Goal: Task Accomplishment & Management: Use online tool/utility

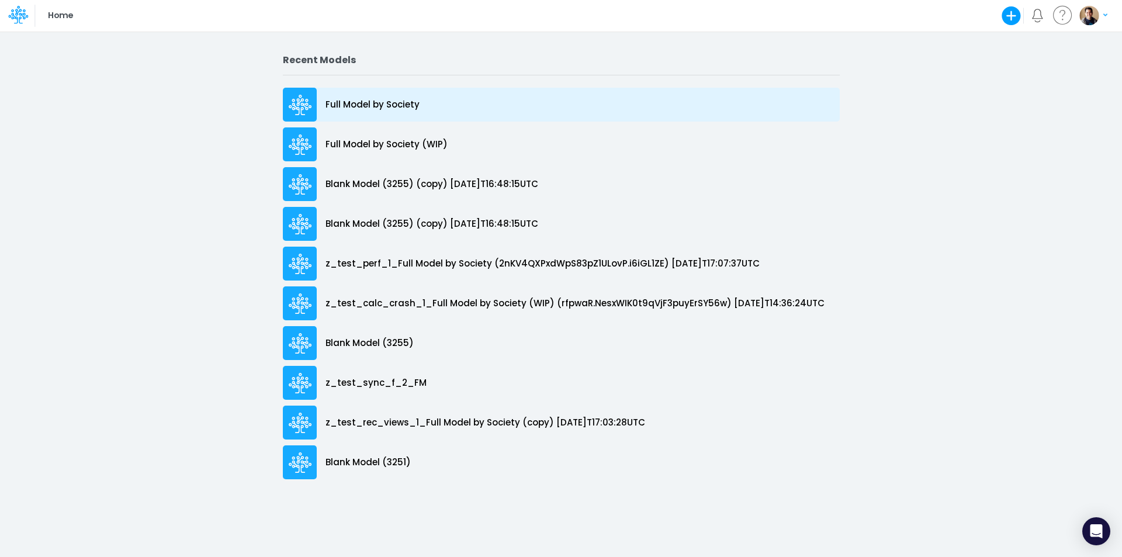
click at [383, 102] on p "Full Model by Society" at bounding box center [373, 104] width 94 height 13
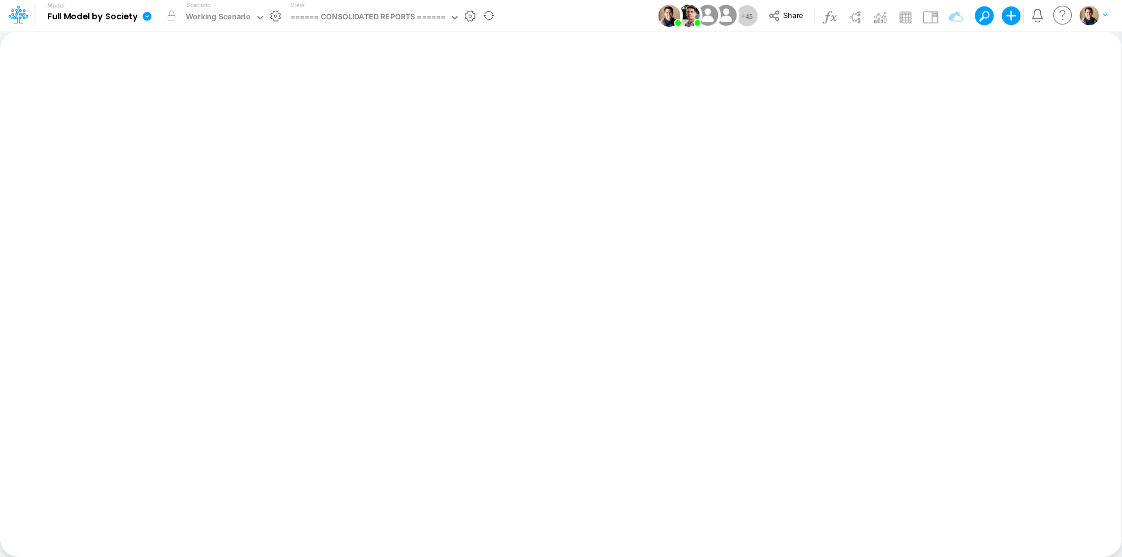
click at [142, 16] on icon at bounding box center [147, 16] width 11 height 11
click at [224, 119] on button "View model info" at bounding box center [205, 121] width 125 height 18
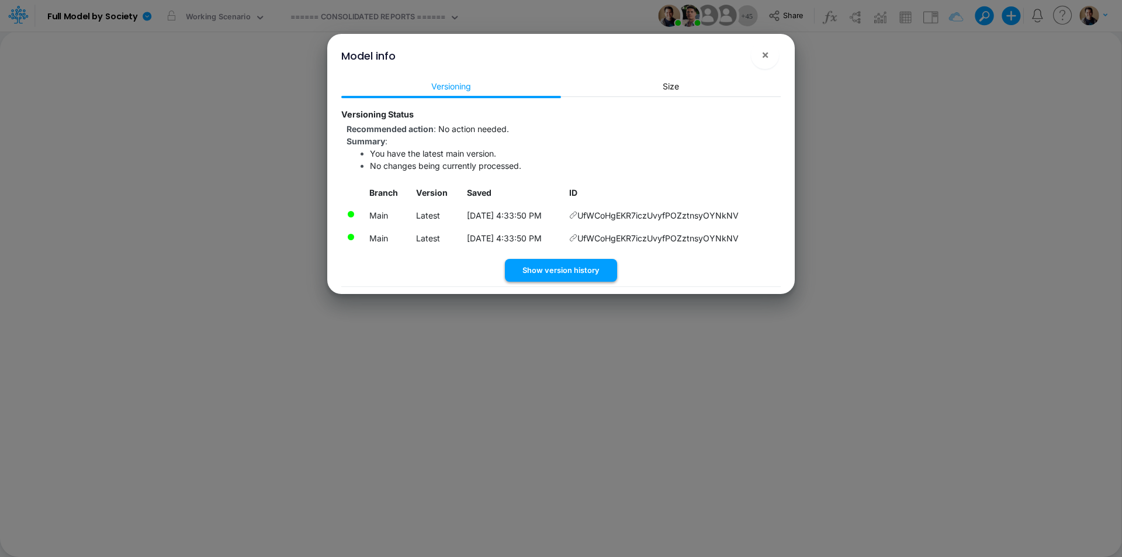
click at [573, 269] on button "Show version history" at bounding box center [561, 270] width 112 height 23
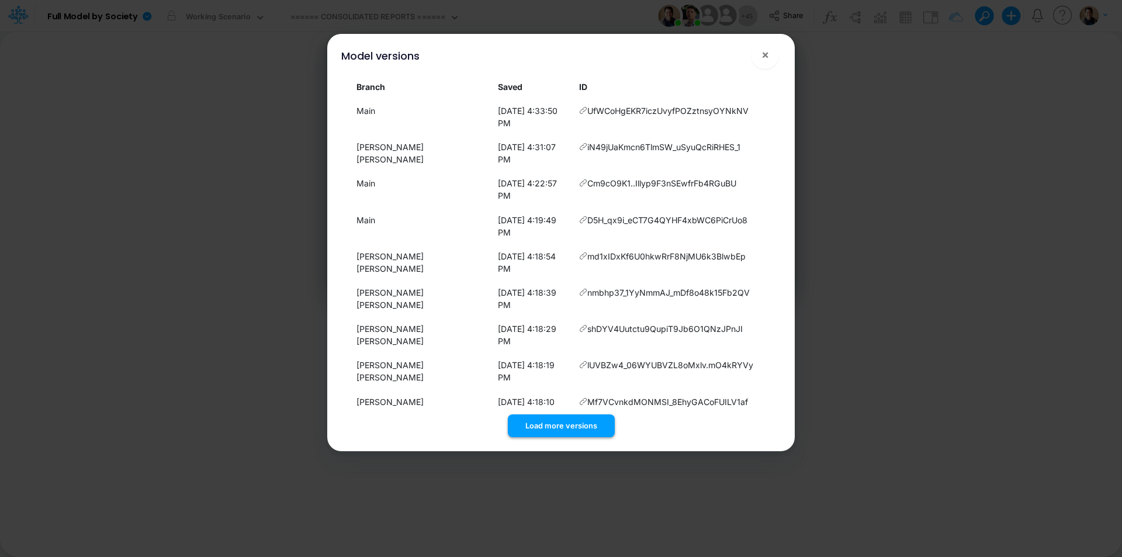
click at [567, 414] on button "Load more versions" at bounding box center [561, 425] width 107 height 23
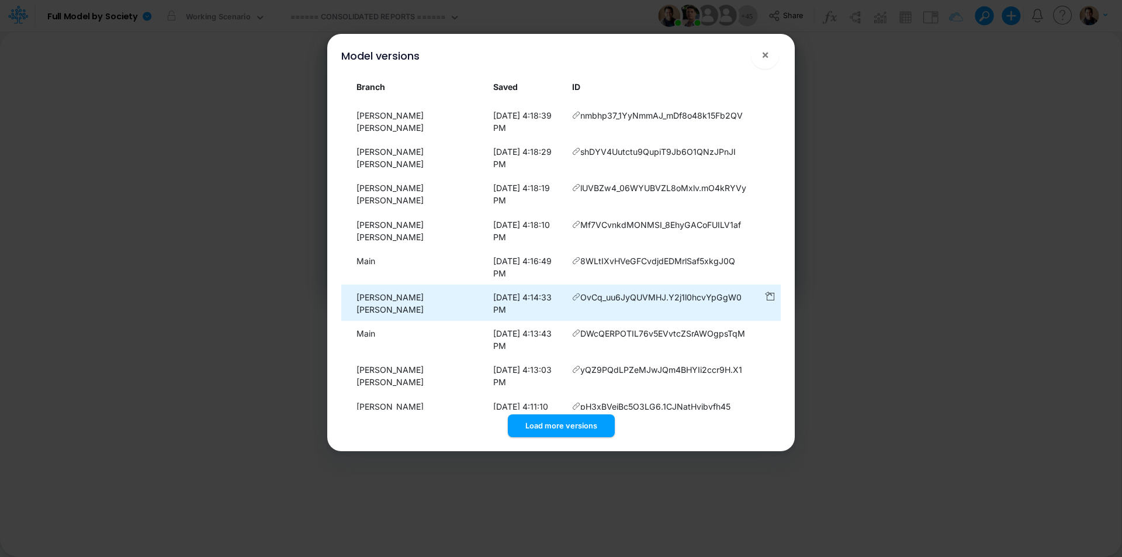
scroll to position [178, 0]
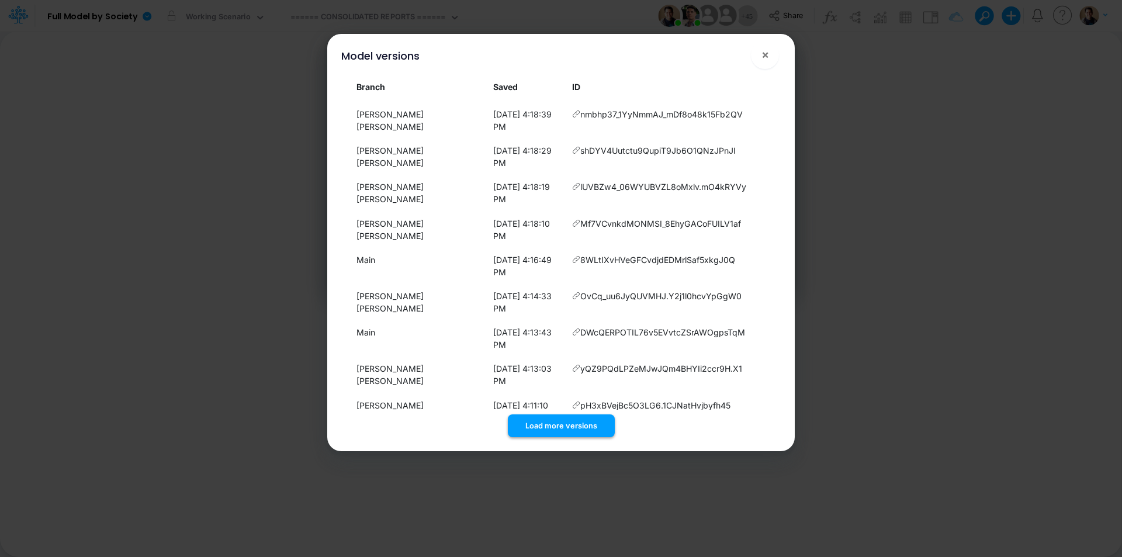
click at [570, 423] on button "Load more versions" at bounding box center [561, 425] width 107 height 23
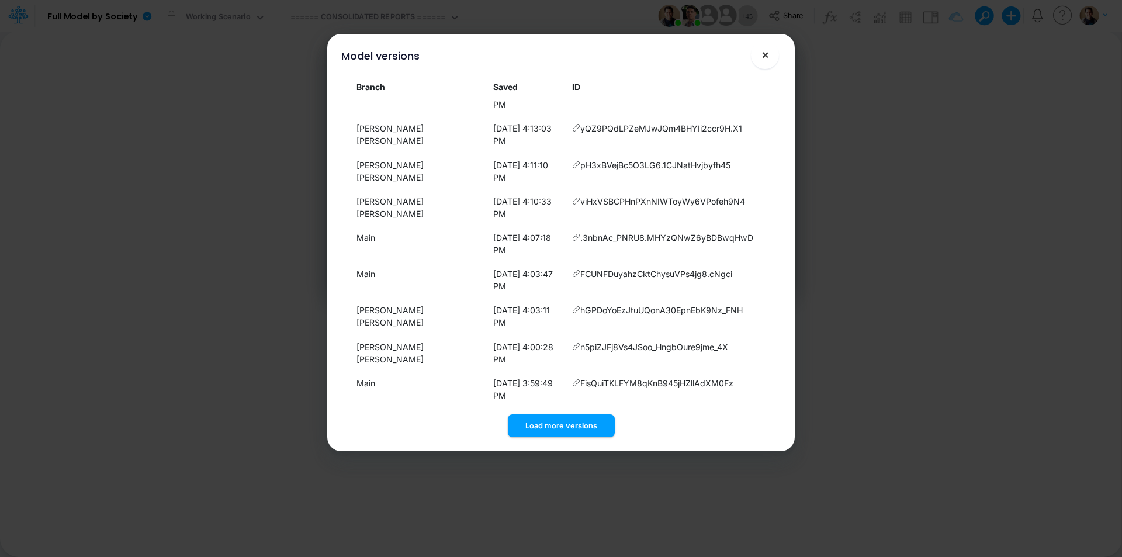
click at [772, 57] on button "×" at bounding box center [765, 55] width 28 height 28
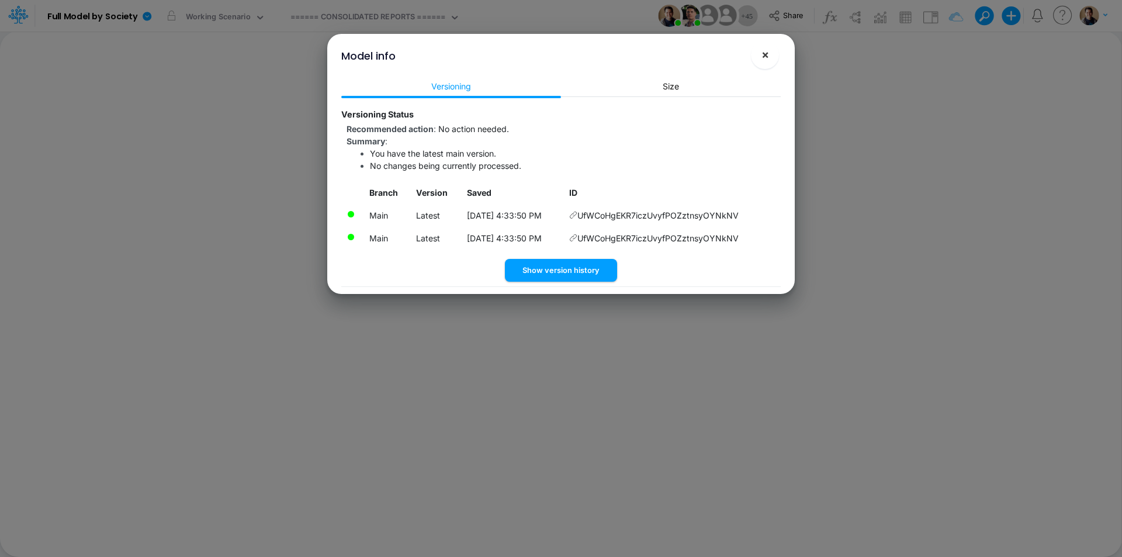
click at [767, 60] on span "×" at bounding box center [765, 54] width 8 height 14
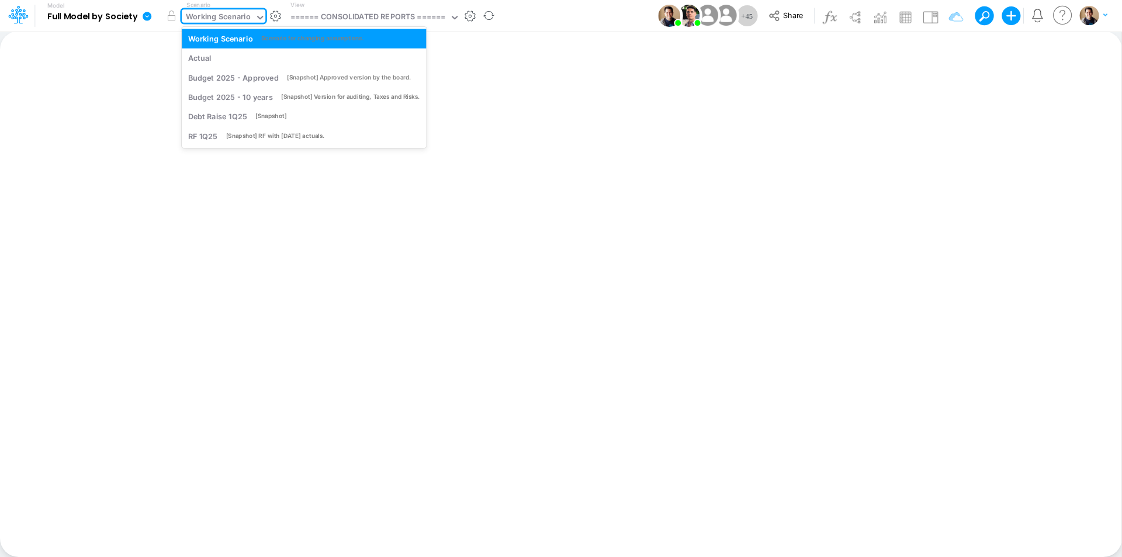
click at [237, 13] on div "Working Scenario" at bounding box center [218, 17] width 65 height 13
click at [236, 61] on div "Actual" at bounding box center [304, 58] width 232 height 11
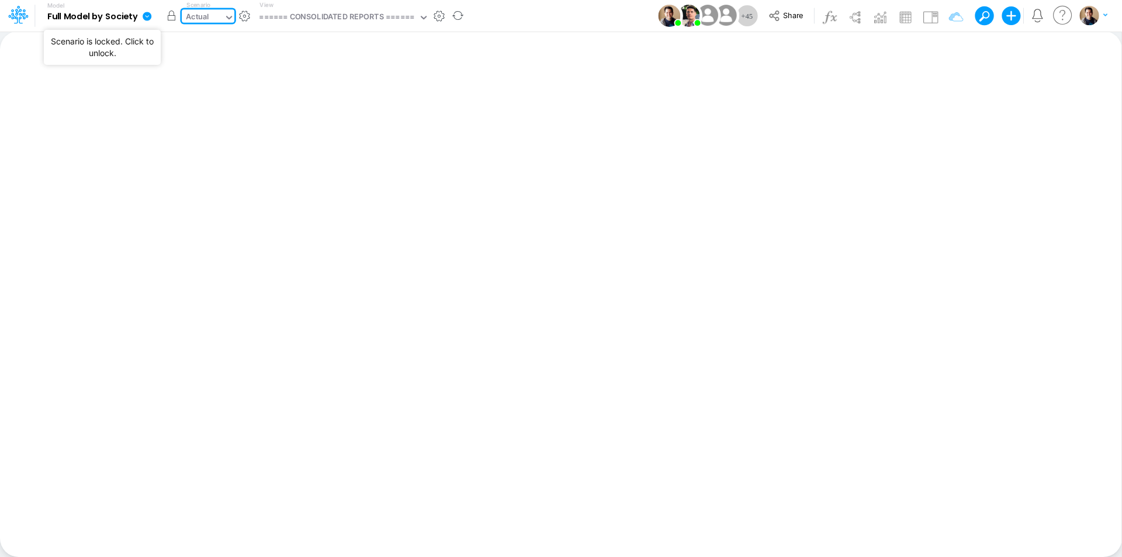
click at [173, 17] on button "button" at bounding box center [171, 15] width 21 height 21
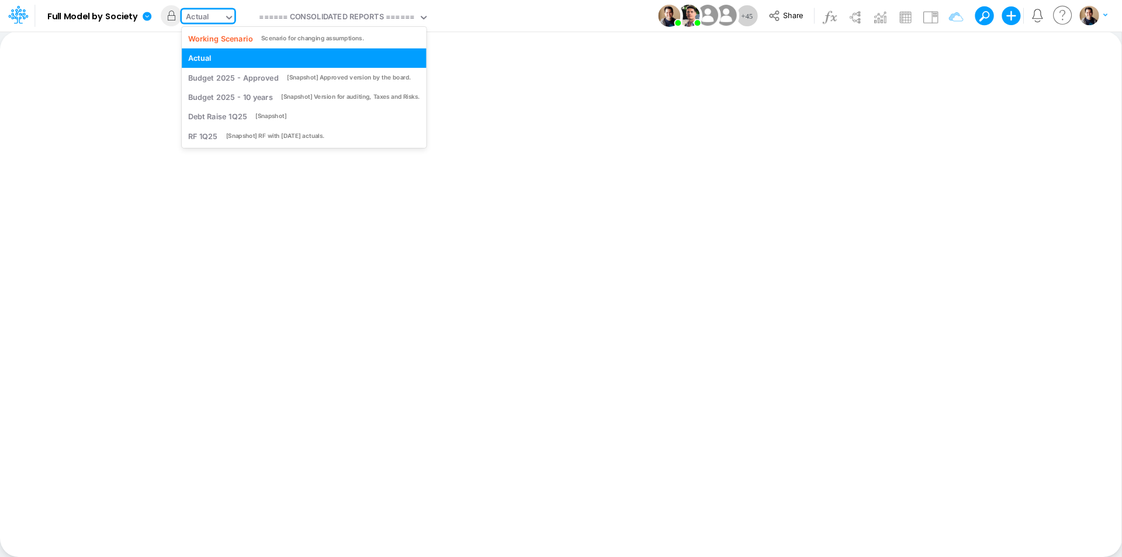
click at [204, 15] on div "Actual" at bounding box center [197, 17] width 23 height 13
click at [212, 39] on div "Working Scenario" at bounding box center [220, 38] width 65 height 11
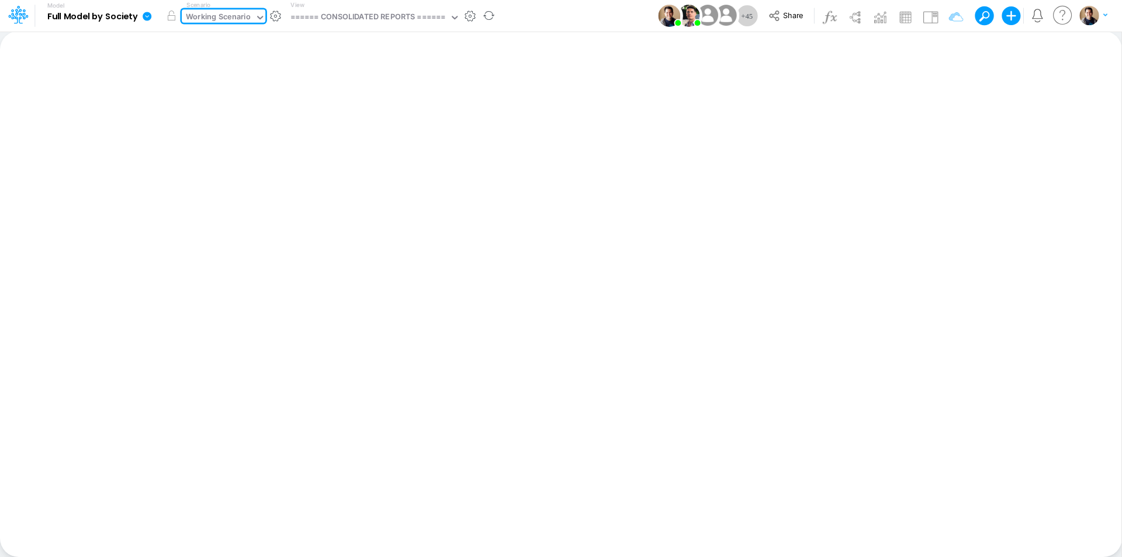
click at [147, 16] on icon at bounding box center [147, 16] width 11 height 11
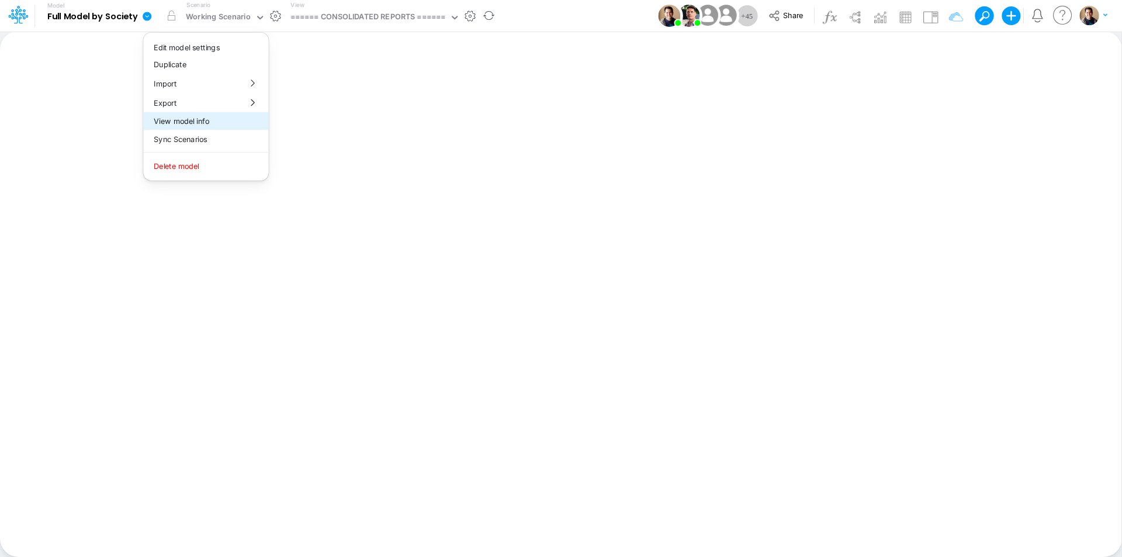
click at [220, 124] on button "View model info" at bounding box center [205, 121] width 125 height 18
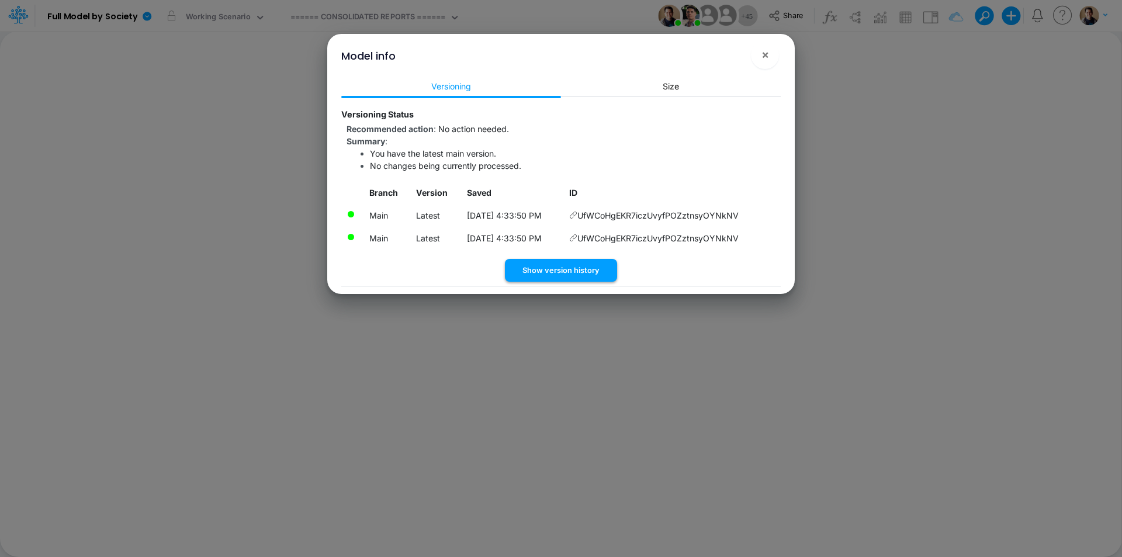
click at [581, 273] on button "Show version history" at bounding box center [561, 270] width 112 height 23
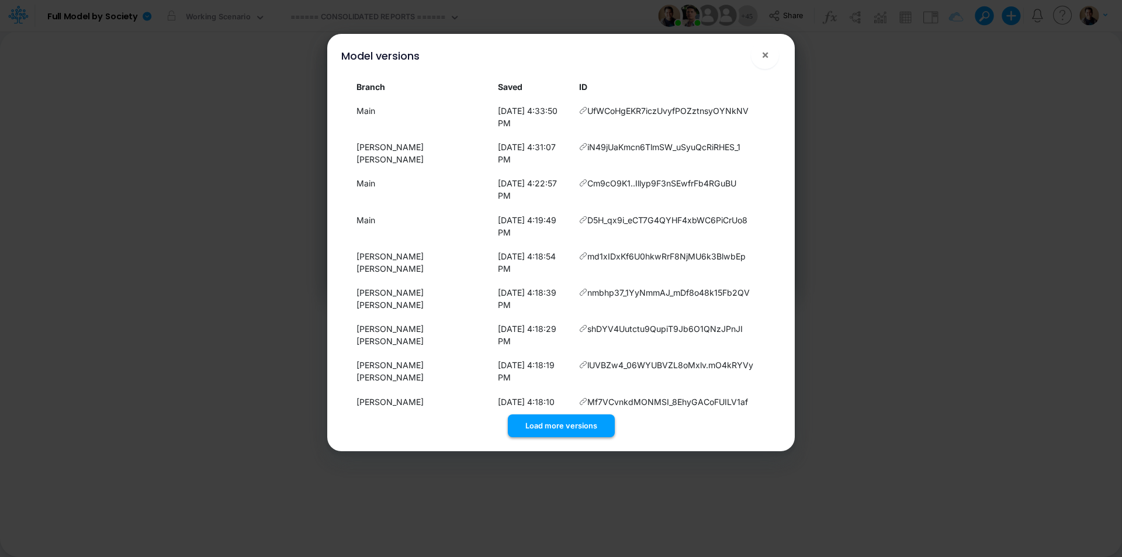
click at [572, 414] on button "Load more versions" at bounding box center [561, 425] width 107 height 23
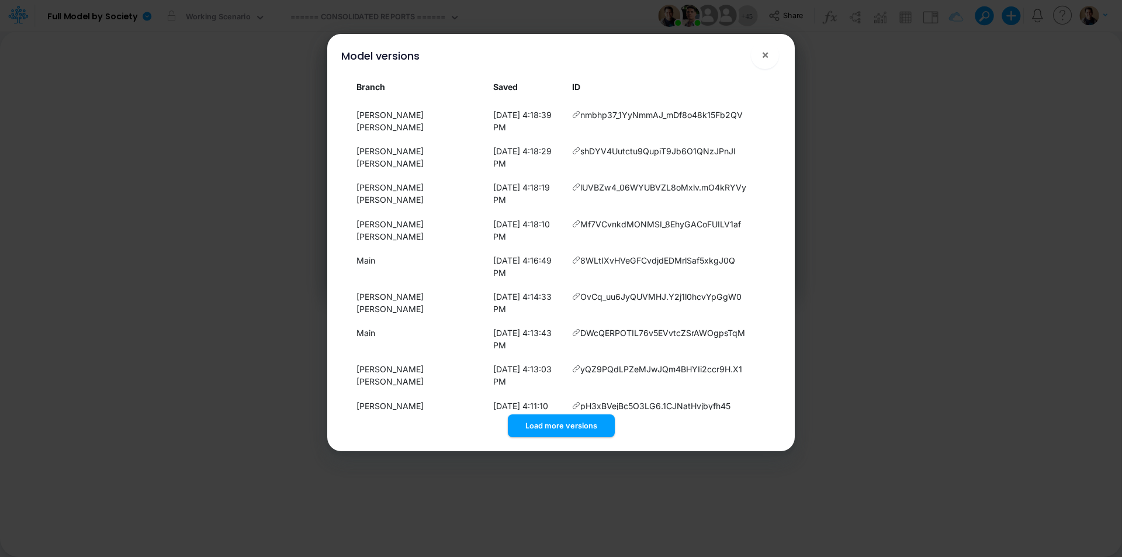
scroll to position [178, 0]
click at [566, 421] on button "Load more versions" at bounding box center [561, 425] width 107 height 23
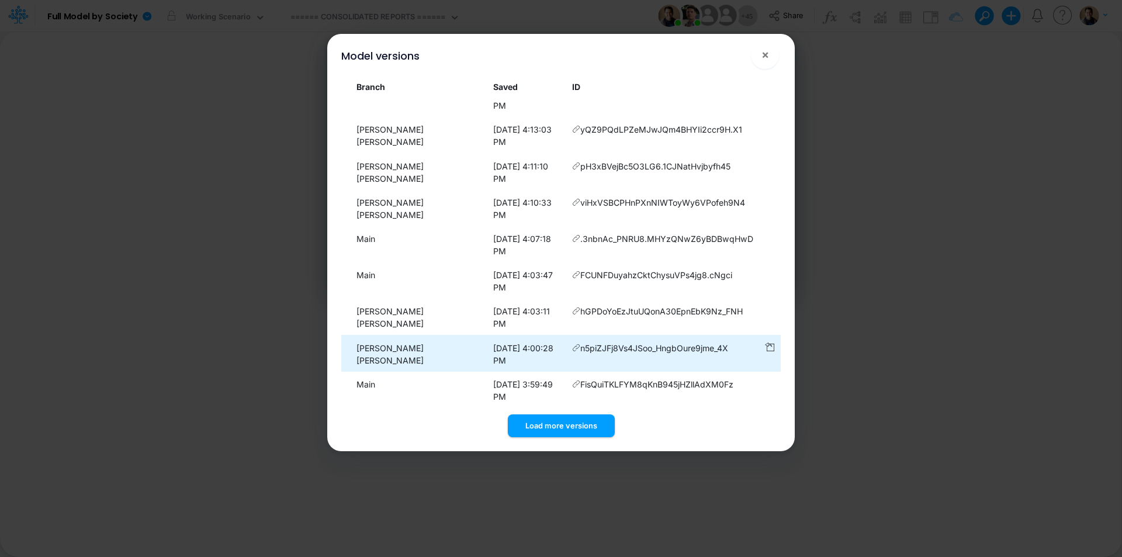
scroll to position [418, 0]
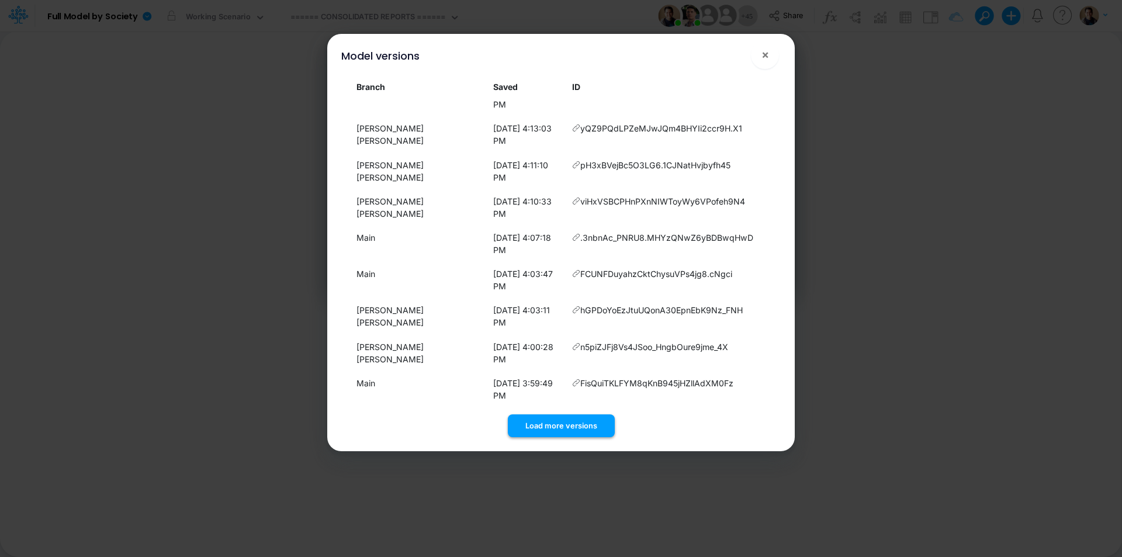
click at [560, 417] on button "Load more versions" at bounding box center [561, 425] width 107 height 23
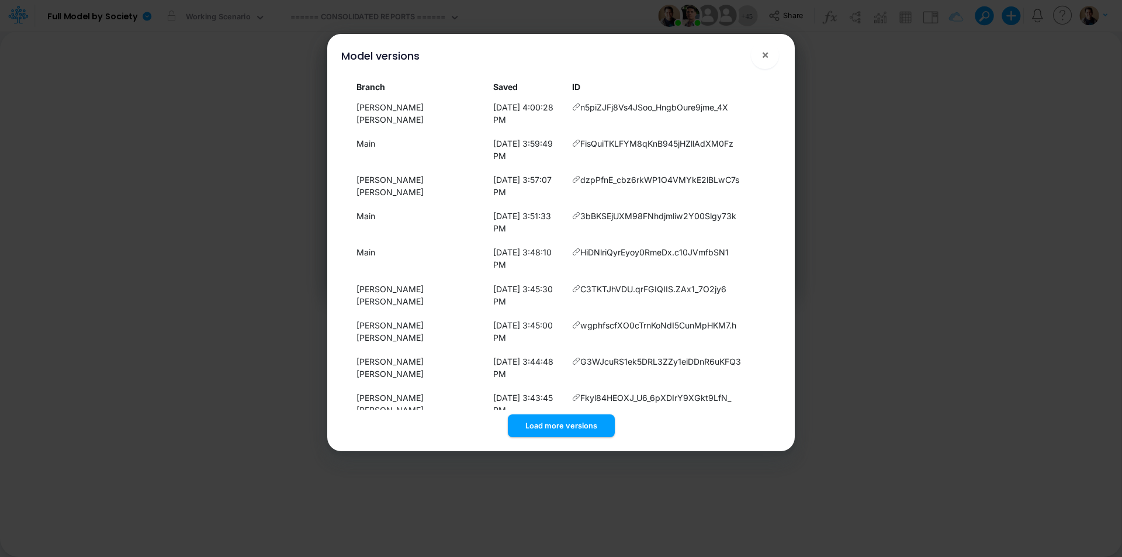
scroll to position [0, 0]
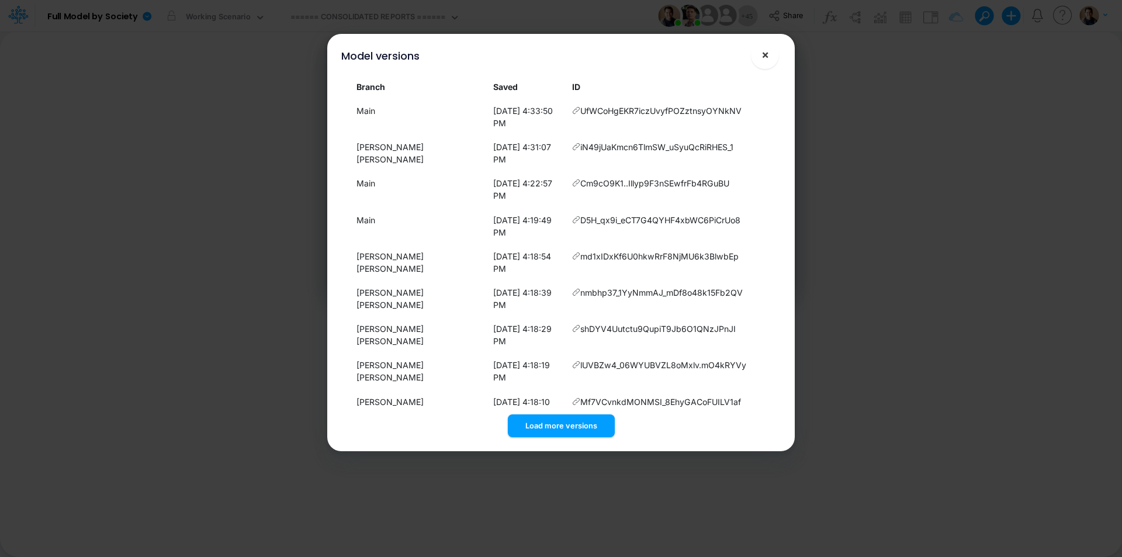
click at [768, 58] on span "×" at bounding box center [765, 54] width 8 height 14
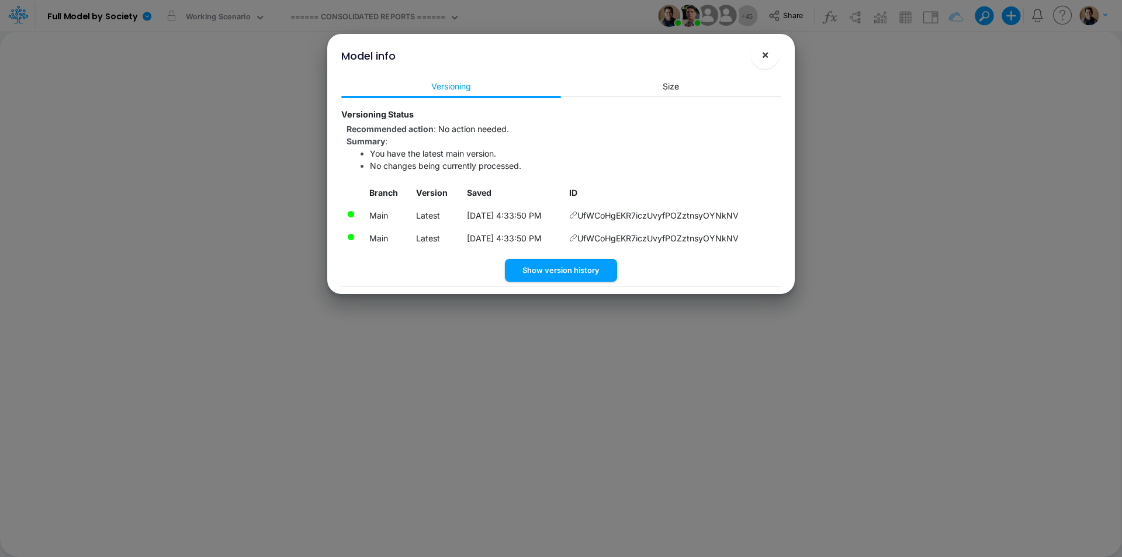
click at [773, 58] on button "×" at bounding box center [765, 55] width 28 height 28
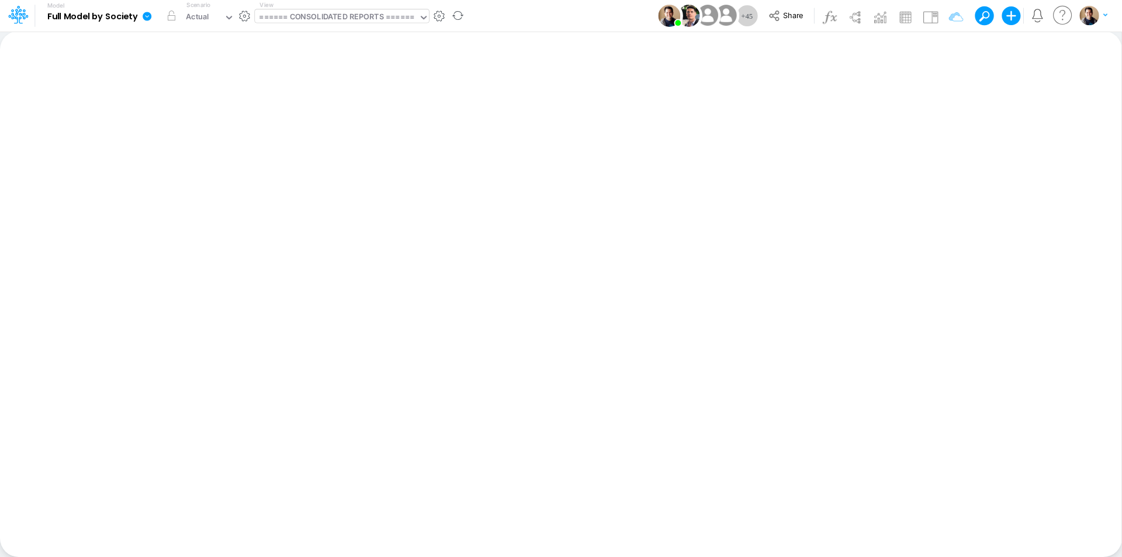
click at [337, 23] on div "====== CONSOLIDATED REPORTS ======" at bounding box center [336, 17] width 155 height 13
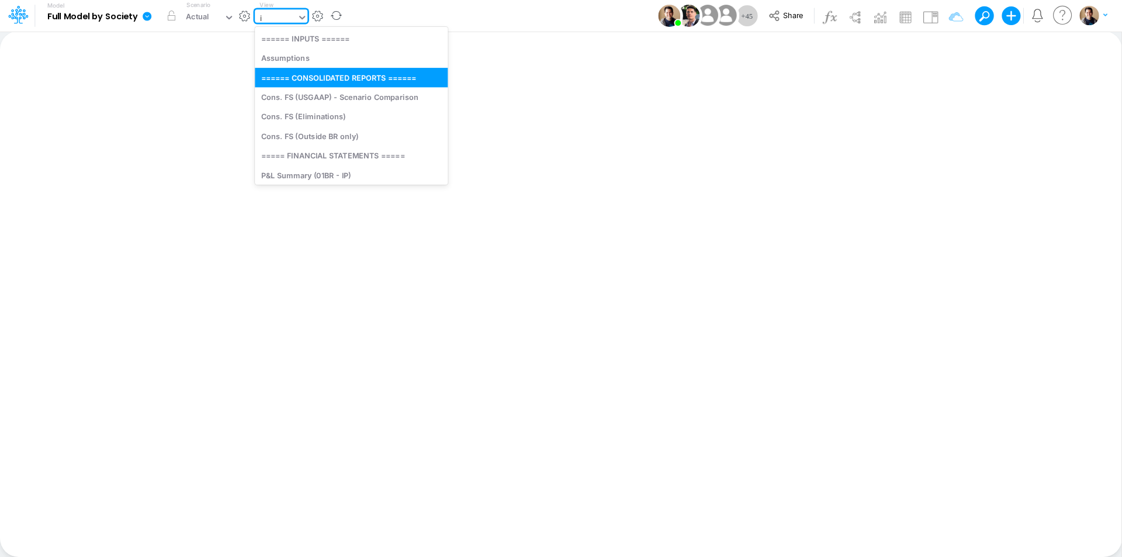
type input "ip"
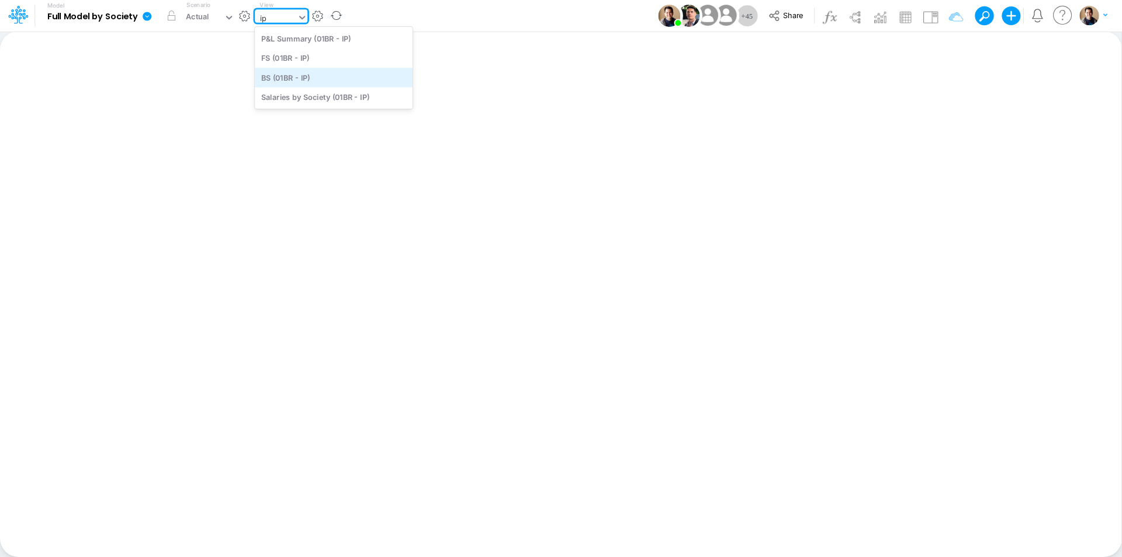
click at [331, 75] on div "BS (01BR - IP)" at bounding box center [334, 77] width 158 height 19
type input "BS (01BR - IP)"
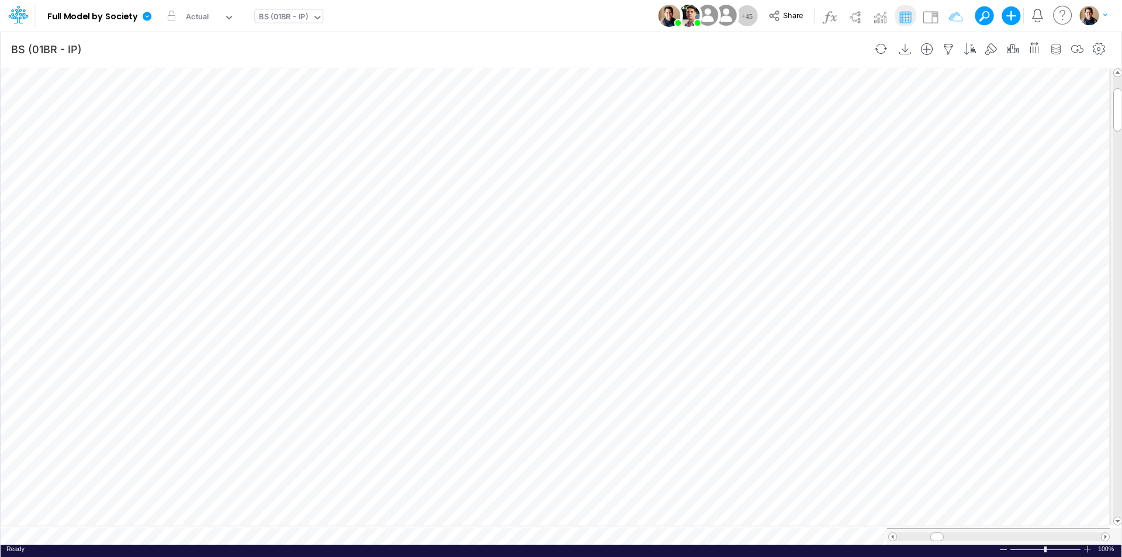
scroll to position [6, 1]
click at [628, 224] on icon "button" at bounding box center [623, 221] width 18 height 12
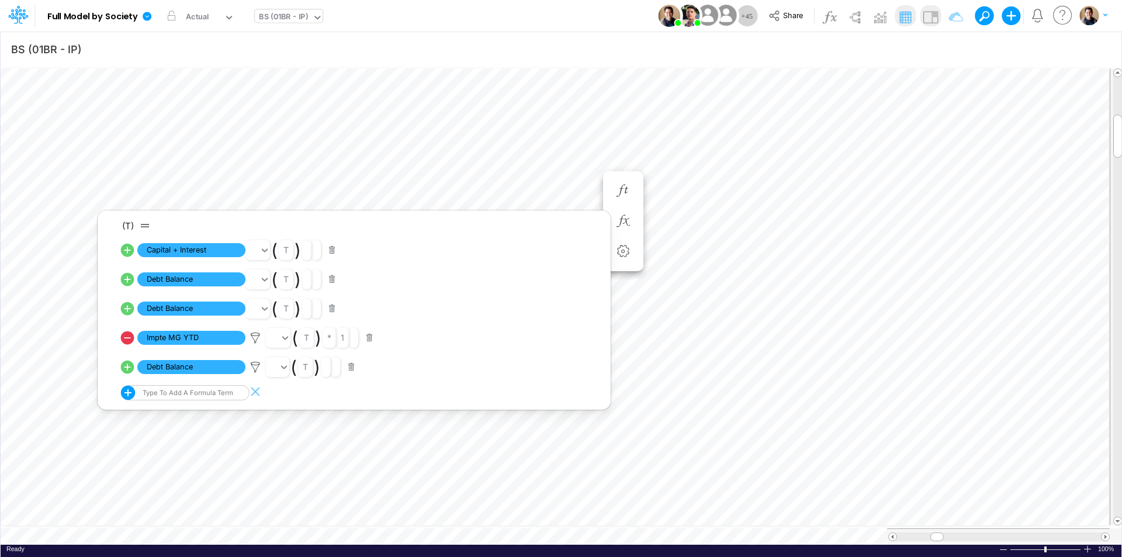
drag, startPoint x: 123, startPoint y: 336, endPoint x: 923, endPoint y: 18, distance: 860.9
click at [123, 336] on icon at bounding box center [127, 337] width 13 height 13
select select "Multiply"
select select "Add"
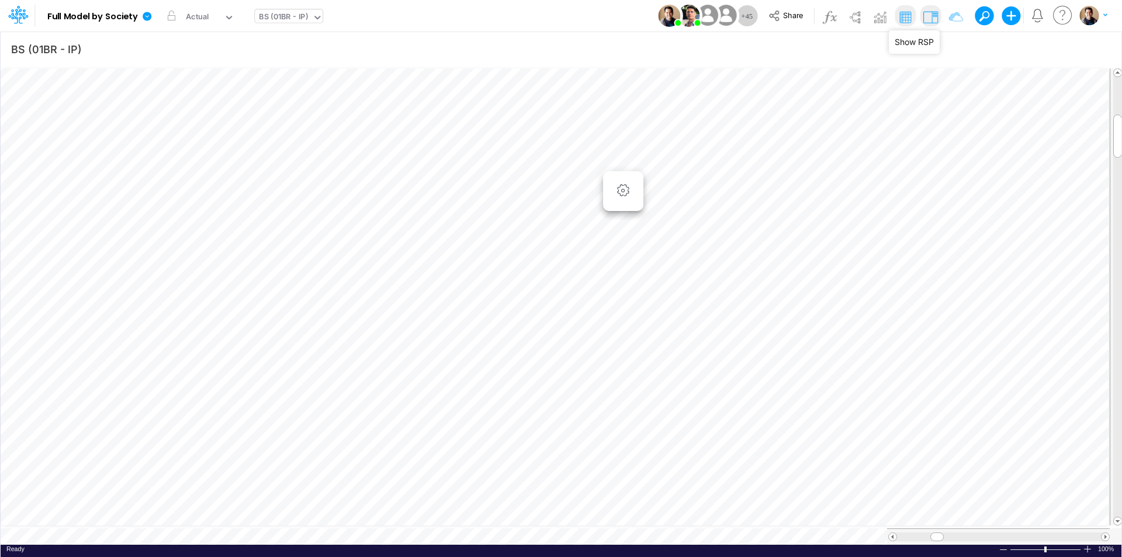
click at [927, 14] on img at bounding box center [930, 17] width 19 height 19
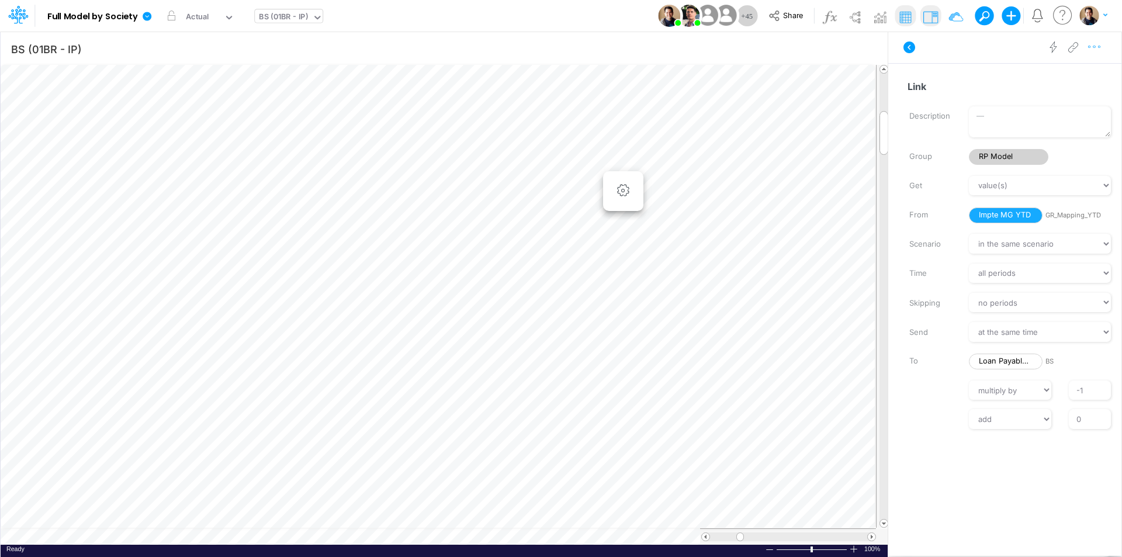
click at [1092, 48] on icon "button" at bounding box center [1095, 47] width 18 height 12
click at [1042, 71] on span "Advanced settings" at bounding box center [1027, 76] width 72 height 10
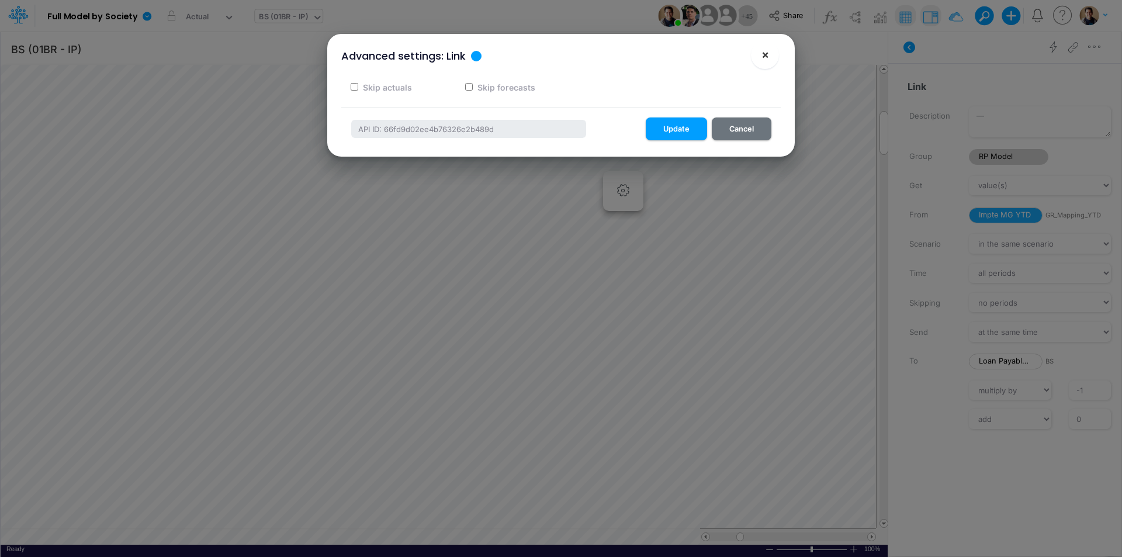
click at [764, 53] on span "×" at bounding box center [765, 54] width 8 height 14
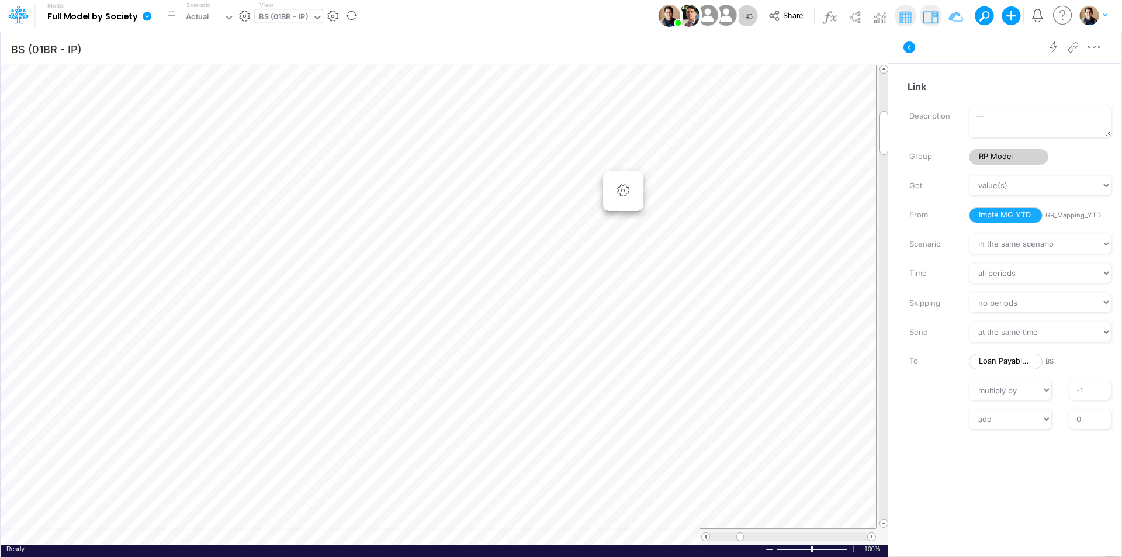
click at [144, 15] on icon at bounding box center [147, 16] width 9 height 9
click at [209, 119] on button "View model info" at bounding box center [205, 121] width 125 height 18
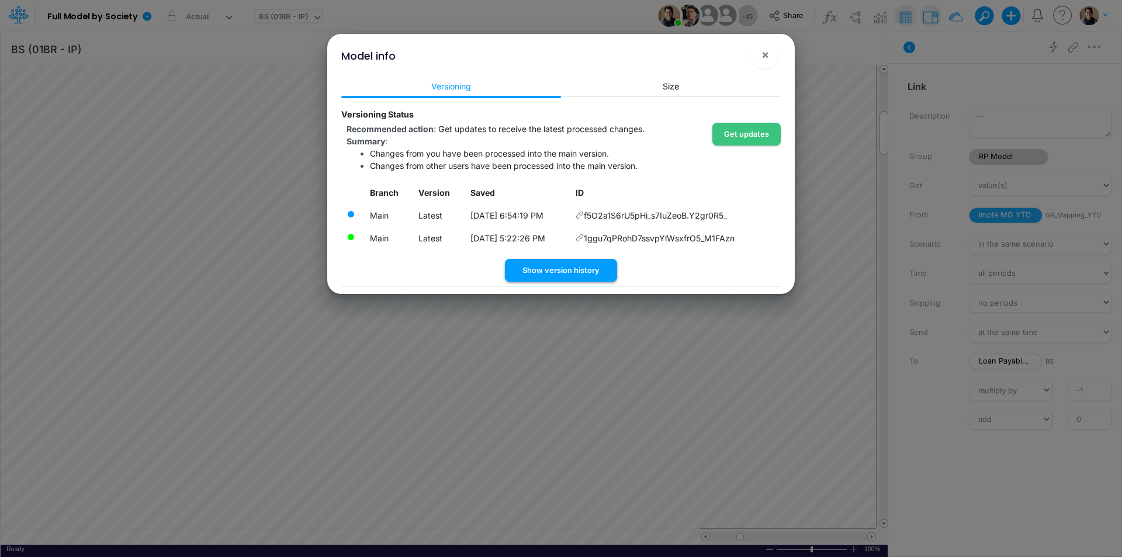
click at [547, 269] on button "Show version history" at bounding box center [561, 270] width 112 height 23
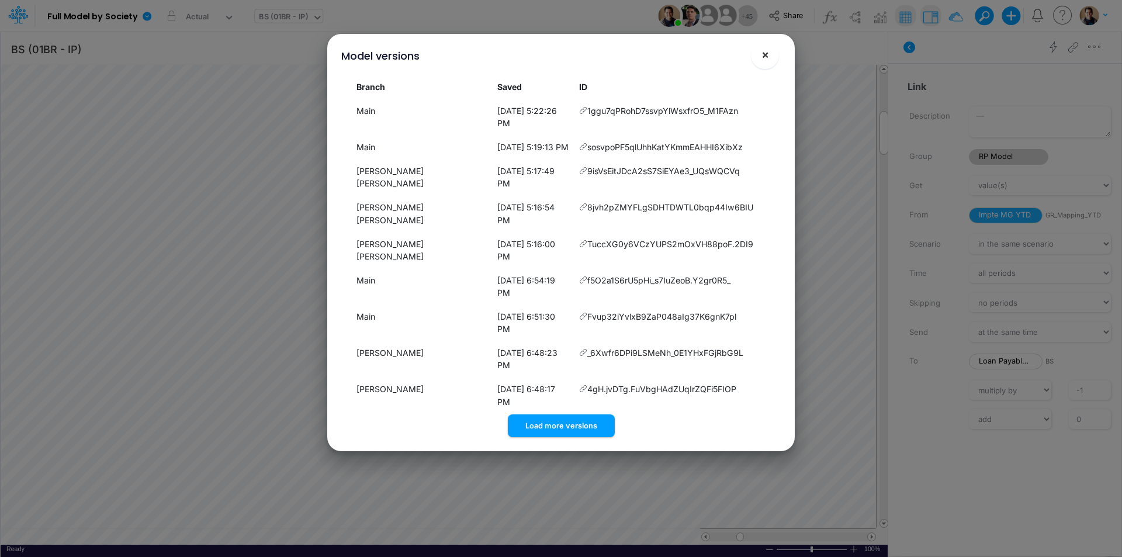
click at [773, 53] on button "×" at bounding box center [765, 55] width 28 height 28
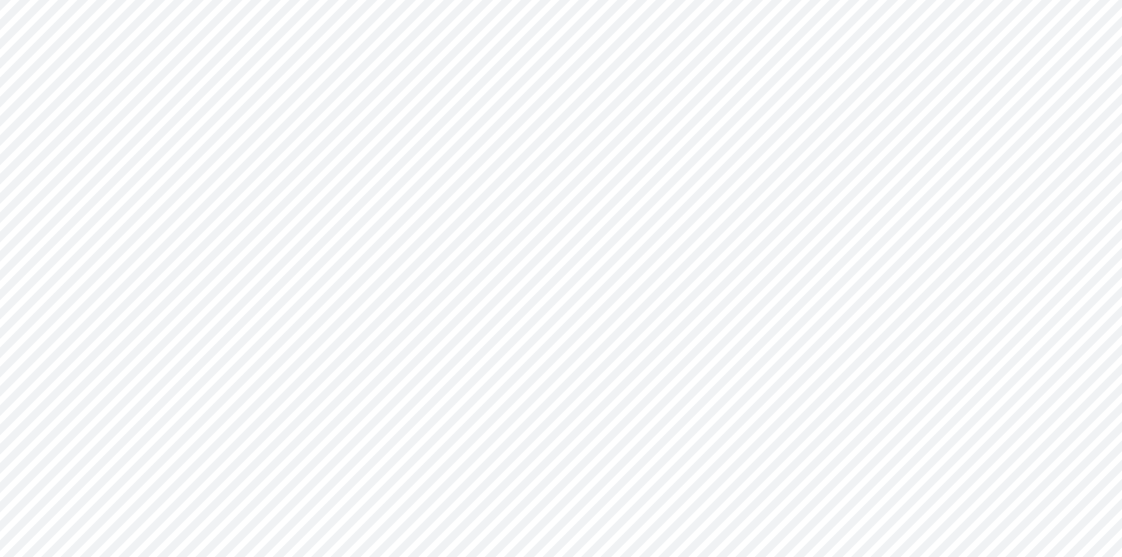
type input "BS (01BR - IP)"
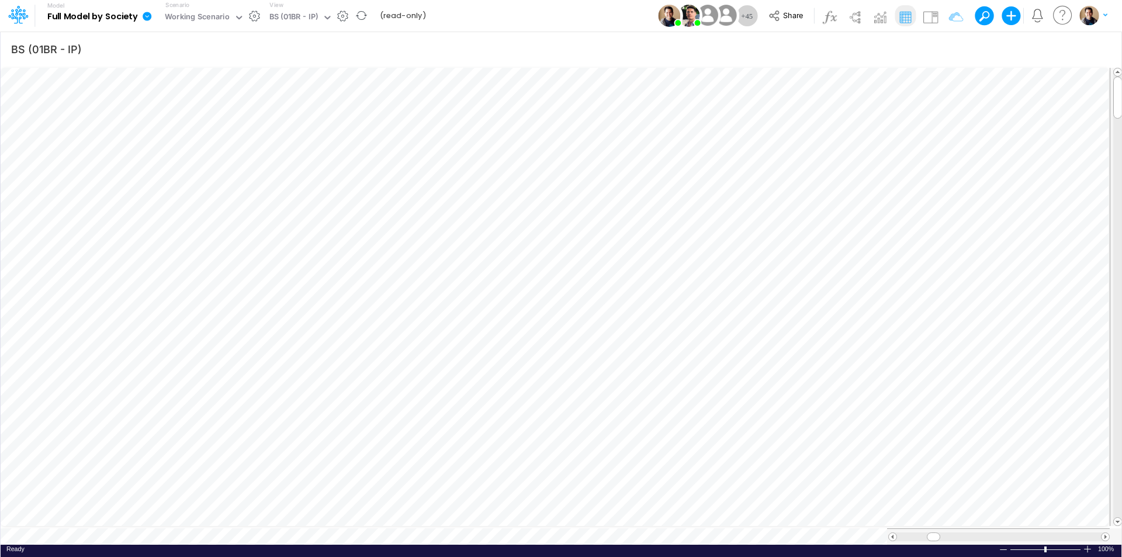
click at [143, 18] on icon at bounding box center [147, 16] width 11 height 11
click at [212, 126] on button "View model info" at bounding box center [205, 121] width 125 height 18
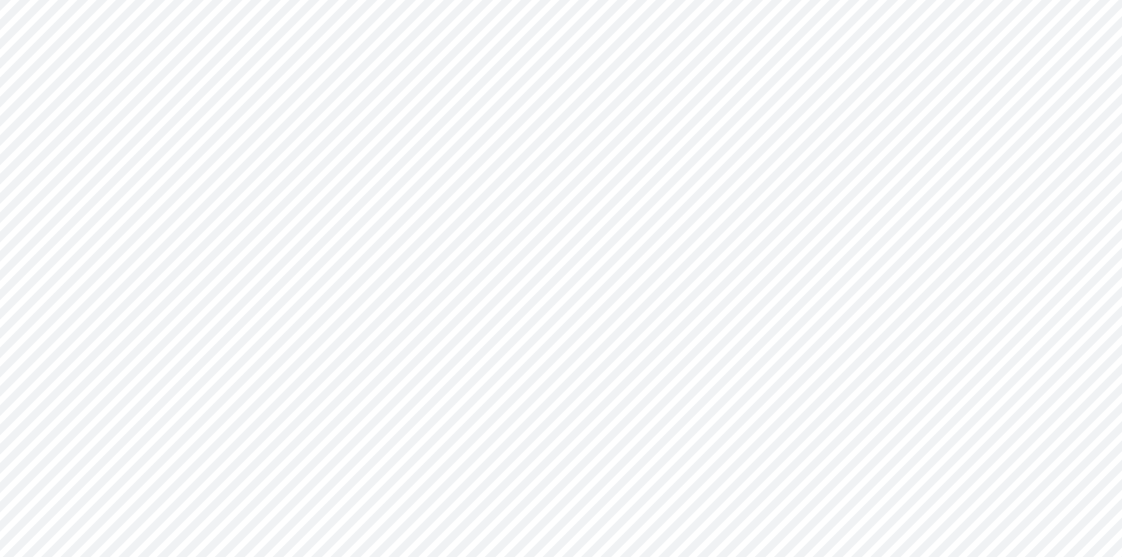
type input "BS (01BR - IP)"
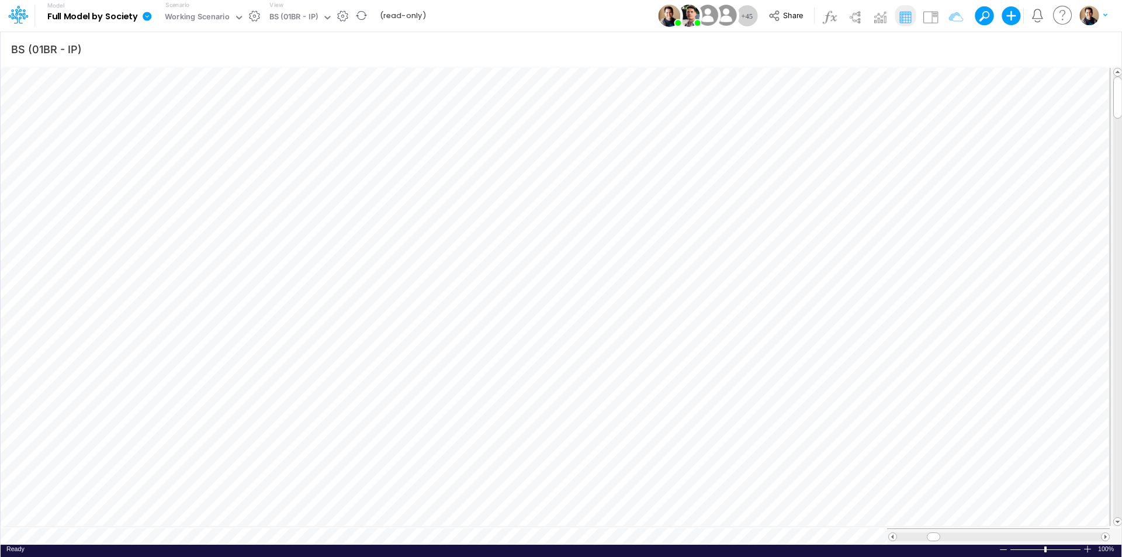
click at [147, 16] on icon at bounding box center [147, 16] width 9 height 9
click at [191, 120] on button "View model info" at bounding box center [205, 121] width 125 height 18
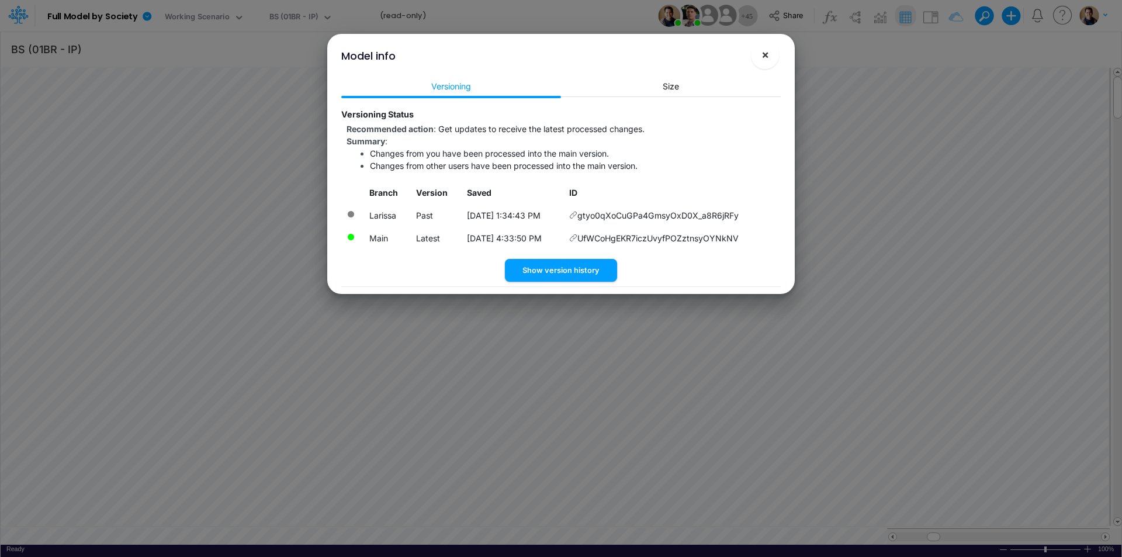
click at [759, 55] on button "×" at bounding box center [765, 55] width 28 height 28
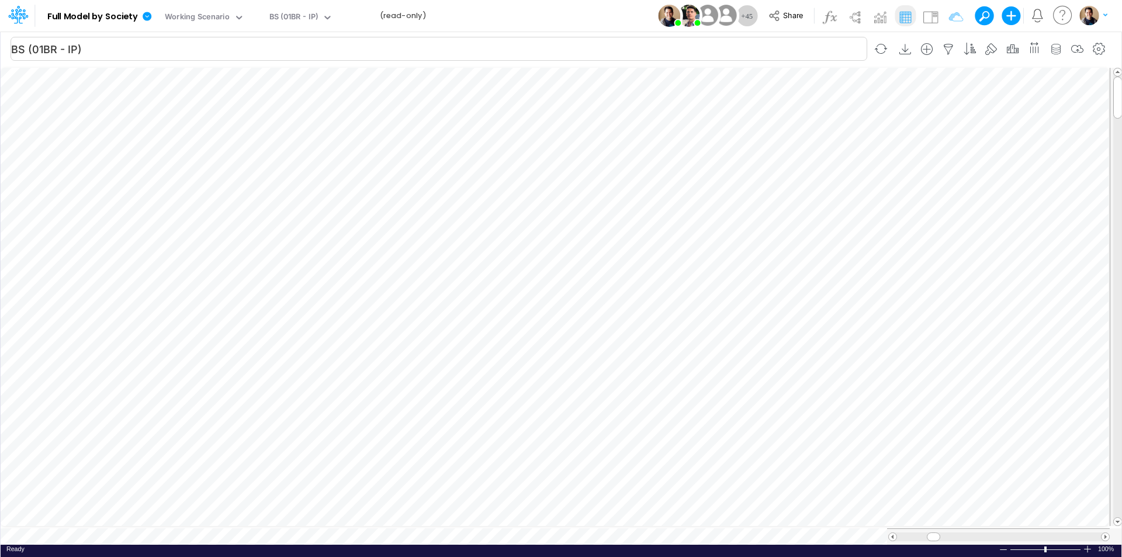
scroll to position [6, 1]
click at [750, 210] on icon "button" at bounding box center [749, 209] width 18 height 12
click at [680, 363] on icon "button" at bounding box center [686, 361] width 18 height 12
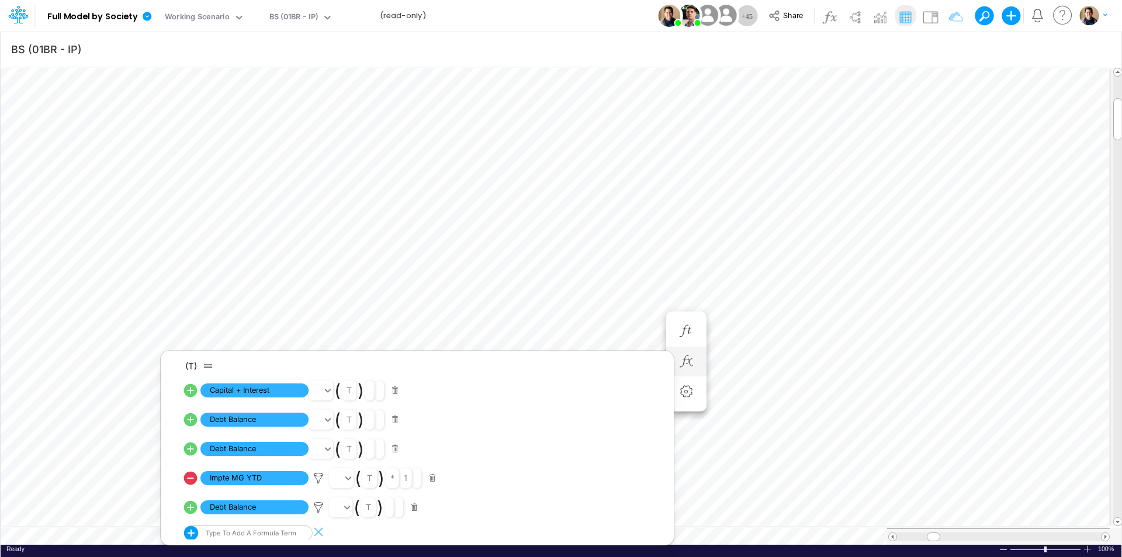
click at [192, 478] on icon at bounding box center [190, 478] width 16 height 16
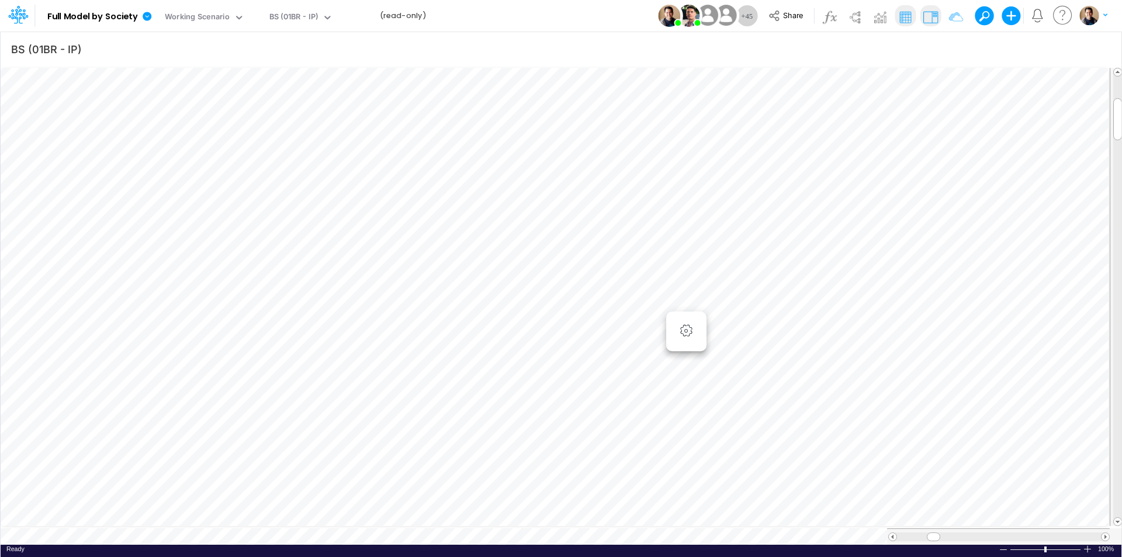
click at [927, 17] on img at bounding box center [930, 17] width 19 height 19
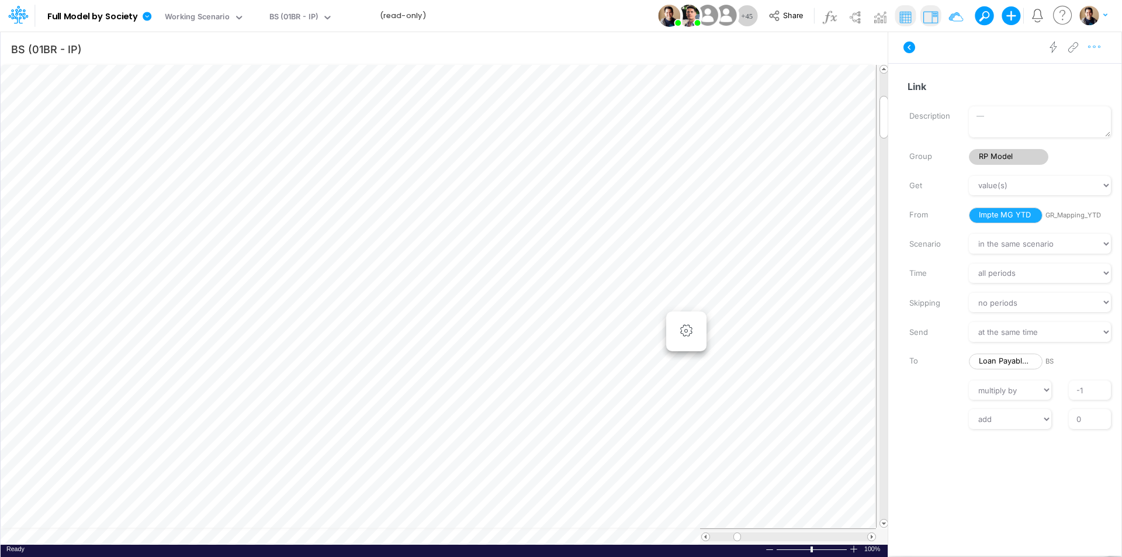
click at [1101, 46] on icon "button" at bounding box center [1095, 47] width 18 height 12
click at [1073, 71] on button "Advanced settings" at bounding box center [1033, 77] width 139 height 20
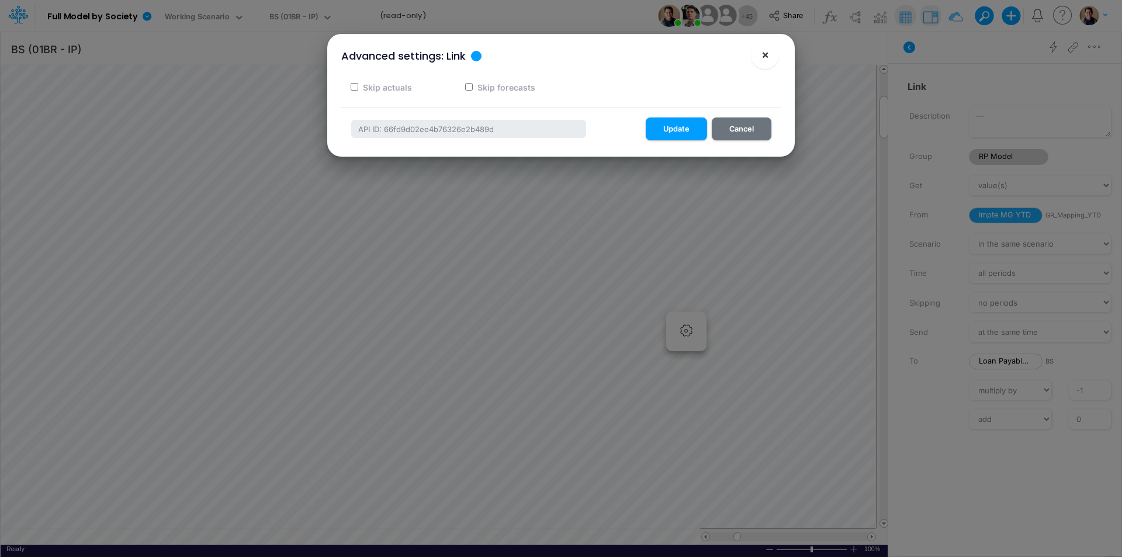
click at [768, 51] on span "×" at bounding box center [765, 54] width 8 height 14
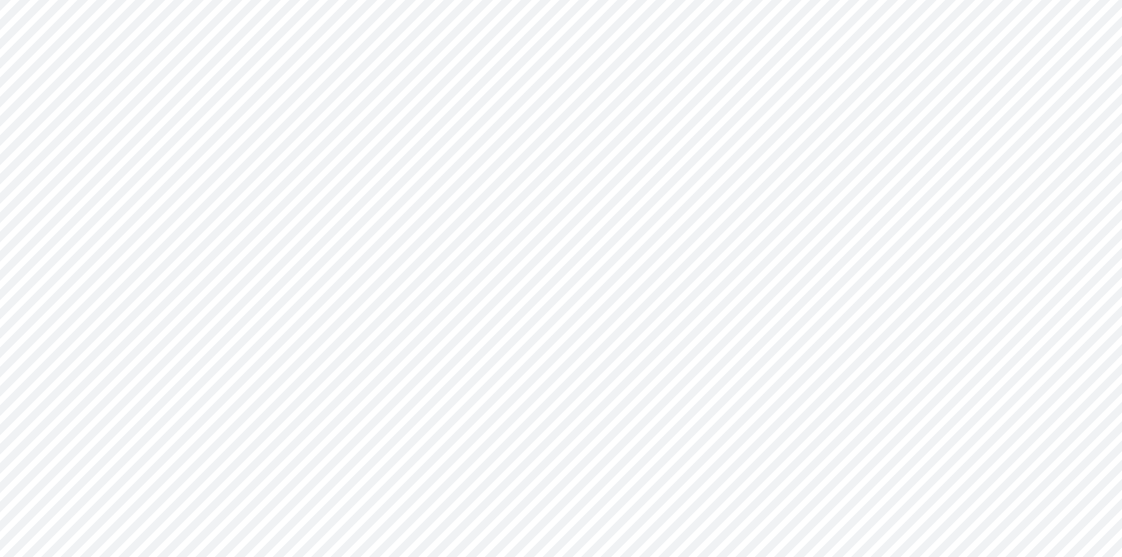
type input "BS (01BR - IP)"
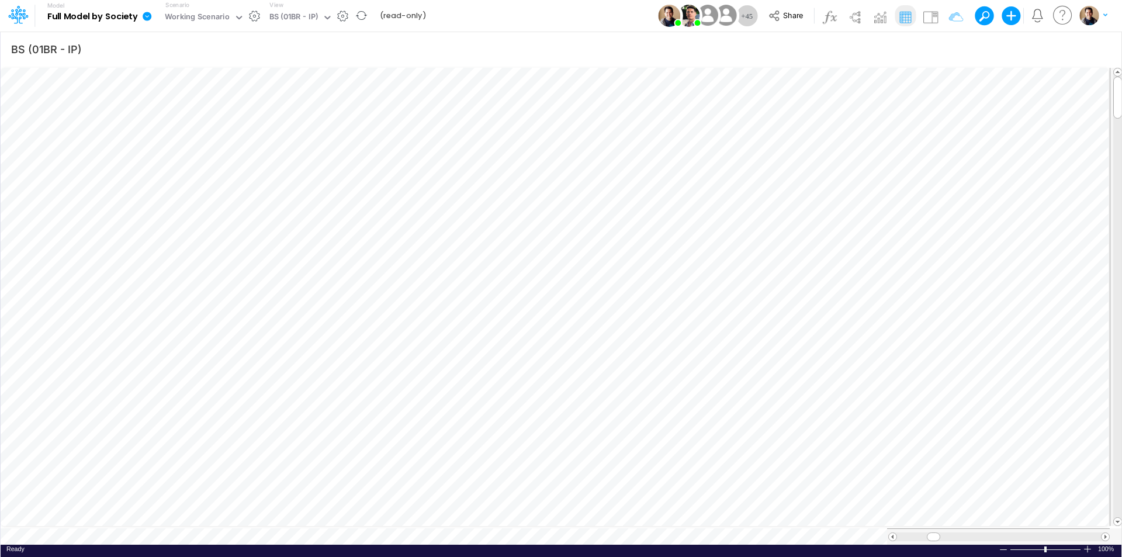
click at [147, 19] on icon at bounding box center [147, 16] width 9 height 9
click at [208, 120] on button "View model info" at bounding box center [205, 121] width 125 height 18
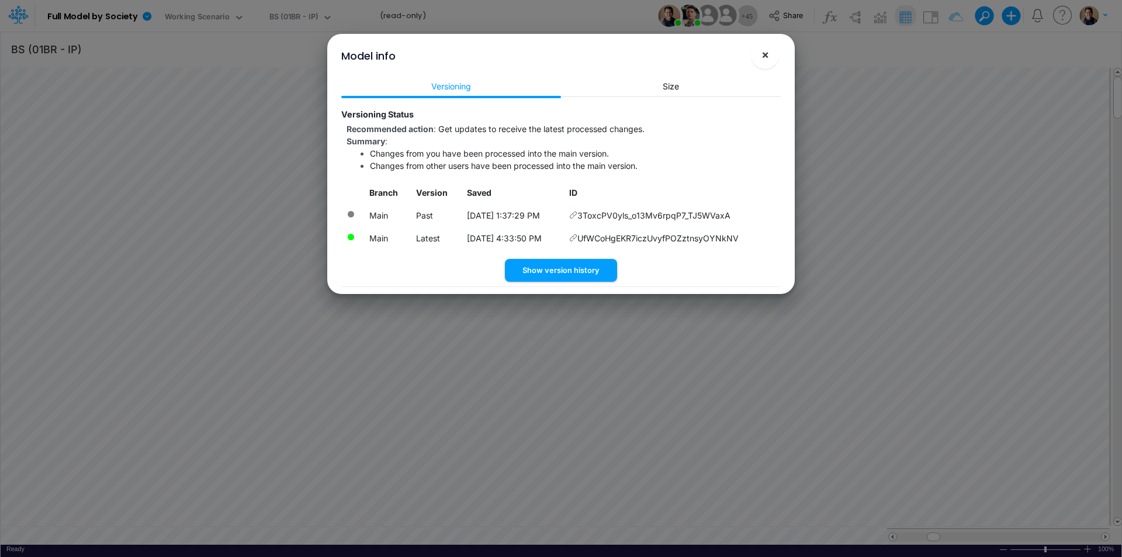
click at [766, 51] on span "×" at bounding box center [765, 54] width 8 height 14
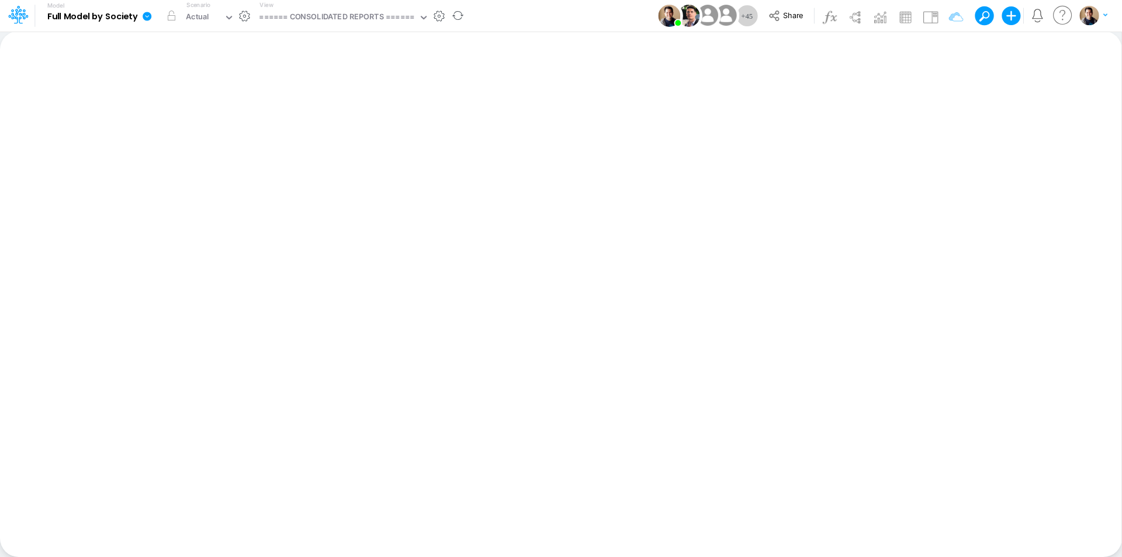
click at [148, 18] on icon at bounding box center [147, 16] width 9 height 9
click at [200, 124] on button "View model info" at bounding box center [205, 121] width 125 height 18
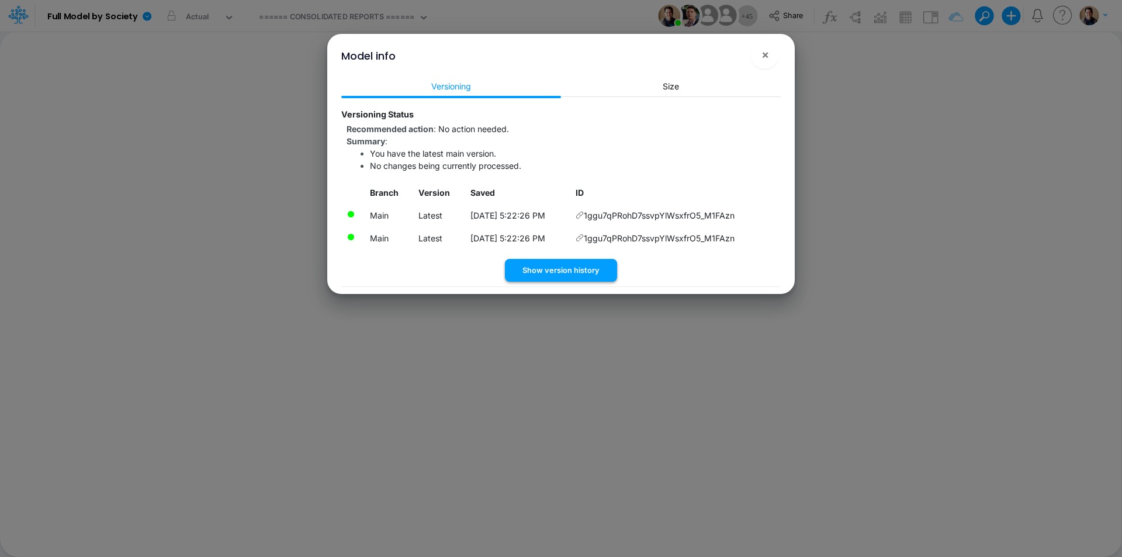
click at [577, 266] on button "Show version history" at bounding box center [561, 270] width 112 height 23
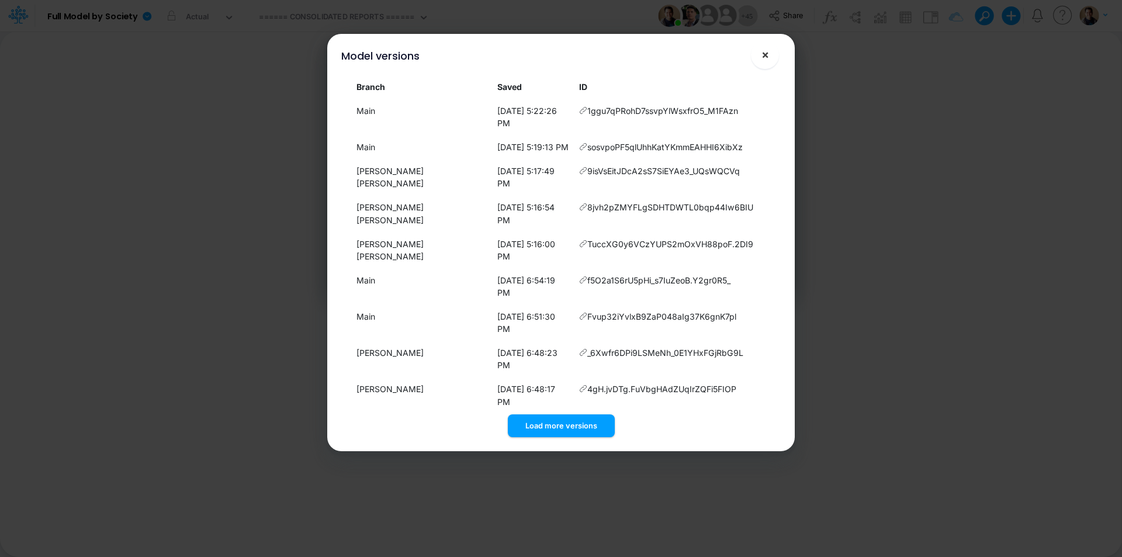
click at [771, 53] on button "×" at bounding box center [765, 55] width 28 height 28
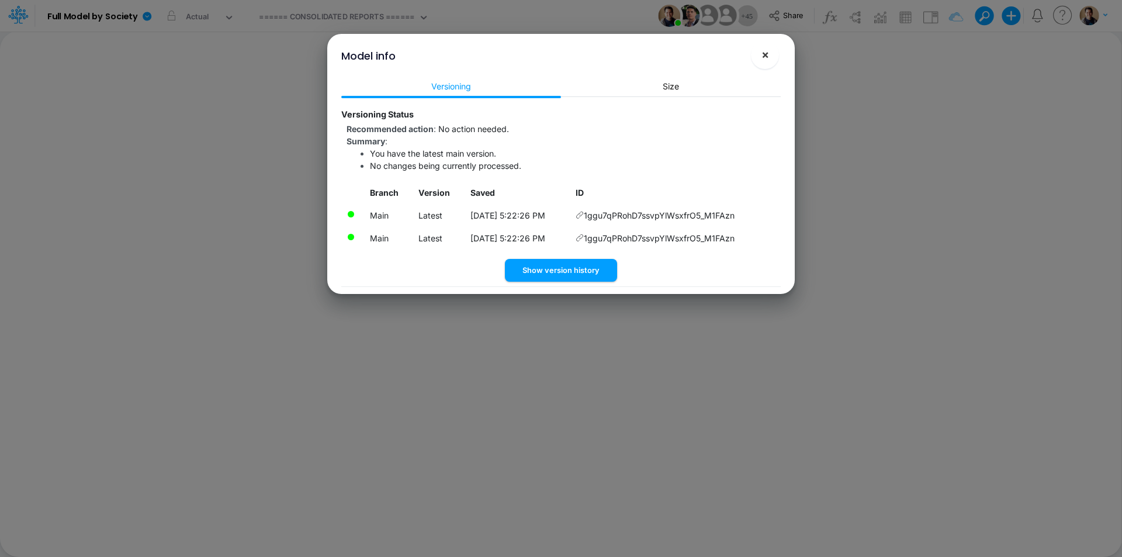
click at [766, 55] on span "×" at bounding box center [765, 54] width 8 height 14
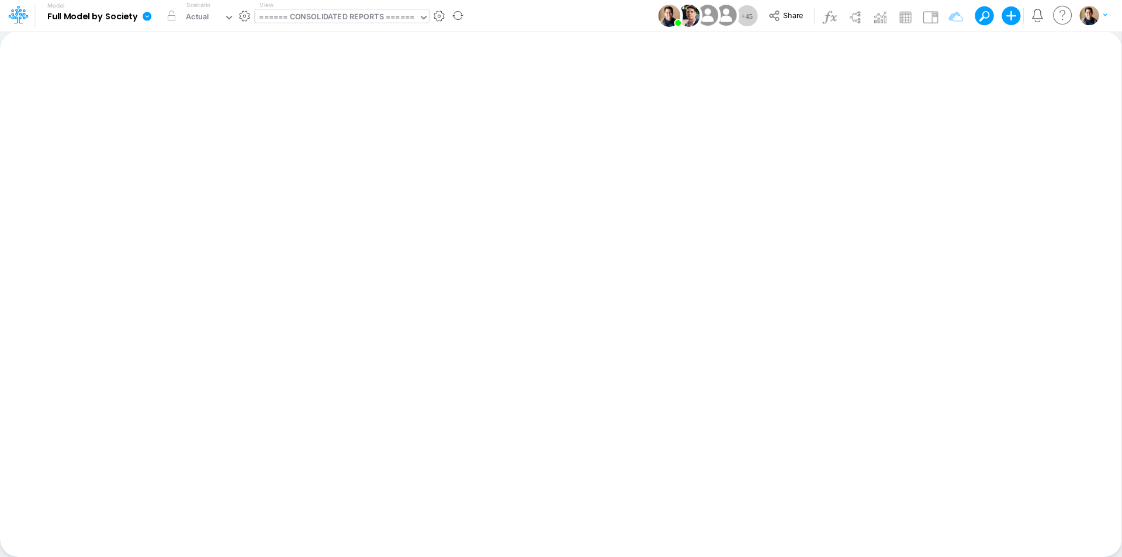
click at [392, 11] on div "====== CONSOLIDATED REPORTS ======" at bounding box center [336, 17] width 155 height 13
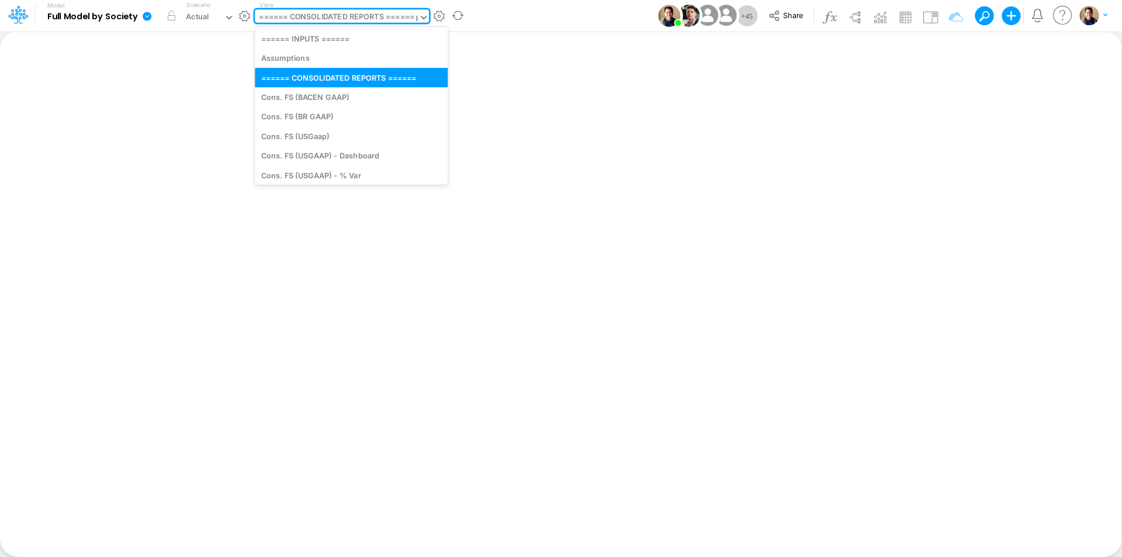
type input "bs"
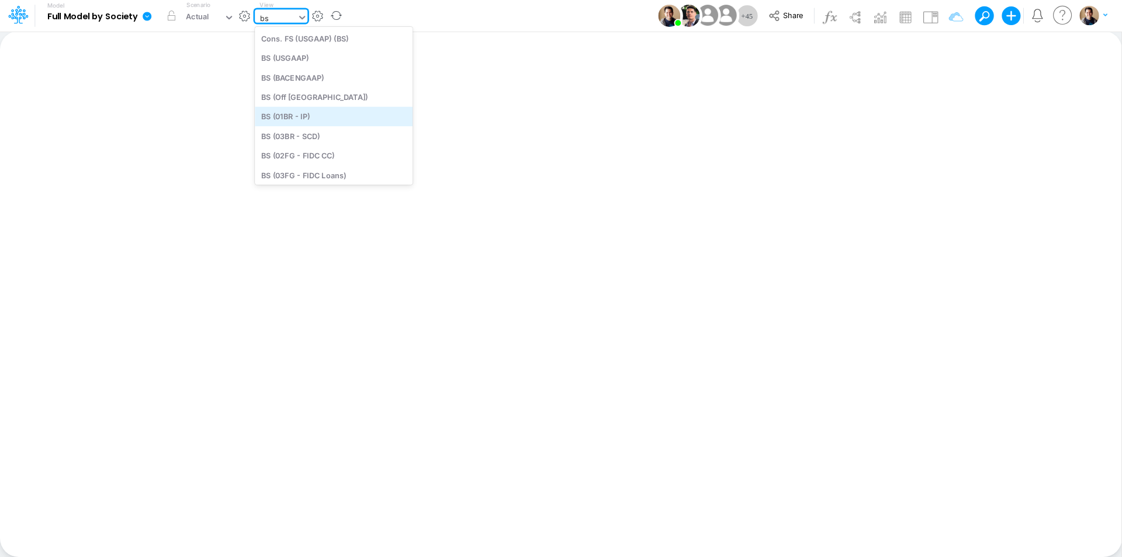
click at [349, 117] on div "BS (01BR - IP)" at bounding box center [334, 116] width 158 height 19
type input "BS (01BR - IP)"
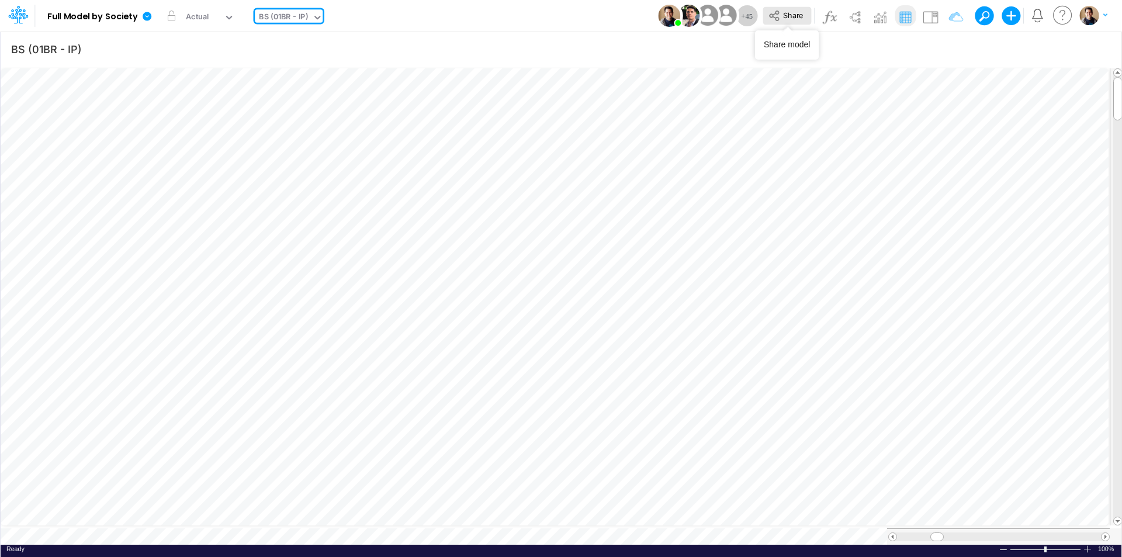
click at [793, 15] on span "Share" at bounding box center [793, 15] width 20 height 9
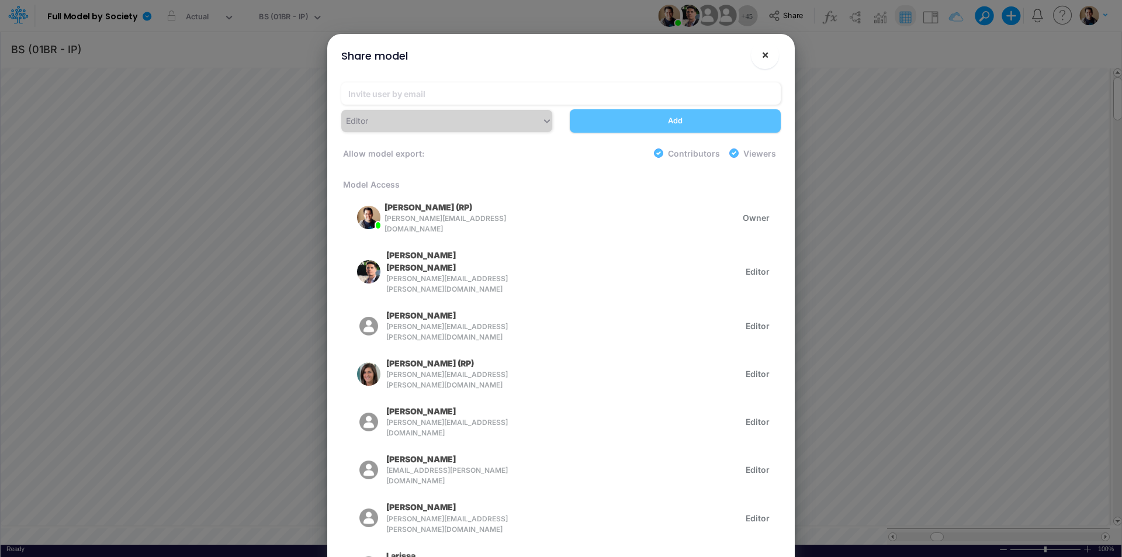
click at [771, 57] on button "×" at bounding box center [765, 55] width 28 height 28
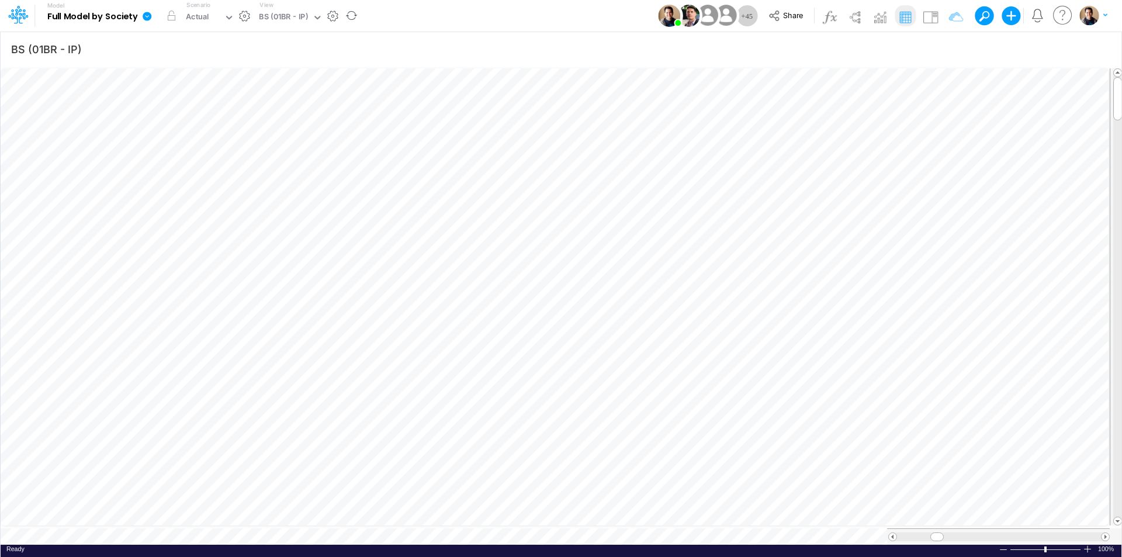
click at [150, 15] on icon at bounding box center [147, 16] width 9 height 9
click at [209, 124] on button "View model info" at bounding box center [205, 121] width 125 height 18
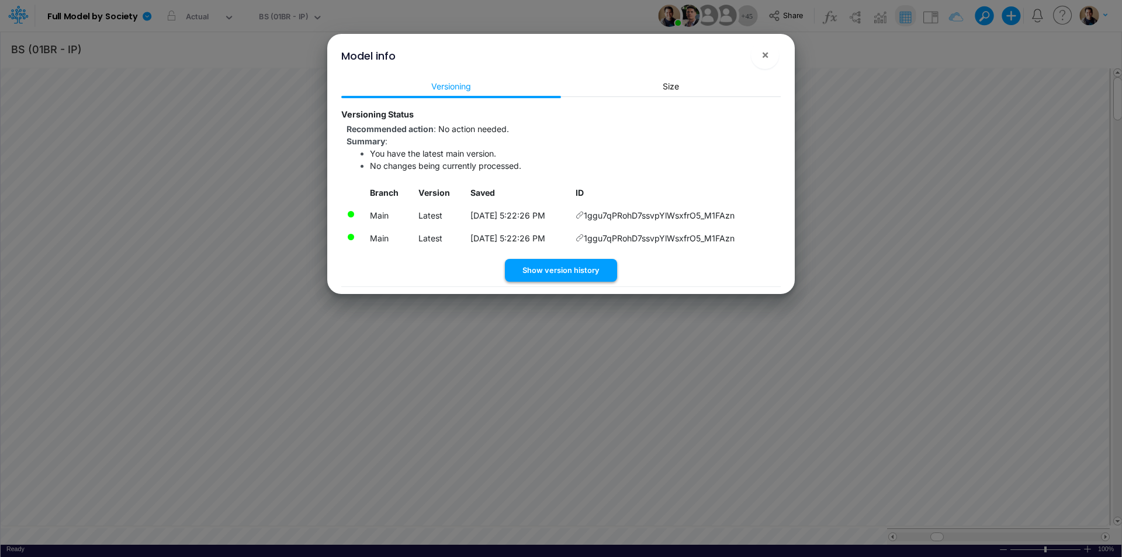
click at [572, 270] on button "Show version history" at bounding box center [561, 270] width 112 height 23
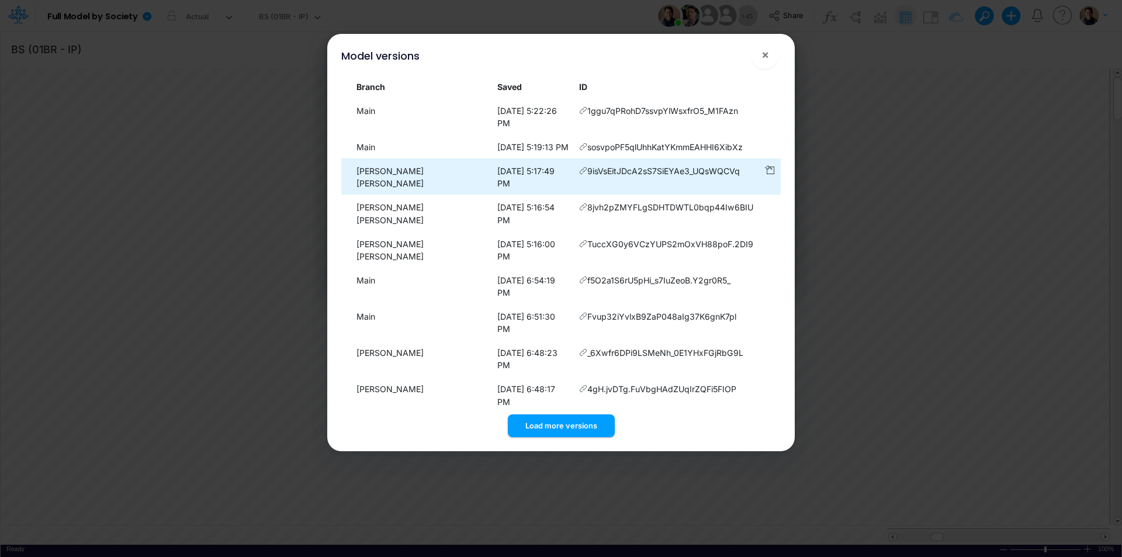
click at [579, 167] on icon at bounding box center [583, 171] width 8 height 8
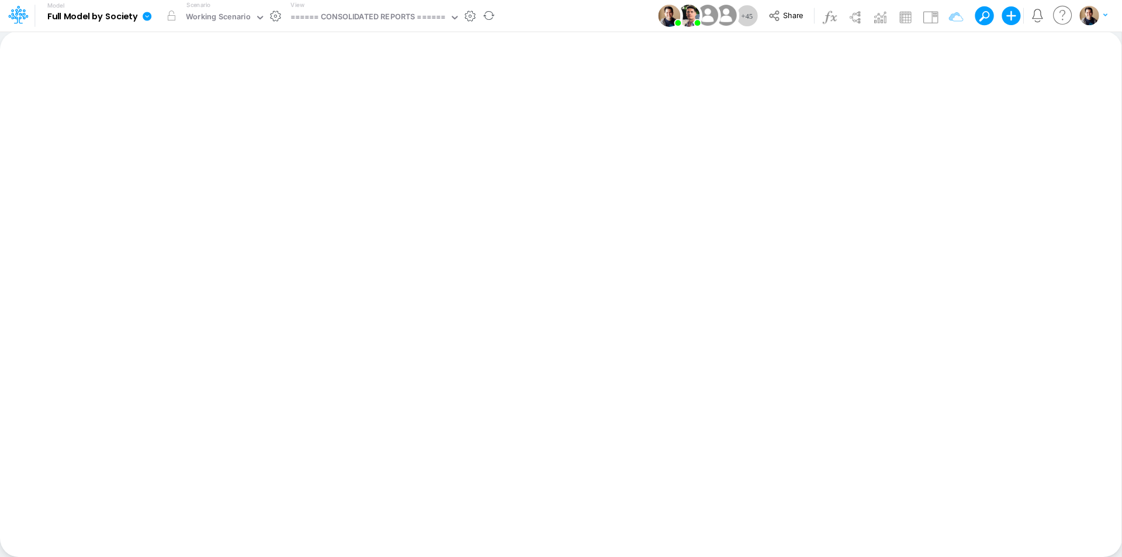
click at [149, 16] on icon at bounding box center [147, 16] width 9 height 9
click at [205, 123] on button "View model info" at bounding box center [205, 121] width 125 height 18
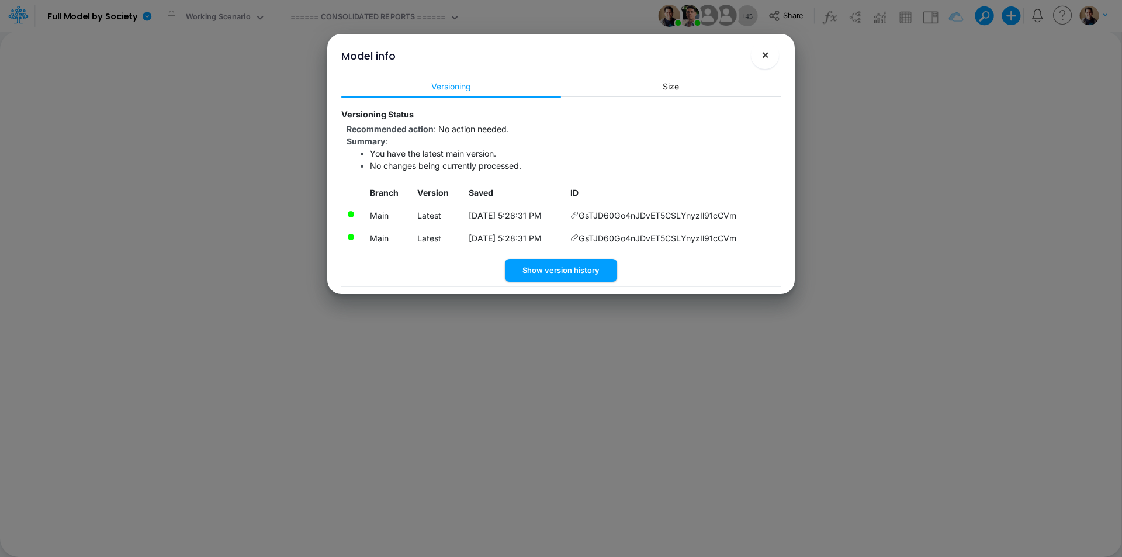
click at [773, 57] on button "×" at bounding box center [765, 55] width 28 height 28
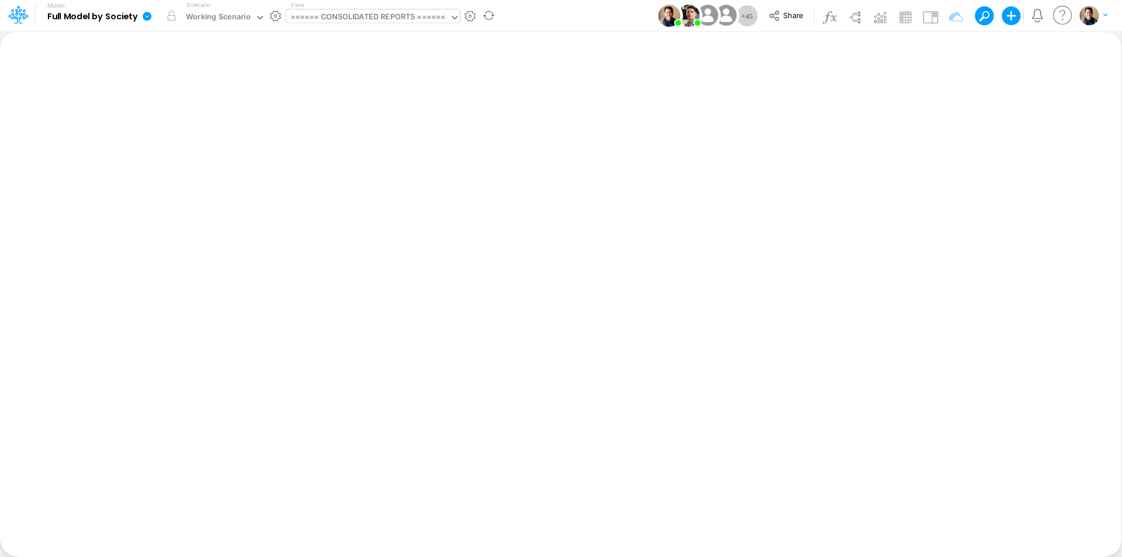
click at [379, 22] on div "====== CONSOLIDATED REPORTS ======" at bounding box center [367, 17] width 155 height 13
click at [342, 21] on div "====== CONSOLIDATED REPORTS ======" at bounding box center [367, 17] width 155 height 13
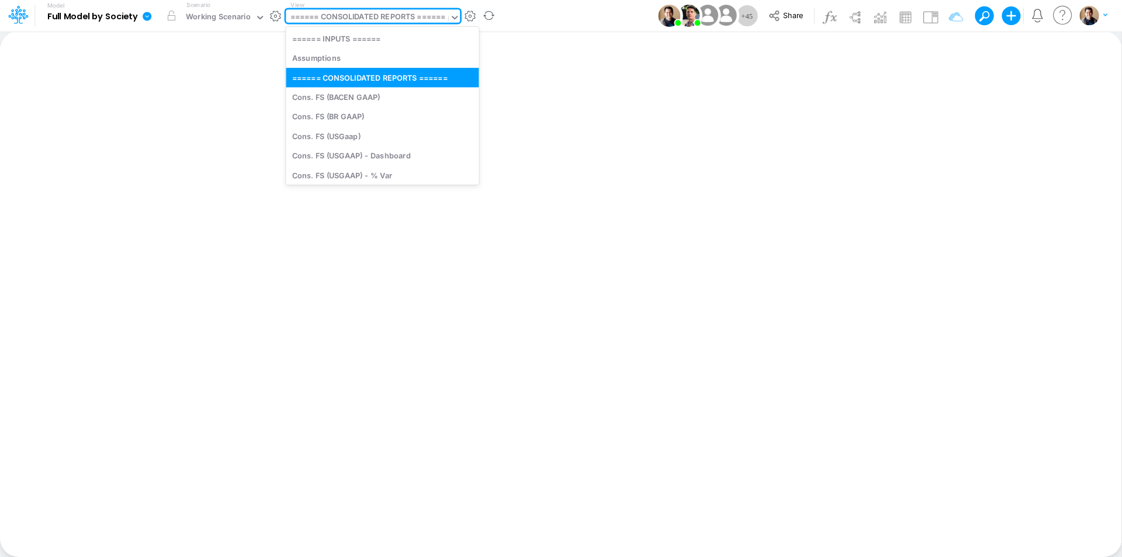
type input "bs"
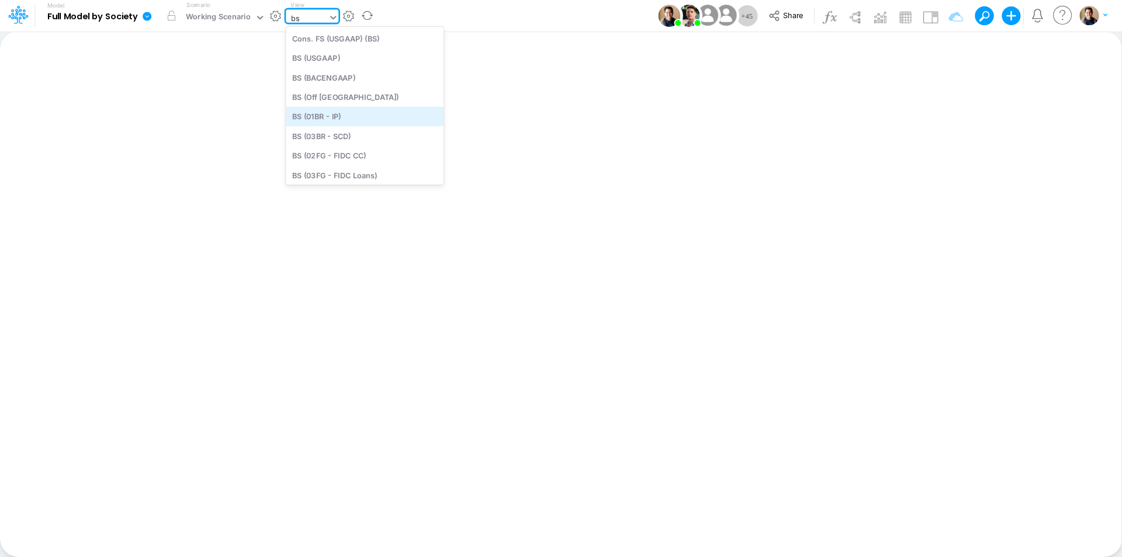
click at [372, 117] on div "BS (01BR - IP)" at bounding box center [365, 116] width 158 height 19
type input "BS (01BR - IP)"
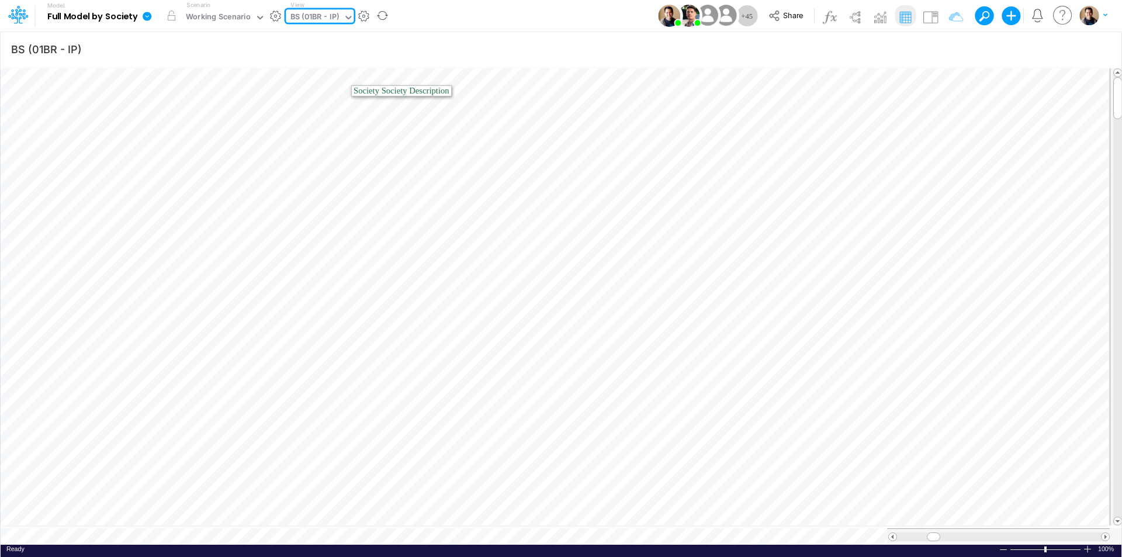
click at [148, 16] on icon at bounding box center [147, 16] width 9 height 9
click at [196, 120] on button "View model info" at bounding box center [205, 121] width 125 height 18
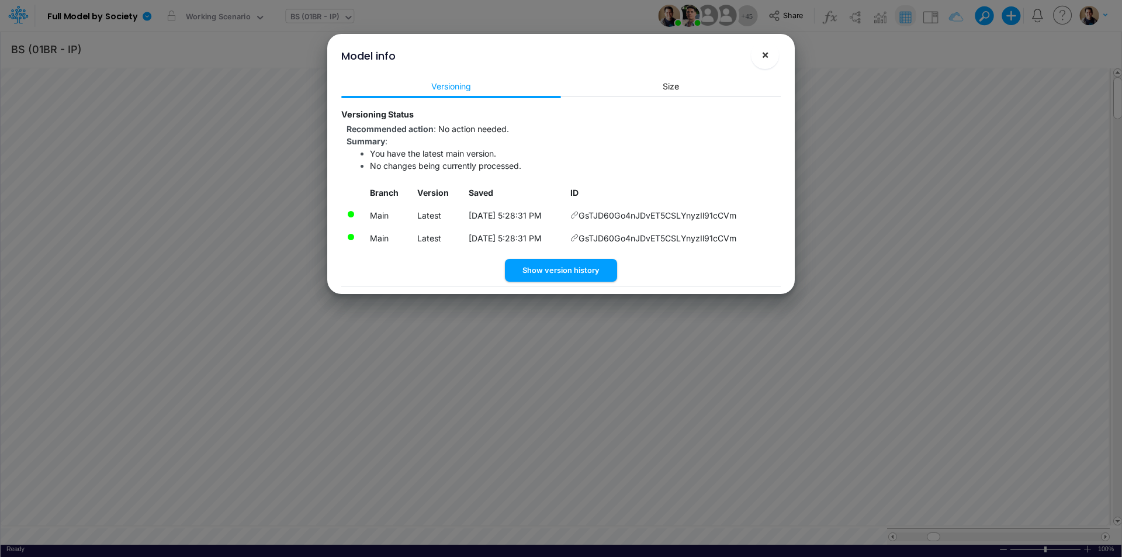
click at [773, 58] on button "×" at bounding box center [765, 55] width 28 height 28
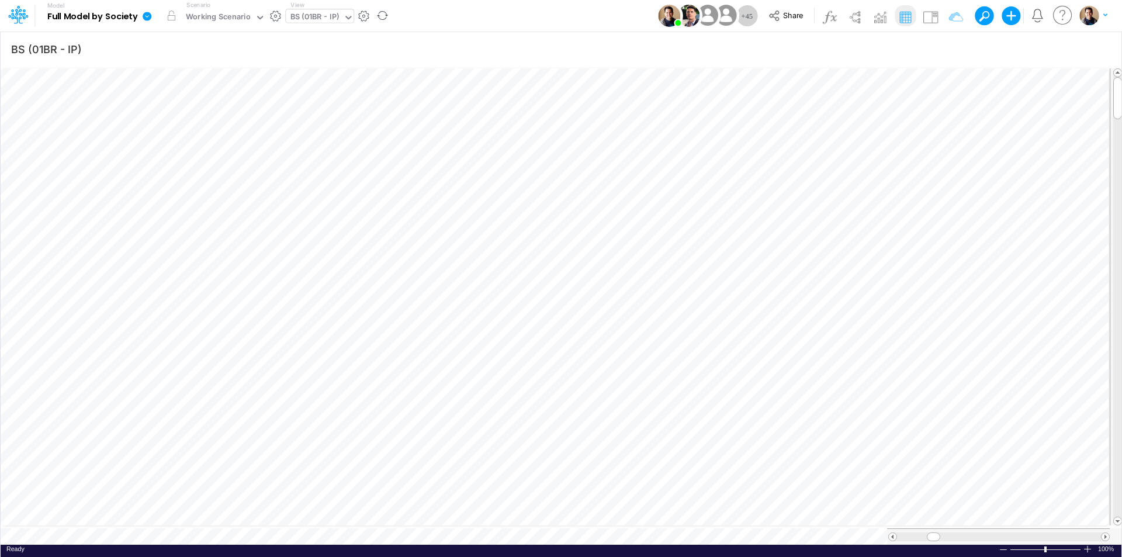
click at [143, 19] on icon at bounding box center [147, 16] width 11 height 11
click at [197, 121] on button "View model info" at bounding box center [205, 121] width 125 height 18
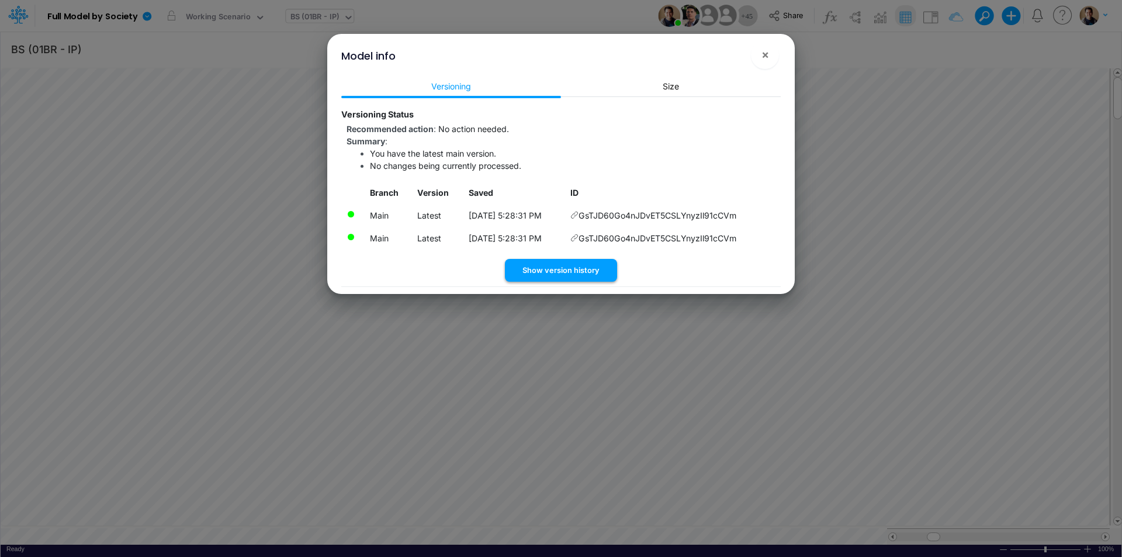
click at [572, 266] on button "Show version history" at bounding box center [561, 270] width 112 height 23
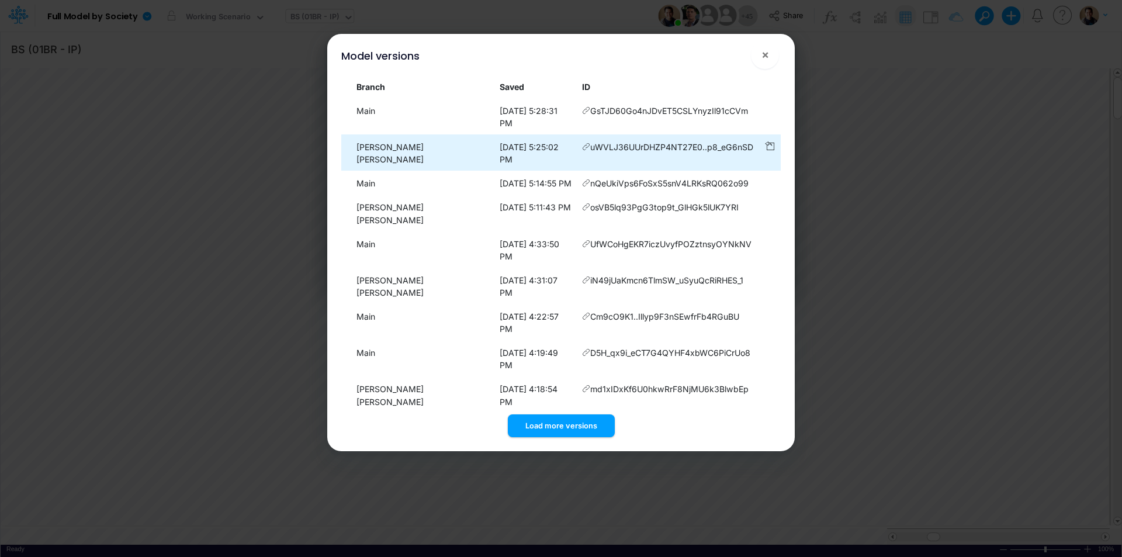
click at [582, 143] on icon at bounding box center [586, 147] width 8 height 8
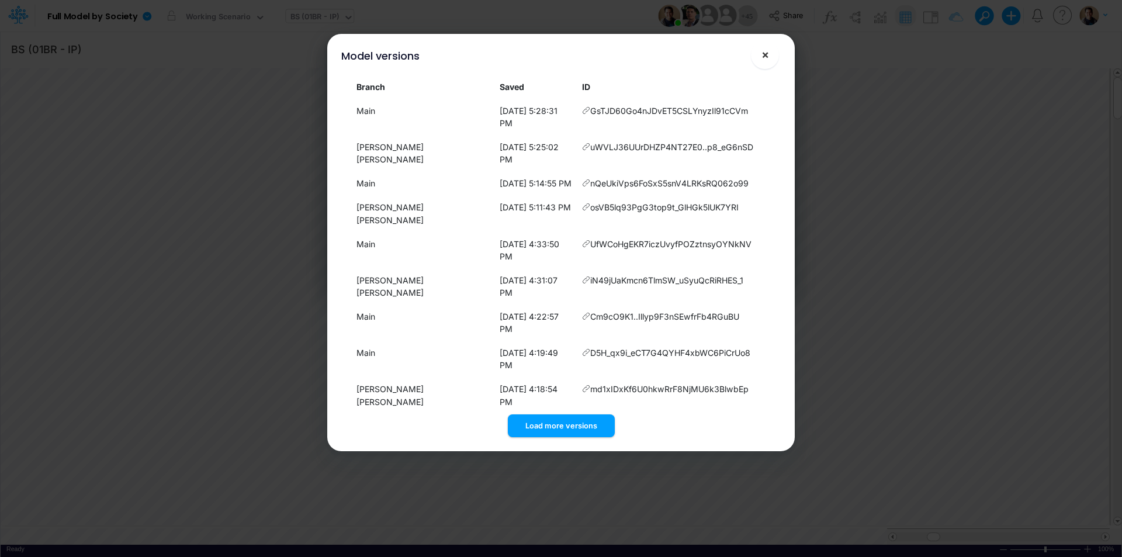
click at [768, 55] on span "×" at bounding box center [765, 54] width 8 height 14
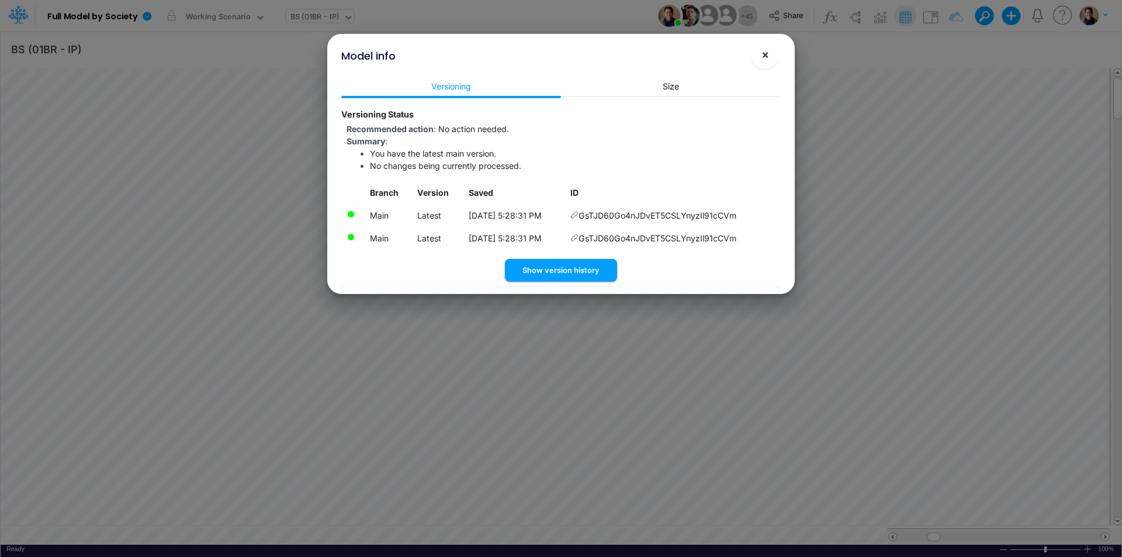
click at [772, 53] on button "×" at bounding box center [765, 55] width 28 height 28
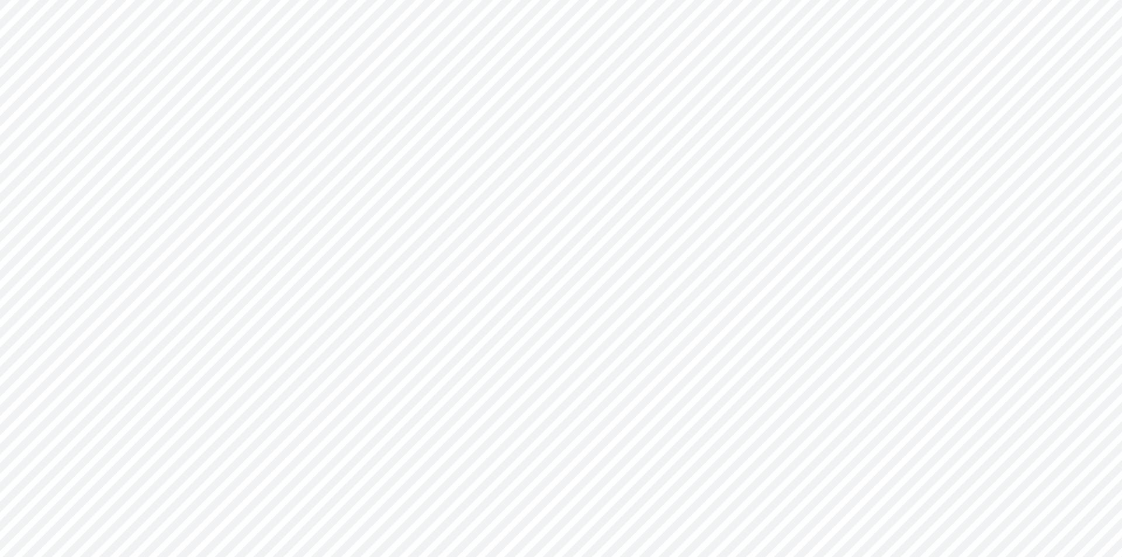
type input "BS (01BR - IP)"
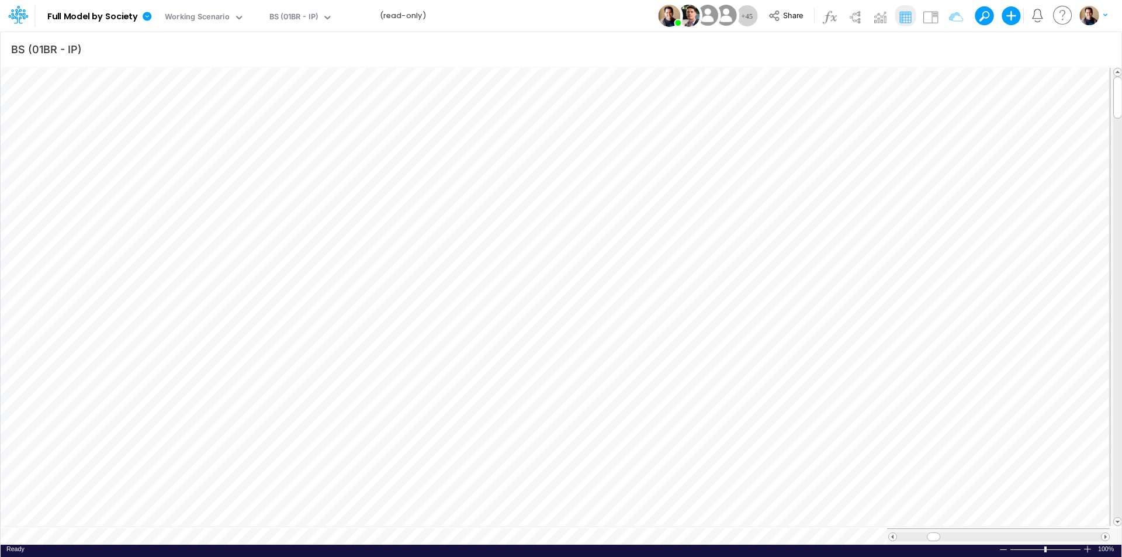
click at [543, 16] on div "Model Full Model by Society Edit model settings Duplicate Import QuickBooks Qui…" at bounding box center [561, 16] width 1010 height 32
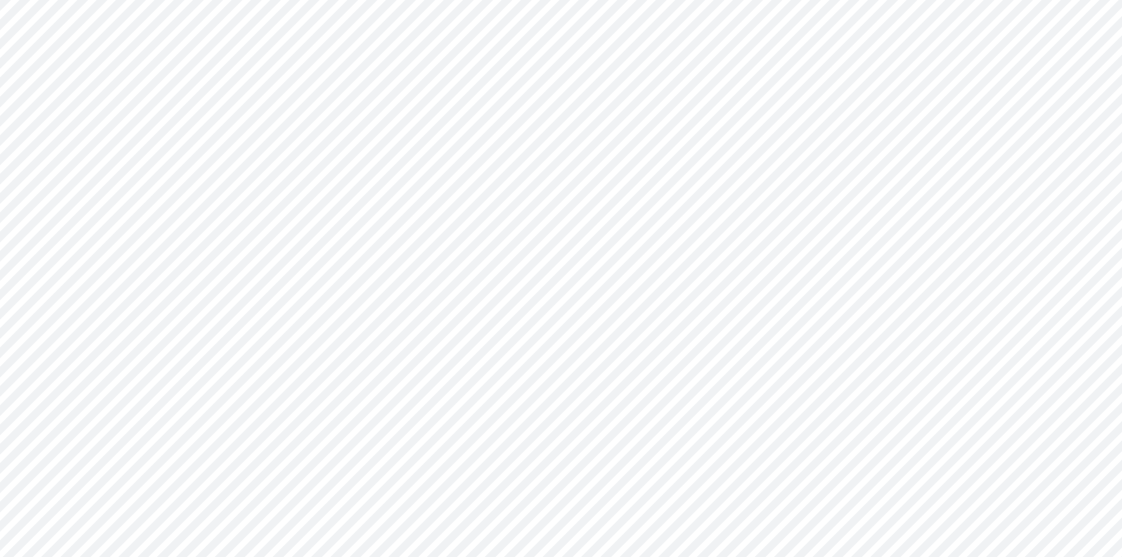
type input "BS (01BR - IP)"
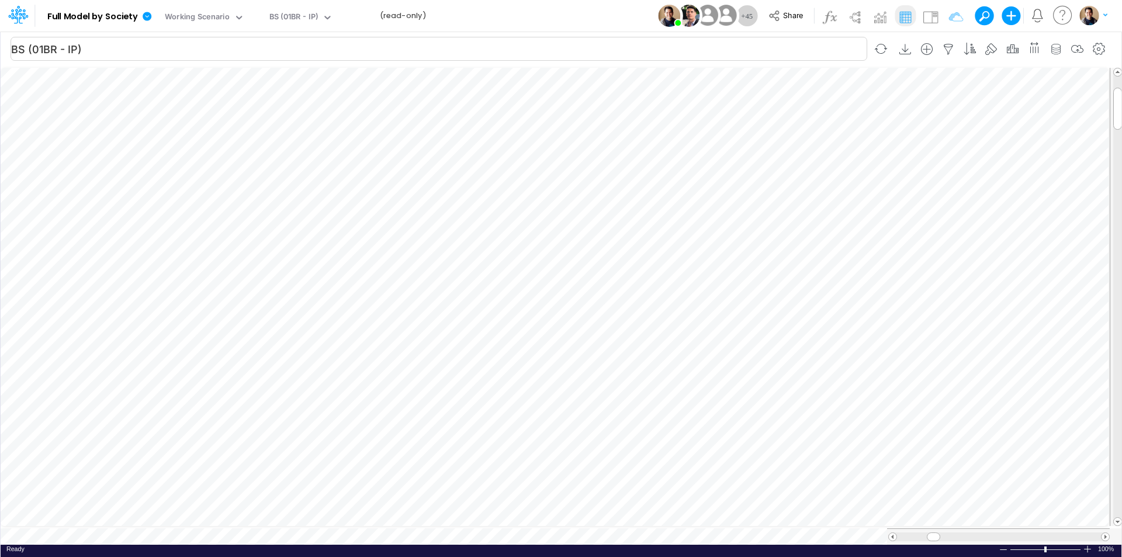
scroll to position [6, 1]
click at [749, 463] on icon "button" at bounding box center [749, 467] width 18 height 12
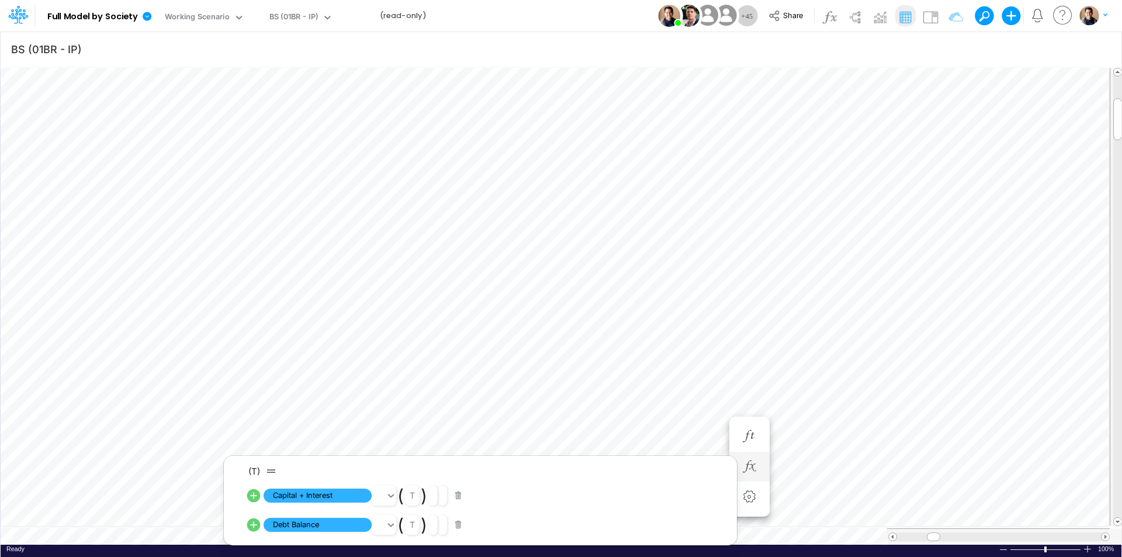
scroll to position [6, 1]
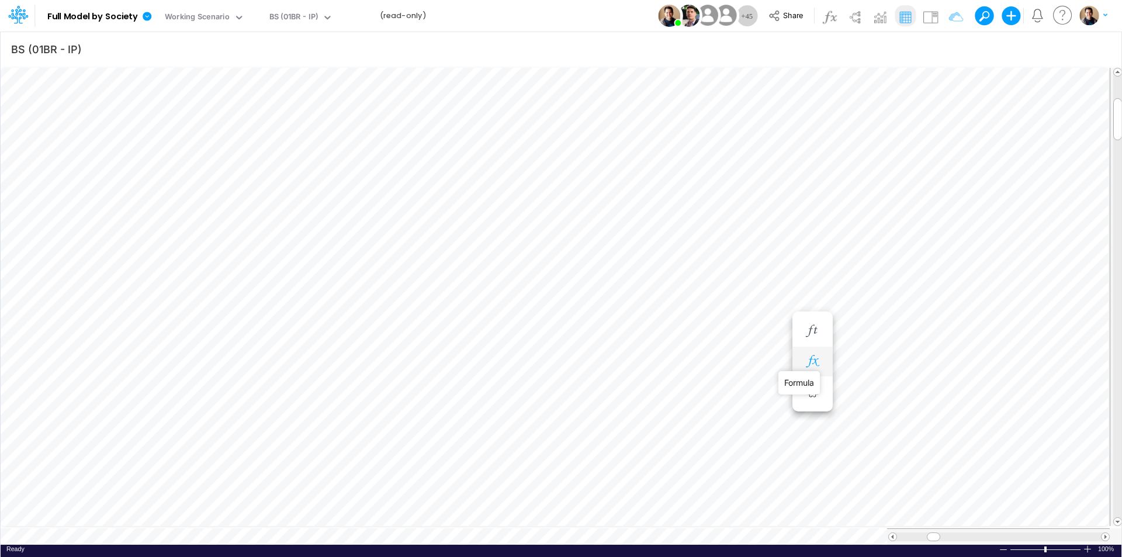
click at [816, 361] on icon "button" at bounding box center [813, 361] width 18 height 12
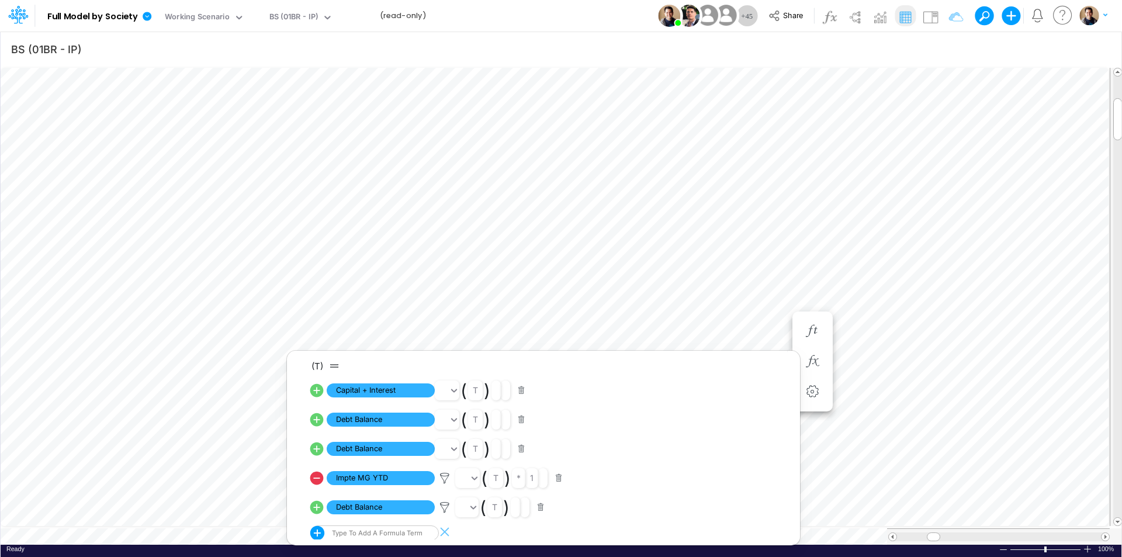
click at [313, 478] on icon at bounding box center [316, 478] width 13 height 13
select select "Multiply"
select select "Add"
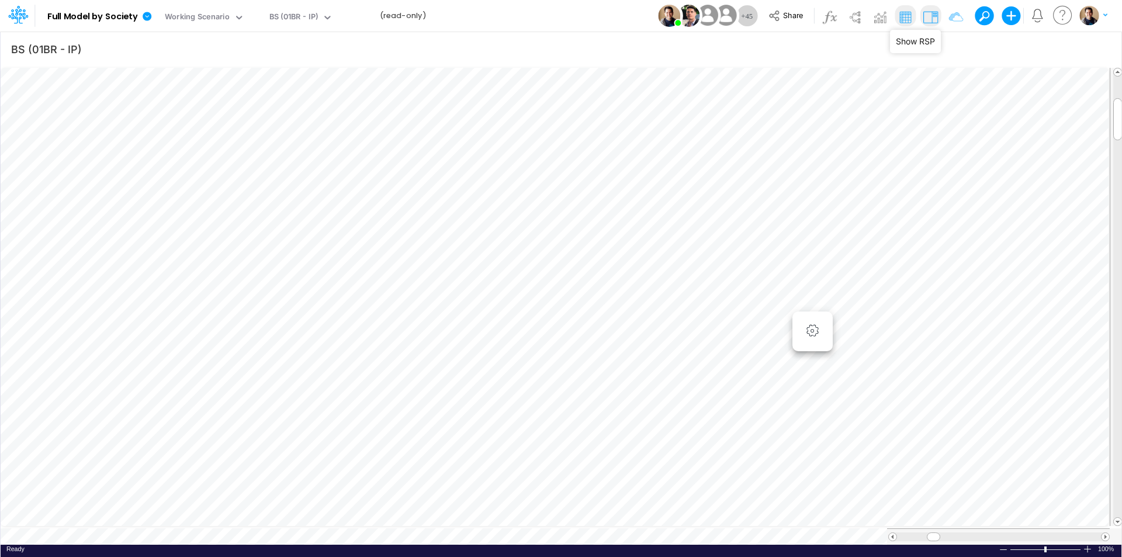
click at [927, 16] on img at bounding box center [930, 17] width 19 height 19
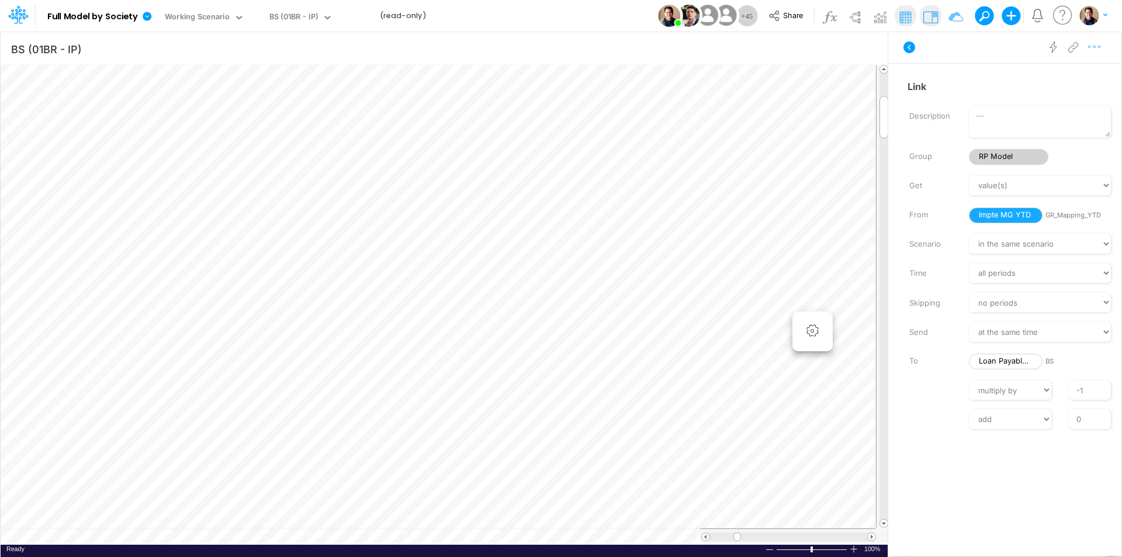
click at [1092, 46] on icon "button" at bounding box center [1095, 47] width 18 height 12
click at [1047, 71] on div "Copy hyperlink to clipboard." at bounding box center [1062, 78] width 119 height 29
click at [1093, 49] on icon "button" at bounding box center [1095, 47] width 18 height 12
click at [999, 79] on span "Advanced settings" at bounding box center [1027, 76] width 72 height 10
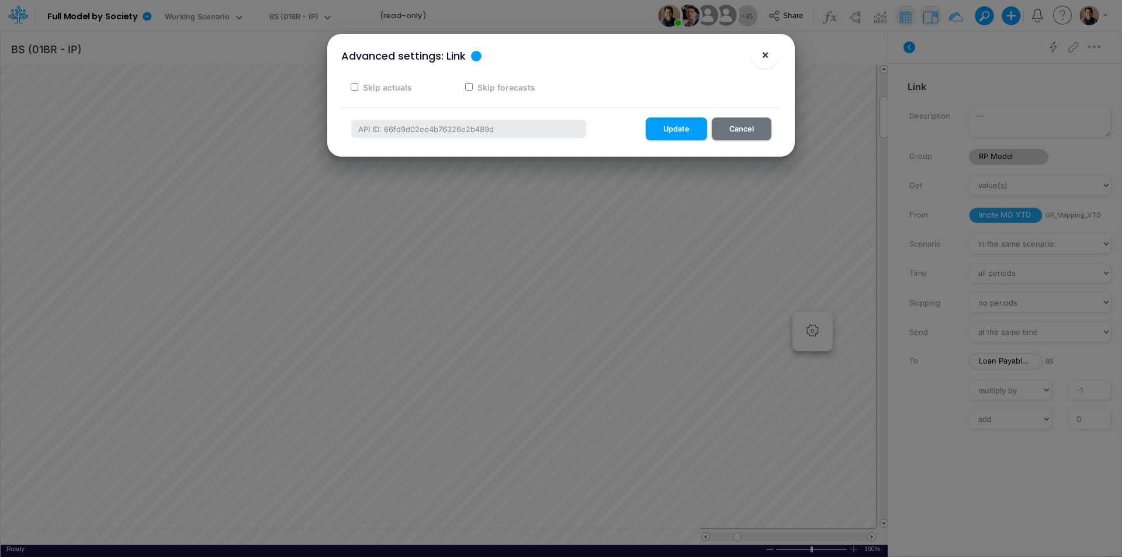
click at [772, 55] on button "×" at bounding box center [765, 55] width 28 height 28
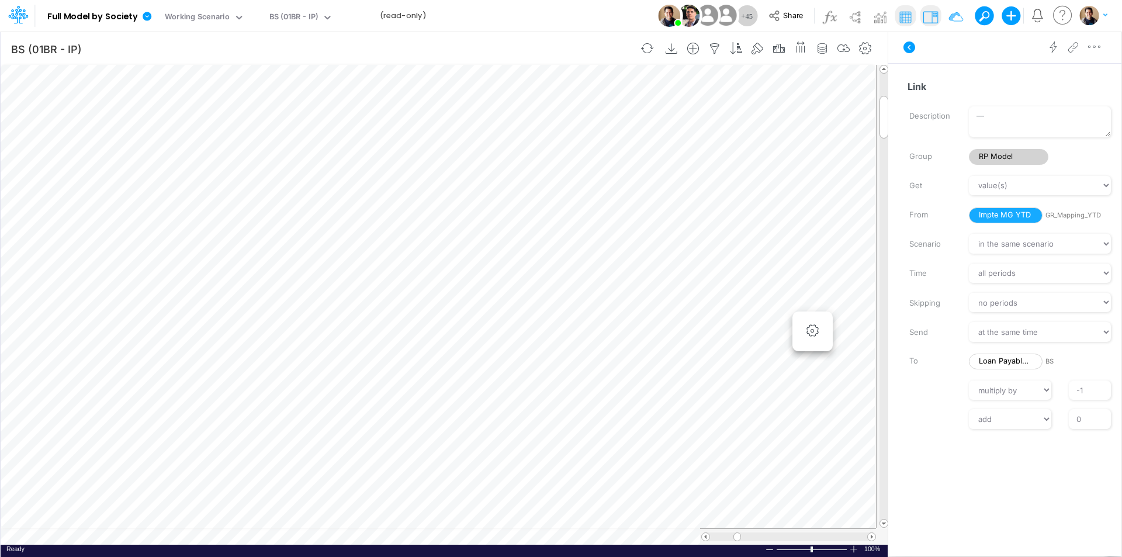
scroll to position [6, 1]
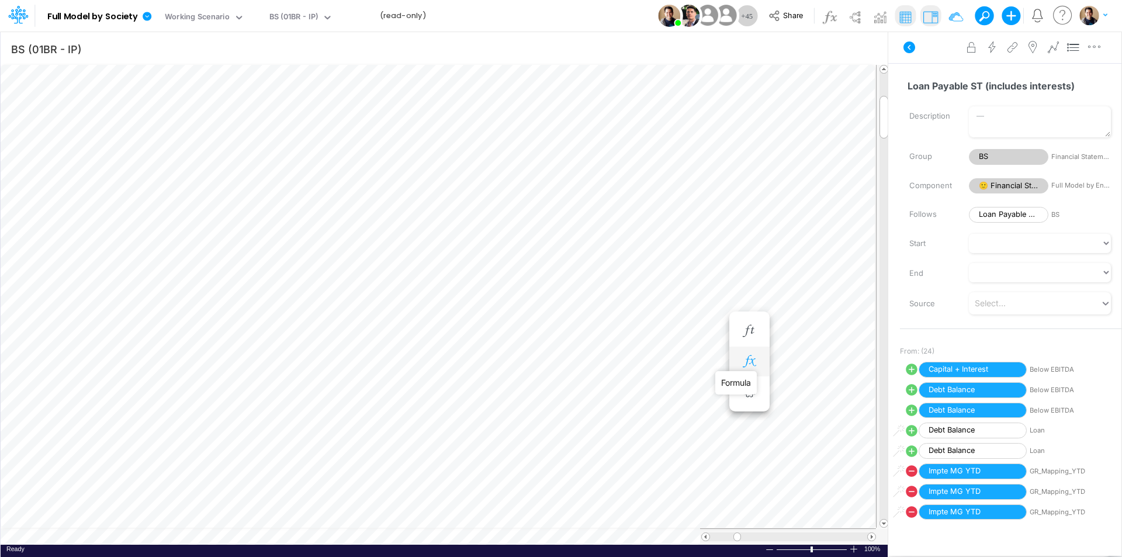
click at [754, 360] on icon "button" at bounding box center [749, 361] width 18 height 12
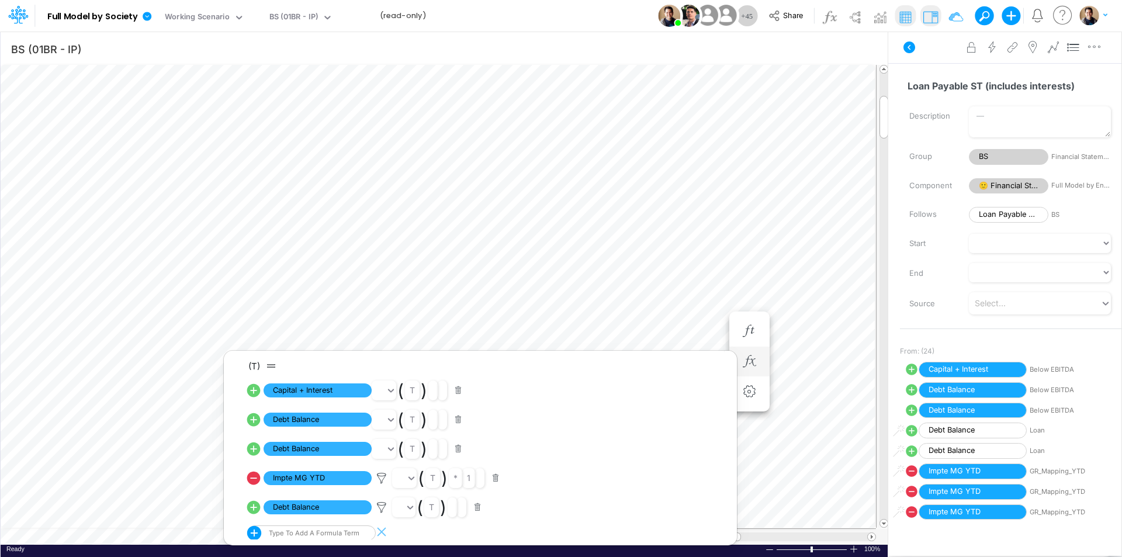
click at [248, 479] on icon at bounding box center [253, 478] width 13 height 13
select select "Multiply"
select select "Add"
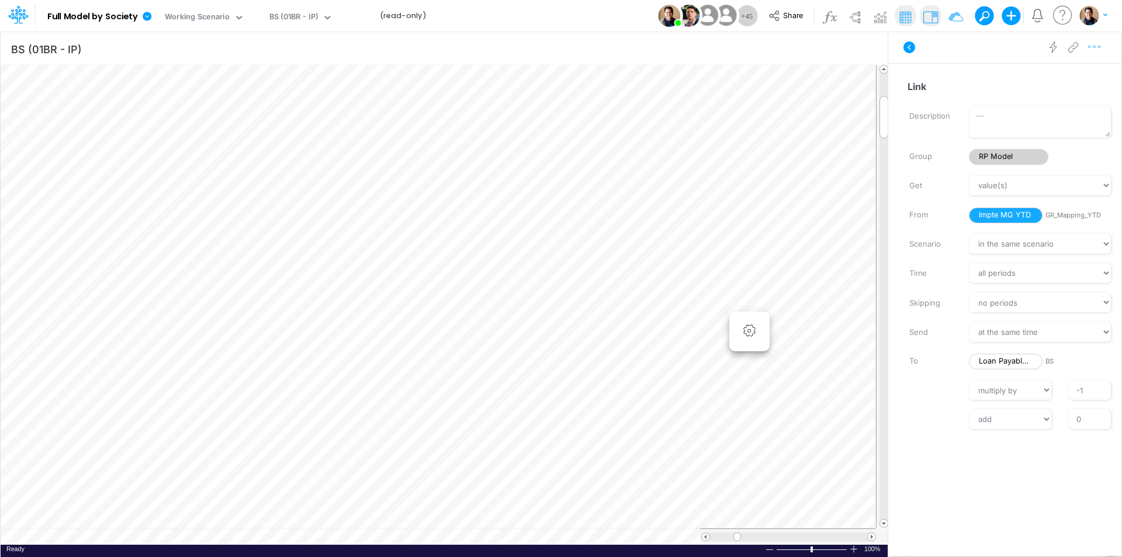
click at [1093, 45] on icon "button" at bounding box center [1095, 47] width 18 height 12
click at [980, 77] on icon "button" at bounding box center [979, 75] width 18 height 9
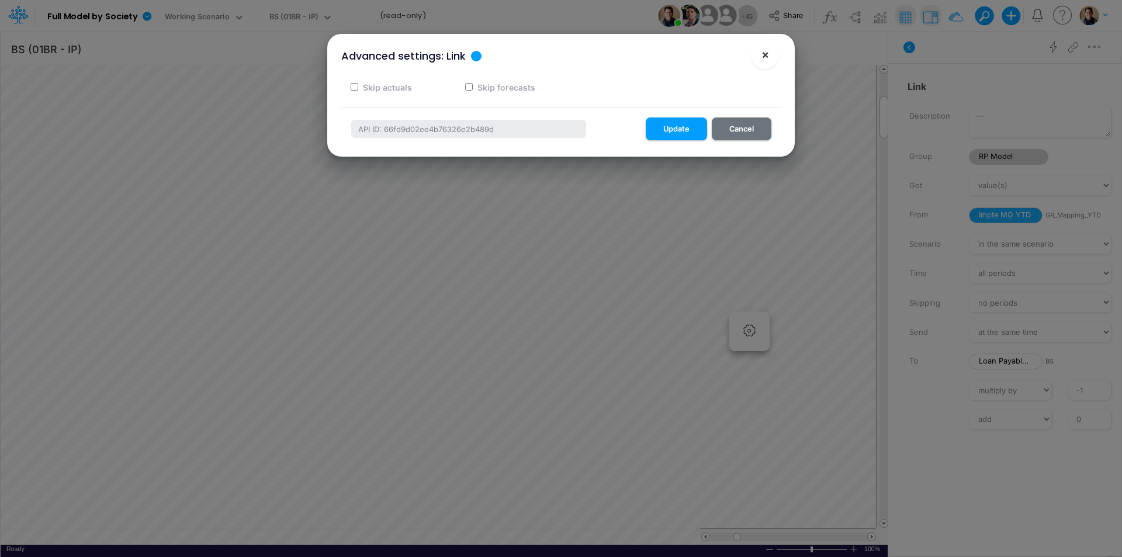
click at [767, 54] on span "×" at bounding box center [765, 54] width 8 height 14
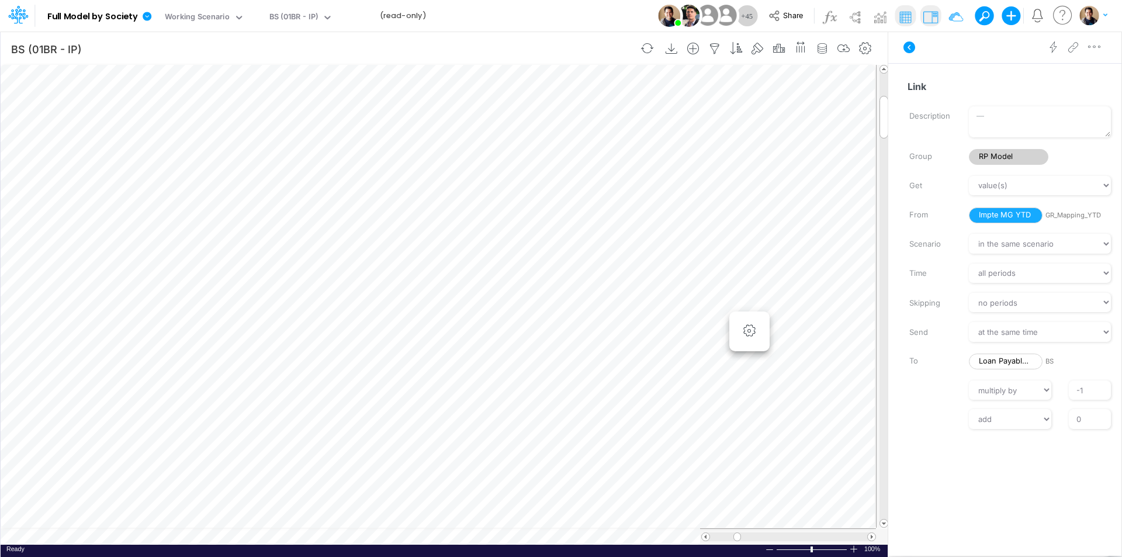
scroll to position [6, 1]
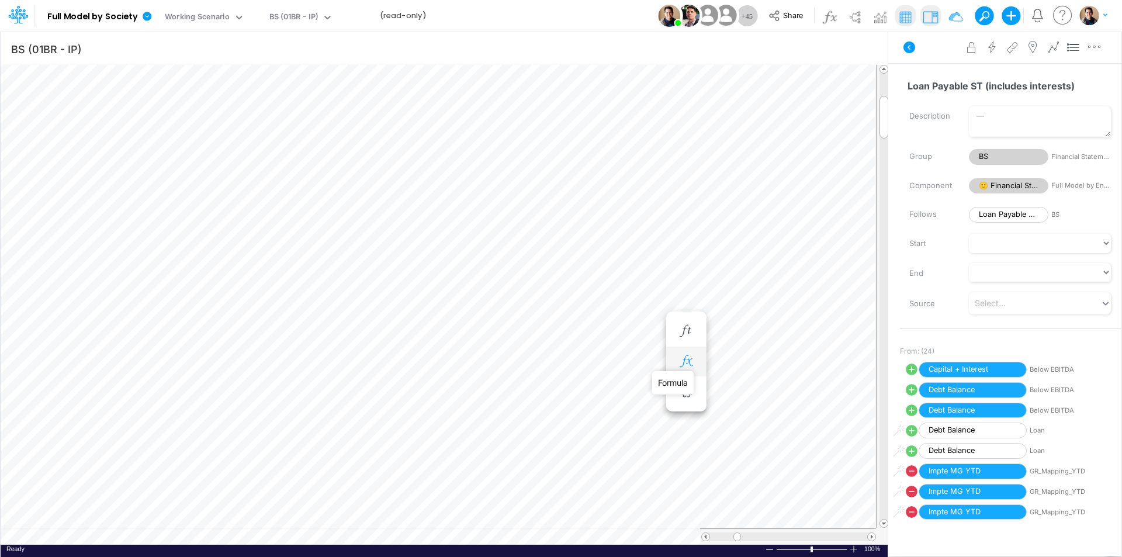
click at [691, 361] on icon "button" at bounding box center [686, 361] width 18 height 12
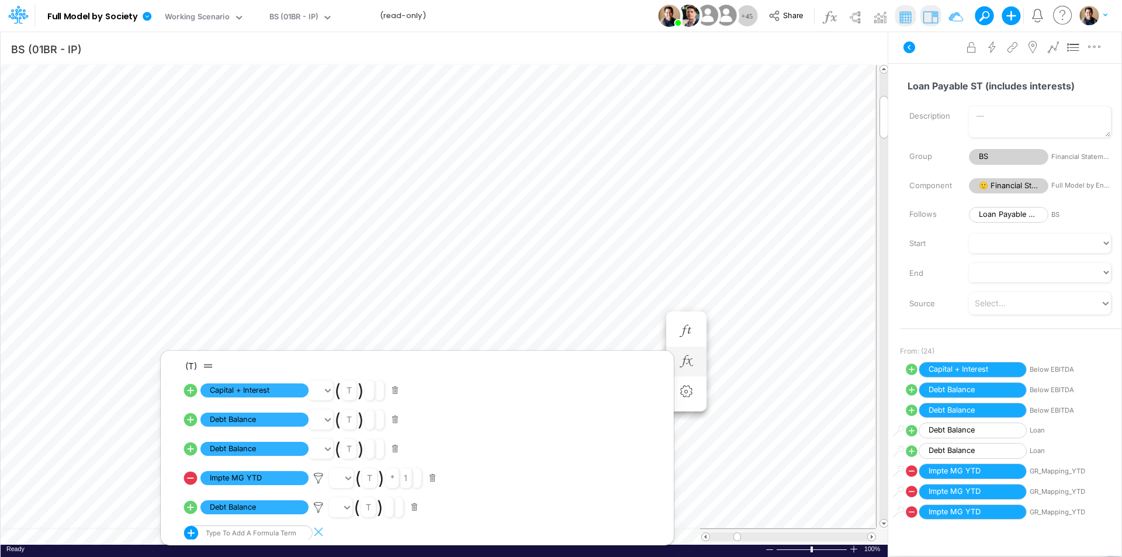
click at [191, 509] on icon at bounding box center [190, 507] width 13 height 13
select select "1"
select select "Multiply"
select select "Add"
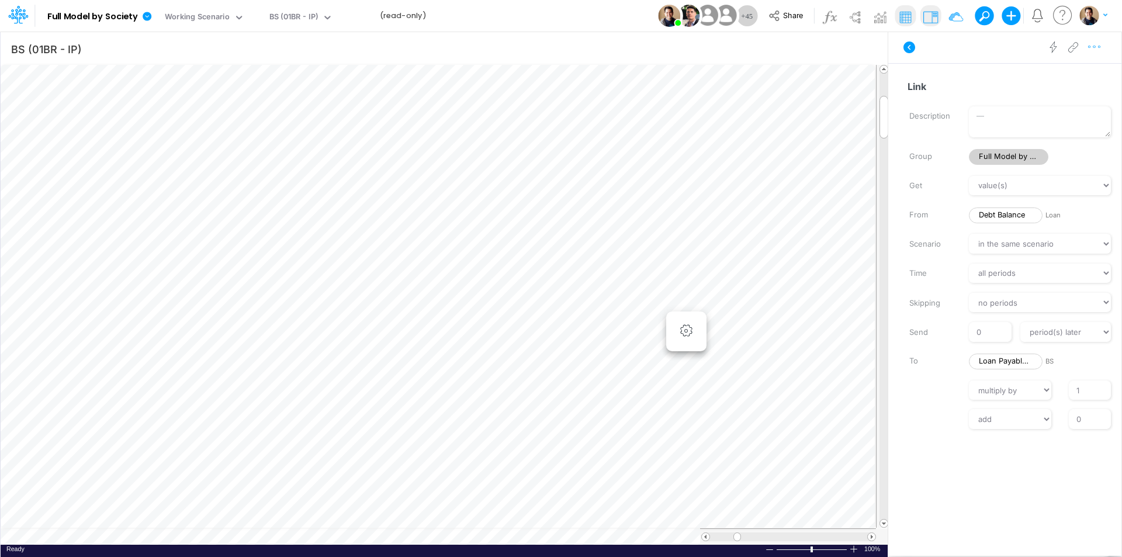
click at [1092, 46] on icon "button" at bounding box center [1095, 47] width 18 height 12
click at [1050, 73] on span "Advanced settings" at bounding box center [1027, 76] width 72 height 10
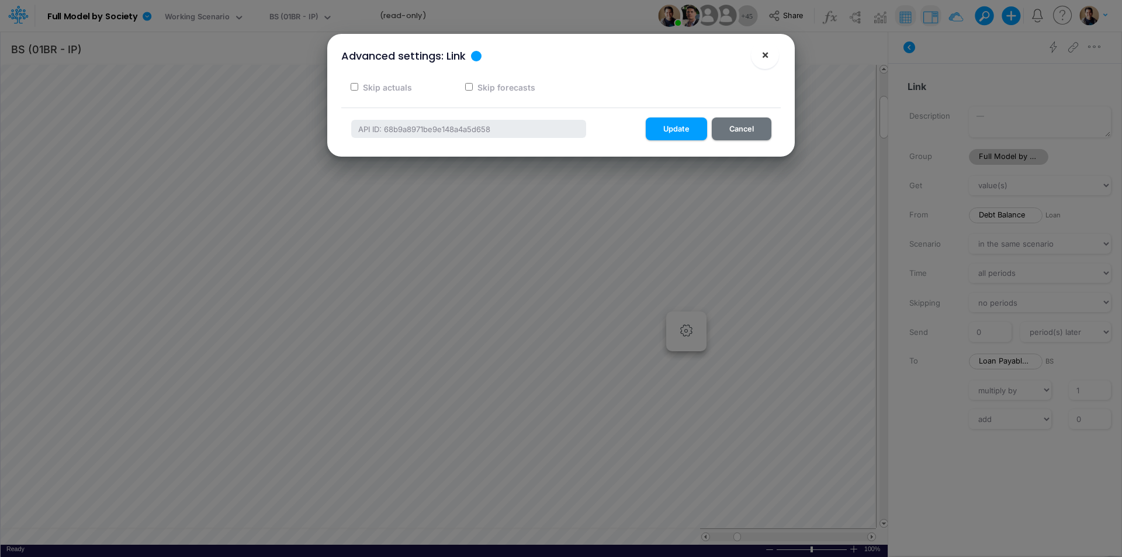
click at [771, 54] on button "×" at bounding box center [765, 55] width 28 height 28
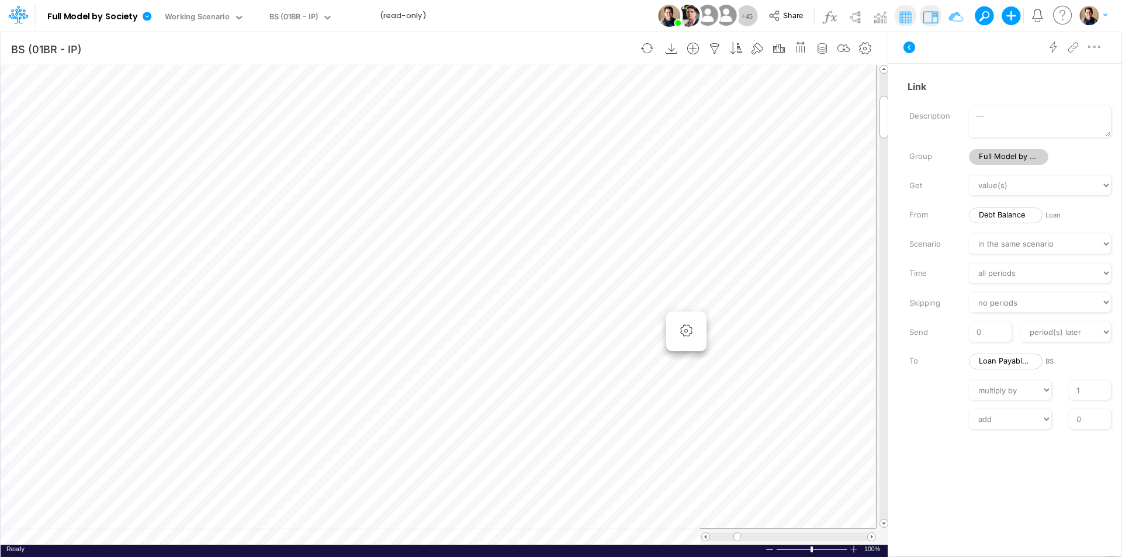
scroll to position [6, 1]
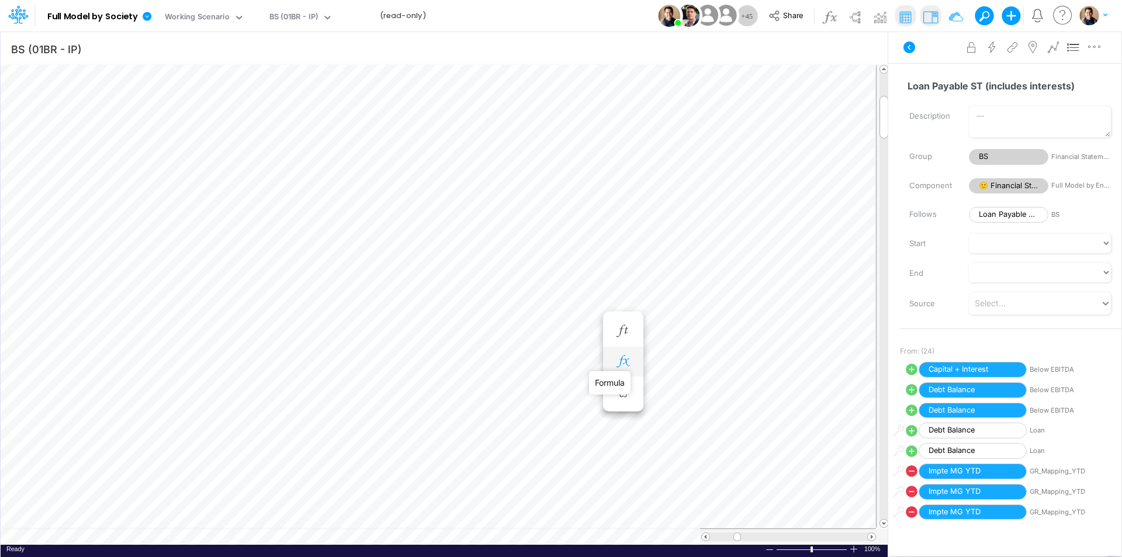
click at [625, 360] on icon "button" at bounding box center [623, 361] width 18 height 12
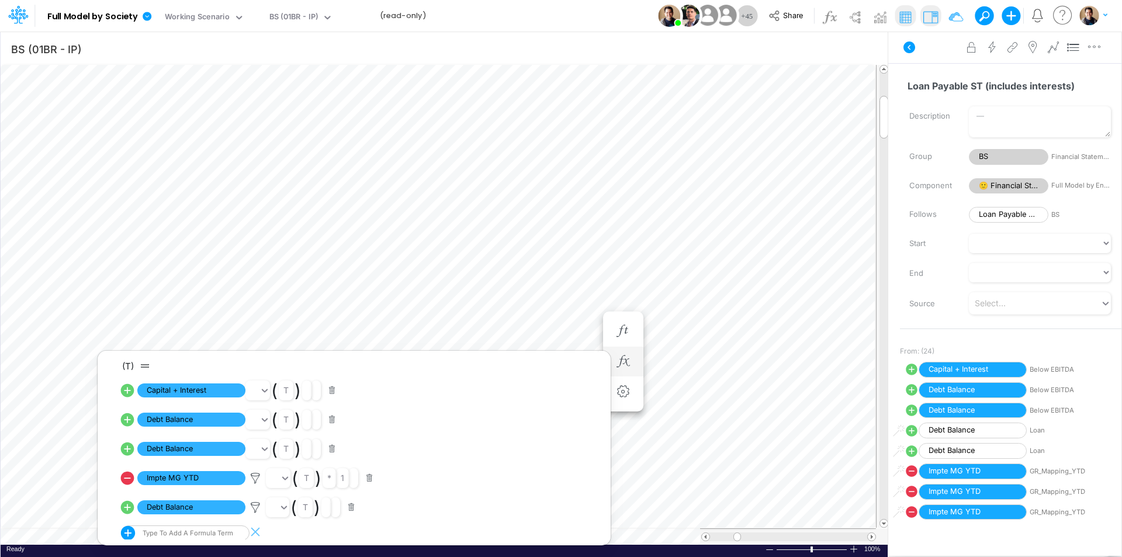
scroll to position [5, 0]
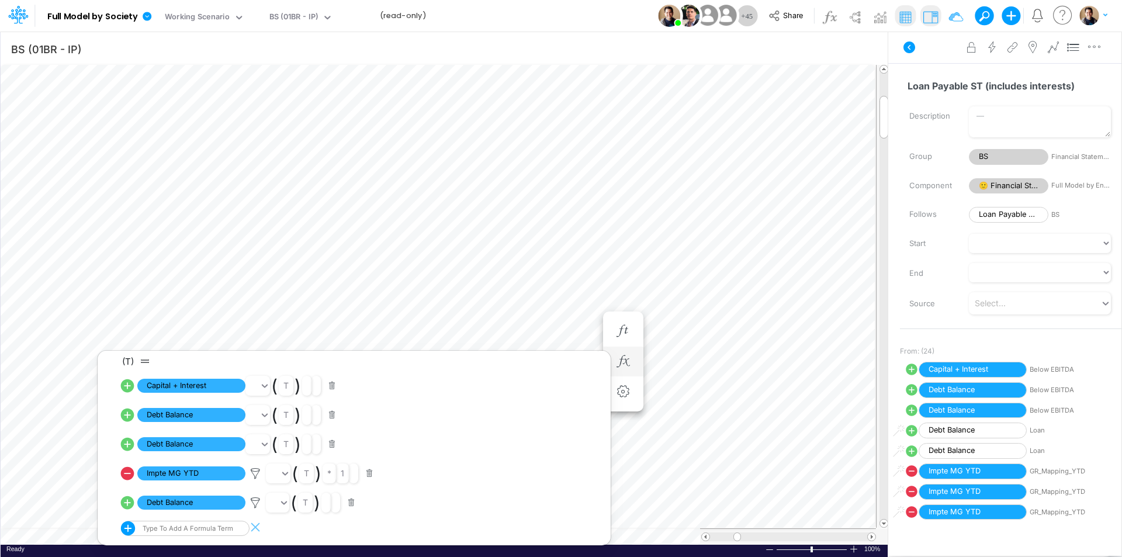
click at [126, 503] on icon at bounding box center [127, 502] width 13 height 13
select select "1"
select select "Multiply"
select select "Add"
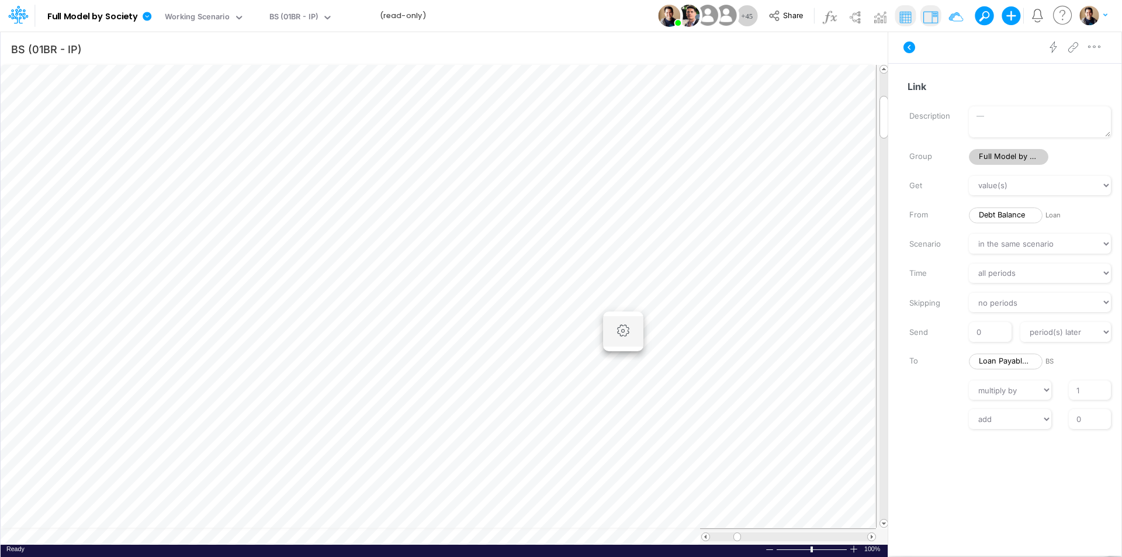
scroll to position [6, 1]
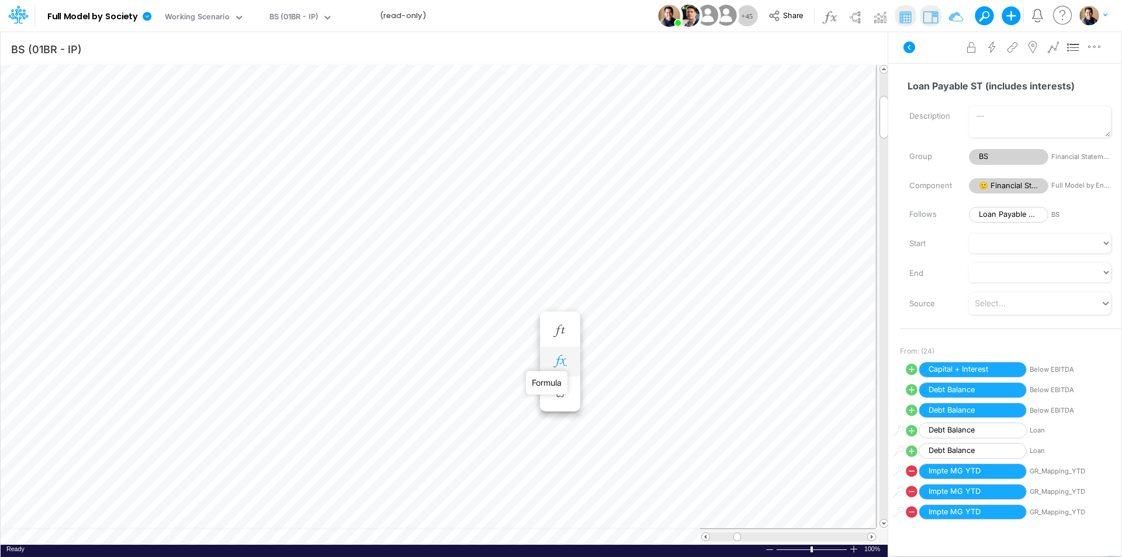
click at [561, 361] on icon "button" at bounding box center [560, 361] width 18 height 12
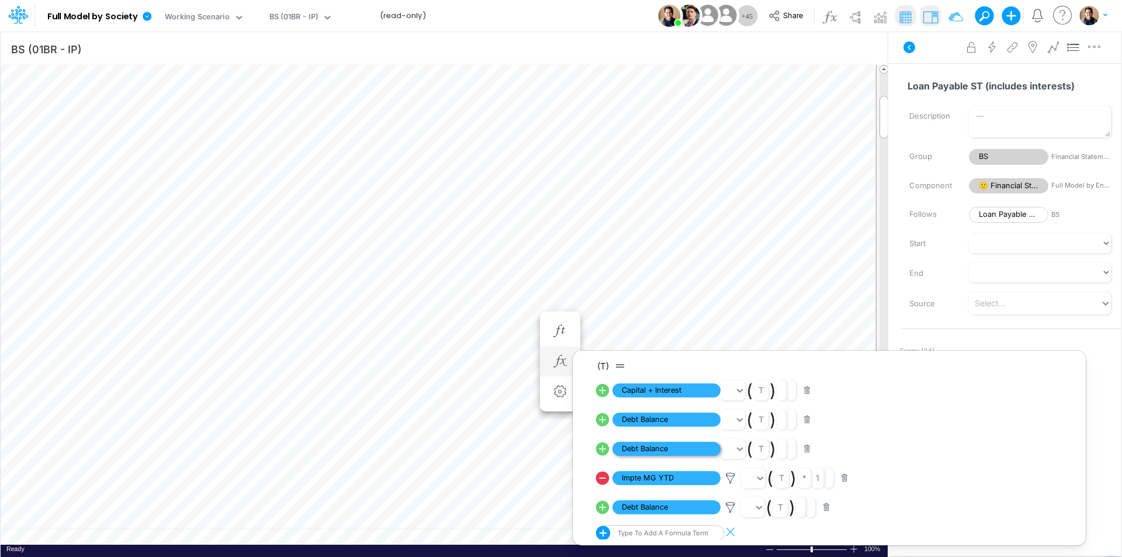
click at [684, 449] on span "Debt Balance" at bounding box center [666, 449] width 108 height 15
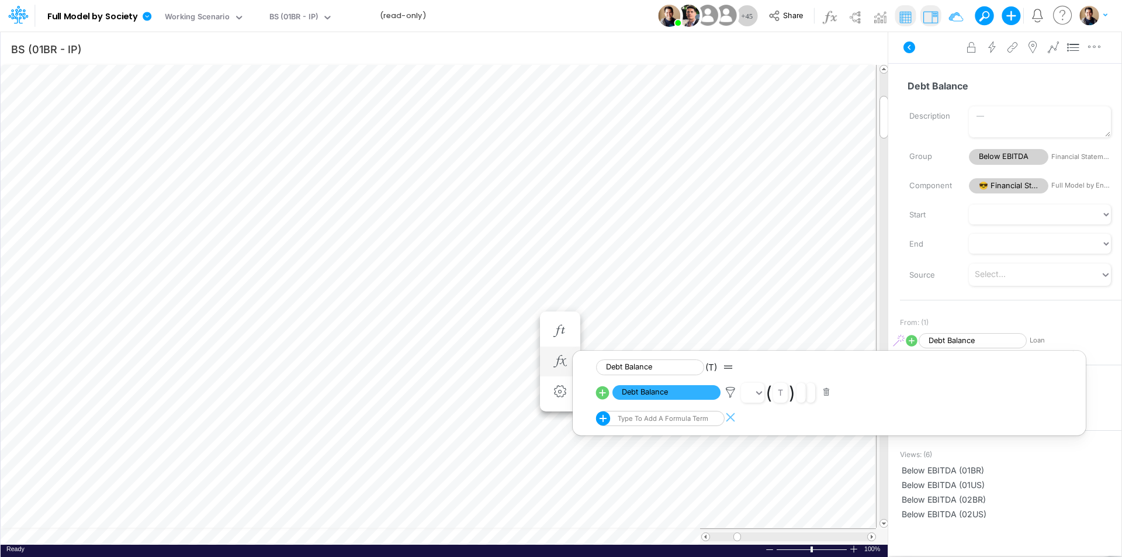
scroll to position [6, 1]
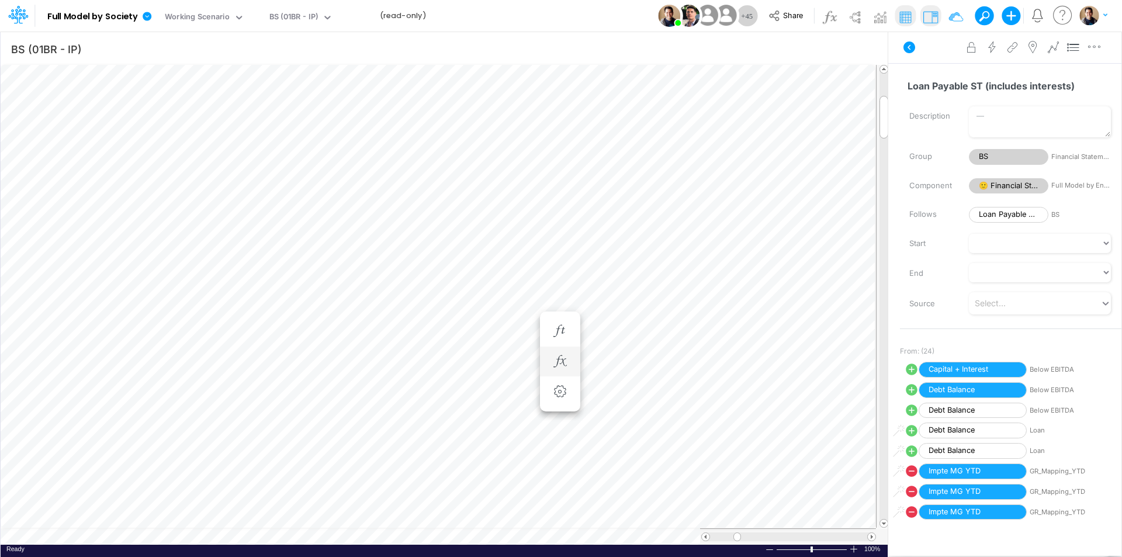
scroll to position [6, 1]
click at [560, 363] on icon "button" at bounding box center [560, 361] width 18 height 12
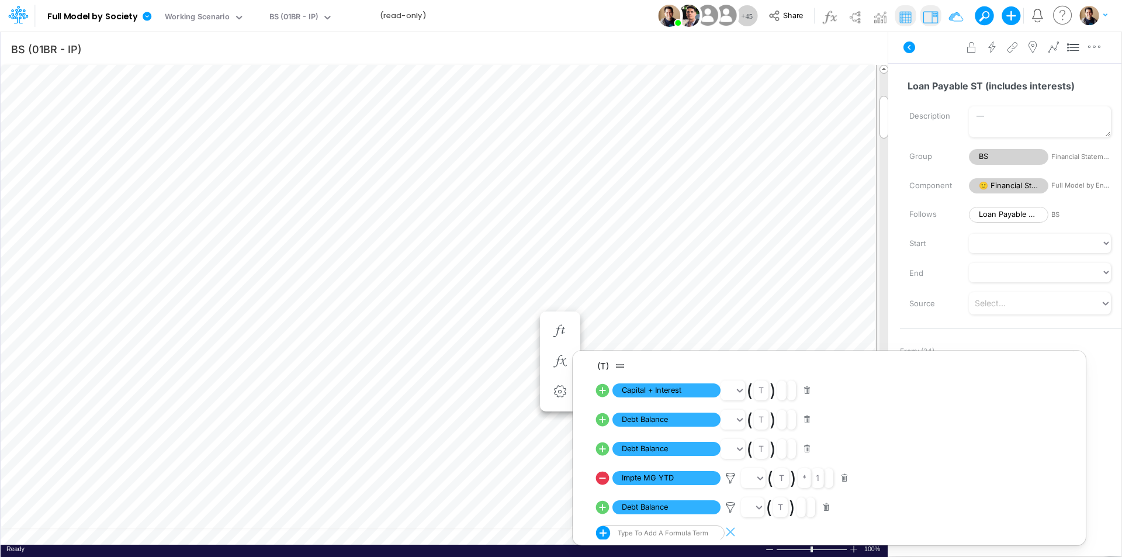
click at [602, 507] on icon at bounding box center [602, 507] width 13 height 13
select select "1"
select select "Multiply"
select select "Add"
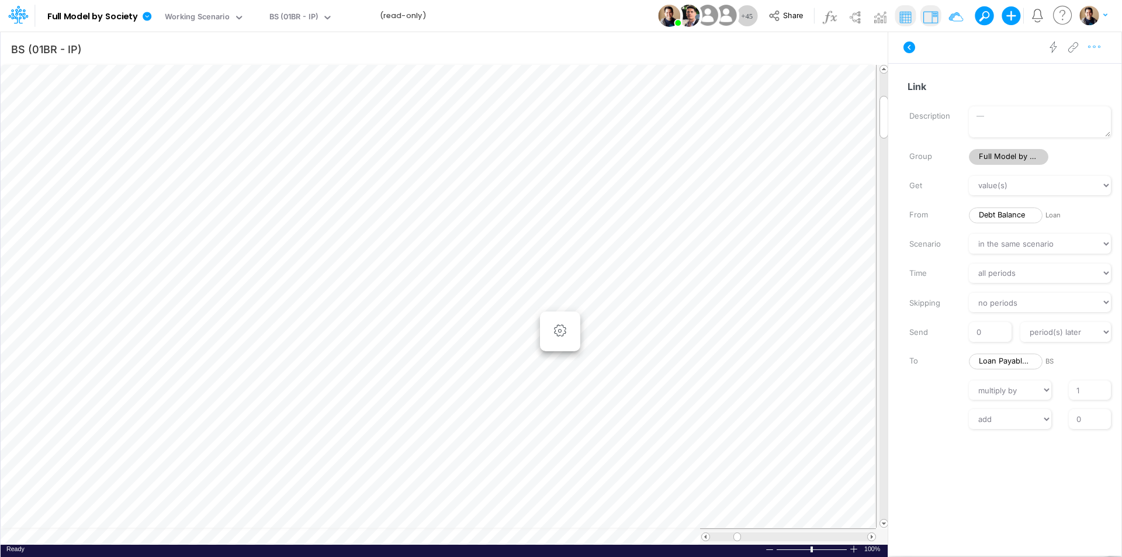
click at [1098, 44] on icon "button" at bounding box center [1095, 47] width 18 height 12
click at [1067, 75] on button "Advanced settings" at bounding box center [1033, 77] width 139 height 20
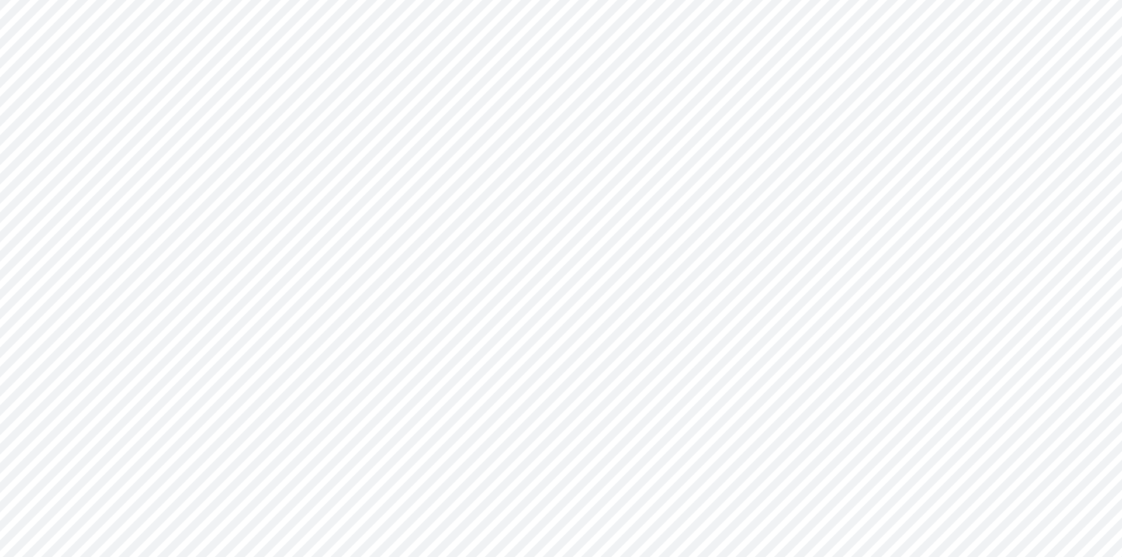
type input "BS (01BR - IP)"
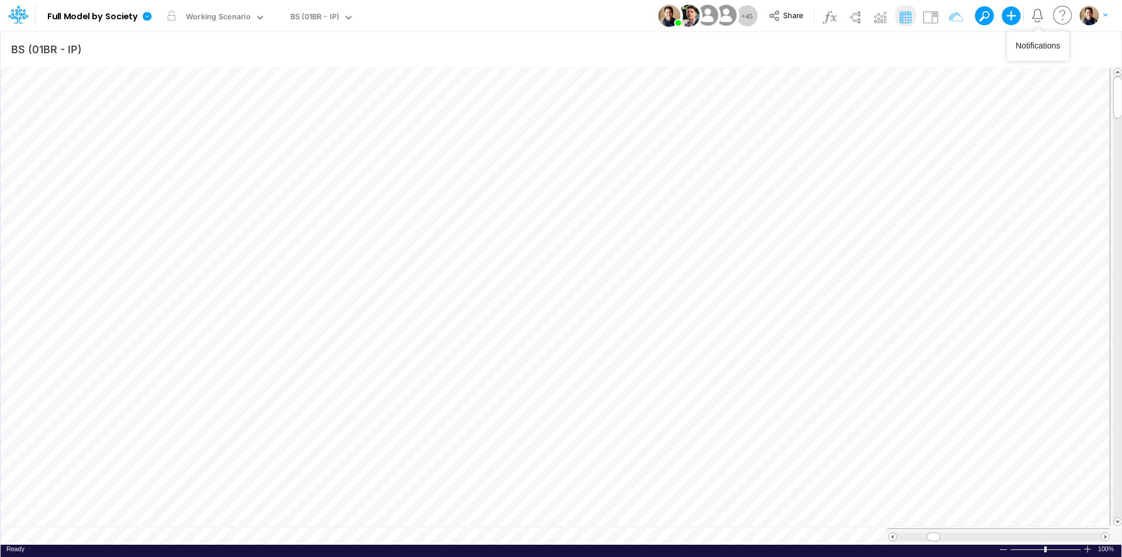
click at [1041, 13] on icon "Notifications" at bounding box center [1037, 15] width 13 height 13
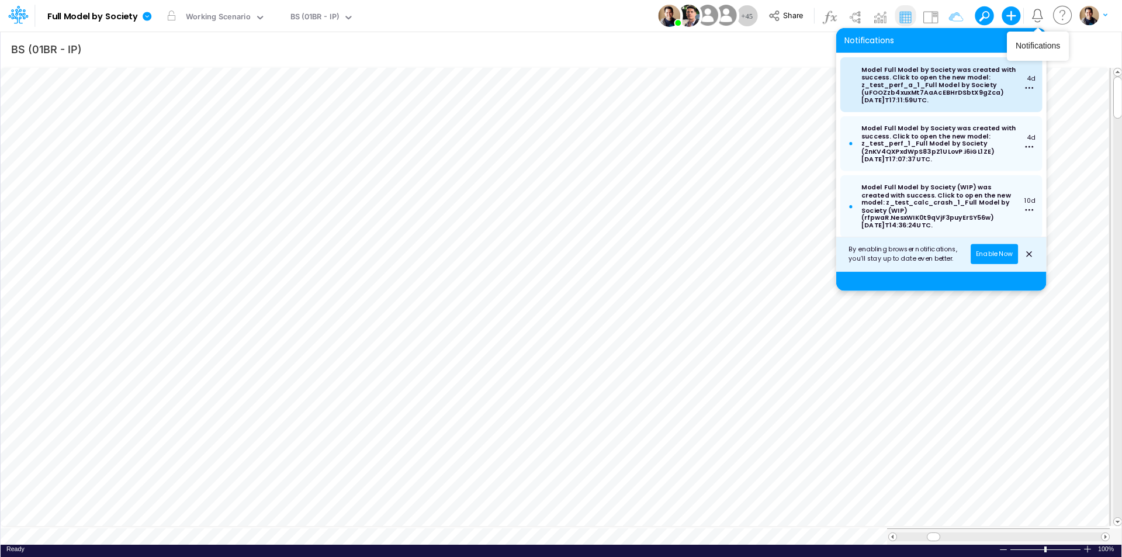
click at [1028, 88] on circle "Menu" at bounding box center [1029, 88] width 2 height 2
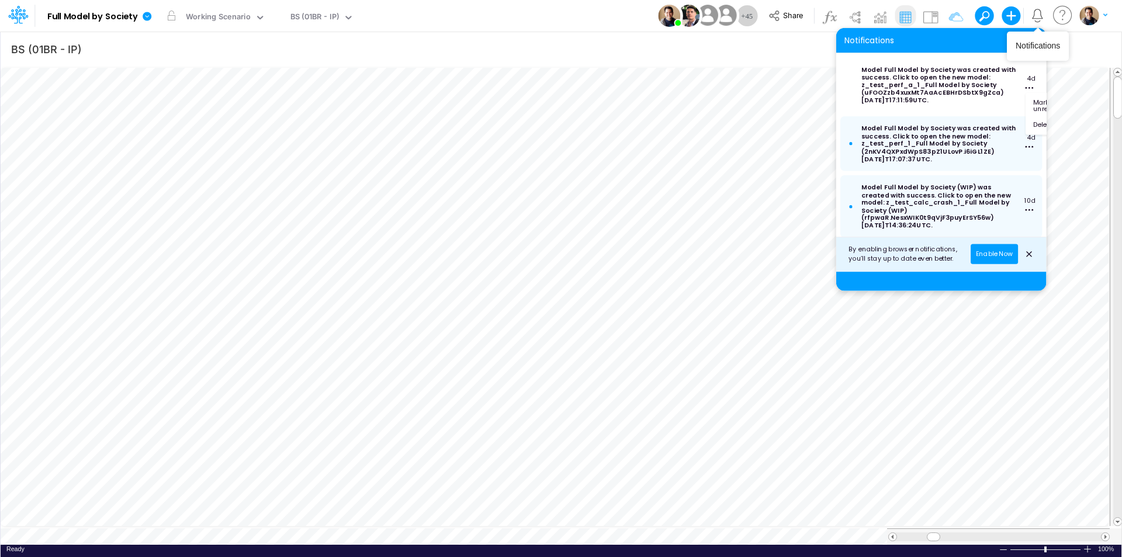
click at [1040, 18] on icon "Notifications" at bounding box center [1037, 15] width 13 height 13
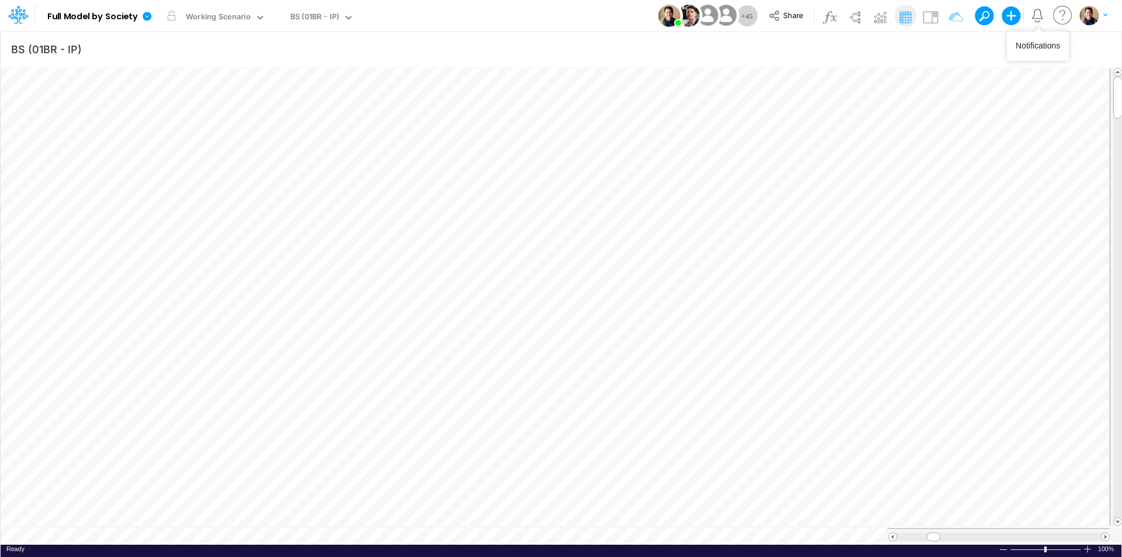
click at [1040, 16] on icon "Notifications" at bounding box center [1037, 15] width 13 height 13
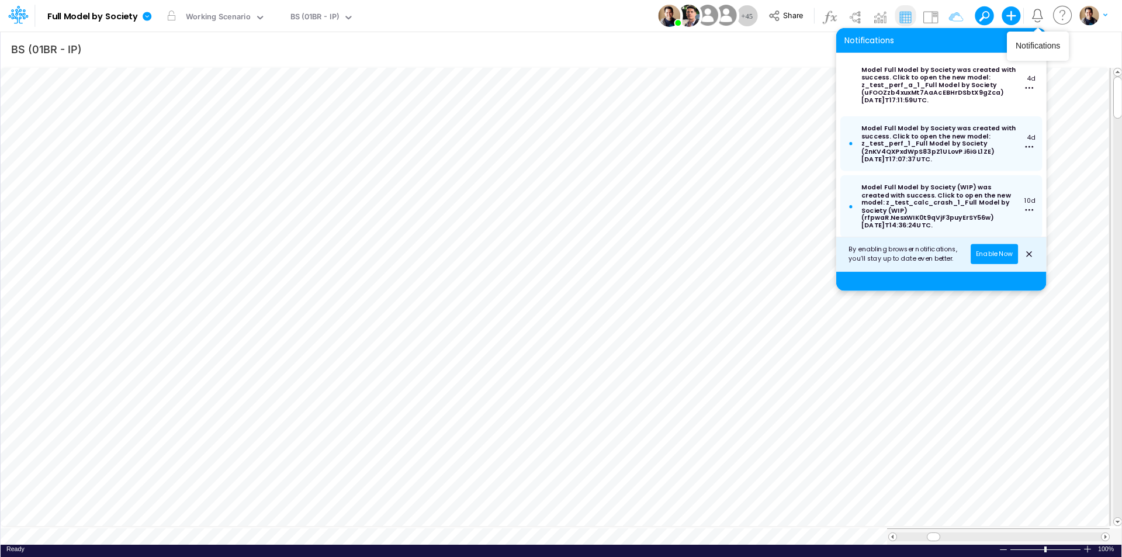
click at [1026, 252] on icon "close notification" at bounding box center [1028, 254] width 9 height 13
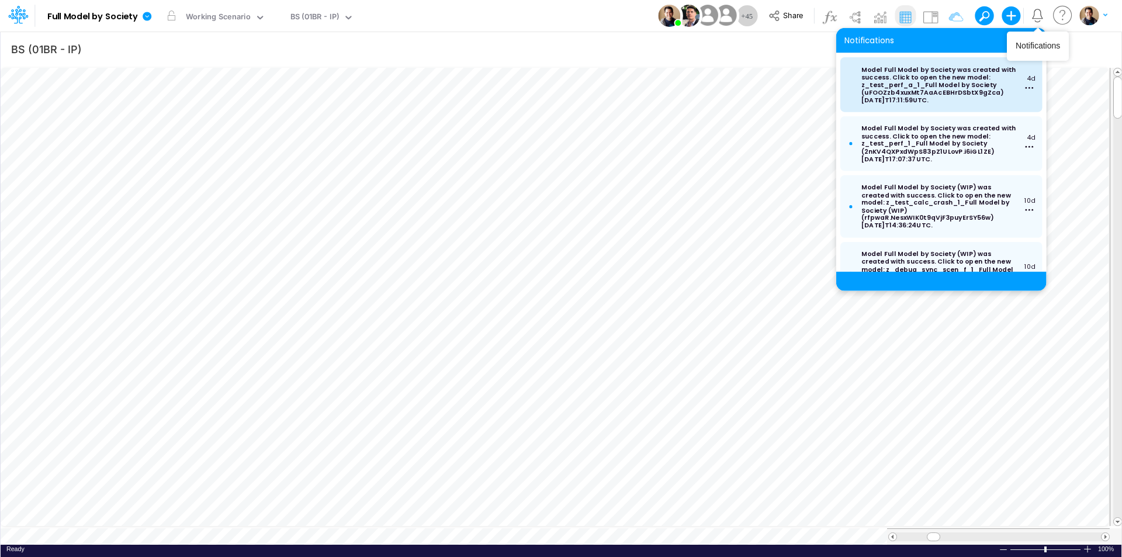
click at [1026, 90] on icon "Menu" at bounding box center [1029, 88] width 13 height 13
click at [1025, 90] on icon "Menu" at bounding box center [1029, 88] width 13 height 13
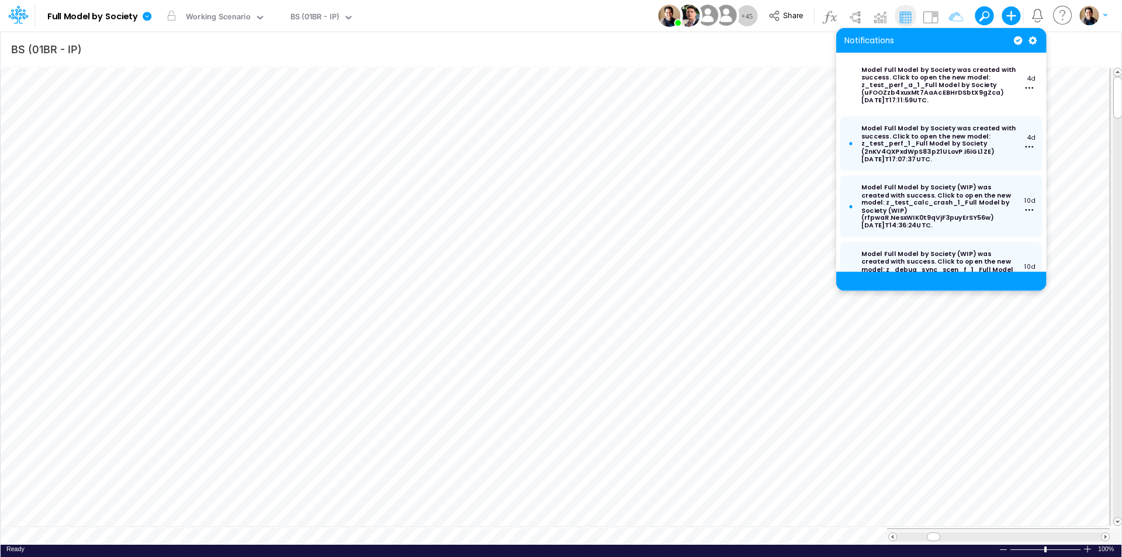
click at [570, 26] on div "Model Full Model by Society Edit model settings Duplicate Import QuickBooks Qui…" at bounding box center [561, 16] width 1010 height 32
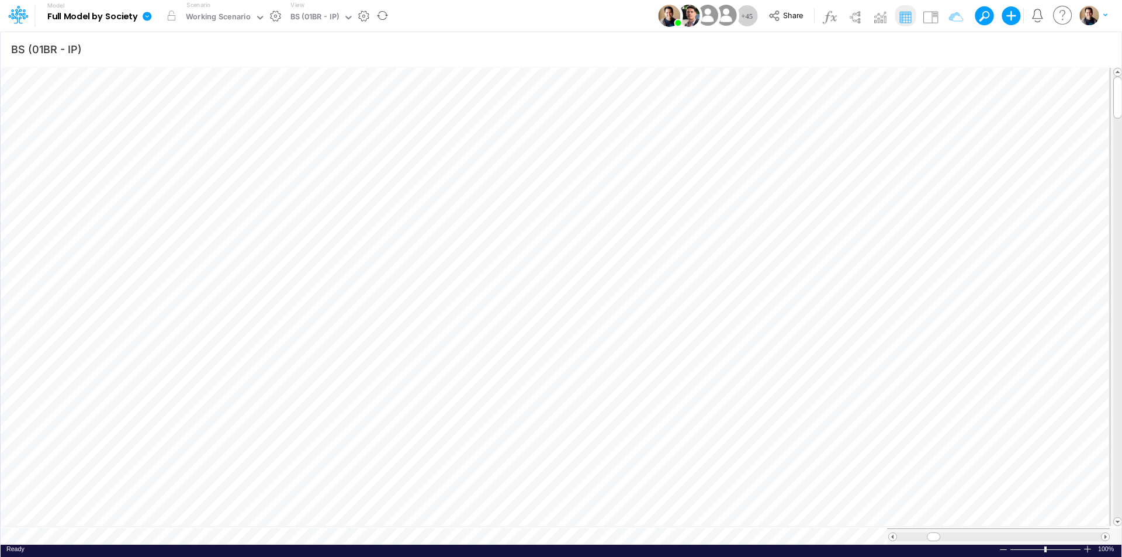
click at [150, 18] on icon at bounding box center [147, 16] width 9 height 9
click at [223, 121] on button "View model info" at bounding box center [205, 121] width 125 height 18
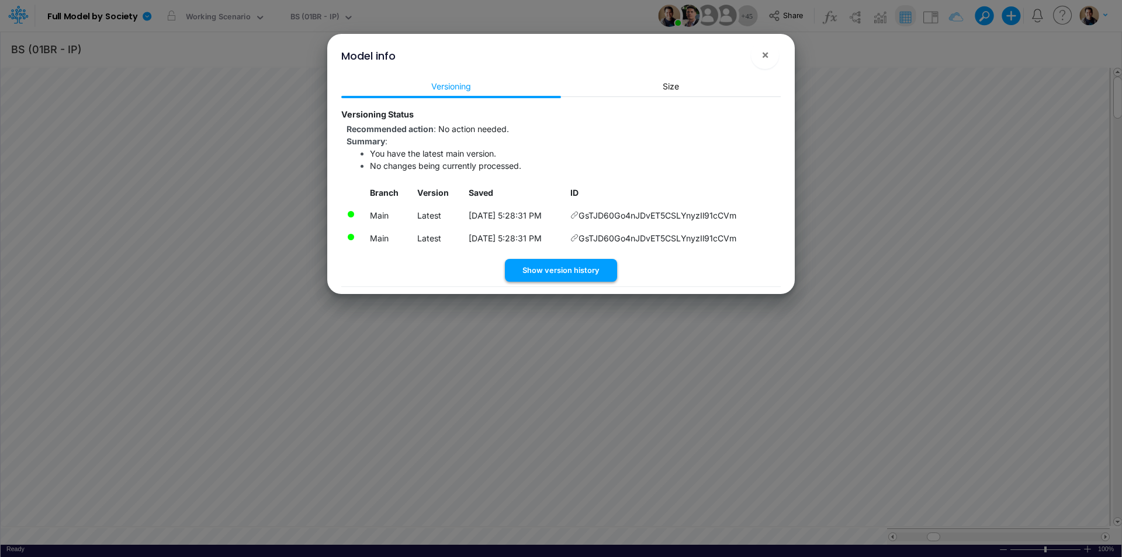
click at [584, 272] on button "Show version history" at bounding box center [561, 270] width 112 height 23
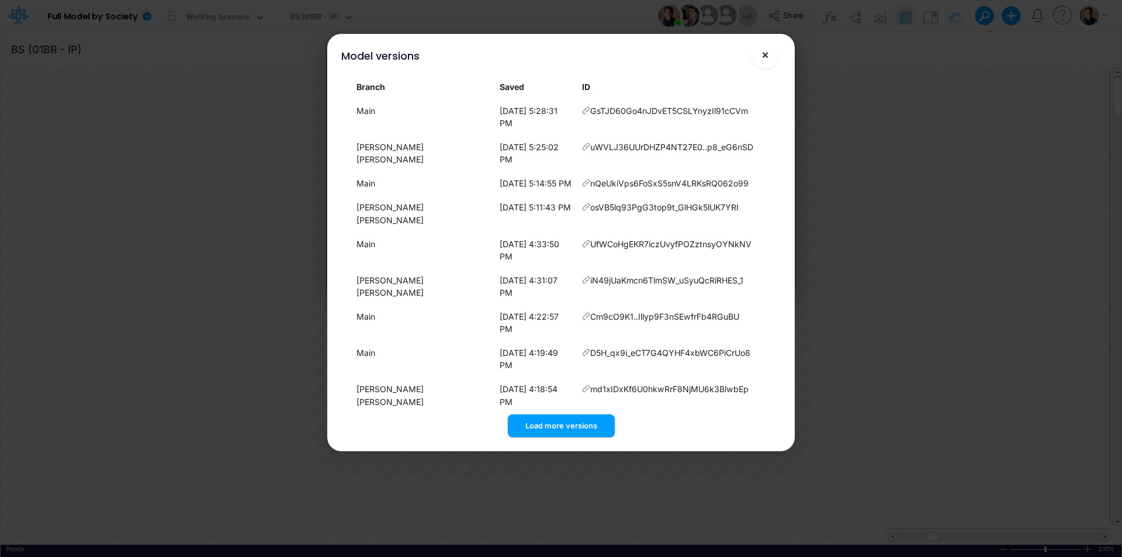
click at [760, 58] on button "×" at bounding box center [765, 55] width 28 height 28
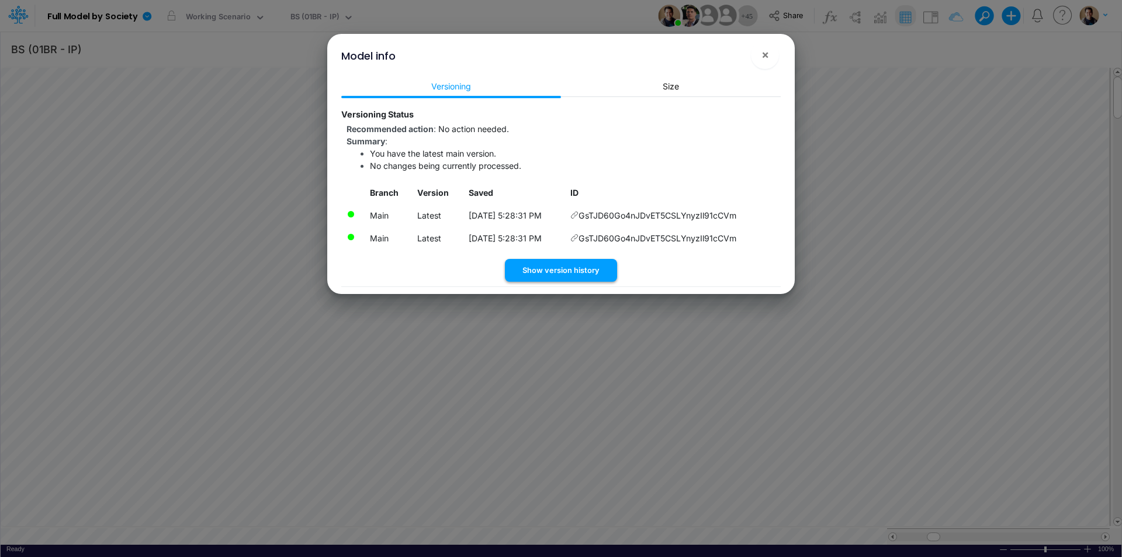
click at [560, 271] on button "Show version history" at bounding box center [561, 270] width 112 height 23
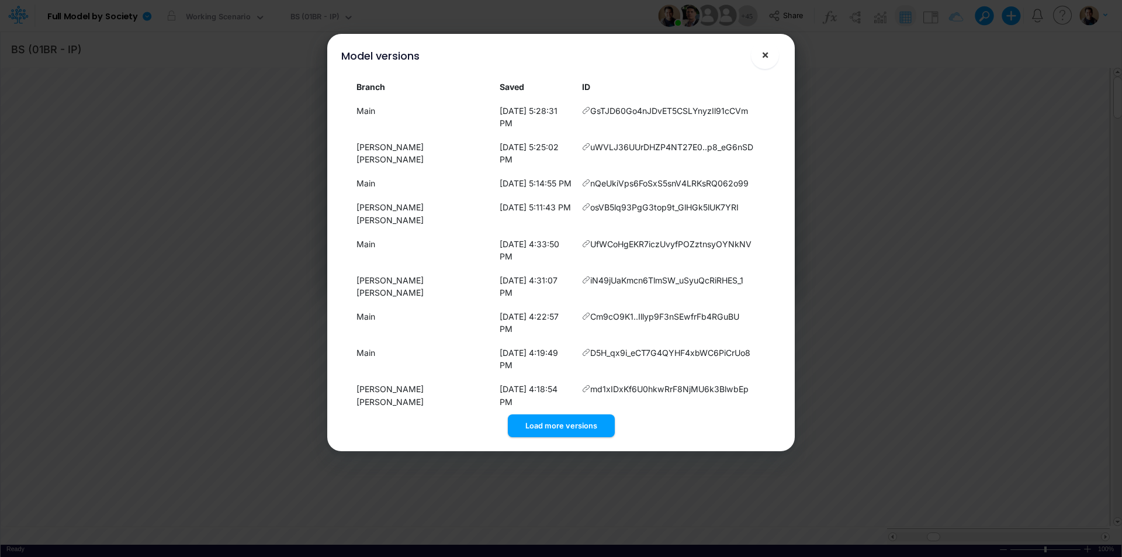
click at [764, 54] on span "×" at bounding box center [765, 54] width 8 height 14
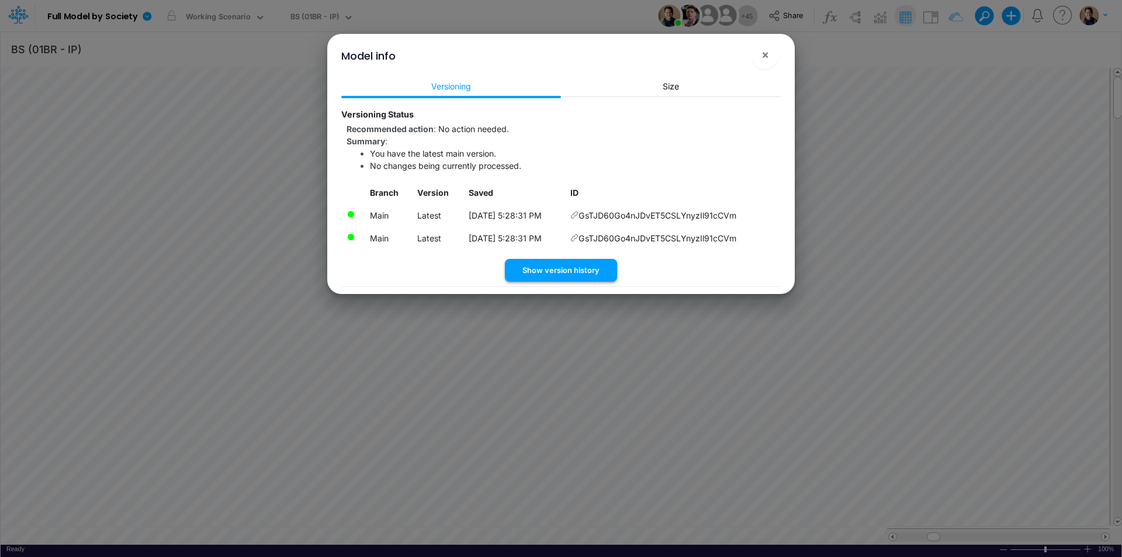
click at [586, 264] on button "Show version history" at bounding box center [561, 270] width 112 height 23
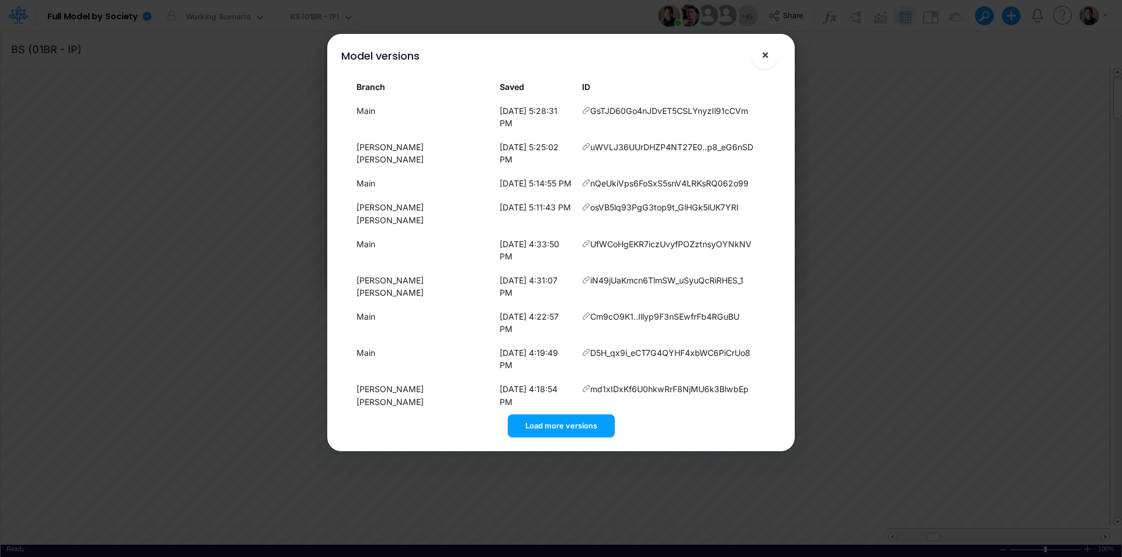
click at [770, 54] on button "×" at bounding box center [765, 55] width 28 height 28
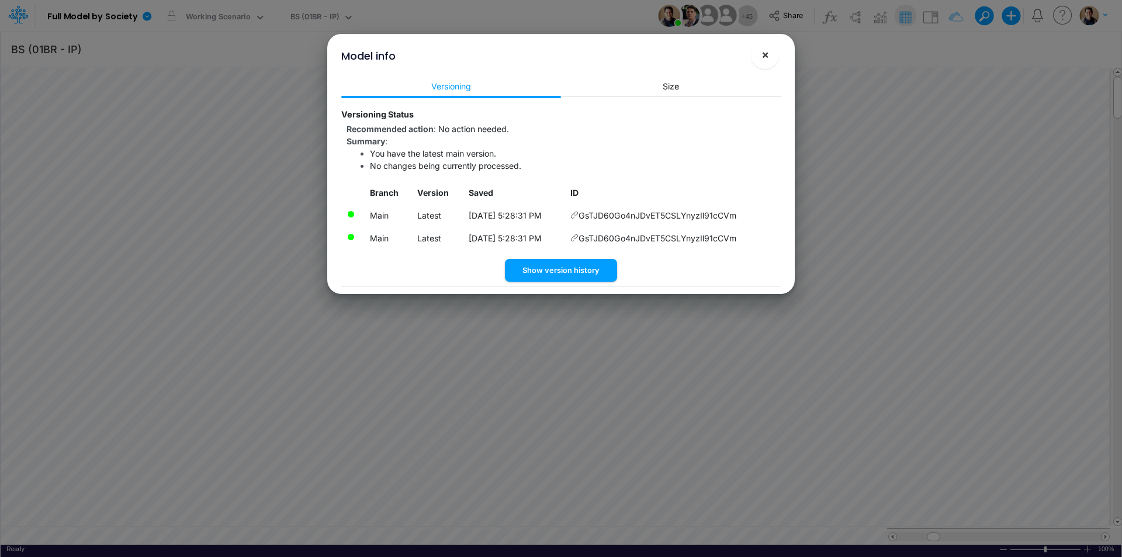
click at [764, 57] on span "×" at bounding box center [765, 54] width 8 height 14
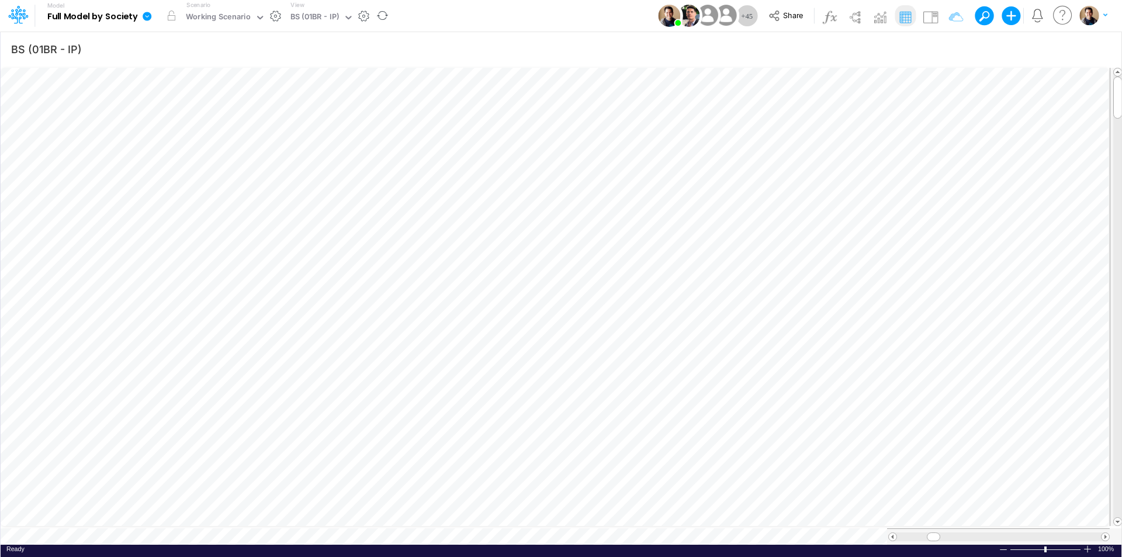
click at [144, 15] on icon at bounding box center [147, 16] width 9 height 9
click at [222, 122] on button "View model info" at bounding box center [205, 121] width 125 height 18
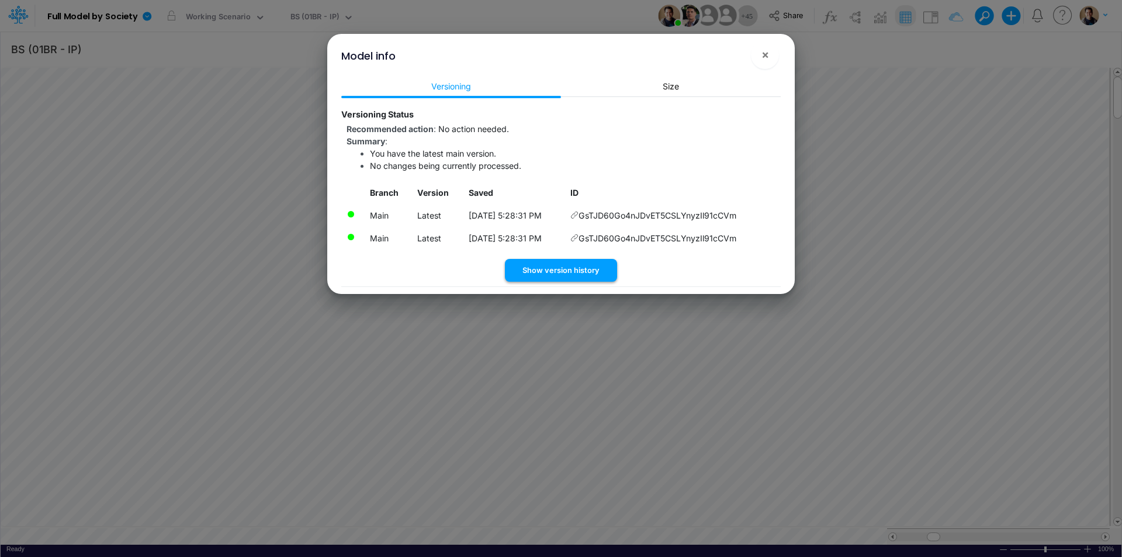
click at [557, 268] on button "Show version history" at bounding box center [561, 270] width 112 height 23
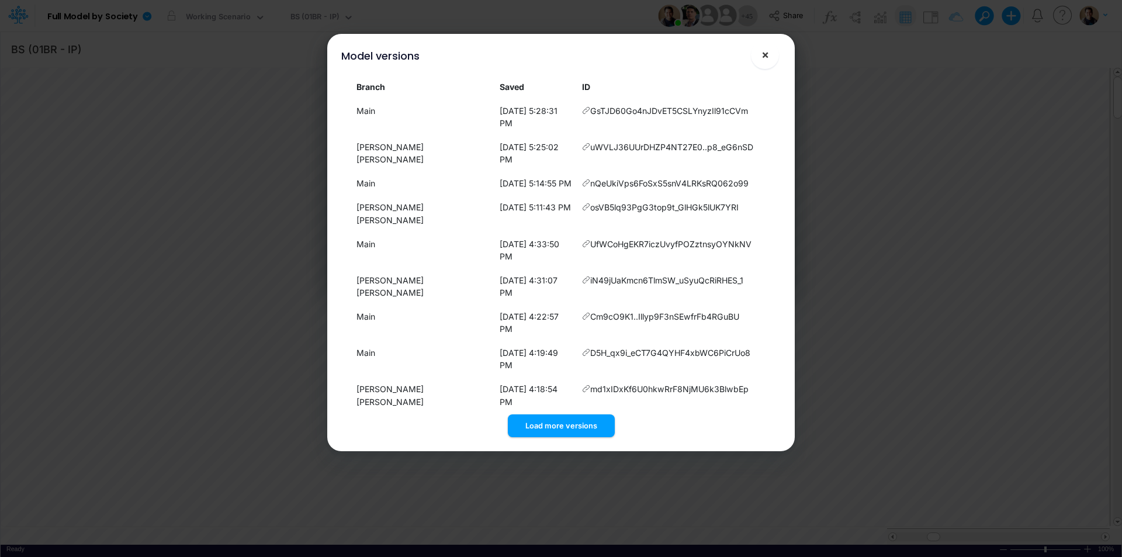
click at [765, 53] on span "×" at bounding box center [765, 54] width 8 height 14
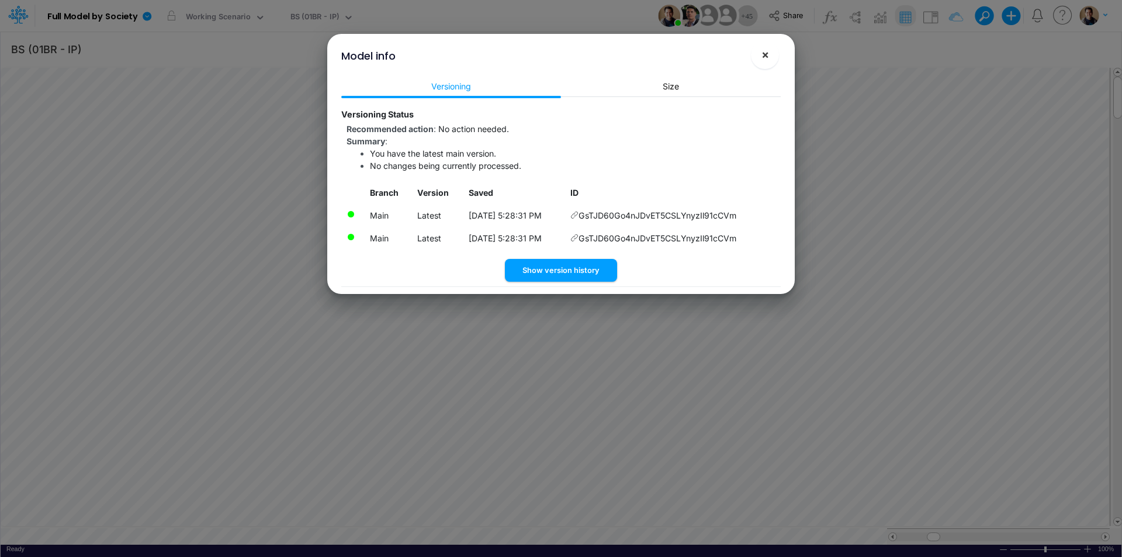
click at [768, 52] on span "×" at bounding box center [765, 54] width 8 height 14
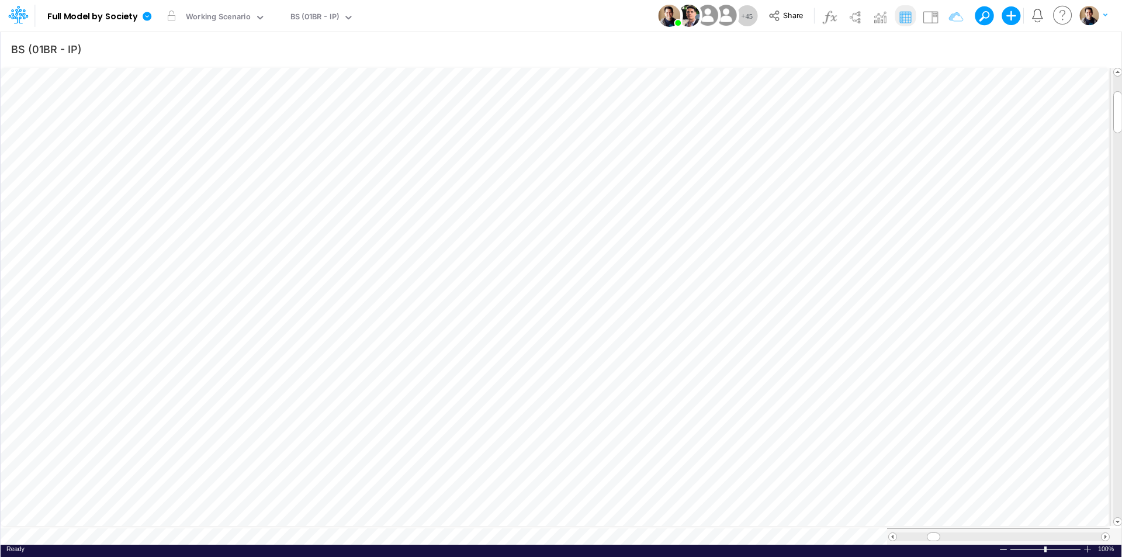
scroll to position [6, 1]
click at [501, 285] on icon "button" at bounding box center [497, 291] width 18 height 12
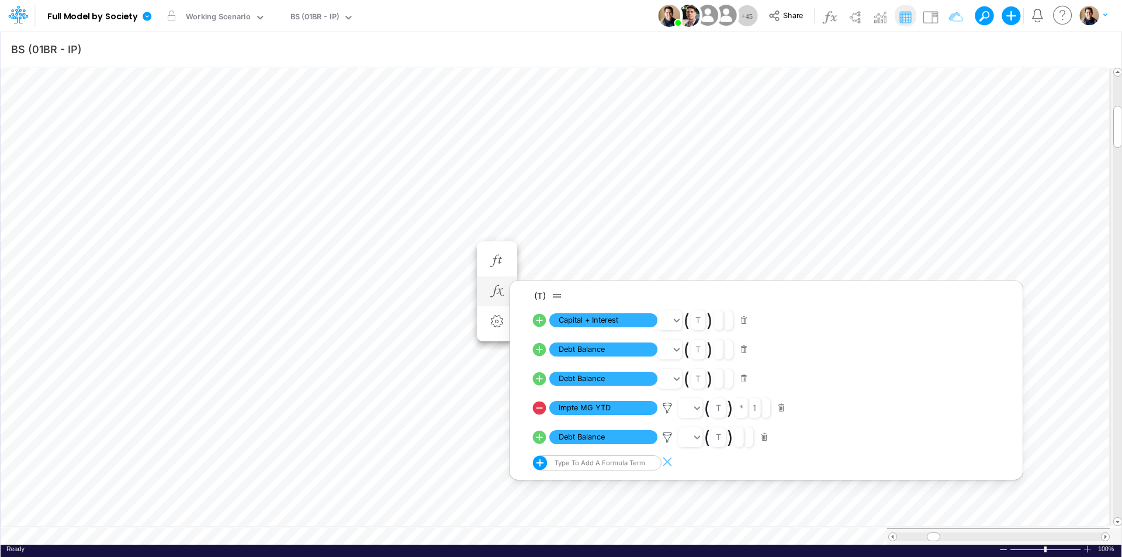
click at [542, 436] on icon at bounding box center [539, 437] width 13 height 13
select select "Multiply"
select select "Add"
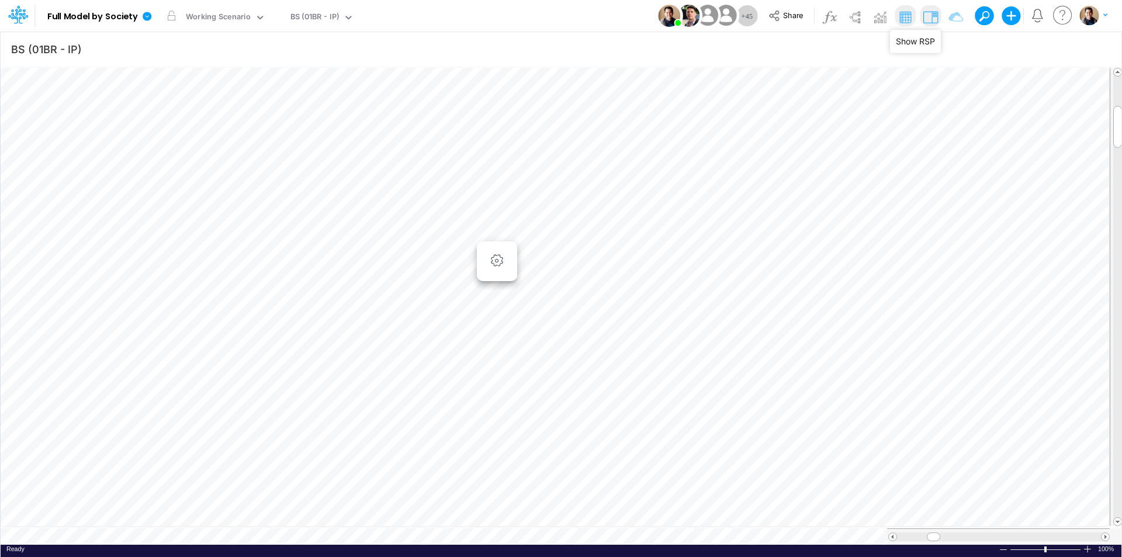
click at [932, 16] on img at bounding box center [930, 17] width 19 height 19
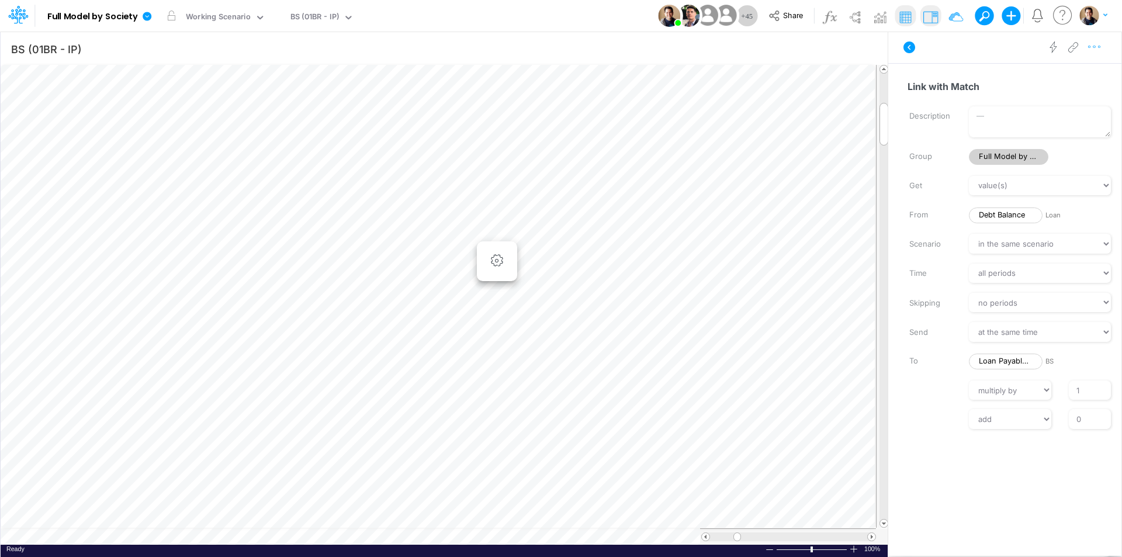
click at [1098, 45] on icon "button" at bounding box center [1095, 47] width 18 height 12
click at [993, 78] on span "Advanced settings" at bounding box center [1027, 76] width 72 height 10
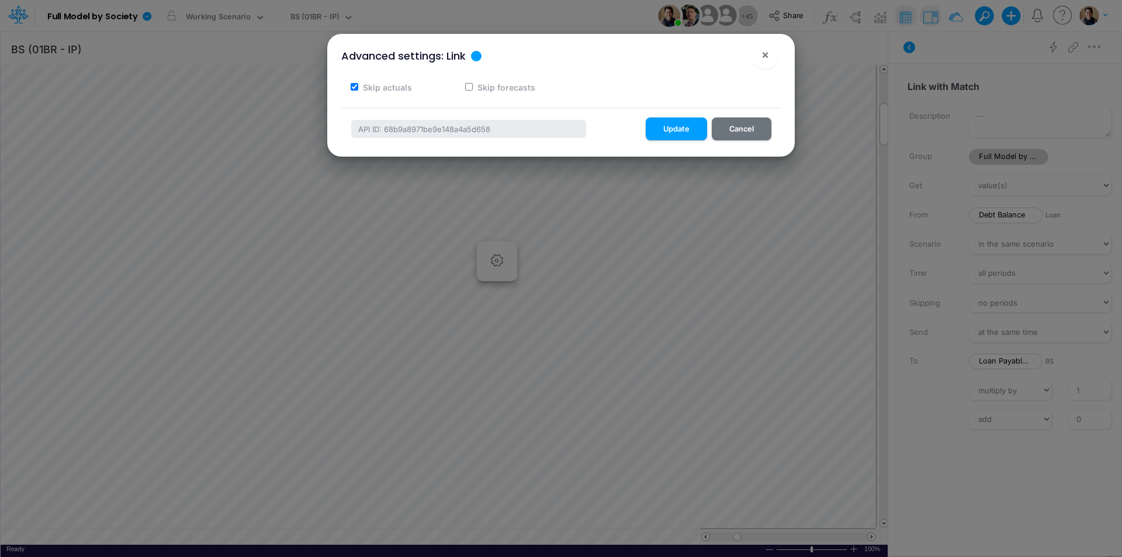
click at [149, 12] on div "Advanced settings: Link × Skip actuals Skip forecasts API ID: 68b9a8971be9e148a…" at bounding box center [561, 278] width 1122 height 557
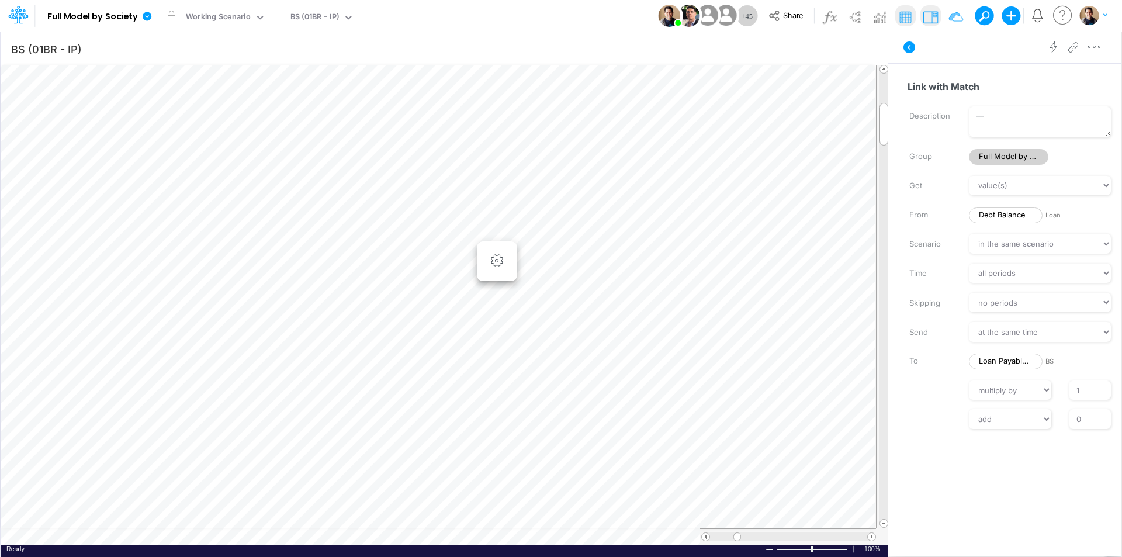
click at [149, 12] on icon at bounding box center [147, 16] width 11 height 11
click at [209, 120] on button "View model info" at bounding box center [205, 121] width 125 height 18
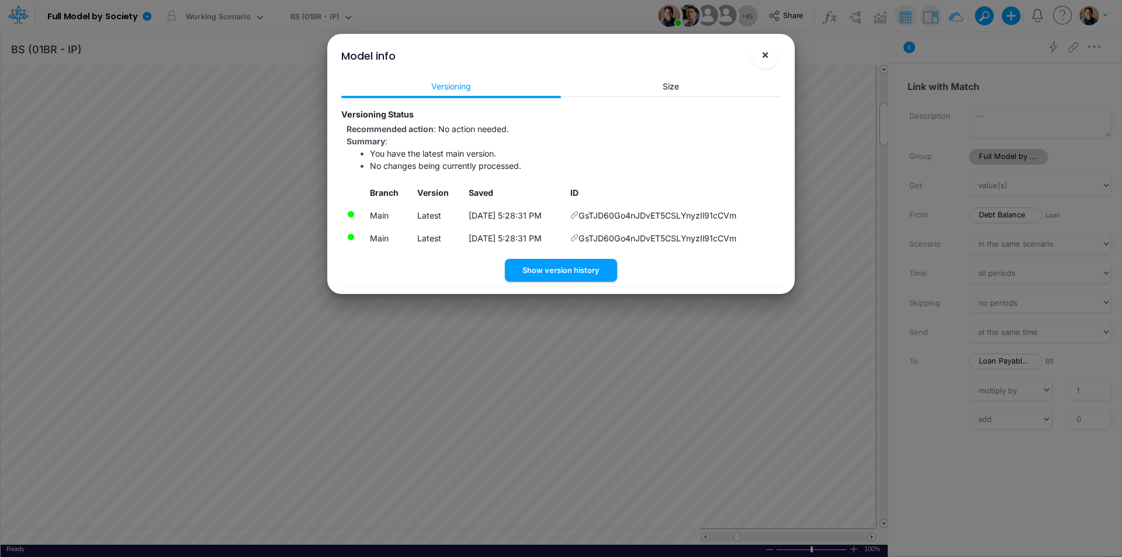
click at [761, 51] on span "×" at bounding box center [765, 54] width 8 height 14
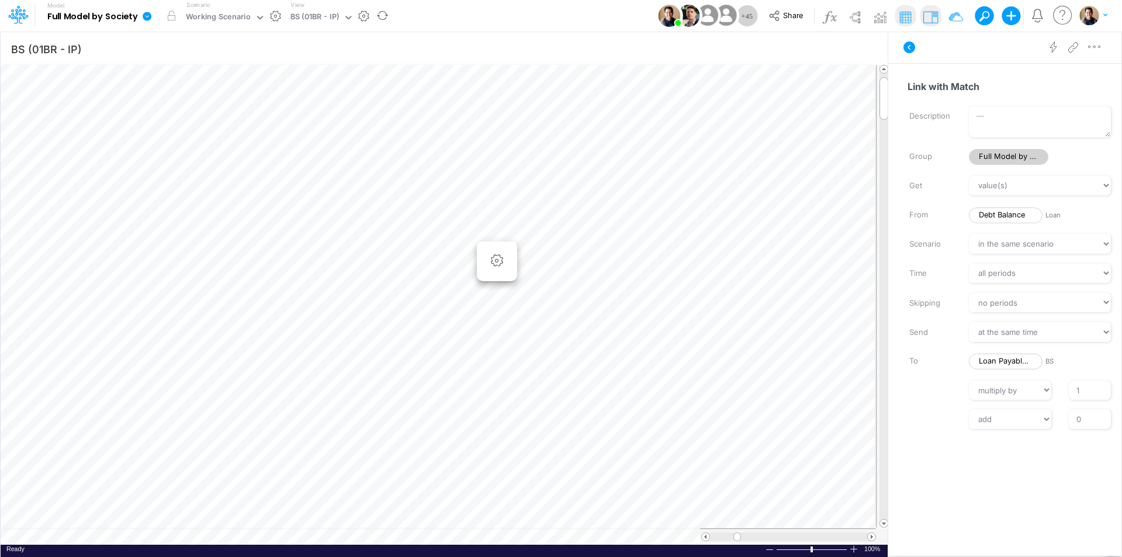
click at [144, 15] on icon at bounding box center [147, 16] width 9 height 9
click at [1100, 45] on icon "button" at bounding box center [1095, 47] width 18 height 12
click at [1067, 72] on button "Advanced settings" at bounding box center [1033, 77] width 139 height 20
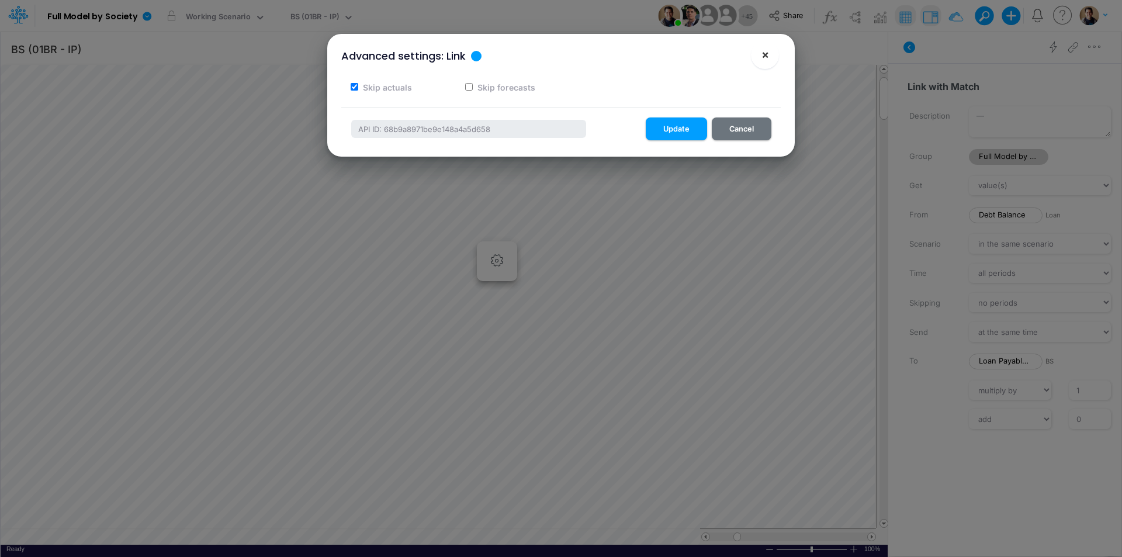
click at [766, 54] on span "×" at bounding box center [765, 54] width 8 height 14
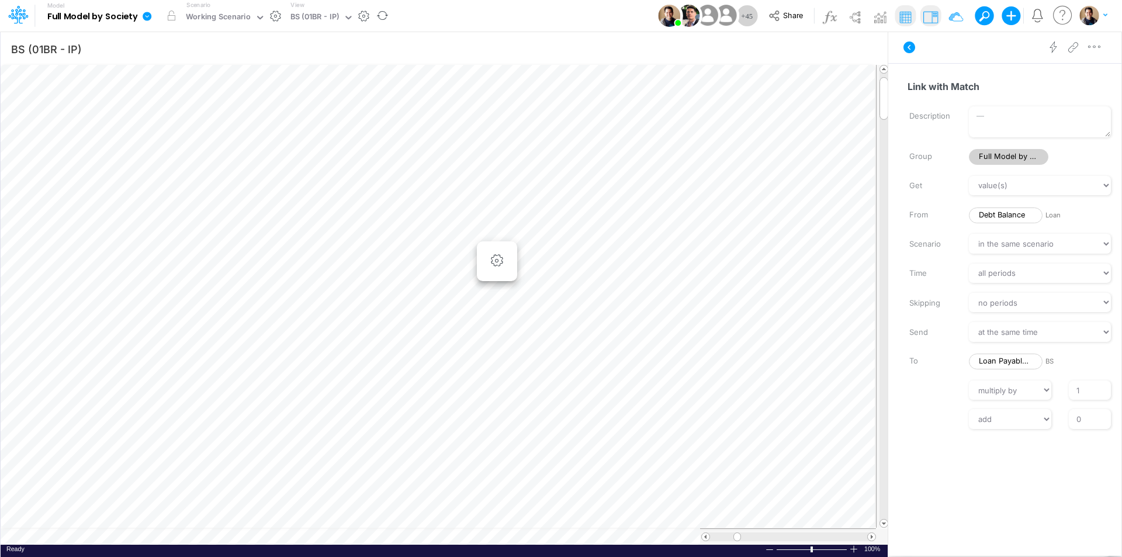
click at [146, 16] on icon at bounding box center [147, 16] width 11 height 11
click at [217, 125] on button "View model info" at bounding box center [205, 121] width 125 height 18
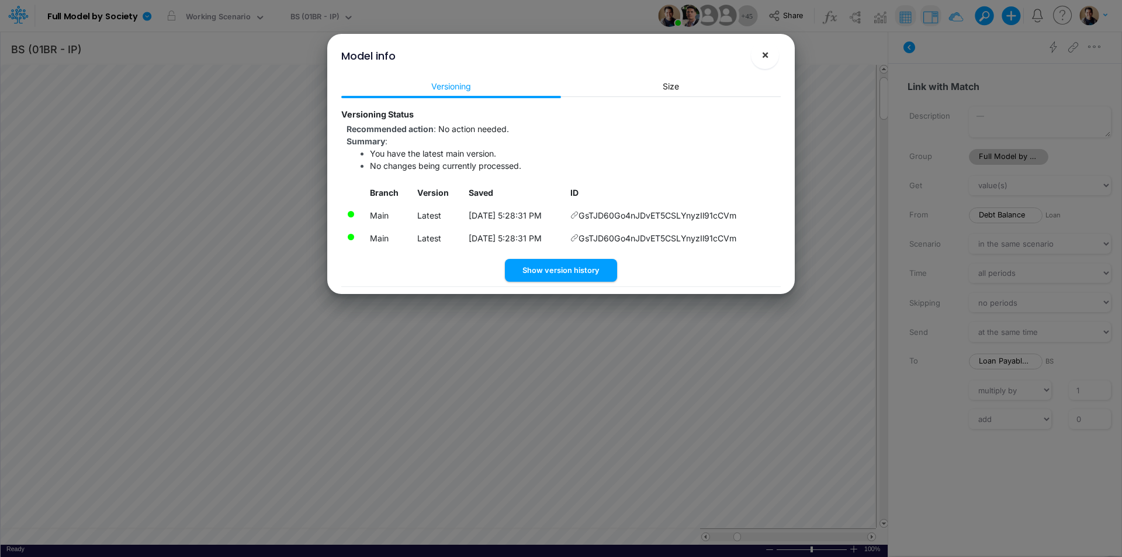
click at [766, 57] on span "×" at bounding box center [765, 54] width 8 height 14
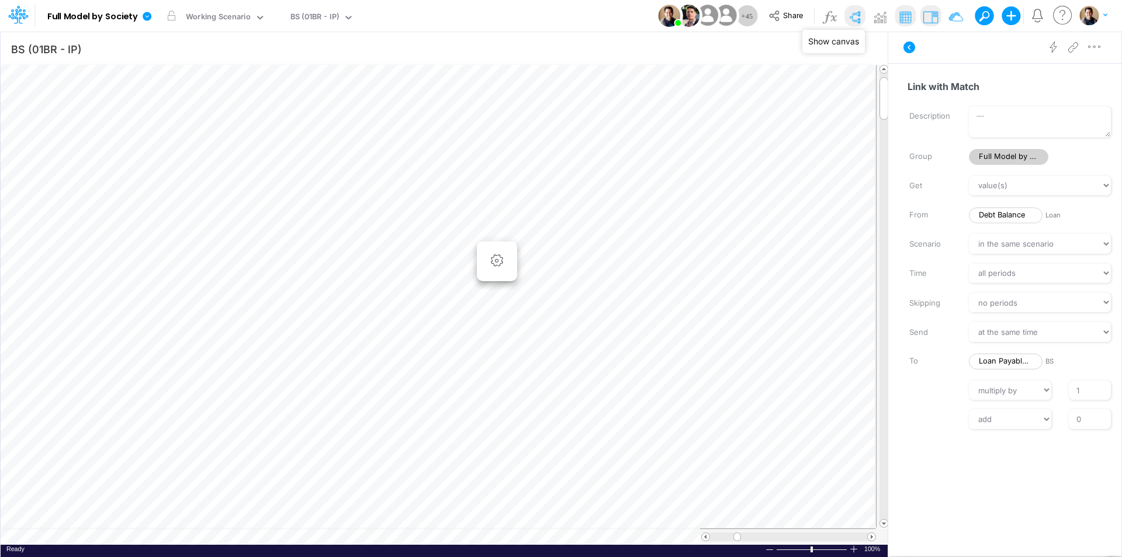
click at [860, 18] on img at bounding box center [855, 17] width 19 height 19
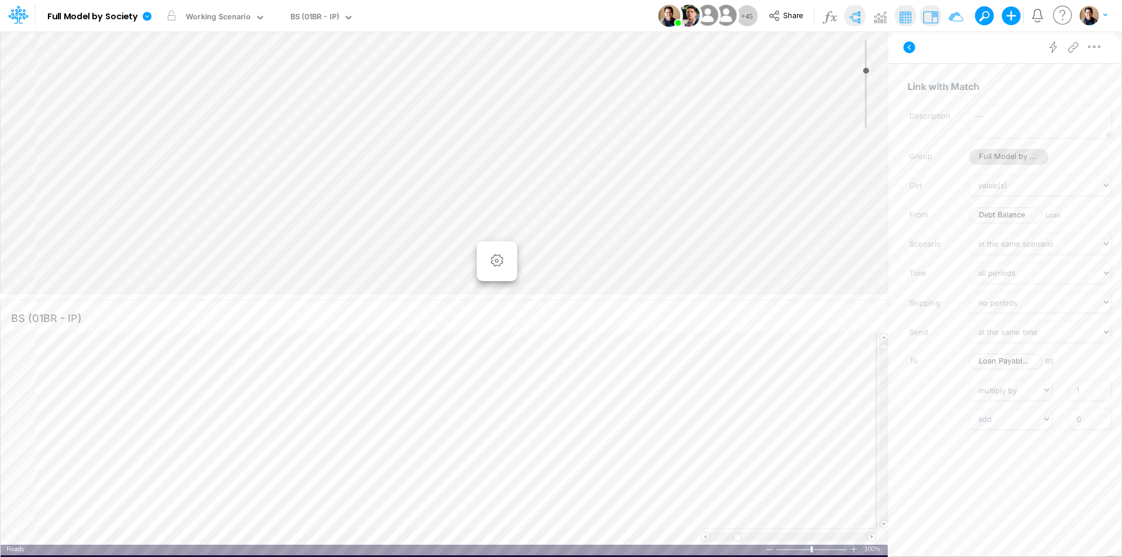
type input "0"
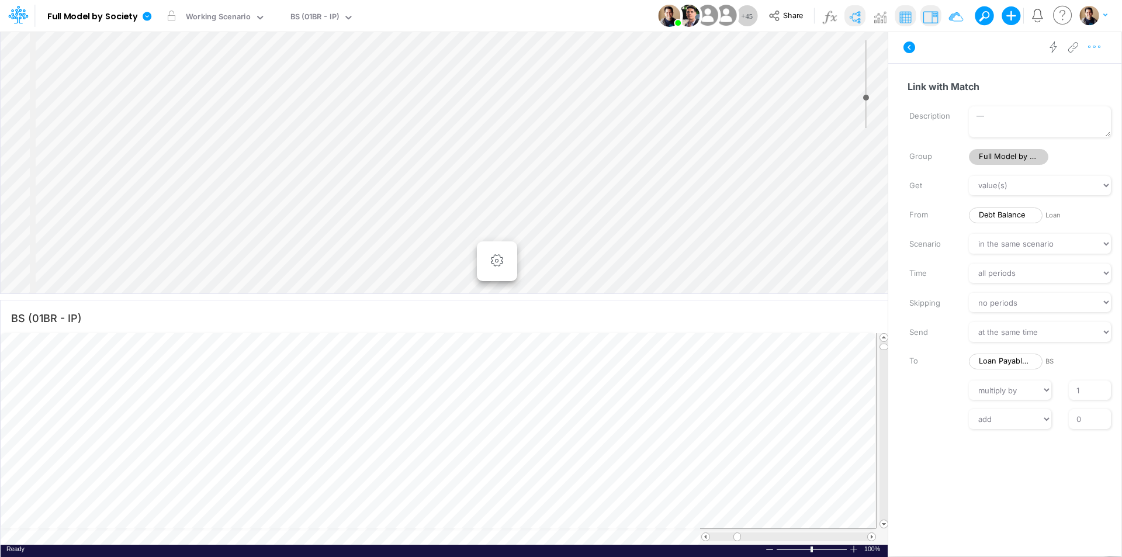
click at [1097, 45] on icon "button" at bounding box center [1095, 47] width 18 height 12
click at [1057, 72] on span "Advanced settings" at bounding box center [1027, 76] width 72 height 10
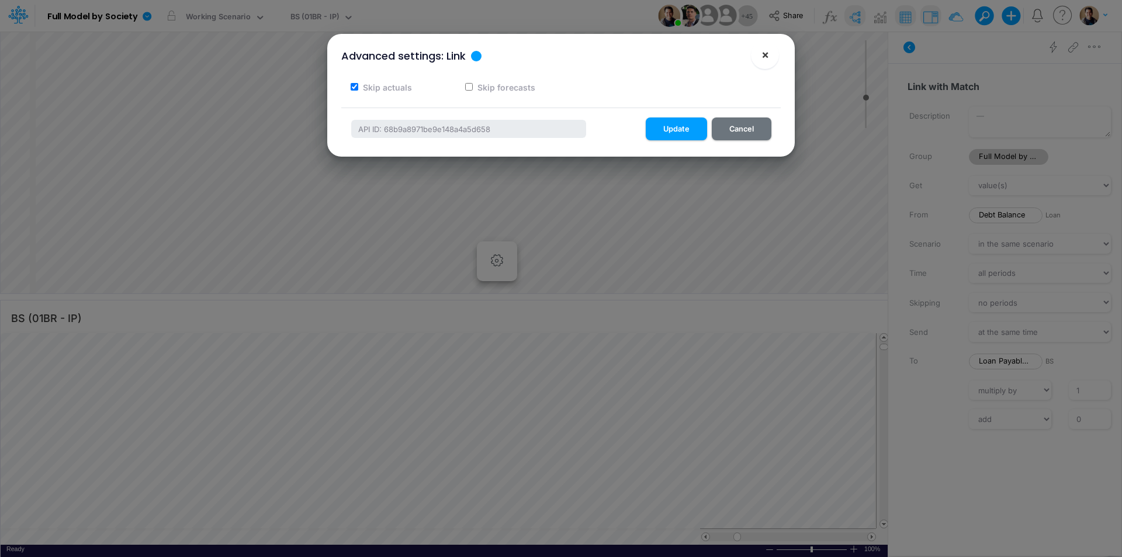
click at [767, 50] on span "×" at bounding box center [765, 54] width 8 height 14
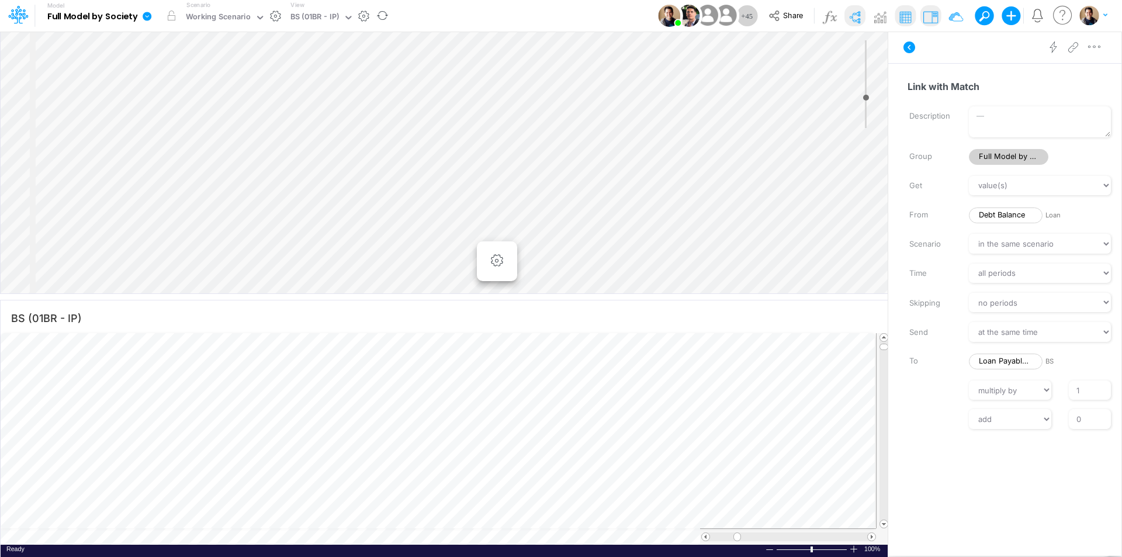
click at [144, 16] on icon at bounding box center [147, 16] width 9 height 9
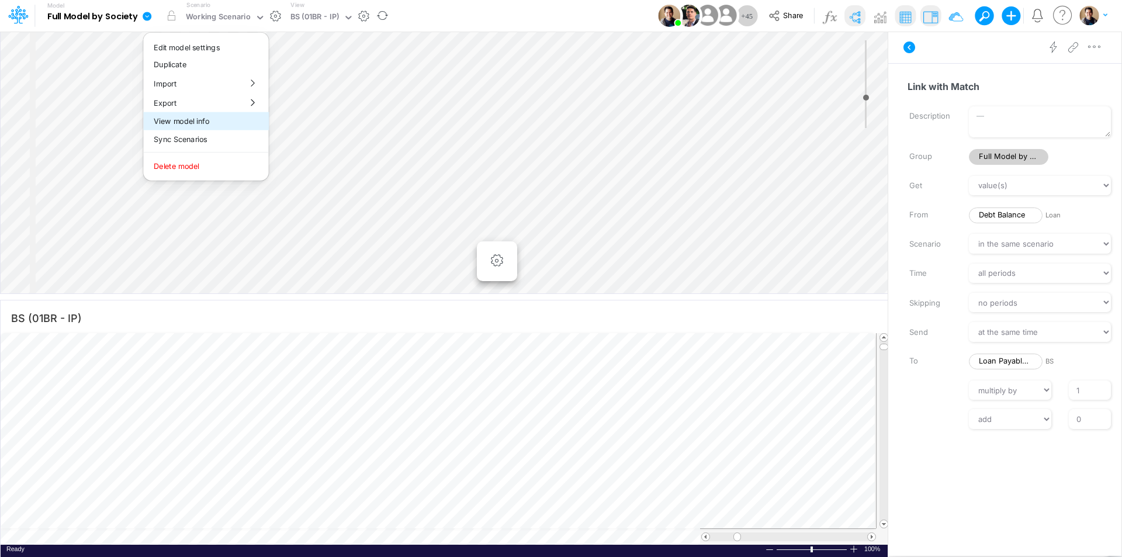
click at [210, 124] on button "View model info" at bounding box center [205, 121] width 125 height 18
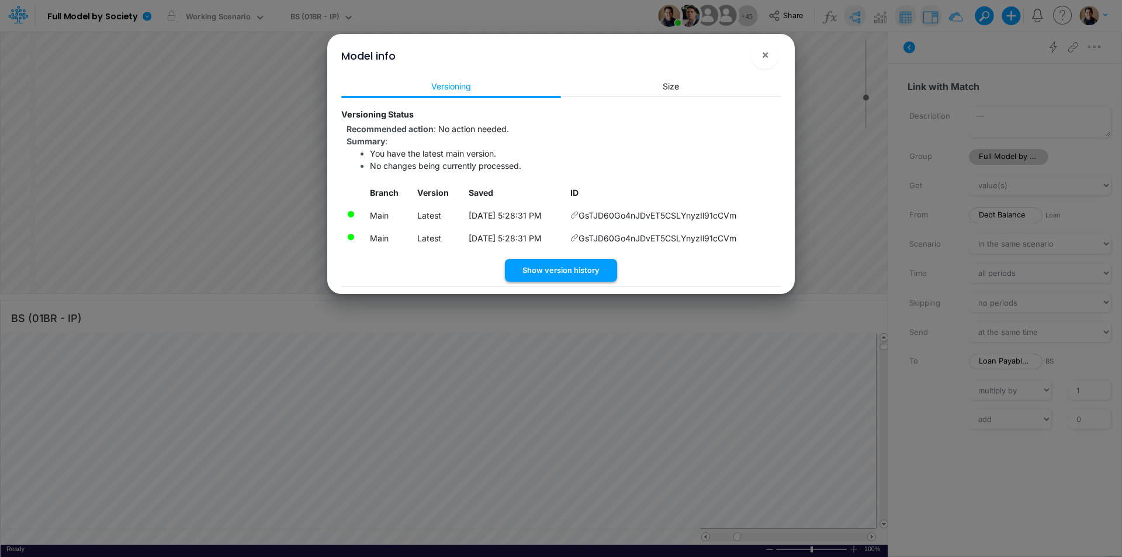
click at [581, 272] on button "Show version history" at bounding box center [561, 270] width 112 height 23
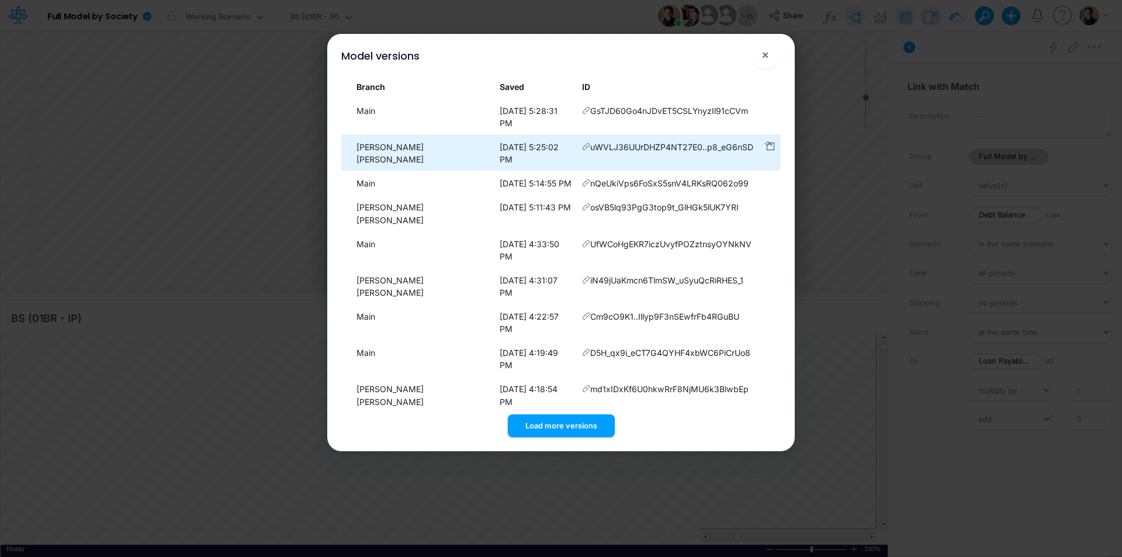
click at [582, 143] on icon at bounding box center [586, 147] width 8 height 8
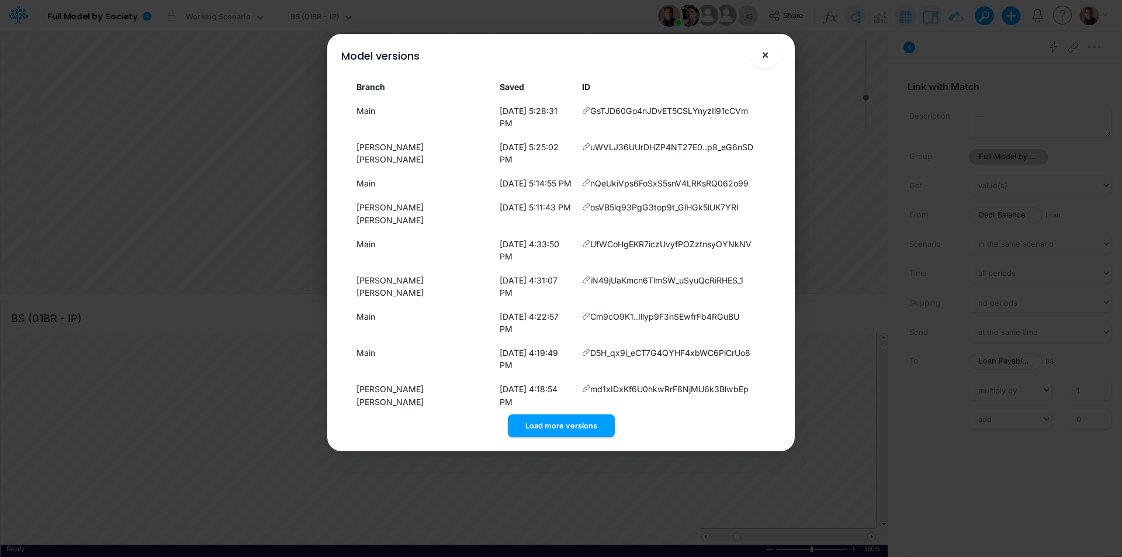
click at [768, 56] on span "×" at bounding box center [765, 54] width 8 height 14
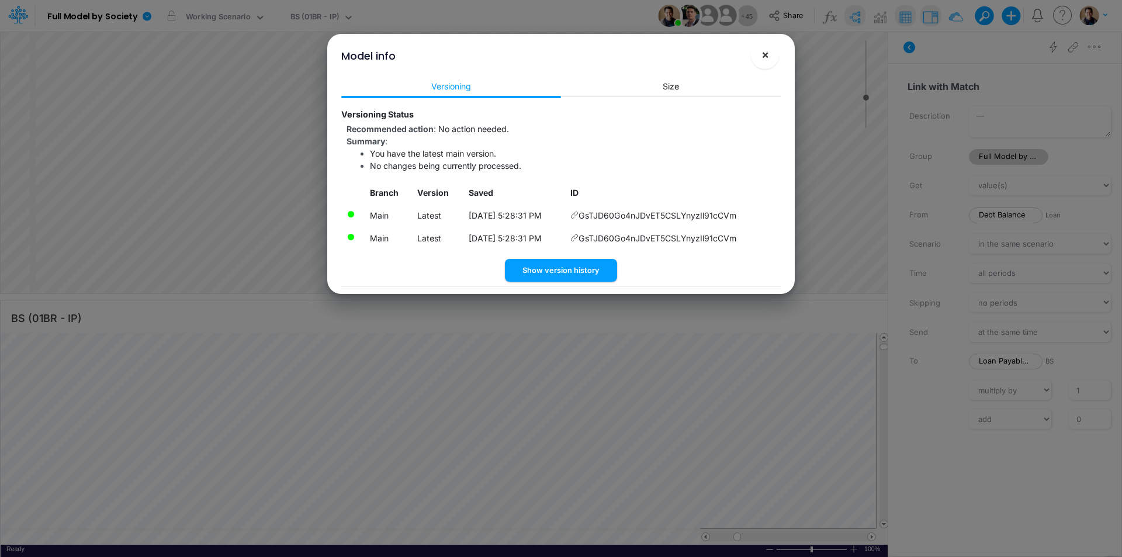
drag, startPoint x: 769, startPoint y: 53, endPoint x: 533, endPoint y: 33, distance: 237.0
click at [769, 53] on button "×" at bounding box center [765, 55] width 28 height 28
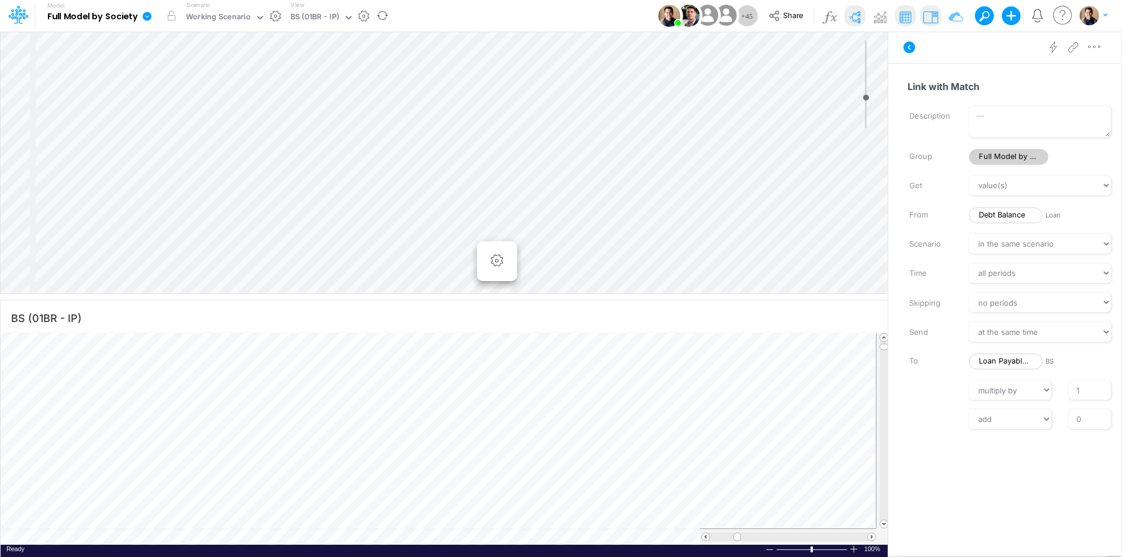
click at [148, 16] on icon at bounding box center [147, 16] width 11 height 11
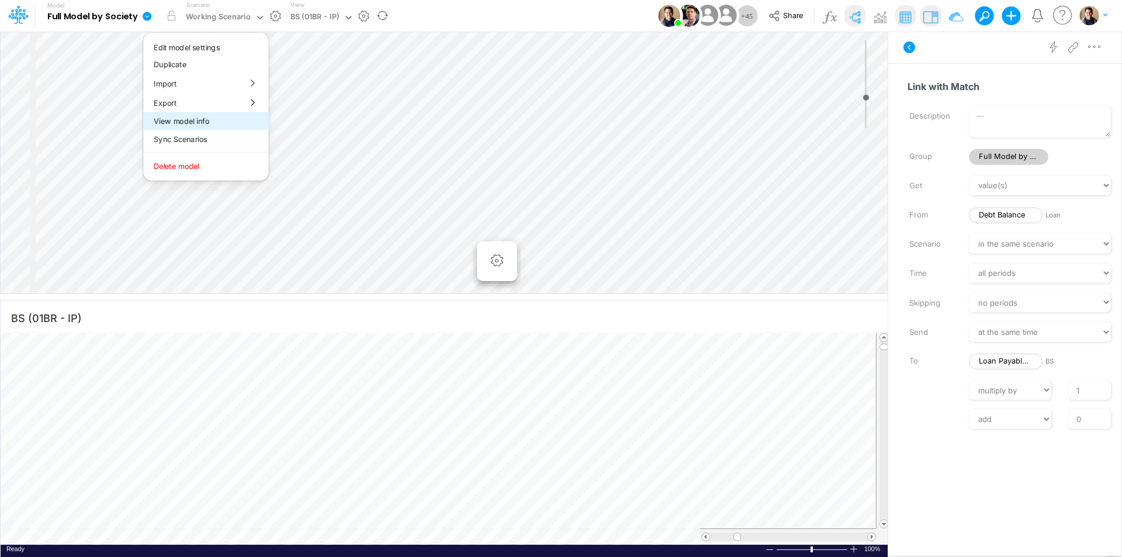
click at [237, 119] on button "View model info" at bounding box center [205, 121] width 125 height 18
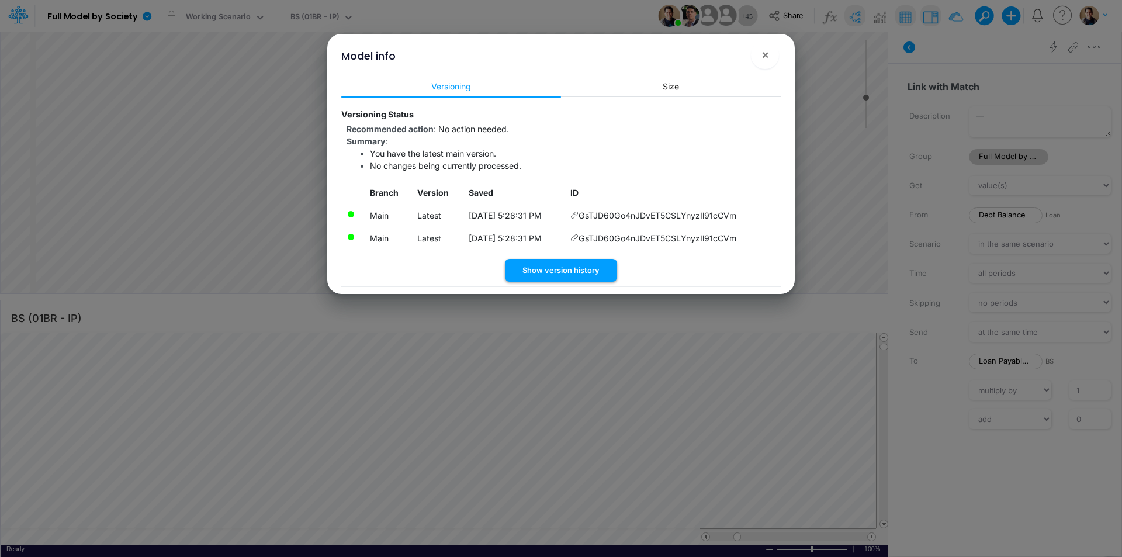
click at [584, 265] on button "Show version history" at bounding box center [561, 270] width 112 height 23
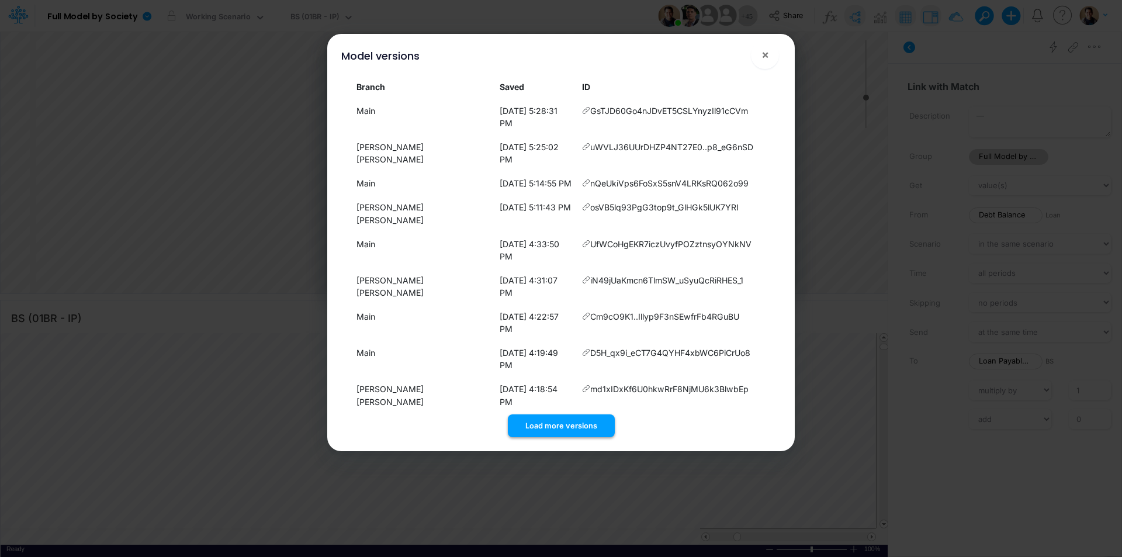
click at [591, 414] on button "Load more versions" at bounding box center [561, 425] width 107 height 23
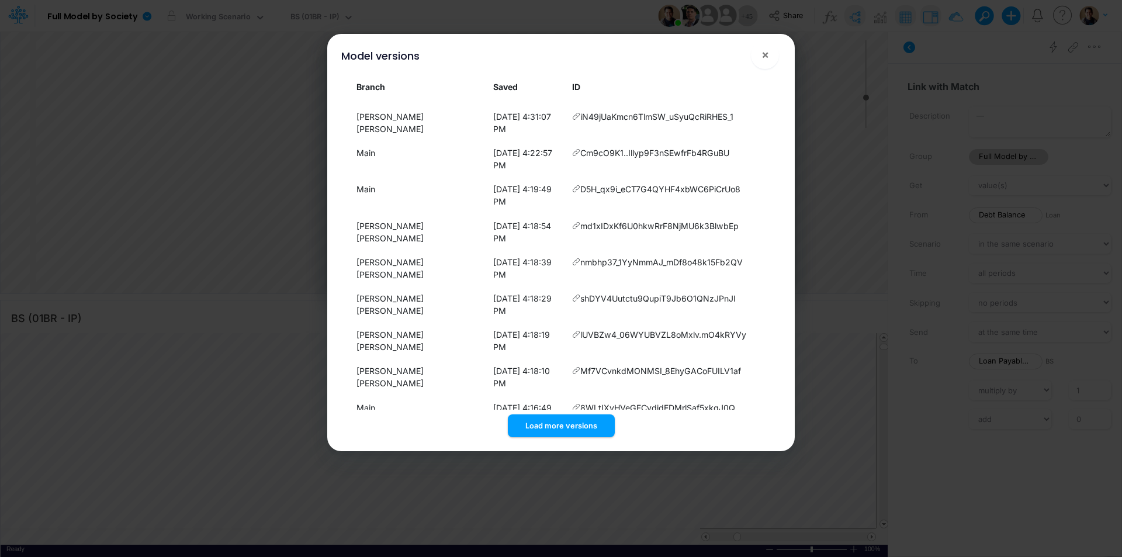
scroll to position [178, 0]
click at [567, 425] on button "Load more versions" at bounding box center [561, 425] width 107 height 23
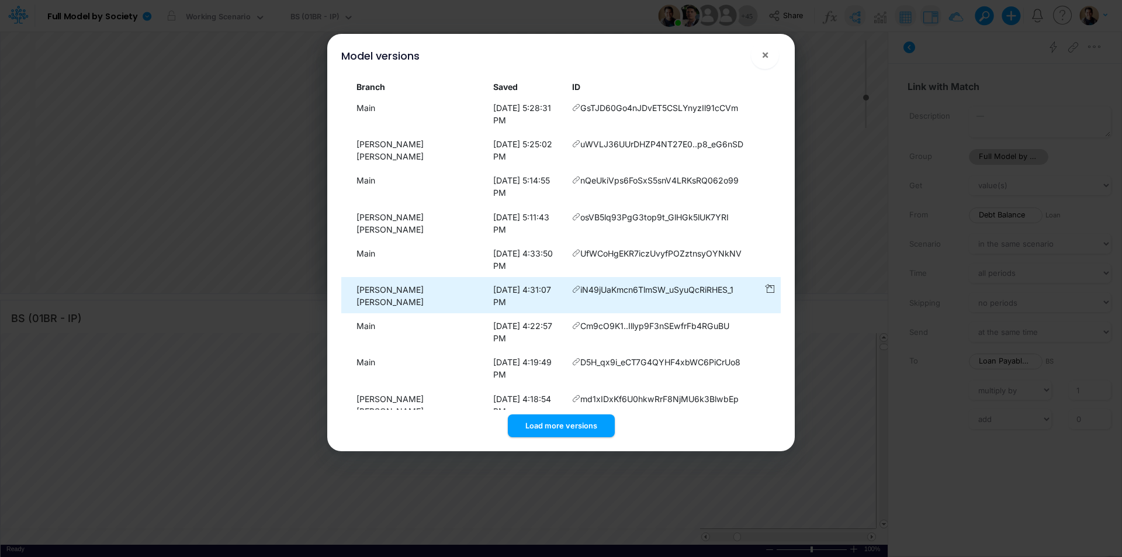
scroll to position [0, 0]
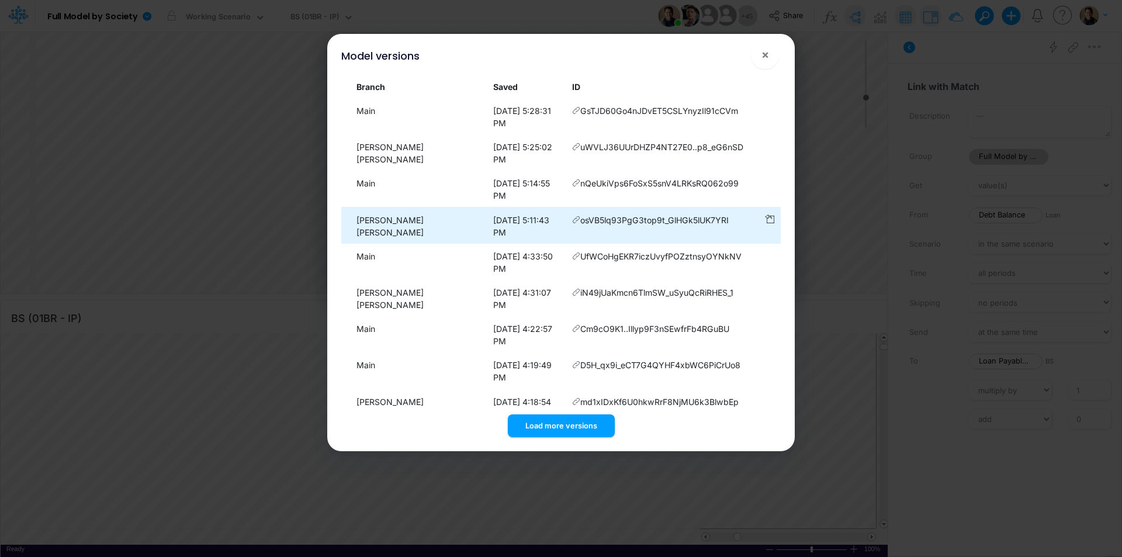
click at [572, 216] on icon at bounding box center [576, 220] width 8 height 8
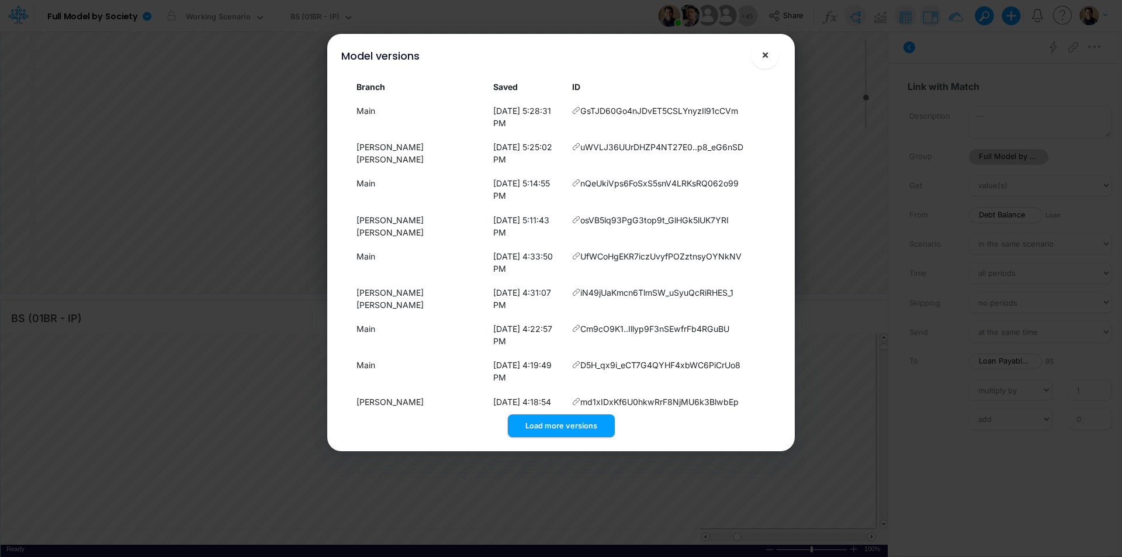
click at [767, 57] on span "×" at bounding box center [765, 54] width 8 height 14
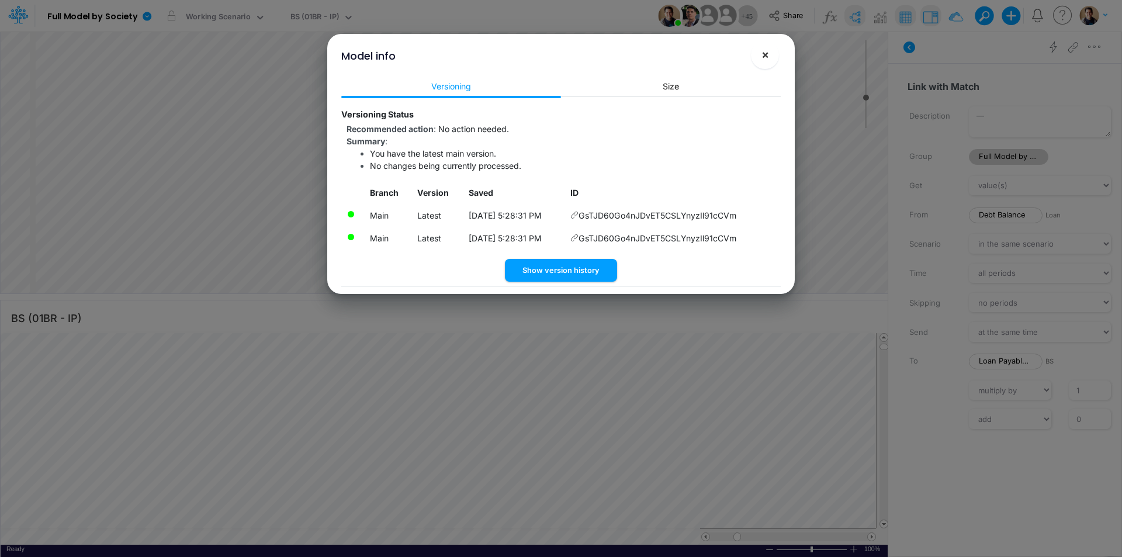
click at [773, 56] on button "×" at bounding box center [765, 55] width 28 height 28
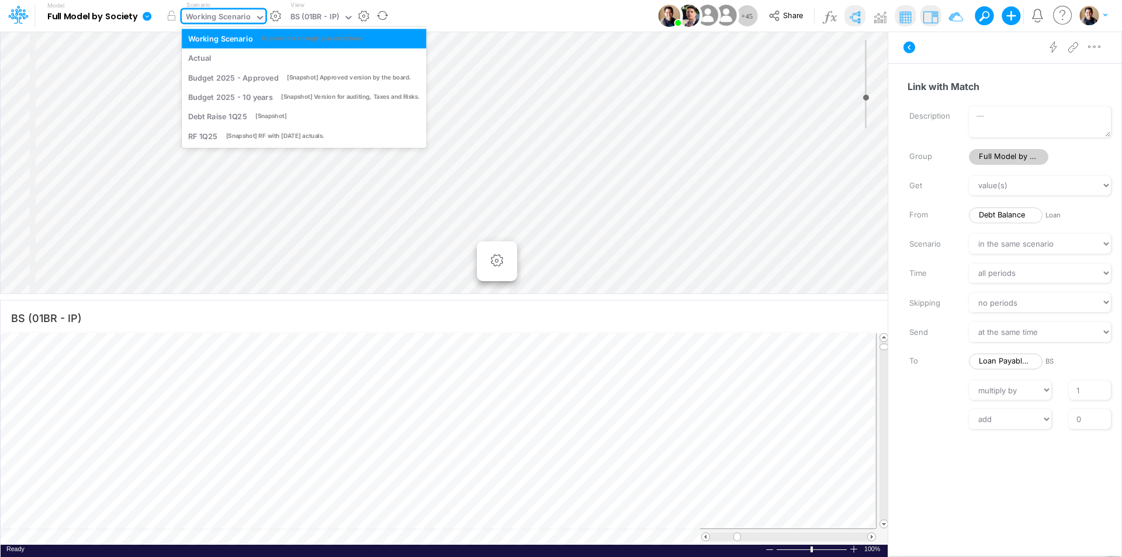
click at [231, 11] on div "Working Scenario" at bounding box center [218, 18] width 73 height 18
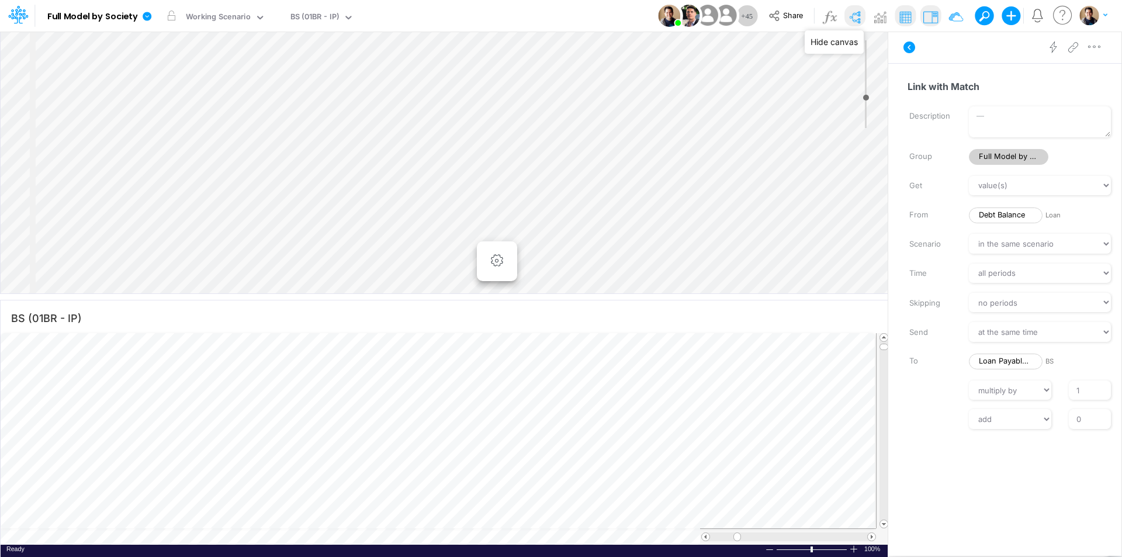
click at [860, 13] on img at bounding box center [855, 17] width 19 height 19
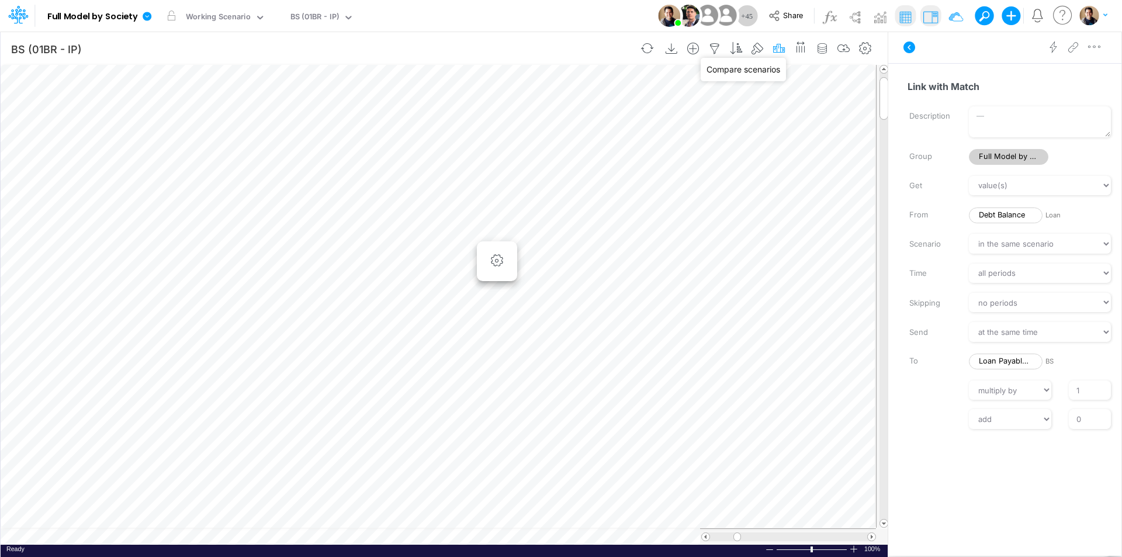
click at [780, 46] on icon "button" at bounding box center [779, 49] width 18 height 12
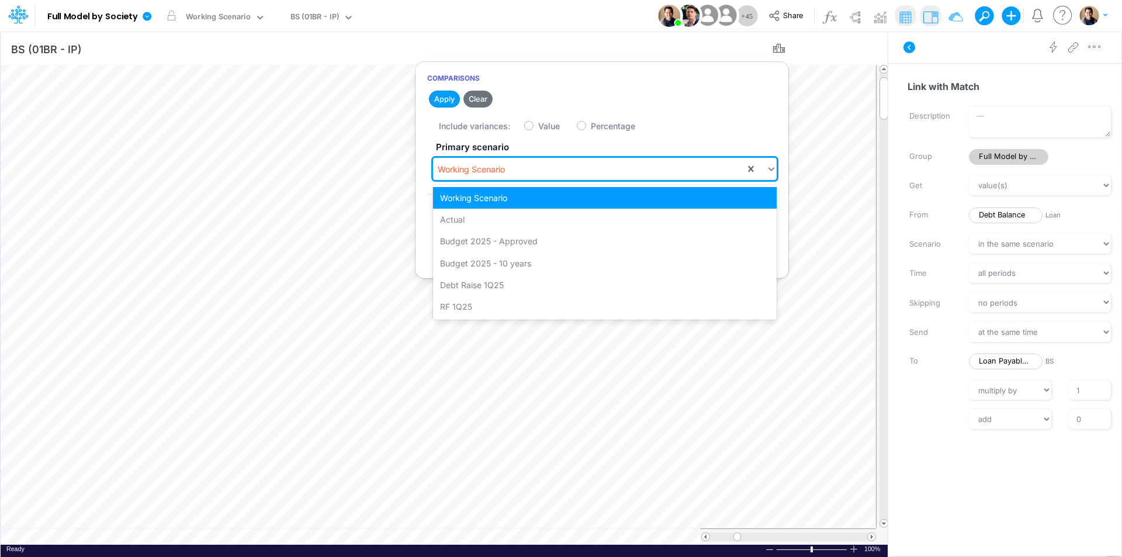
click at [496, 171] on div "Working Scenario" at bounding box center [471, 169] width 67 height 12
click at [491, 220] on div "Actual" at bounding box center [605, 220] width 344 height 22
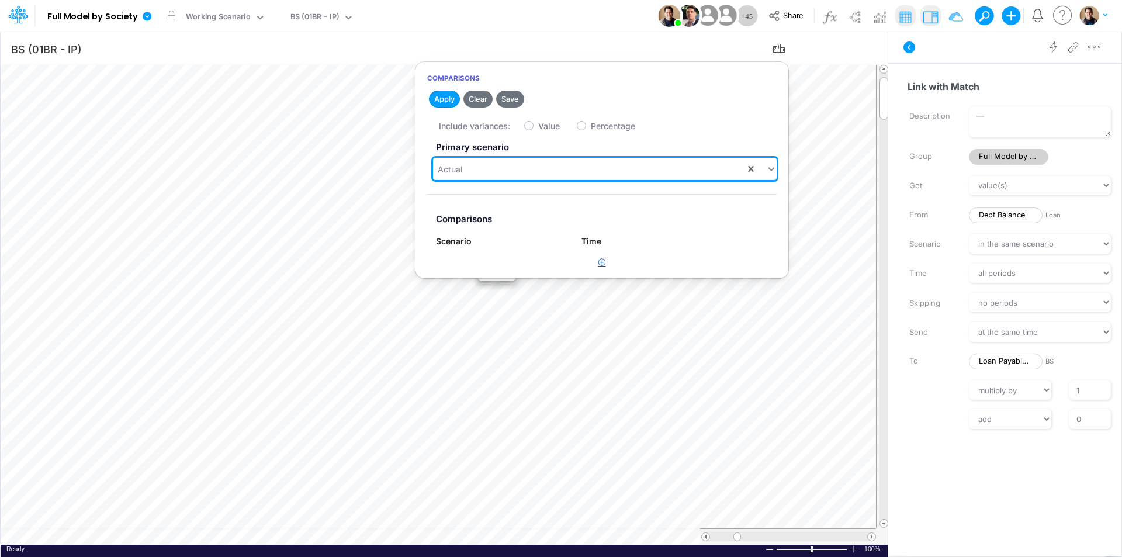
click at [606, 264] on button "button" at bounding box center [602, 262] width 23 height 19
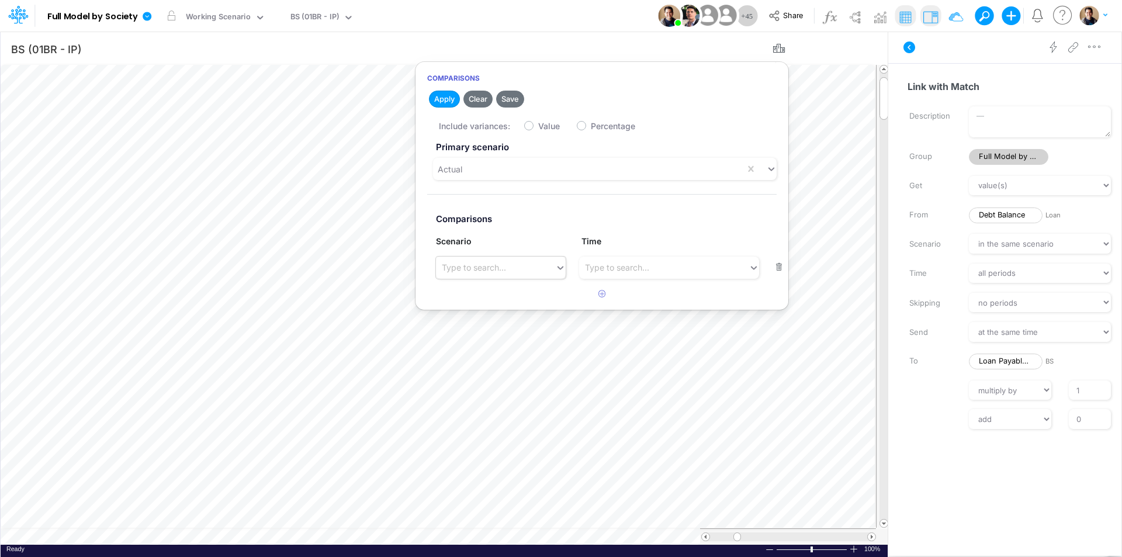
click at [472, 275] on div "Type to search..." at bounding box center [495, 267] width 119 height 19
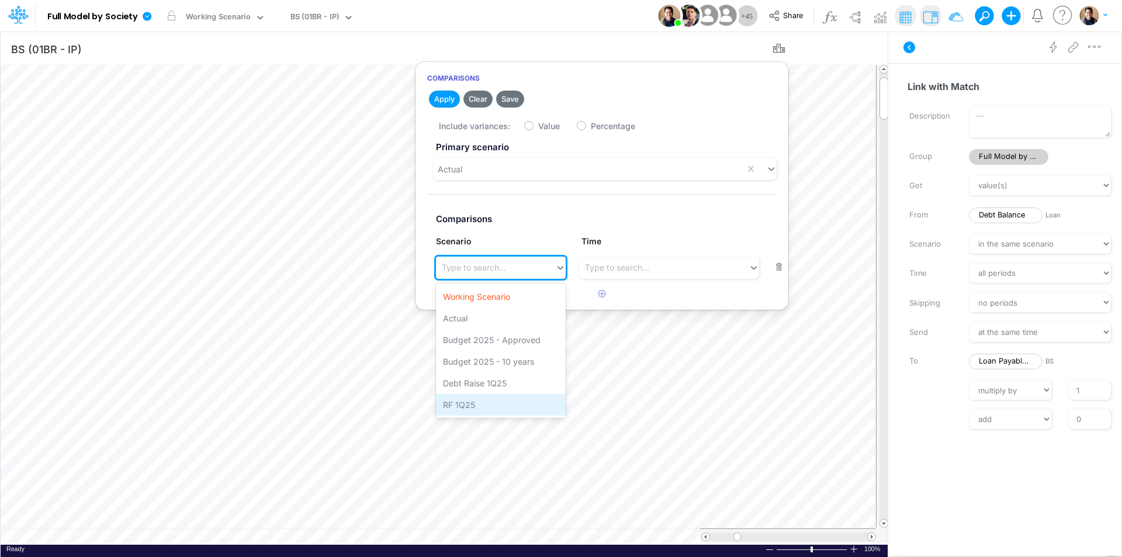
click at [502, 406] on div "RF 1Q25" at bounding box center [501, 405] width 130 height 22
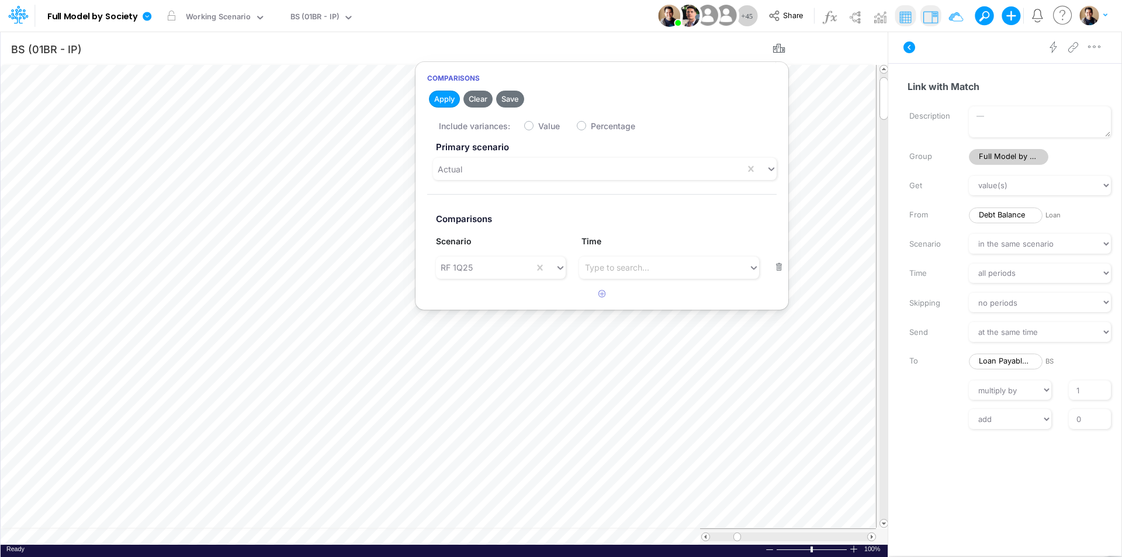
click at [538, 124] on label "Value" at bounding box center [549, 126] width 22 height 12
click at [538, 124] on input "Value" at bounding box center [542, 123] width 8 height 8
checkbox input "true"
click at [443, 98] on button "Apply" at bounding box center [444, 99] width 31 height 17
click at [778, 49] on icon "button" at bounding box center [779, 49] width 18 height 12
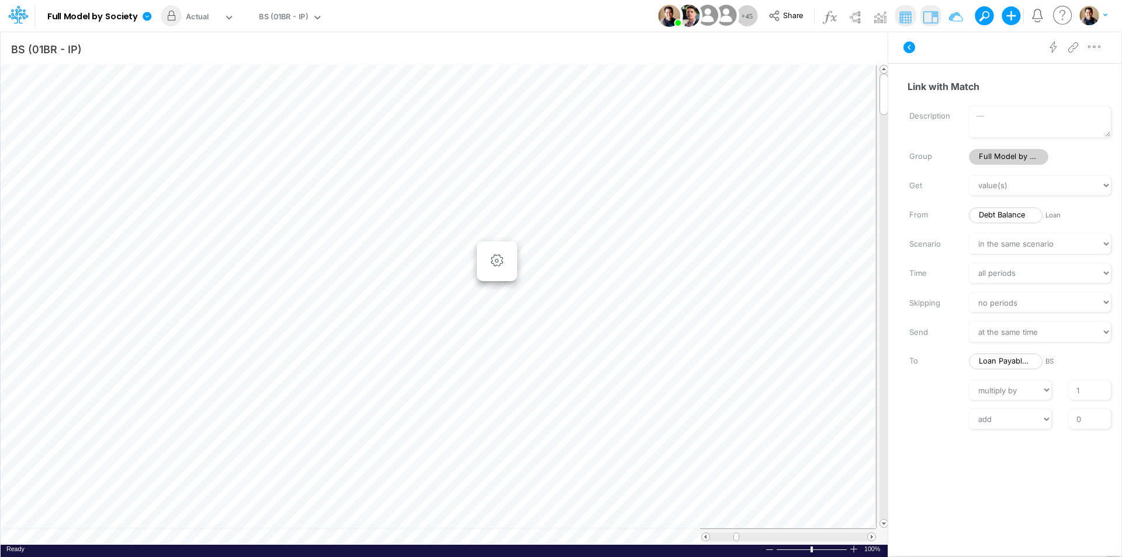
click at [489, 9] on div "Model Full Model by Society Edit model settings Duplicate Import QuickBooks Qui…" at bounding box center [561, 16] width 1010 height 32
click at [204, 11] on div "Actual" at bounding box center [203, 18] width 42 height 18
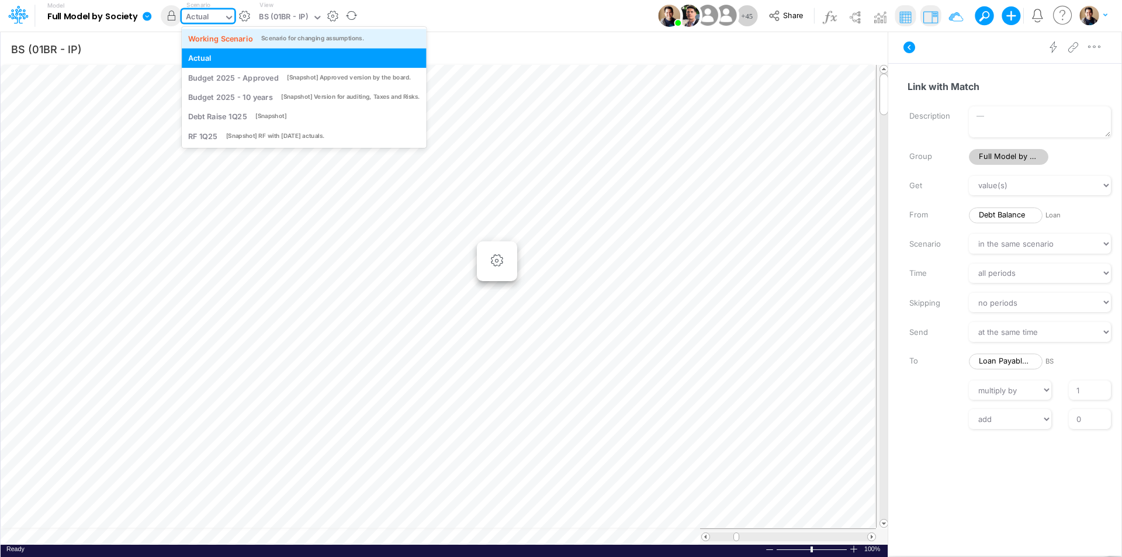
click at [206, 35] on div "Working Scenario" at bounding box center [220, 38] width 65 height 11
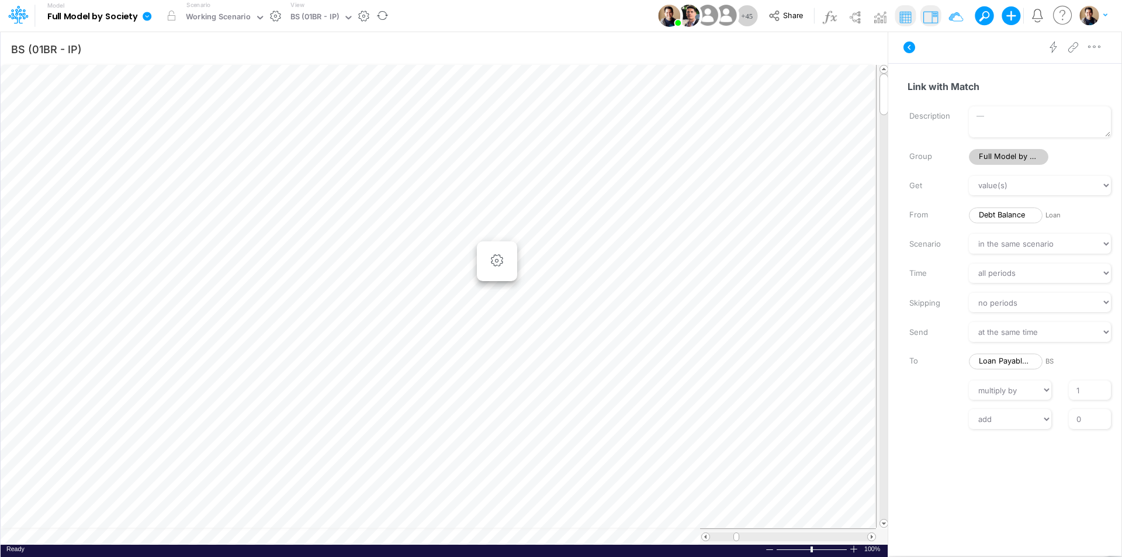
click at [146, 12] on icon at bounding box center [147, 16] width 9 height 9
click at [213, 127] on button "View model info" at bounding box center [205, 121] width 125 height 18
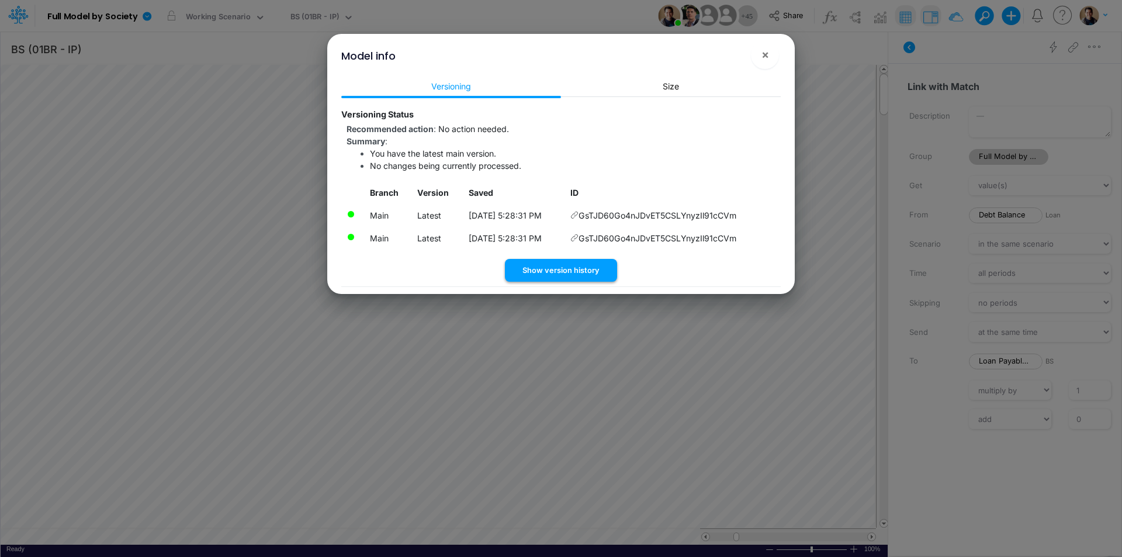
click at [577, 261] on button "Show version history" at bounding box center [561, 270] width 112 height 23
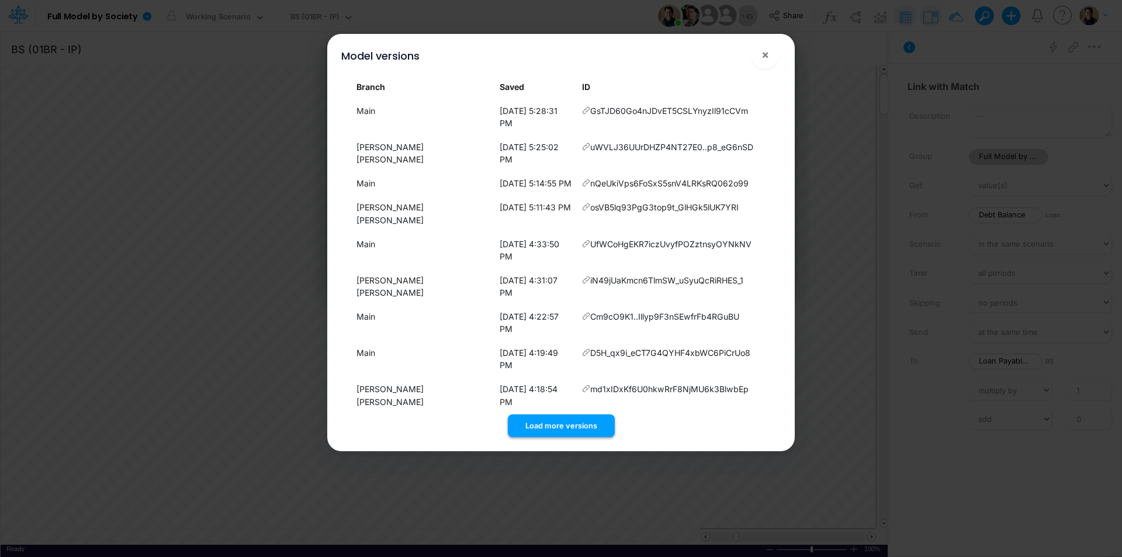
click at [574, 414] on button "Load more versions" at bounding box center [561, 425] width 107 height 23
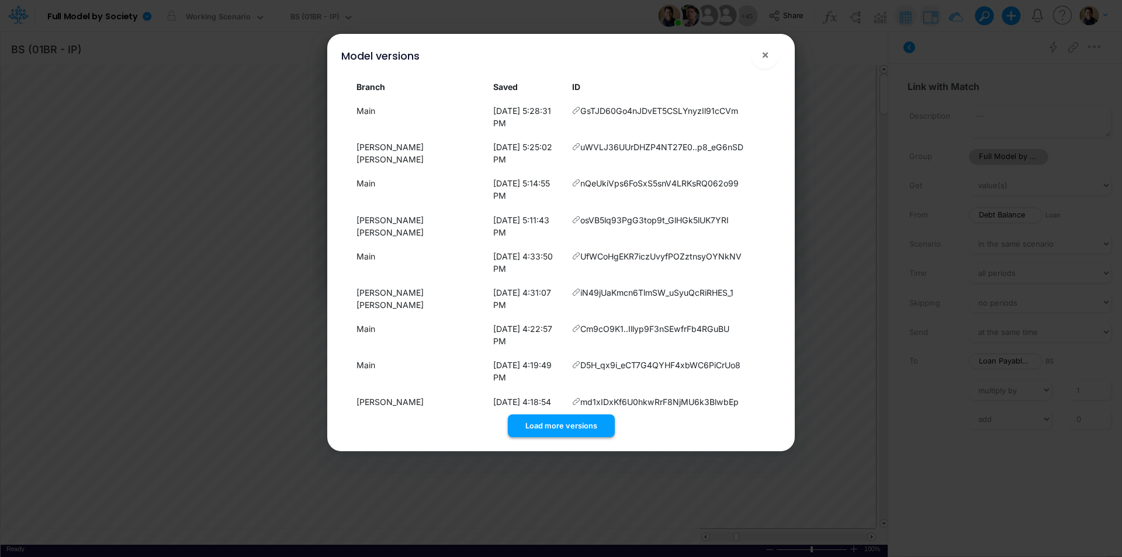
click at [568, 417] on button "Load more versions" at bounding box center [561, 425] width 107 height 23
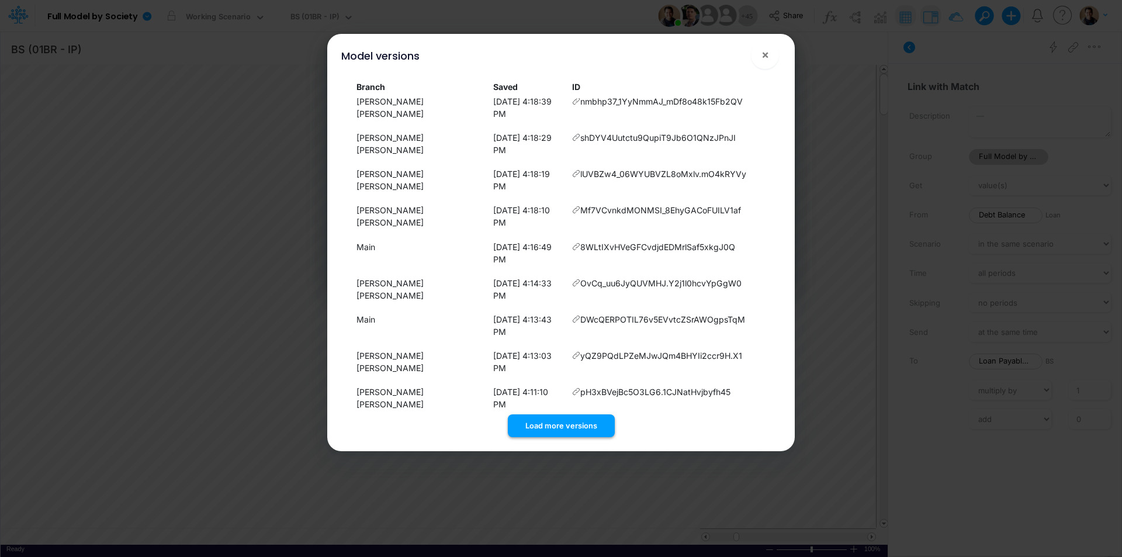
scroll to position [418, 0]
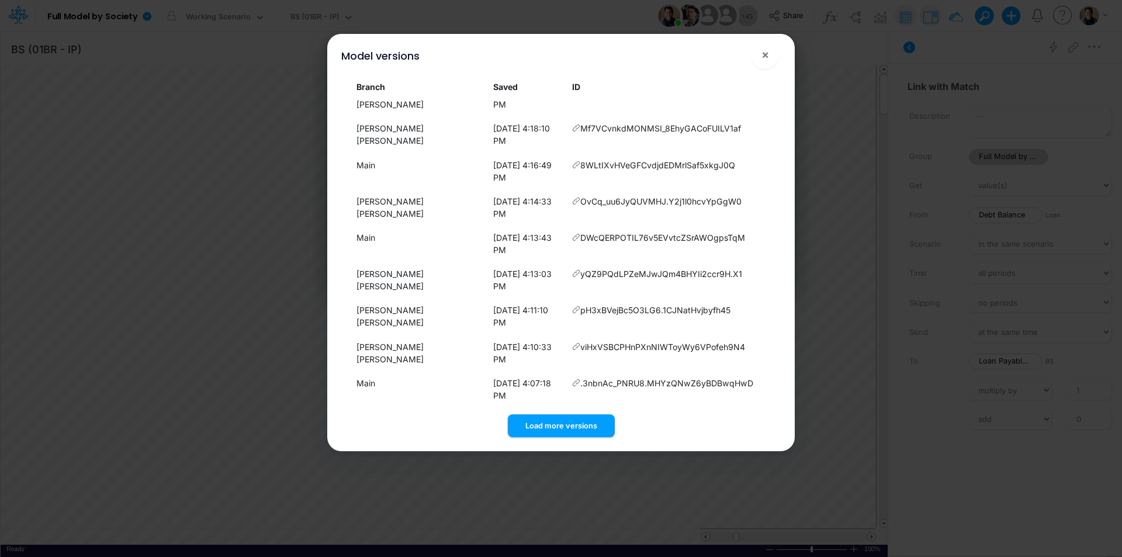
drag, startPoint x: 555, startPoint y: 426, endPoint x: 559, endPoint y: 418, distance: 8.6
click at [556, 425] on button "Load more versions" at bounding box center [561, 425] width 107 height 23
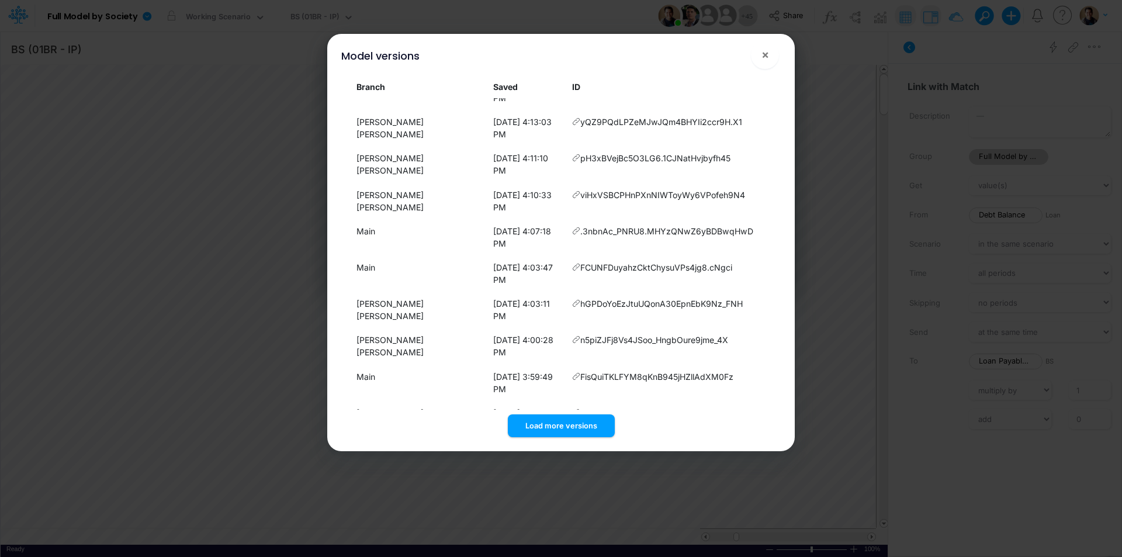
scroll to position [658, 0]
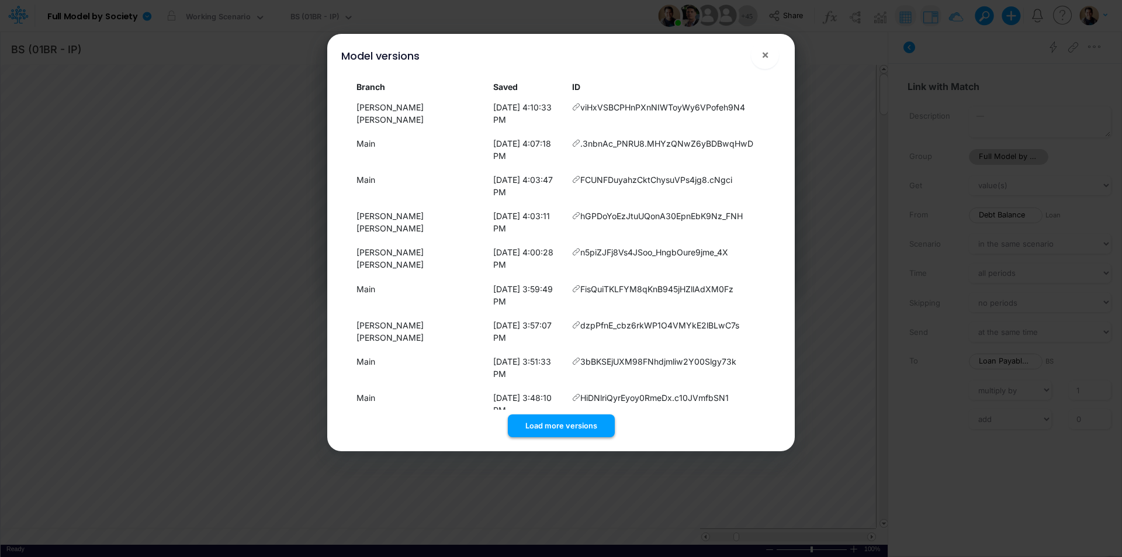
click at [579, 419] on button "Load more versions" at bounding box center [561, 425] width 107 height 23
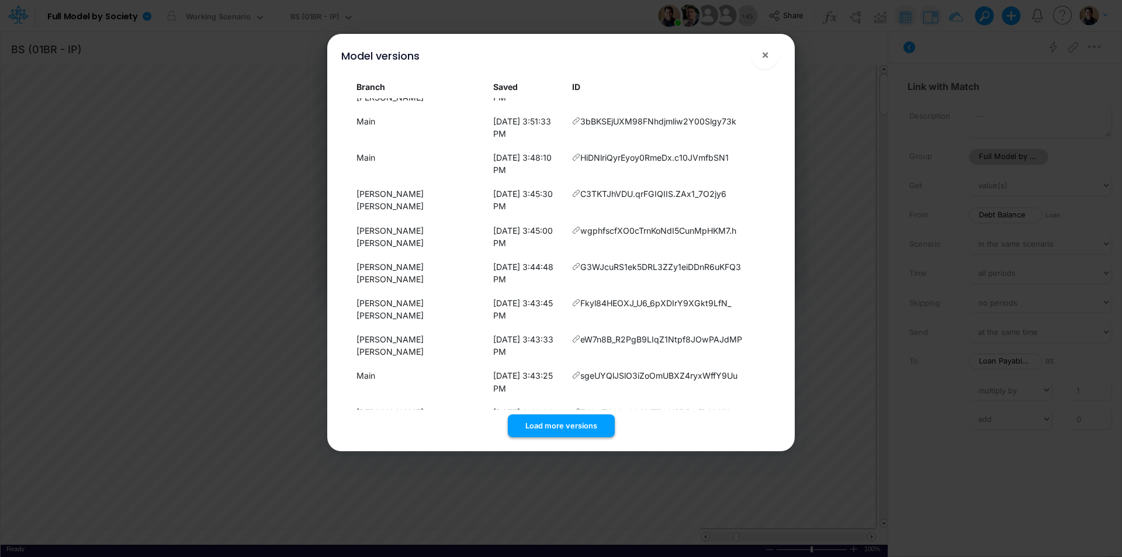
click at [573, 423] on button "Load more versions" at bounding box center [561, 425] width 107 height 23
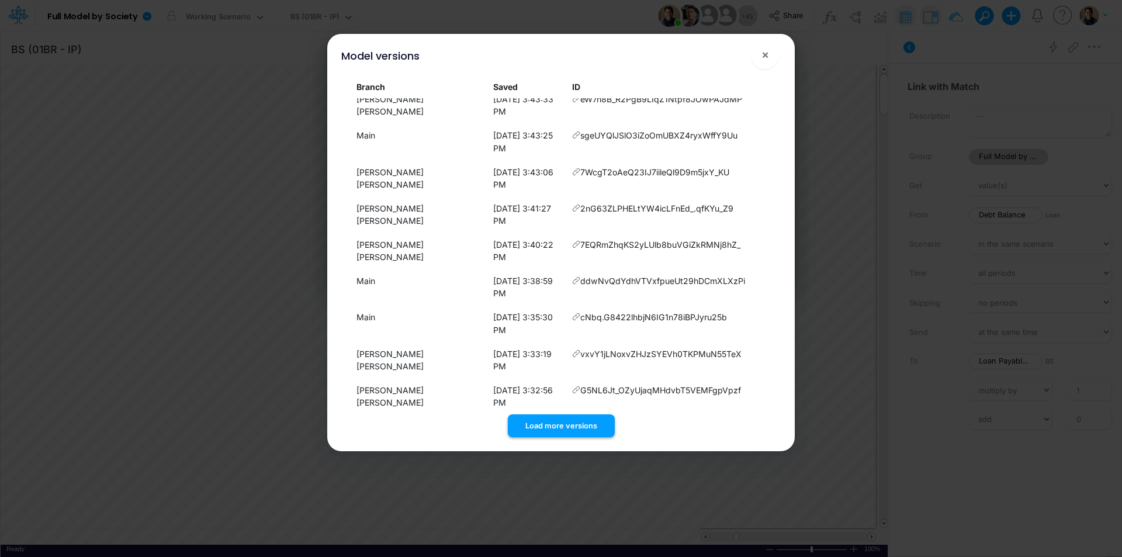
click at [567, 420] on button "Load more versions" at bounding box center [561, 425] width 107 height 23
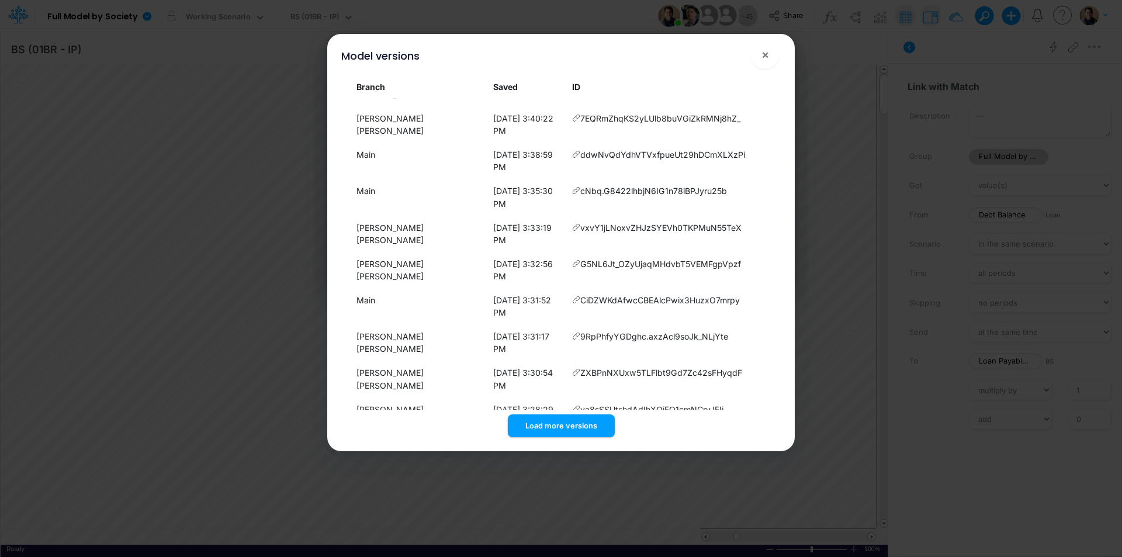
scroll to position [1379, 0]
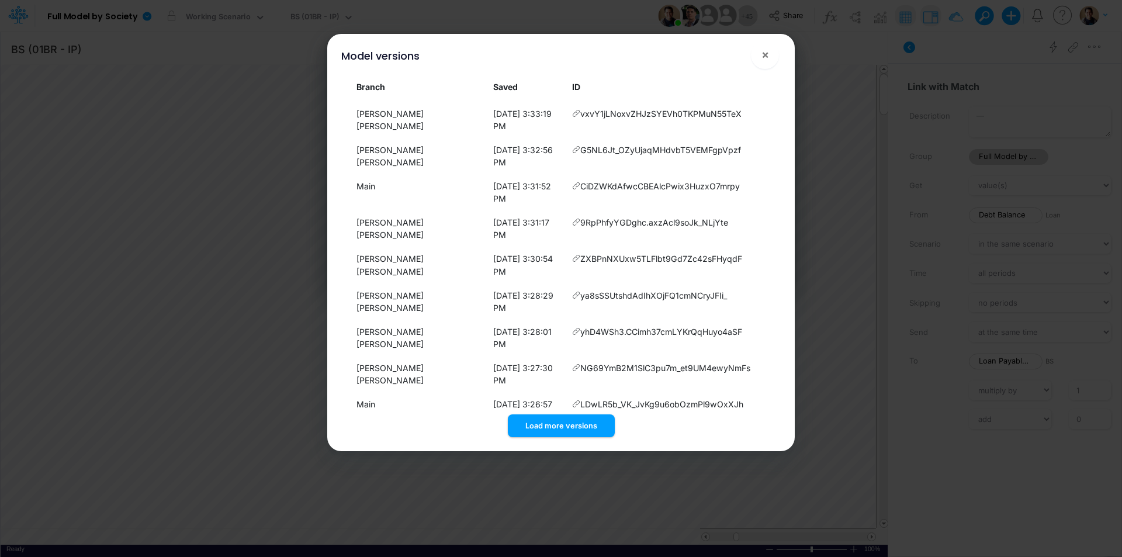
click at [569, 423] on button "Load more versions" at bounding box center [561, 425] width 107 height 23
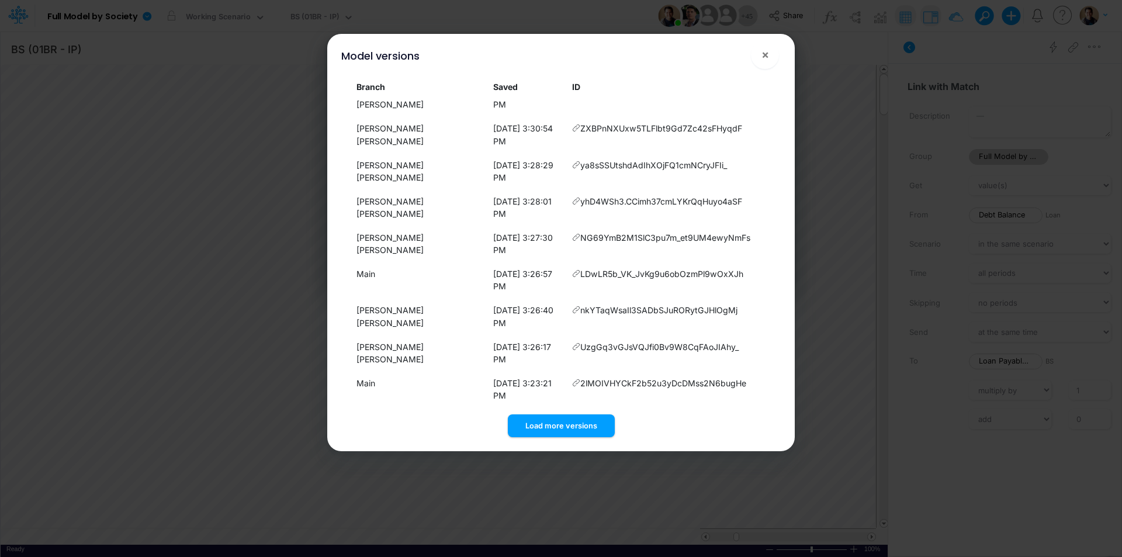
scroll to position [1619, 0]
click at [571, 421] on button "Load more versions" at bounding box center [561, 425] width 107 height 23
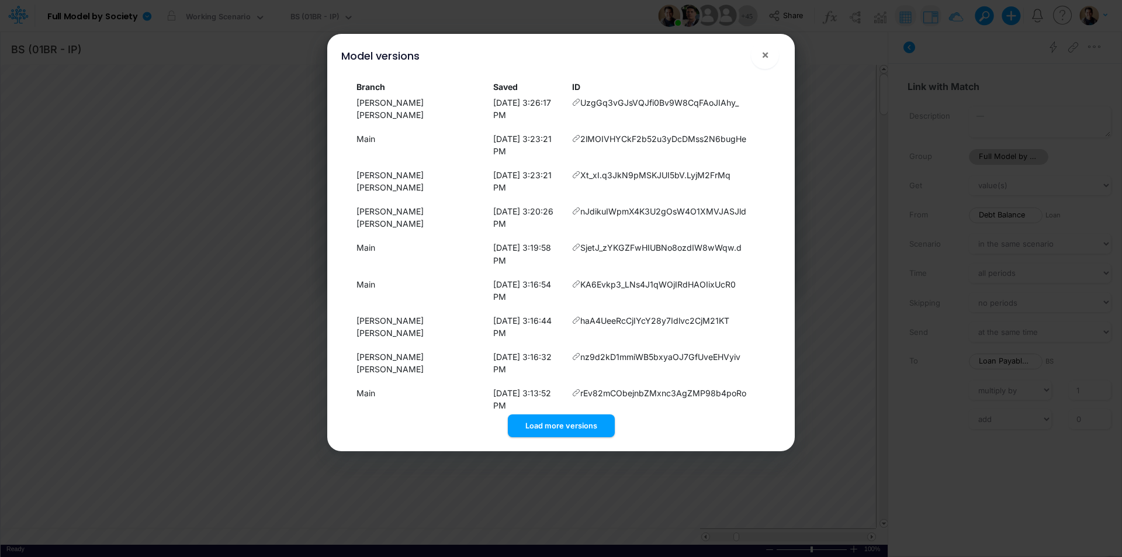
scroll to position [1859, 0]
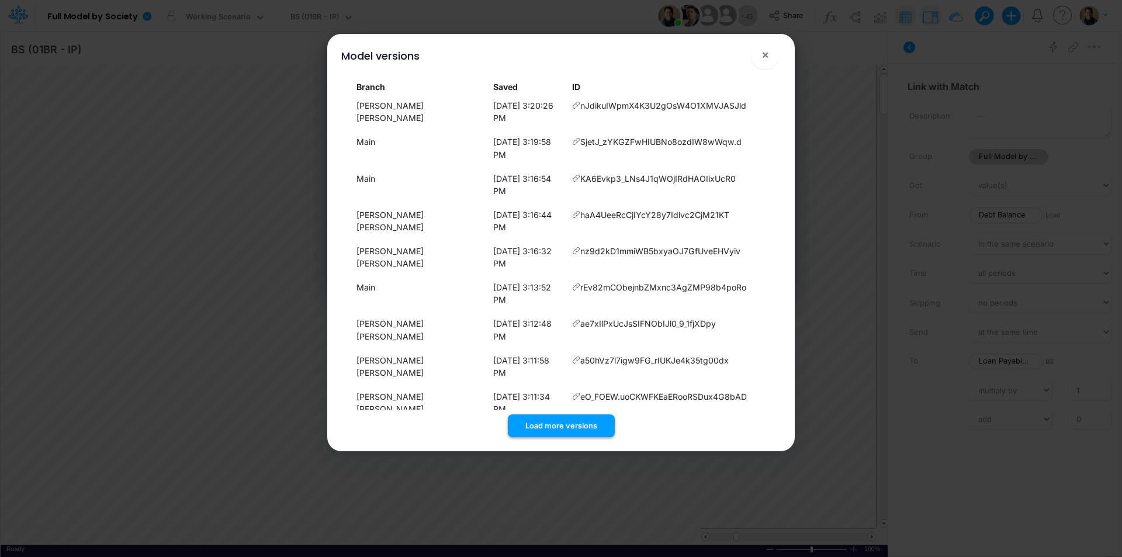
click at [568, 418] on button "Load more versions" at bounding box center [561, 425] width 107 height 23
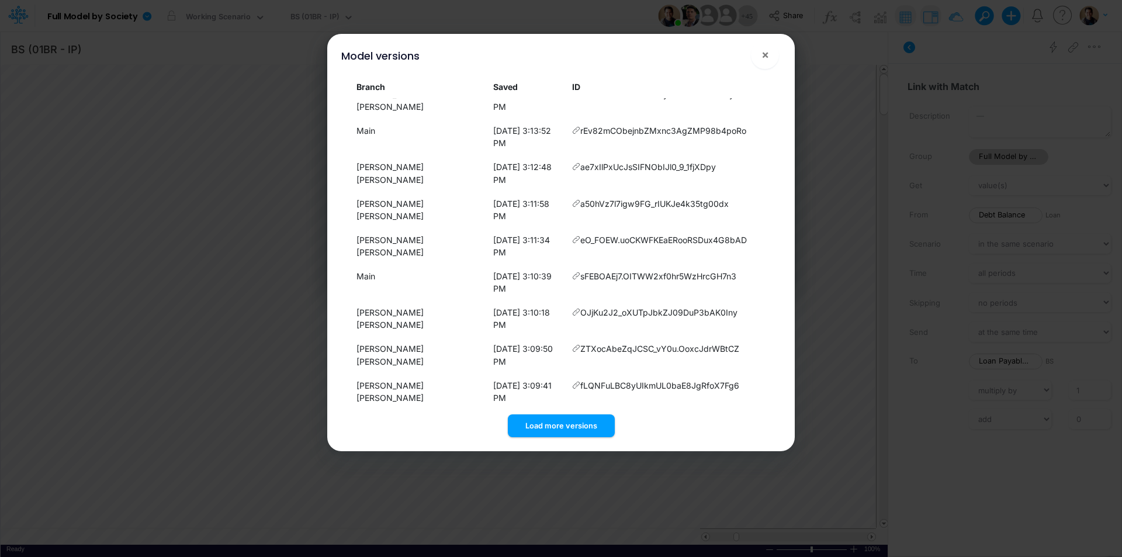
scroll to position [2099, 0]
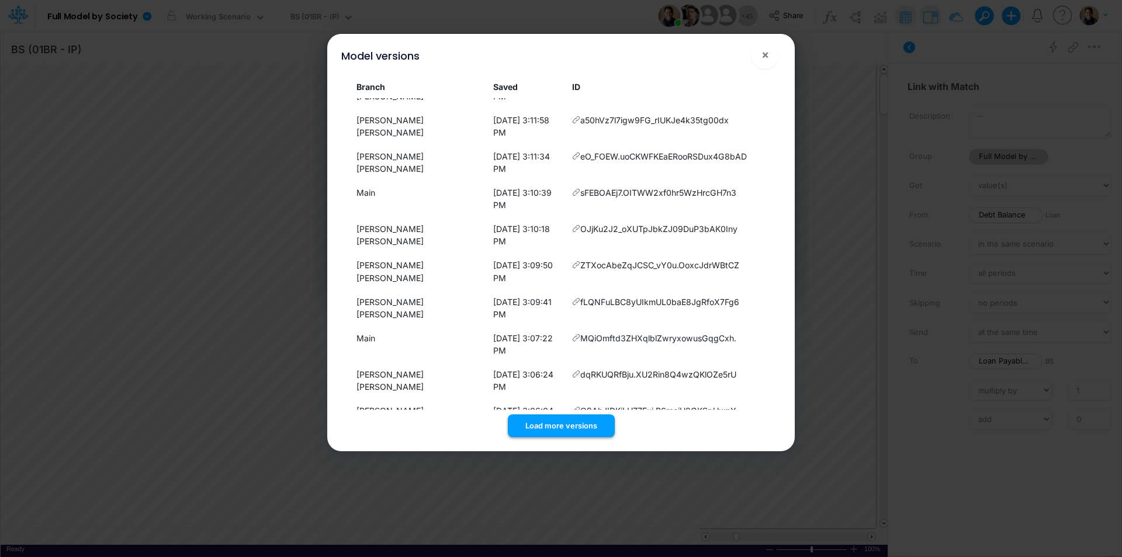
click at [561, 423] on button "Load more versions" at bounding box center [561, 425] width 107 height 23
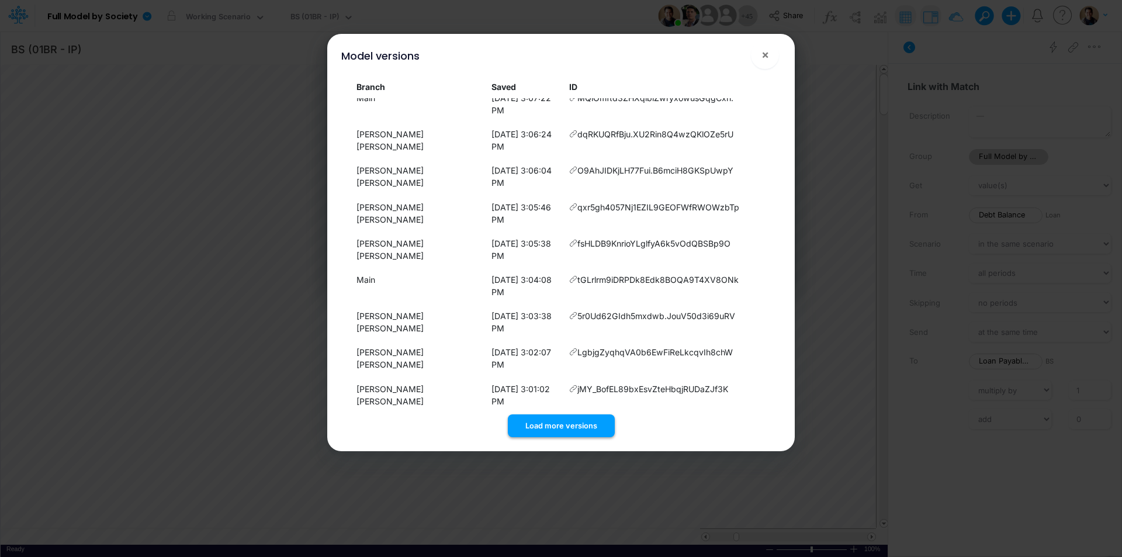
click at [561, 429] on button "Load more versions" at bounding box center [561, 425] width 107 height 23
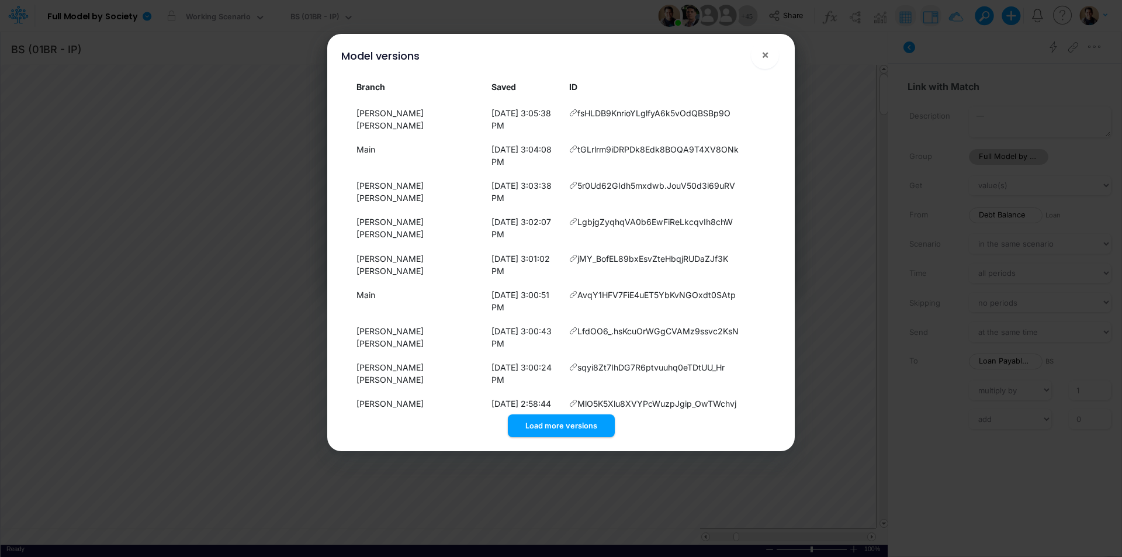
scroll to position [2580, 0]
click at [567, 421] on button "Load more versions" at bounding box center [561, 425] width 107 height 23
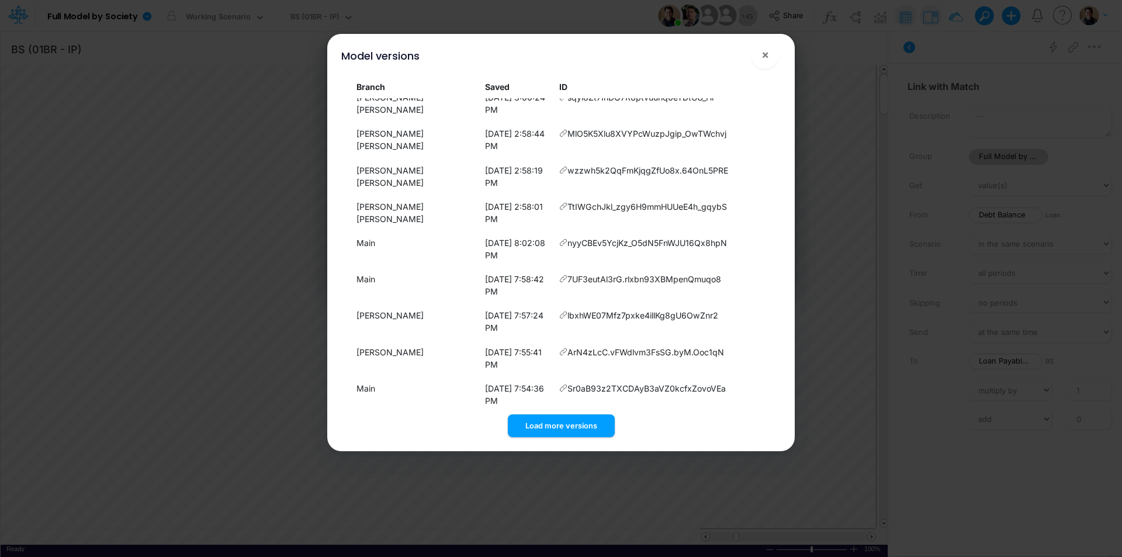
scroll to position [3239, 0]
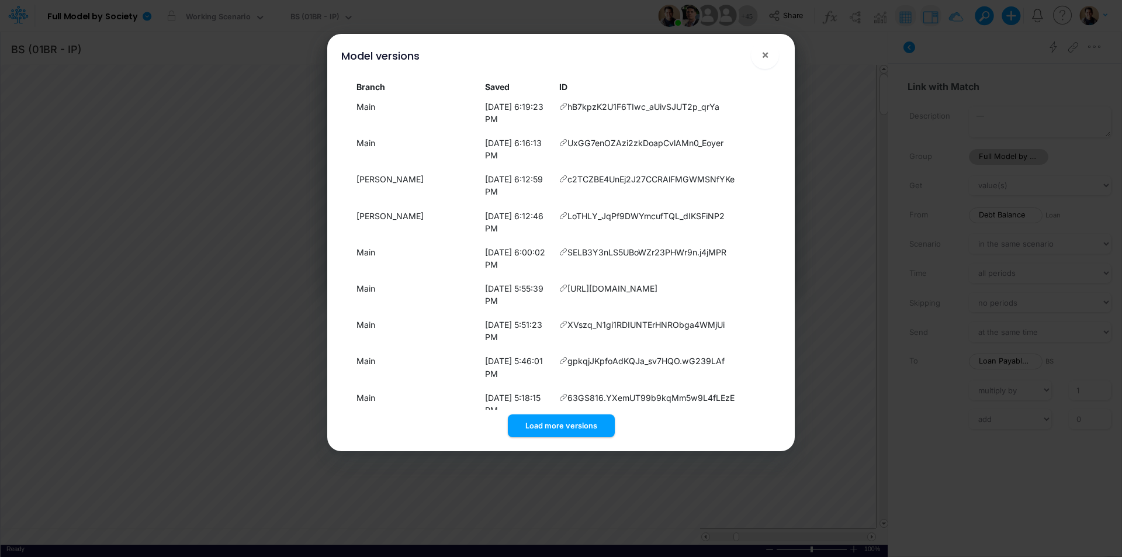
drag, startPoint x: 556, startPoint y: 423, endPoint x: 556, endPoint y: 411, distance: 11.1
click at [556, 421] on button "Load more versions" at bounding box center [561, 425] width 107 height 23
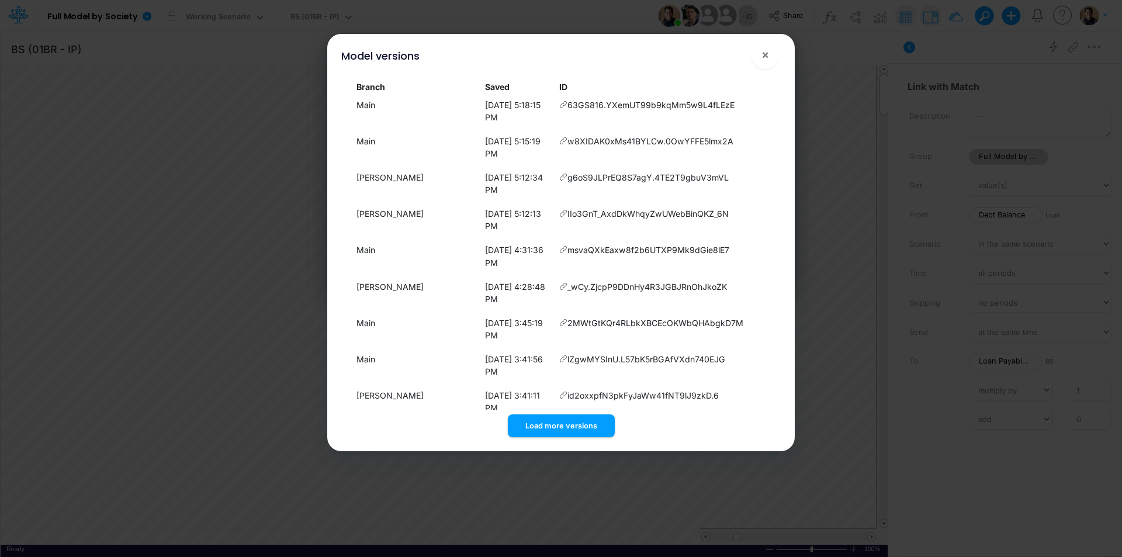
scroll to position [3578, 0]
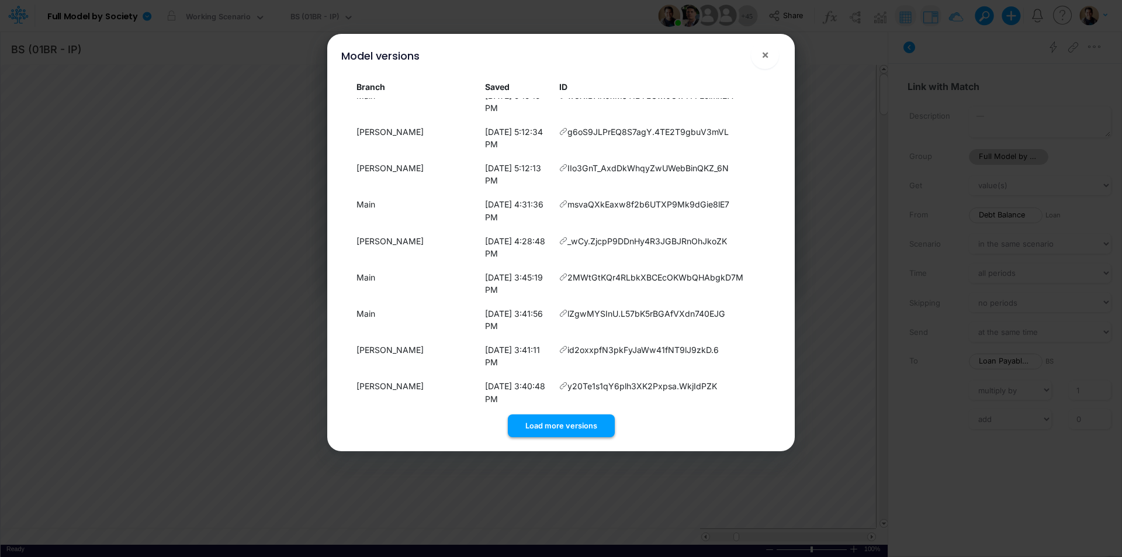
click at [574, 427] on button "Load more versions" at bounding box center [561, 425] width 107 height 23
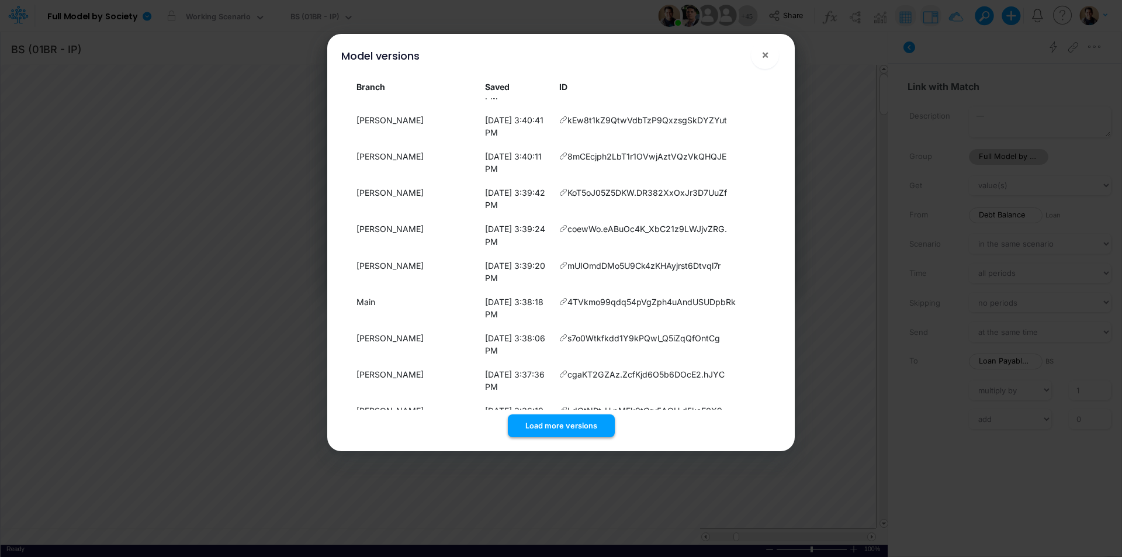
click at [555, 425] on button "Load more versions" at bounding box center [561, 425] width 107 height 23
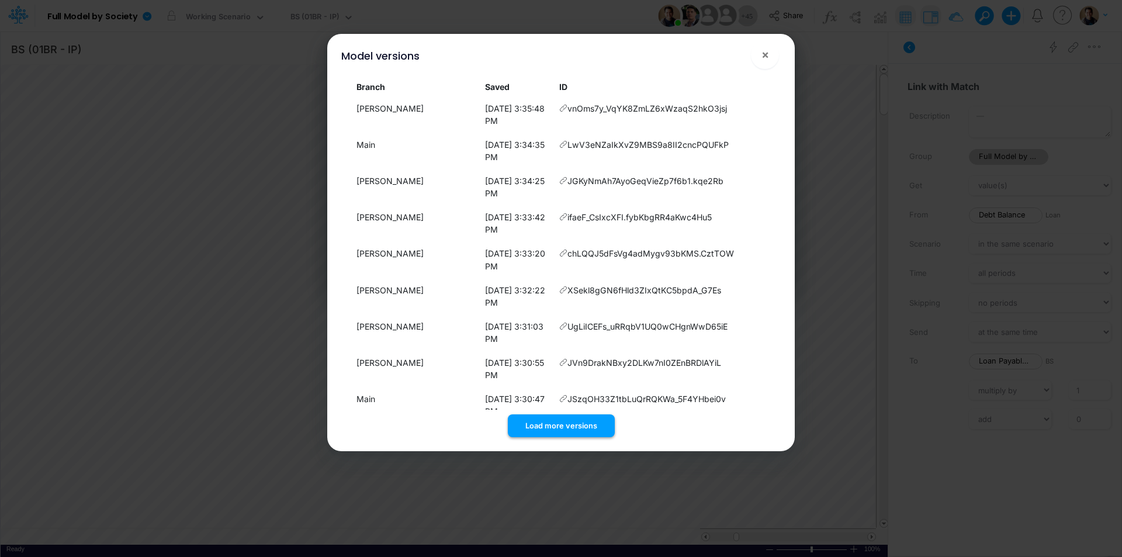
click at [579, 424] on button "Load more versions" at bounding box center [561, 425] width 107 height 23
click at [567, 424] on button "Load more versions" at bounding box center [561, 425] width 107 height 23
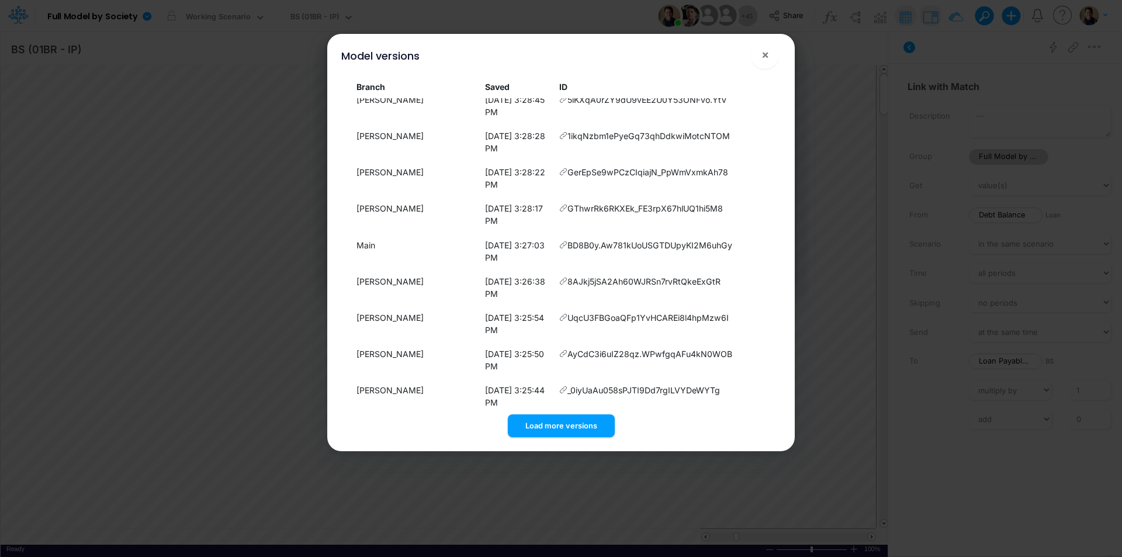
scroll to position [4921, 0]
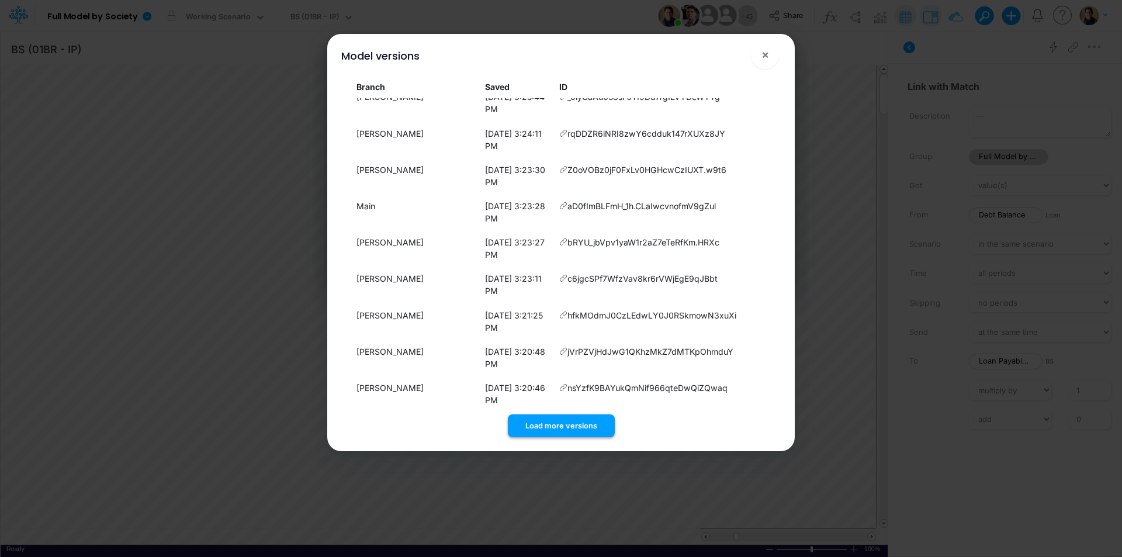
click at [572, 425] on button "Load more versions" at bounding box center [561, 425] width 107 height 23
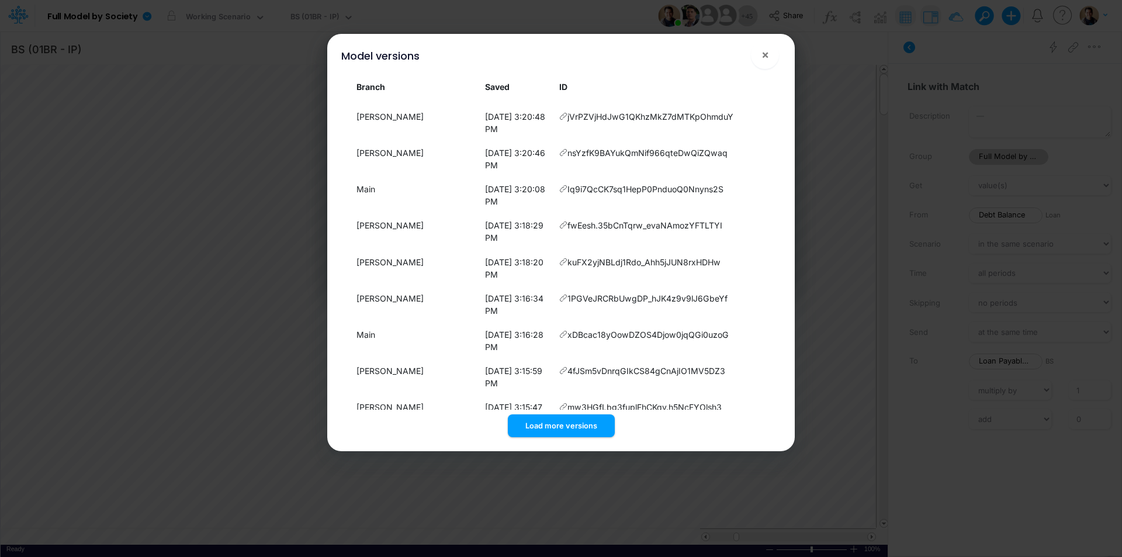
scroll to position [5247, 0]
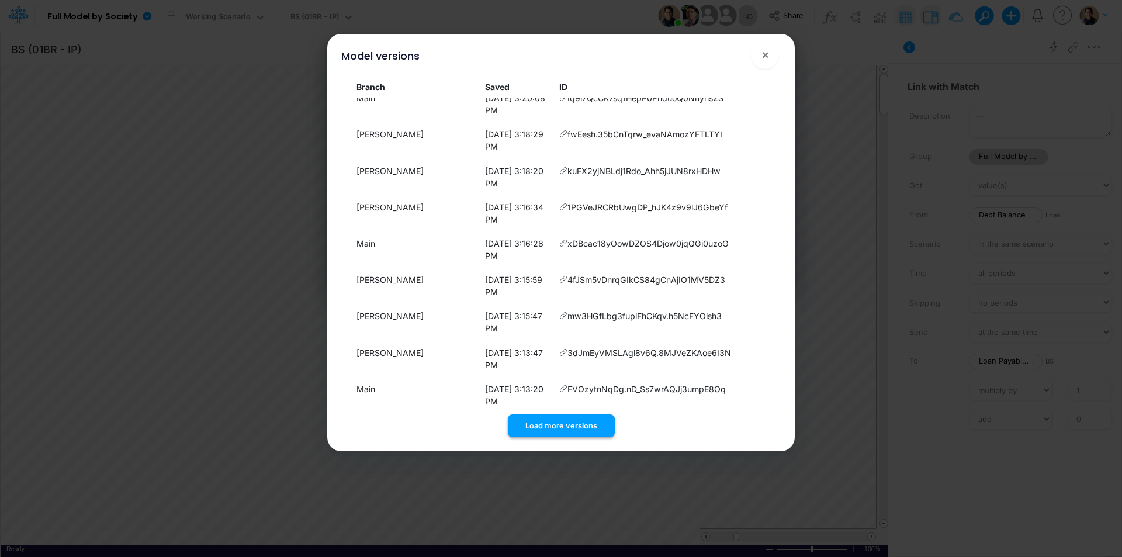
click at [570, 425] on button "Load more versions" at bounding box center [561, 425] width 107 height 23
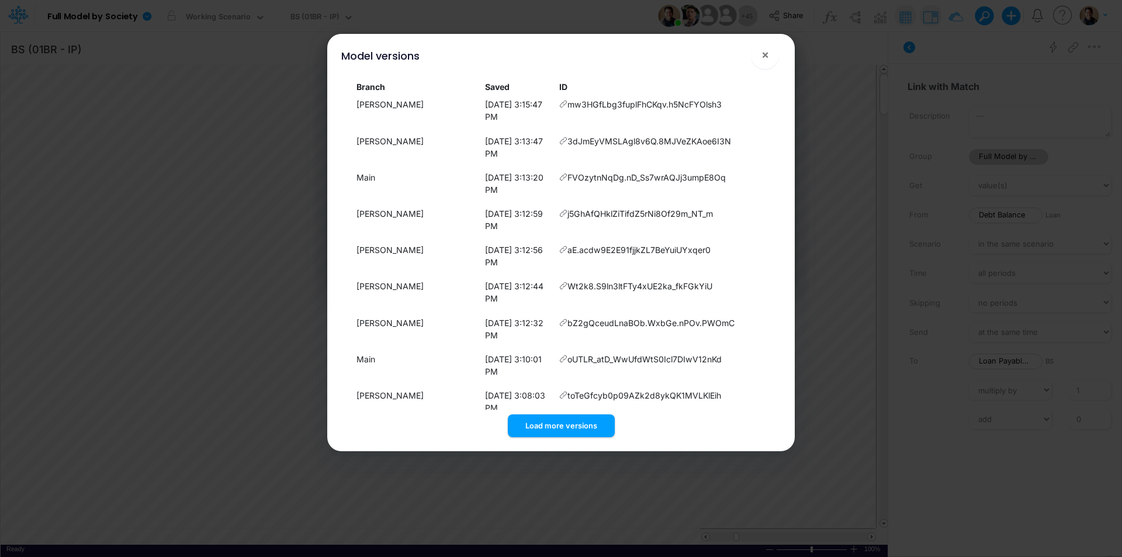
scroll to position [5586, 0]
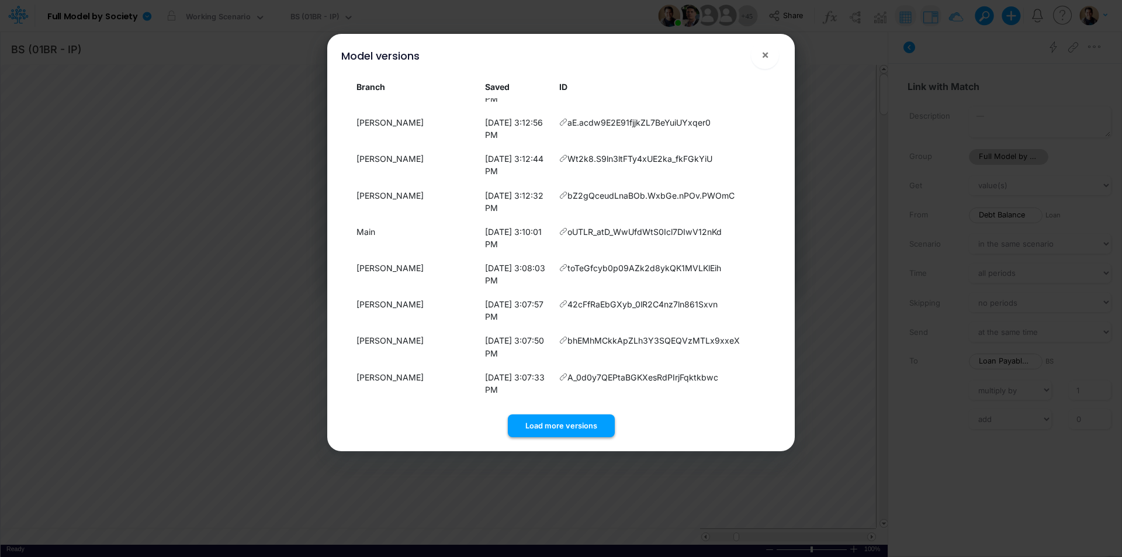
click at [575, 422] on button "Load more versions" at bounding box center [561, 425] width 107 height 23
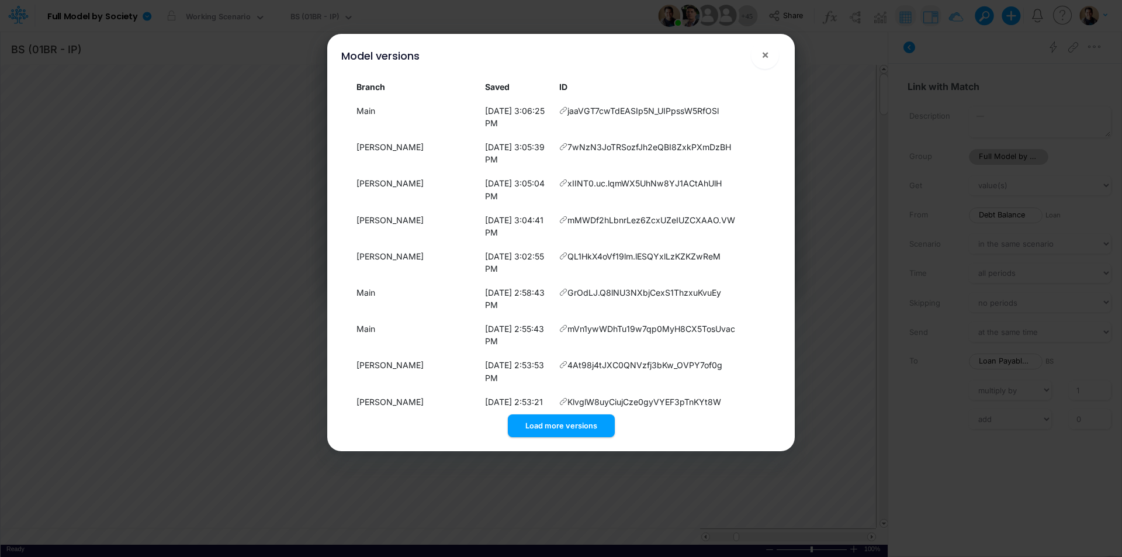
drag, startPoint x: 552, startPoint y: 421, endPoint x: 557, endPoint y: 404, distance: 17.7
click at [552, 420] on button "Load more versions" at bounding box center [561, 425] width 107 height 23
click at [562, 425] on button "Load more versions" at bounding box center [561, 425] width 107 height 23
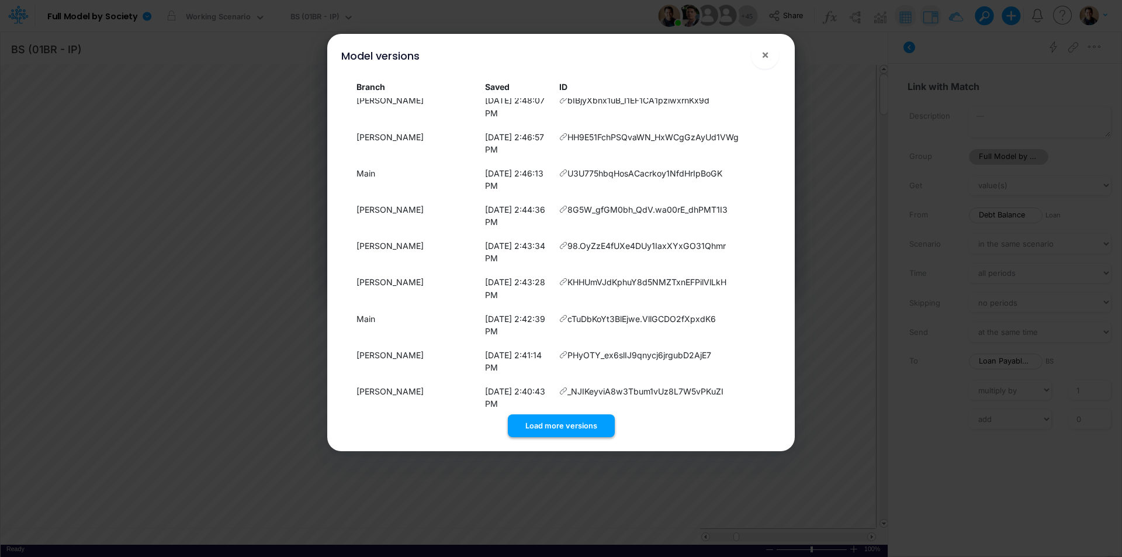
click at [553, 420] on button "Load more versions" at bounding box center [561, 425] width 107 height 23
click at [542, 430] on button "Load more versions" at bounding box center [561, 425] width 107 height 23
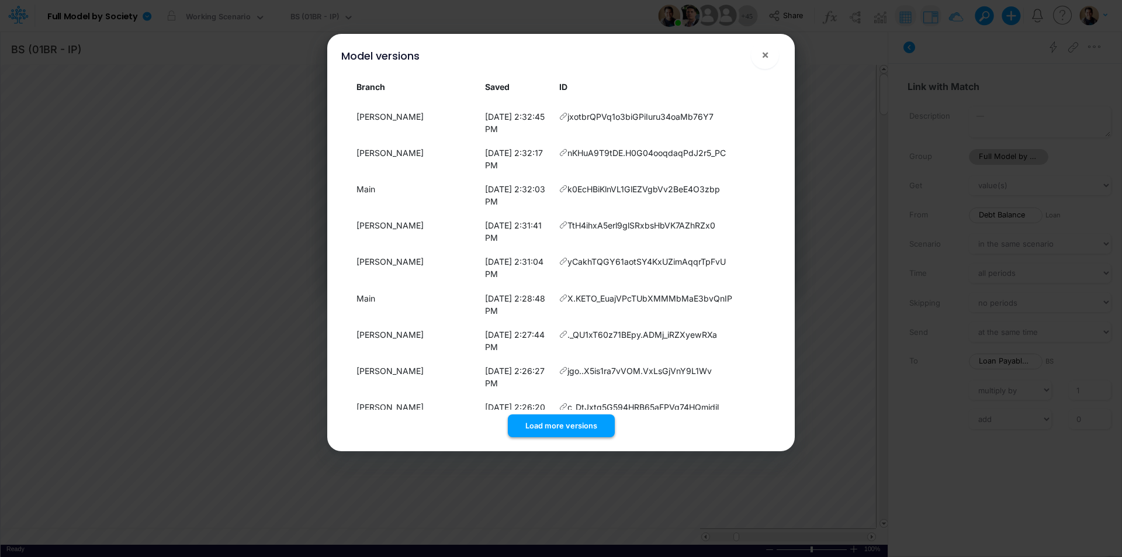
click at [564, 423] on button "Load more versions" at bounding box center [561, 425] width 107 height 23
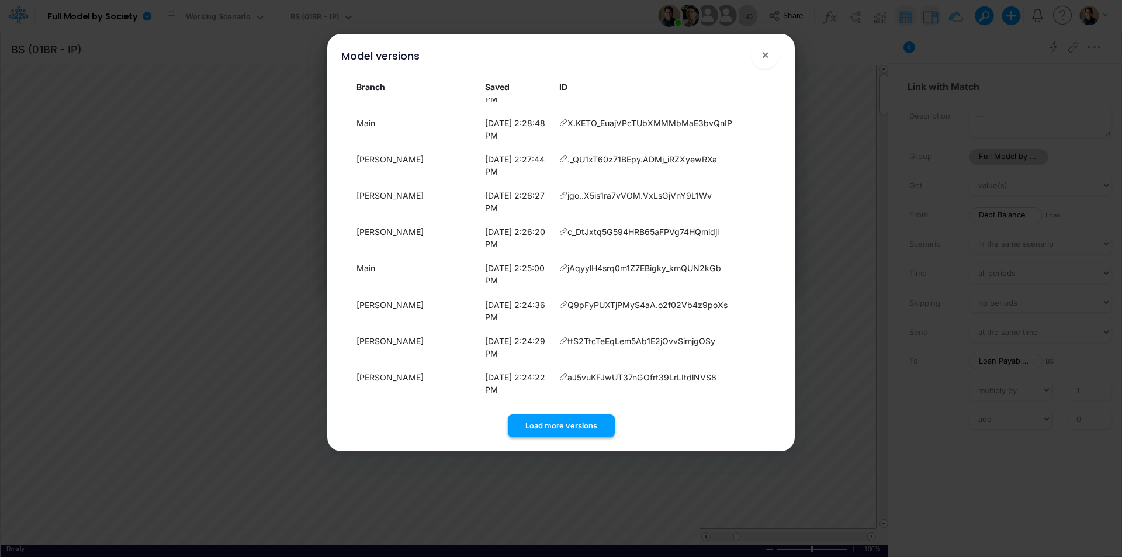
click at [546, 418] on button "Load more versions" at bounding box center [561, 425] width 107 height 23
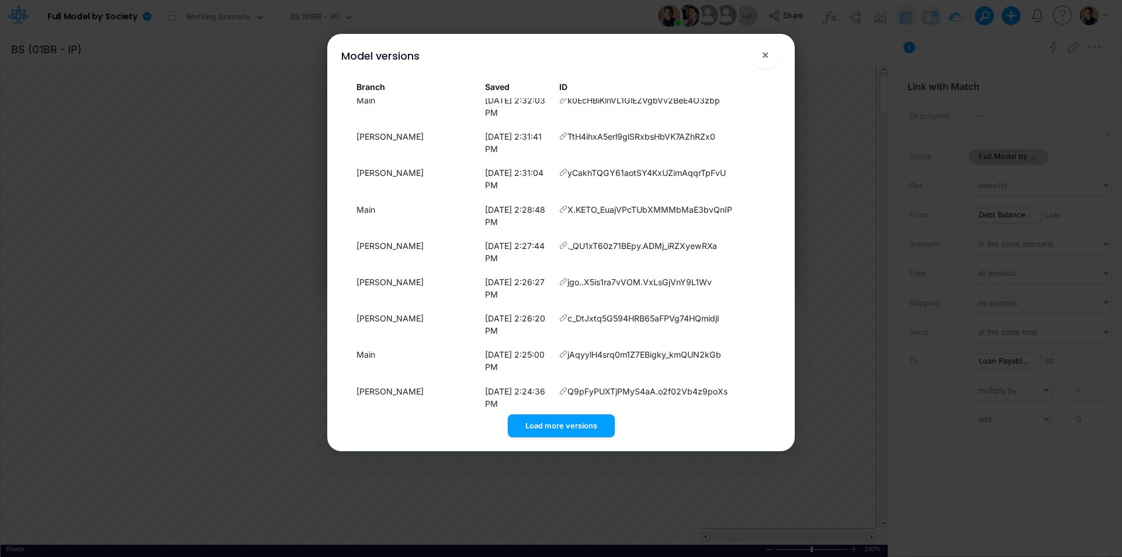
scroll to position [7200, 0]
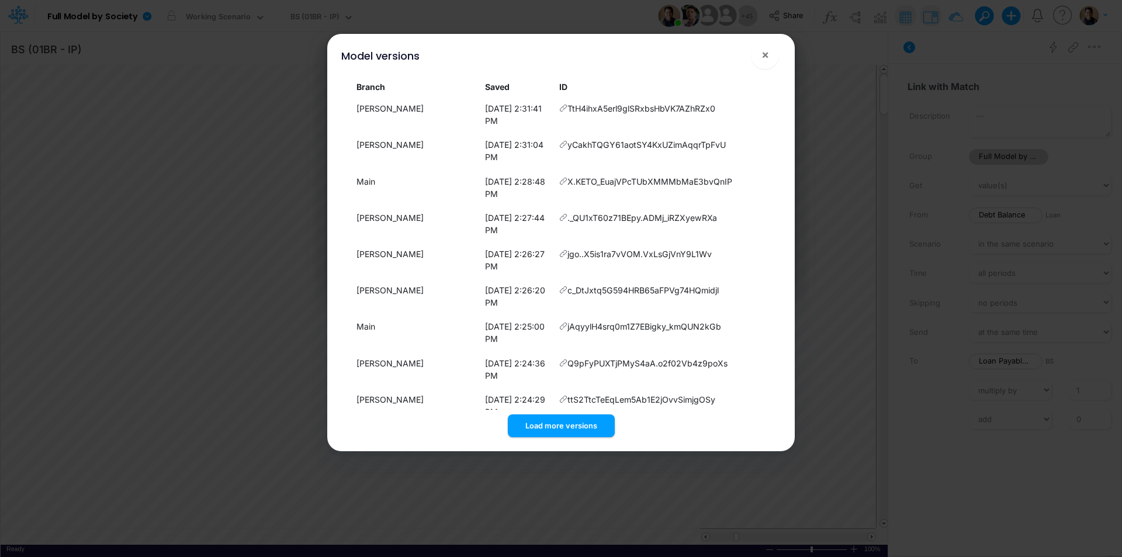
click at [572, 427] on button "Load more versions" at bounding box center [561, 425] width 107 height 23
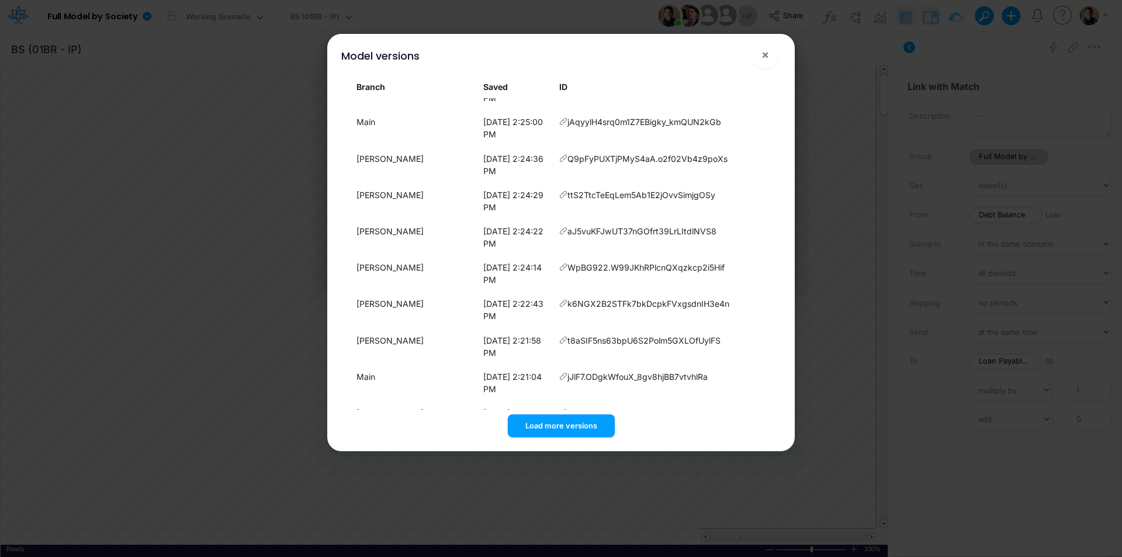
scroll to position [7408, 0]
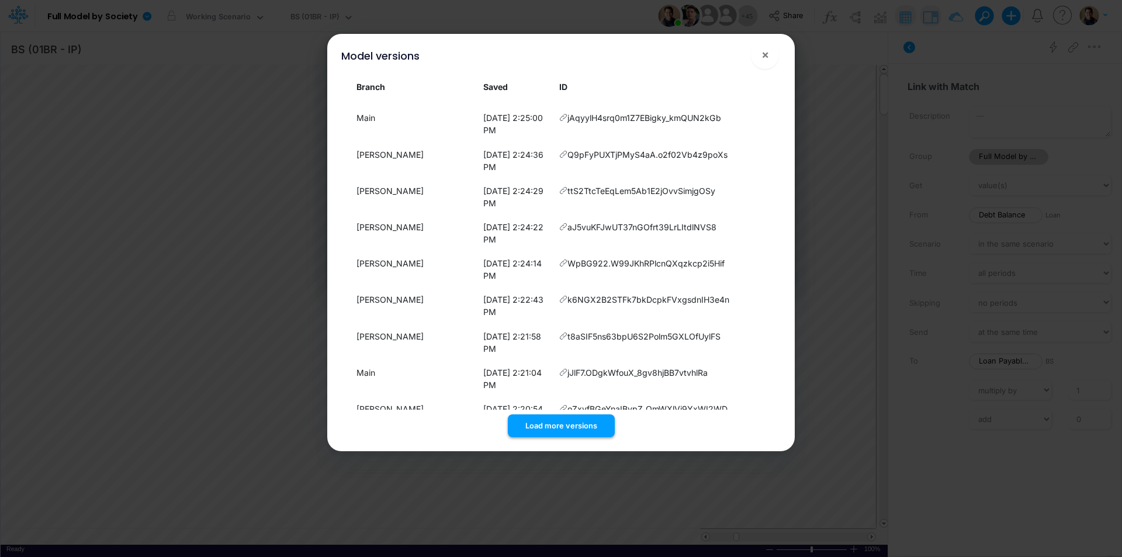
click at [569, 425] on button "Load more versions" at bounding box center [561, 425] width 107 height 23
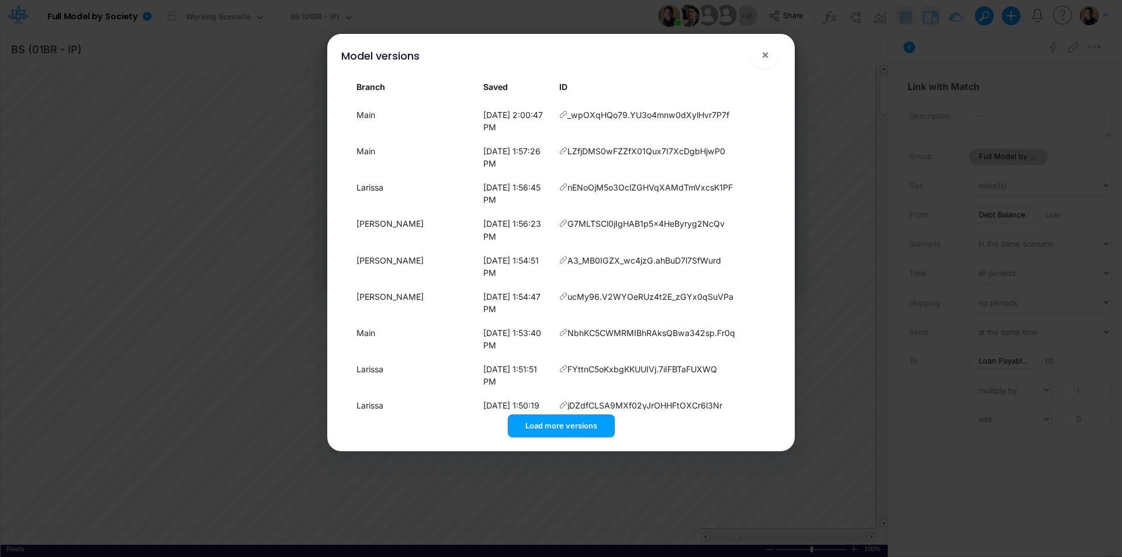
scroll to position [8276, 0]
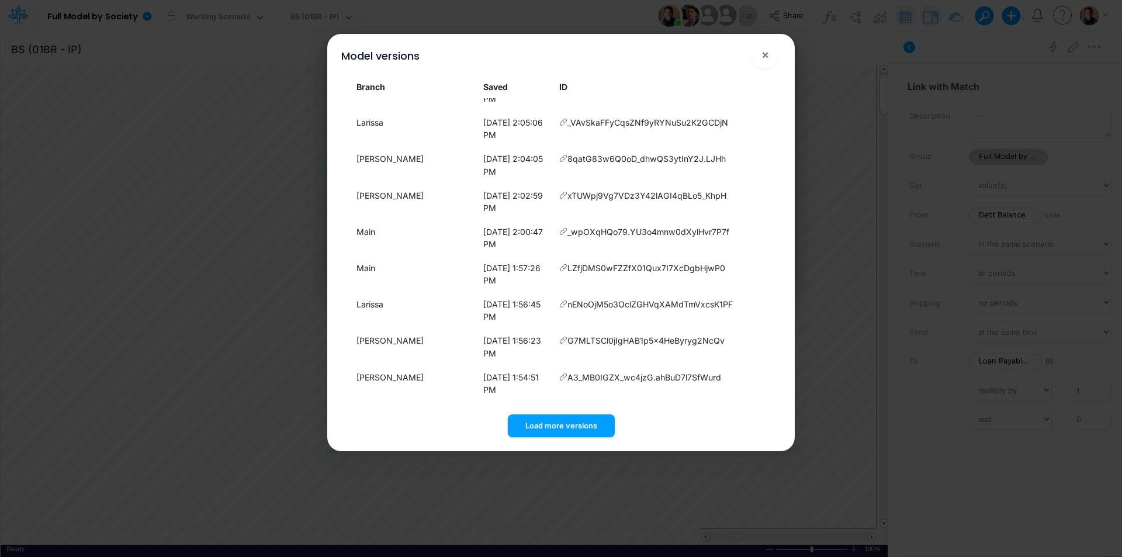
copy span "3ToxcPV0yls_o13Mv6rpqP7_TJ5WVaxA"
click at [548, 423] on button "Load more versions" at bounding box center [561, 425] width 107 height 23
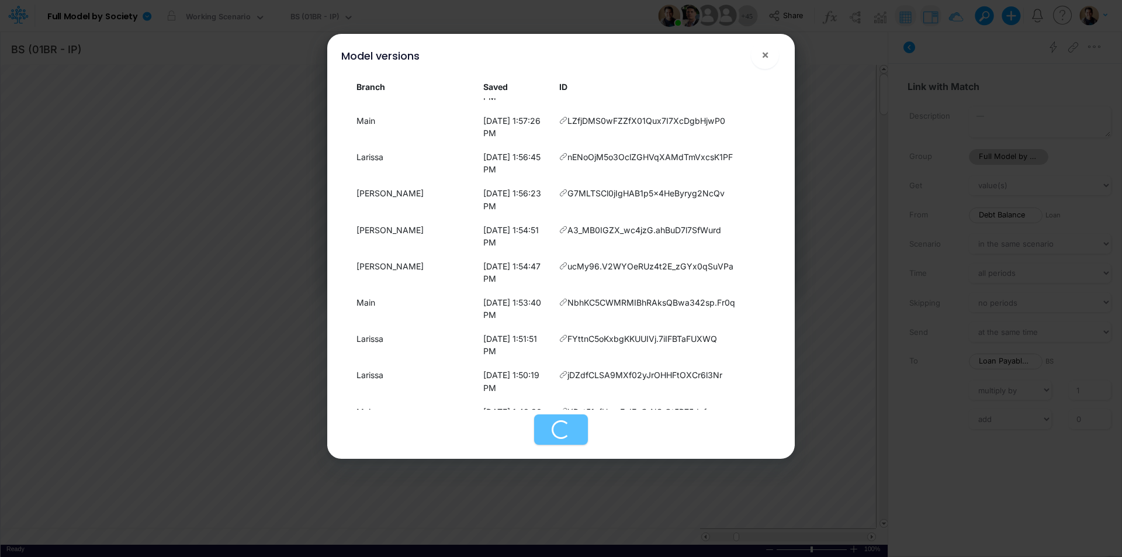
scroll to position [8451, 0]
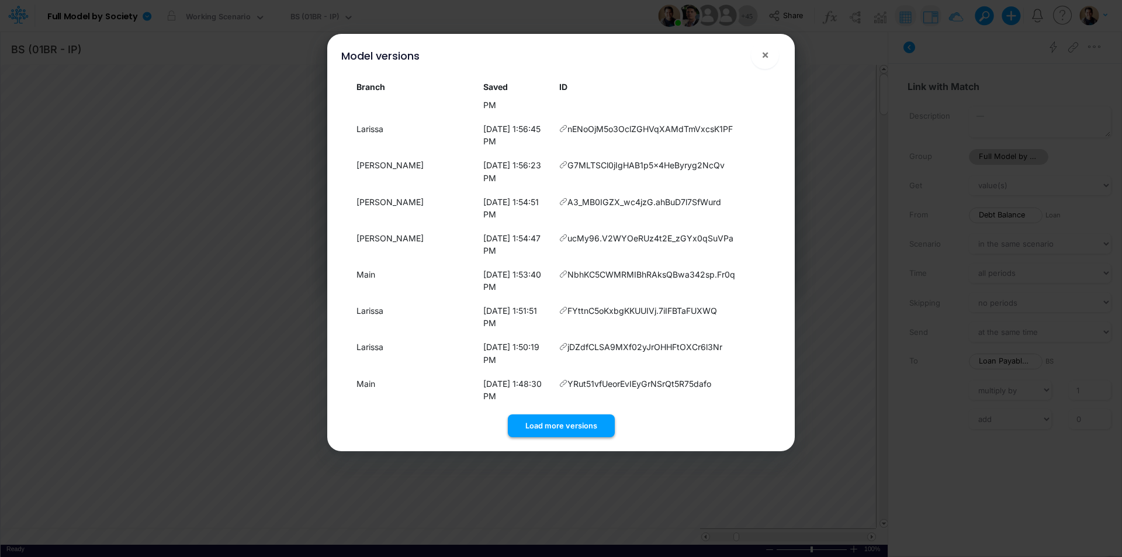
click at [573, 420] on button "Load more versions" at bounding box center [561, 425] width 107 height 23
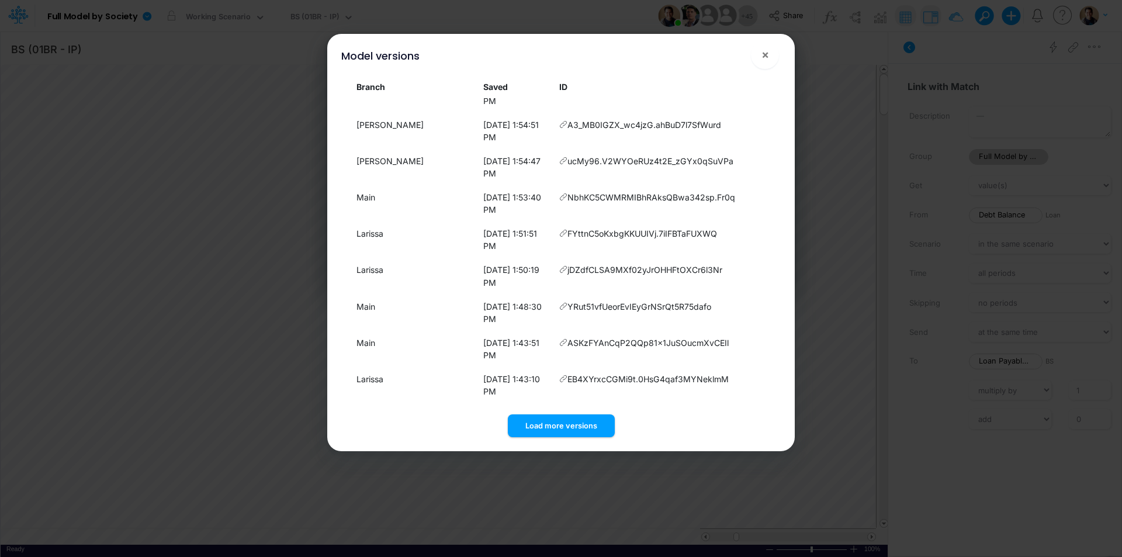
scroll to position [8627, 0]
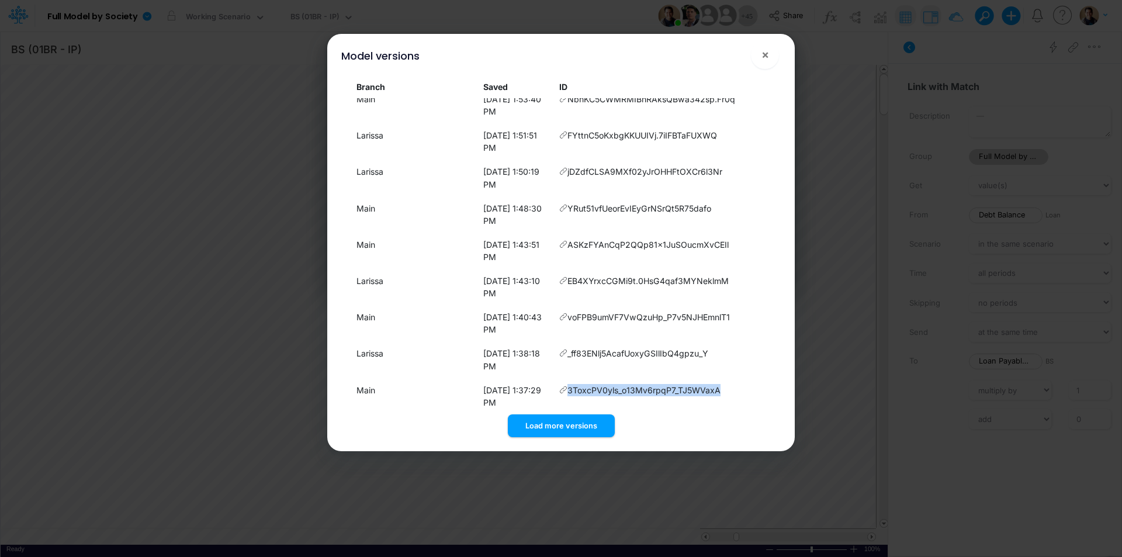
drag, startPoint x: 584, startPoint y: 427, endPoint x: 598, endPoint y: 372, distance: 56.0
click at [584, 426] on button "Load more versions" at bounding box center [561, 425] width 107 height 23
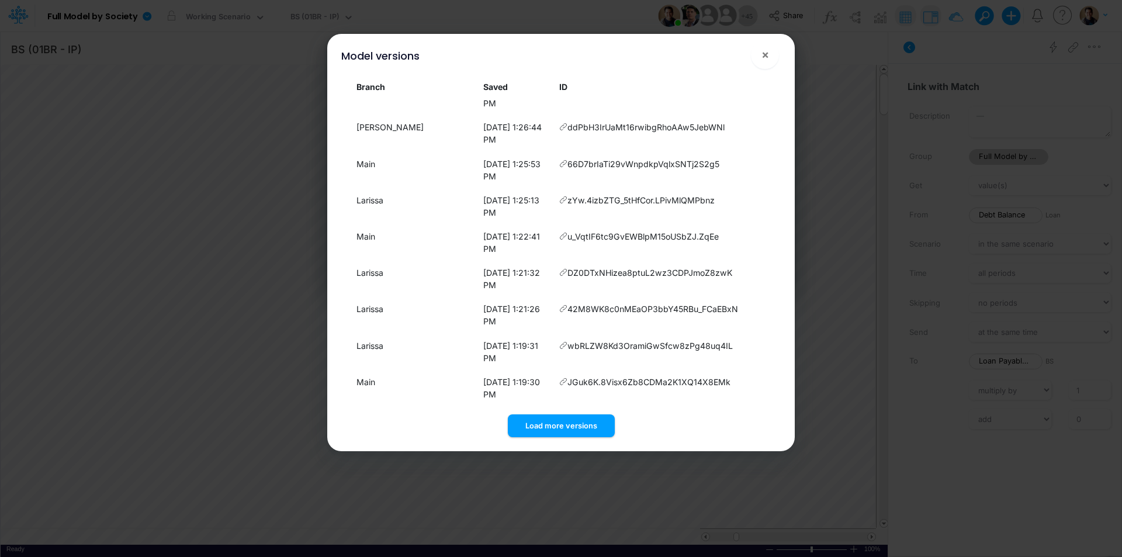
scroll to position [9368, 0]
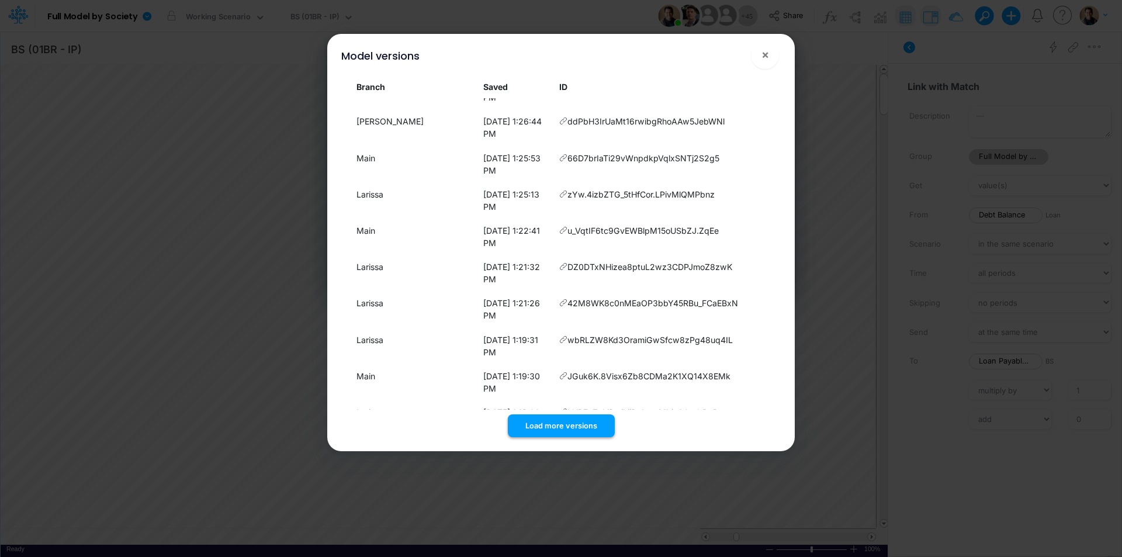
click at [559, 428] on button "Load more versions" at bounding box center [561, 425] width 107 height 23
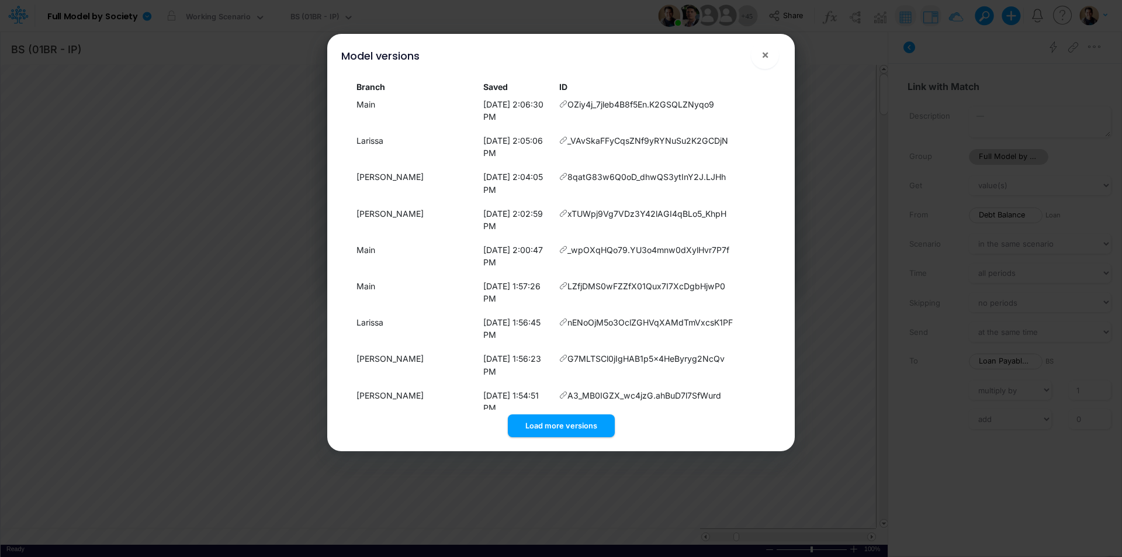
scroll to position [8257, 0]
drag, startPoint x: 359, startPoint y: 203, endPoint x: 709, endPoint y: 213, distance: 350.8
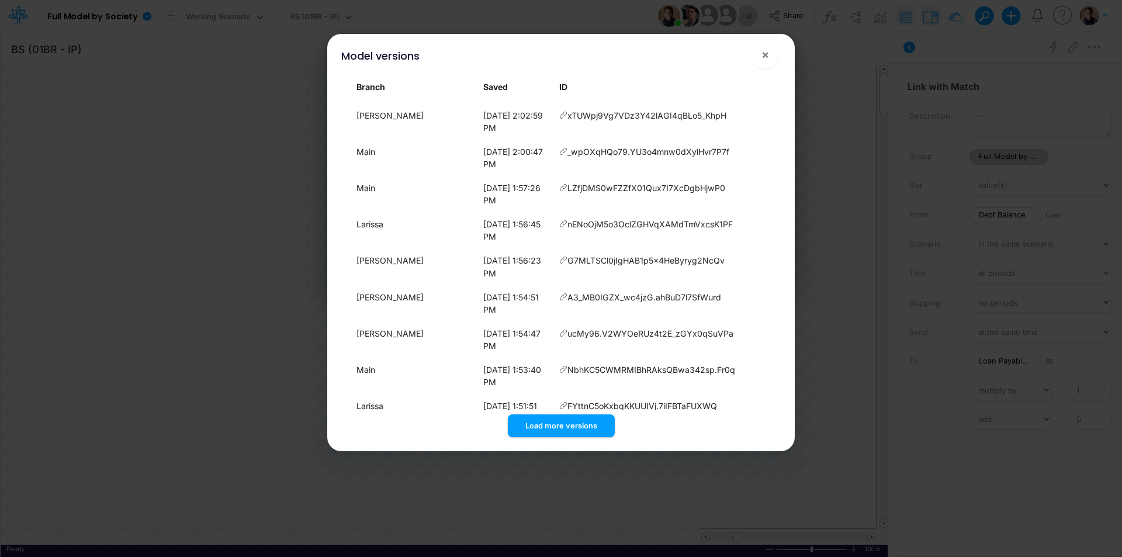
scroll to position [8336, 0]
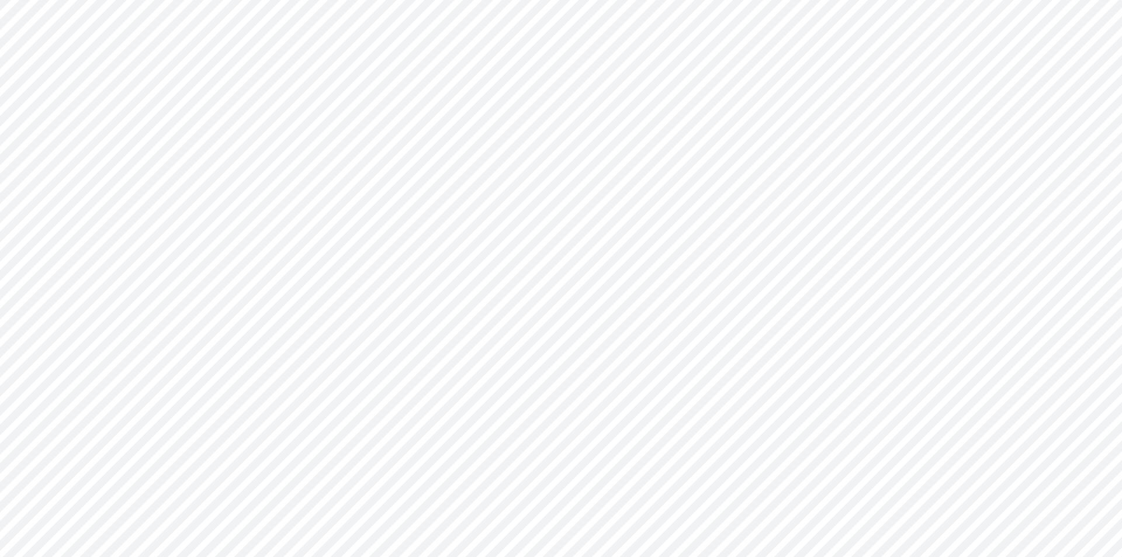
type input "BS (01BR - IP)"
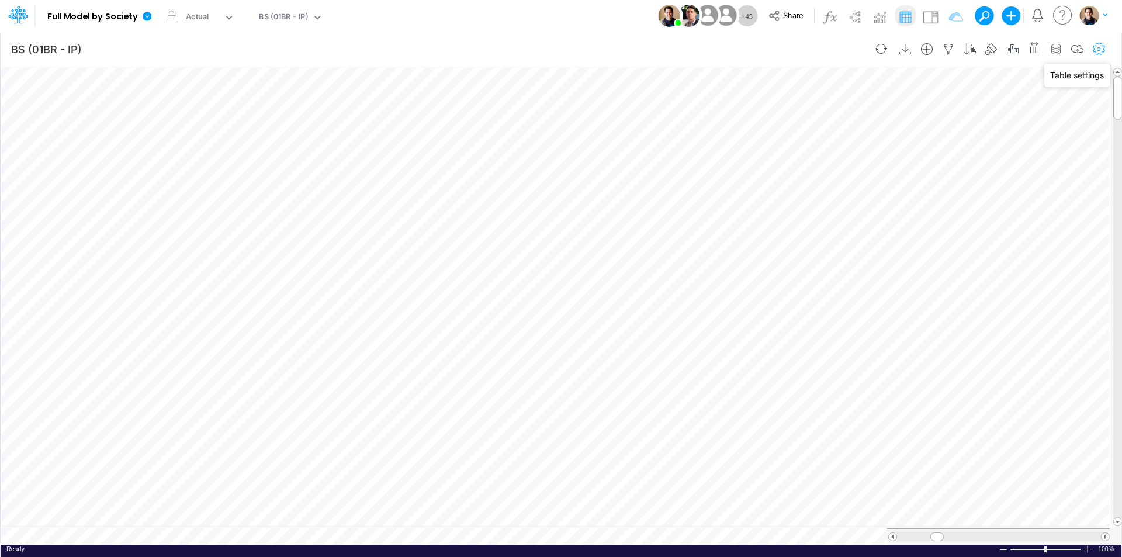
click at [1103, 50] on icon "button" at bounding box center [1099, 49] width 18 height 12
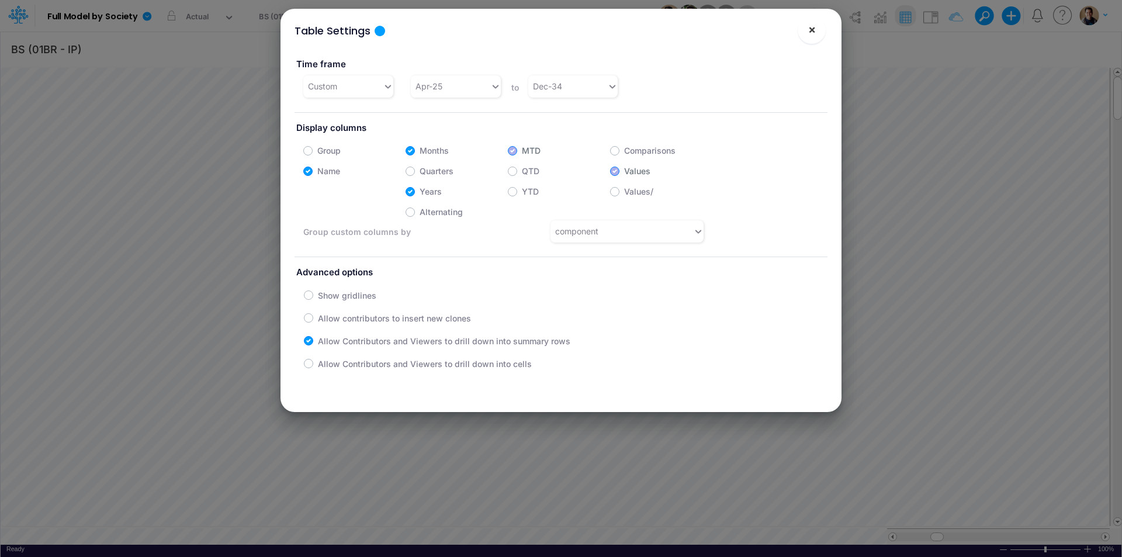
click at [813, 29] on span "×" at bounding box center [812, 29] width 8 height 14
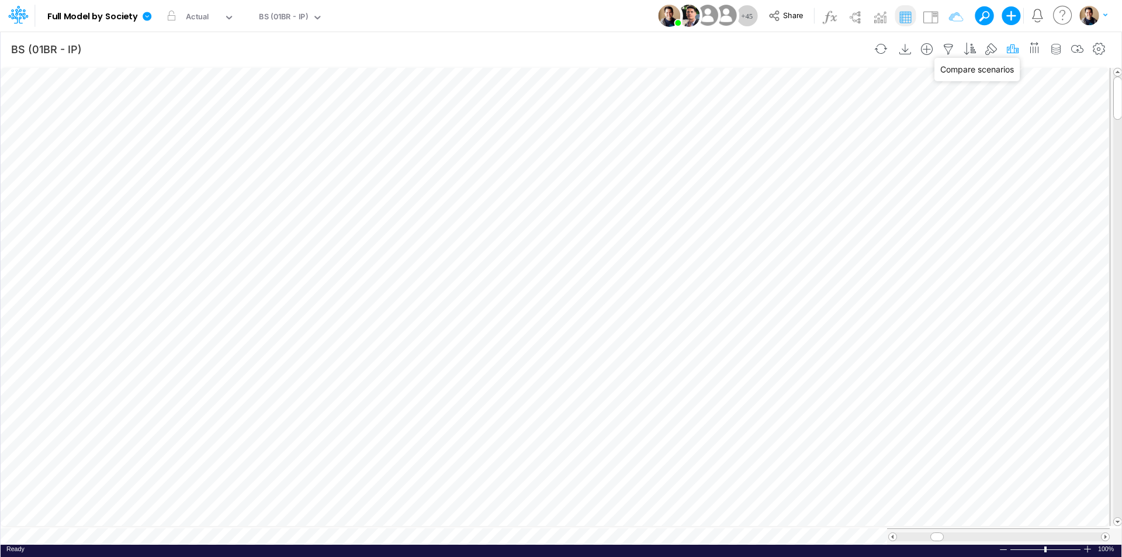
click at [1010, 49] on icon "button" at bounding box center [1013, 49] width 18 height 12
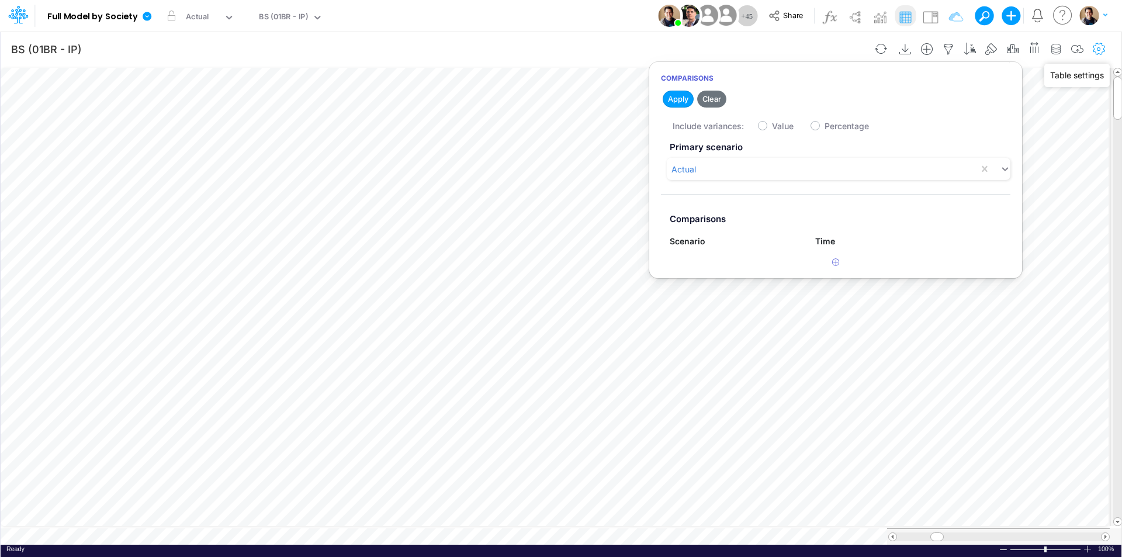
click at [1097, 49] on icon "button" at bounding box center [1099, 49] width 18 height 12
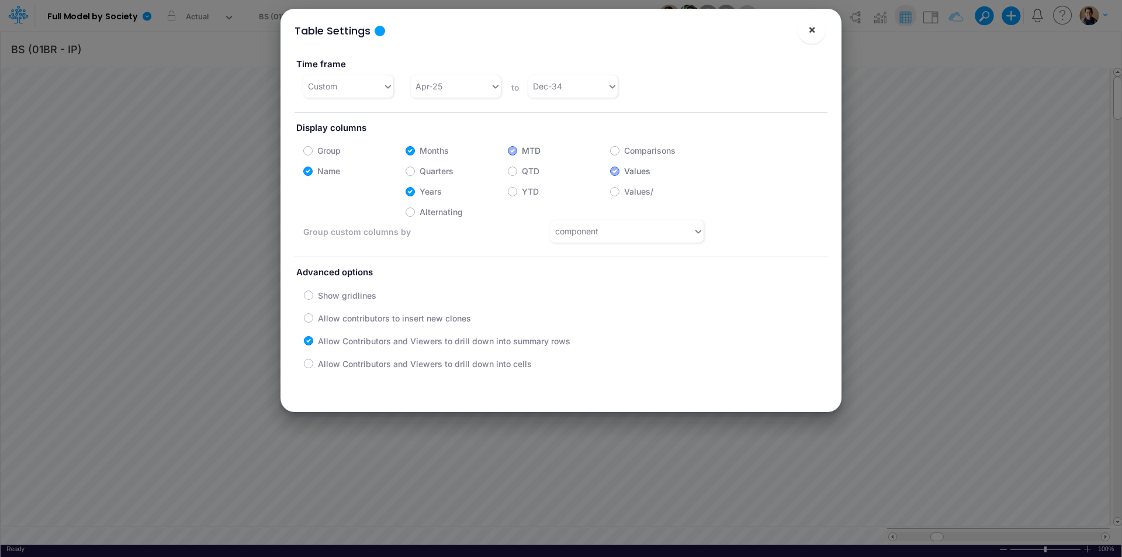
click at [813, 28] on span "×" at bounding box center [812, 29] width 8 height 14
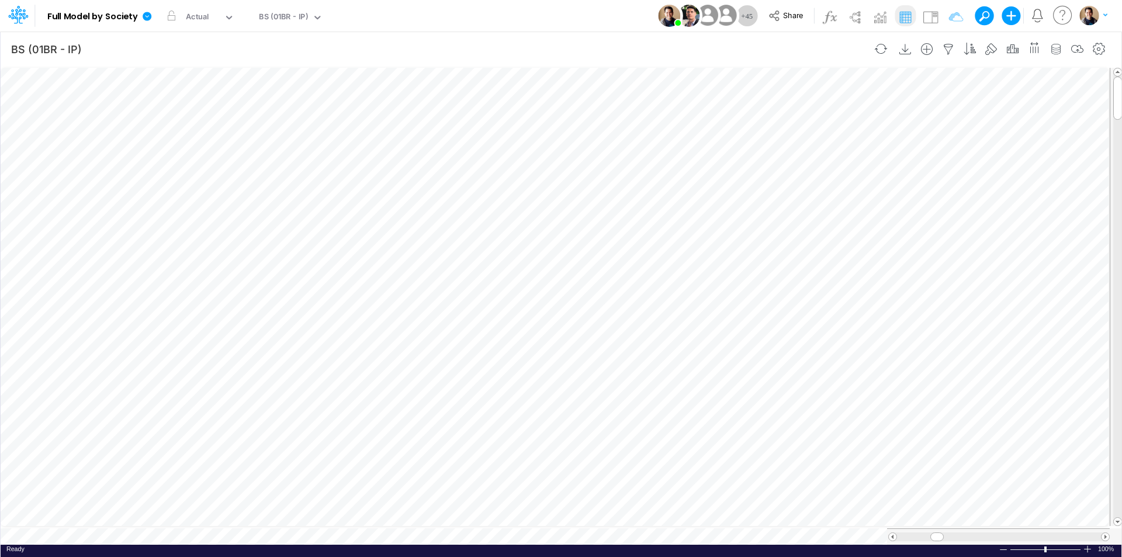
scroll to position [6, 1]
click at [143, 13] on icon at bounding box center [147, 16] width 11 height 11
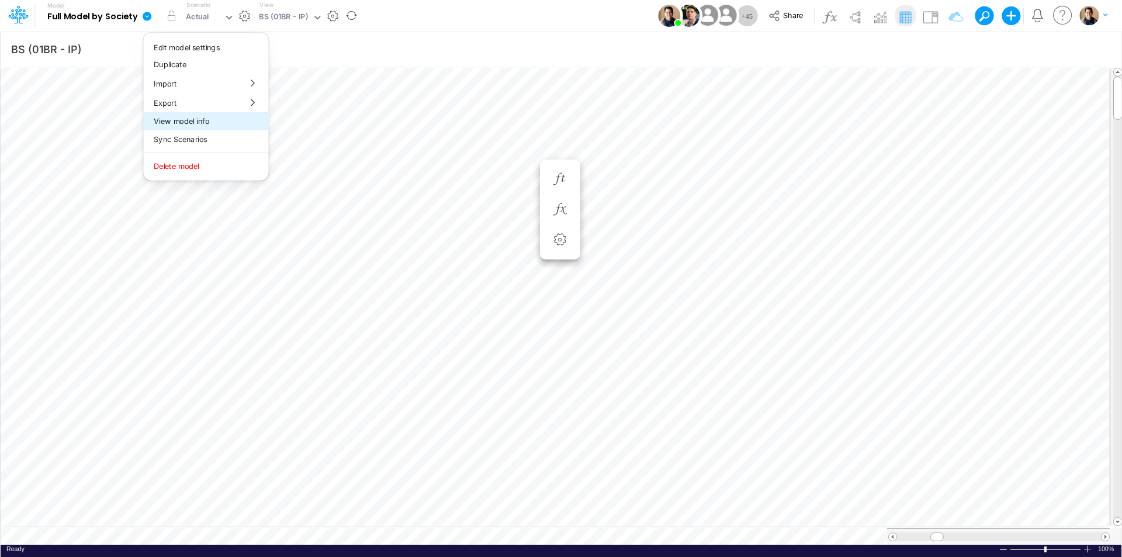
click at [180, 117] on button "View model info" at bounding box center [205, 121] width 125 height 18
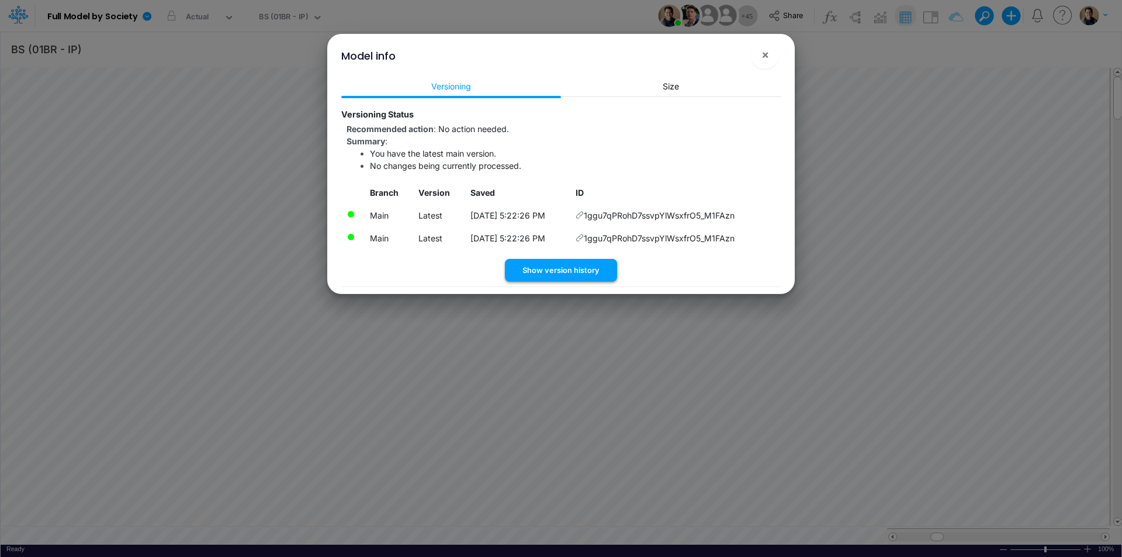
click at [577, 269] on button "Show version history" at bounding box center [561, 270] width 112 height 23
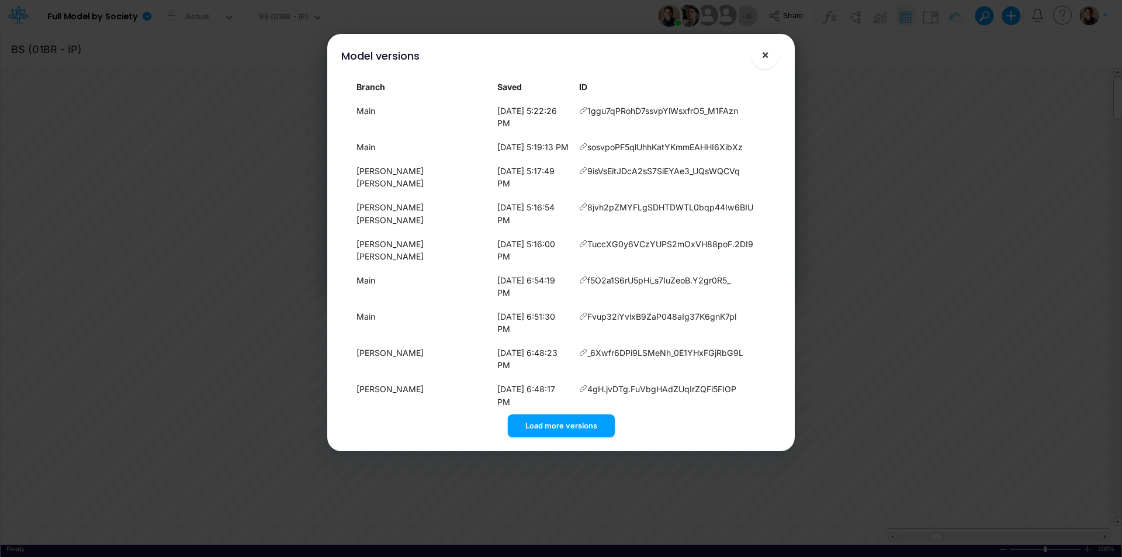
click at [766, 54] on span "×" at bounding box center [765, 54] width 8 height 14
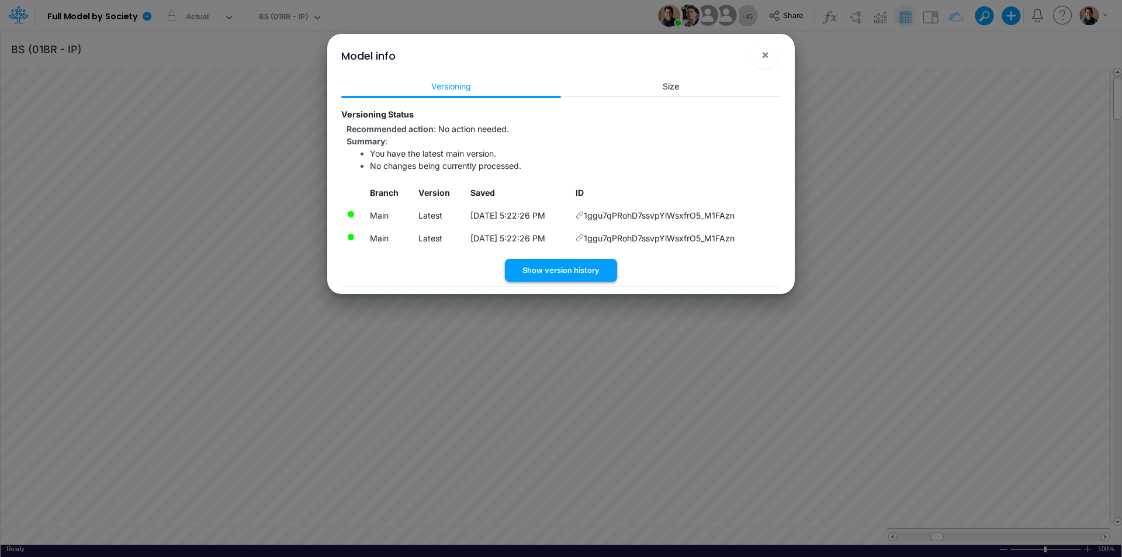
click at [567, 271] on button "Show version history" at bounding box center [561, 270] width 112 height 23
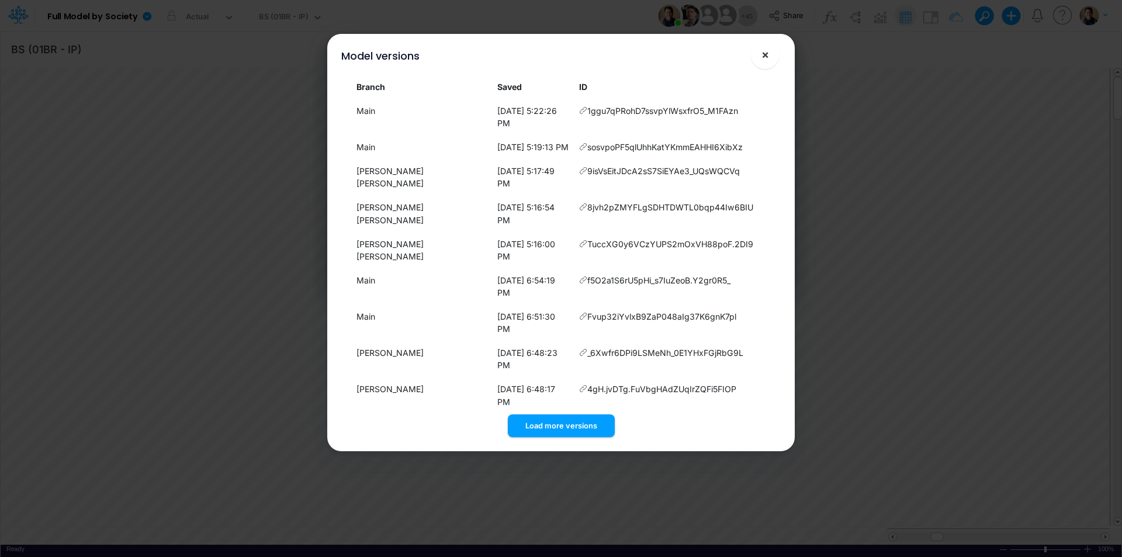
click at [771, 50] on button "×" at bounding box center [765, 55] width 28 height 28
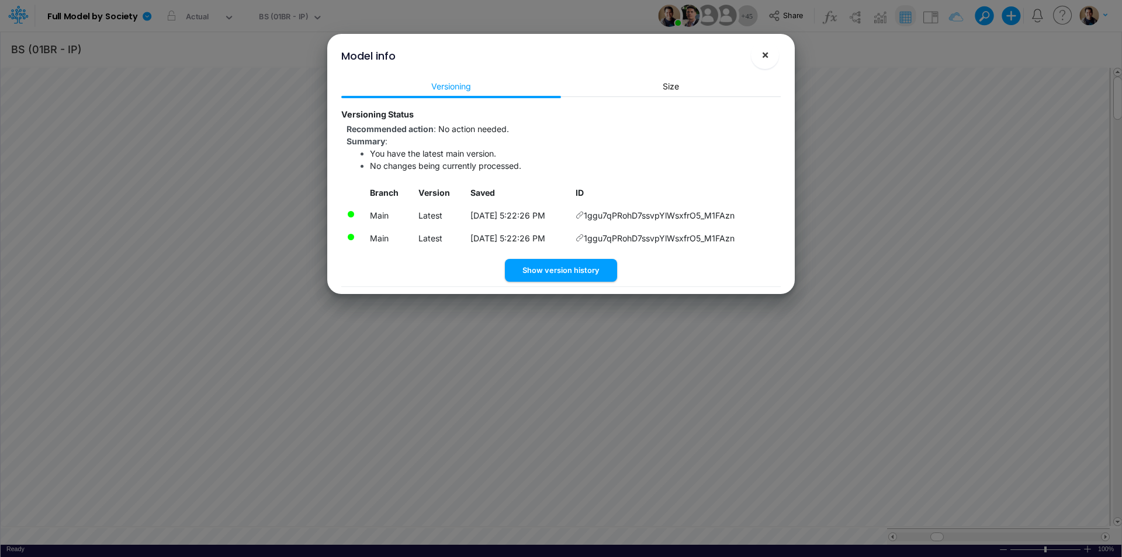
click at [769, 56] on button "×" at bounding box center [765, 55] width 28 height 28
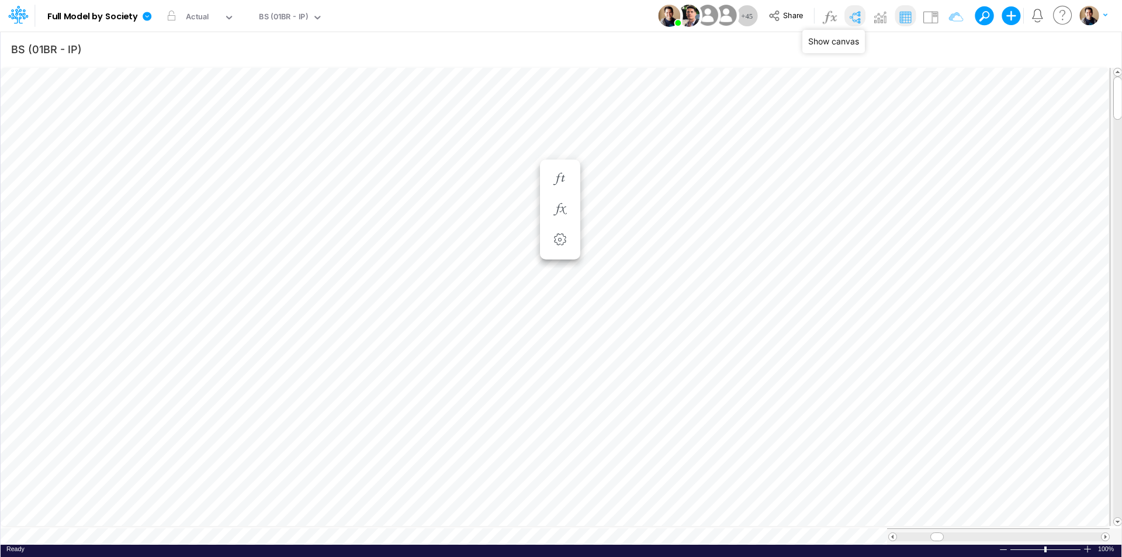
click at [856, 17] on img at bounding box center [855, 17] width 19 height 19
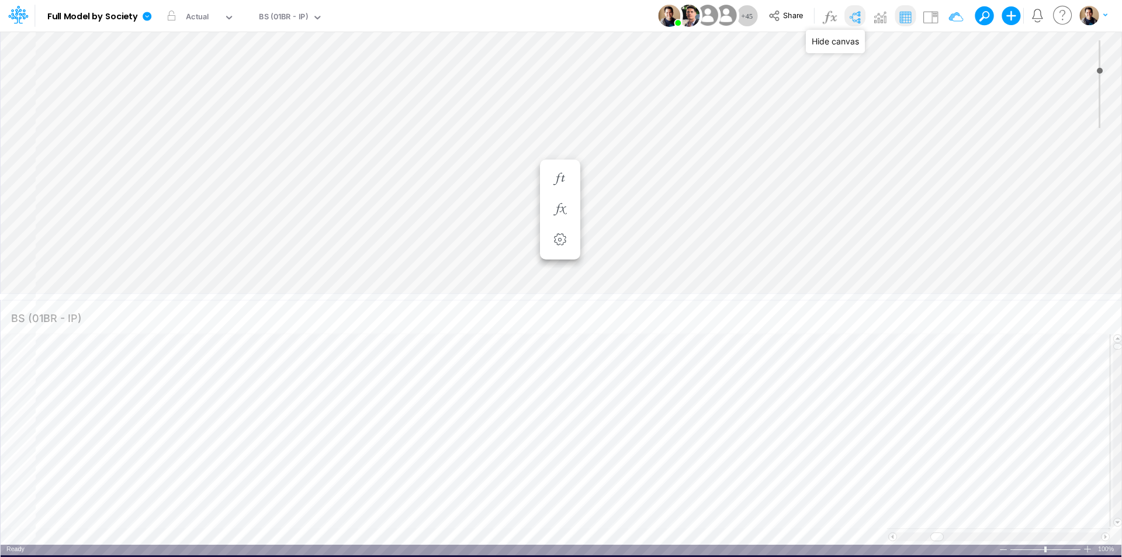
type input "0"
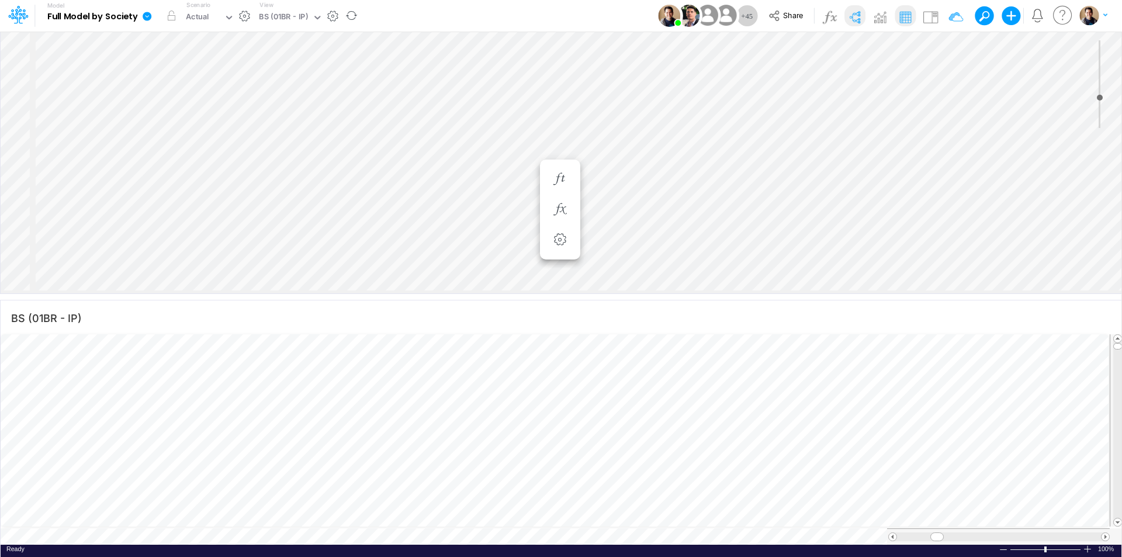
click at [148, 15] on icon at bounding box center [147, 16] width 9 height 9
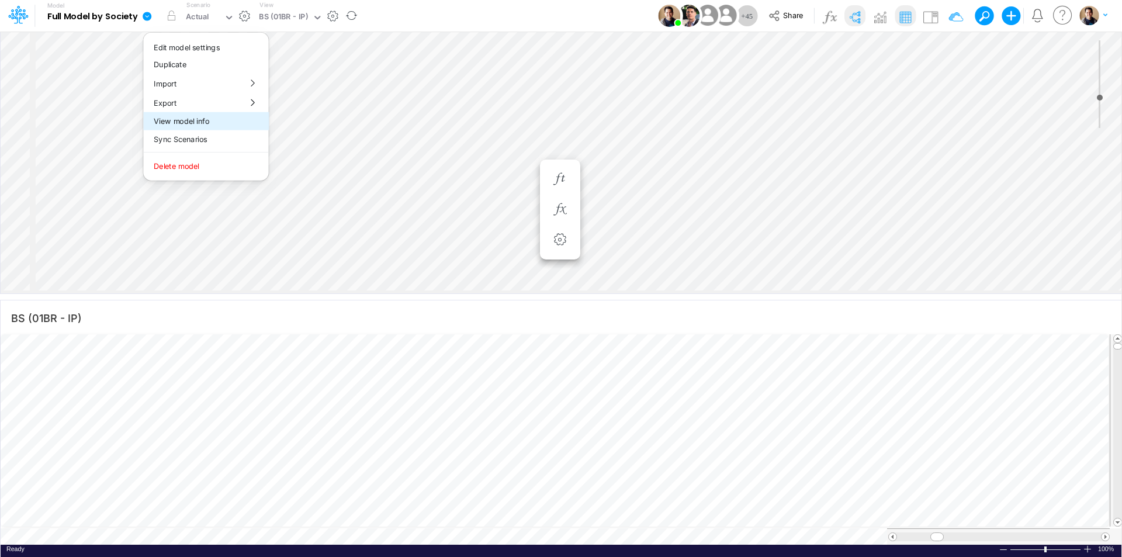
click at [221, 122] on button "View model info" at bounding box center [205, 121] width 125 height 18
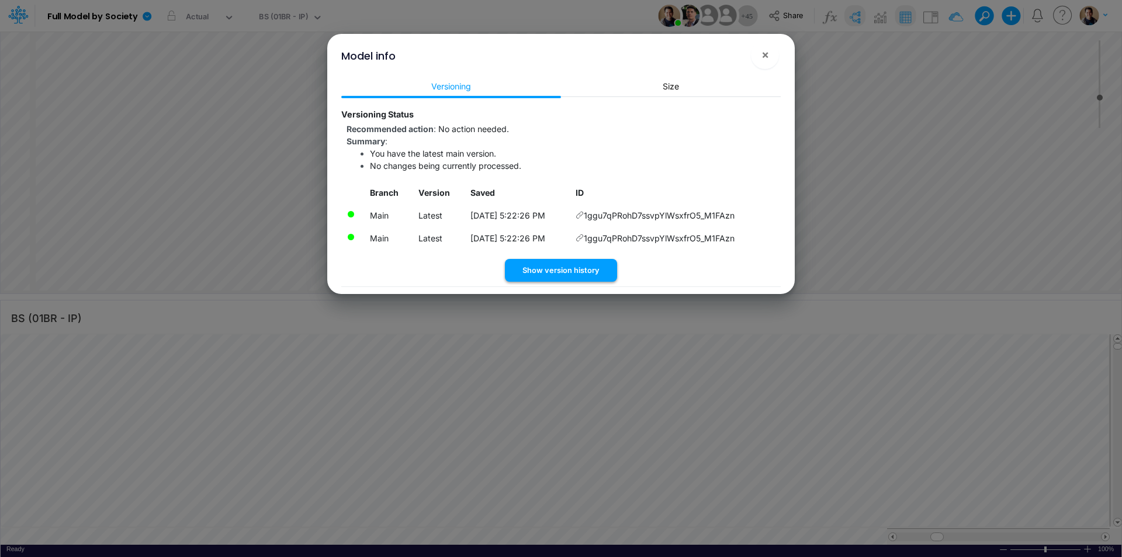
click at [579, 267] on button "Show version history" at bounding box center [561, 270] width 112 height 23
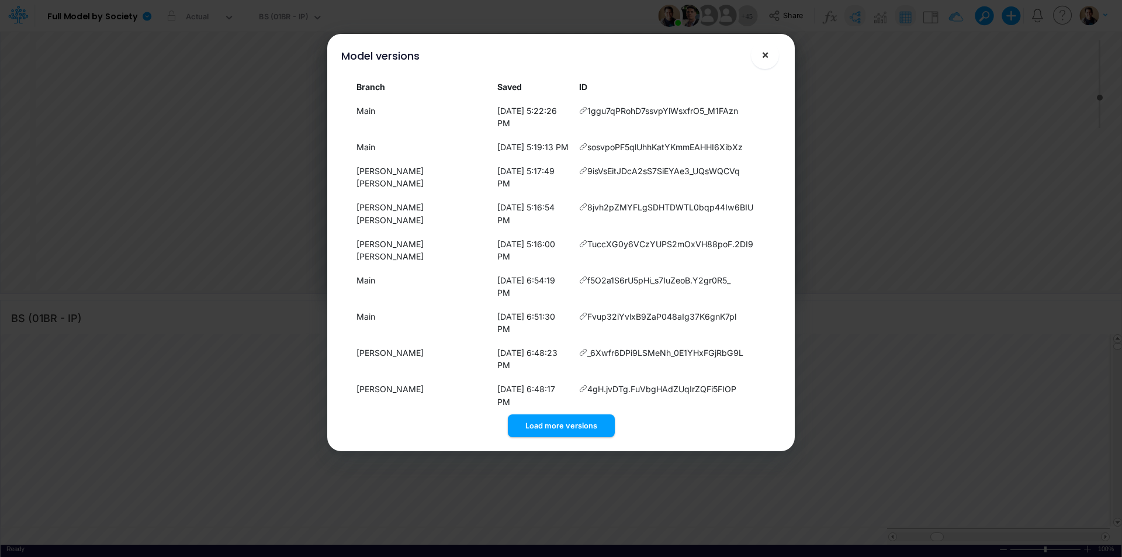
click at [763, 57] on span "×" at bounding box center [765, 54] width 8 height 14
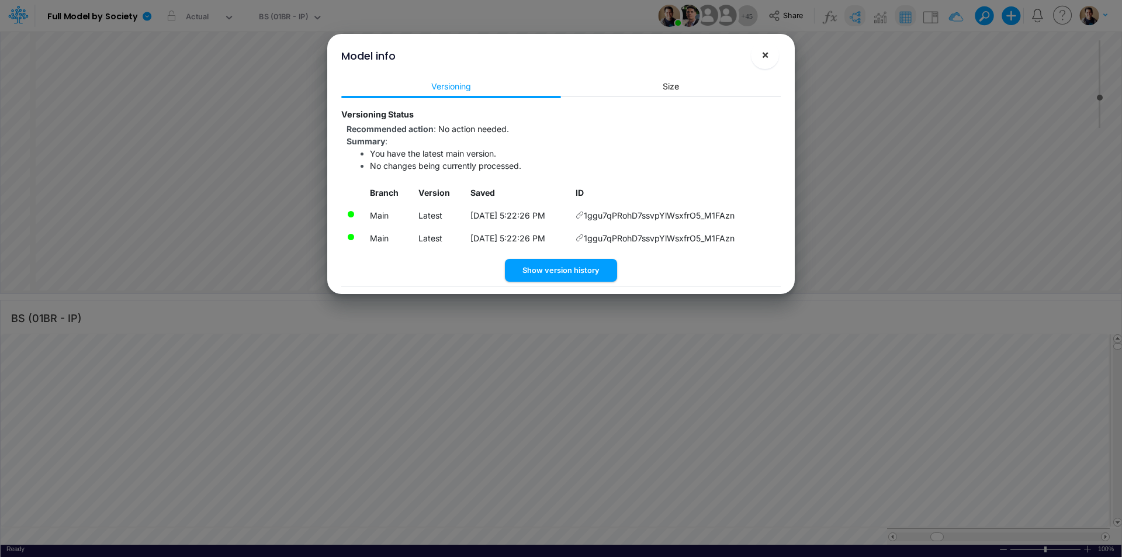
click at [767, 53] on span "×" at bounding box center [765, 54] width 8 height 14
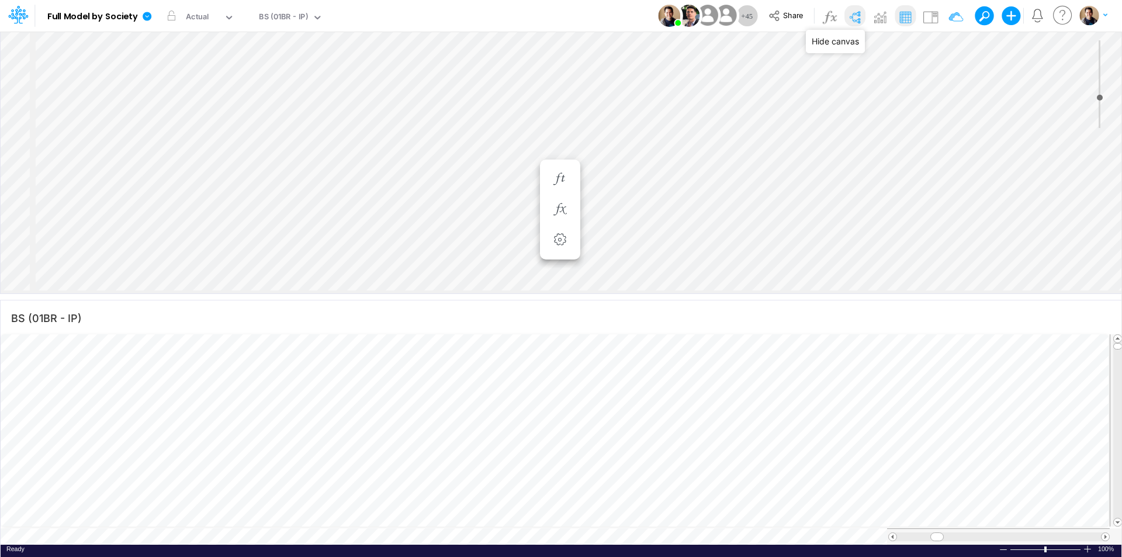
click at [856, 14] on img at bounding box center [855, 17] width 19 height 19
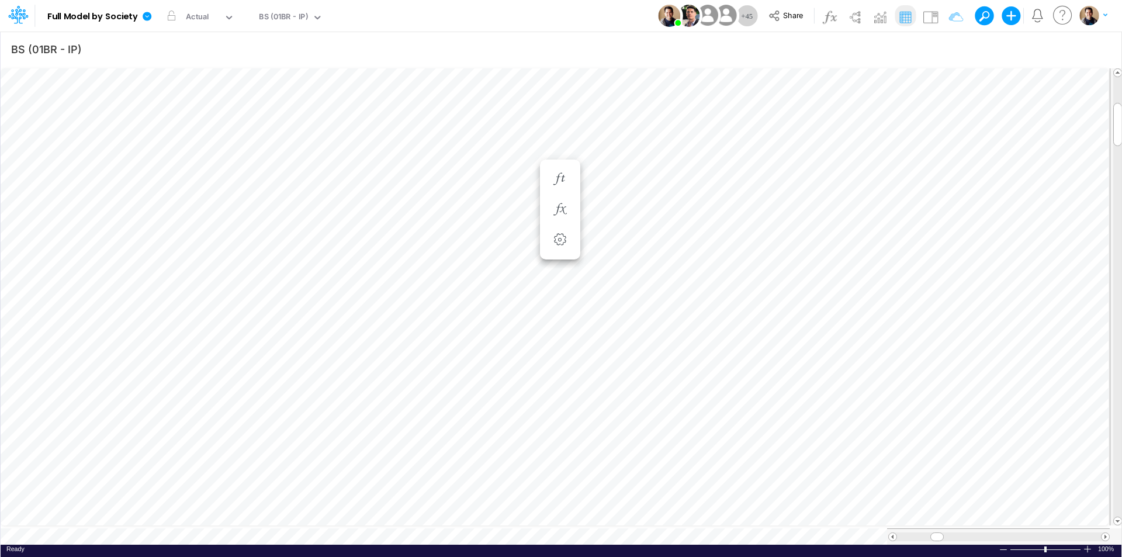
scroll to position [6, 1]
click at [691, 326] on icon "button" at bounding box center [686, 326] width 18 height 12
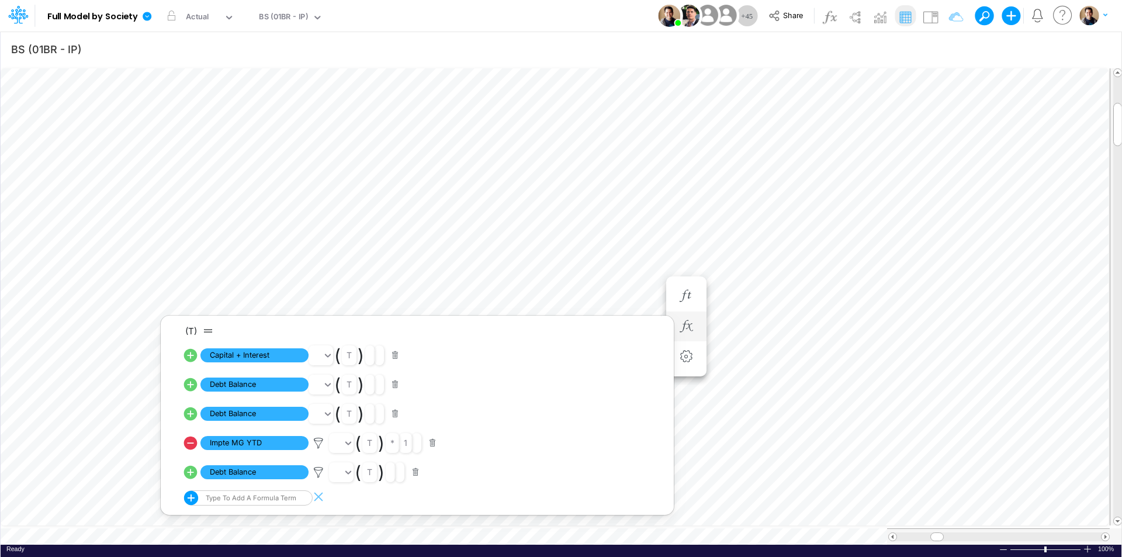
click at [192, 469] on icon at bounding box center [190, 472] width 13 height 13
select select "Multiply"
select select "Add"
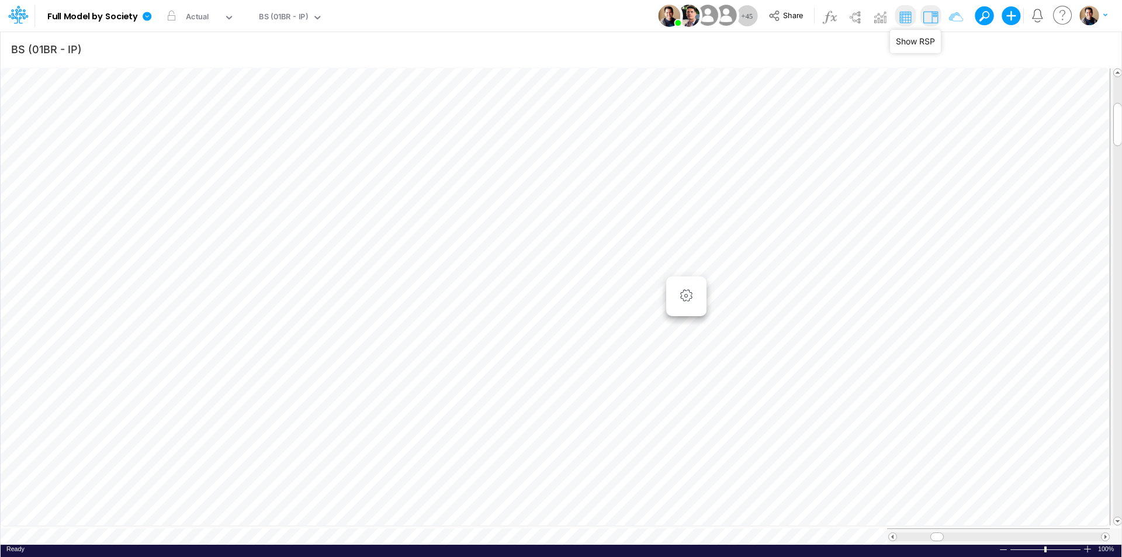
click at [932, 15] on img at bounding box center [930, 17] width 19 height 19
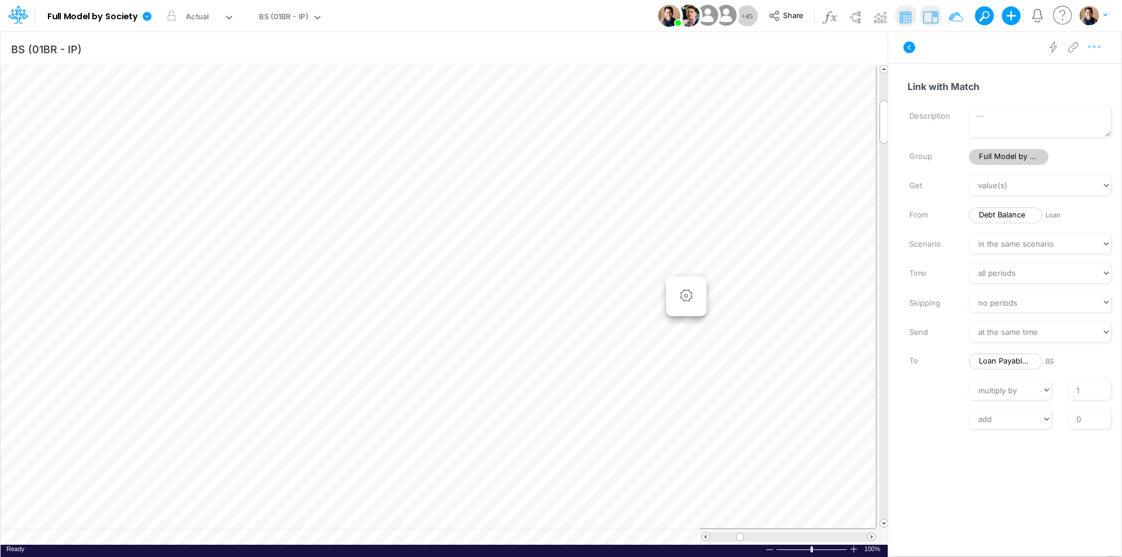
click at [1095, 47] on icon "button" at bounding box center [1095, 47] width 18 height 12
click at [988, 74] on div "Advanced settings" at bounding box center [1019, 76] width 87 height 12
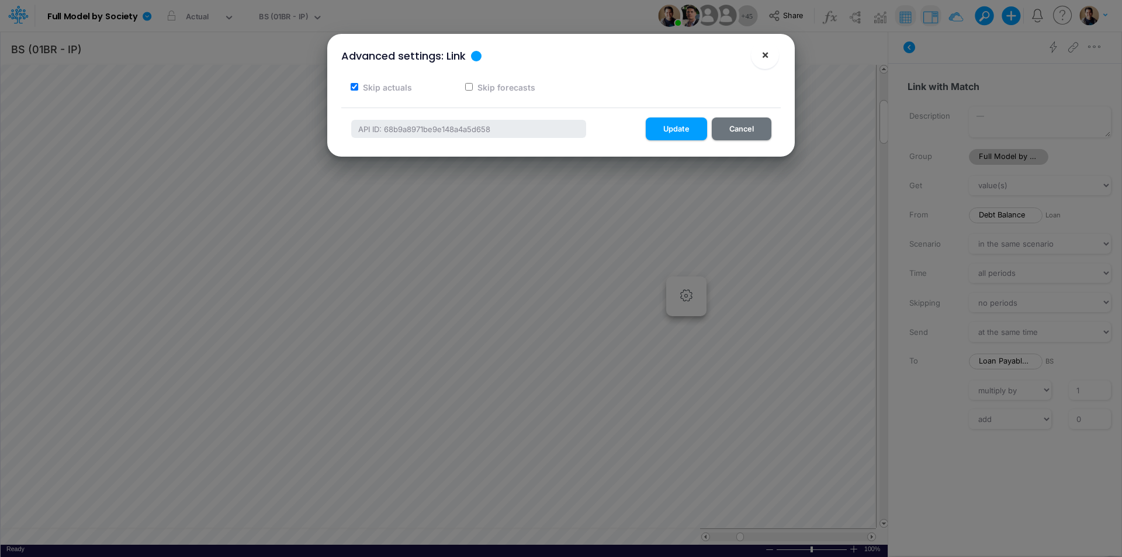
click at [767, 57] on span "×" at bounding box center [765, 54] width 8 height 14
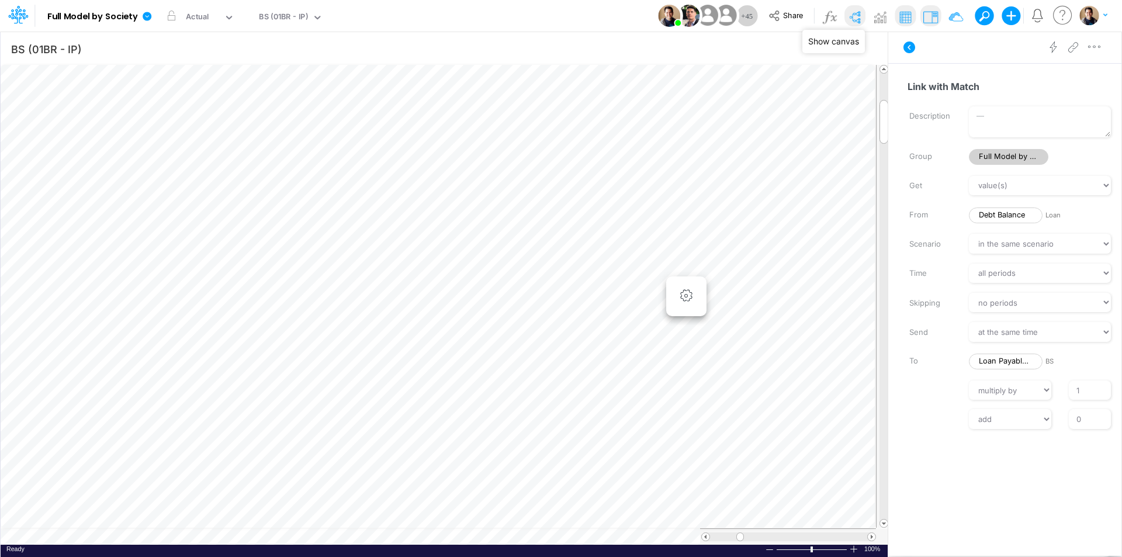
click at [858, 15] on img at bounding box center [855, 17] width 19 height 19
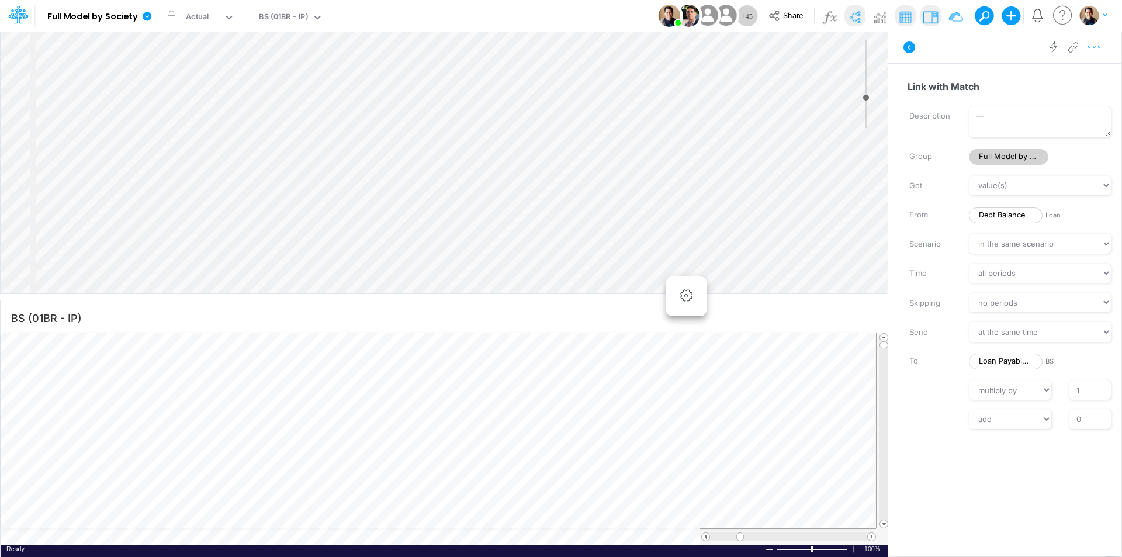
click at [1097, 49] on icon "button" at bounding box center [1095, 47] width 18 height 12
click at [1039, 74] on span "Advanced settings" at bounding box center [1027, 76] width 72 height 10
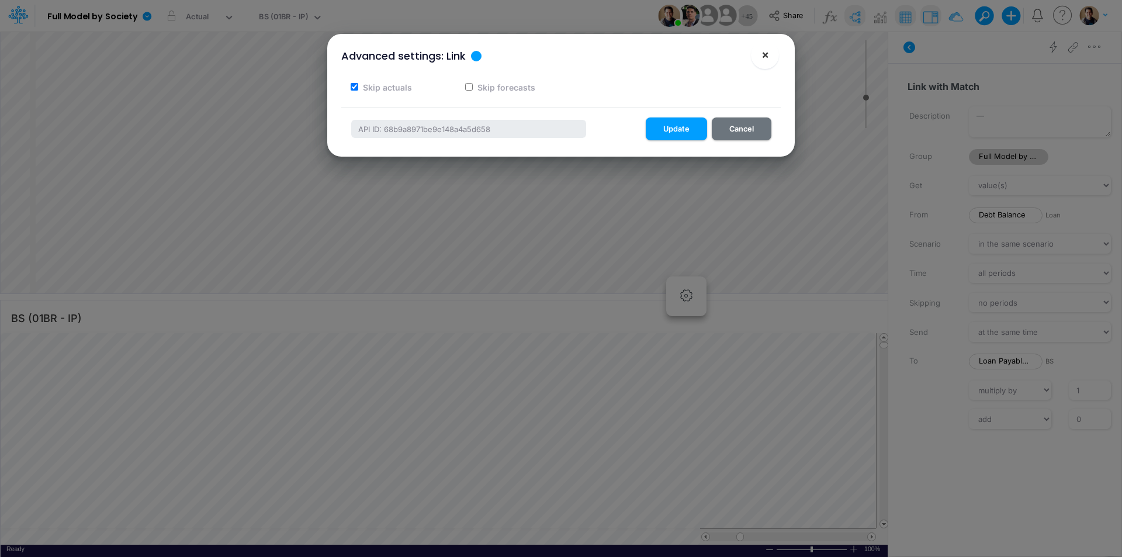
click at [771, 53] on button "×" at bounding box center [765, 55] width 28 height 28
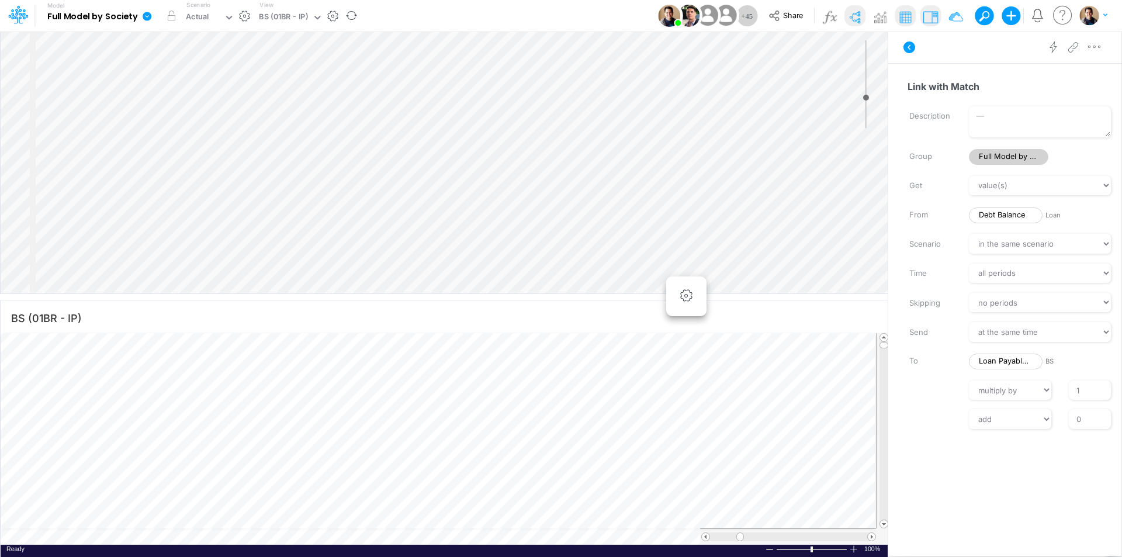
click at [148, 15] on icon at bounding box center [147, 16] width 9 height 9
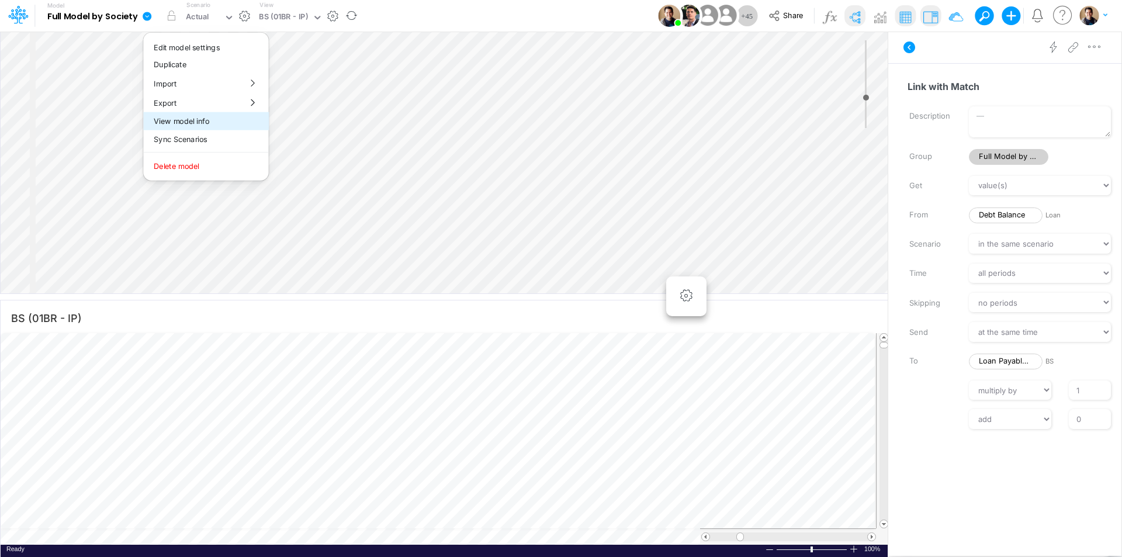
click at [211, 117] on button "View model info" at bounding box center [205, 121] width 125 height 18
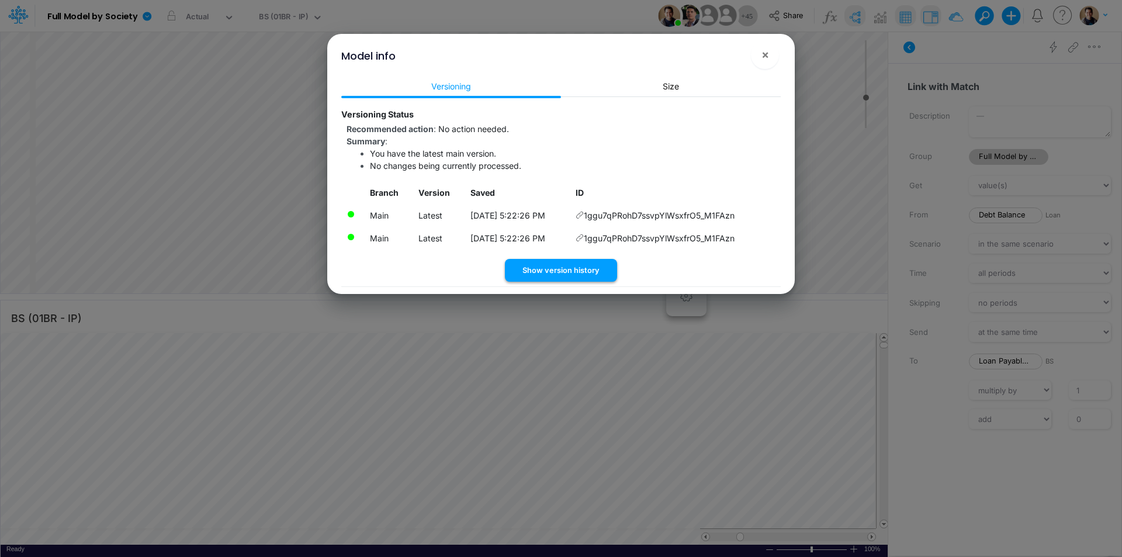
click at [573, 271] on button "Show version history" at bounding box center [561, 270] width 112 height 23
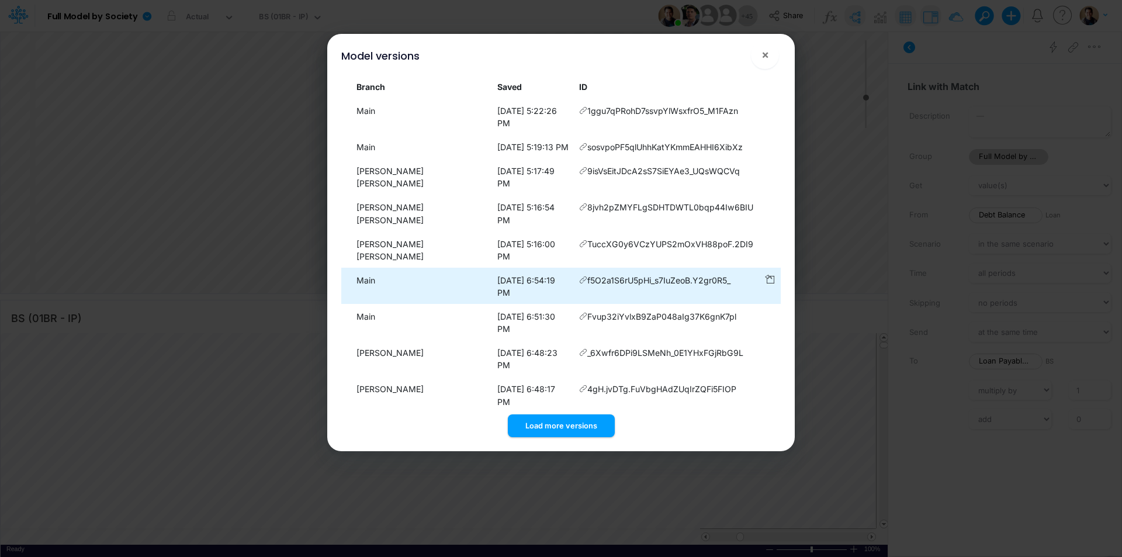
click at [579, 276] on icon at bounding box center [583, 280] width 8 height 8
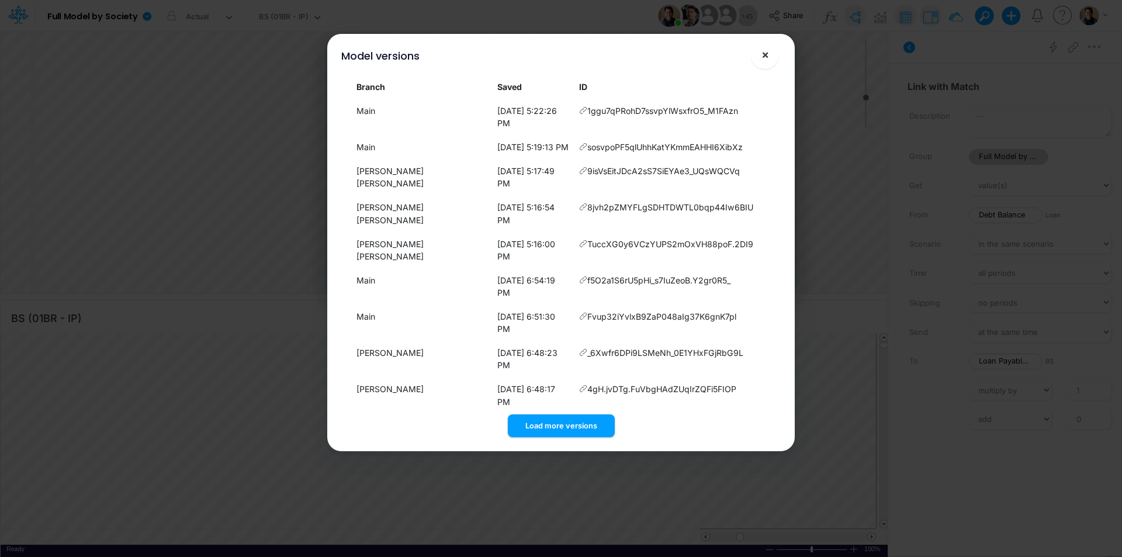
click at [766, 50] on span "×" at bounding box center [765, 54] width 8 height 14
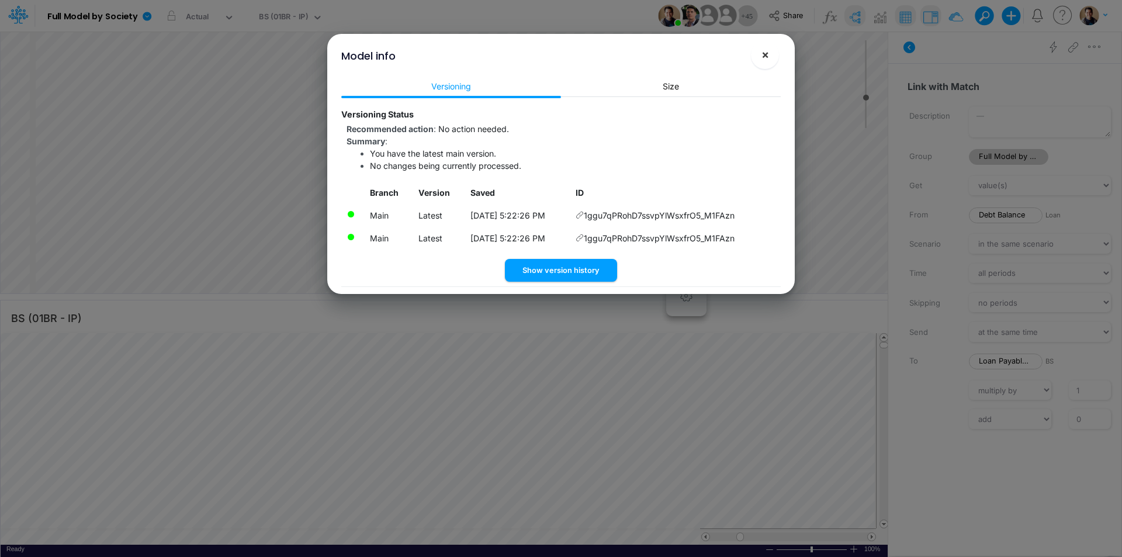
click at [767, 54] on span "×" at bounding box center [765, 54] width 8 height 14
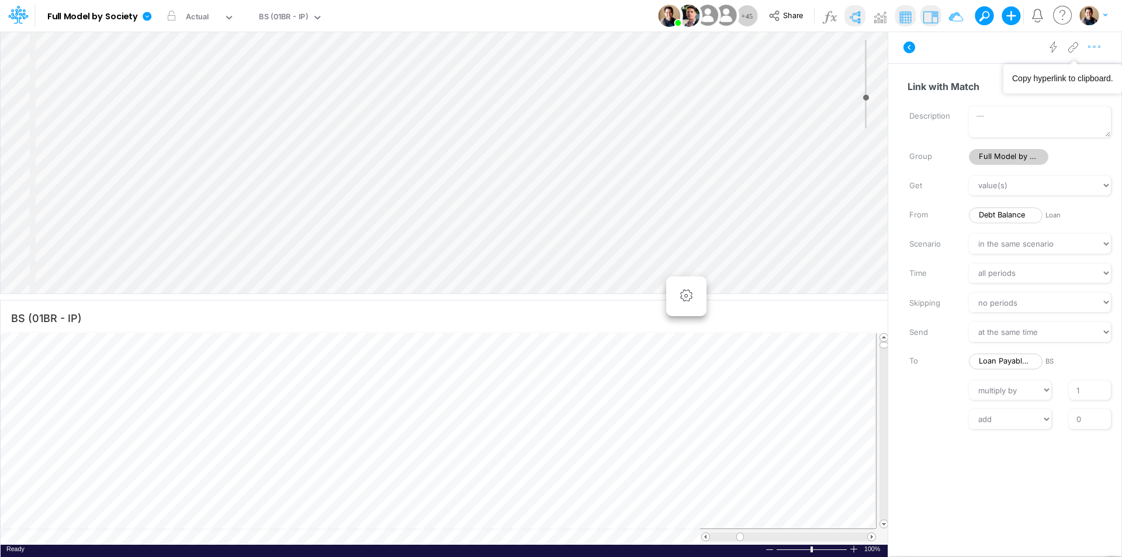
click at [1097, 49] on icon "button" at bounding box center [1095, 47] width 18 height 12
click at [1055, 72] on span "Advanced settings" at bounding box center [1027, 76] width 72 height 10
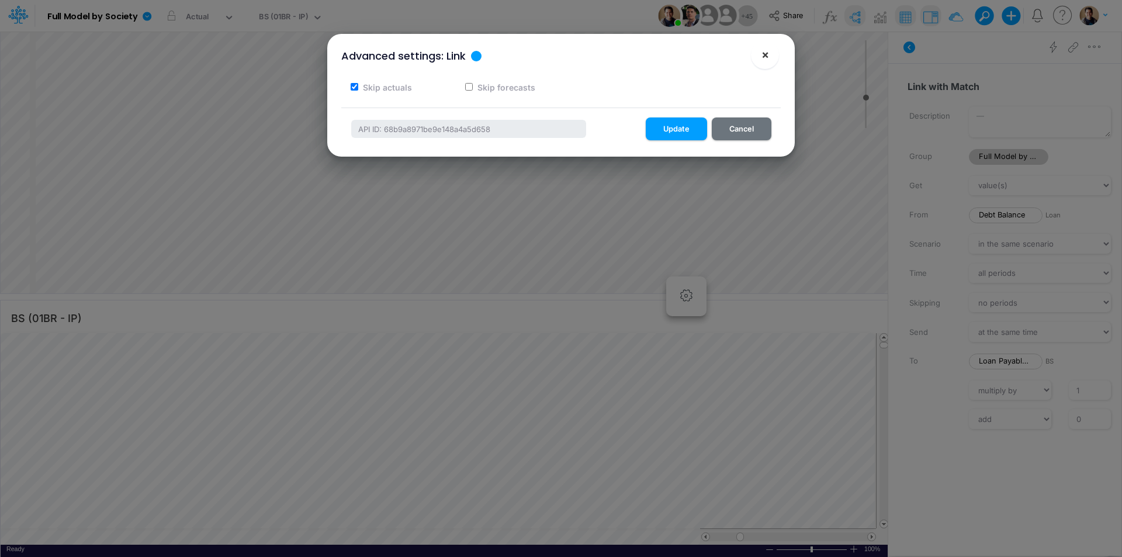
click at [761, 56] on span "×" at bounding box center [765, 54] width 8 height 14
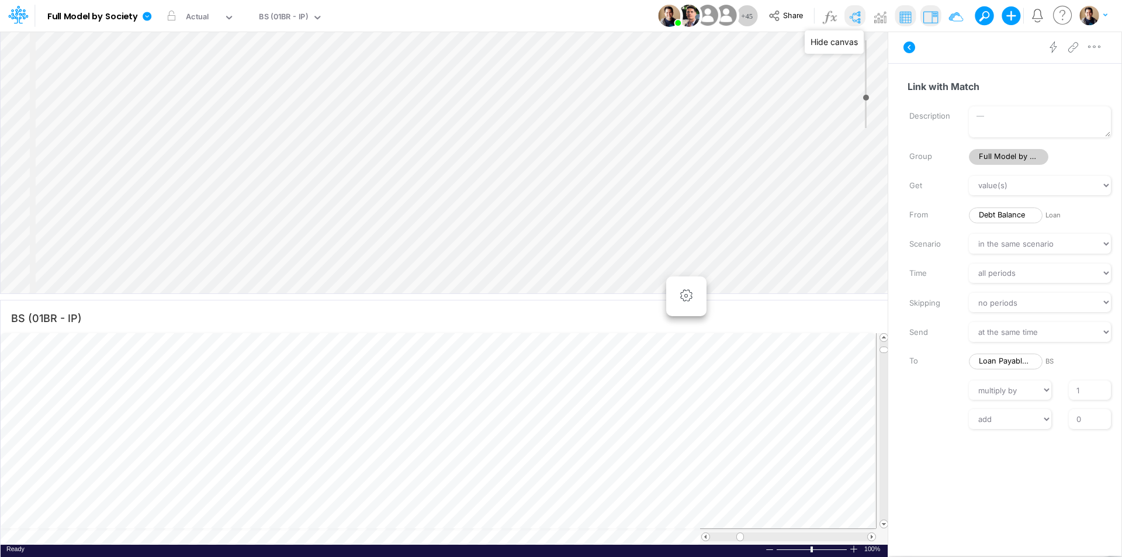
click at [859, 18] on img at bounding box center [855, 17] width 19 height 19
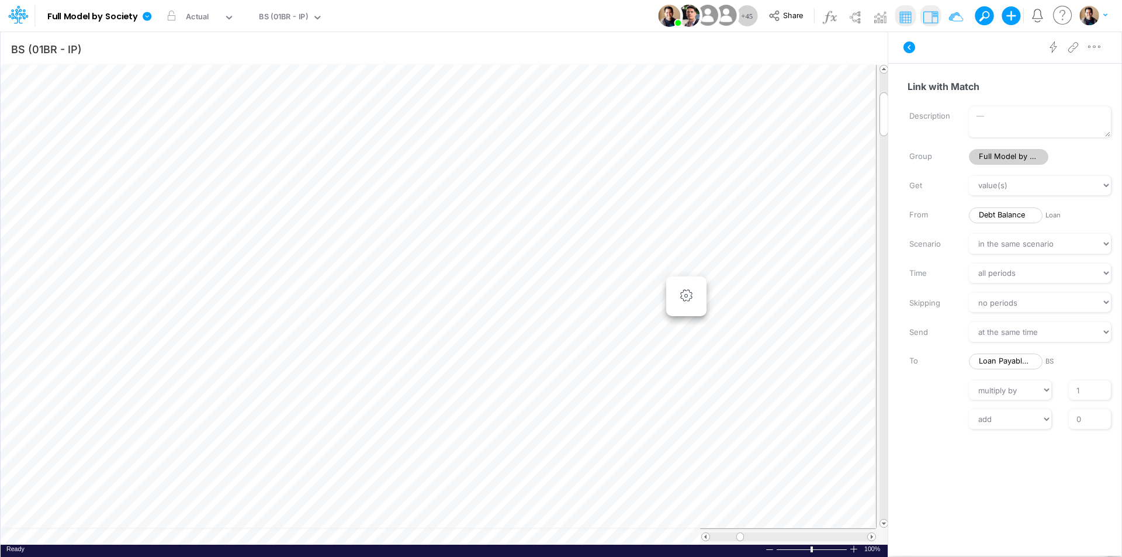
scroll to position [6, 1]
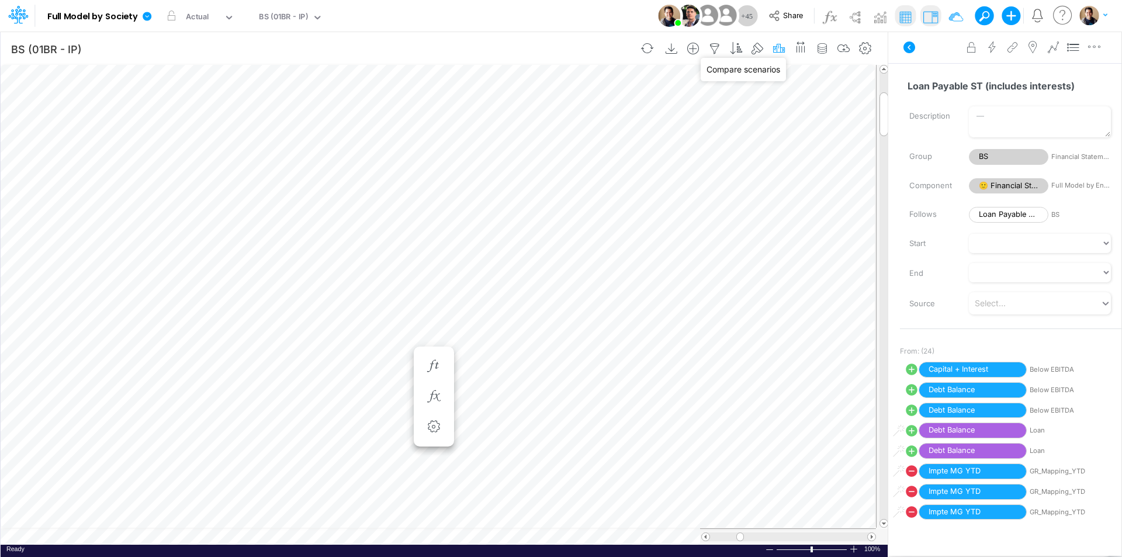
click at [779, 47] on icon "button" at bounding box center [779, 49] width 18 height 12
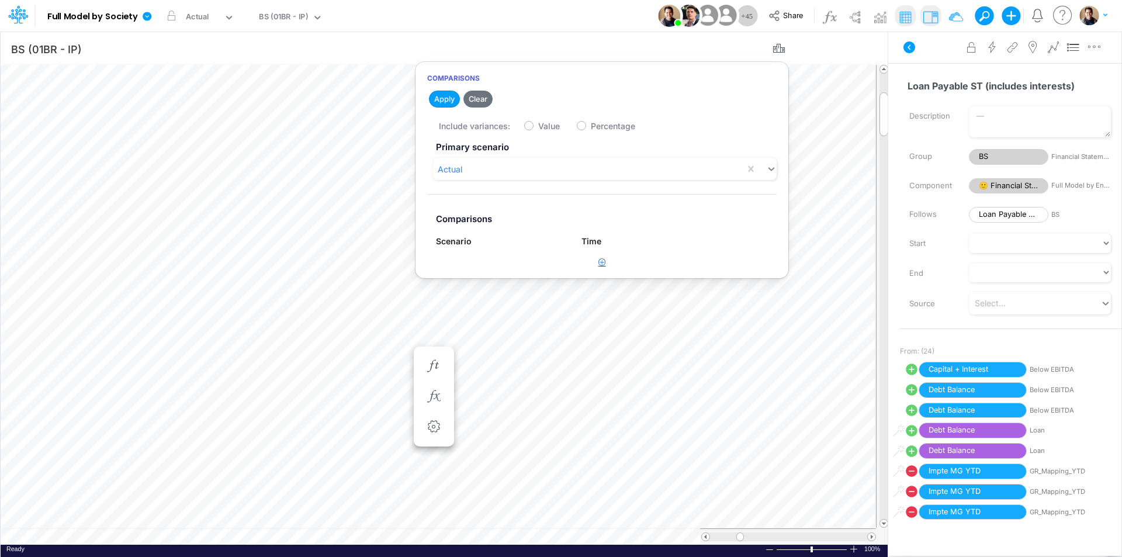
click at [602, 261] on icon "button" at bounding box center [602, 262] width 8 height 8
click at [522, 270] on div "Type to search..." at bounding box center [495, 267] width 119 height 19
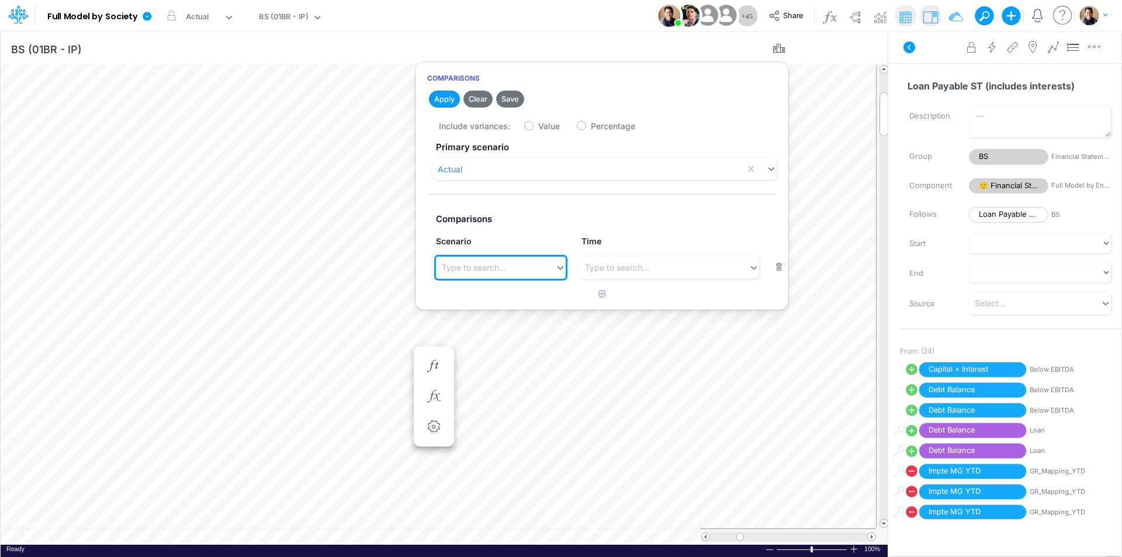
click at [482, 266] on div "Type to search..." at bounding box center [474, 267] width 64 height 12
click at [398, 15] on div "Model Full Model by Society Edit model settings Duplicate Import QuickBooks Qui…" at bounding box center [561, 16] width 1010 height 32
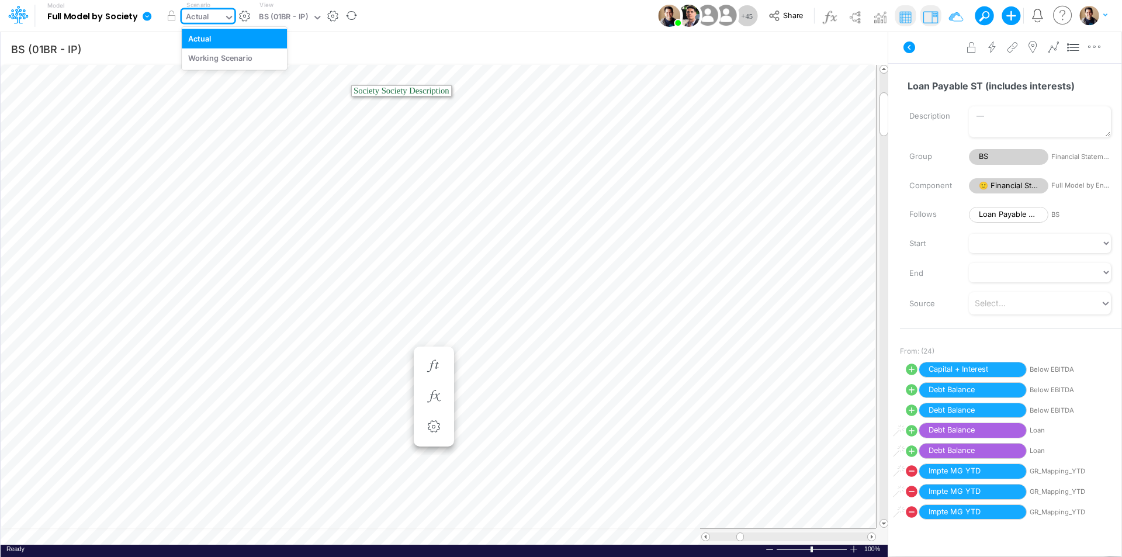
click at [189, 15] on div "Actual" at bounding box center [197, 17] width 23 height 13
click at [196, 18] on div "Actual" at bounding box center [197, 17] width 23 height 13
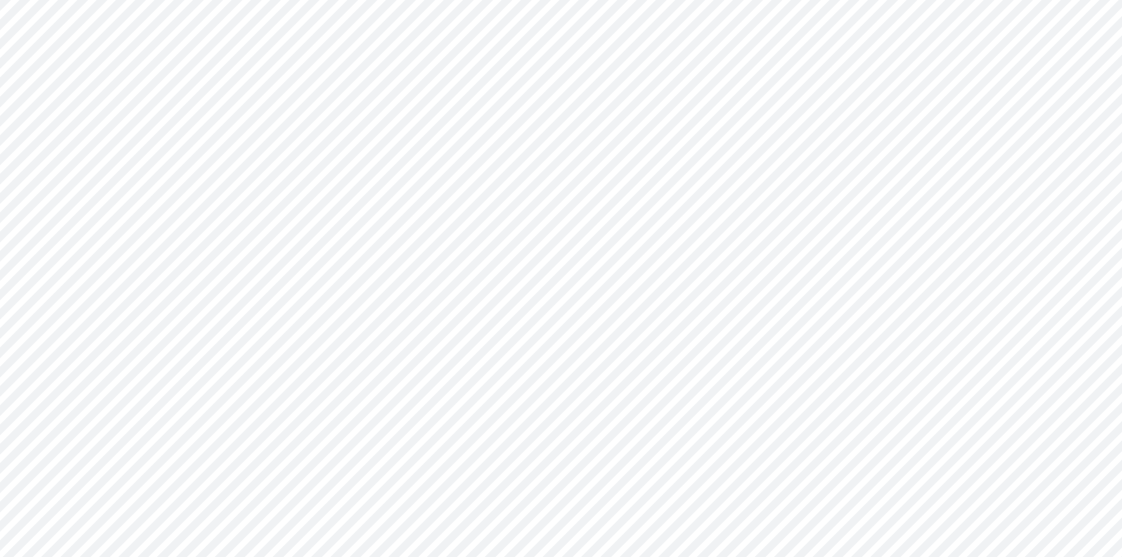
type input "BS (01BR - IP)"
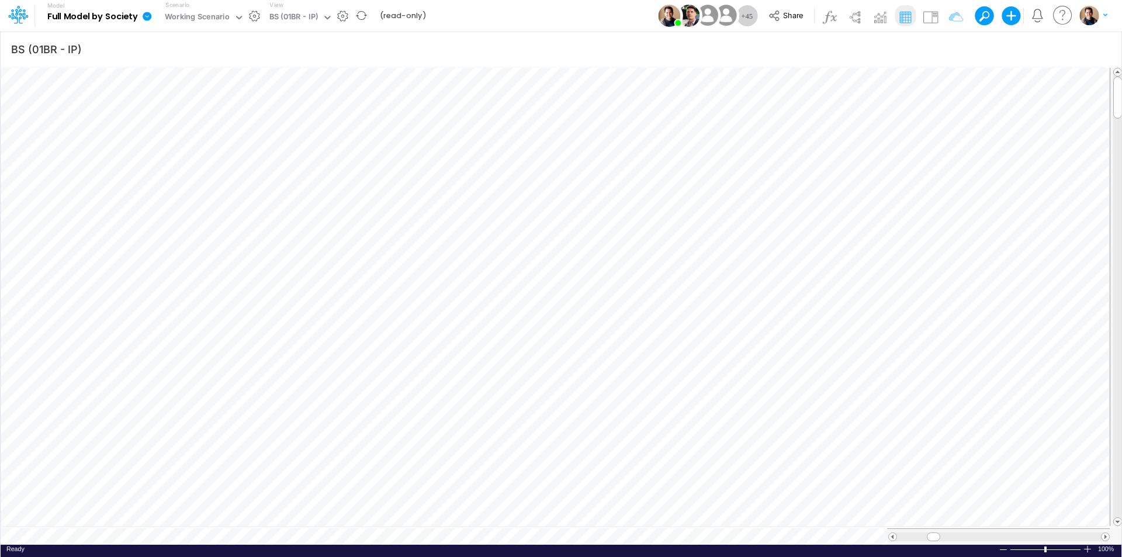
click at [147, 15] on icon at bounding box center [147, 16] width 9 height 9
click at [219, 119] on button "View model info" at bounding box center [205, 121] width 125 height 18
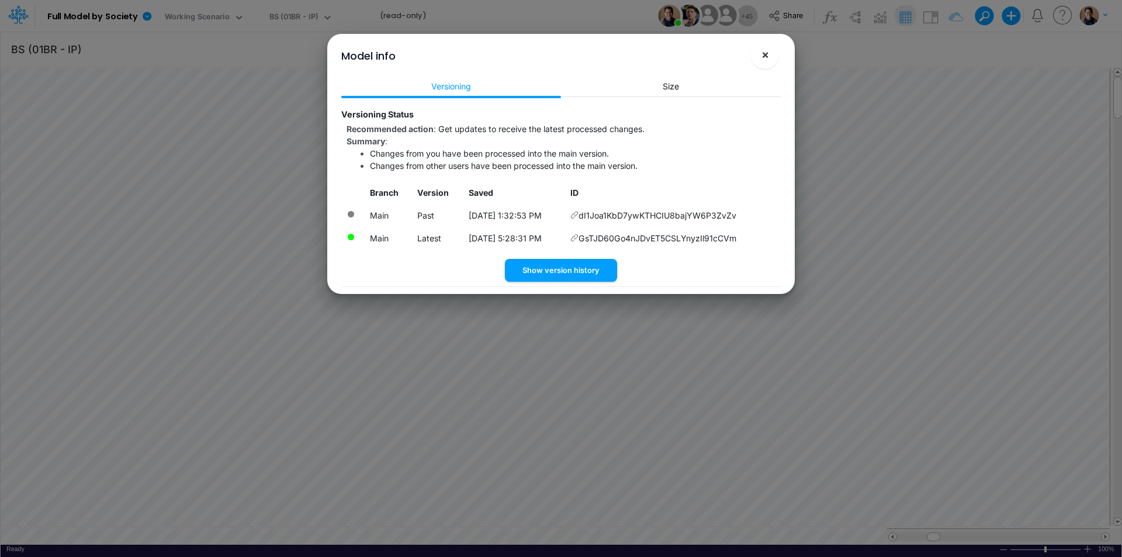
click at [767, 55] on span "×" at bounding box center [765, 54] width 8 height 14
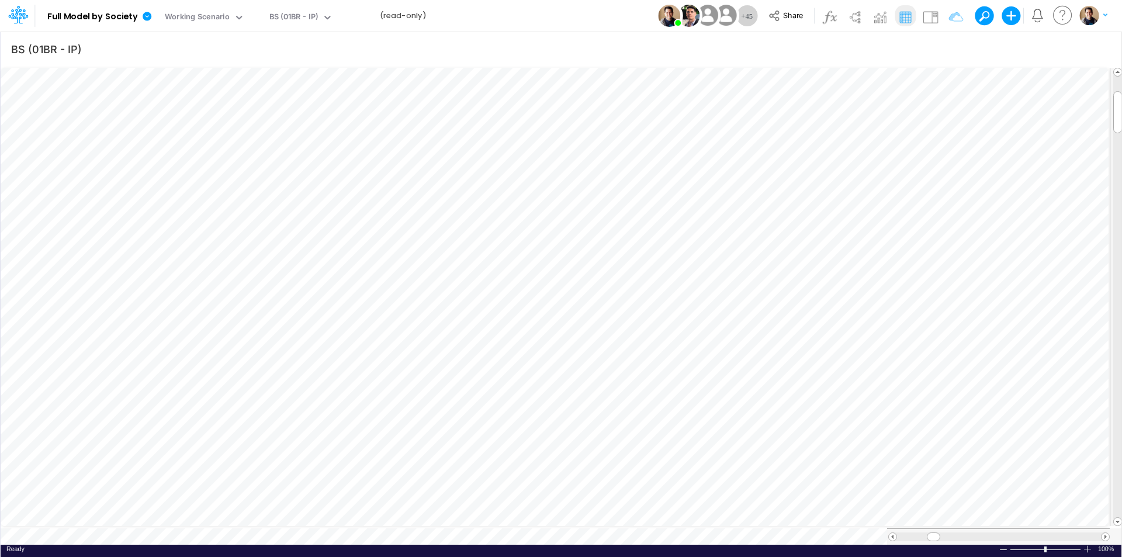
scroll to position [6, 1]
click at [493, 220] on icon "button" at bounding box center [497, 221] width 18 height 12
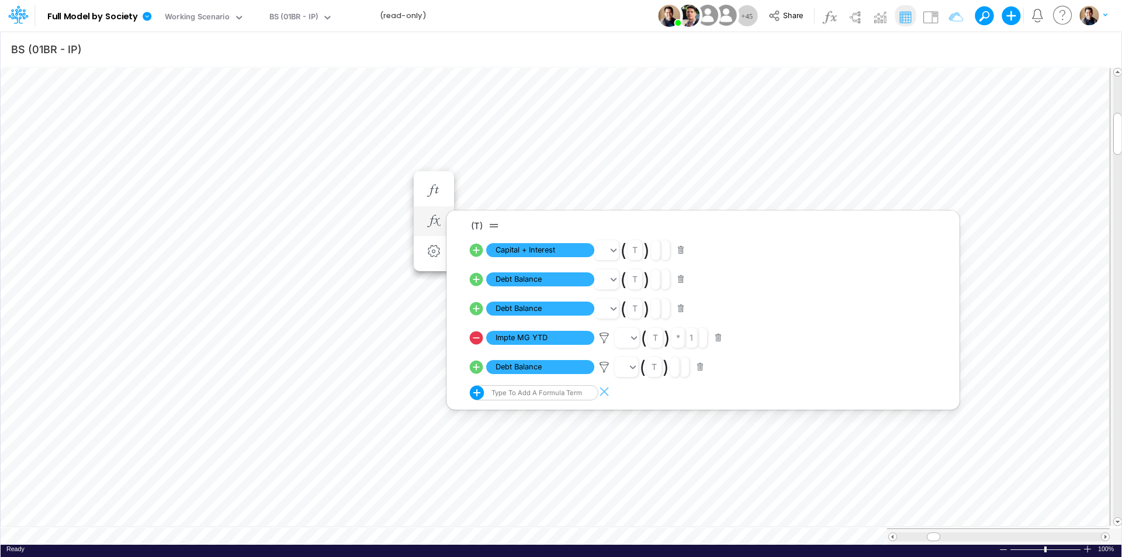
click at [475, 363] on icon at bounding box center [476, 367] width 13 height 13
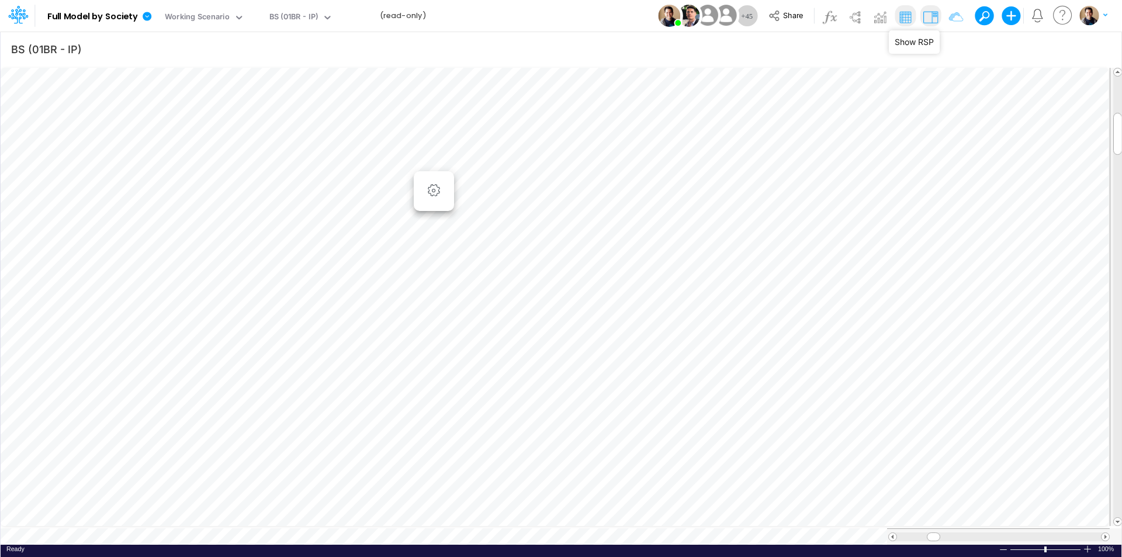
click at [936, 18] on img at bounding box center [930, 17] width 19 height 19
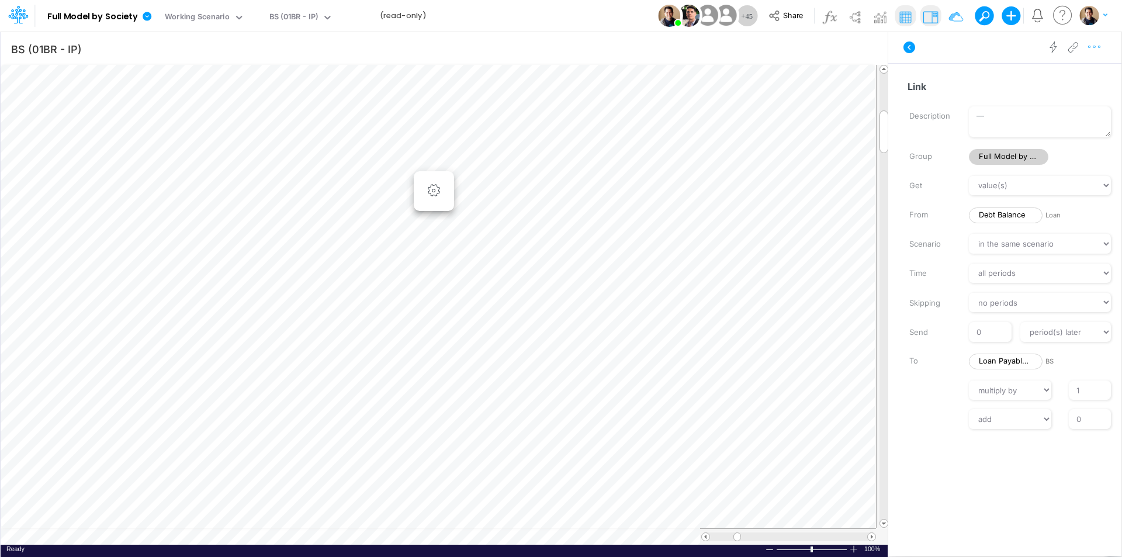
click at [1096, 44] on icon "button" at bounding box center [1095, 47] width 18 height 12
click at [1052, 74] on span "Advanced settings" at bounding box center [1027, 76] width 72 height 10
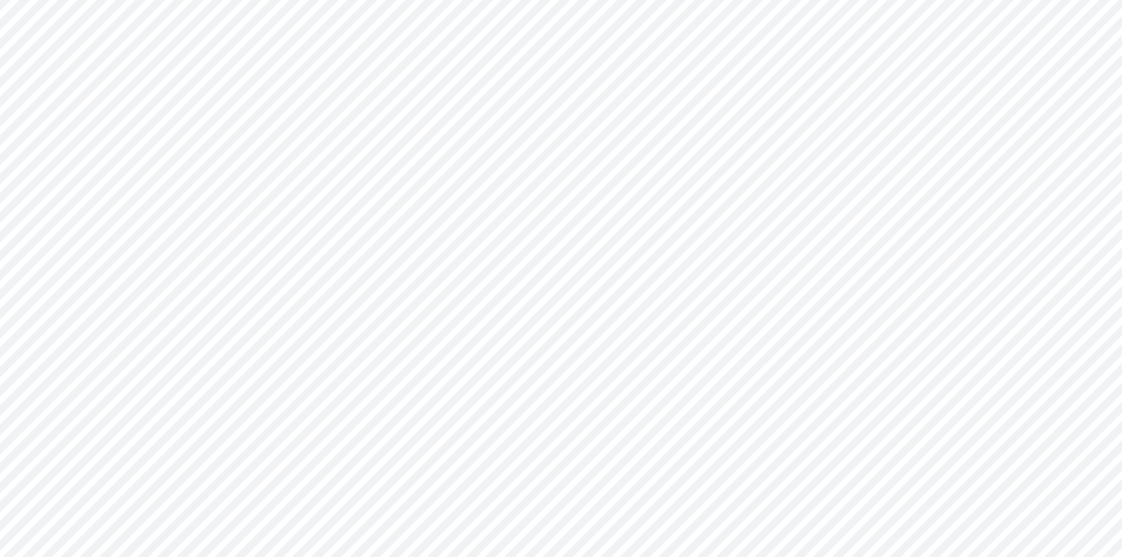
type input "BS (01BR - IP)"
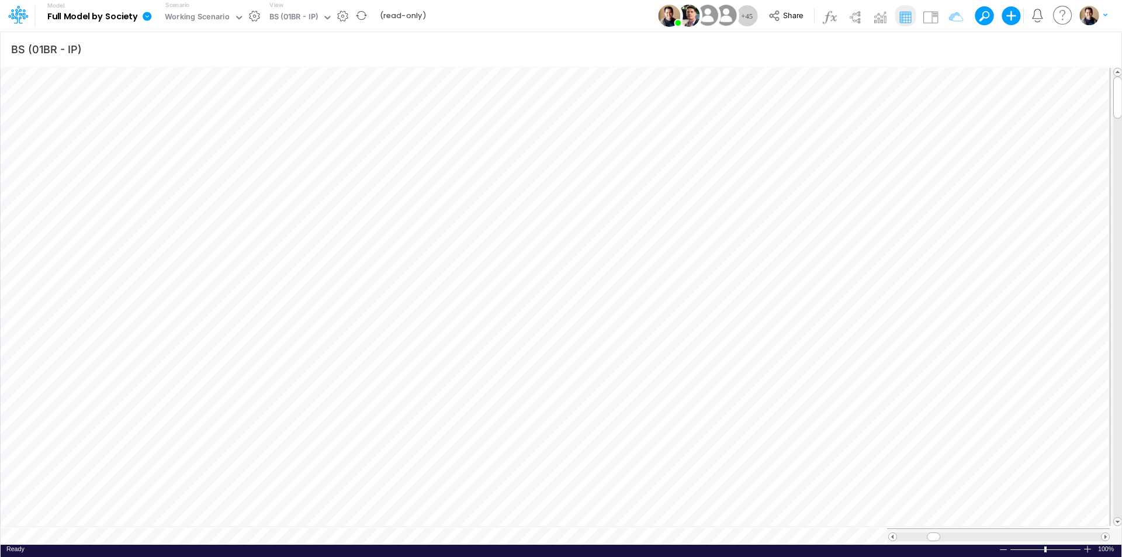
drag, startPoint x: 144, startPoint y: 13, endPoint x: 158, endPoint y: 21, distance: 16.2
click at [144, 13] on icon at bounding box center [147, 16] width 11 height 11
click at [219, 122] on button "View model info" at bounding box center [205, 121] width 125 height 18
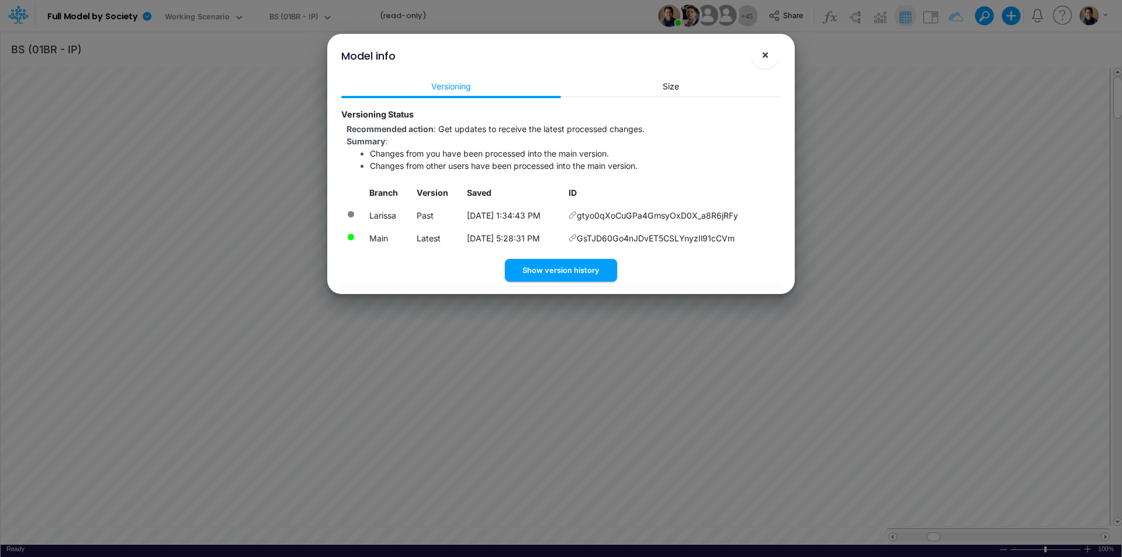
click at [764, 56] on span "×" at bounding box center [765, 54] width 8 height 14
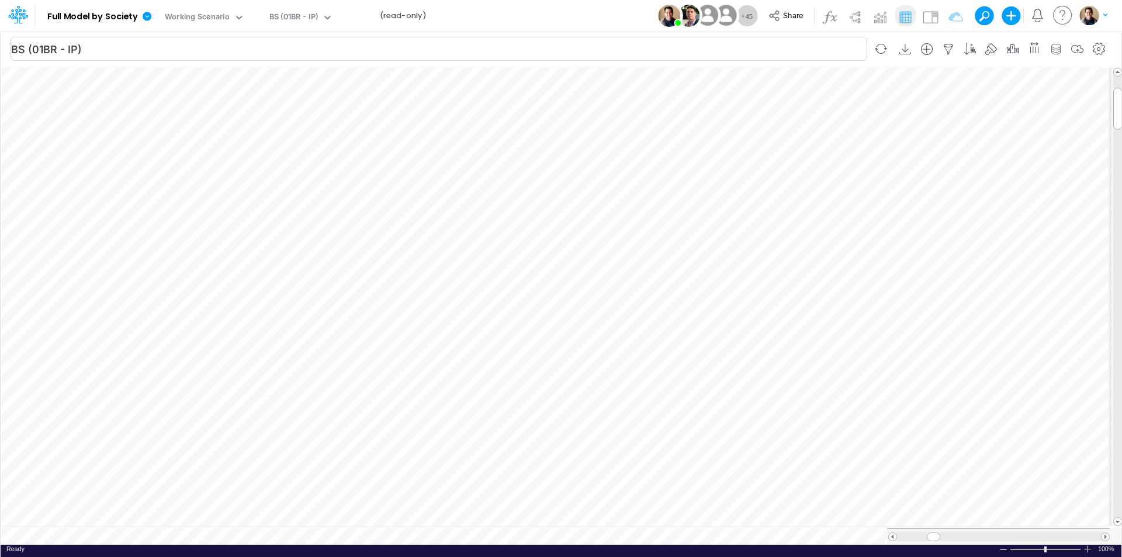
scroll to position [6, 1]
click at [502, 221] on icon "button" at bounding box center [497, 221] width 18 height 12
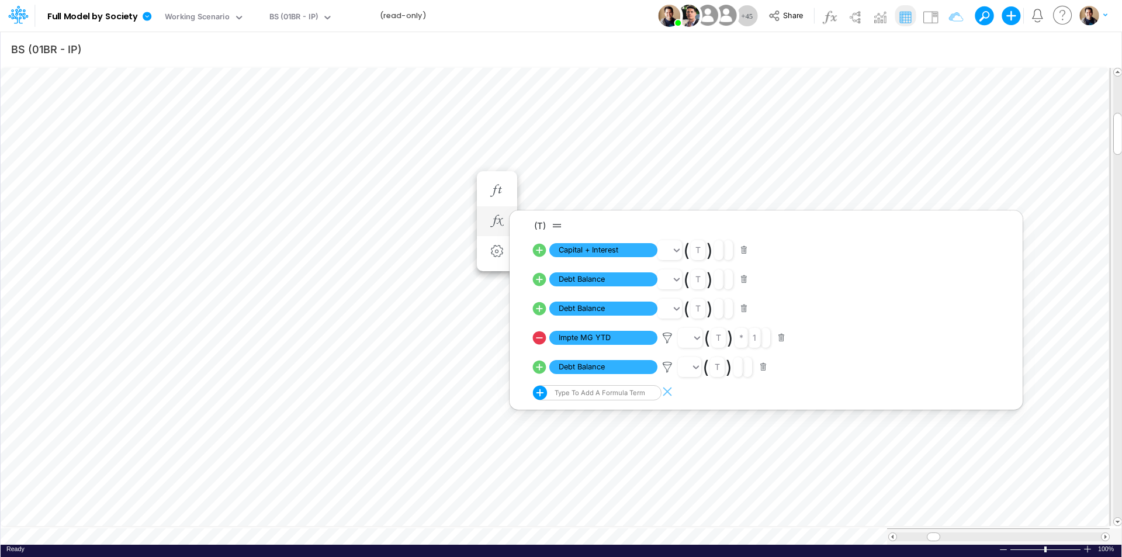
click at [539, 367] on icon at bounding box center [539, 367] width 16 height 16
select select "1"
select select "Multiply"
select select "Add"
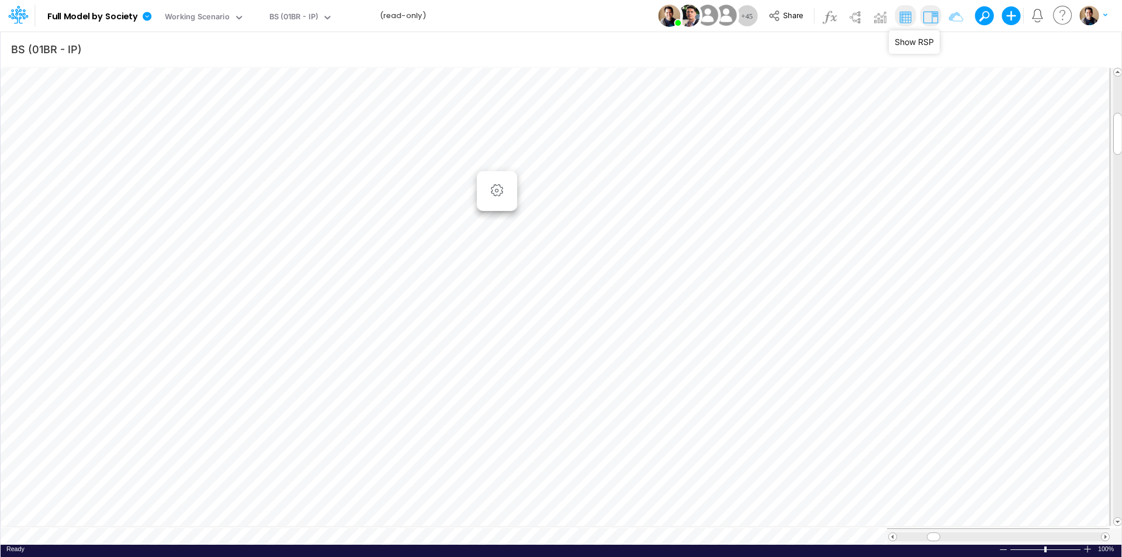
click at [932, 16] on img at bounding box center [930, 17] width 19 height 19
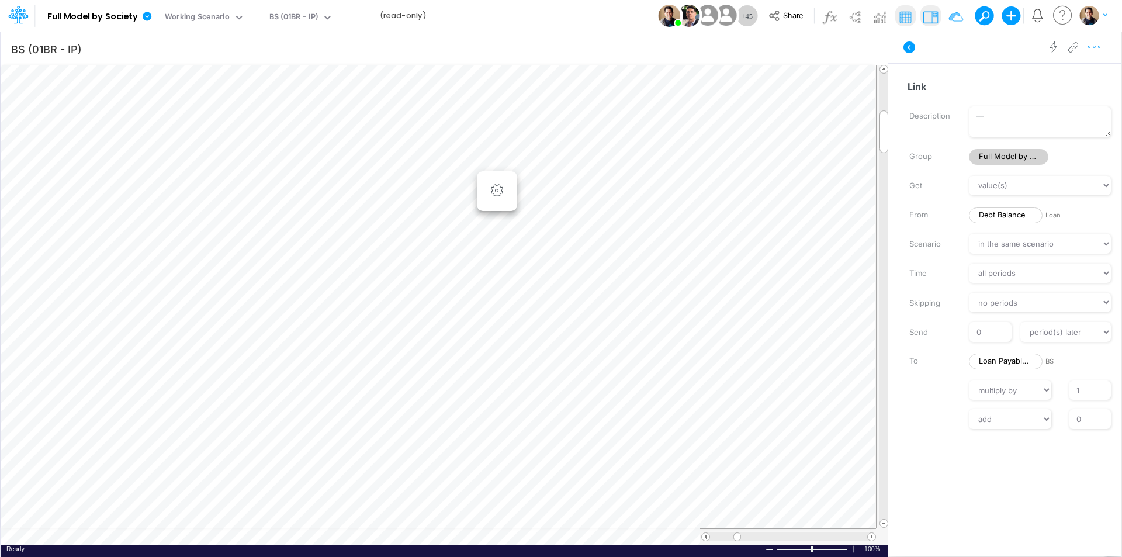
click at [1097, 48] on icon "button" at bounding box center [1095, 47] width 18 height 12
click at [1057, 74] on span "Advanced settings" at bounding box center [1027, 76] width 72 height 10
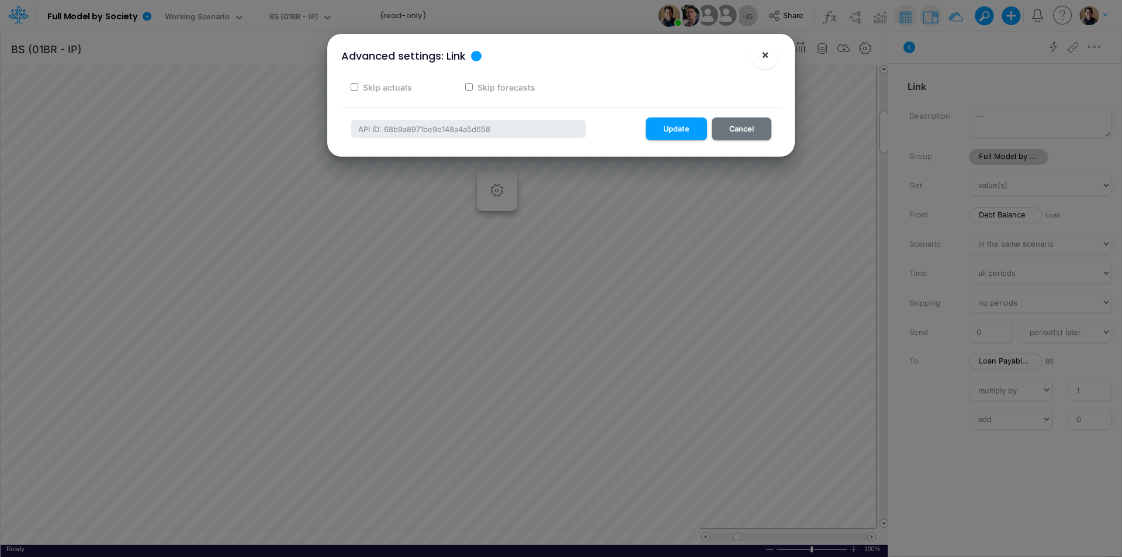
click at [770, 57] on button "×" at bounding box center [765, 55] width 28 height 28
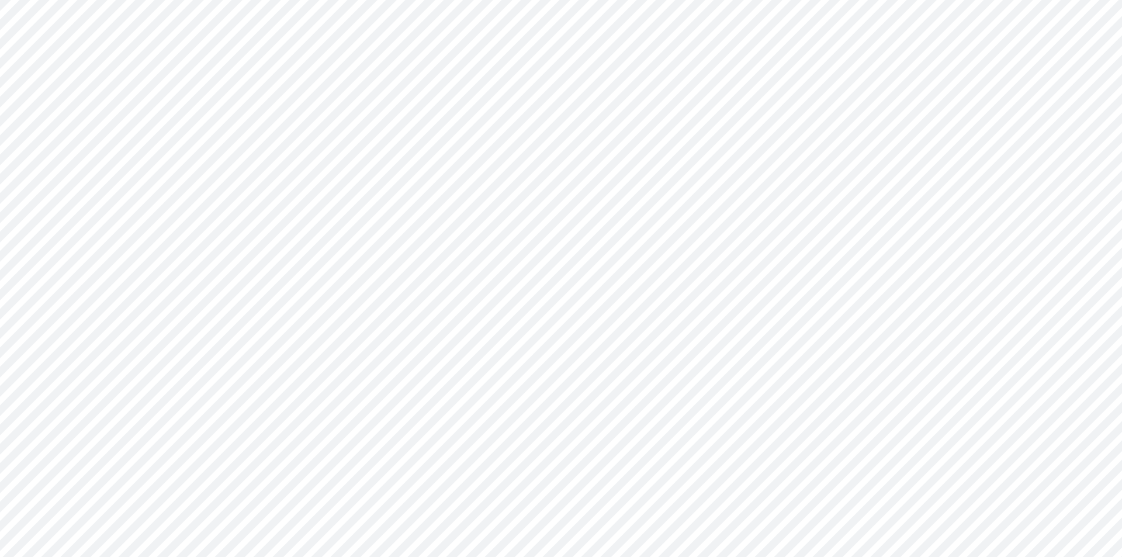
type input "BS (01BR - IP)"
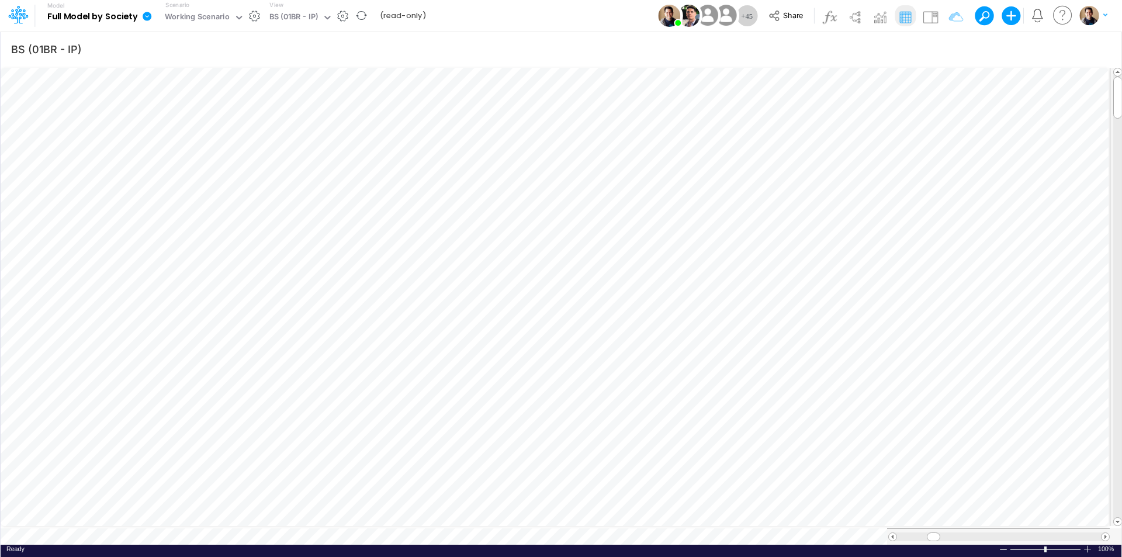
click at [149, 15] on icon at bounding box center [147, 16] width 9 height 9
click at [219, 124] on button "View model info" at bounding box center [205, 121] width 125 height 18
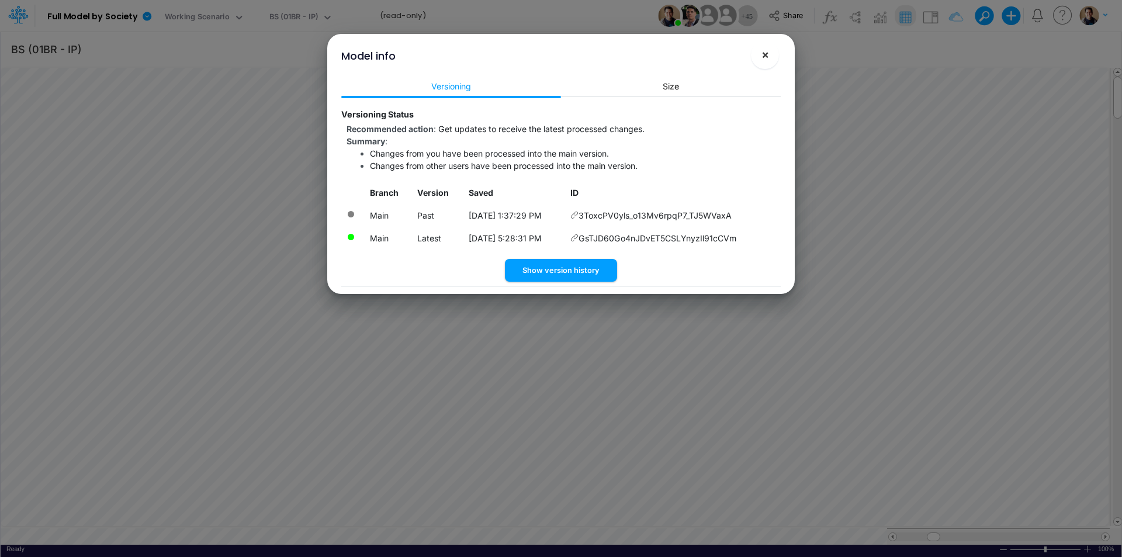
click at [769, 51] on button "×" at bounding box center [765, 55] width 28 height 28
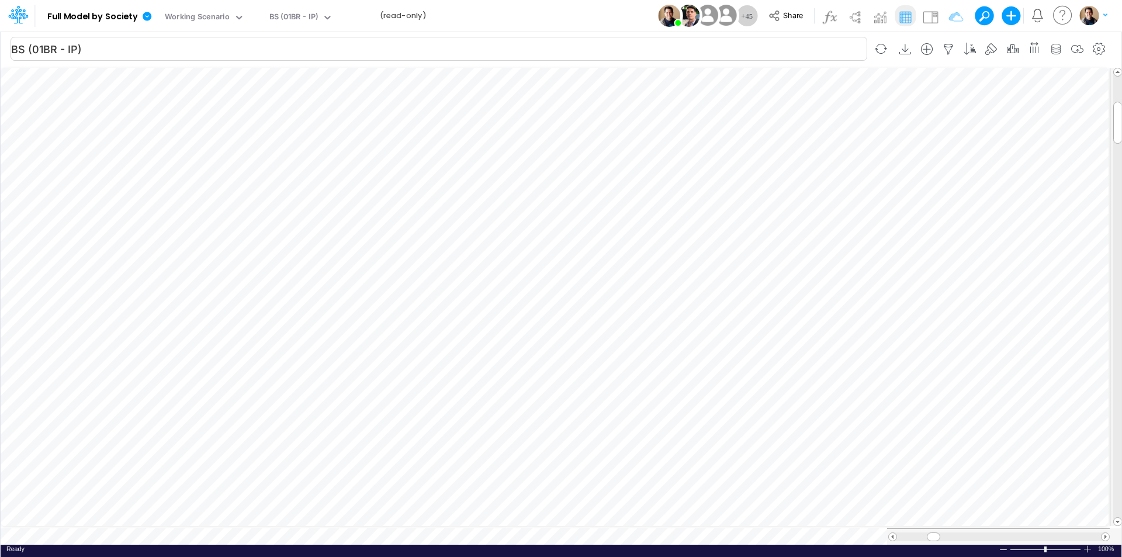
scroll to position [6, 1]
click at [435, 181] on icon "button" at bounding box center [434, 186] width 18 height 12
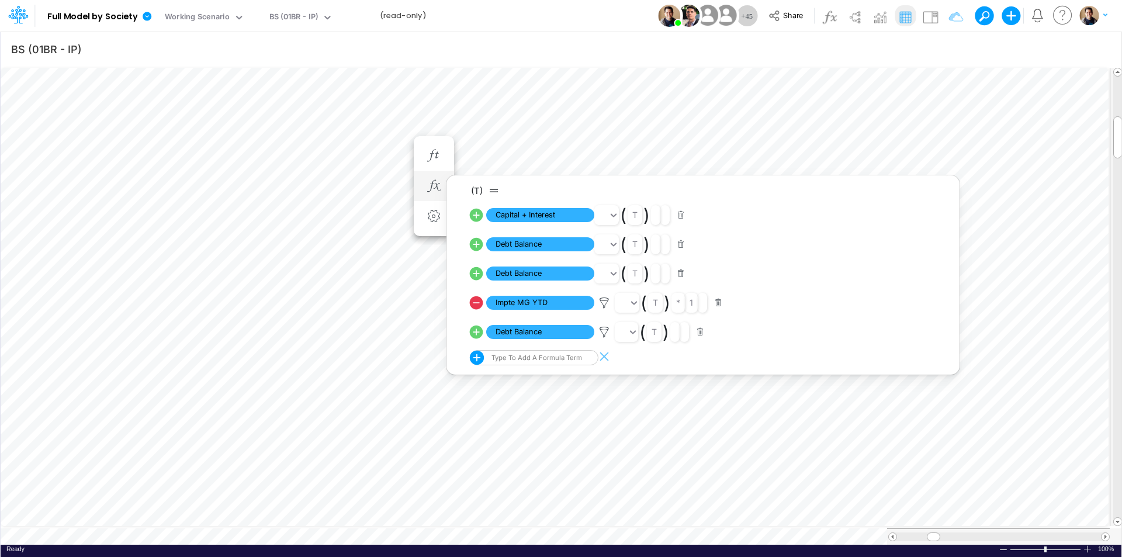
click at [476, 332] on icon at bounding box center [476, 332] width 16 height 16
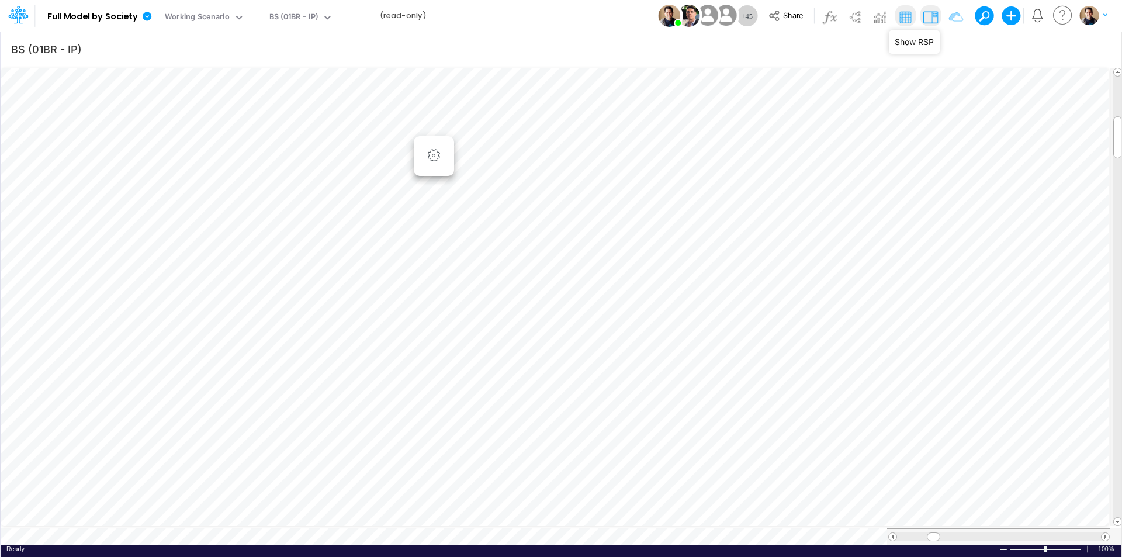
click at [933, 16] on img at bounding box center [930, 17] width 19 height 19
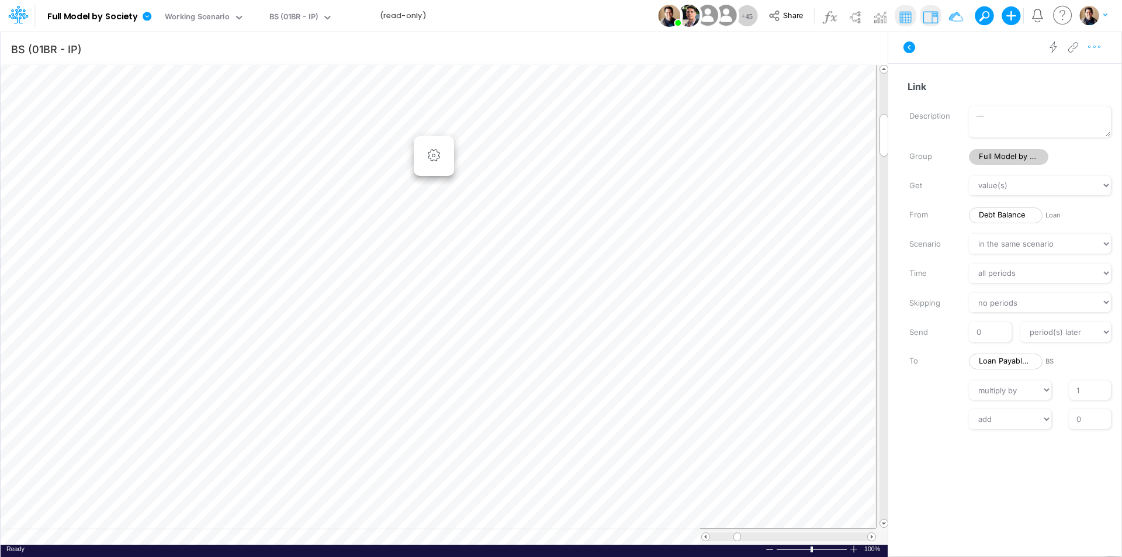
click at [1097, 47] on icon "button" at bounding box center [1095, 47] width 18 height 12
click at [1057, 73] on span "Advanced settings" at bounding box center [1027, 76] width 72 height 10
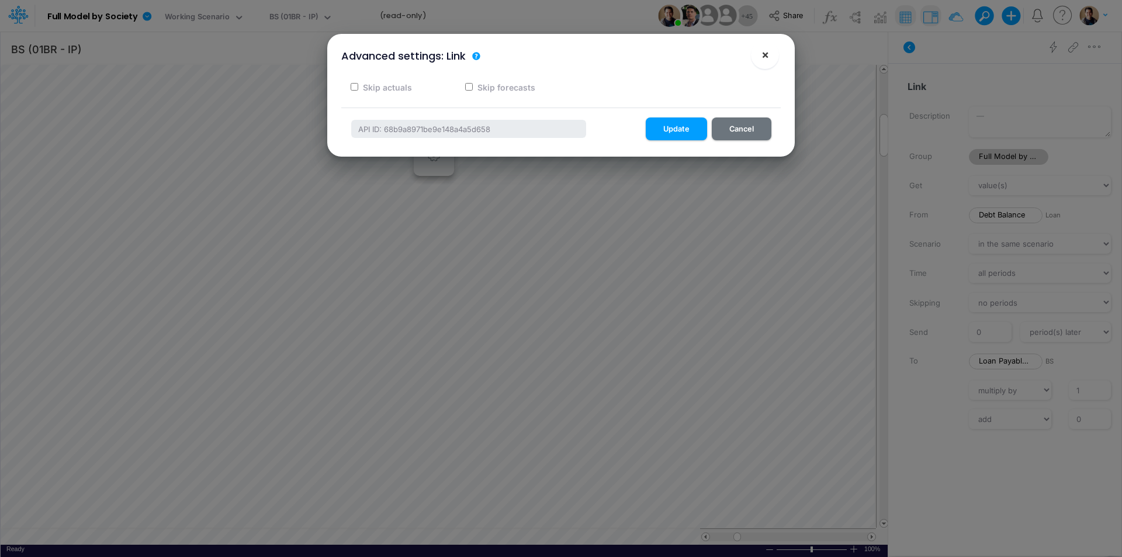
click at [766, 53] on span "×" at bounding box center [765, 54] width 8 height 14
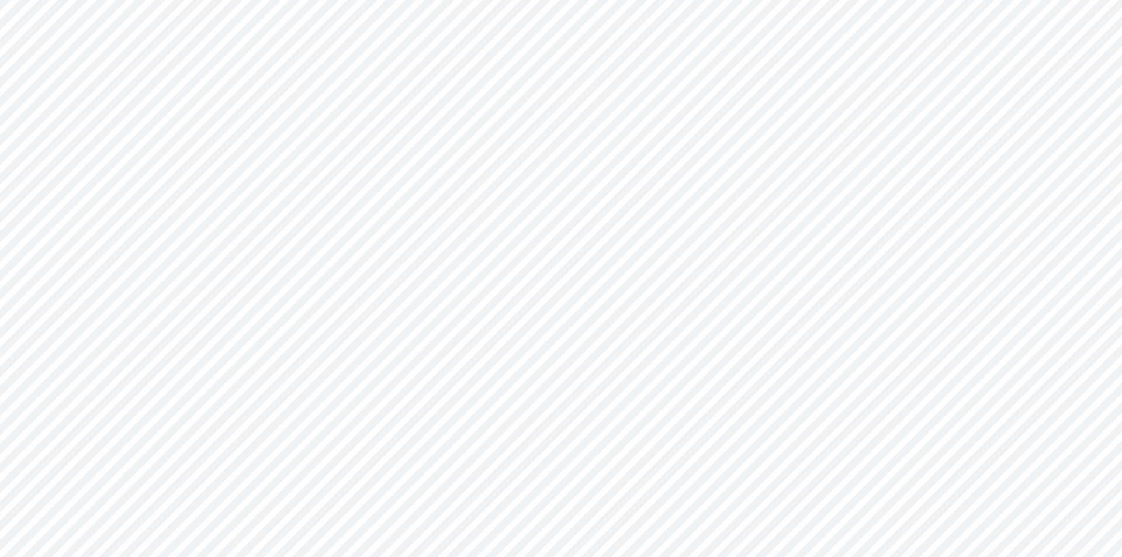
type input "BS (01BR - IP)"
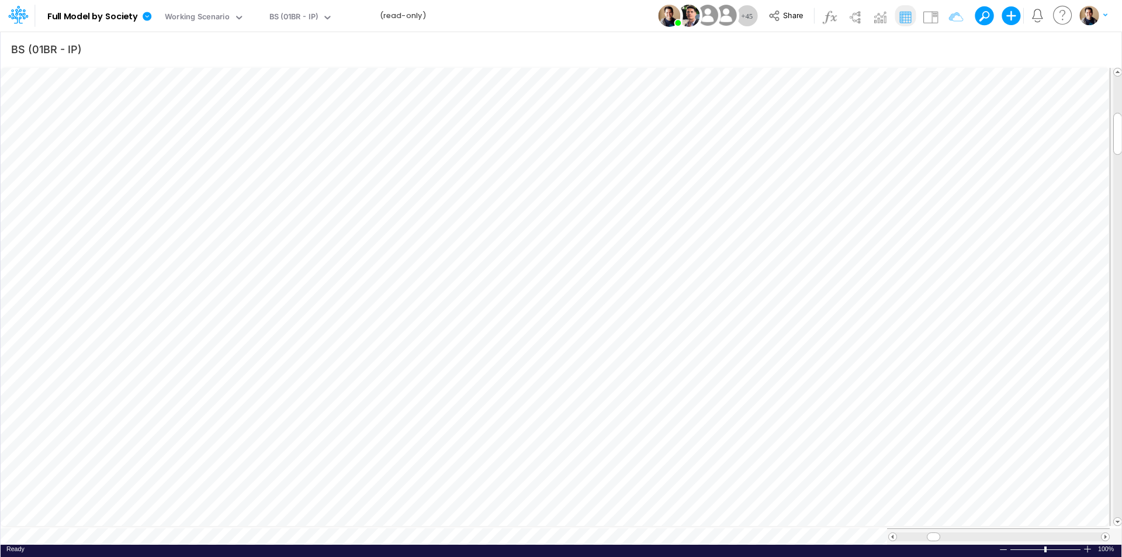
scroll to position [6, 1]
click at [931, 18] on img at bounding box center [930, 17] width 19 height 19
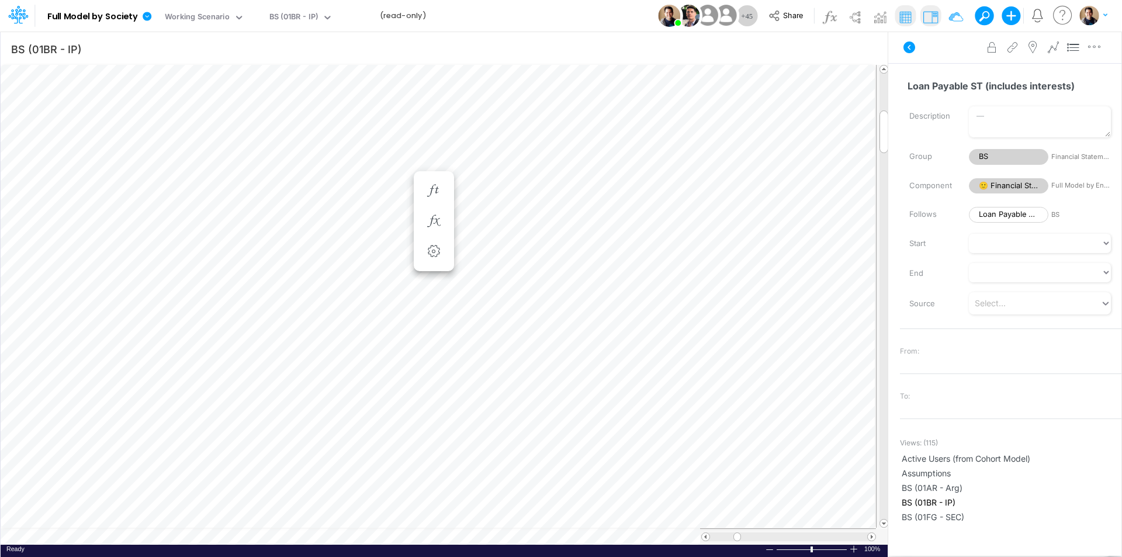
click at [1093, 47] on icon "button" at bounding box center [1095, 47] width 18 height 12
click at [1009, 74] on span "Advanced settings" at bounding box center [1027, 76] width 72 height 10
select select "field"
select select "Number"
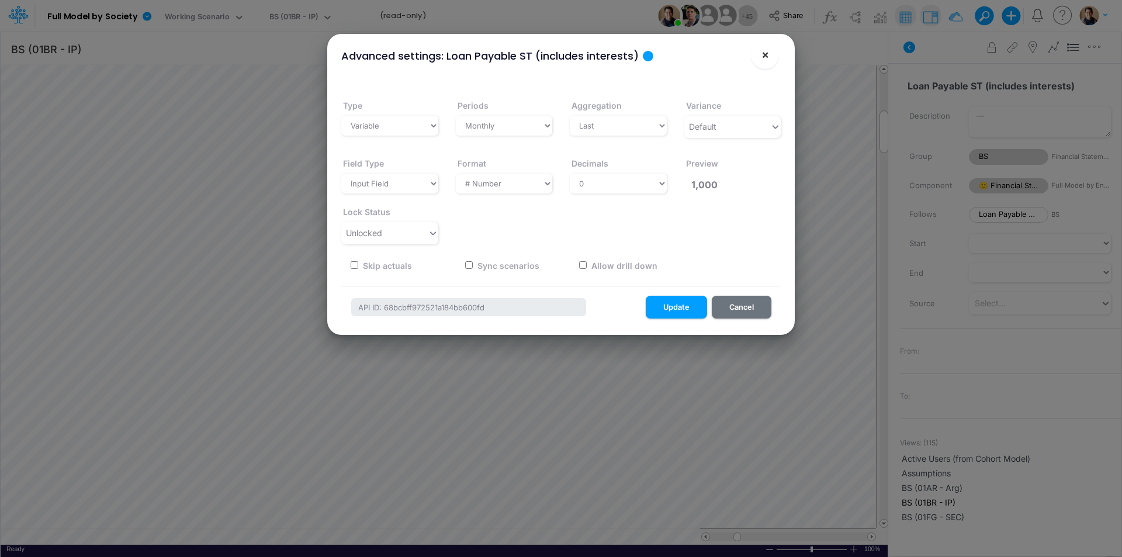
click at [765, 53] on span "×" at bounding box center [765, 54] width 8 height 14
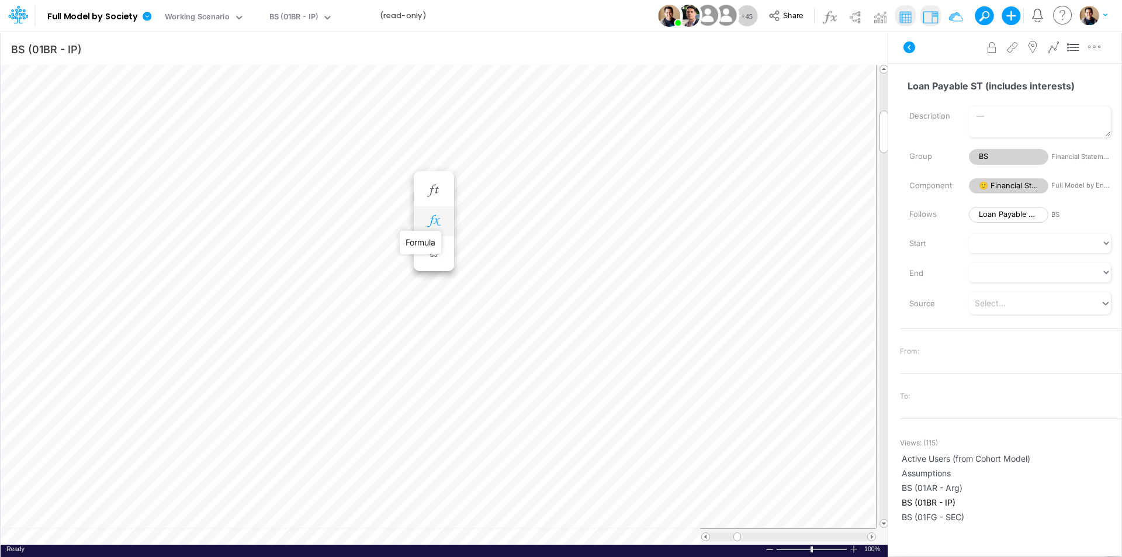
click at [437, 221] on icon "button" at bounding box center [434, 221] width 18 height 12
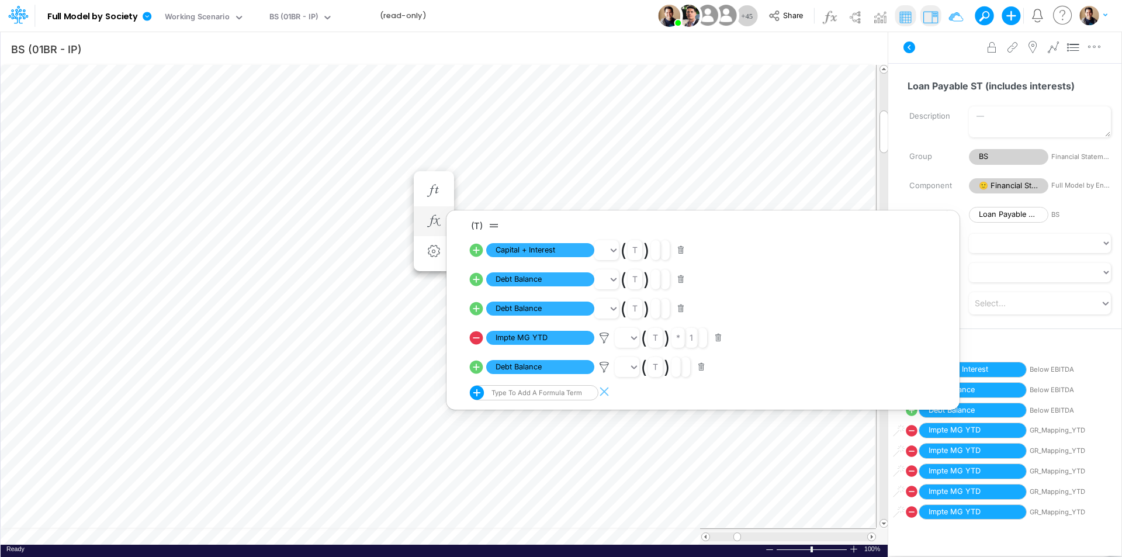
click at [476, 364] on icon at bounding box center [476, 367] width 16 height 16
select select "Multiply"
select select "Add"
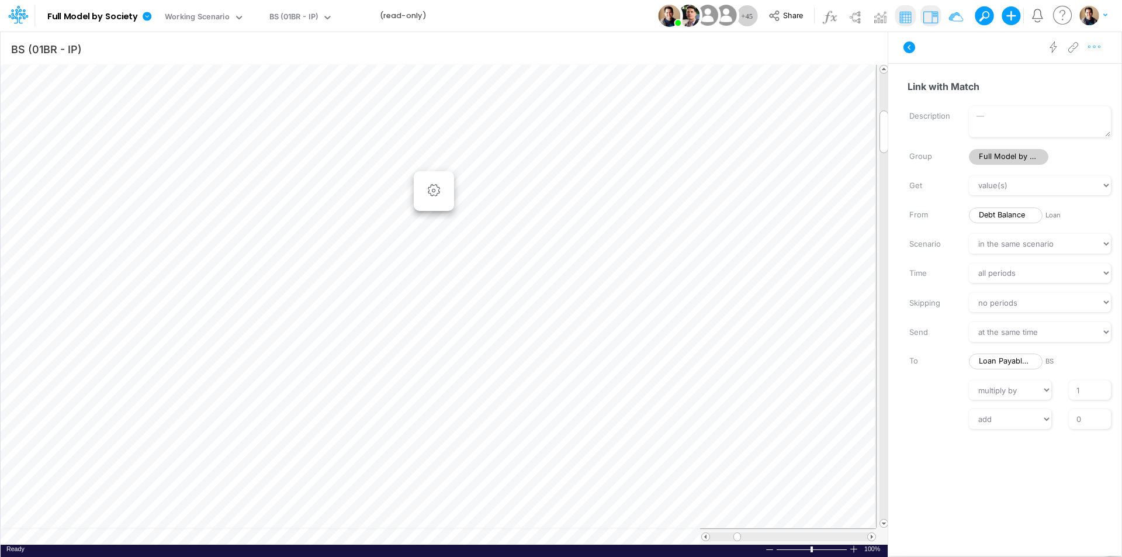
click at [1095, 47] on icon "button" at bounding box center [1095, 47] width 18 height 12
click at [1050, 75] on span "Advanced settings" at bounding box center [1027, 76] width 72 height 10
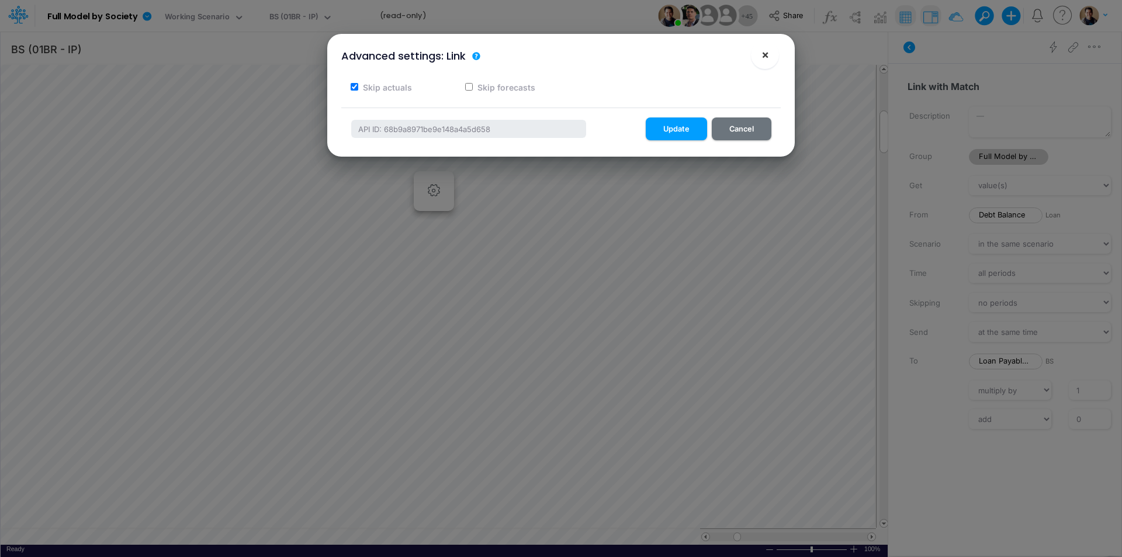
click at [770, 58] on button "×" at bounding box center [765, 55] width 28 height 28
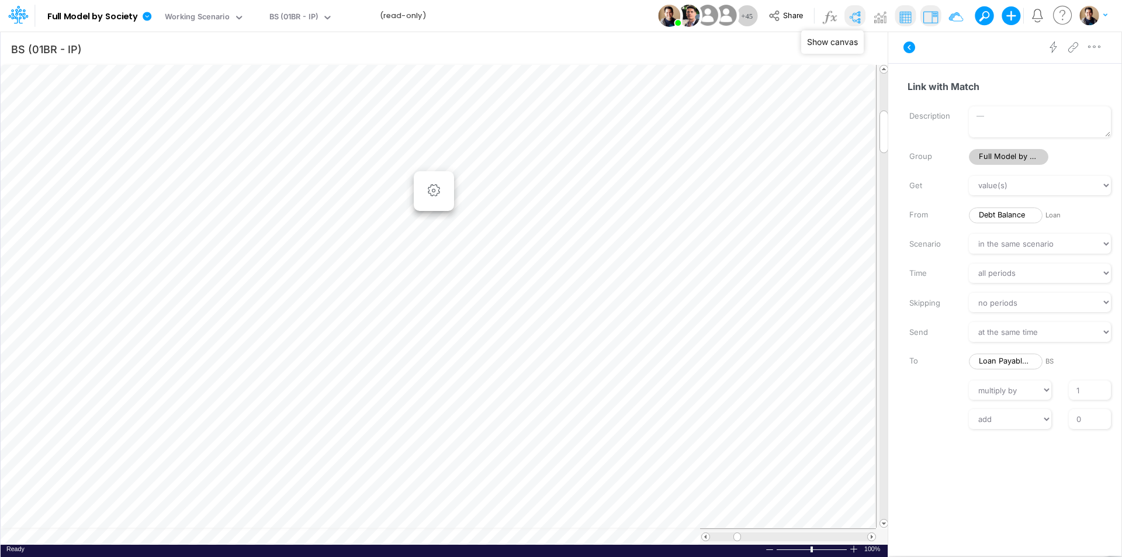
click at [853, 16] on img at bounding box center [855, 17] width 19 height 19
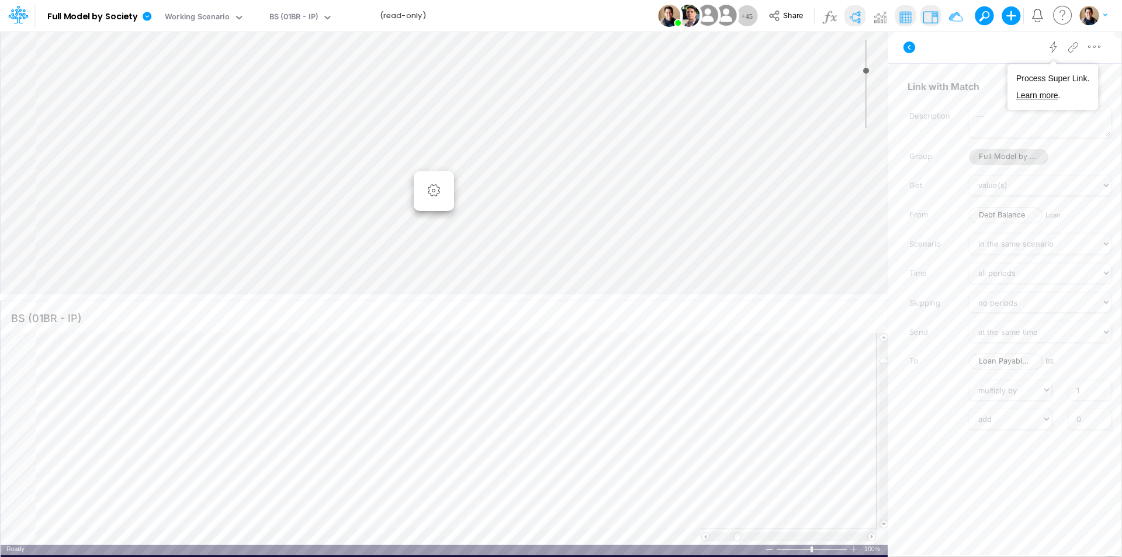
type input "0"
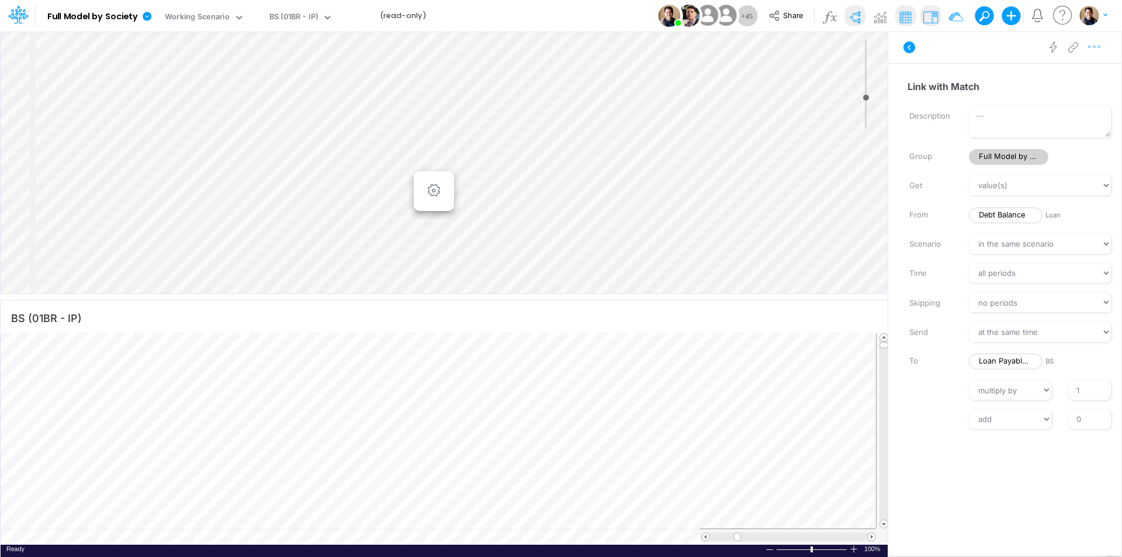
click at [1095, 44] on icon "button" at bounding box center [1095, 47] width 18 height 12
click at [1027, 77] on span "Advanced settings" at bounding box center [1027, 76] width 72 height 10
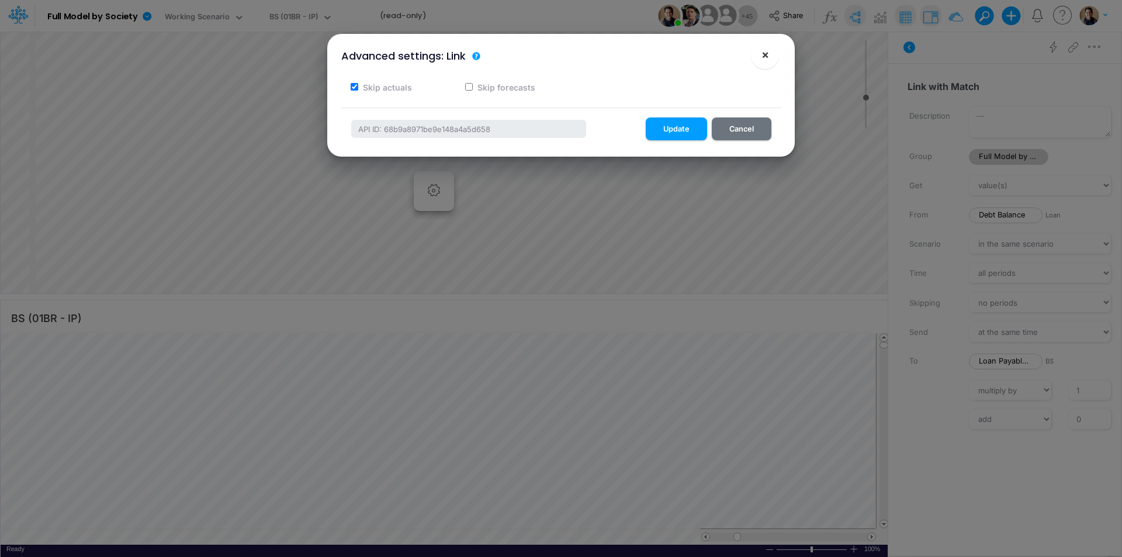
click at [764, 53] on span "×" at bounding box center [765, 54] width 8 height 14
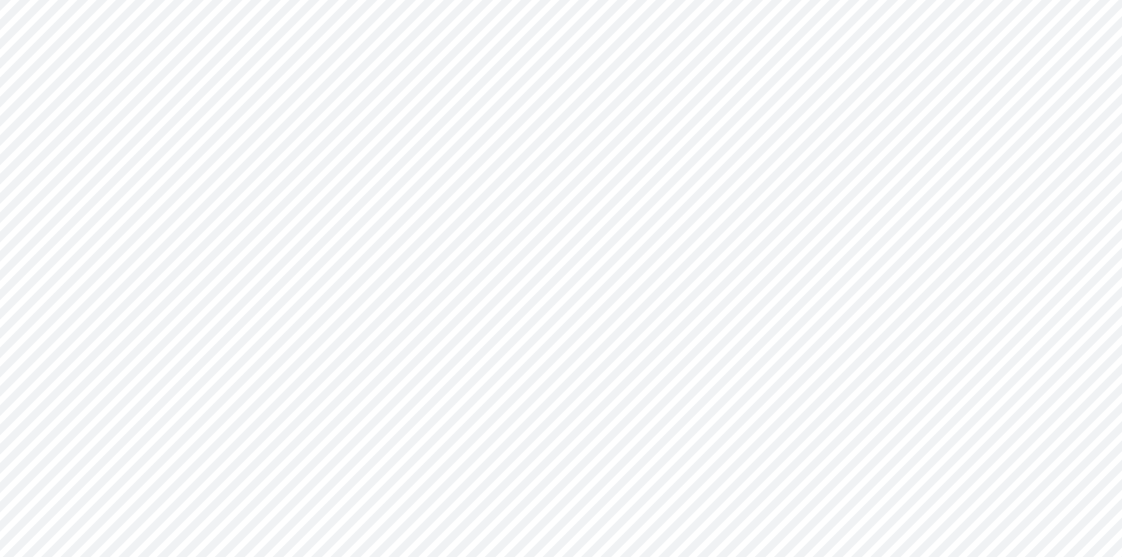
type input "BS (01BR - IP)"
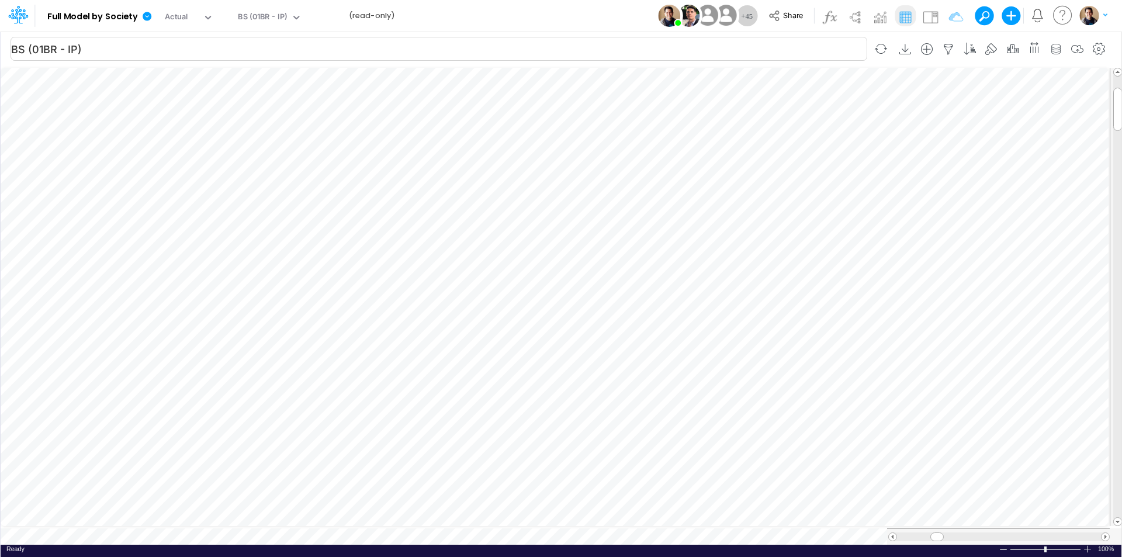
scroll to position [6, 1]
click at [438, 468] on icon "button" at bounding box center [434, 467] width 18 height 12
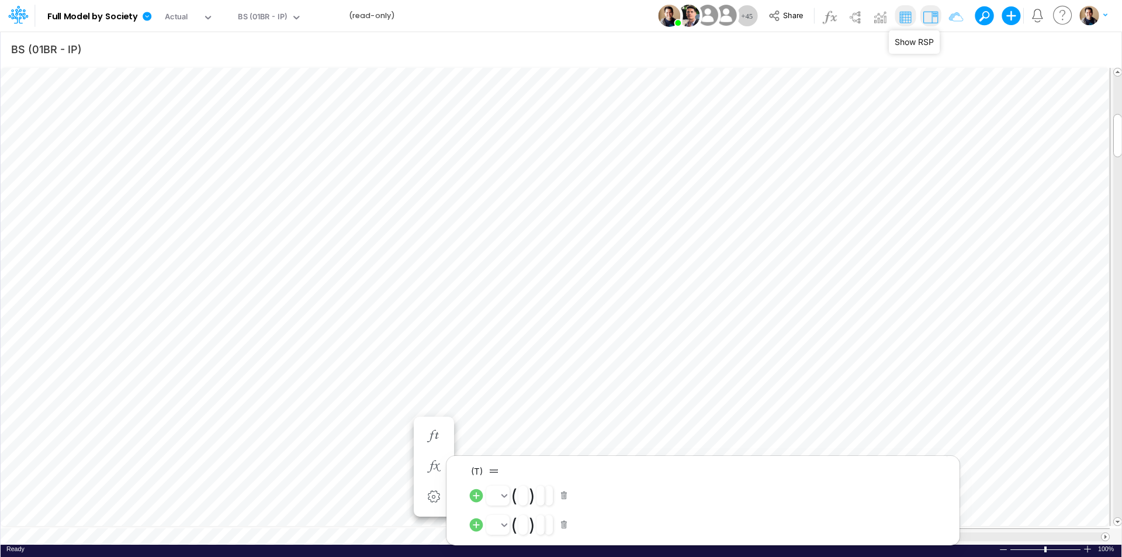
click at [927, 15] on img at bounding box center [930, 17] width 19 height 19
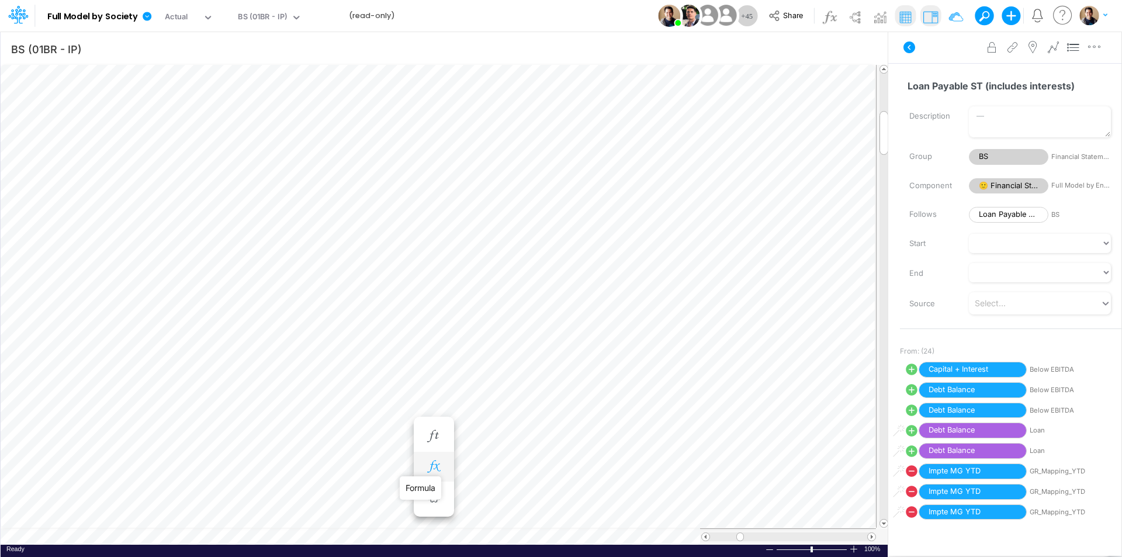
click at [432, 466] on icon "button" at bounding box center [434, 467] width 18 height 12
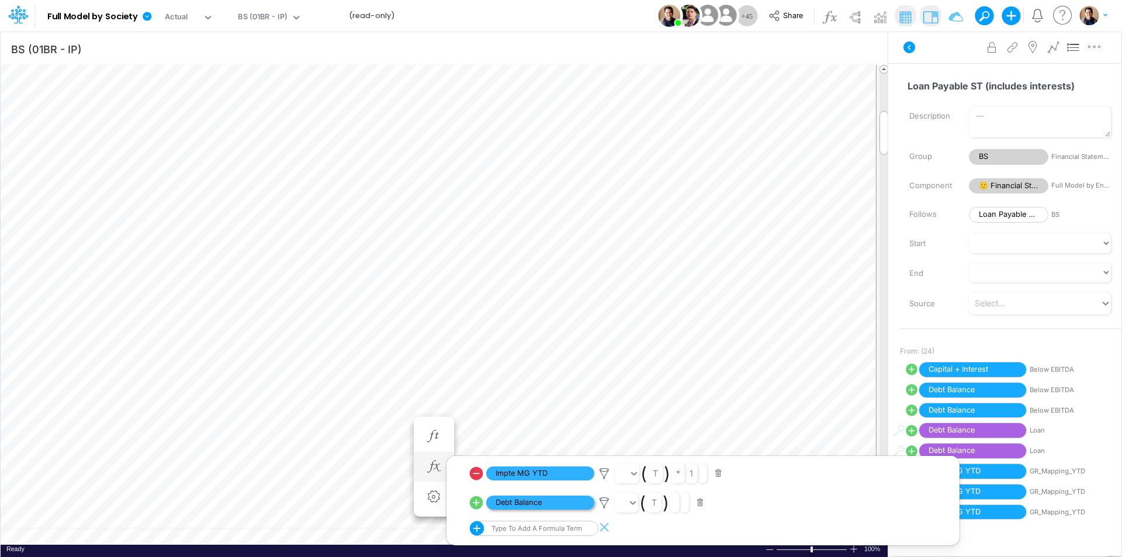
scroll to position [110, 0]
click at [479, 501] on icon at bounding box center [476, 502] width 13 height 13
select select "1"
select select "Multiply"
select select "Add"
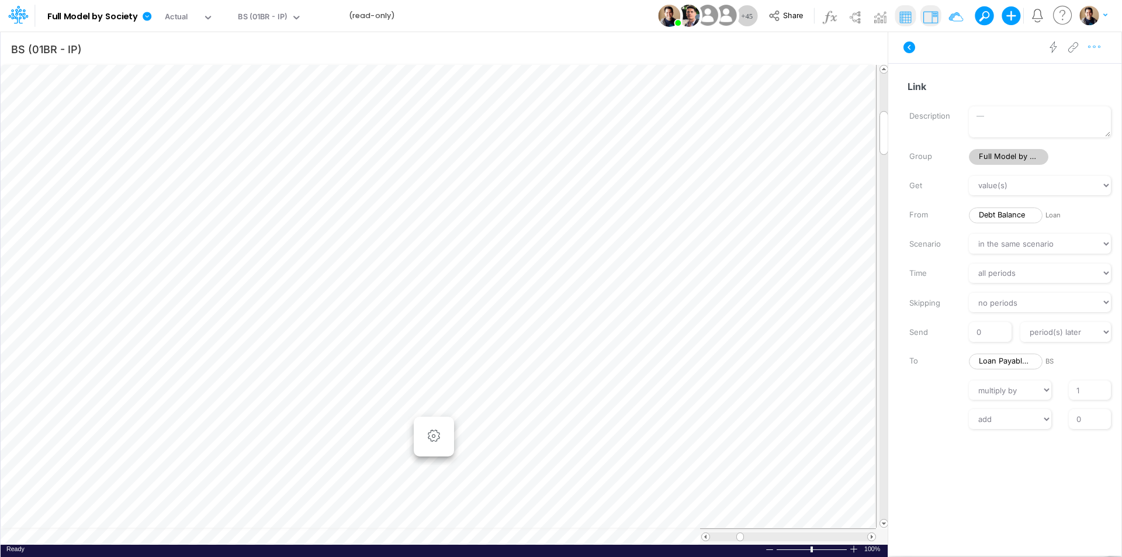
click at [1095, 46] on icon "button" at bounding box center [1095, 47] width 18 height 12
click at [1072, 70] on button "Advanced settings" at bounding box center [1033, 77] width 139 height 20
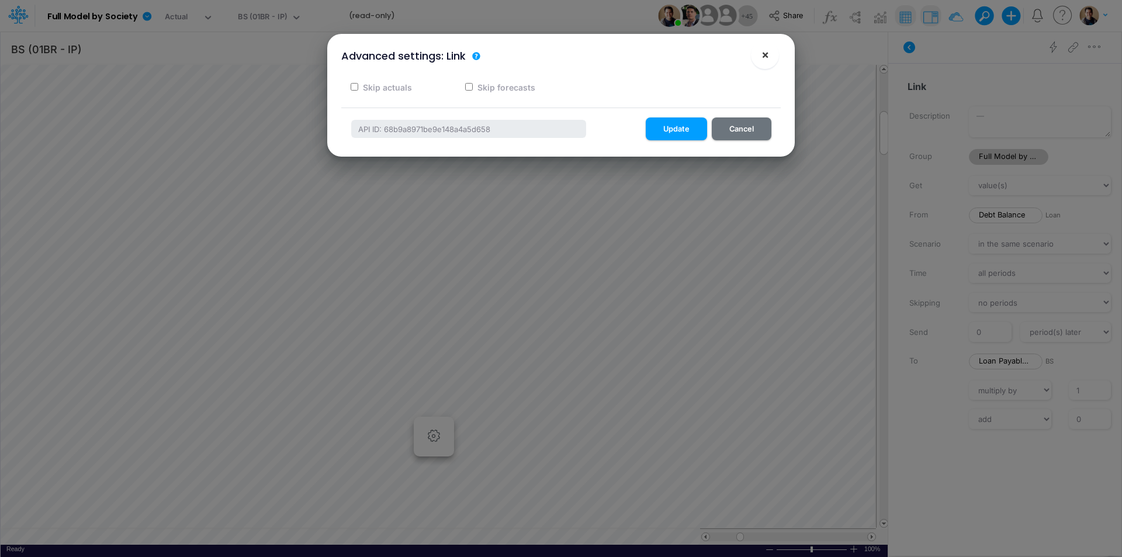
click at [767, 56] on span "×" at bounding box center [765, 54] width 8 height 14
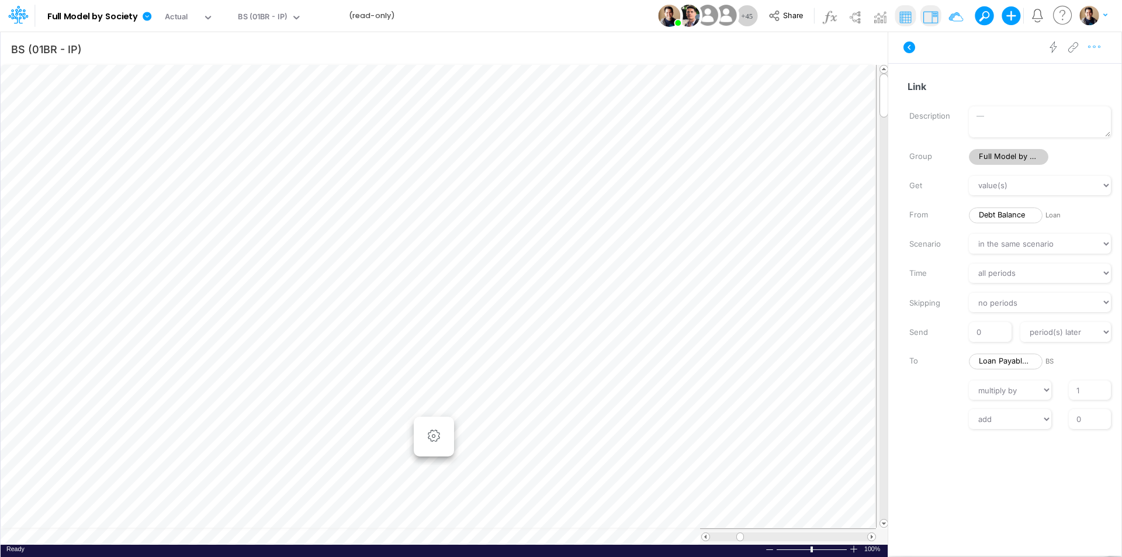
click at [1098, 46] on icon "button" at bounding box center [1095, 47] width 18 height 12
click at [1056, 75] on span "Advanced settings" at bounding box center [1027, 76] width 72 height 10
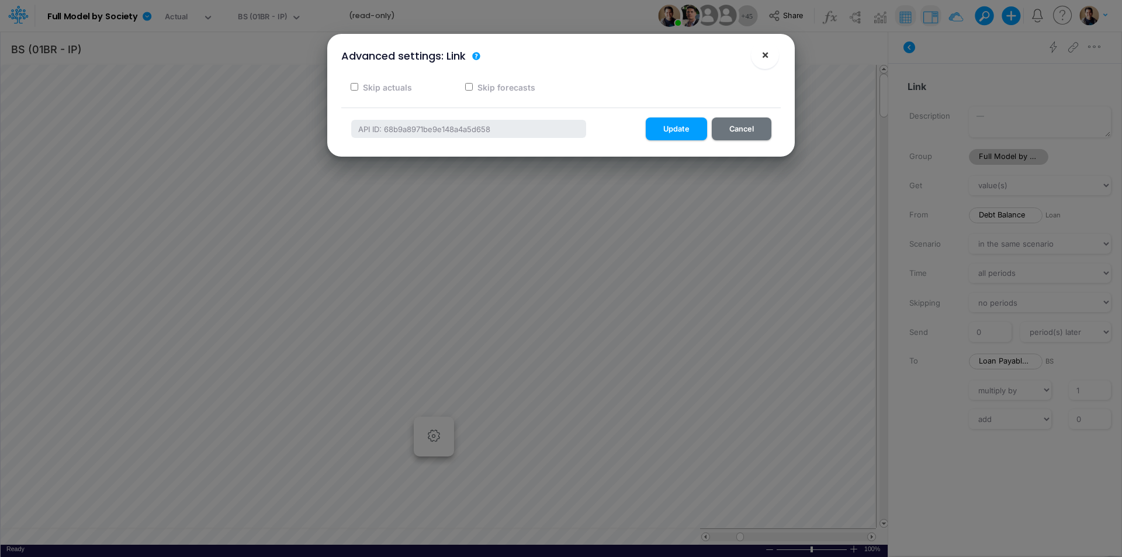
click at [762, 56] on span "×" at bounding box center [765, 54] width 8 height 14
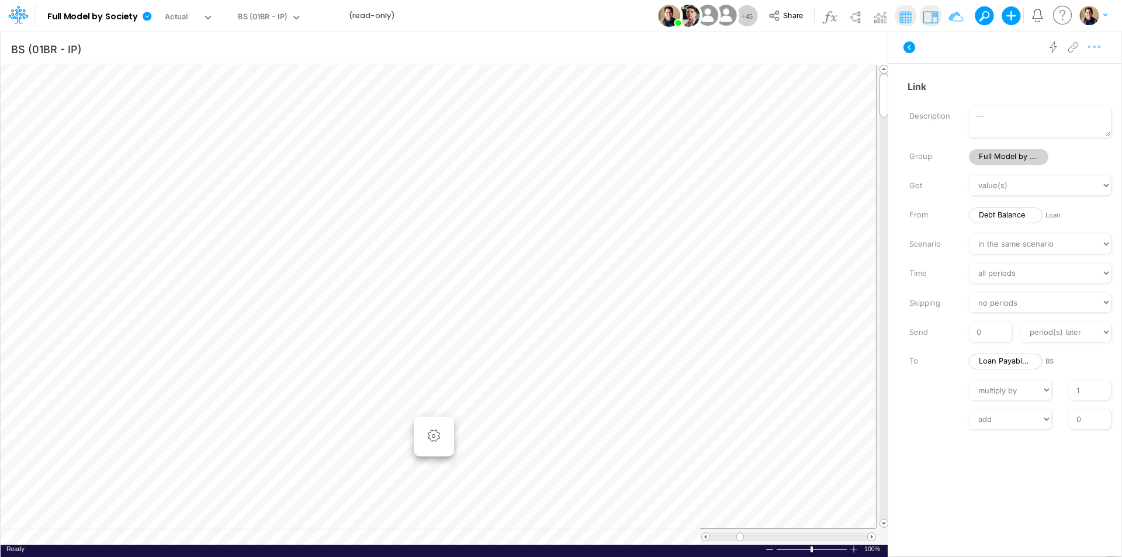
click at [1092, 48] on icon "button" at bounding box center [1095, 47] width 18 height 12
click at [1057, 72] on span "Advanced settings" at bounding box center [1027, 76] width 72 height 10
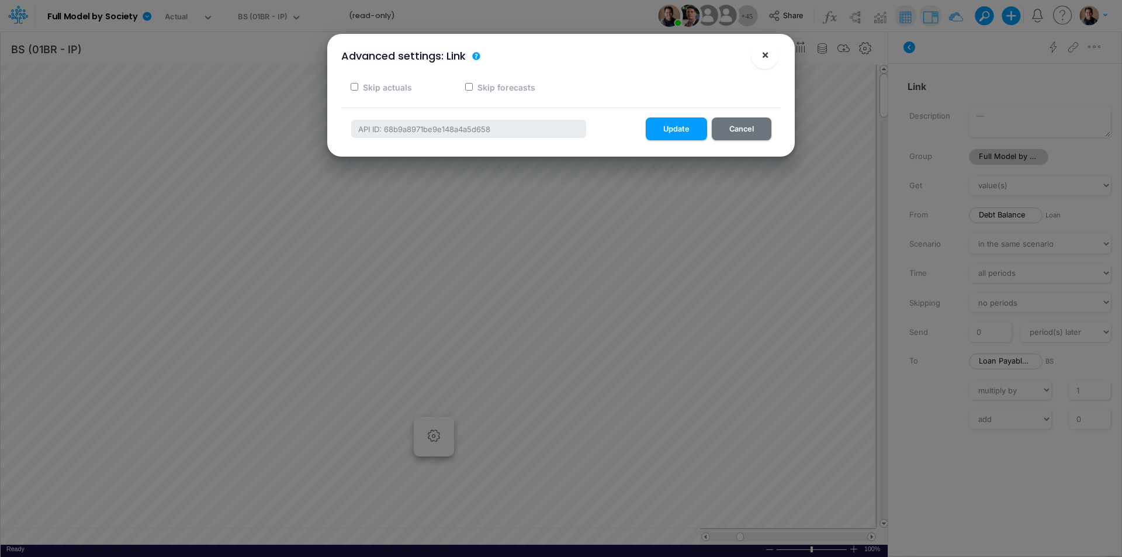
click at [767, 56] on span "×" at bounding box center [765, 54] width 8 height 14
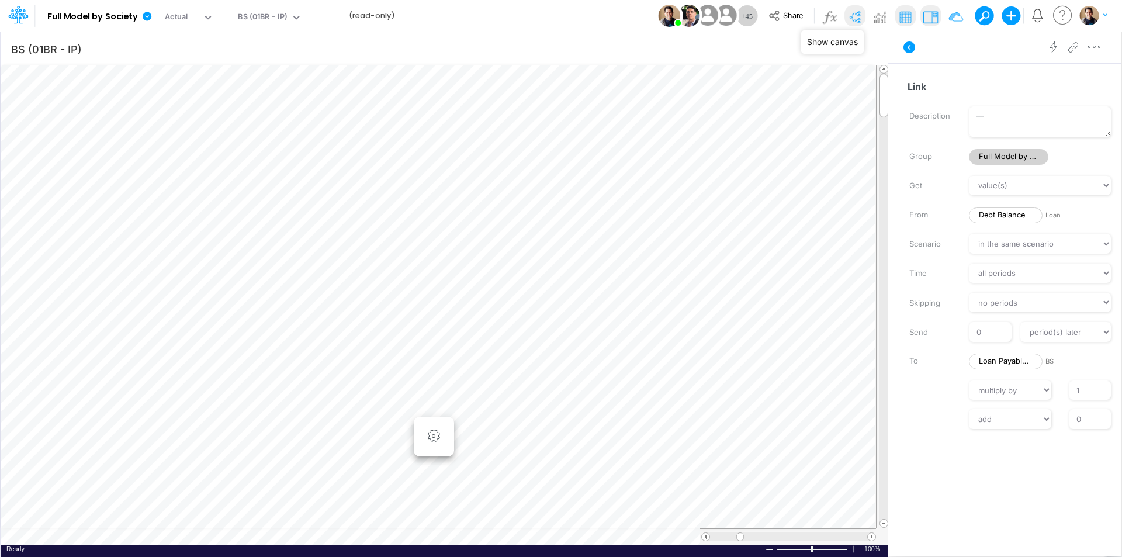
click at [856, 16] on img at bounding box center [855, 17] width 19 height 19
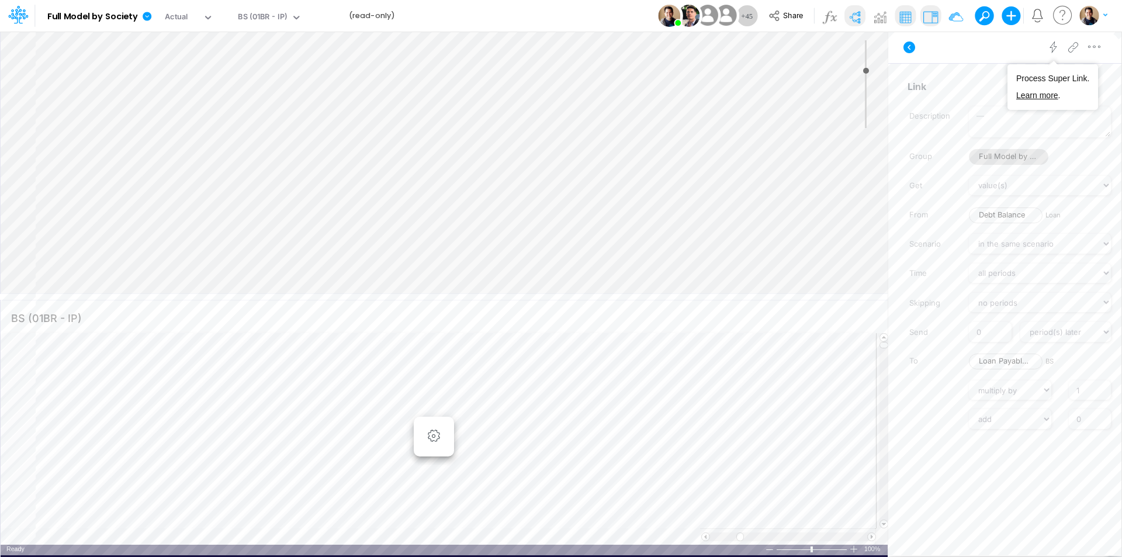
type input "0"
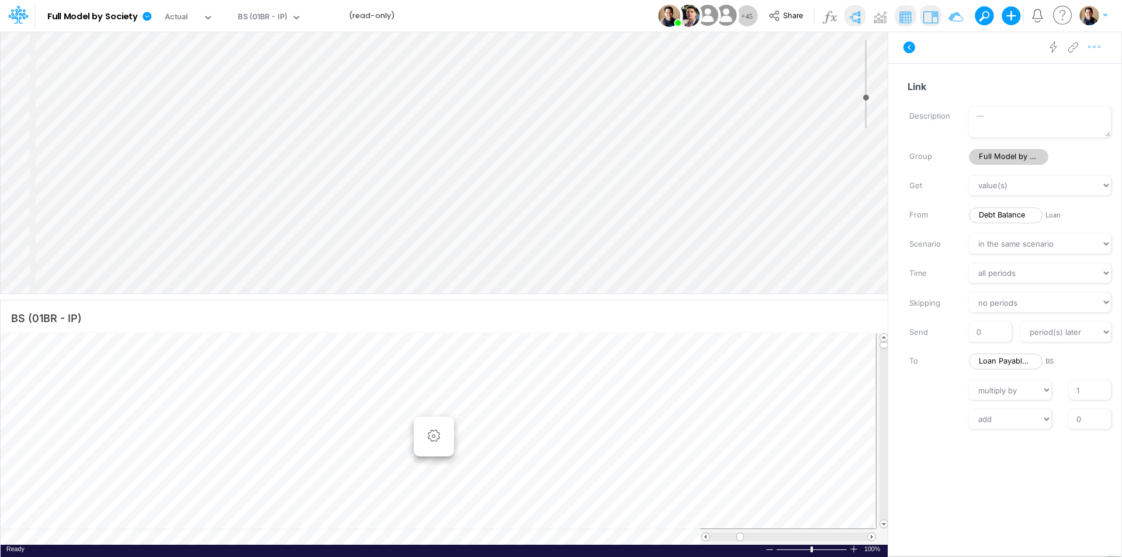
click at [1096, 46] on icon "button" at bounding box center [1095, 47] width 18 height 12
click at [989, 77] on div "Advanced settings" at bounding box center [1019, 76] width 87 height 12
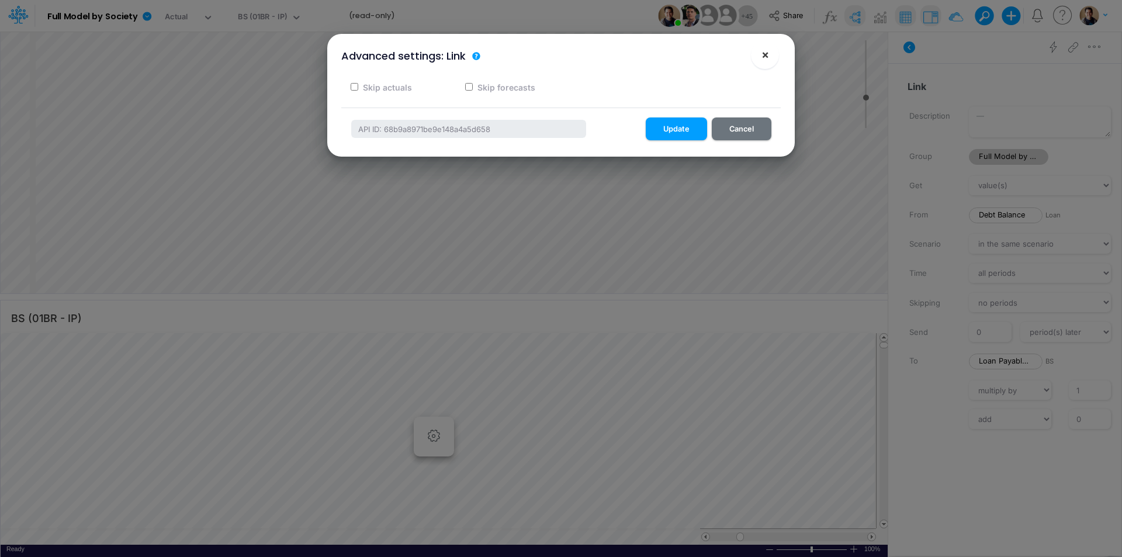
click at [768, 52] on span "×" at bounding box center [765, 54] width 8 height 14
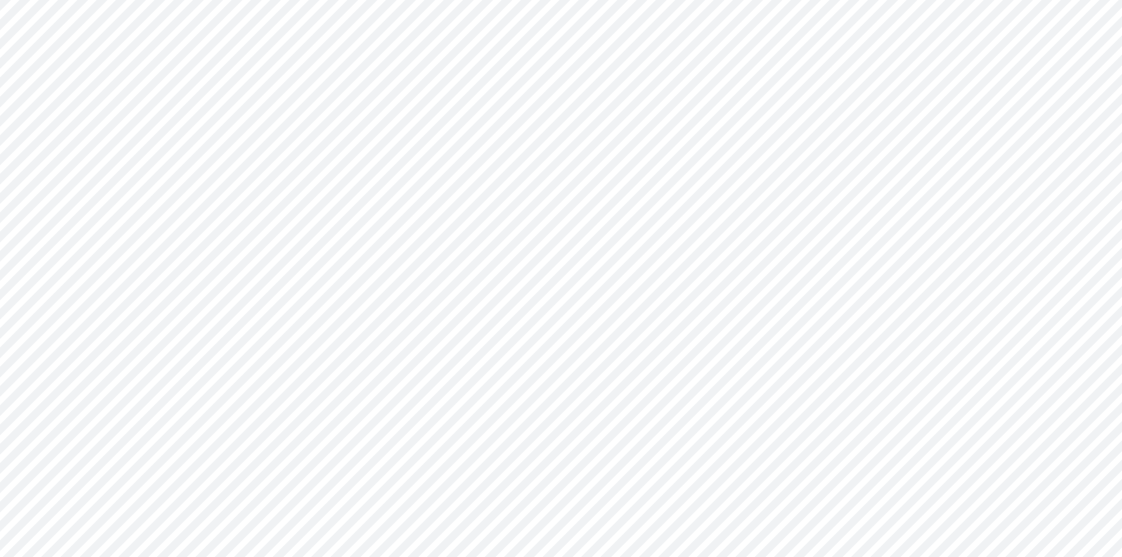
type input "BS (01BR - IP)"
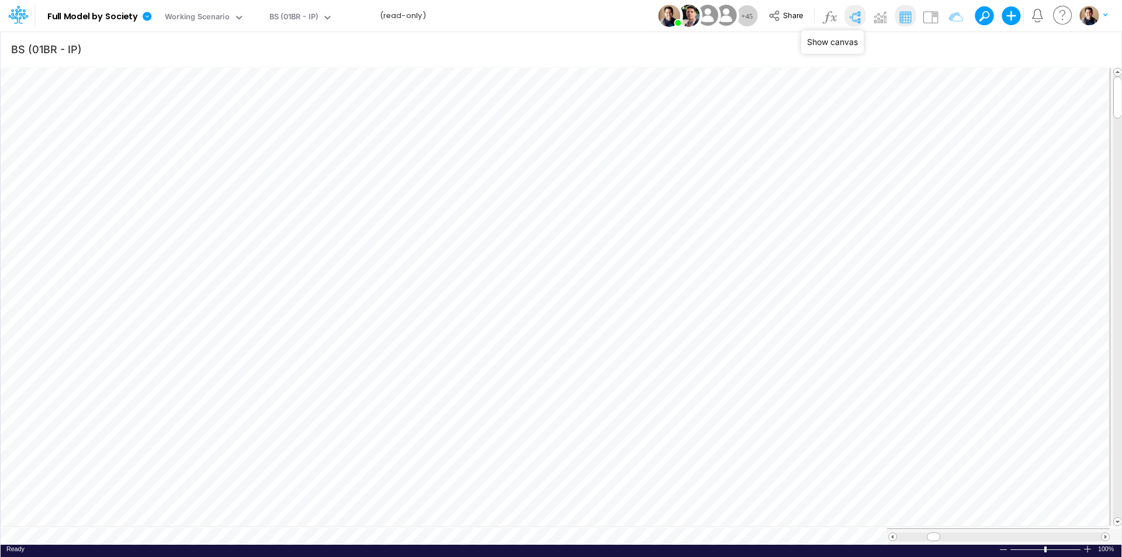
click at [851, 16] on img at bounding box center [855, 17] width 19 height 19
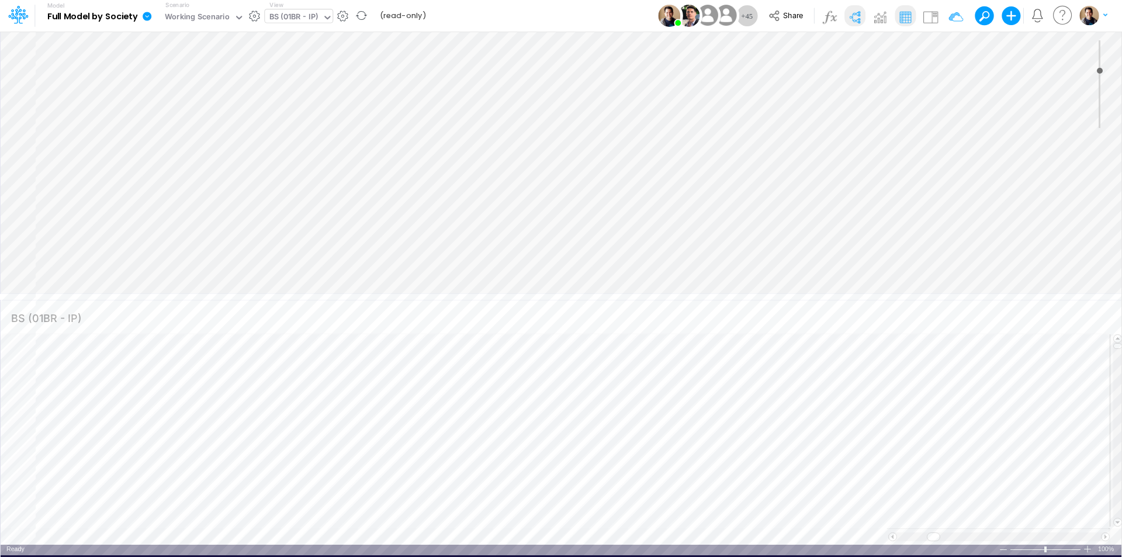
type input "0"
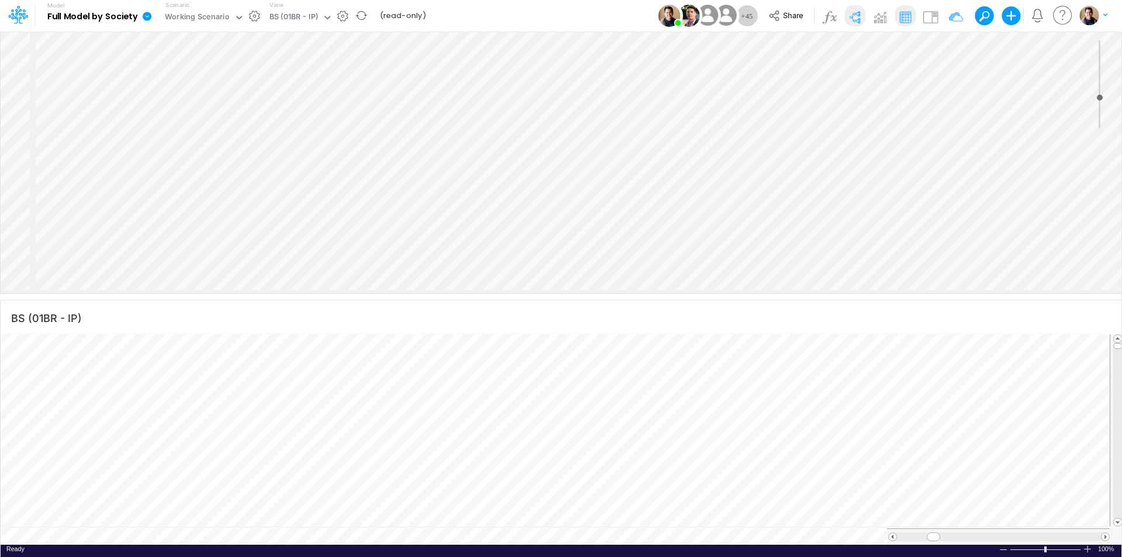
click at [146, 15] on icon at bounding box center [147, 16] width 9 height 9
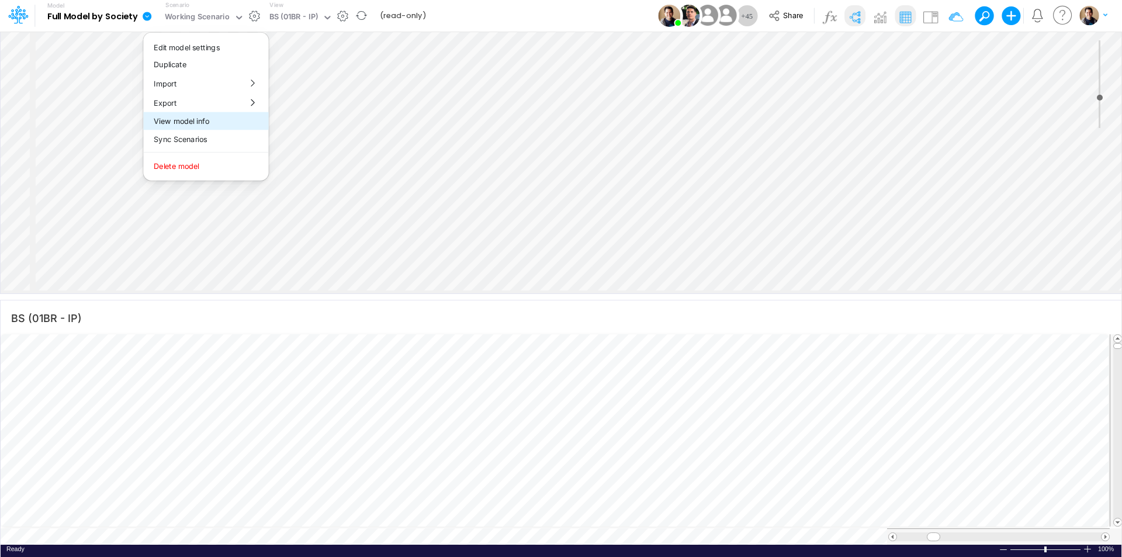
click at [230, 120] on button "View model info" at bounding box center [205, 121] width 125 height 18
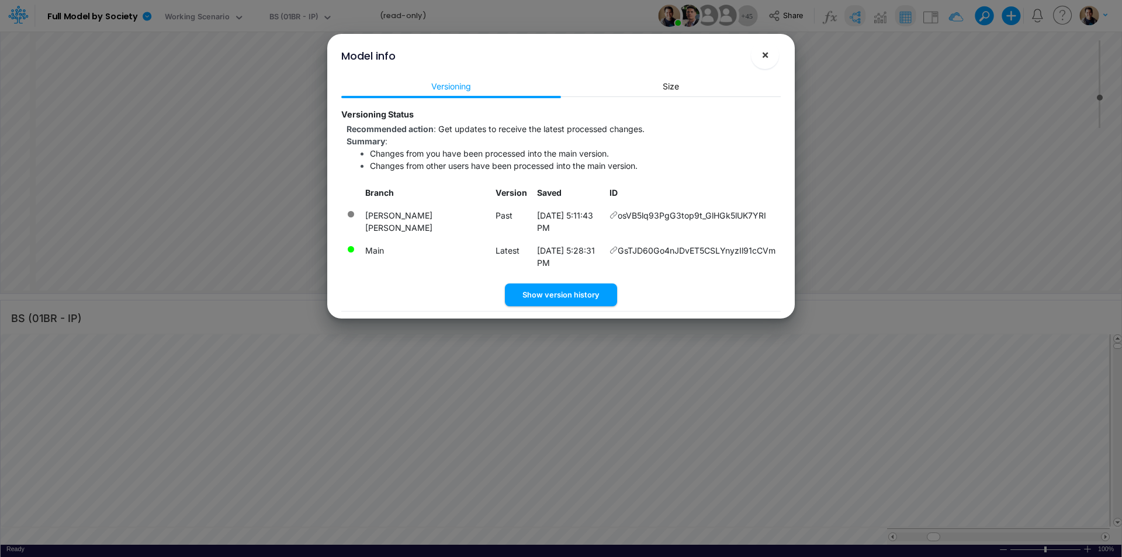
click at [767, 54] on span "×" at bounding box center [765, 54] width 8 height 14
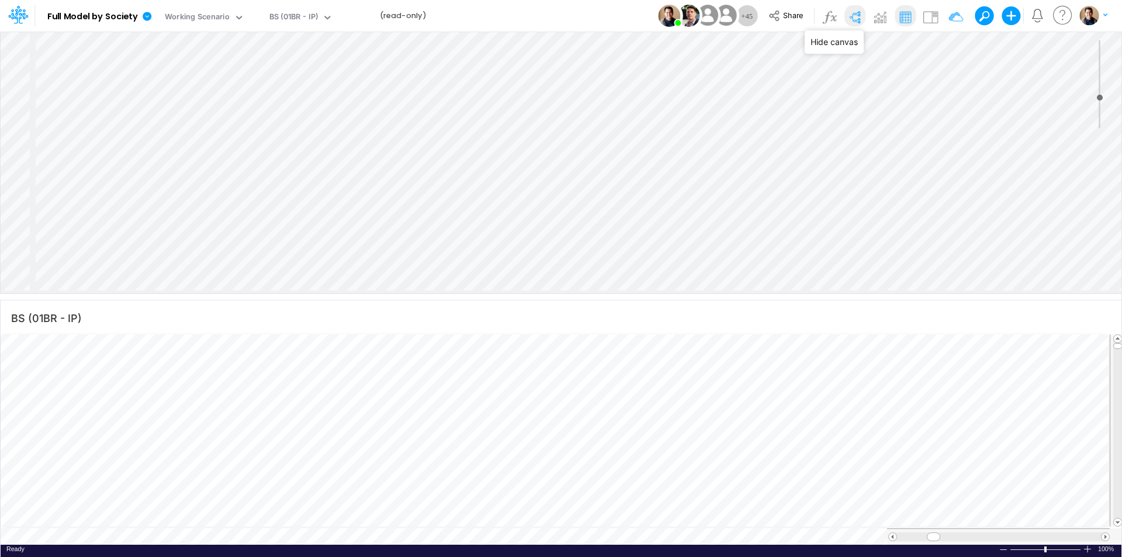
click at [857, 20] on img at bounding box center [855, 17] width 19 height 19
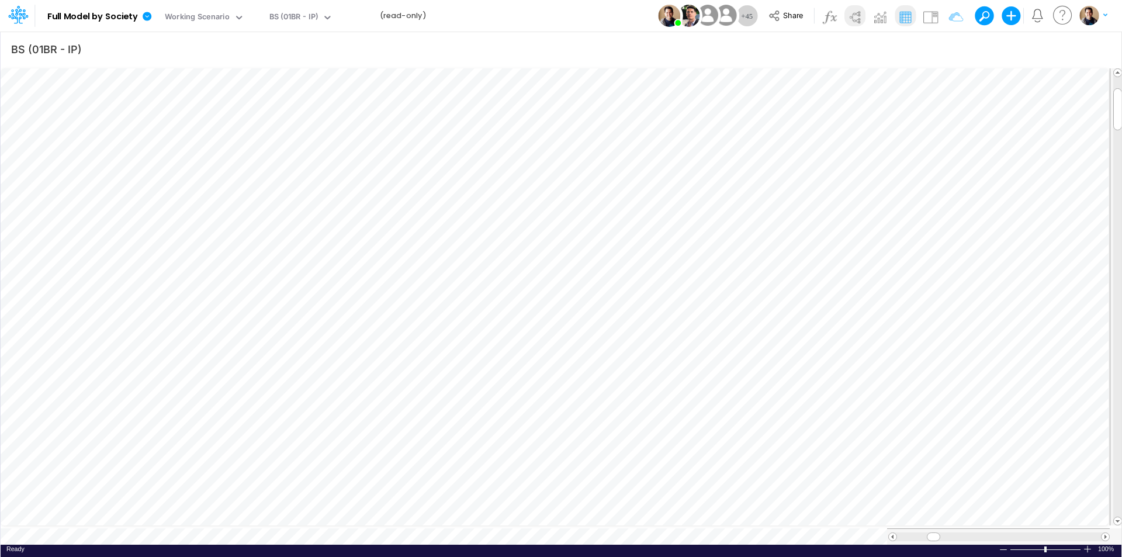
scroll to position [6, 1]
click at [563, 461] on icon "button" at bounding box center [560, 467] width 18 height 12
click at [497, 189] on icon "button" at bounding box center [497, 186] width 18 height 12
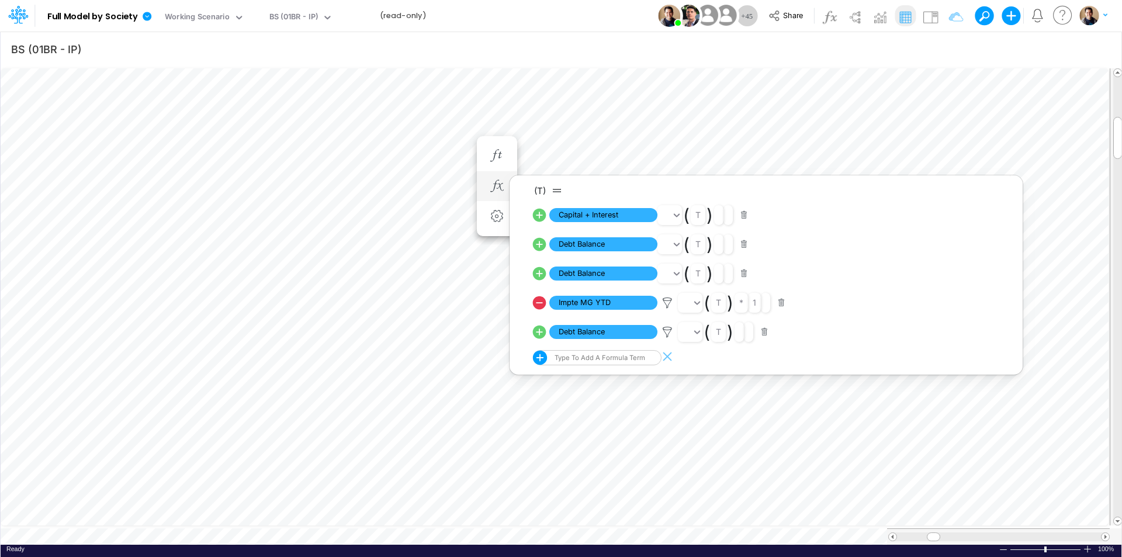
click at [541, 332] on icon at bounding box center [539, 332] width 16 height 16
select select "Multiply"
select select "Add"
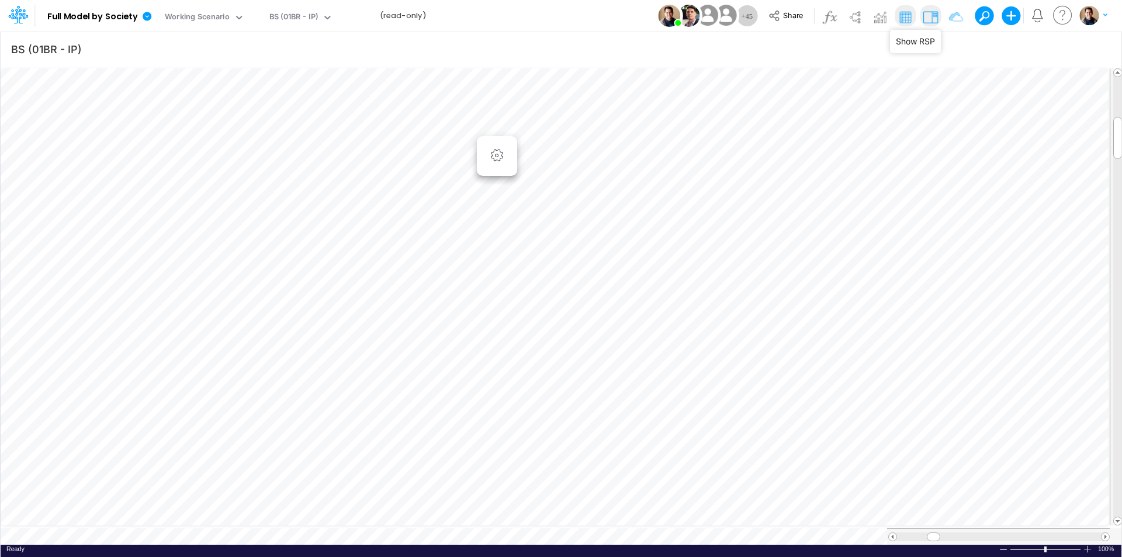
click at [940, 18] on img at bounding box center [930, 17] width 19 height 19
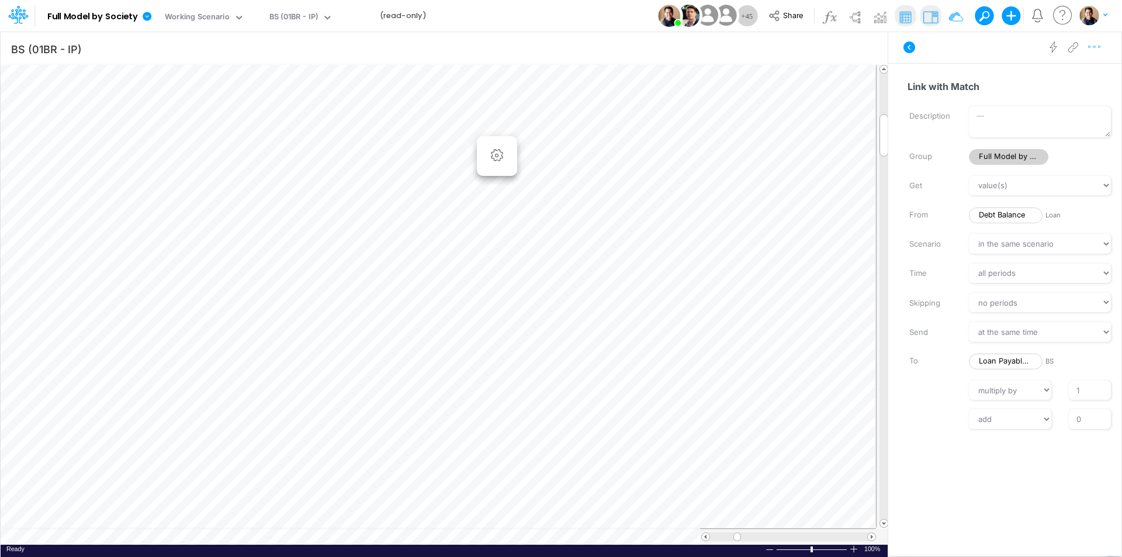
click at [1099, 44] on icon "button" at bounding box center [1095, 47] width 18 height 12
click at [1068, 72] on button "Advanced settings" at bounding box center [1033, 77] width 139 height 20
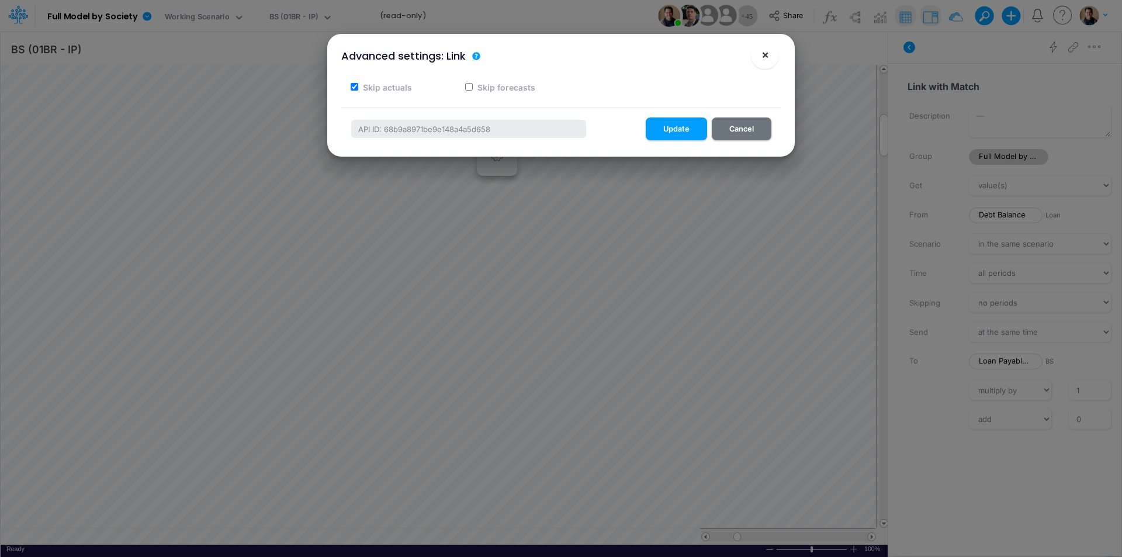
click at [768, 57] on span "×" at bounding box center [765, 54] width 8 height 14
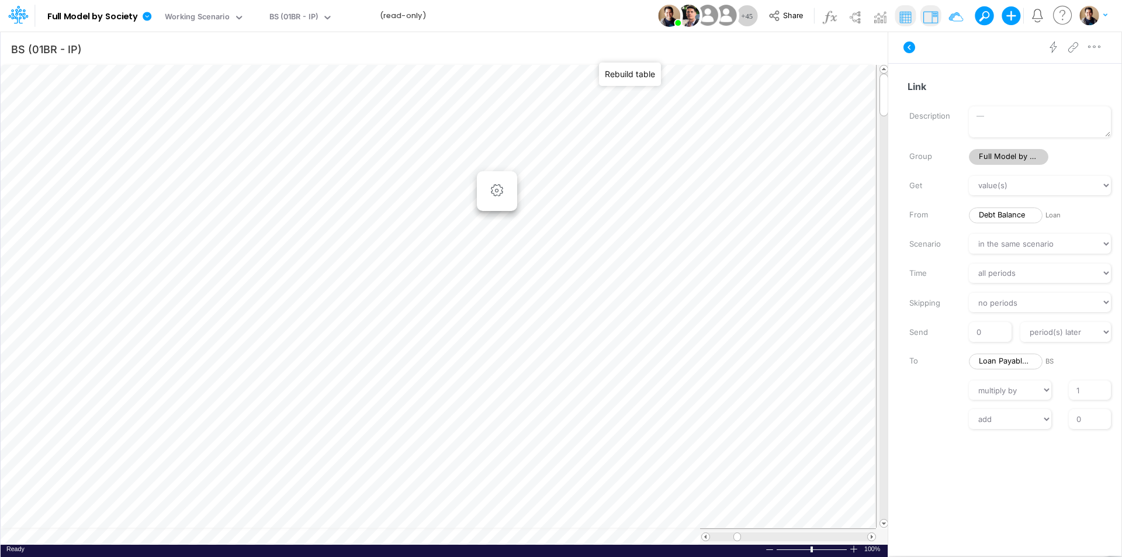
select select "1"
select select "Multiply"
select select "Add"
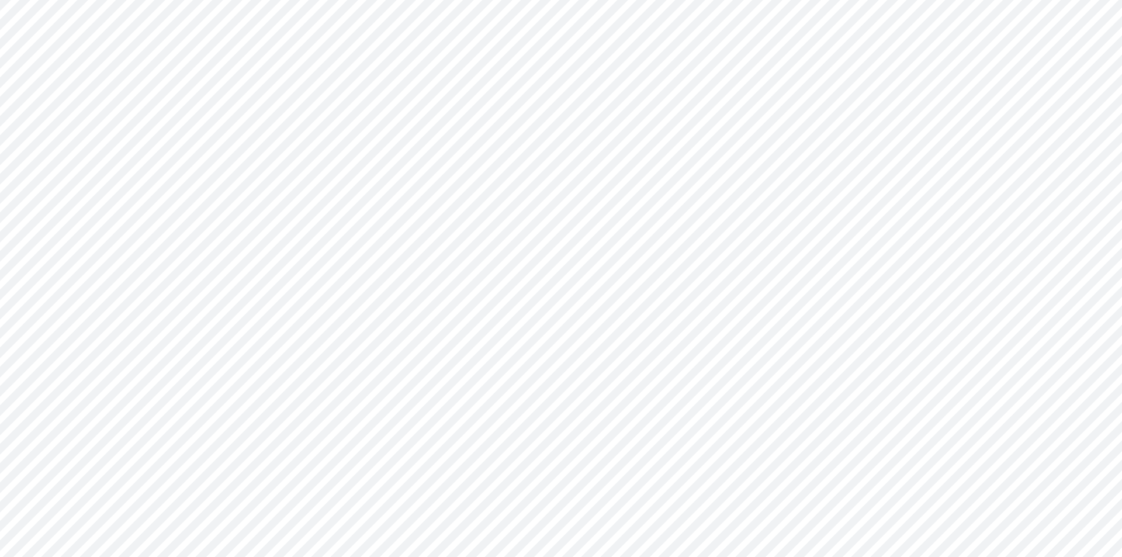
type input "BS (01BR - IP)"
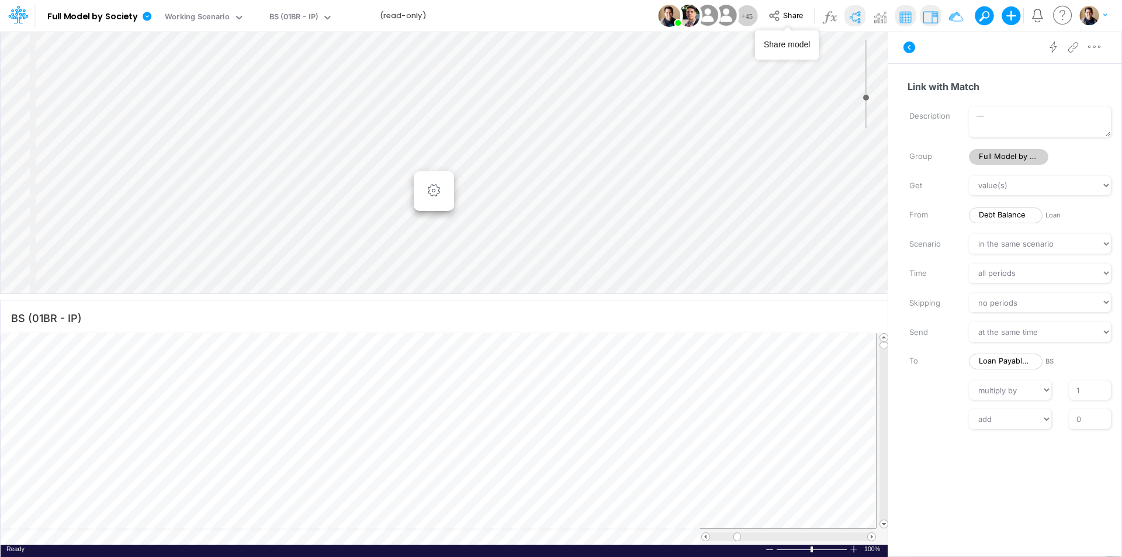
select select "Multiply"
select select "Add"
drag, startPoint x: 0, startPoint y: 0, endPoint x: 783, endPoint y: 16, distance: 782.7
click at [783, 16] on button "Share" at bounding box center [787, 16] width 49 height 18
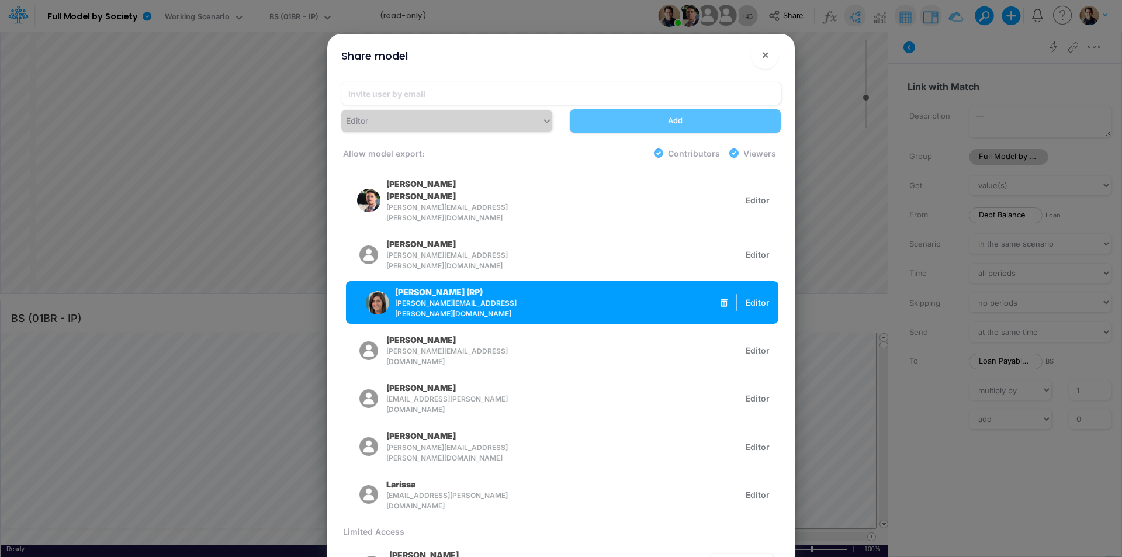
scroll to position [58, 0]
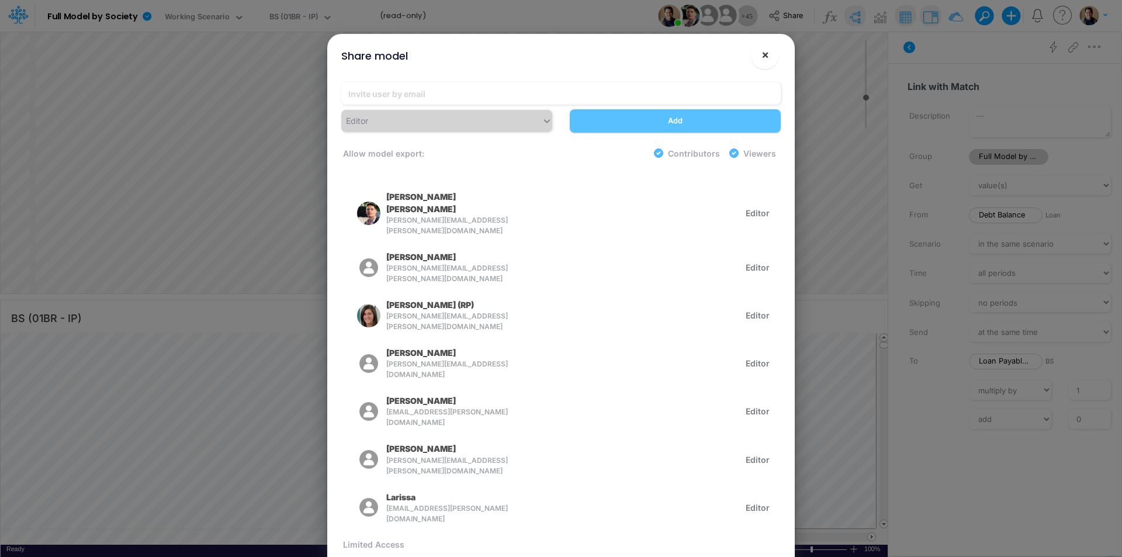
click at [767, 55] on span "×" at bounding box center [765, 54] width 8 height 14
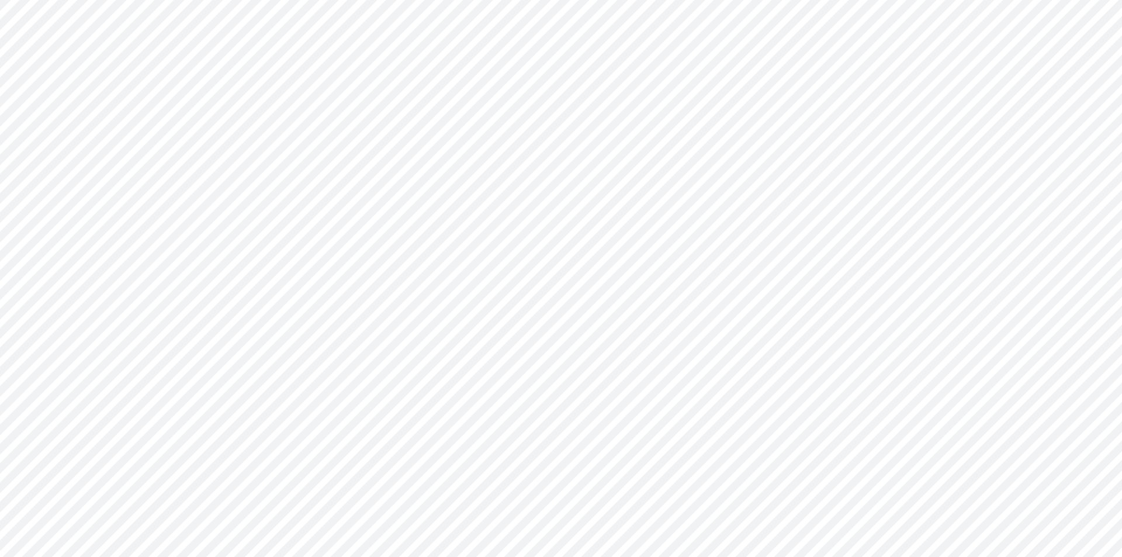
type input "BS (01BR - IP)"
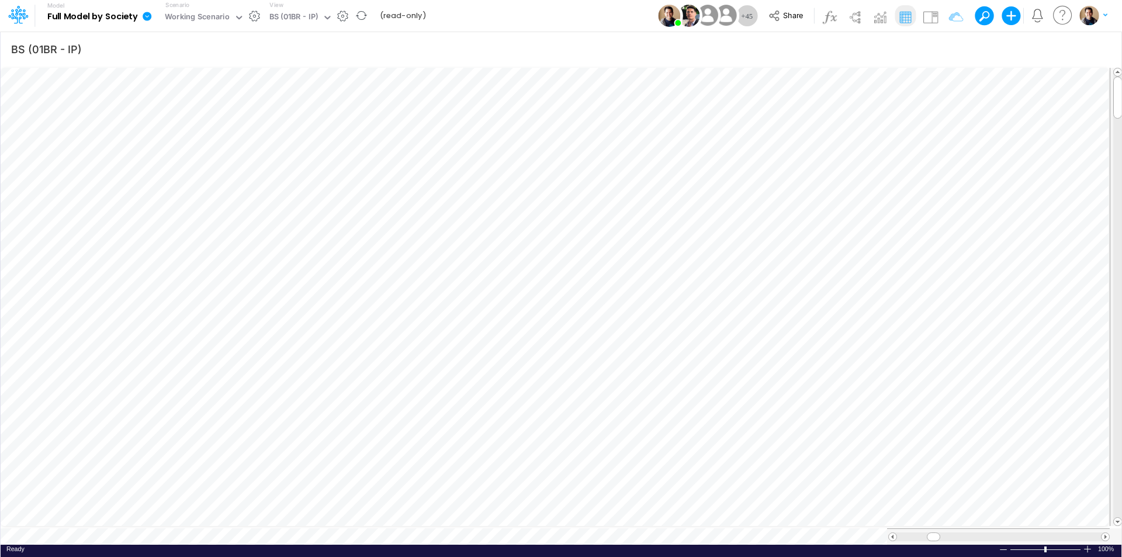
click at [148, 17] on icon at bounding box center [147, 16] width 11 height 11
click at [209, 116] on button "View model info" at bounding box center [205, 121] width 125 height 18
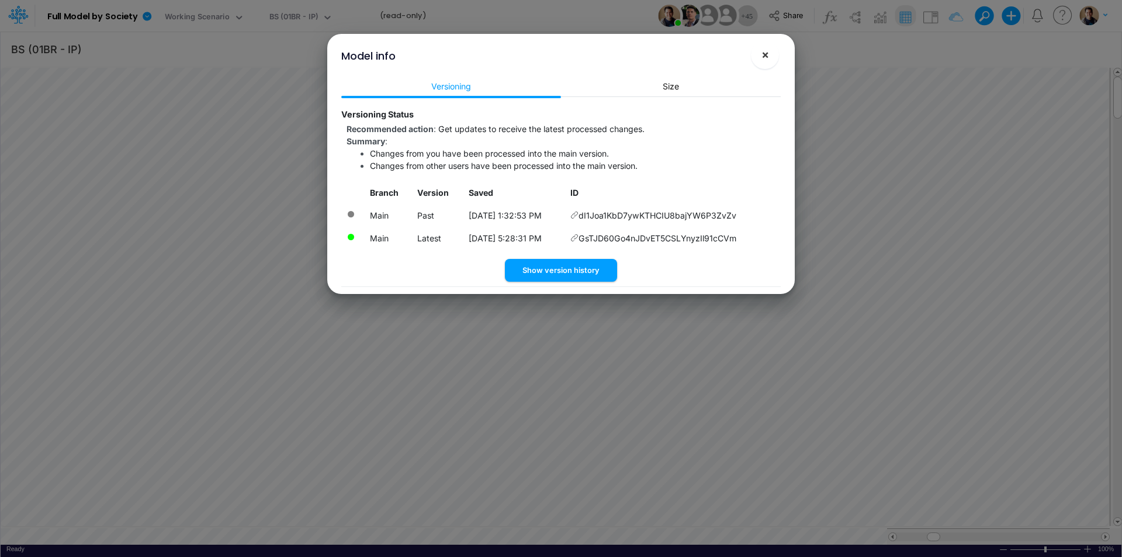
click at [764, 53] on span "×" at bounding box center [765, 54] width 8 height 14
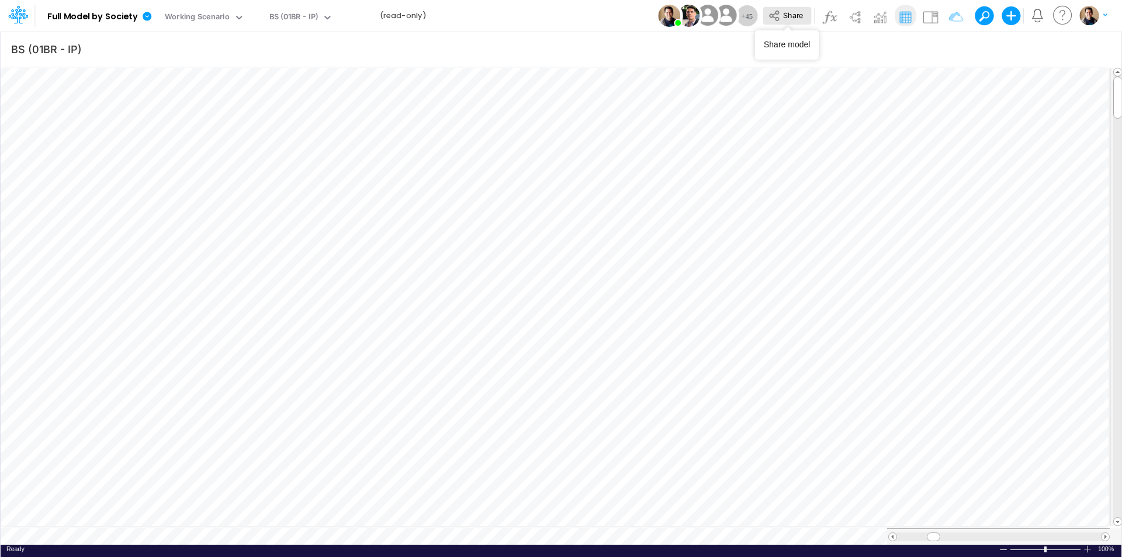
click at [785, 11] on span "Share" at bounding box center [793, 15] width 20 height 9
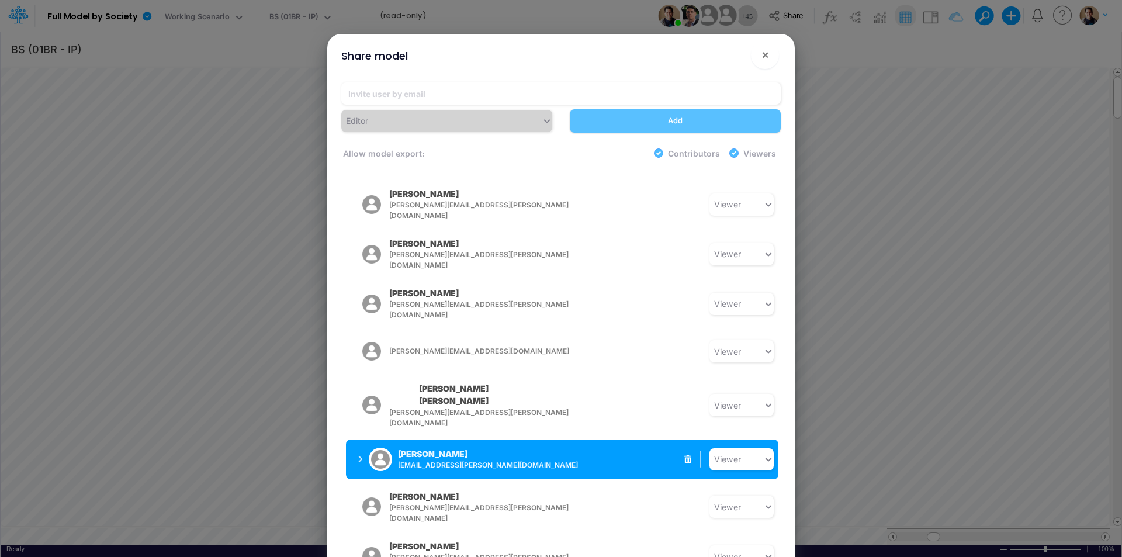
scroll to position [1694, 0]
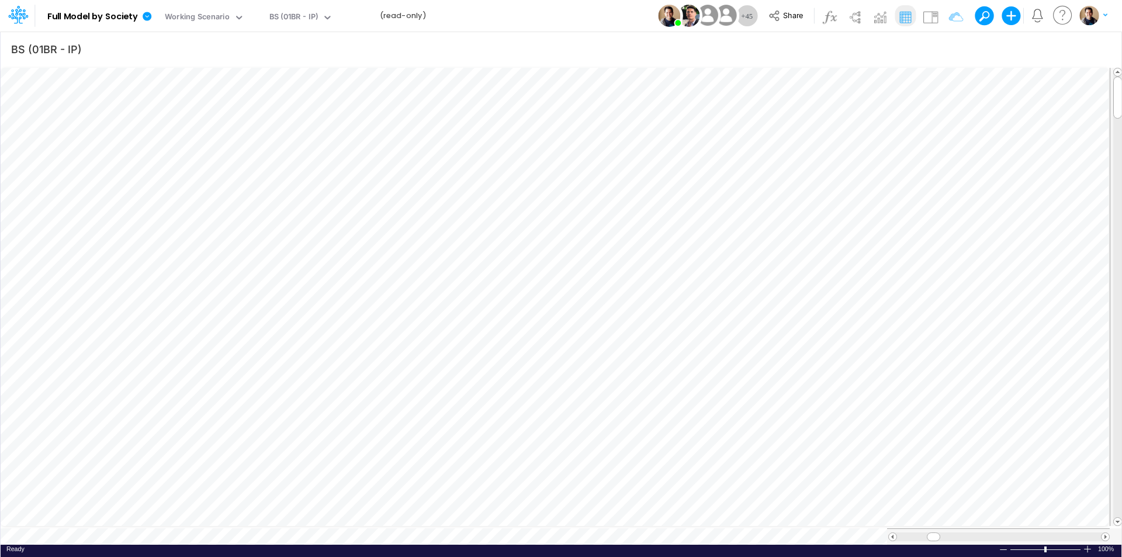
click at [589, 18] on div "Model Full Model by Society Edit model settings Duplicate Import QuickBooks Qui…" at bounding box center [561, 16] width 1010 height 32
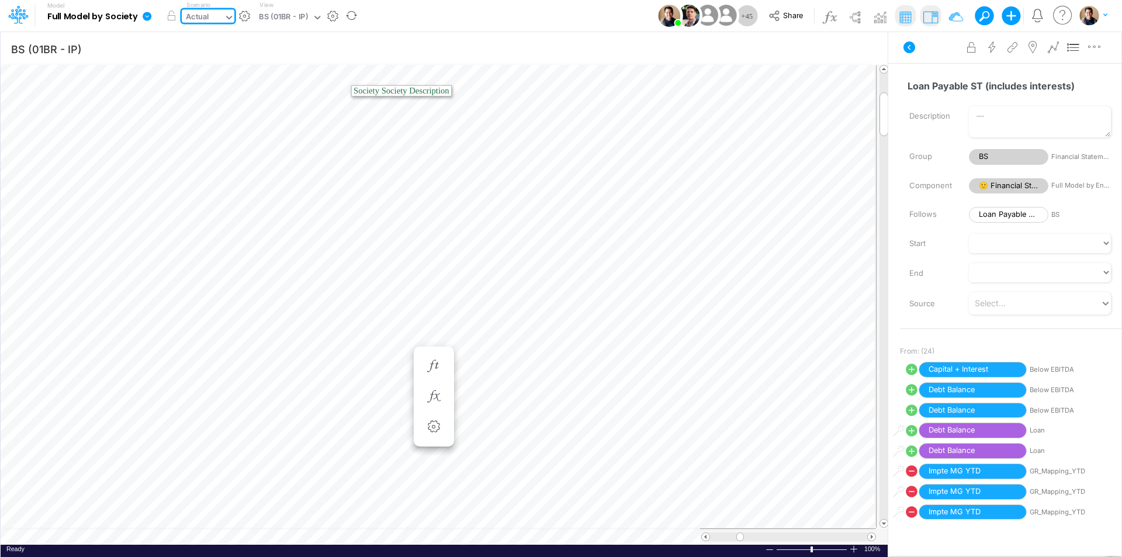
click at [143, 18] on icon at bounding box center [147, 16] width 9 height 9
click at [221, 124] on button "View model info" at bounding box center [205, 121] width 125 height 18
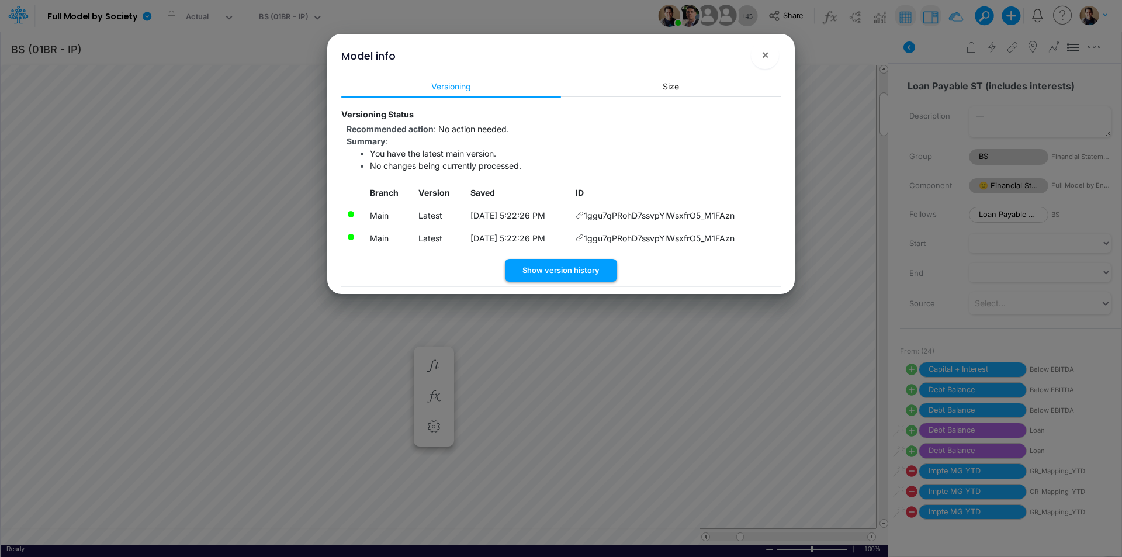
click at [581, 266] on button "Show version history" at bounding box center [561, 270] width 112 height 23
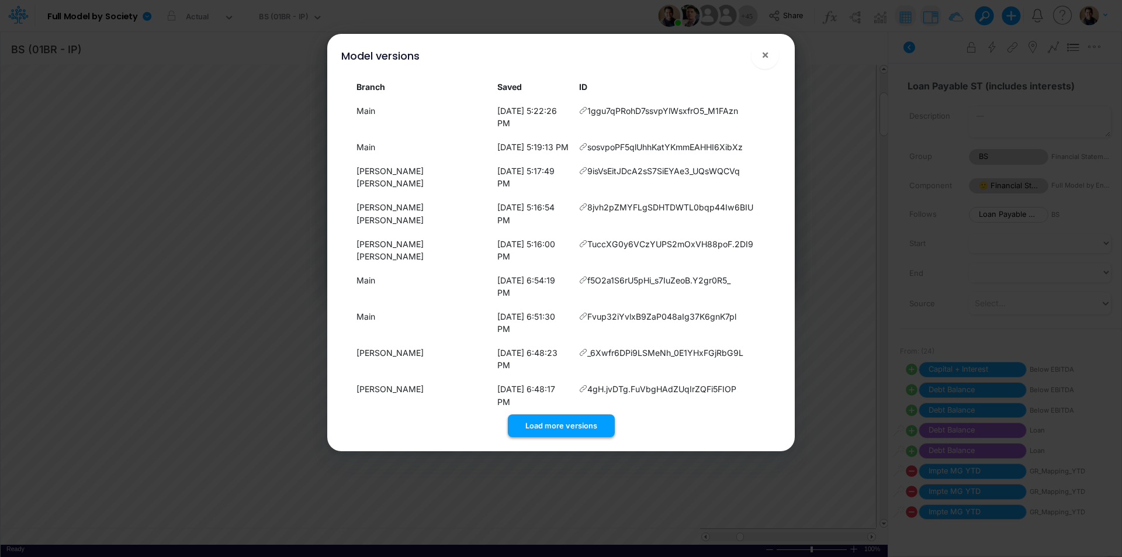
click at [590, 414] on button "Load more versions" at bounding box center [561, 425] width 107 height 23
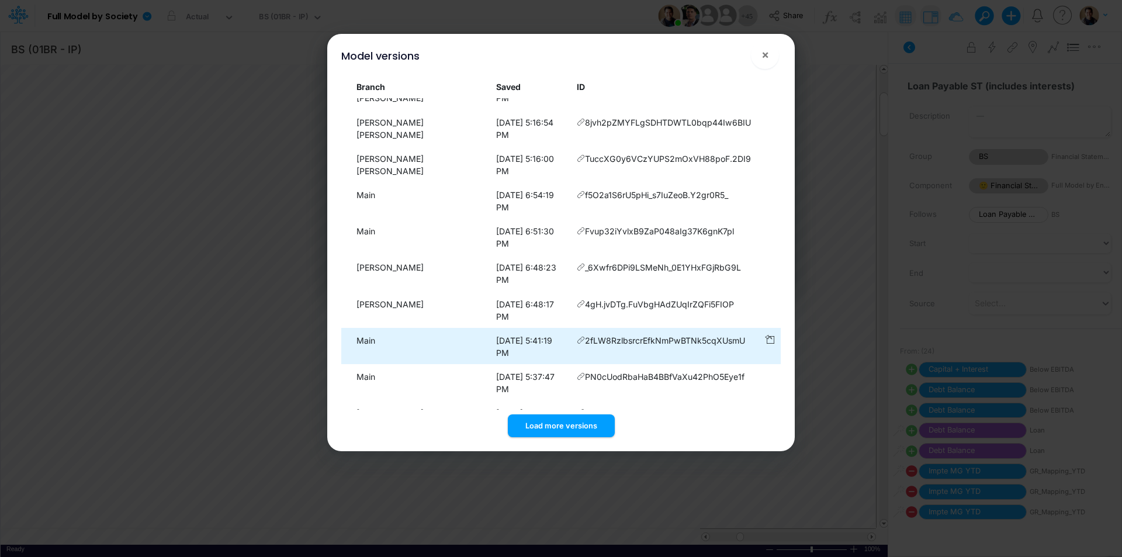
scroll to position [178, 0]
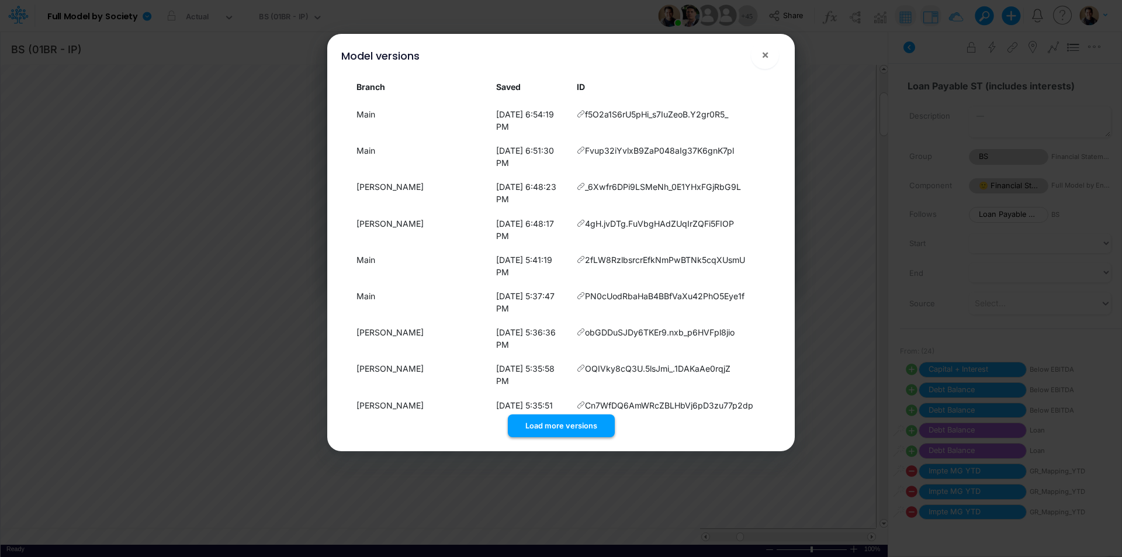
click at [583, 421] on button "Load more versions" at bounding box center [561, 425] width 107 height 23
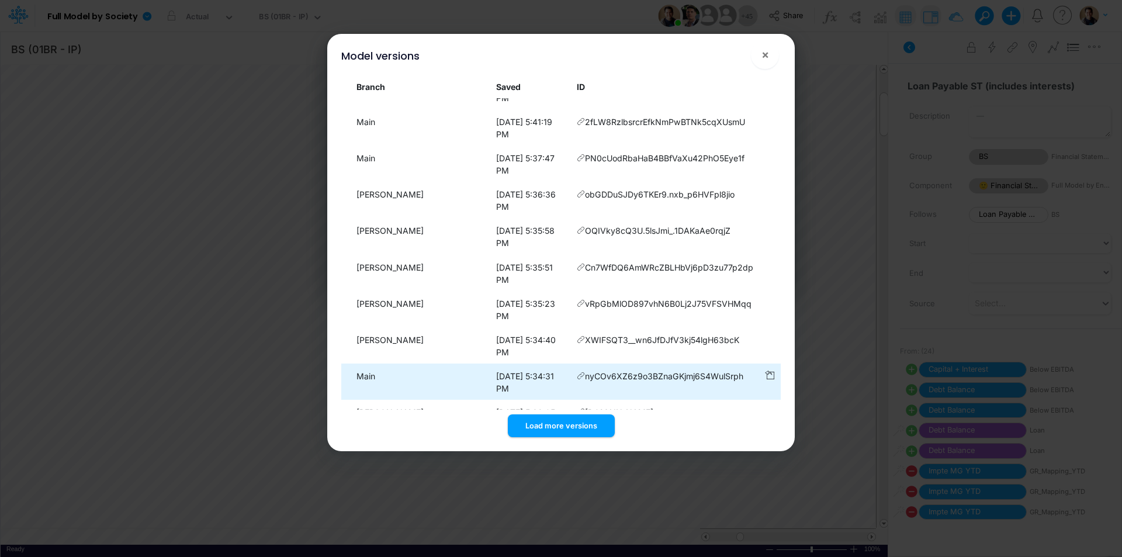
scroll to position [418, 0]
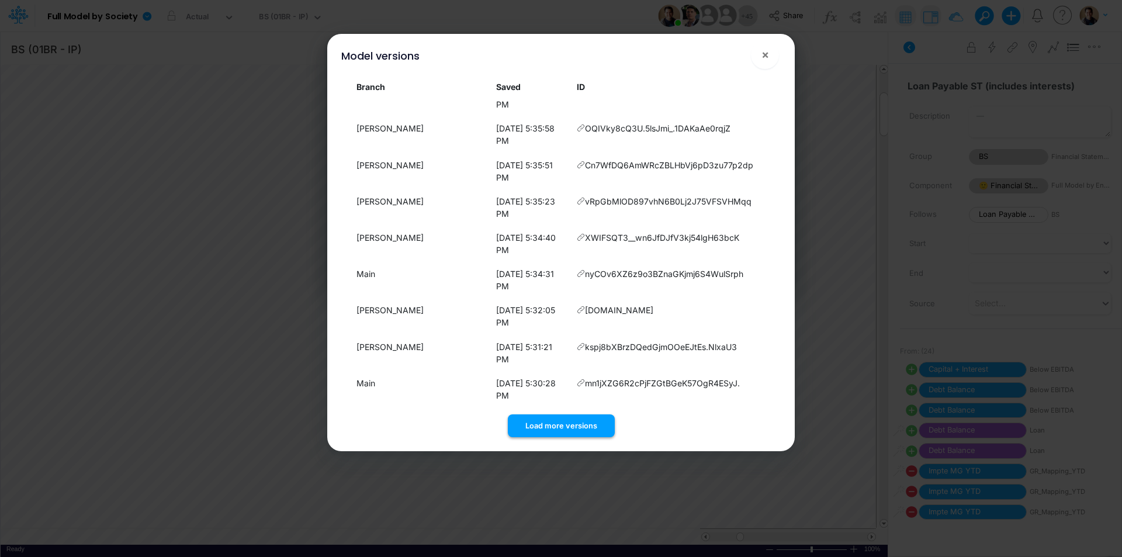
click at [580, 420] on button "Load more versions" at bounding box center [561, 425] width 107 height 23
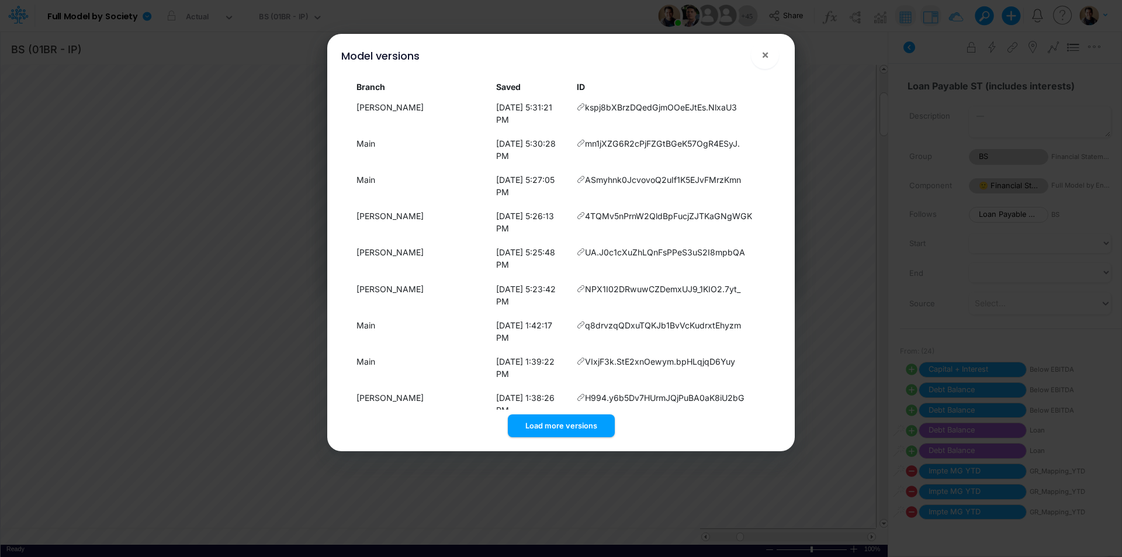
click at [648, 54] on div "Model versions ×" at bounding box center [561, 53] width 458 height 39
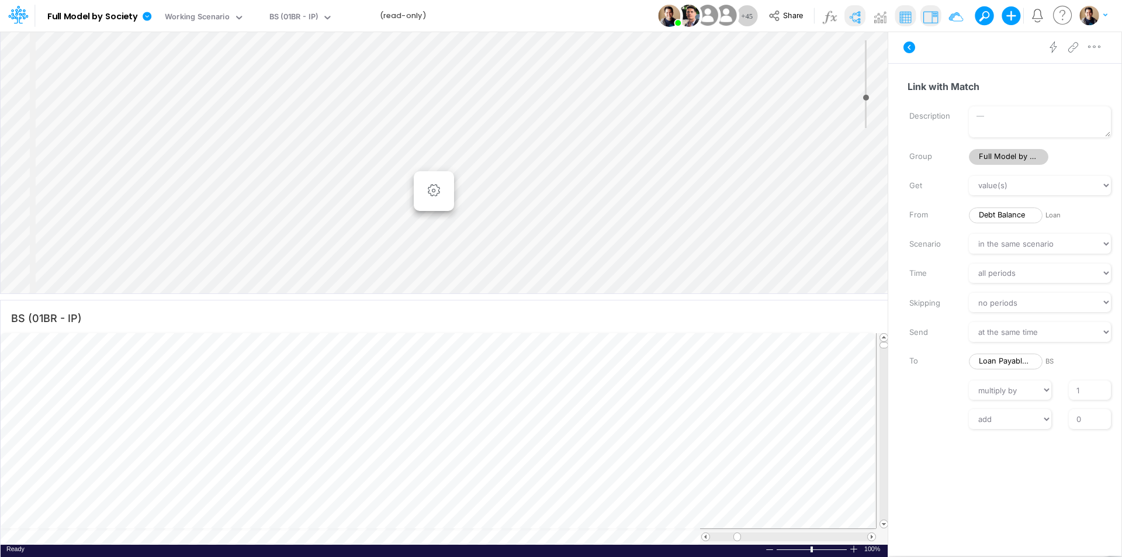
select select "Multiply"
select select "Add"
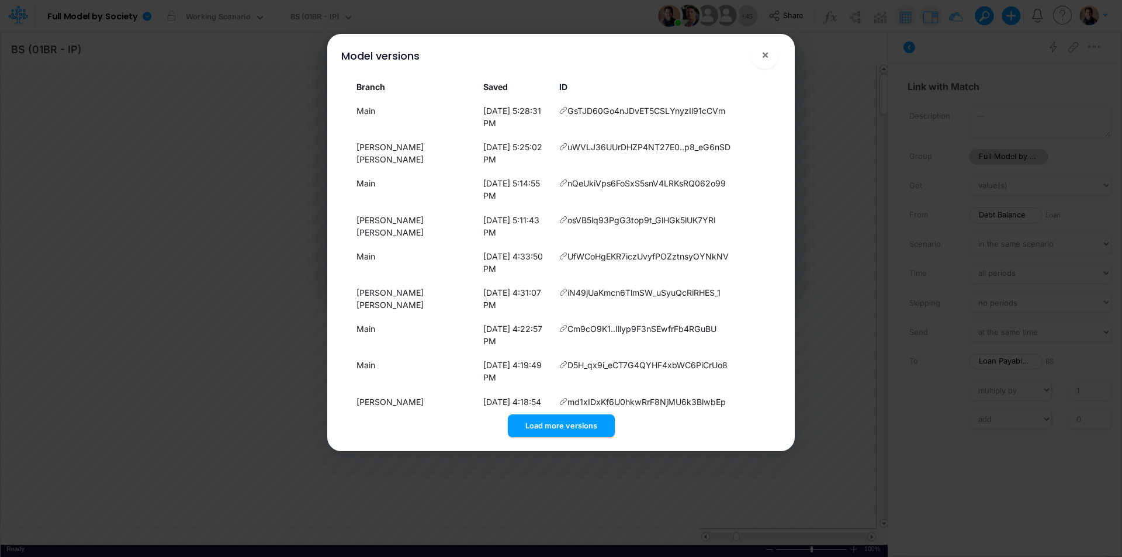
select select "Multiply"
select select "Add"
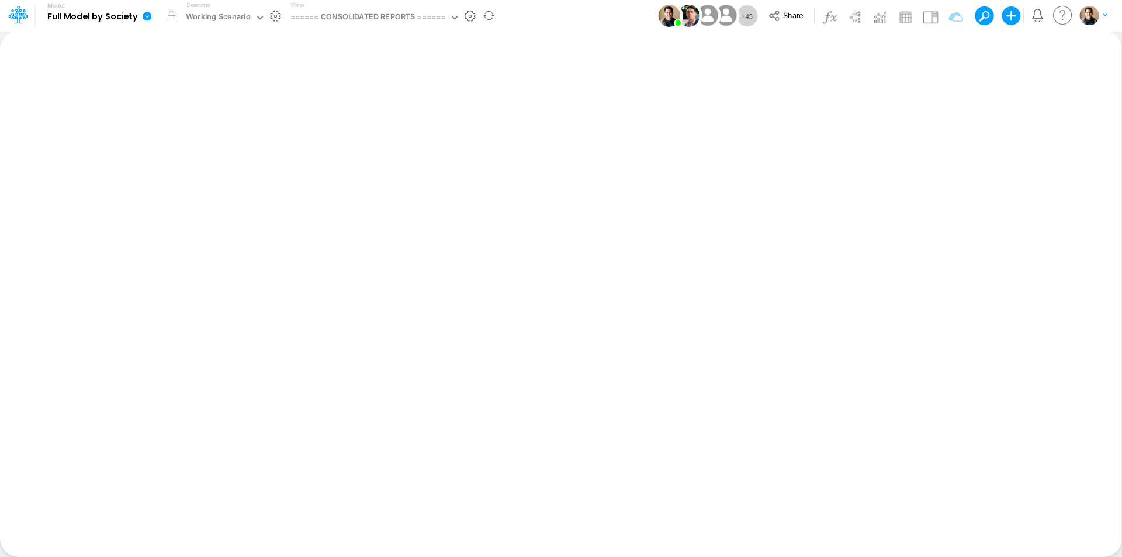
click at [143, 18] on icon at bounding box center [147, 16] width 11 height 11
click at [219, 133] on button "Sync Scenarios" at bounding box center [205, 139] width 125 height 18
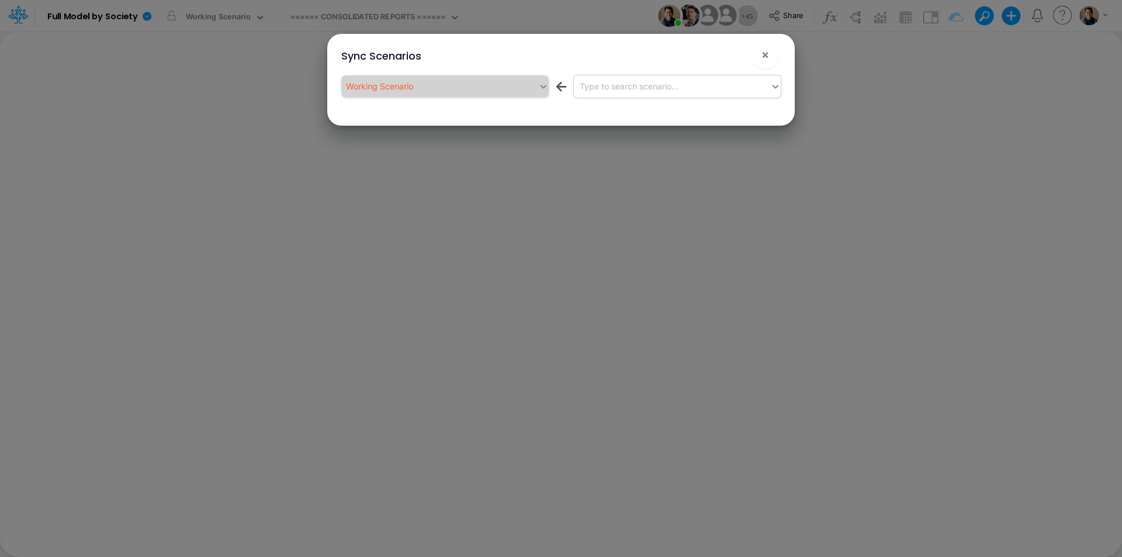
click at [673, 93] on div "Type to search scenario..." at bounding box center [672, 86] width 197 height 19
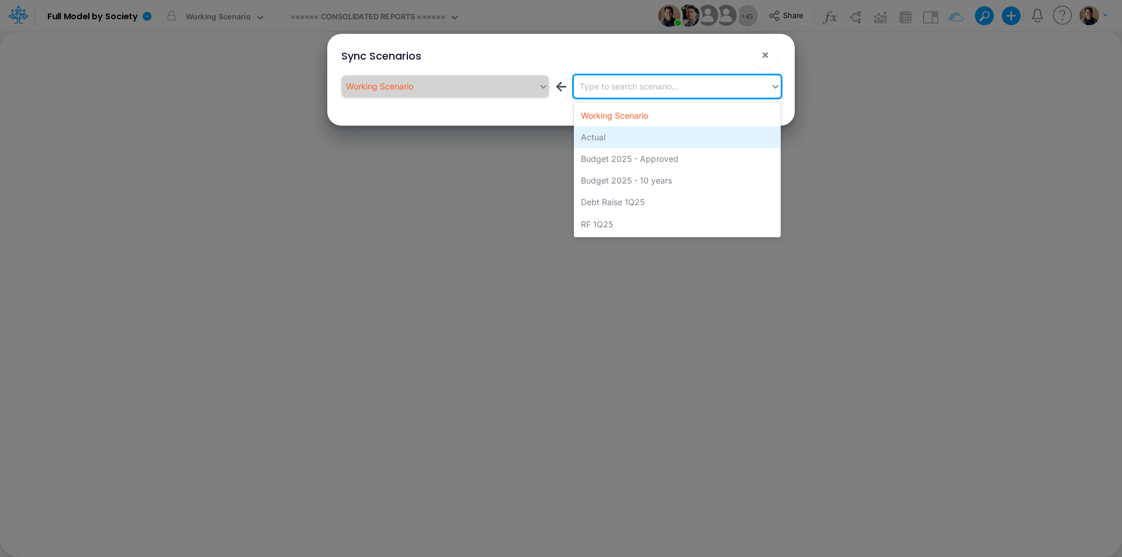
click at [652, 136] on div "Actual" at bounding box center [677, 137] width 207 height 22
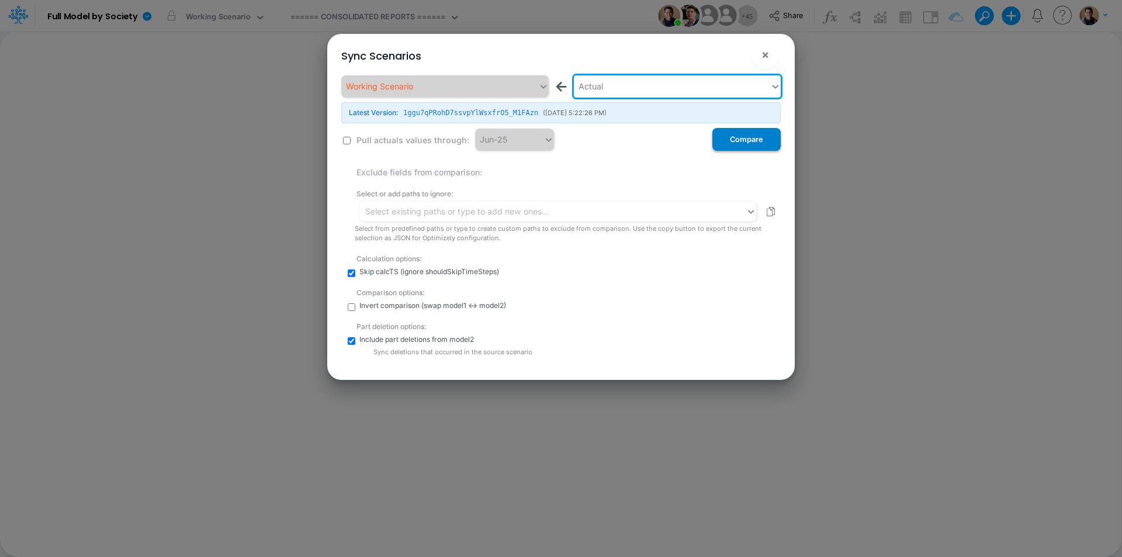
click at [738, 140] on button "Compare" at bounding box center [746, 139] width 68 height 23
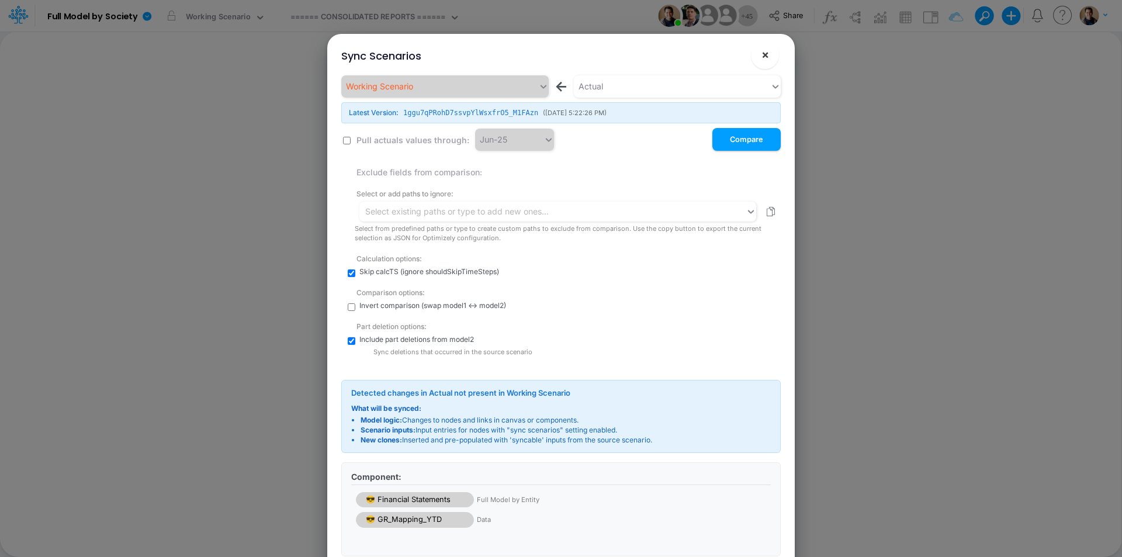
click at [764, 52] on span "×" at bounding box center [765, 54] width 8 height 14
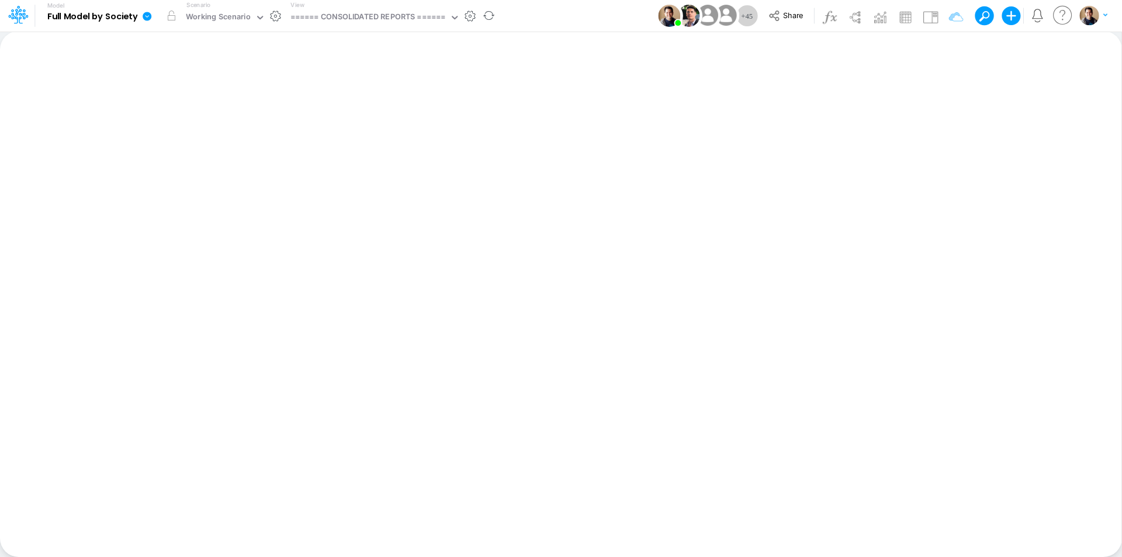
click at [148, 14] on icon at bounding box center [147, 16] width 9 height 9
click at [226, 119] on button "View model info" at bounding box center [205, 121] width 125 height 18
click at [146, 16] on icon at bounding box center [147, 16] width 11 height 11
click at [219, 140] on button "Sync Scenarios" at bounding box center [205, 139] width 125 height 18
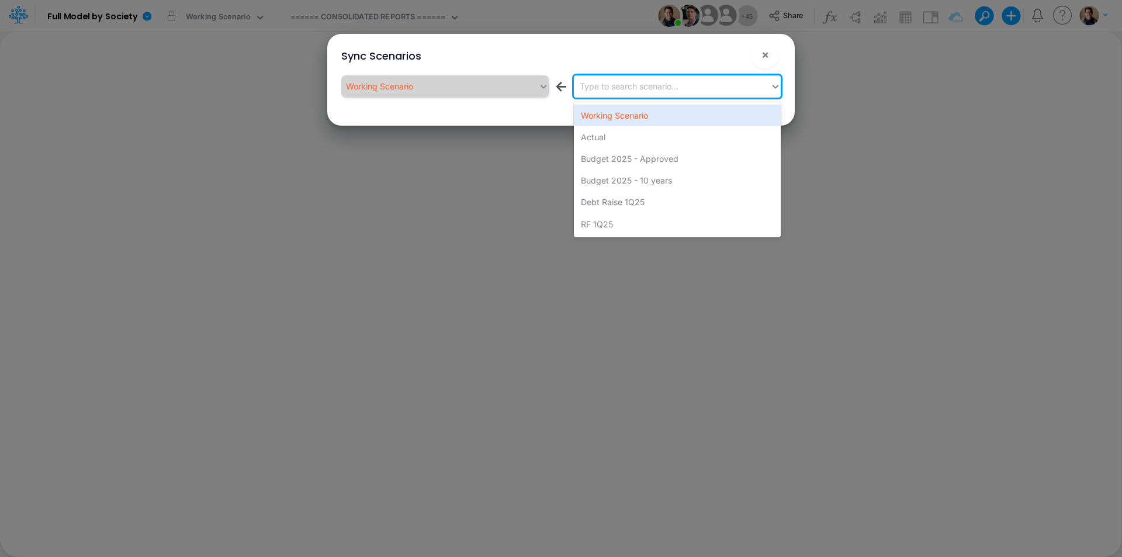
drag, startPoint x: 637, startPoint y: 82, endPoint x: 640, endPoint y: 95, distance: 13.3
click at [637, 84] on div "Type to search scenario..." at bounding box center [629, 86] width 99 height 12
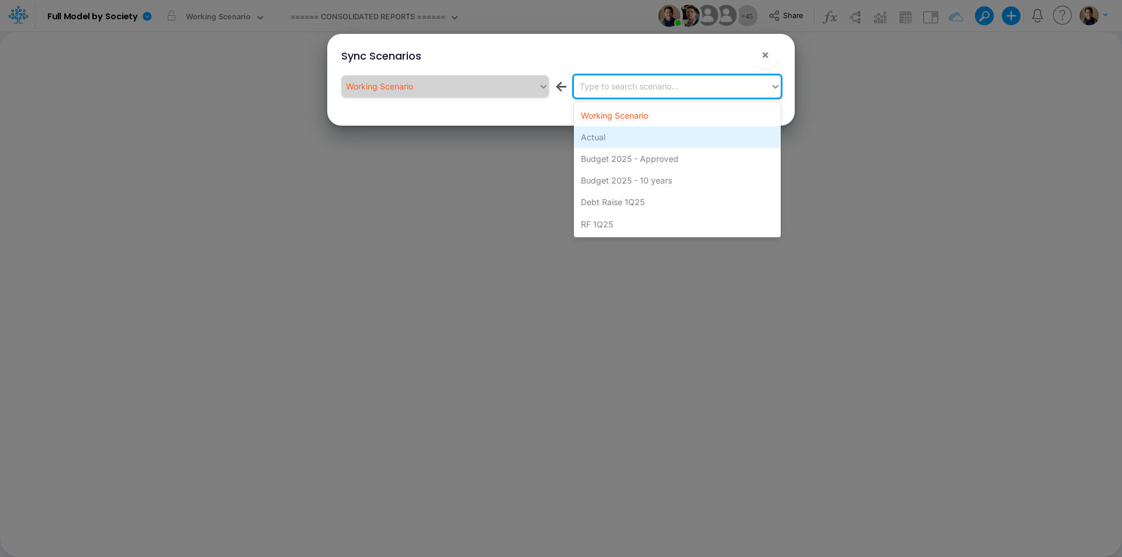
click at [661, 141] on div "Actual" at bounding box center [677, 137] width 207 height 22
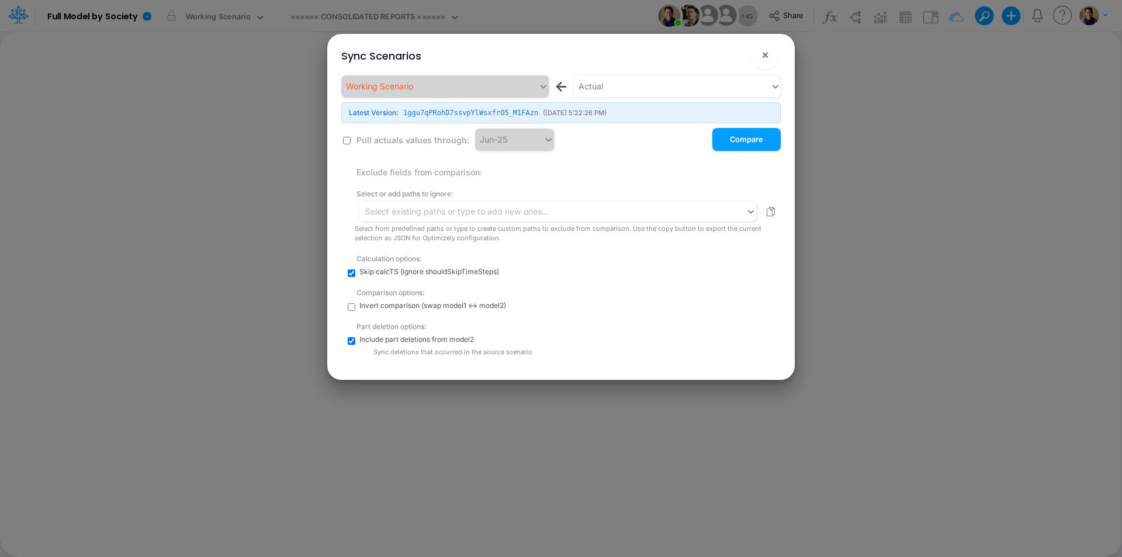
drag, startPoint x: 753, startPoint y: 139, endPoint x: 725, endPoint y: 143, distance: 27.8
click at [752, 140] on button "Compare" at bounding box center [746, 139] width 68 height 23
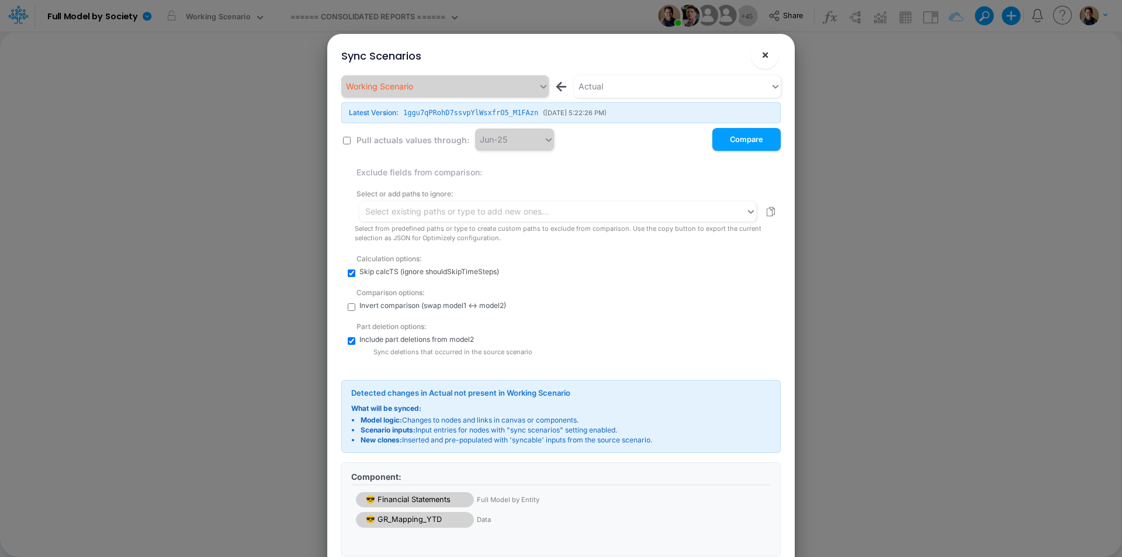
click at [773, 50] on button "×" at bounding box center [765, 55] width 28 height 28
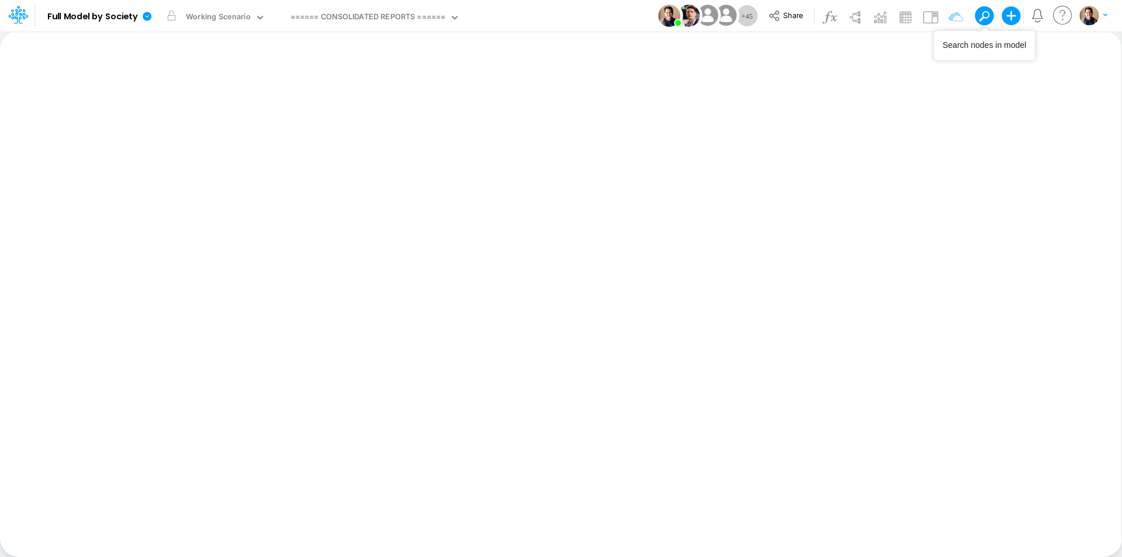
click at [989, 13] on span at bounding box center [984, 16] width 16 height 16
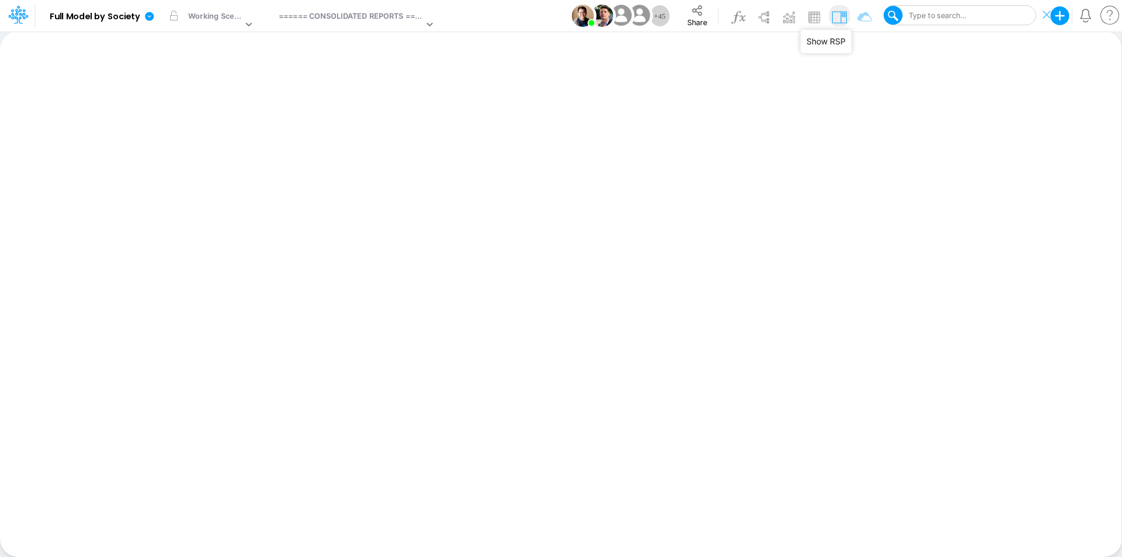
click at [837, 15] on img at bounding box center [839, 17] width 19 height 19
click at [962, 16] on div "Type to search..." at bounding box center [936, 15] width 60 height 11
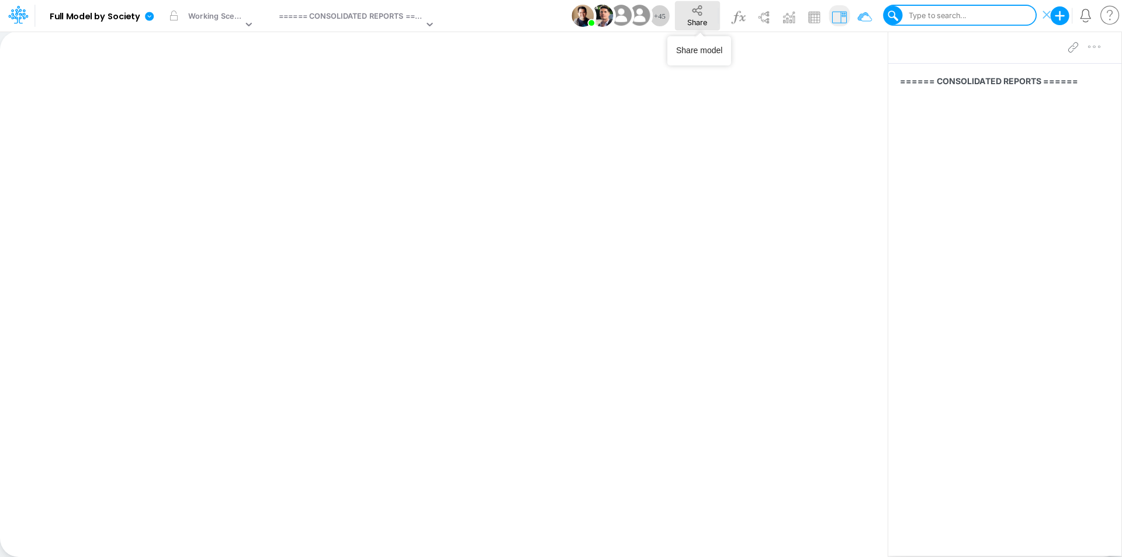
click at [704, 12] on icon at bounding box center [697, 10] width 13 height 13
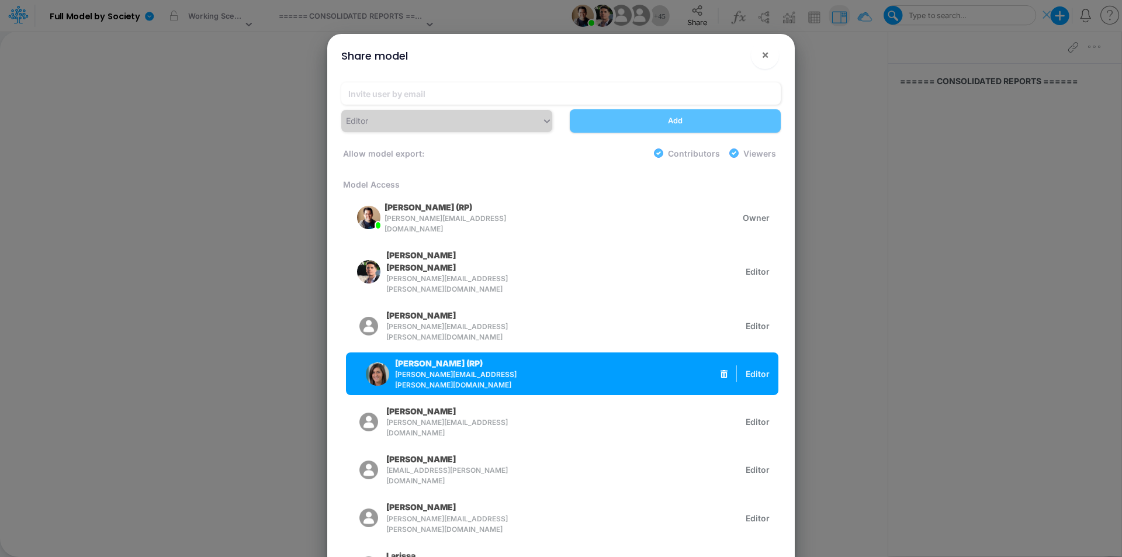
scroll to position [818, 0]
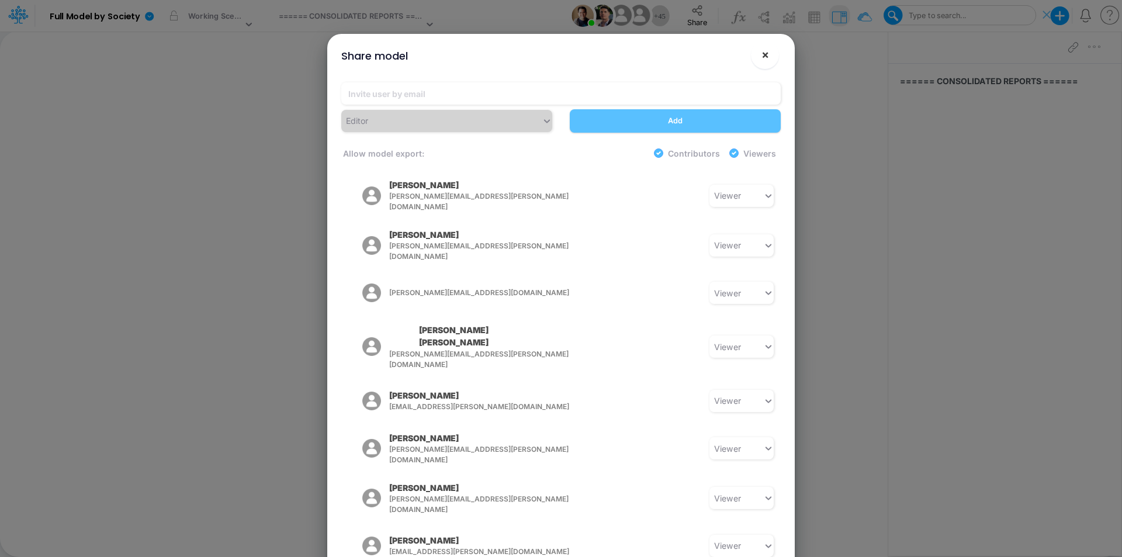
click at [771, 50] on button "×" at bounding box center [765, 55] width 28 height 28
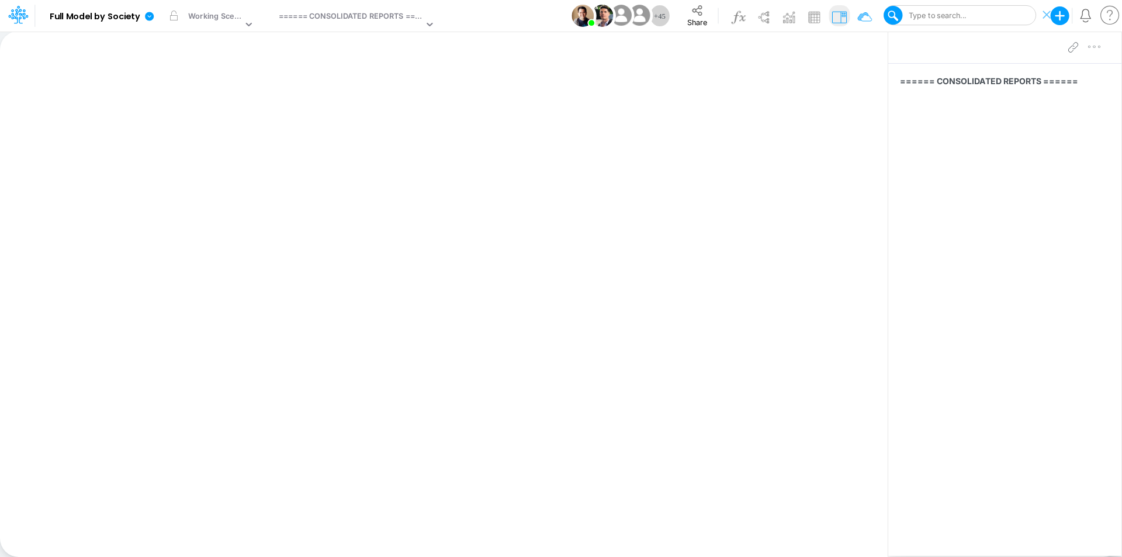
click at [965, 14] on div "Type to search..." at bounding box center [936, 15] width 60 height 11
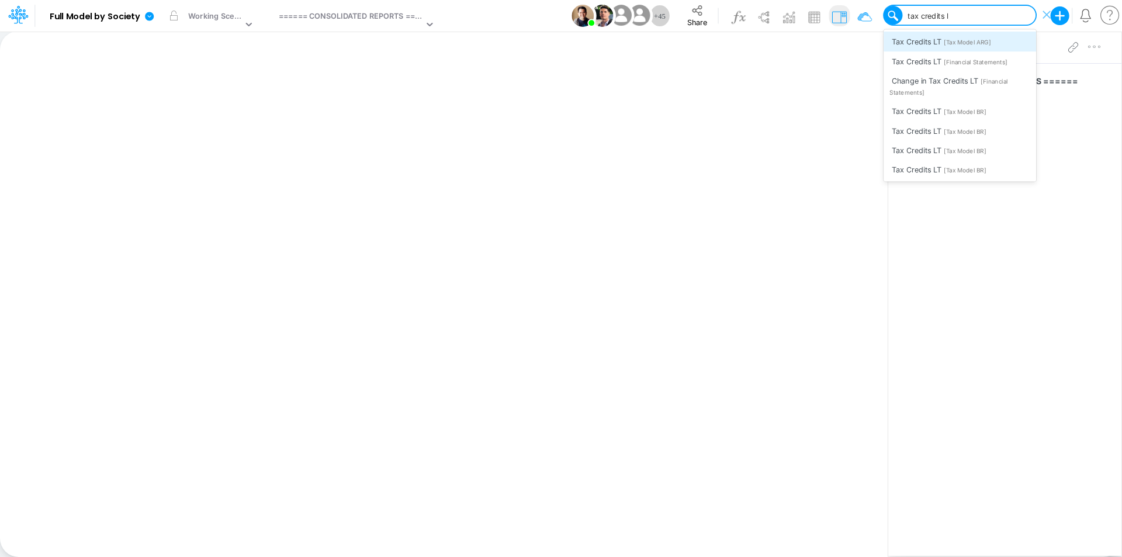
type input "tax credits lt"
click at [994, 58] on span "[Financial Statements]" at bounding box center [976, 62] width 64 height 8
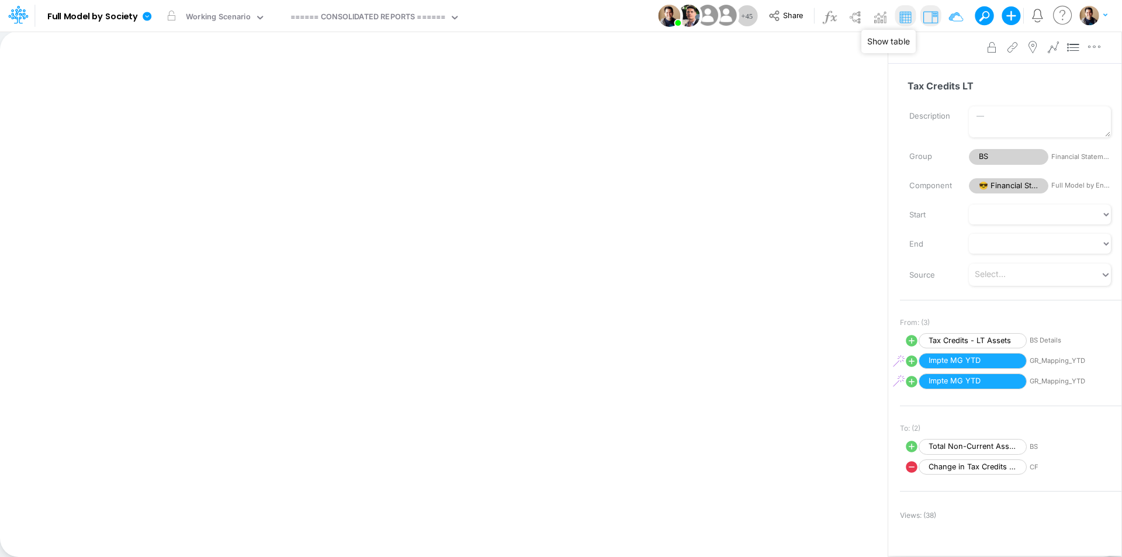
click at [914, 15] on img at bounding box center [905, 17] width 19 height 19
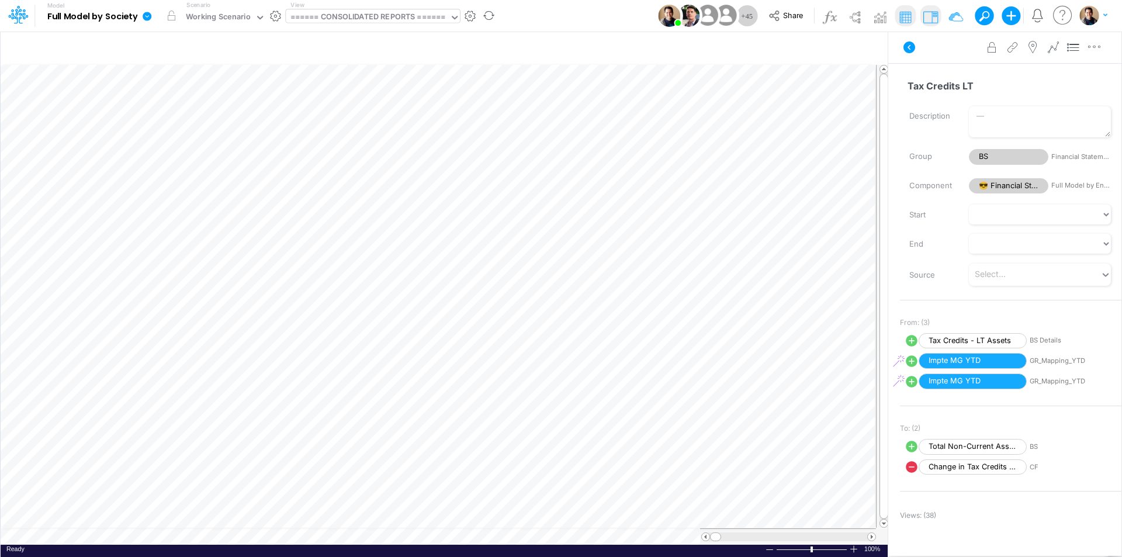
click at [396, 15] on div "====== CONSOLIDATED REPORTS ======" at bounding box center [367, 17] width 155 height 13
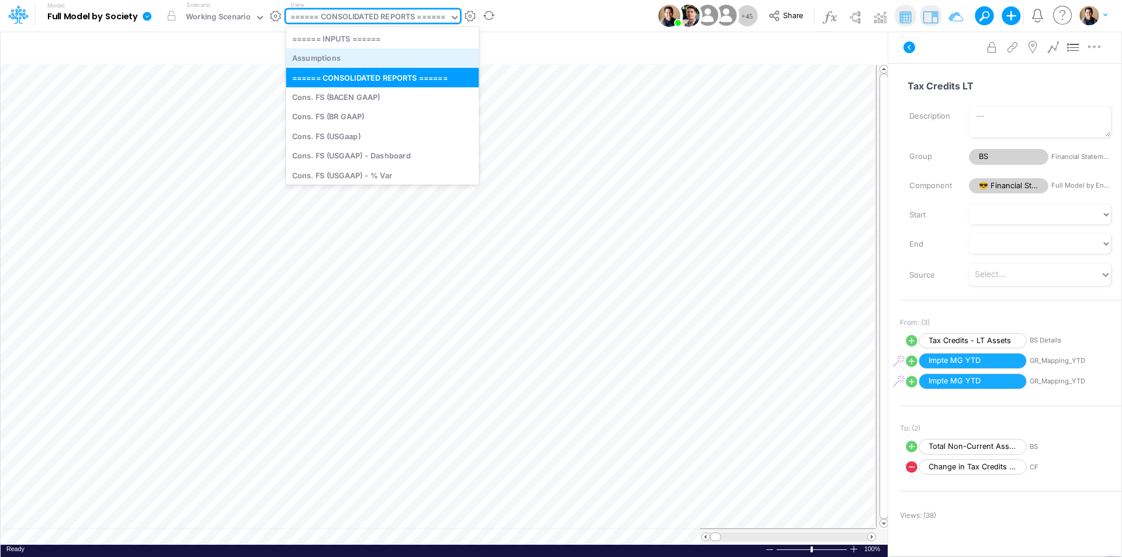
click at [387, 54] on div "Assumptions" at bounding box center [382, 58] width 193 height 19
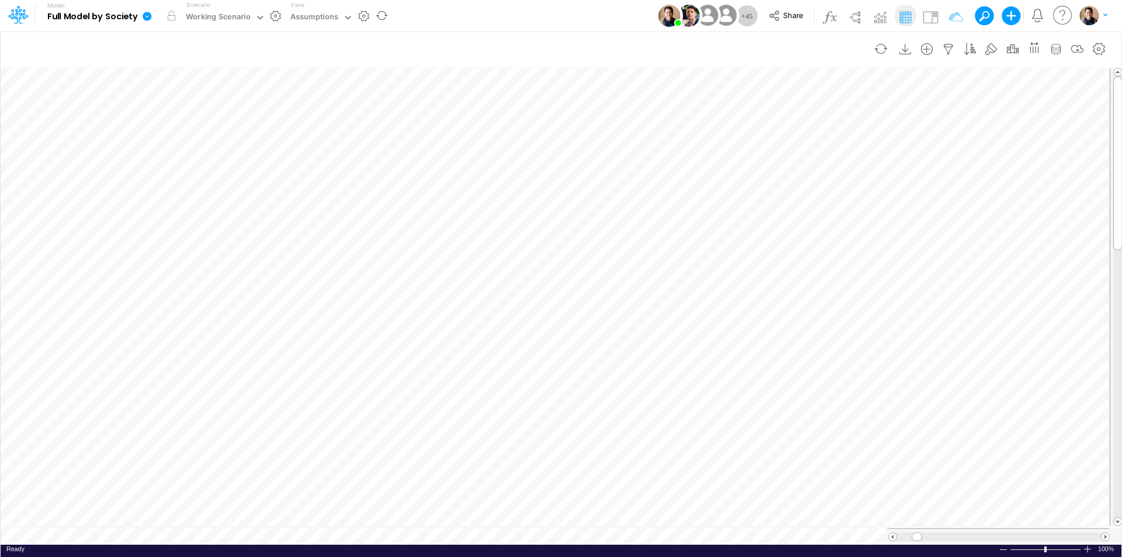
scroll to position [6, 1]
click at [928, 19] on img at bounding box center [930, 17] width 19 height 19
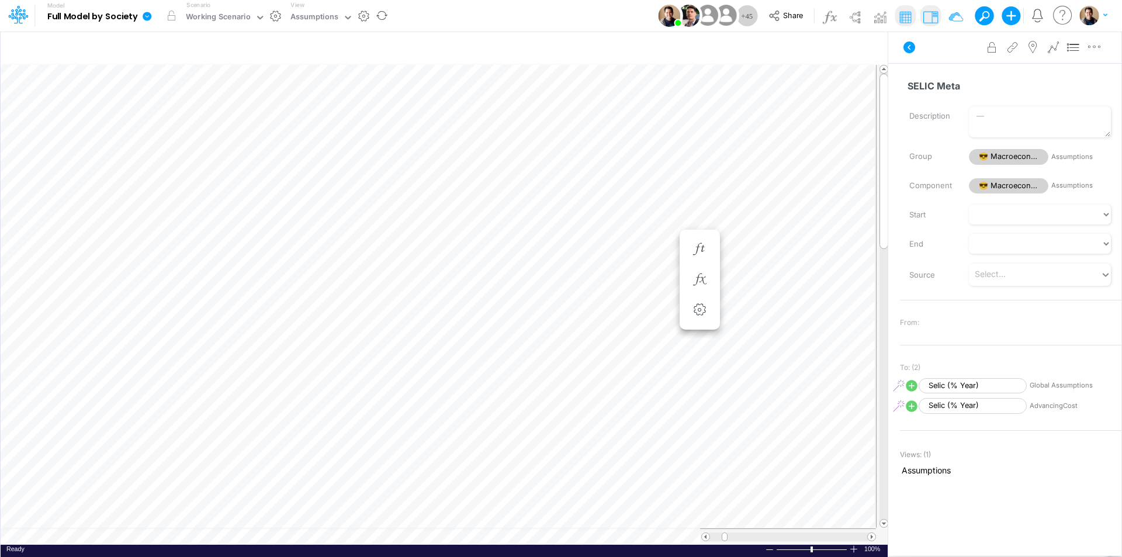
click at [984, 15] on button at bounding box center [980, 15] width 11 height 11
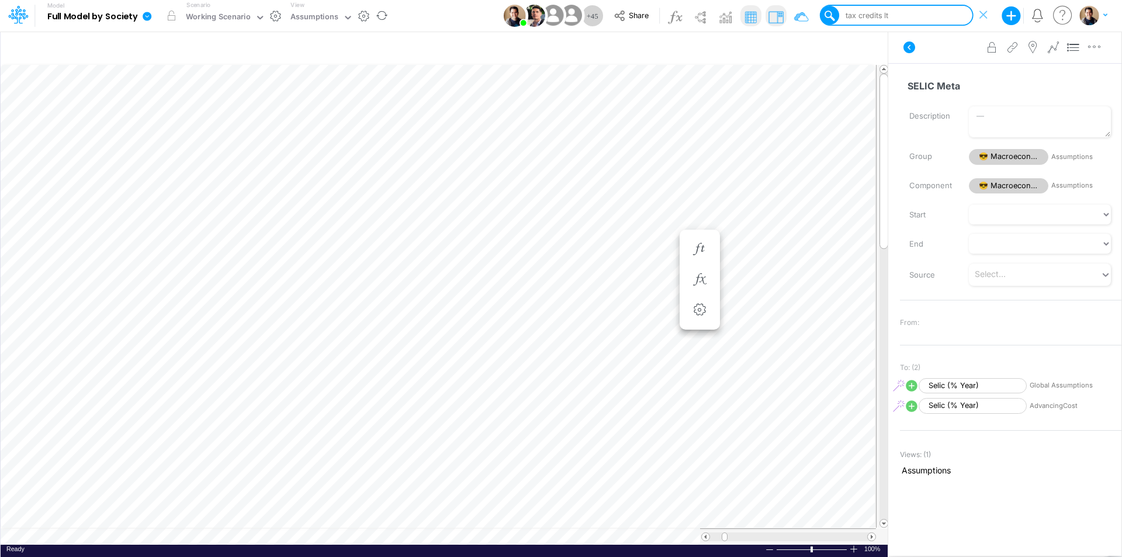
click at [901, 17] on div "tax credits lt" at bounding box center [903, 16] width 137 height 18
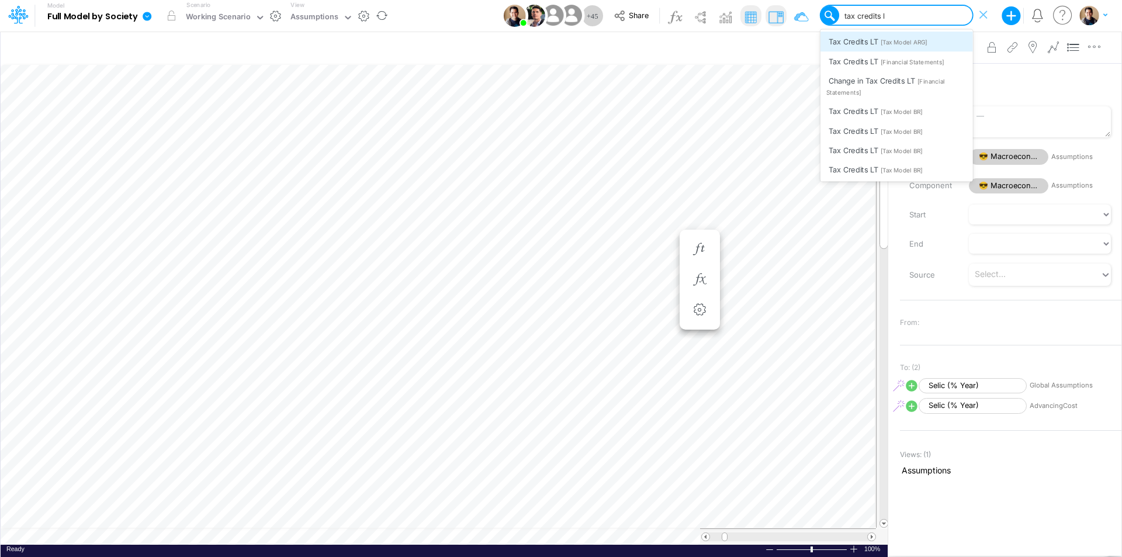
type input "tax credits lt"
click at [910, 57] on div "Tax Credits LT [Financial Statements]" at bounding box center [896, 60] width 153 height 19
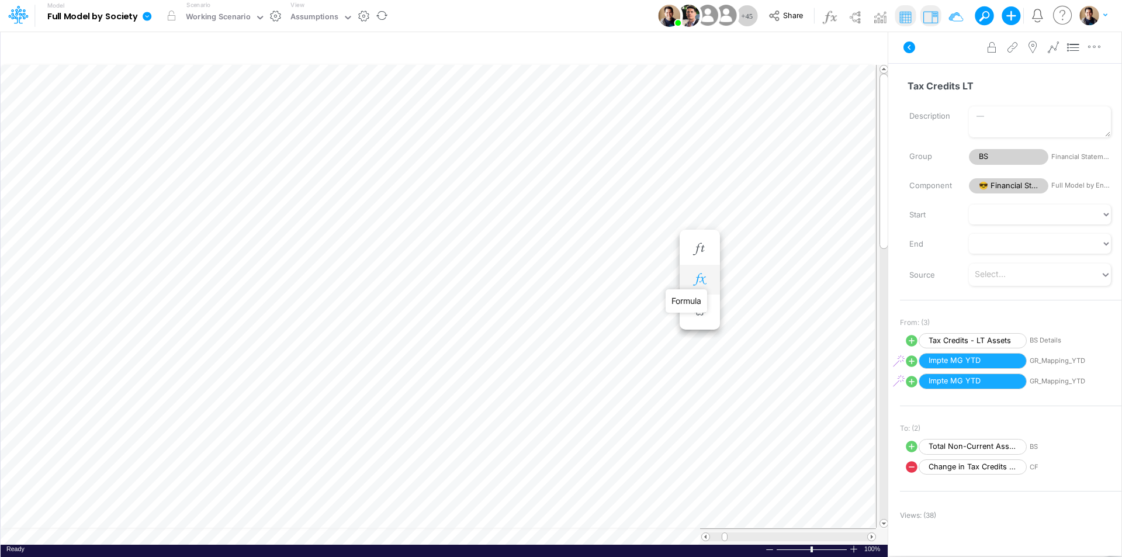
click at [703, 279] on icon "button" at bounding box center [700, 279] width 18 height 12
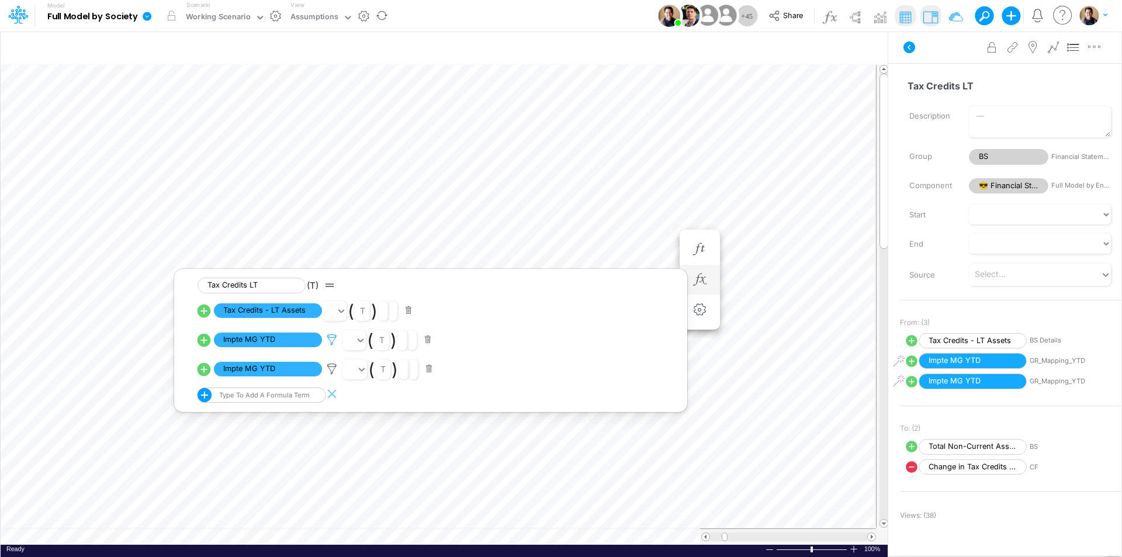
click at [328, 340] on icon at bounding box center [332, 340] width 18 height 12
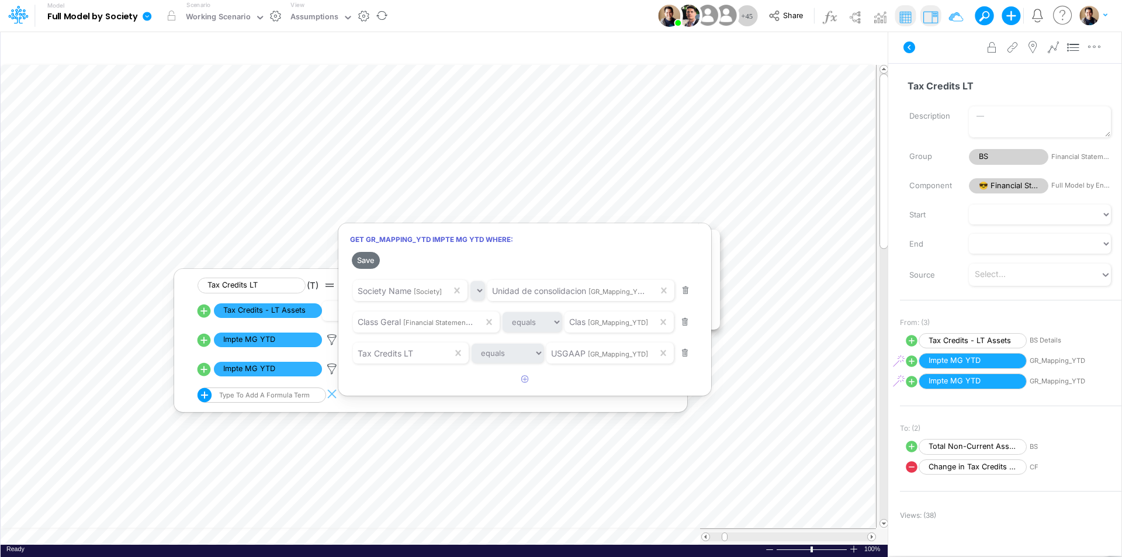
click at [330, 340] on div at bounding box center [561, 281] width 1122 height 551
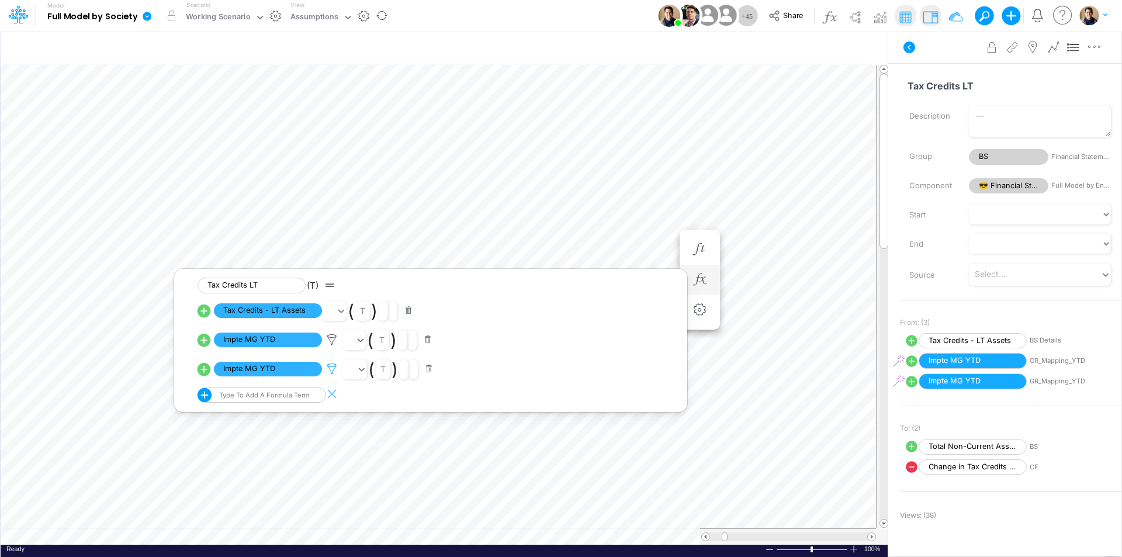
click at [333, 365] on icon at bounding box center [332, 369] width 18 height 12
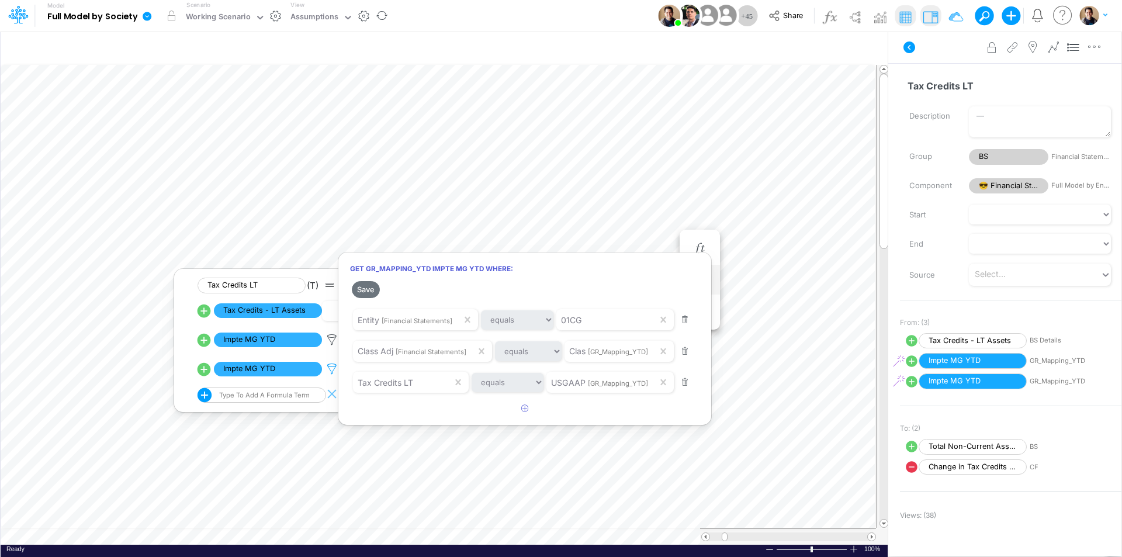
click at [333, 365] on div at bounding box center [561, 281] width 1122 height 551
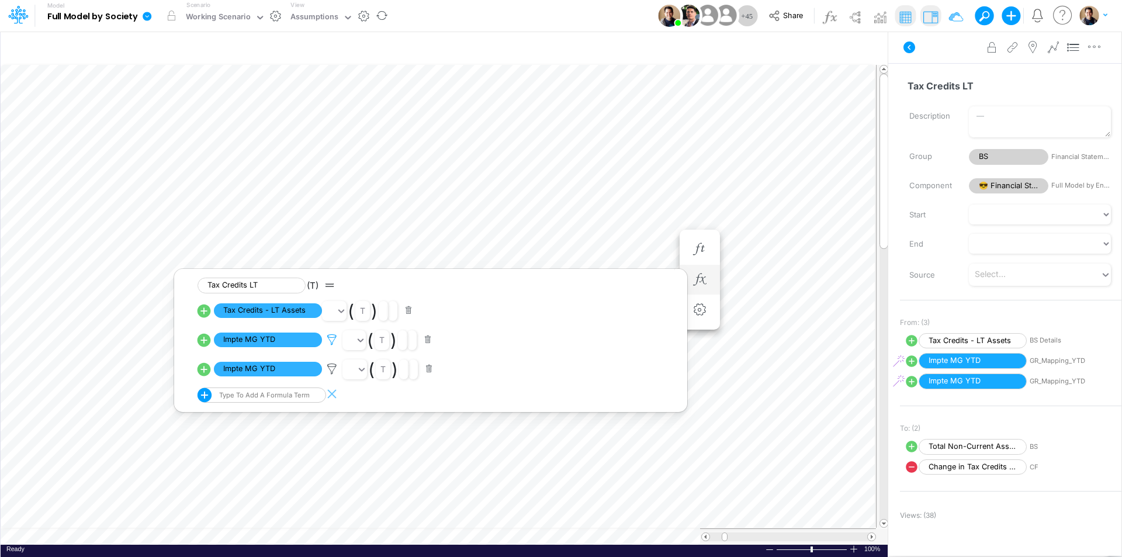
click at [333, 338] on icon at bounding box center [332, 340] width 18 height 12
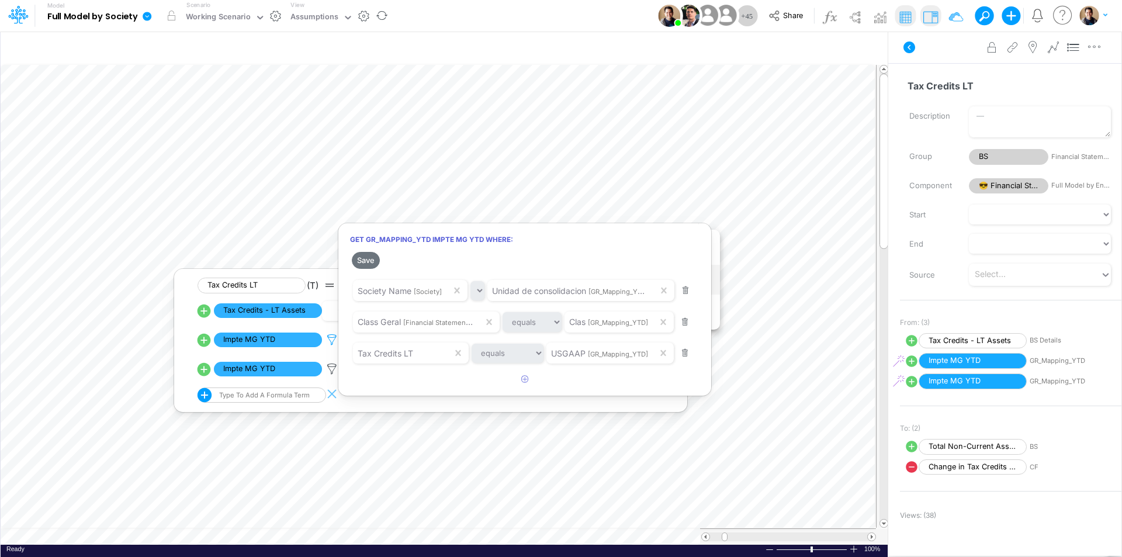
click at [333, 338] on div at bounding box center [561, 281] width 1122 height 551
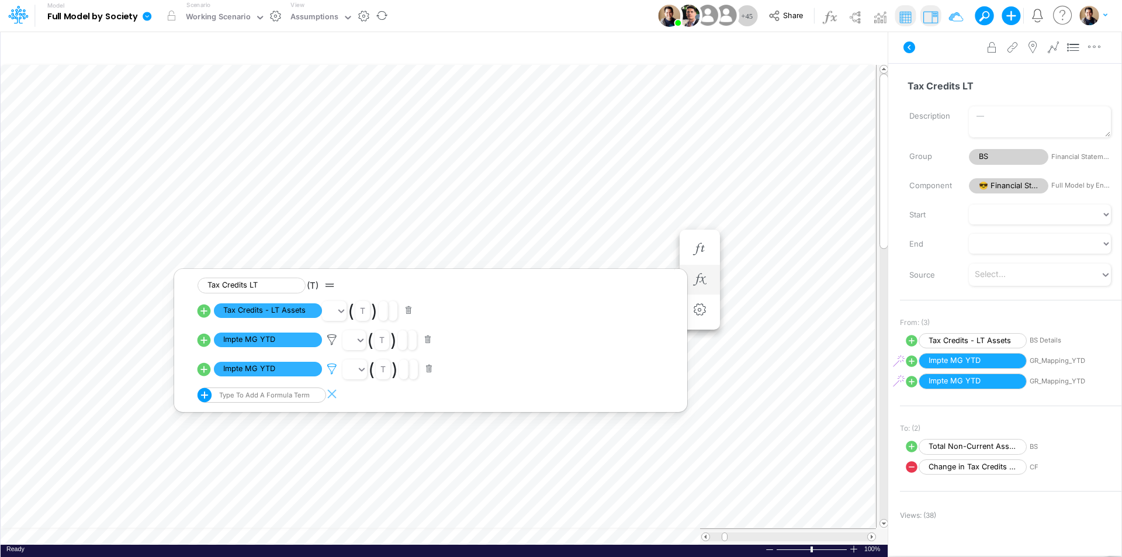
click at [333, 368] on icon at bounding box center [332, 369] width 18 height 12
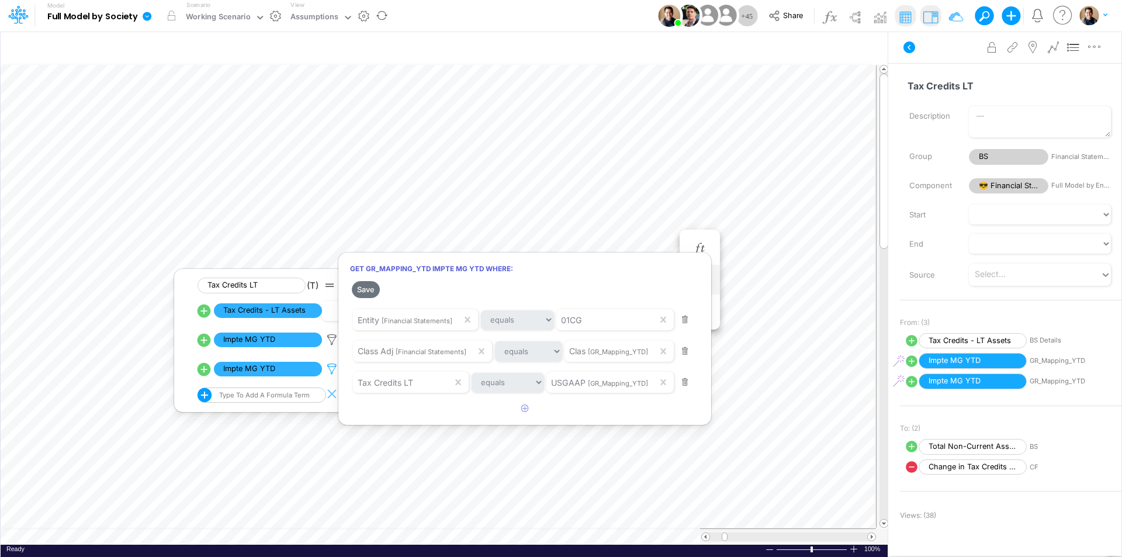
click at [333, 368] on div at bounding box center [561, 281] width 1122 height 551
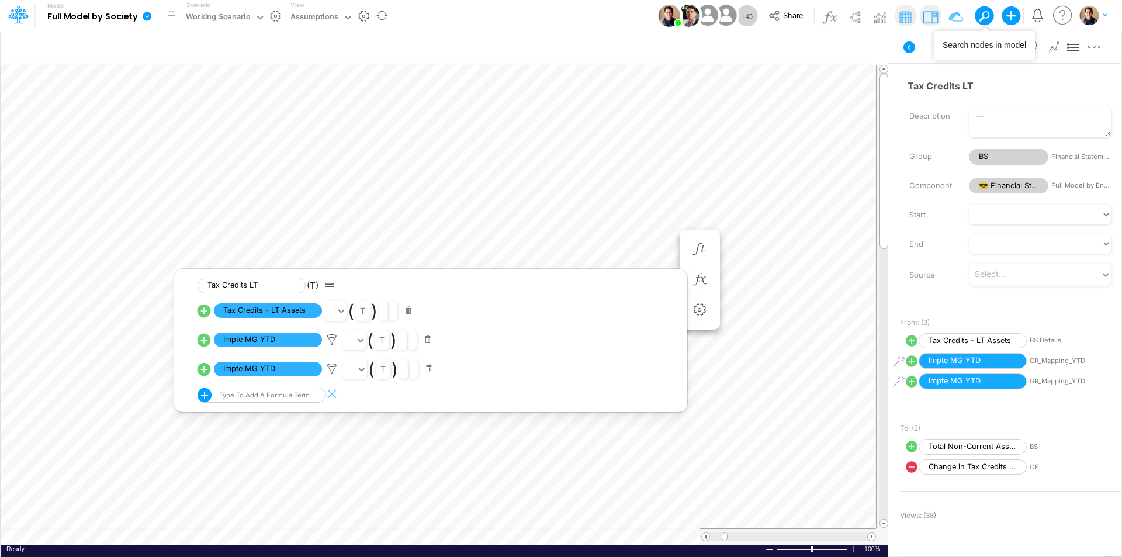
click at [992, 13] on button at bounding box center [984, 15] width 19 height 19
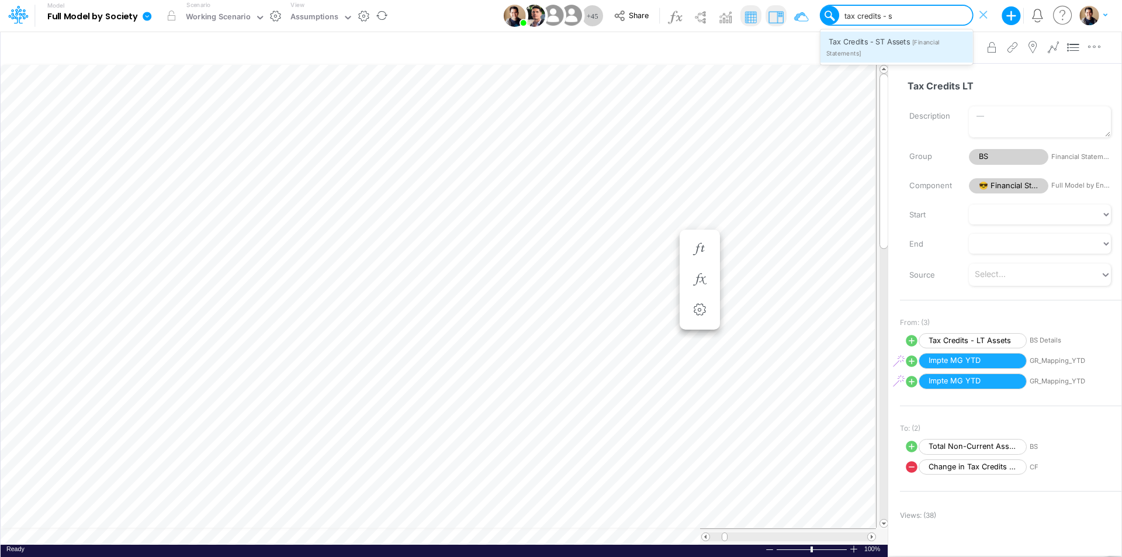
type input "tax credits - st"
click at [891, 46] on span "Tax Credits - ST Assets" at bounding box center [870, 41] width 82 height 9
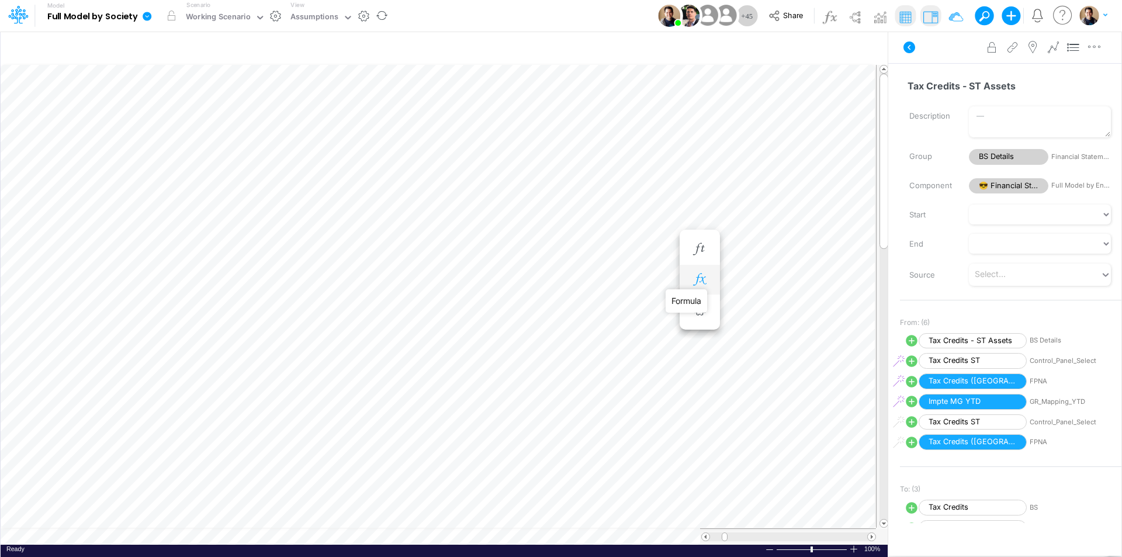
click at [707, 278] on icon "button" at bounding box center [700, 279] width 18 height 12
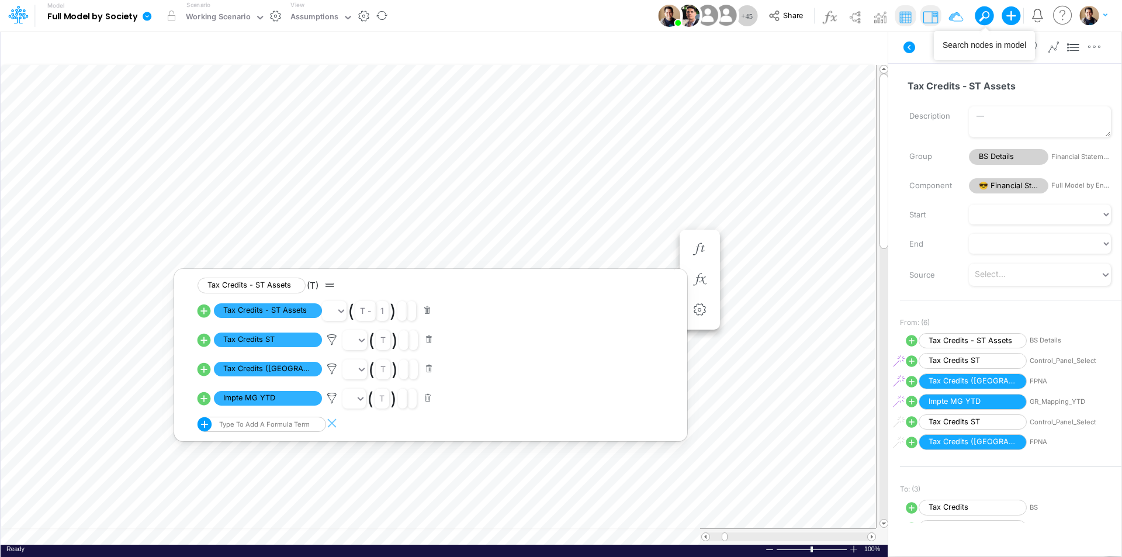
click at [989, 12] on button at bounding box center [984, 15] width 19 height 19
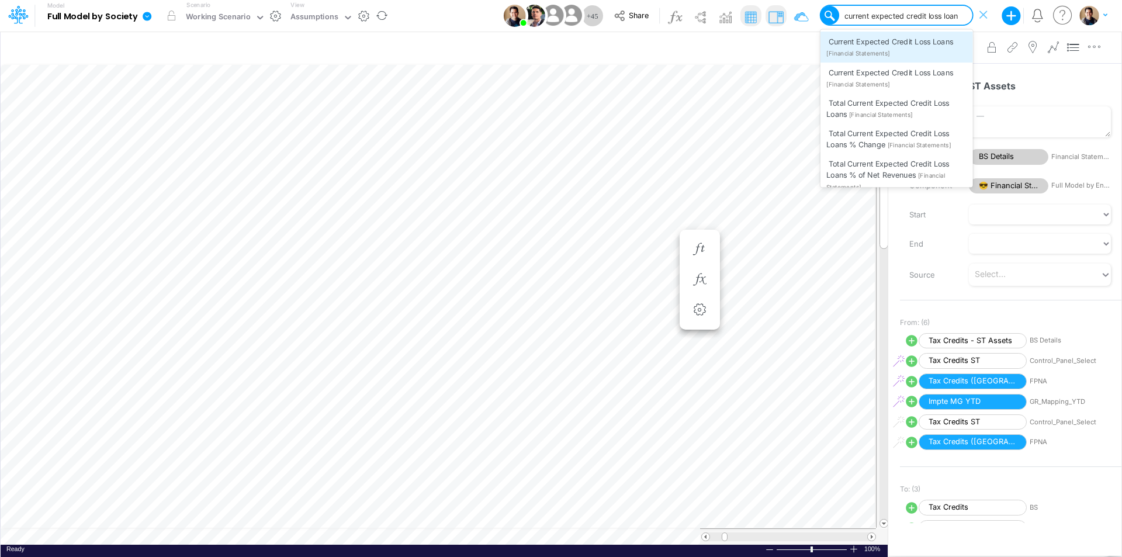
type input "current expected credit loss loans"
click at [933, 41] on span "Current Expected Credit Loss Loans" at bounding box center [891, 41] width 124 height 9
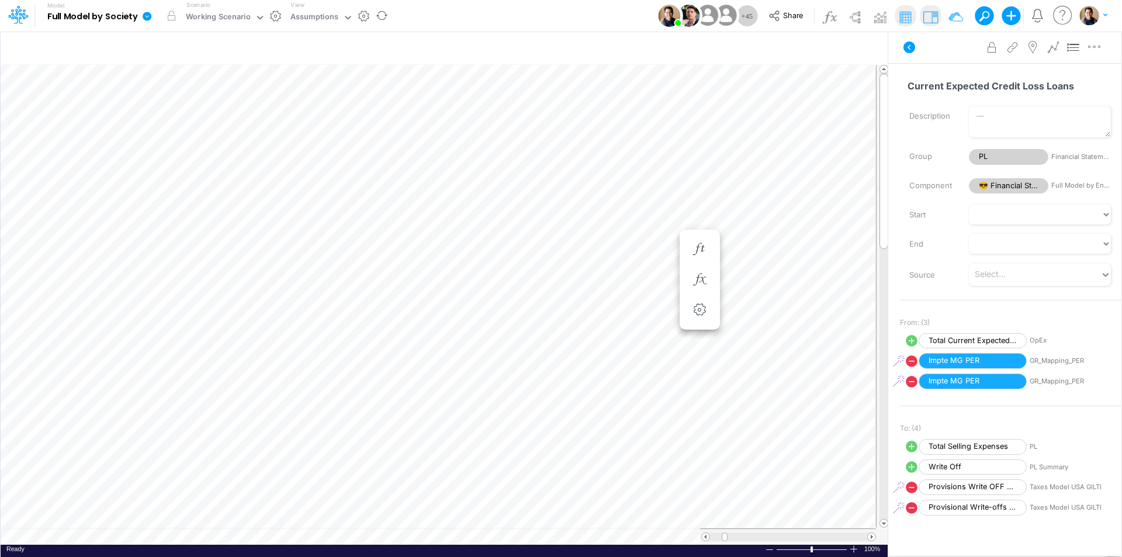
click at [984, 15] on button at bounding box center [980, 15] width 11 height 11
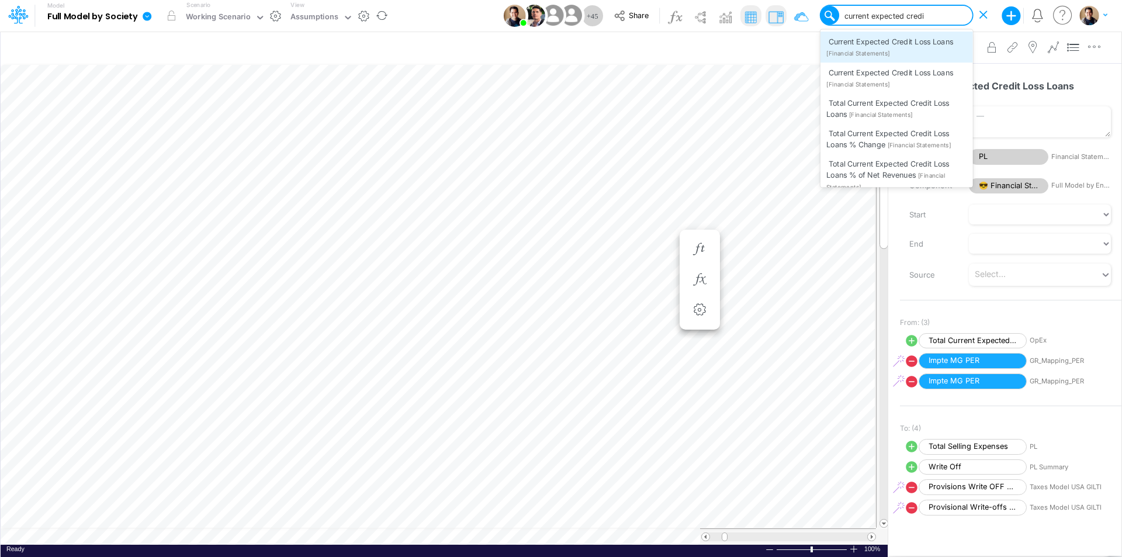
type input "current expected credit"
click at [937, 79] on div "Current Expected Credit Loss Loans [Financial Statements]" at bounding box center [896, 78] width 153 height 30
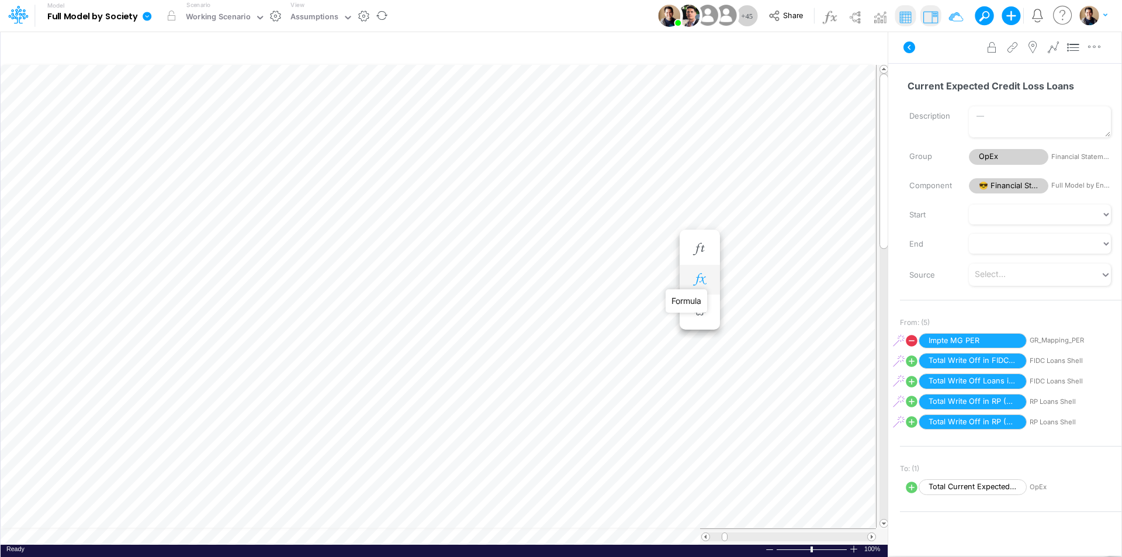
click at [700, 281] on icon "button" at bounding box center [700, 279] width 18 height 12
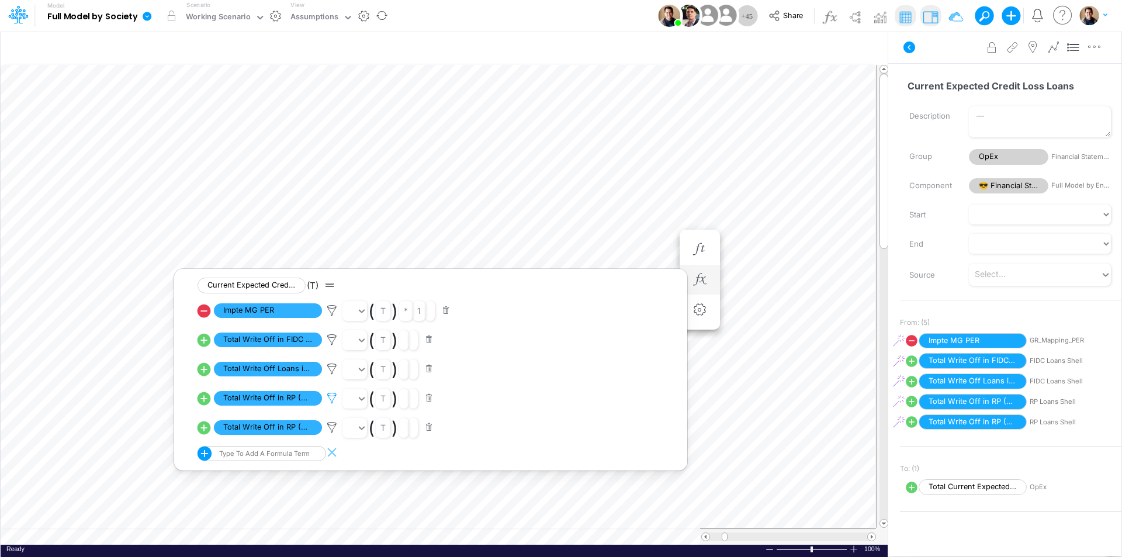
click at [332, 397] on icon at bounding box center [332, 398] width 18 height 12
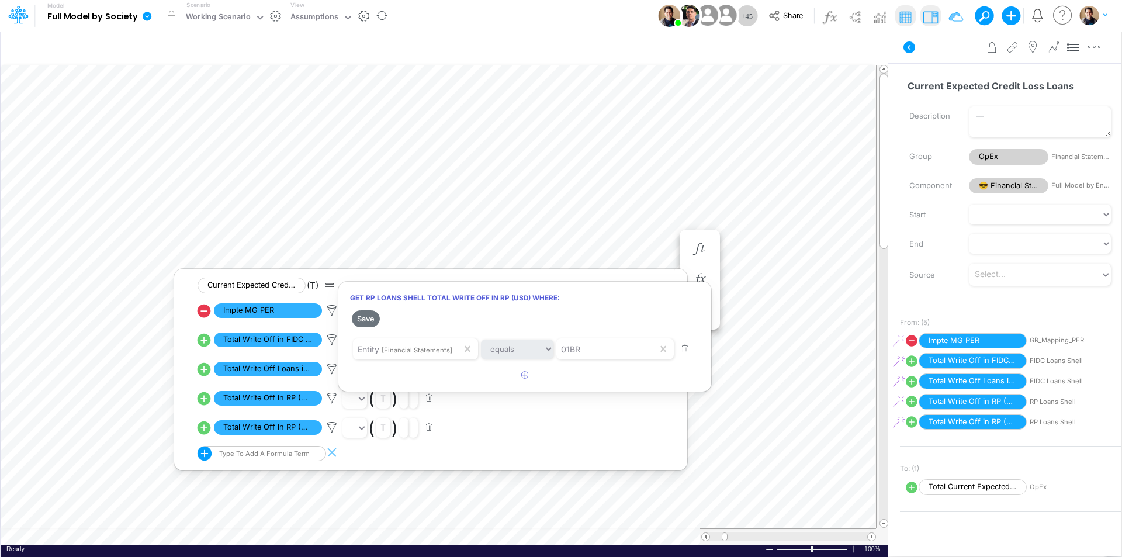
click at [330, 429] on div at bounding box center [561, 281] width 1122 height 551
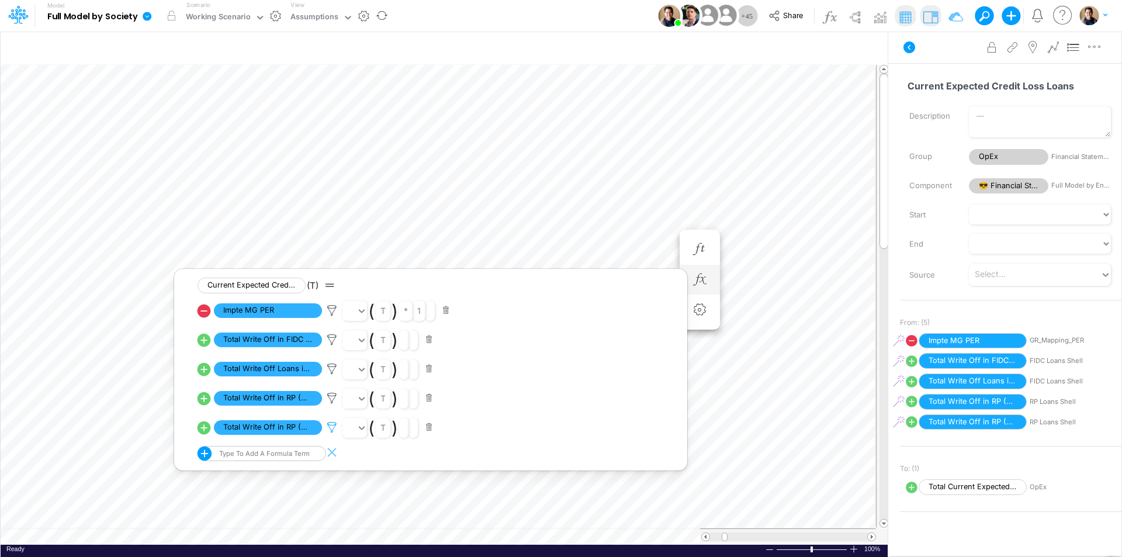
click at [334, 427] on icon at bounding box center [332, 427] width 18 height 12
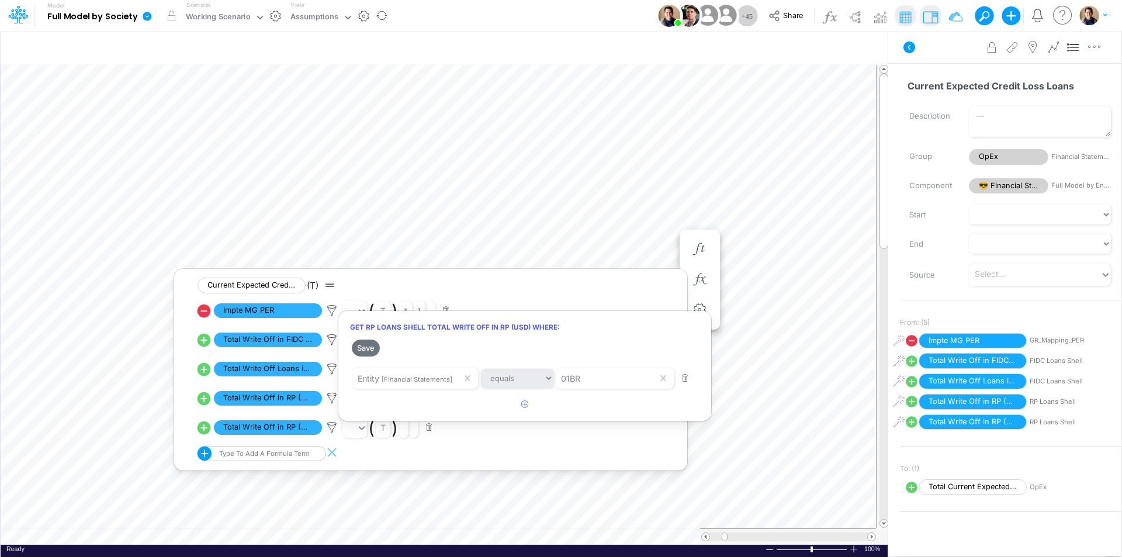
click at [333, 427] on div at bounding box center [561, 281] width 1122 height 551
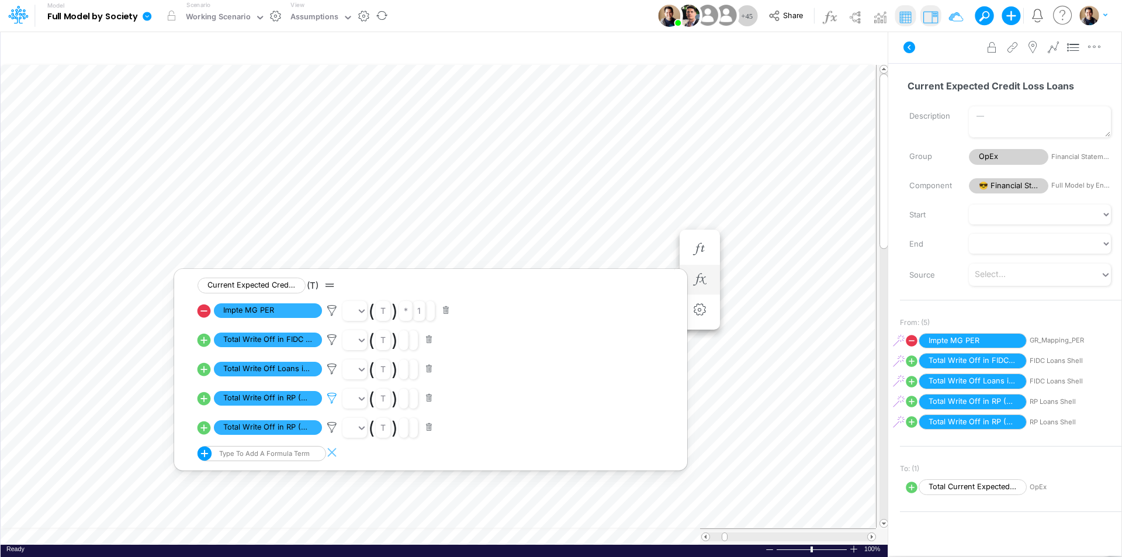
click at [331, 399] on icon at bounding box center [332, 398] width 18 height 12
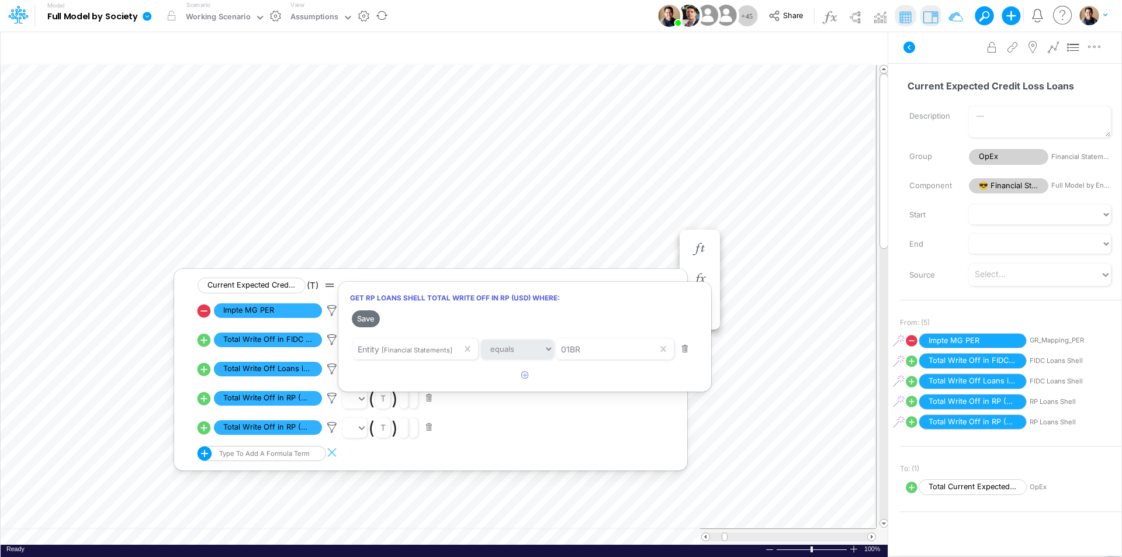
click at [332, 428] on div at bounding box center [561, 281] width 1122 height 551
click at [332, 428] on icon at bounding box center [332, 427] width 18 height 12
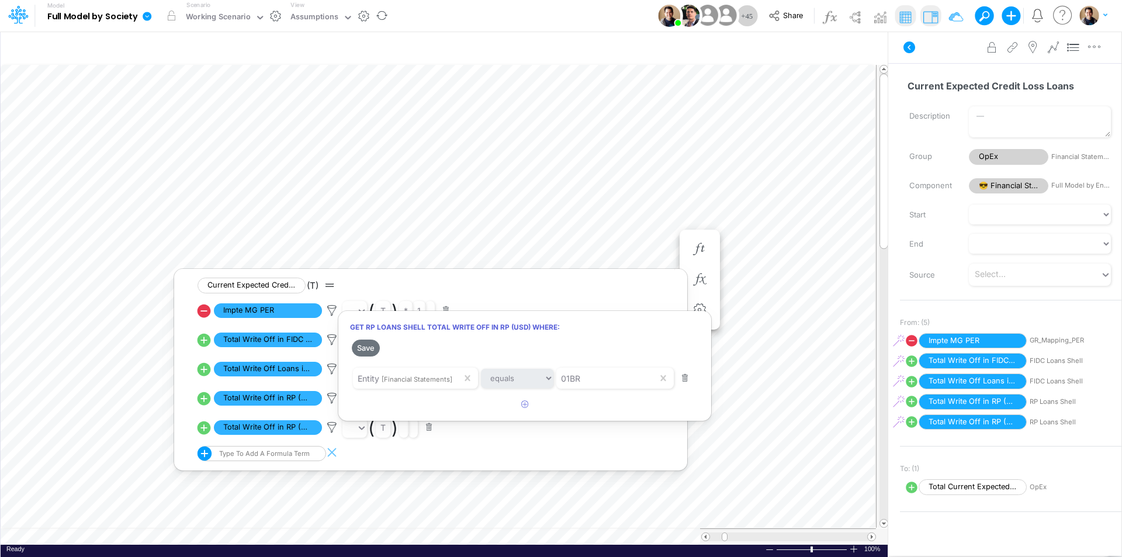
click at [332, 428] on div at bounding box center [561, 281] width 1122 height 551
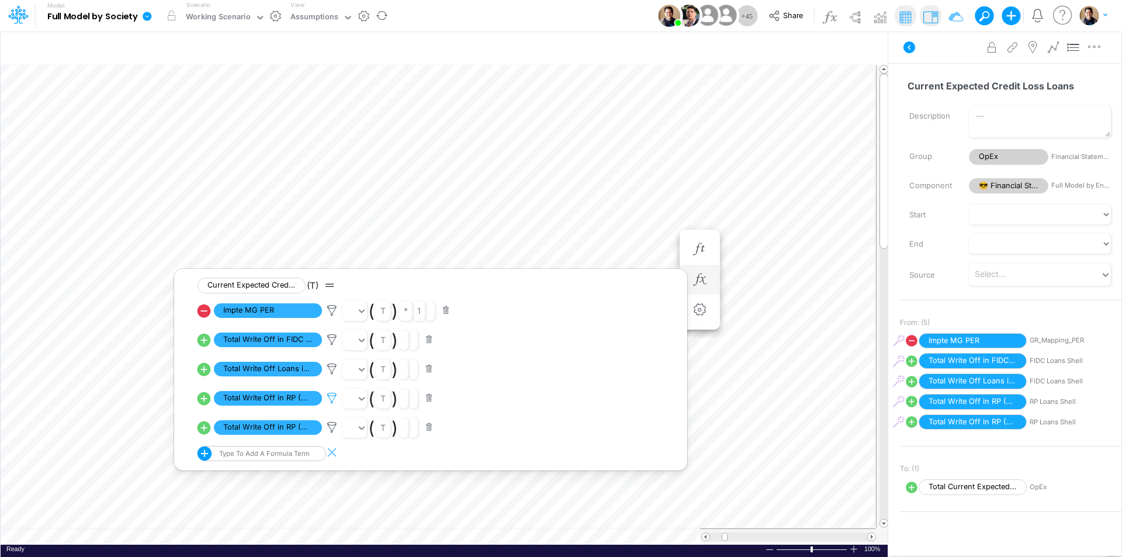
click at [333, 400] on icon at bounding box center [332, 398] width 18 height 12
click at [333, 400] on div at bounding box center [561, 281] width 1122 height 551
click at [298, 400] on span "Total Write Off in RP (USD)" at bounding box center [268, 398] width 108 height 15
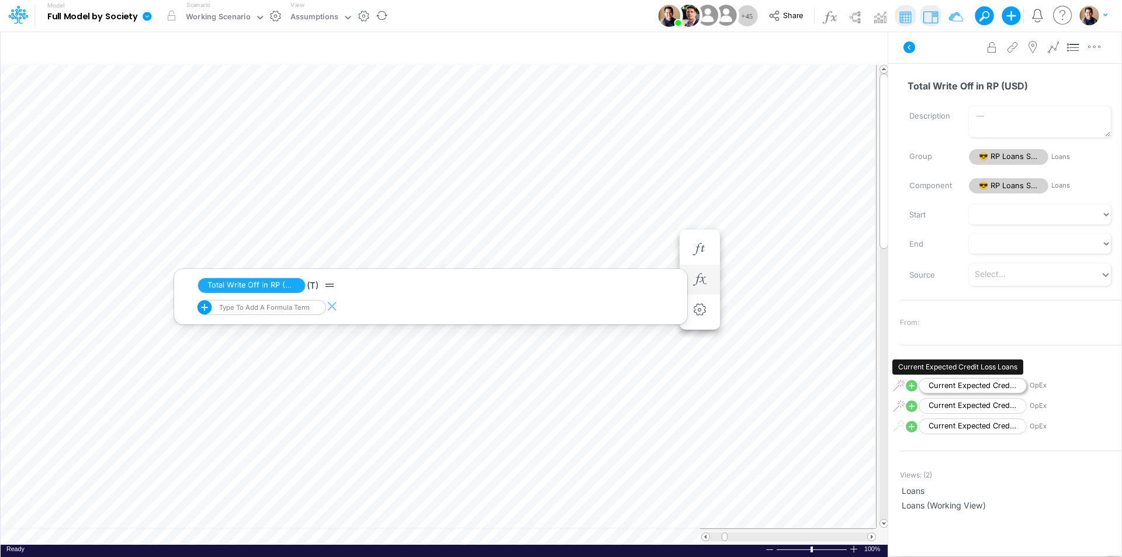
click at [970, 379] on span "Current Expected Credit Loss Loans" at bounding box center [973, 386] width 108 height 16
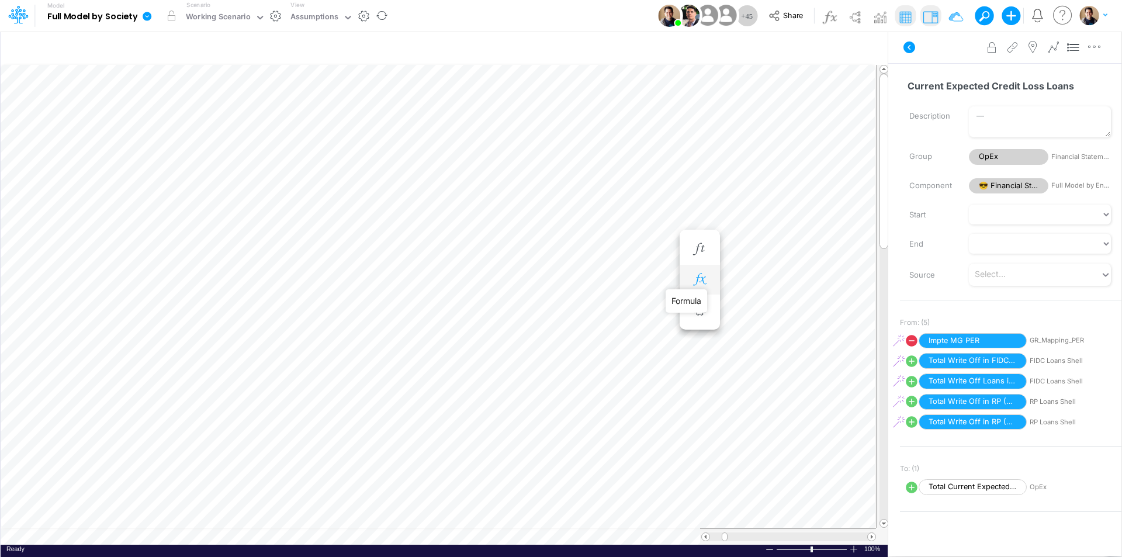
click at [706, 281] on icon "button" at bounding box center [700, 279] width 18 height 12
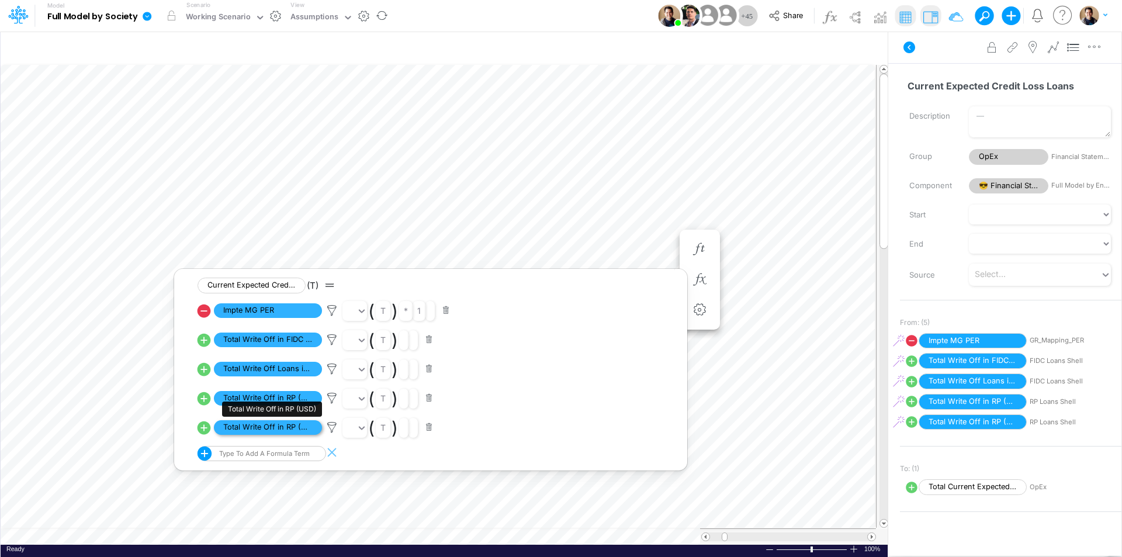
click at [275, 429] on span "Total Write Off in RP (USD)" at bounding box center [268, 427] width 108 height 15
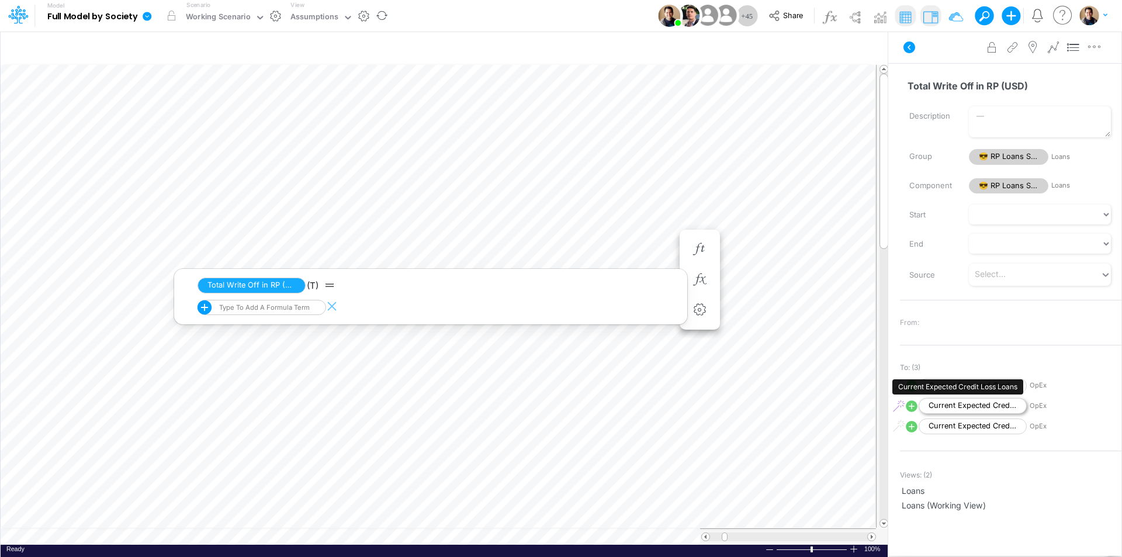
click at [962, 407] on span "Current Expected Credit Loss Loans" at bounding box center [973, 406] width 108 height 16
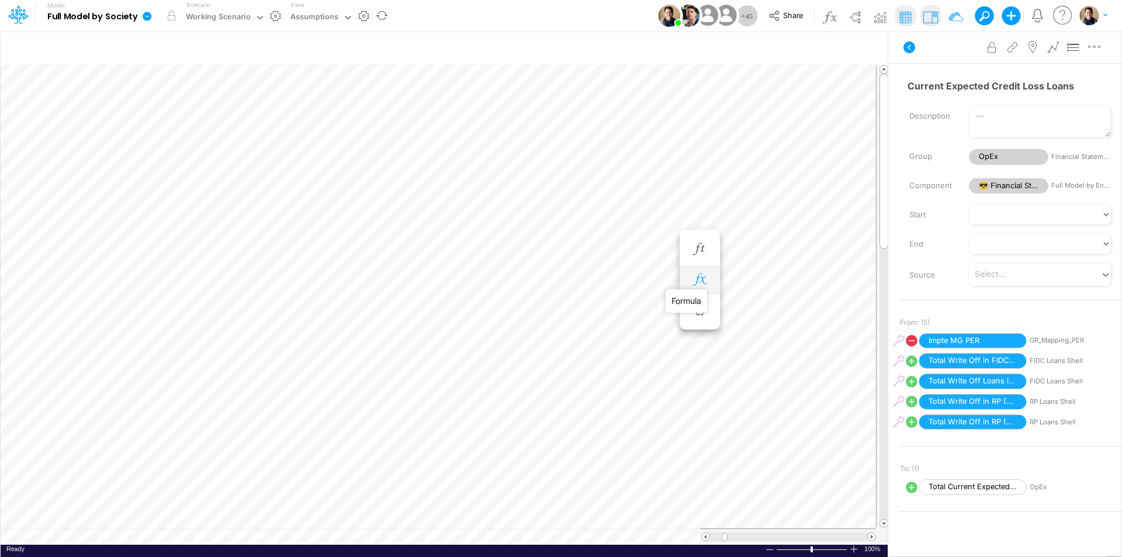
click at [698, 282] on icon "button" at bounding box center [700, 279] width 18 height 12
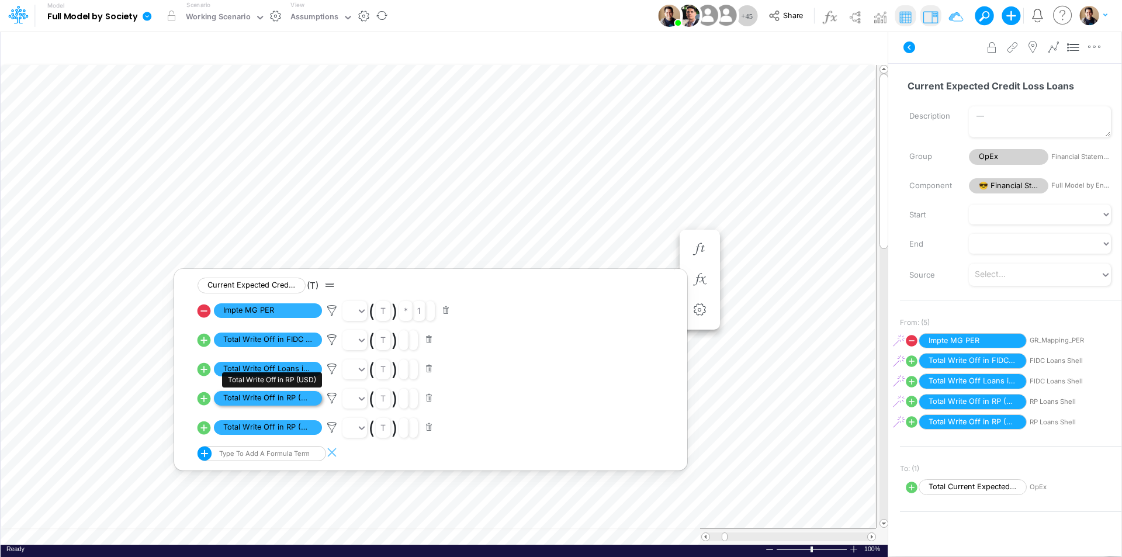
click at [269, 398] on span "Total Write Off in RP (USD)" at bounding box center [268, 398] width 108 height 15
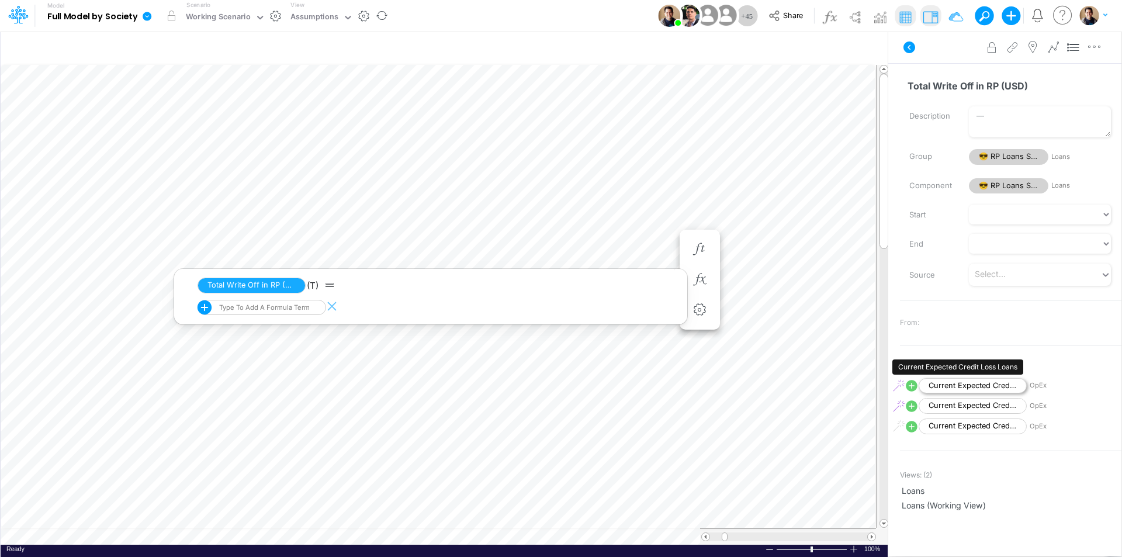
click at [965, 384] on span "Current Expected Credit Loss Loans" at bounding box center [973, 386] width 108 height 16
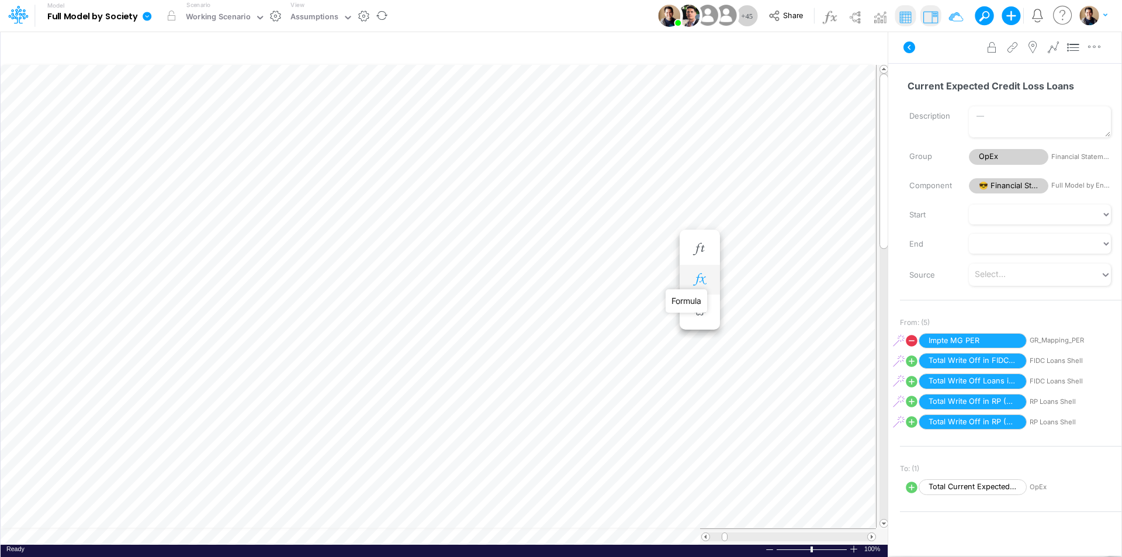
click at [705, 278] on icon "button" at bounding box center [700, 279] width 18 height 12
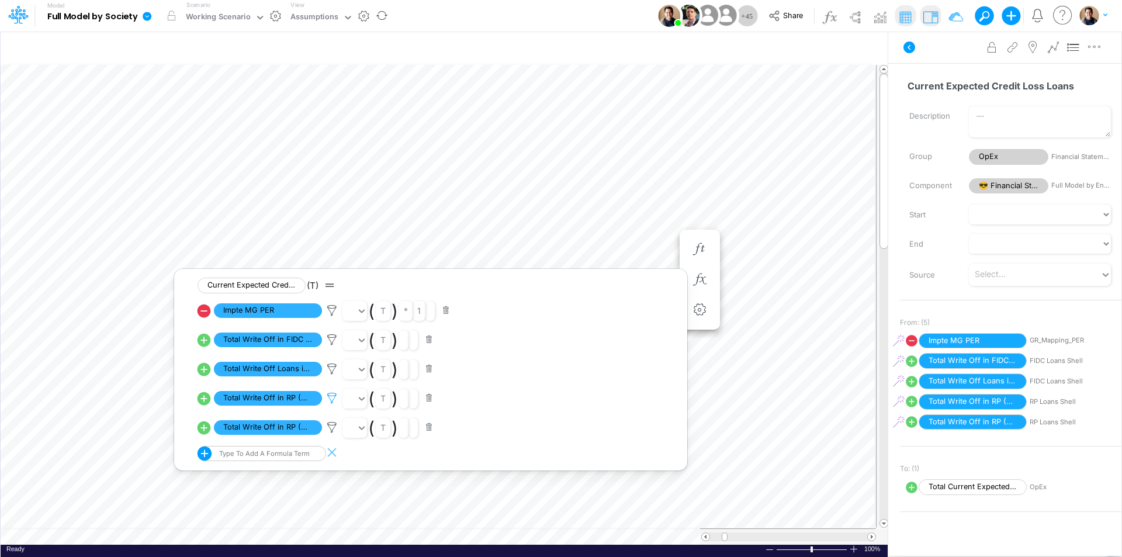
click at [334, 399] on icon at bounding box center [332, 398] width 18 height 12
click at [202, 399] on div at bounding box center [561, 281] width 1122 height 551
click at [203, 428] on icon at bounding box center [204, 428] width 16 height 16
select select "Multiply"
select select "Add"
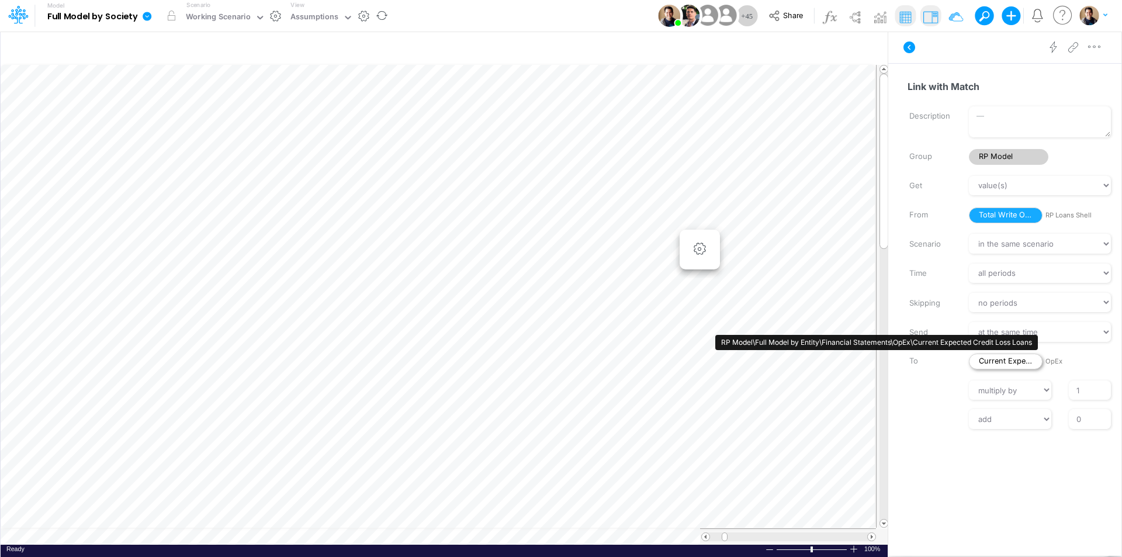
click at [1018, 361] on span "Current Expected Credit Loss Loans" at bounding box center [1006, 362] width 74 height 16
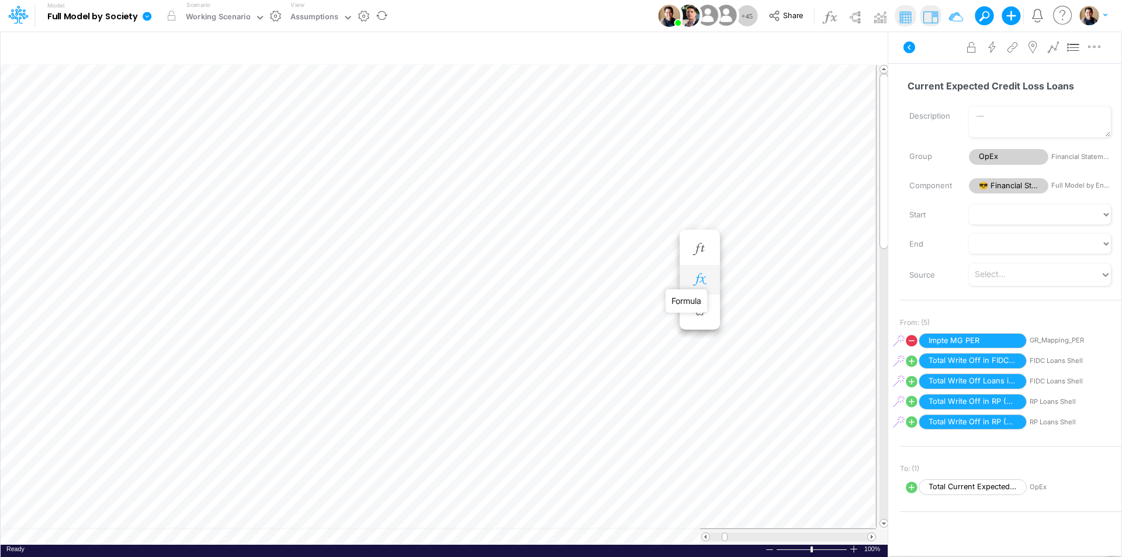
click at [699, 276] on icon "button" at bounding box center [700, 279] width 18 height 12
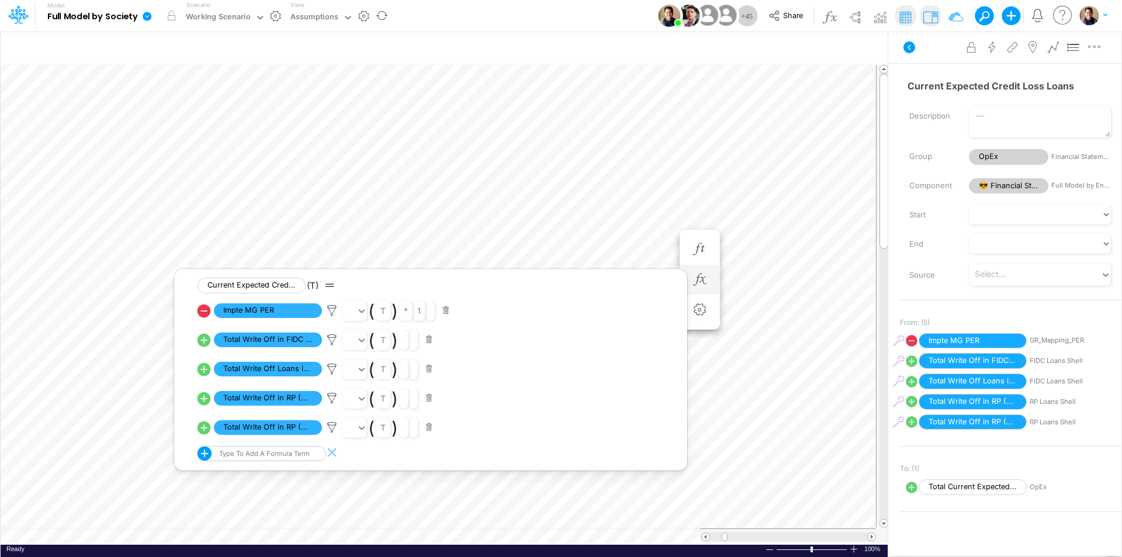
click at [206, 399] on icon at bounding box center [204, 398] width 16 height 16
select select "Multiply"
select select "Add"
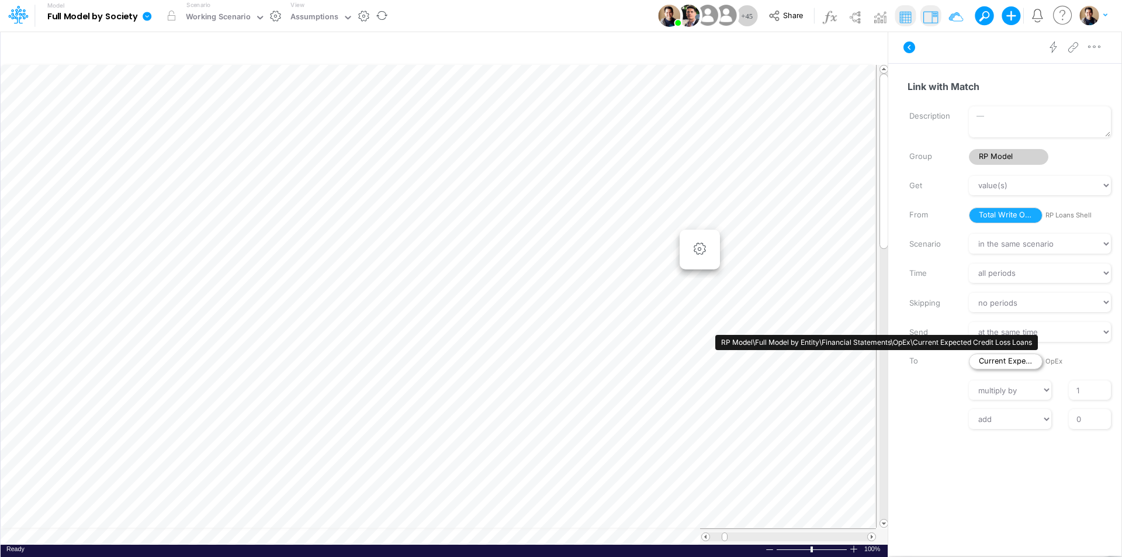
click at [1016, 359] on span "Current Expected Credit Loss Loans" at bounding box center [1006, 362] width 74 height 16
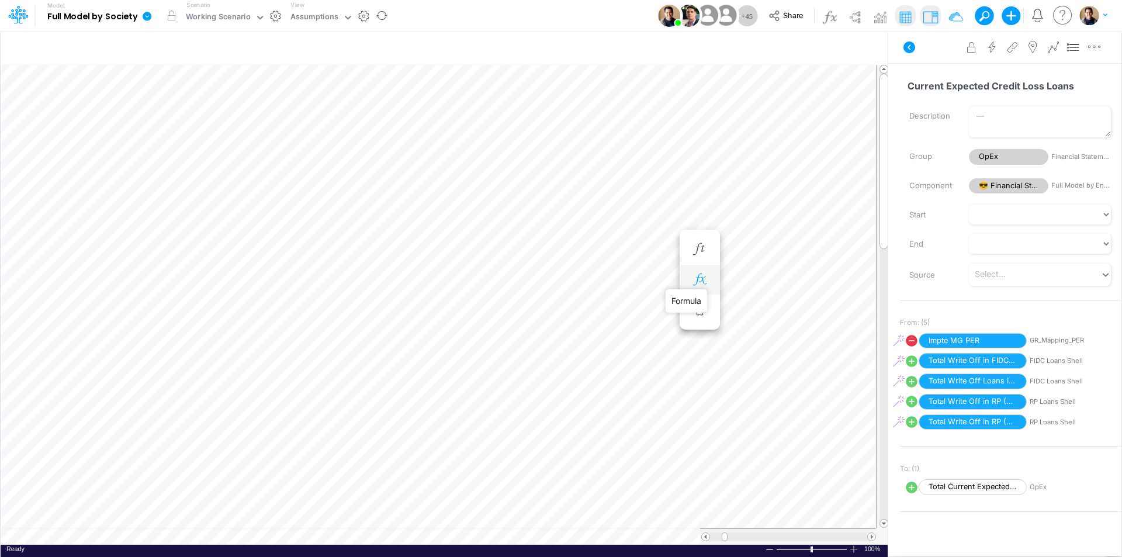
click at [705, 277] on icon "button" at bounding box center [700, 279] width 18 height 12
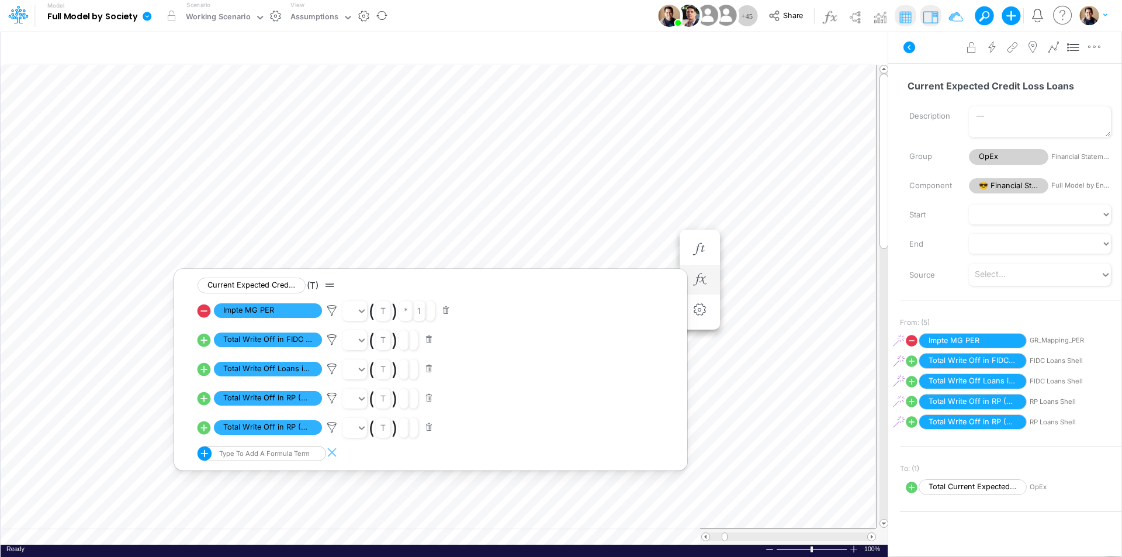
click at [202, 427] on icon at bounding box center [204, 427] width 13 height 13
select select "Multiply"
select select "Add"
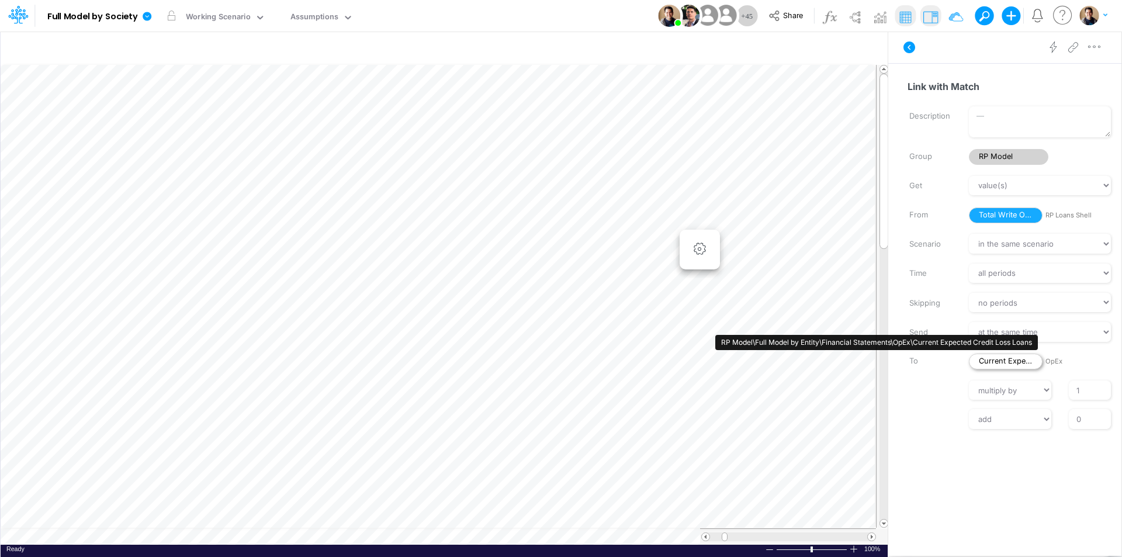
click at [1007, 361] on span "Current Expected Credit Loss Loans" at bounding box center [1006, 362] width 74 height 16
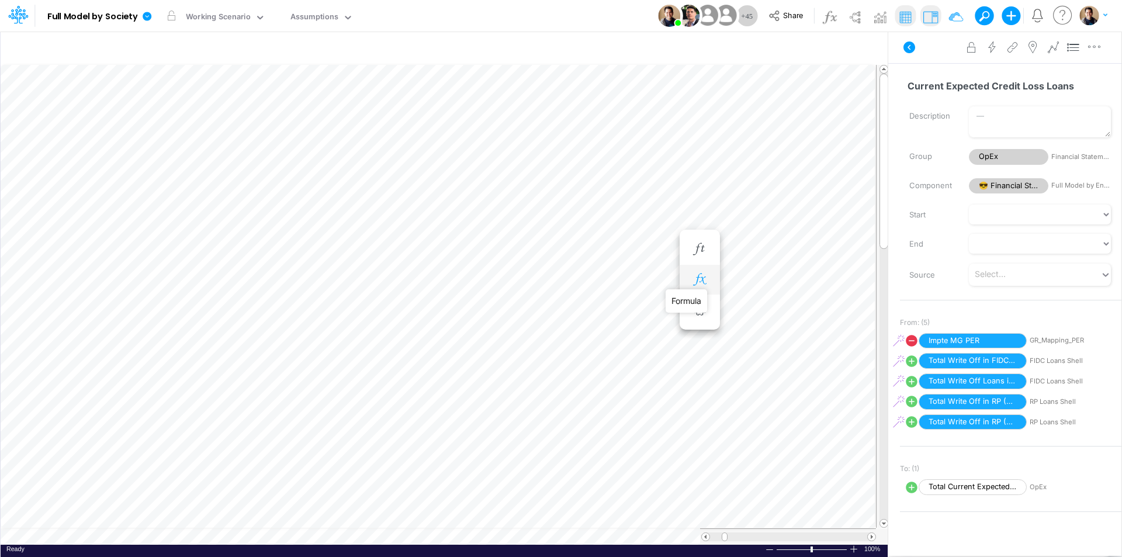
click at [704, 278] on icon "button" at bounding box center [700, 279] width 18 height 12
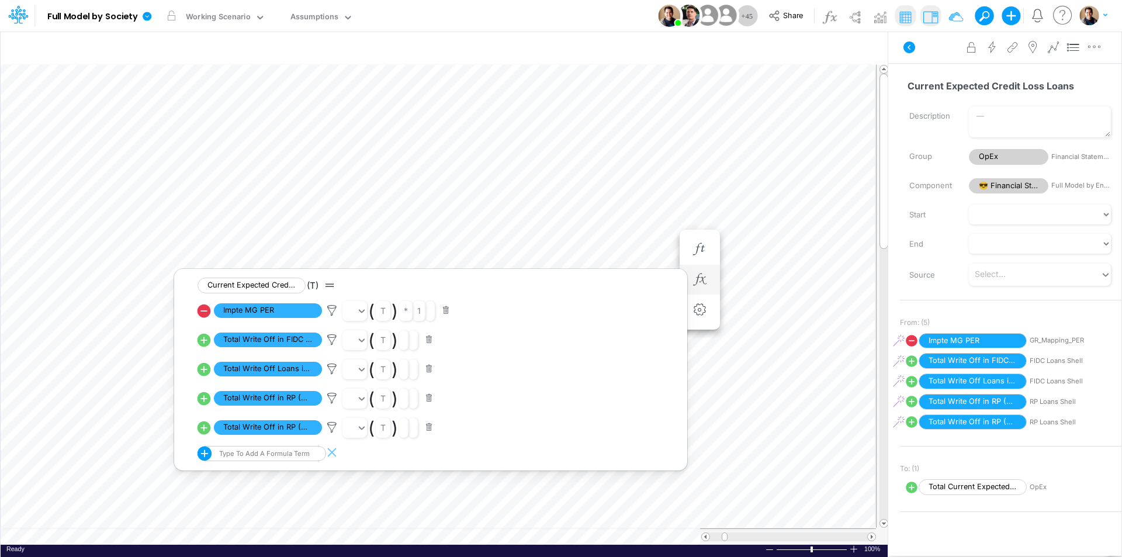
click at [206, 401] on icon at bounding box center [204, 398] width 13 height 13
select select "Multiply"
select select "Add"
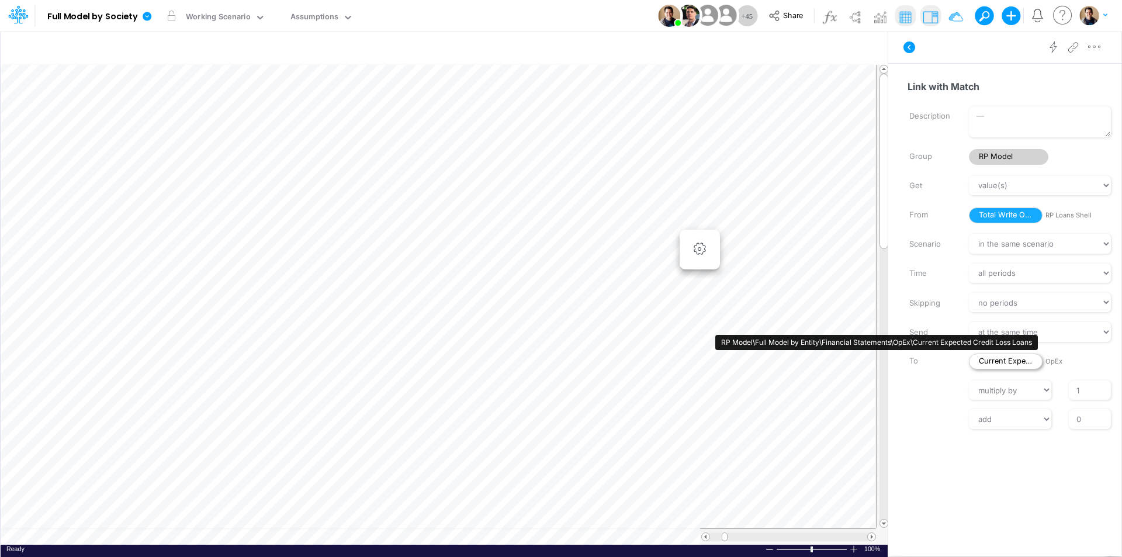
click at [1007, 360] on span "Current Expected Credit Loss Loans" at bounding box center [1006, 362] width 74 height 16
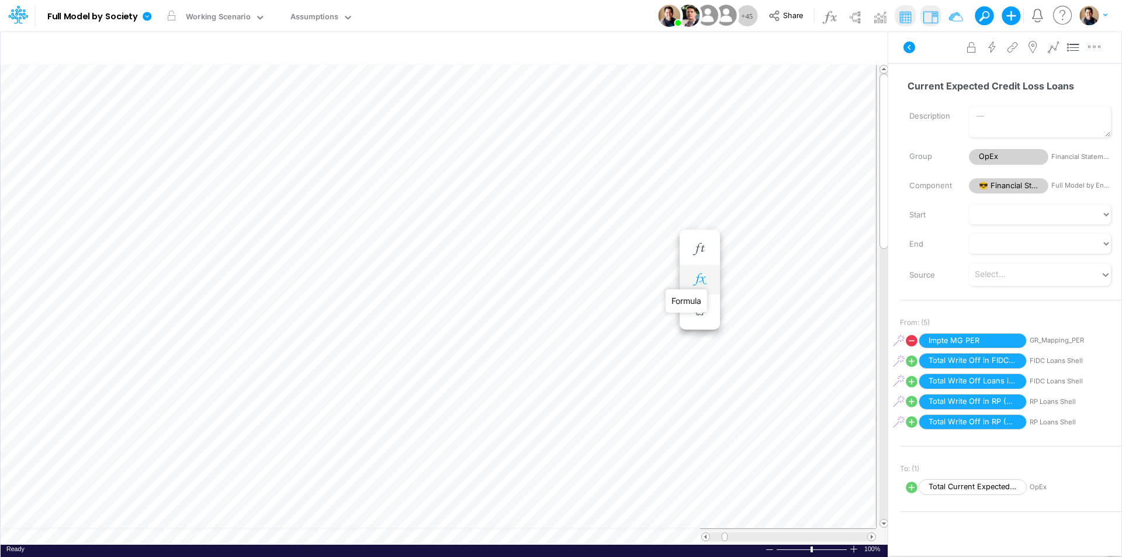
click at [707, 283] on icon "button" at bounding box center [700, 279] width 18 height 12
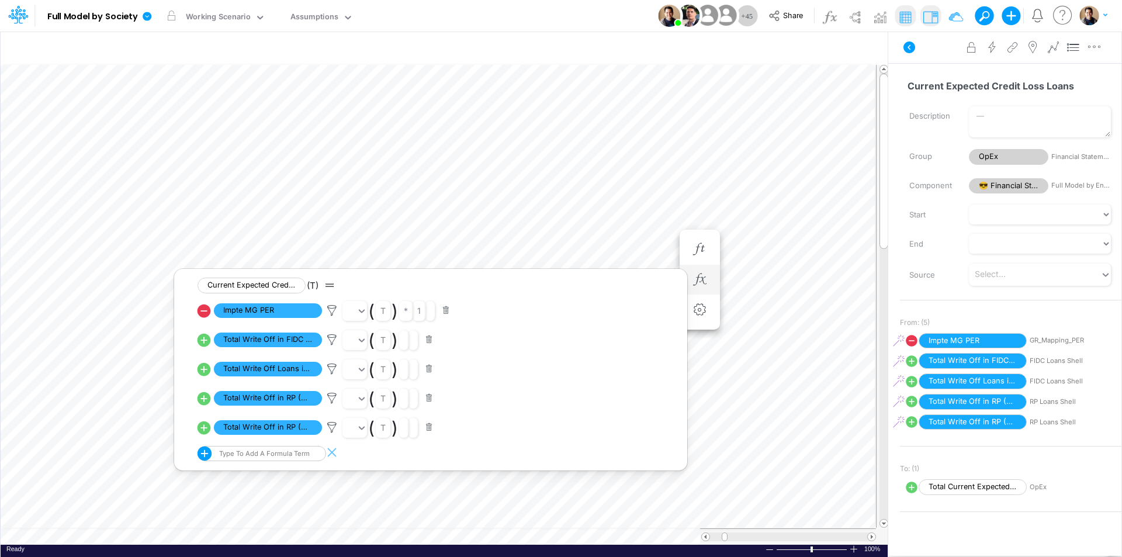
click at [205, 427] on icon at bounding box center [204, 428] width 16 height 16
select select "Multiply"
select select "Add"
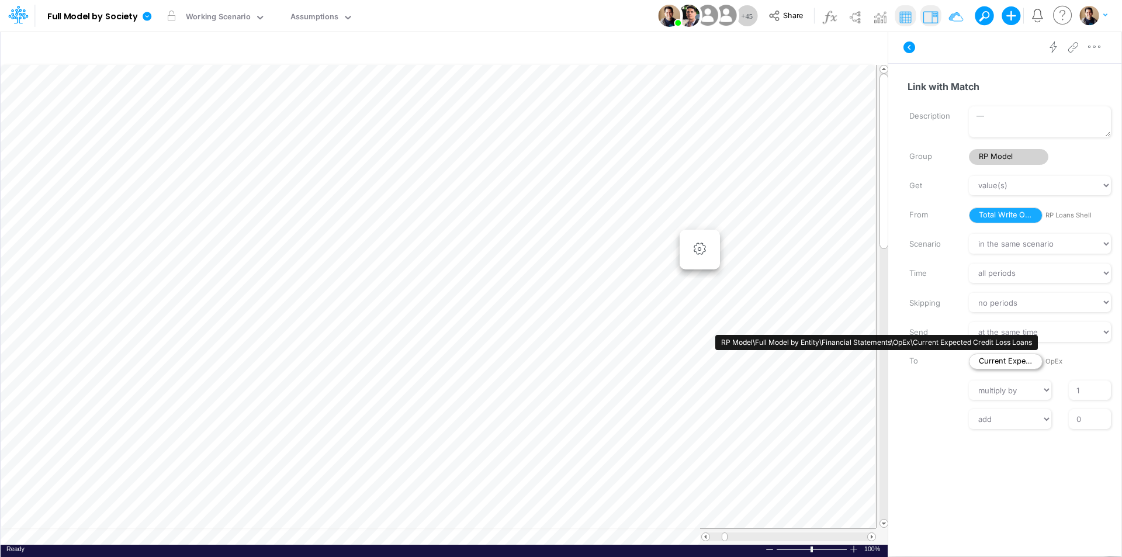
click at [1012, 363] on span "Current Expected Credit Loss Loans" at bounding box center [1006, 362] width 74 height 16
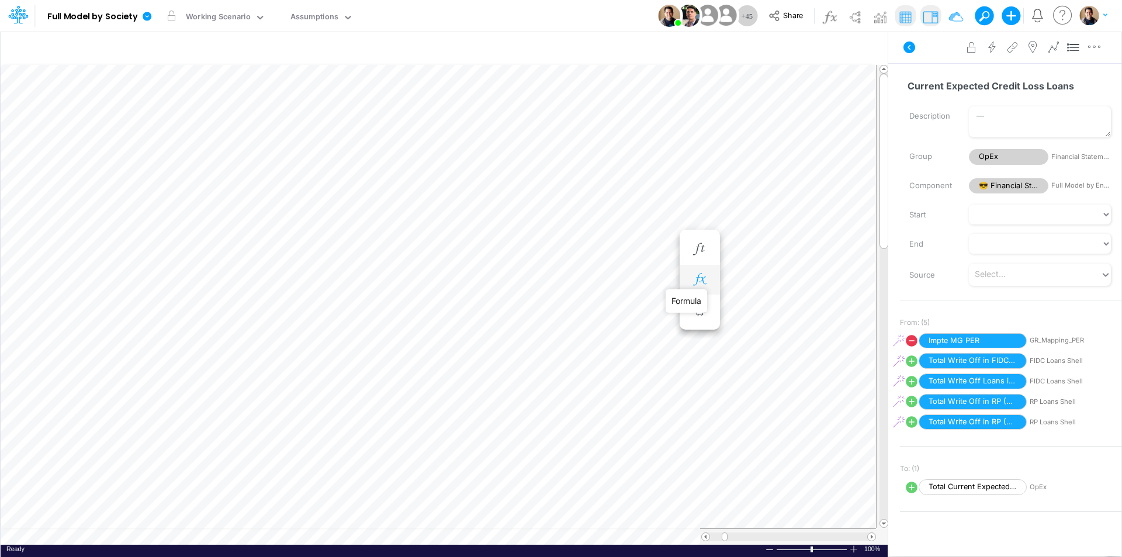
click at [696, 278] on icon "button" at bounding box center [700, 279] width 18 height 12
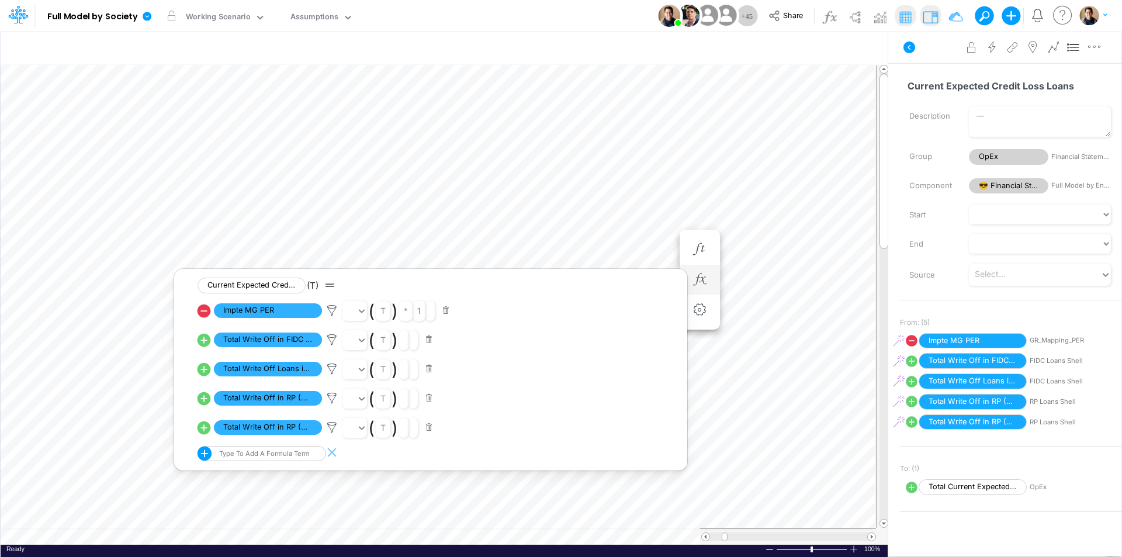
click at [205, 425] on icon at bounding box center [204, 427] width 13 height 13
select select "Multiply"
select select "Add"
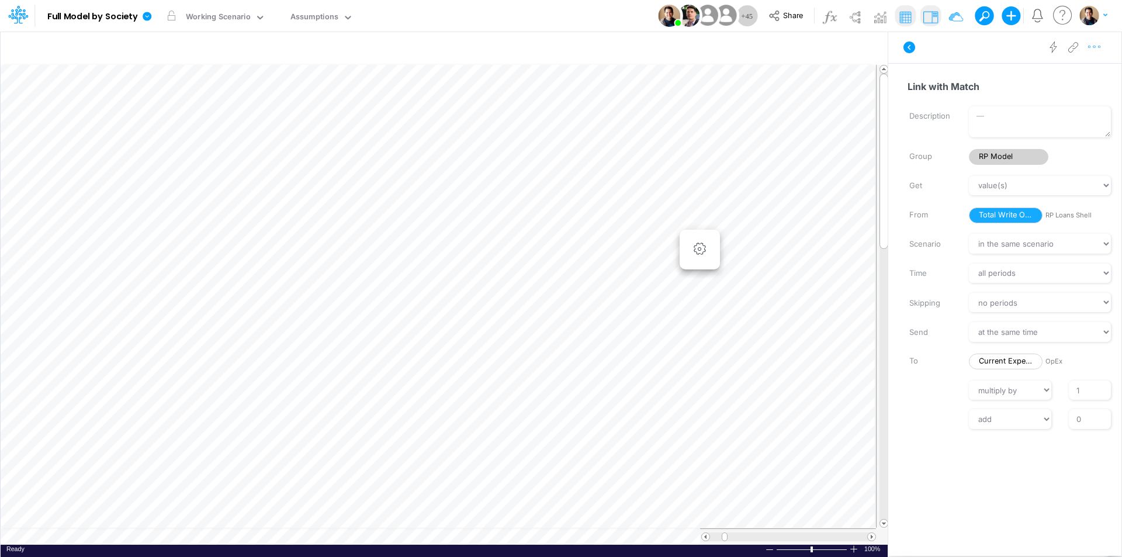
click at [1102, 45] on icon "button" at bounding box center [1095, 47] width 18 height 12
click at [1019, 96] on button "Delete" at bounding box center [1033, 96] width 139 height 20
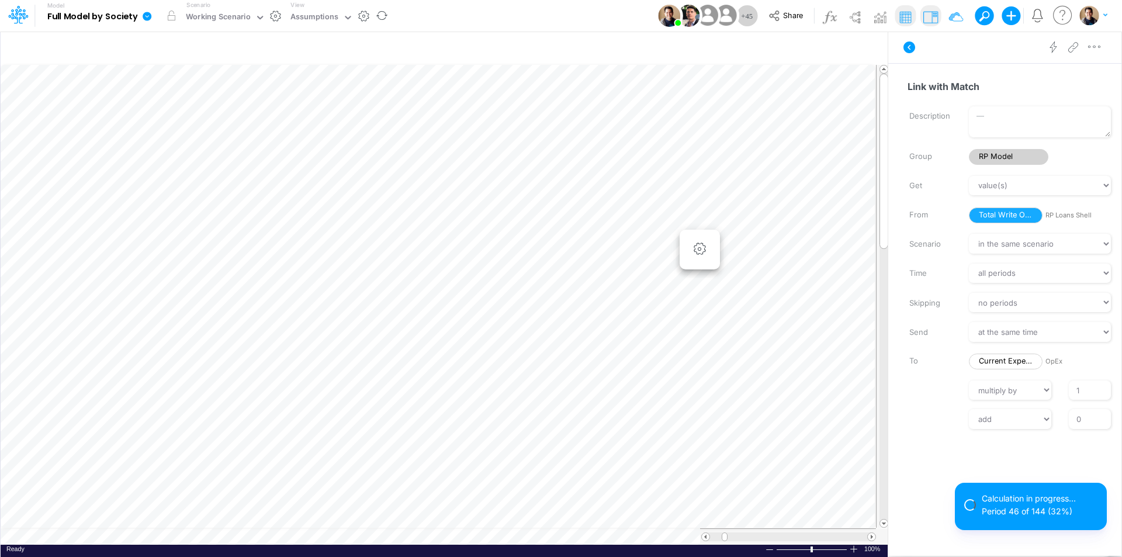
click at [151, 15] on icon at bounding box center [147, 16] width 9 height 9
click at [227, 129] on button "View model info" at bounding box center [205, 121] width 125 height 18
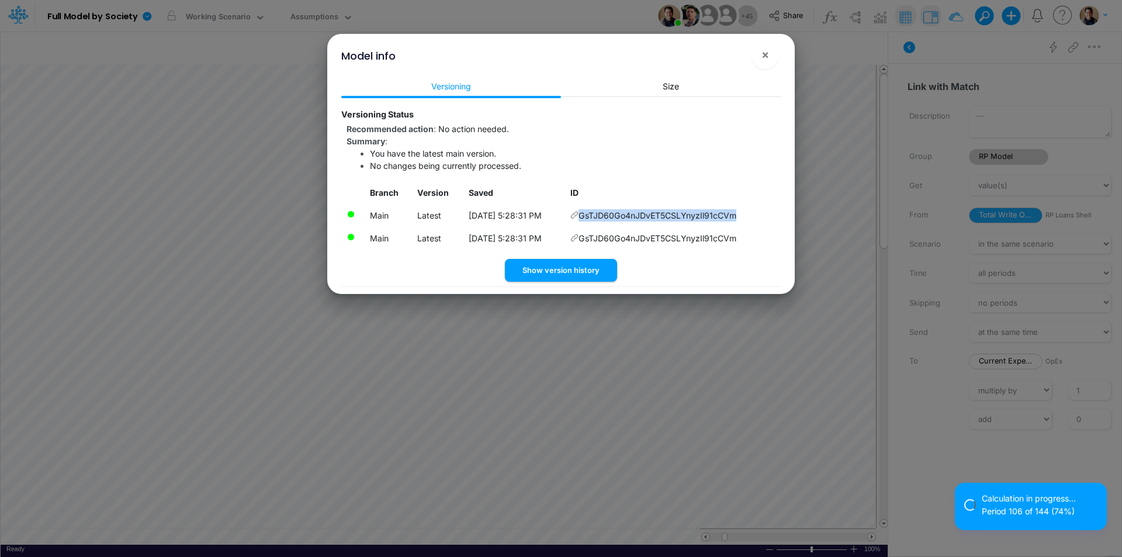
drag, startPoint x: 746, startPoint y: 215, endPoint x: 586, endPoint y: 217, distance: 160.1
click at [586, 217] on td "GsTJD60Go4nJDvET5CSLYnyzIl91cCVm" at bounding box center [673, 215] width 216 height 23
copy span "GsTJD60Go4nJDvET5CSLYnyzIl91cCVm"
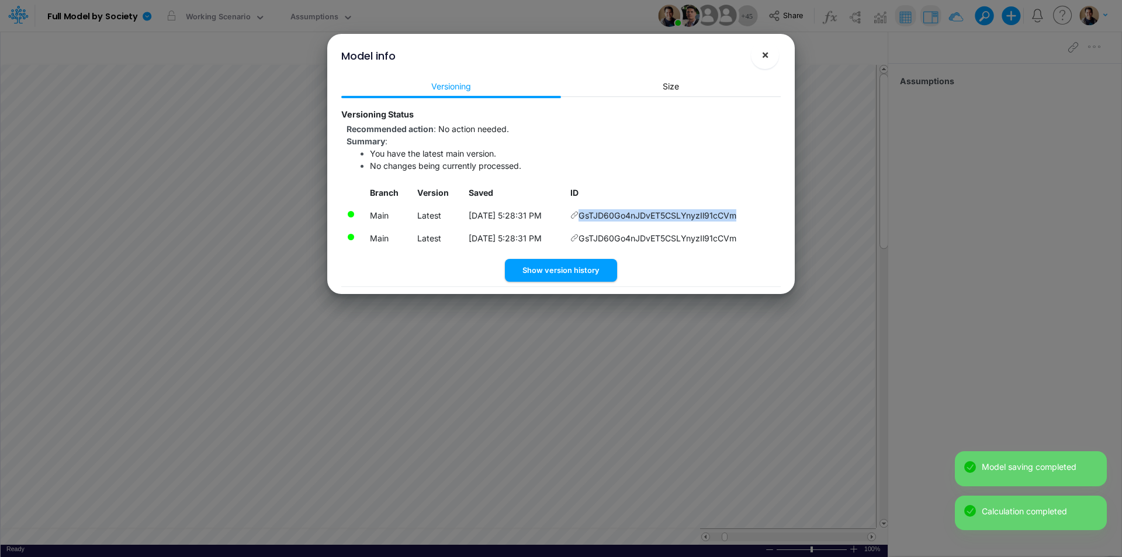
click at [772, 57] on button "×" at bounding box center [765, 55] width 28 height 28
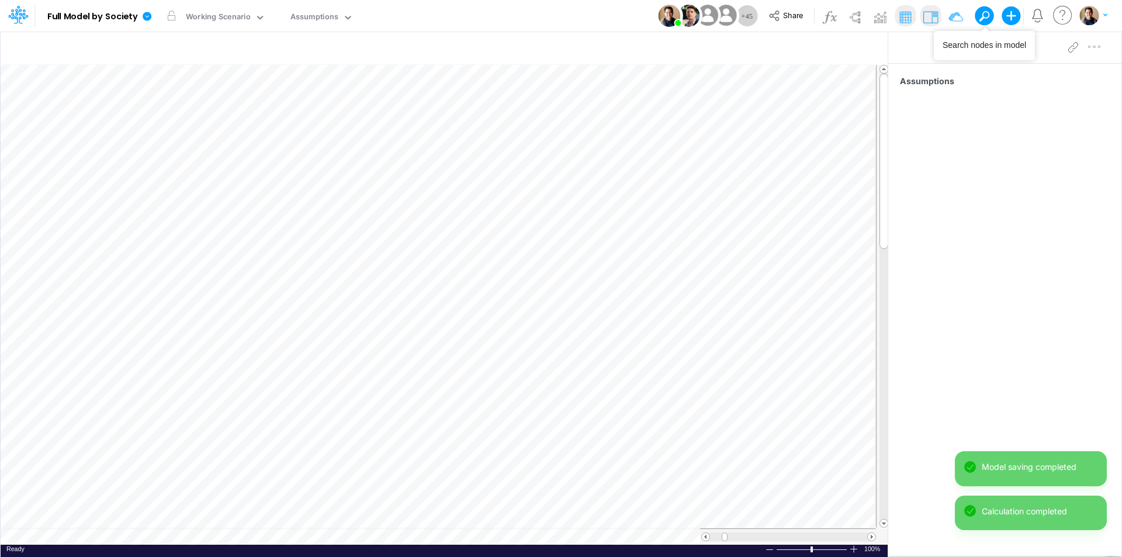
click at [984, 14] on button at bounding box center [980, 15] width 11 height 11
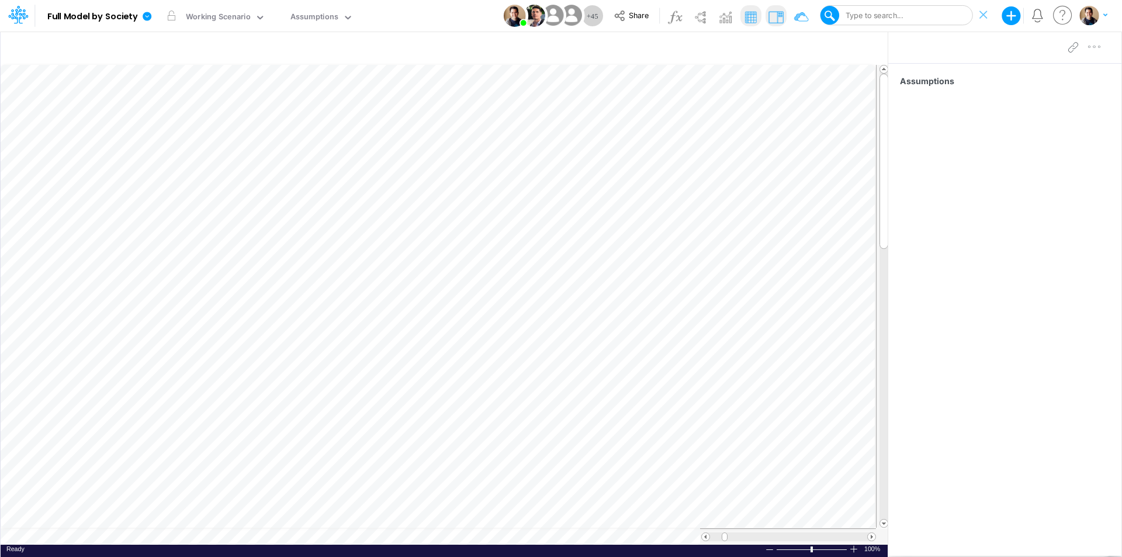
click at [892, 13] on div "Type to search..." at bounding box center [873, 15] width 60 height 11
type input "total ncl prin"
click at [908, 39] on span "[Financial Statements]" at bounding box center [928, 43] width 64 height 8
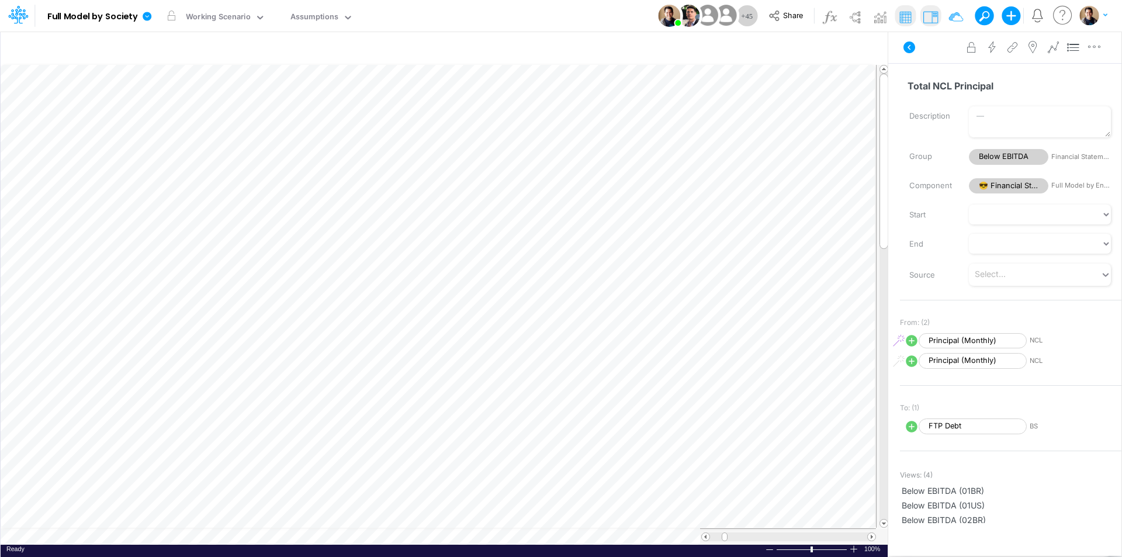
scroll to position [6, 1]
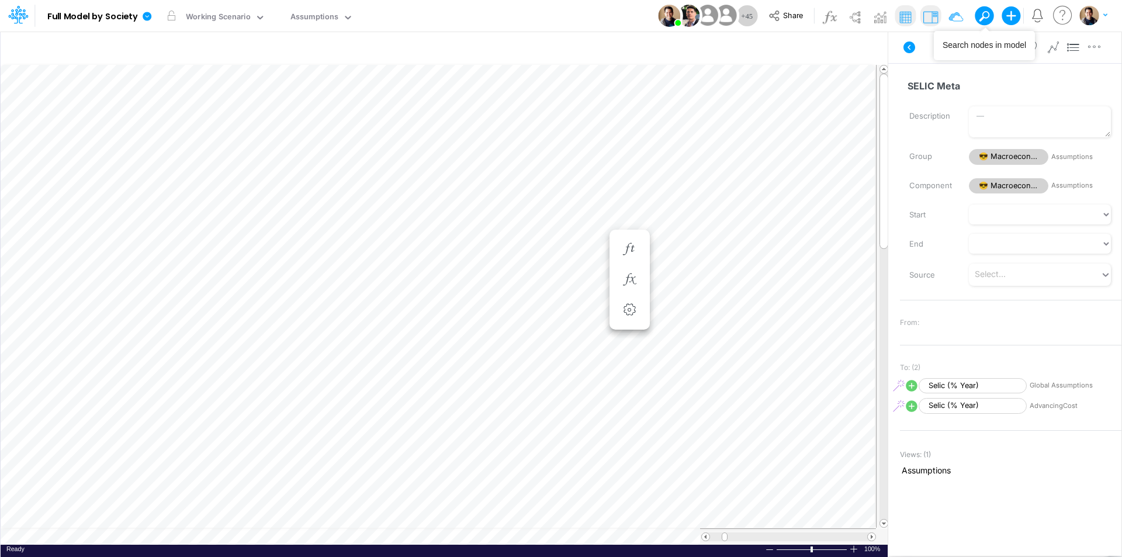
click at [985, 13] on button at bounding box center [980, 15] width 11 height 11
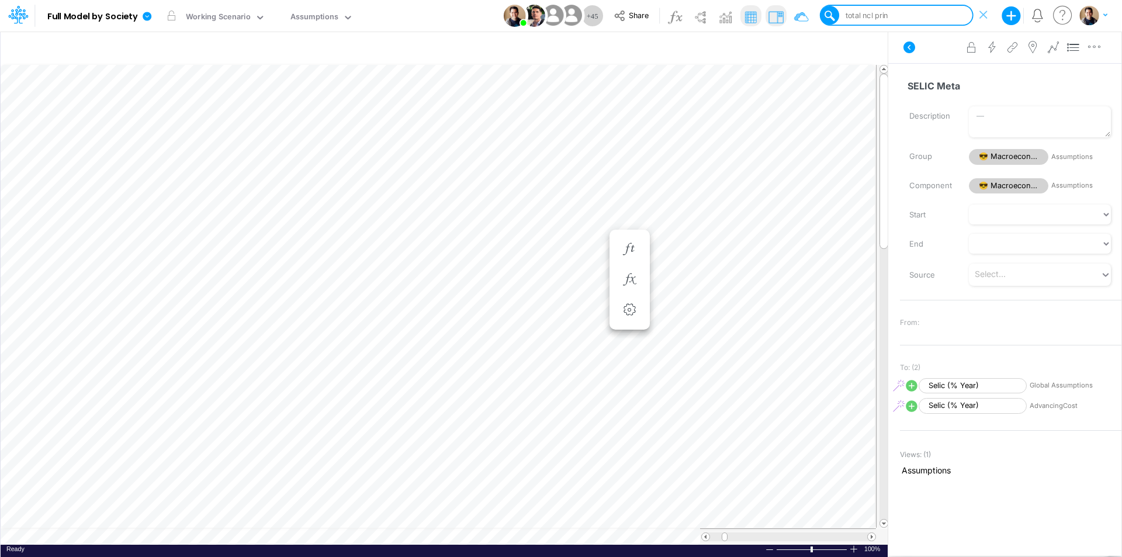
click at [895, 18] on div "total ncl prin" at bounding box center [903, 16] width 137 height 18
type input "total ncl princi"
click at [880, 36] on div "Total NCL Principal [Financial Statements]" at bounding box center [896, 41] width 153 height 19
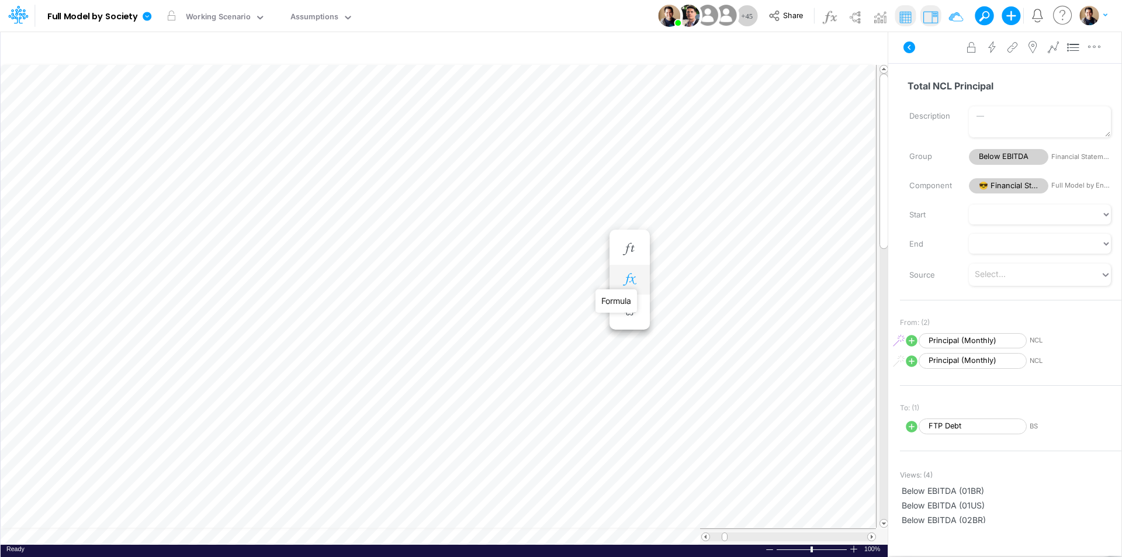
click at [634, 278] on icon "button" at bounding box center [630, 279] width 18 height 12
click at [261, 312] on icon at bounding box center [262, 310] width 18 height 12
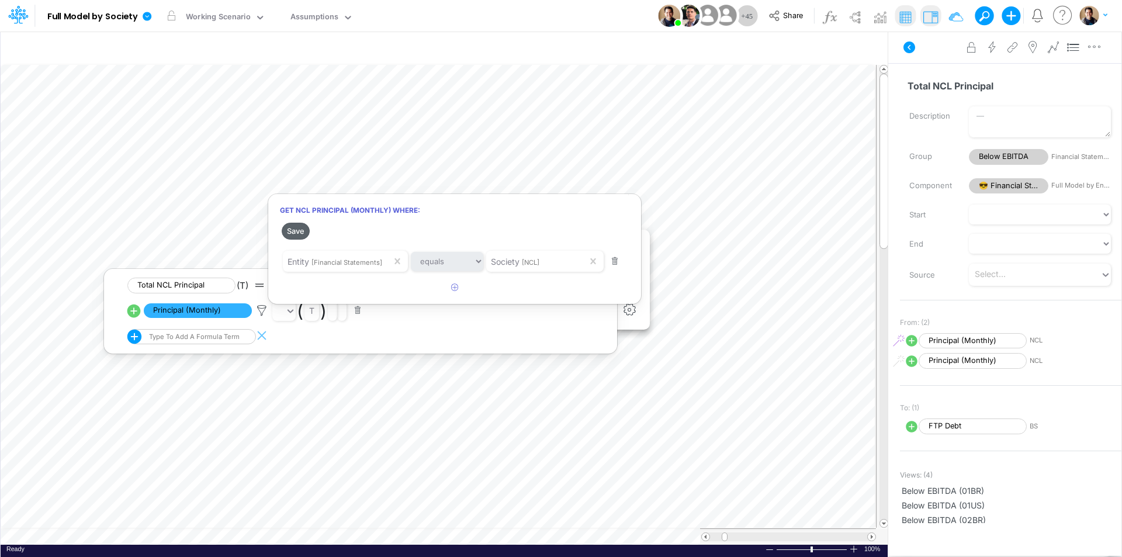
click at [294, 230] on button "Save" at bounding box center [296, 231] width 28 height 17
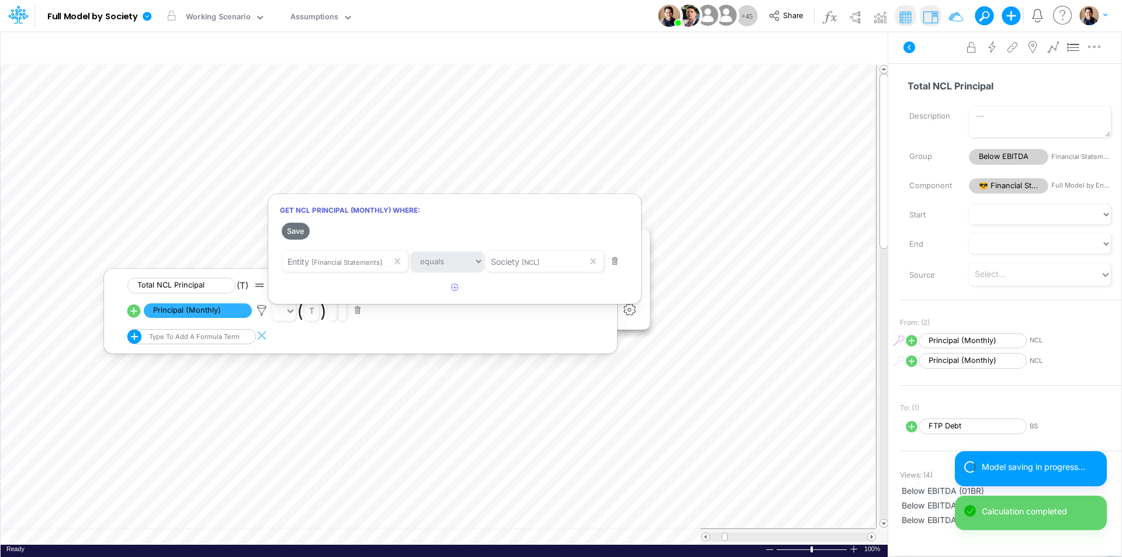
click at [985, 16] on div at bounding box center [561, 281] width 1122 height 551
drag, startPoint x: 985, startPoint y: 16, endPoint x: 998, endPoint y: 2, distance: 19.5
click at [985, 17] on button at bounding box center [980, 15] width 11 height 11
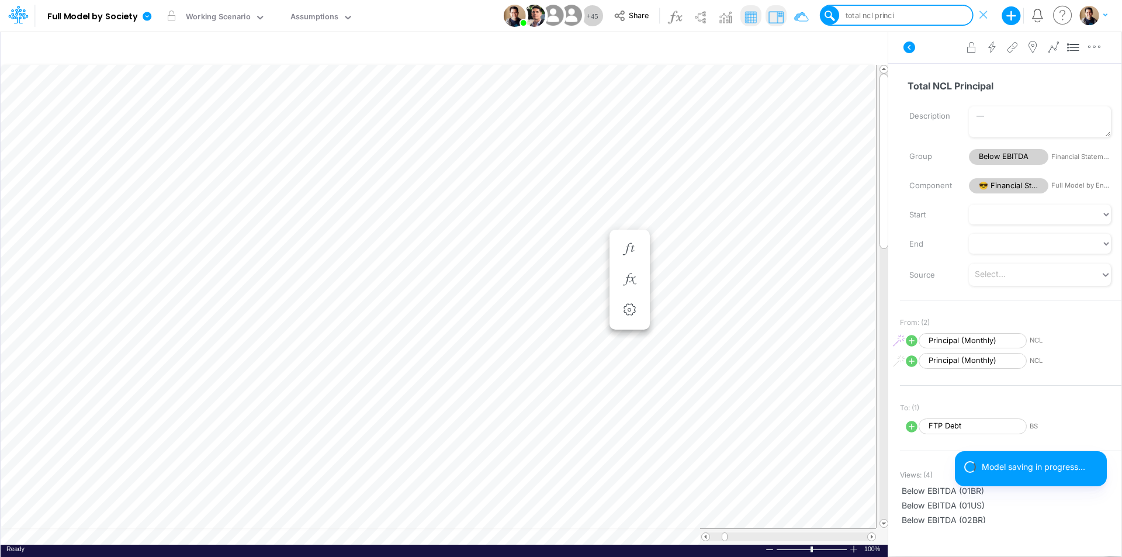
click at [894, 13] on div "total ncl princi" at bounding box center [868, 15] width 50 height 11
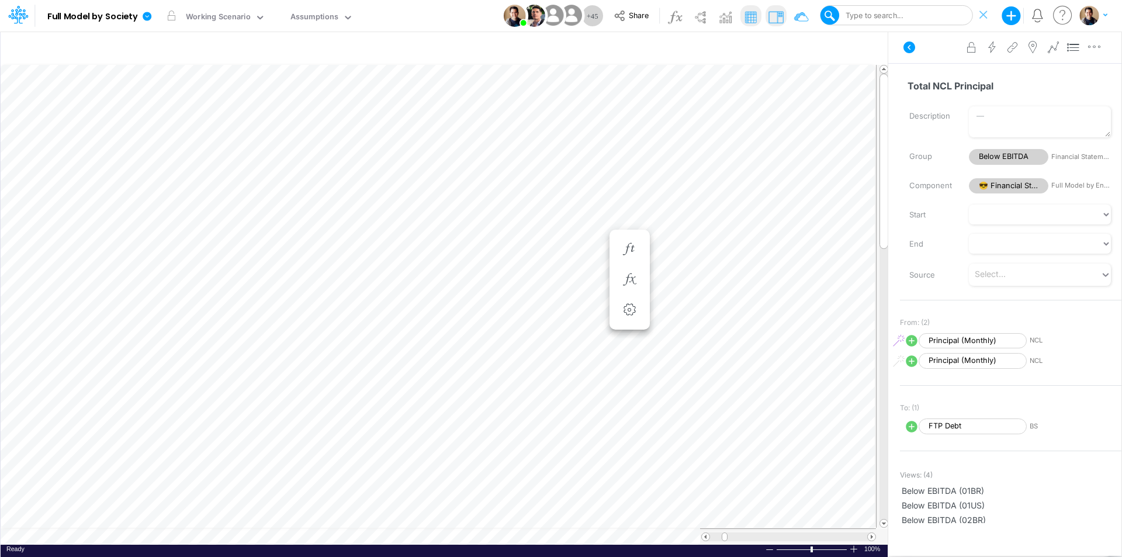
click at [917, 18] on div "Type to search..." at bounding box center [903, 16] width 137 height 18
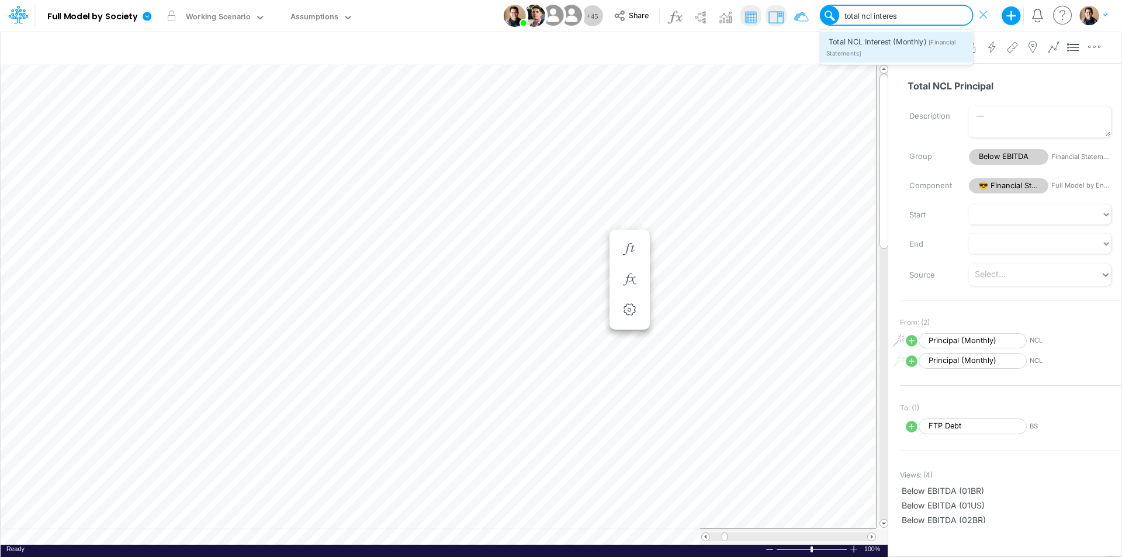
type input "total ncl interest"
click at [937, 52] on div "Total NCL Interest (Monthly) [Financial Statements]" at bounding box center [896, 47] width 153 height 30
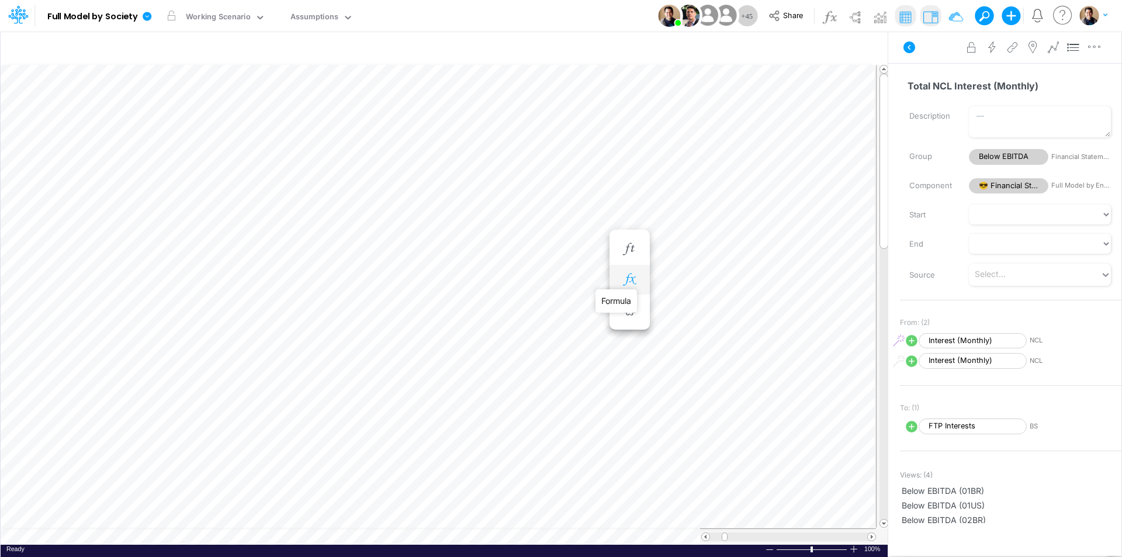
click at [629, 276] on icon "button" at bounding box center [630, 279] width 18 height 12
click at [261, 309] on icon at bounding box center [262, 310] width 18 height 12
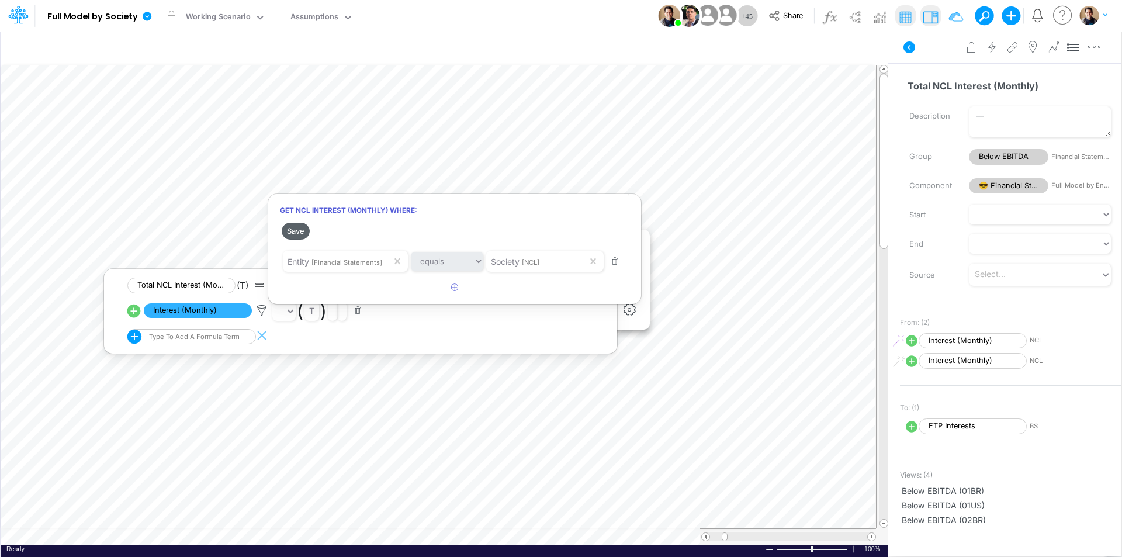
click at [297, 233] on button "Save" at bounding box center [296, 231] width 28 height 17
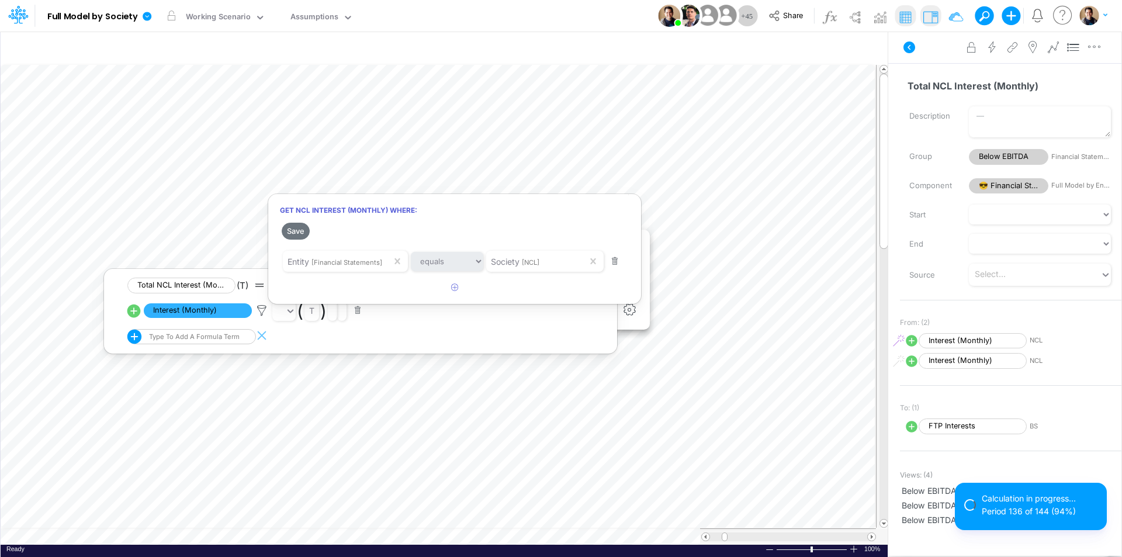
click at [985, 15] on div at bounding box center [561, 281] width 1122 height 551
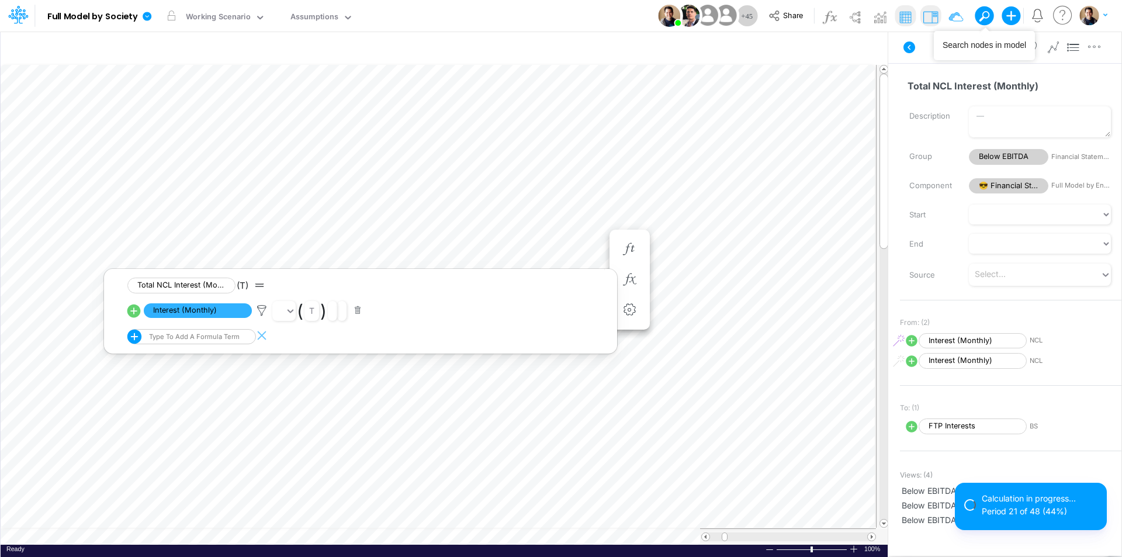
click at [986, 15] on span at bounding box center [984, 16] width 16 height 16
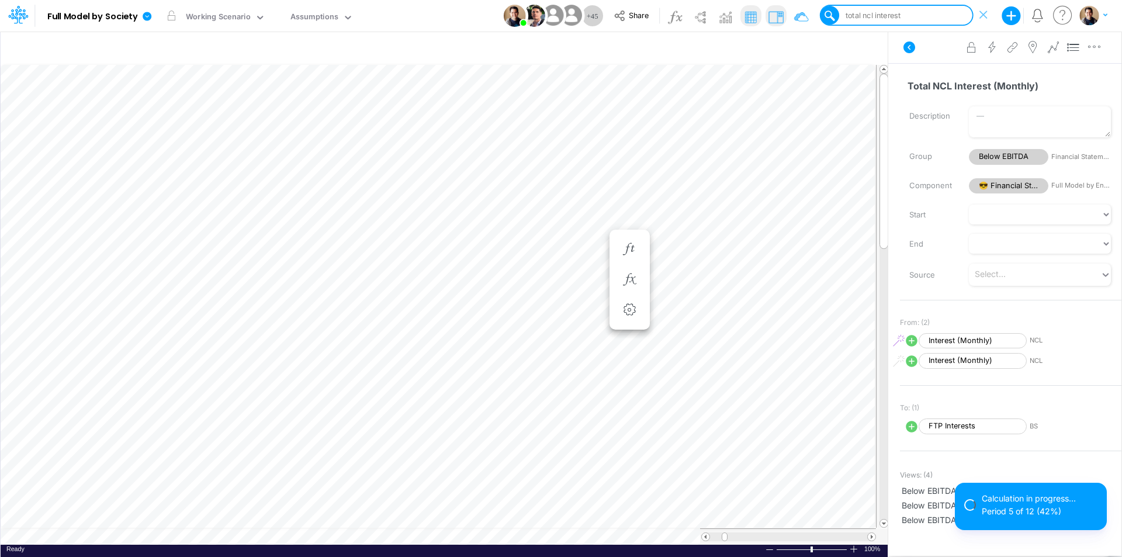
click at [893, 17] on div "total ncl interest" at bounding box center [871, 15] width 57 height 11
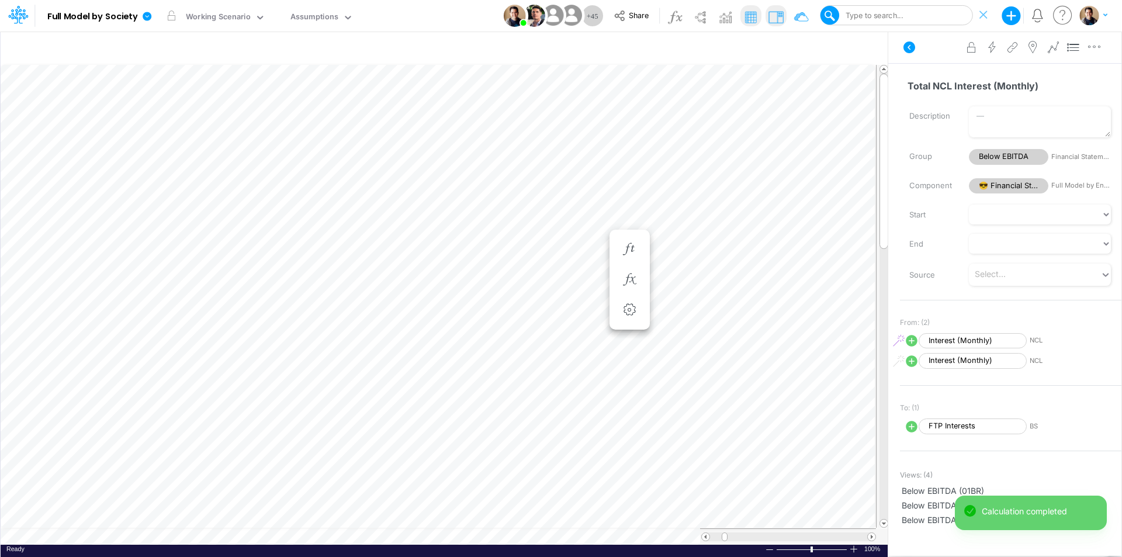
click at [887, 14] on div "Type to search..." at bounding box center [873, 15] width 60 height 11
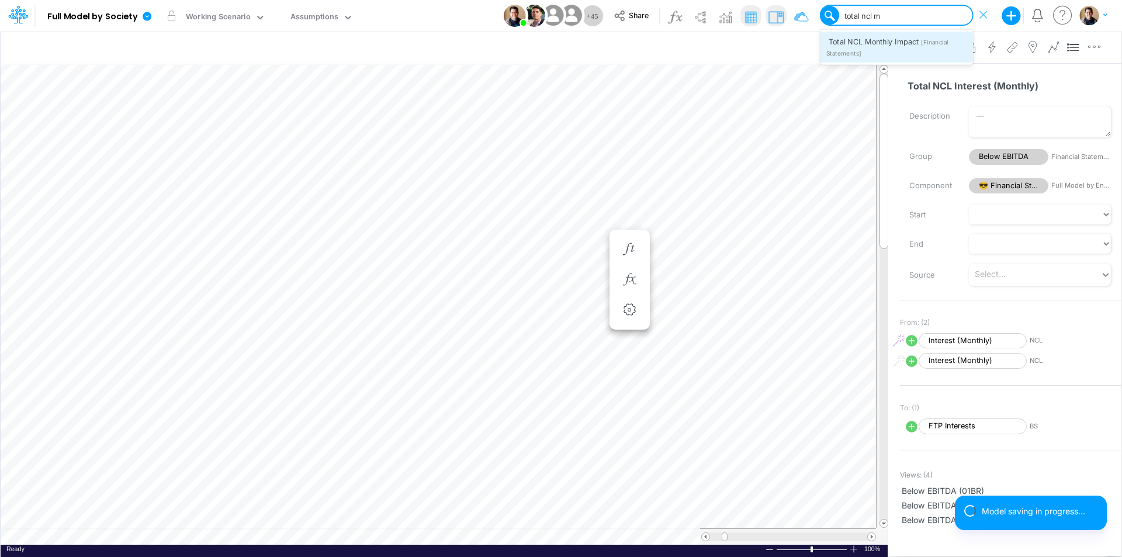
type input "total ncl mo"
click at [914, 46] on div "Total NCL Monthly Impact [Financial Statements]" at bounding box center [896, 47] width 153 height 30
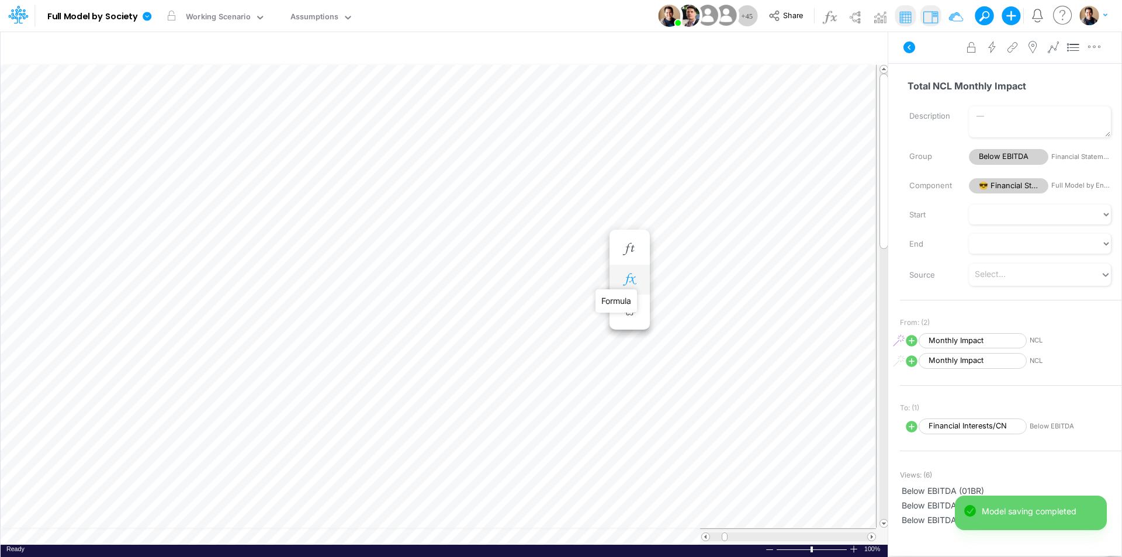
click at [628, 278] on icon "button" at bounding box center [630, 279] width 18 height 12
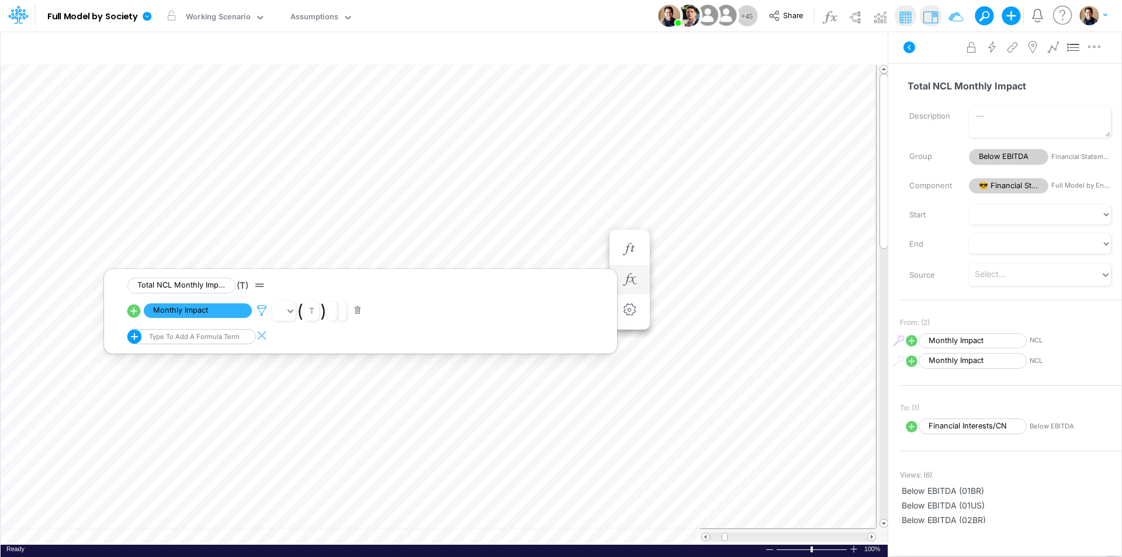
click at [261, 312] on icon at bounding box center [262, 310] width 18 height 12
click at [296, 234] on button "Save" at bounding box center [296, 231] width 28 height 17
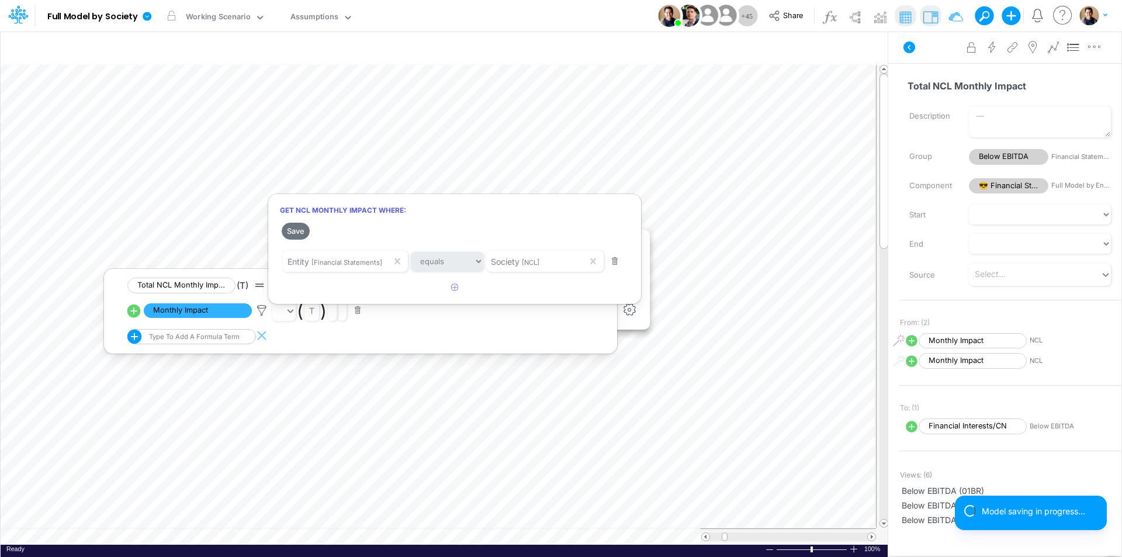
click at [910, 340] on div at bounding box center [561, 281] width 1122 height 551
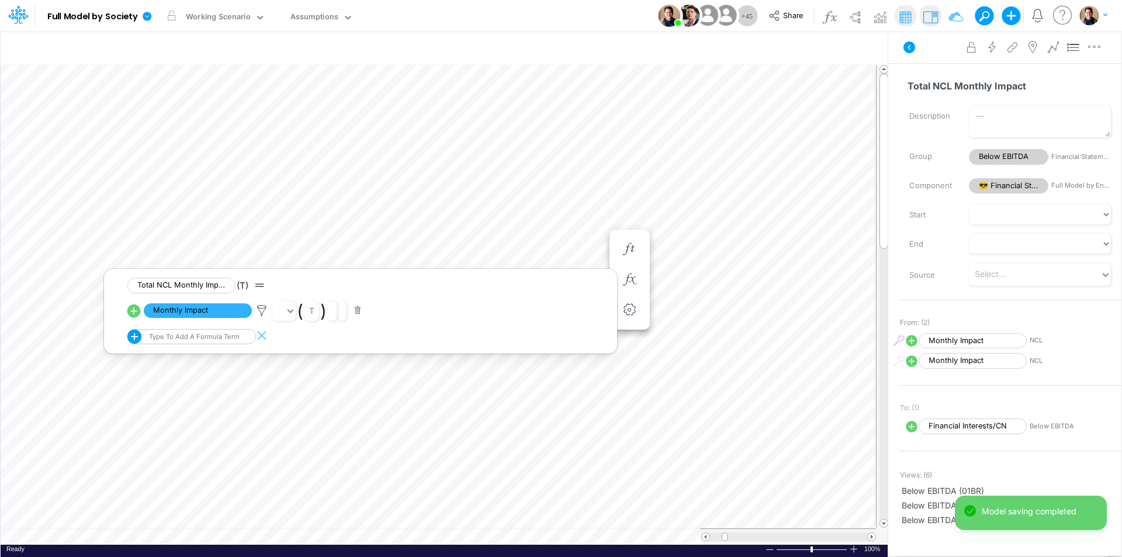
click at [910, 340] on icon at bounding box center [912, 341] width 12 height 12
select select "1"
select select "Multiply"
select select "Add"
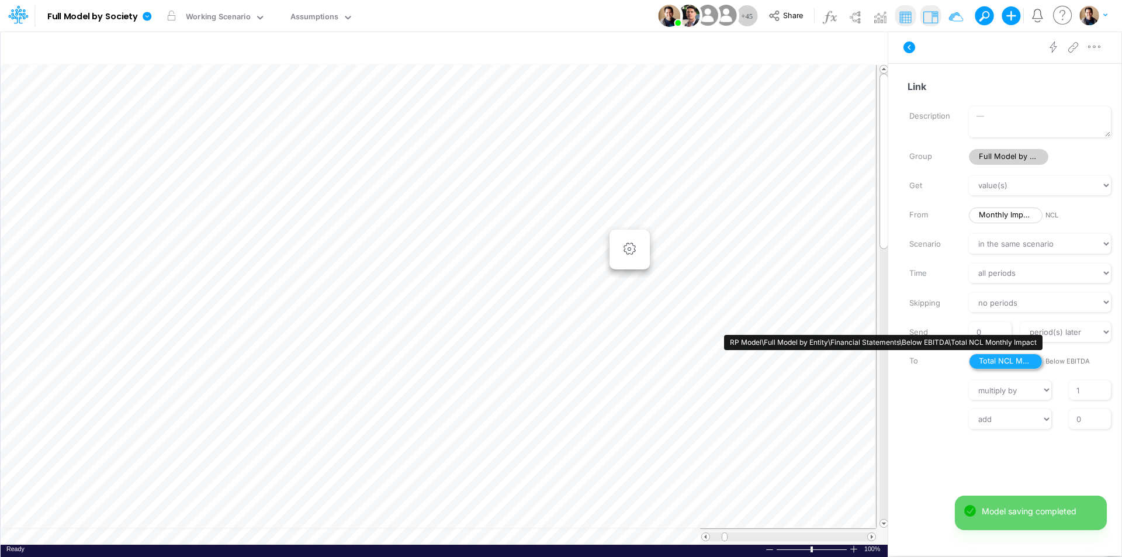
click at [1007, 358] on span "Total NCL Monthly Impact" at bounding box center [1006, 362] width 74 height 16
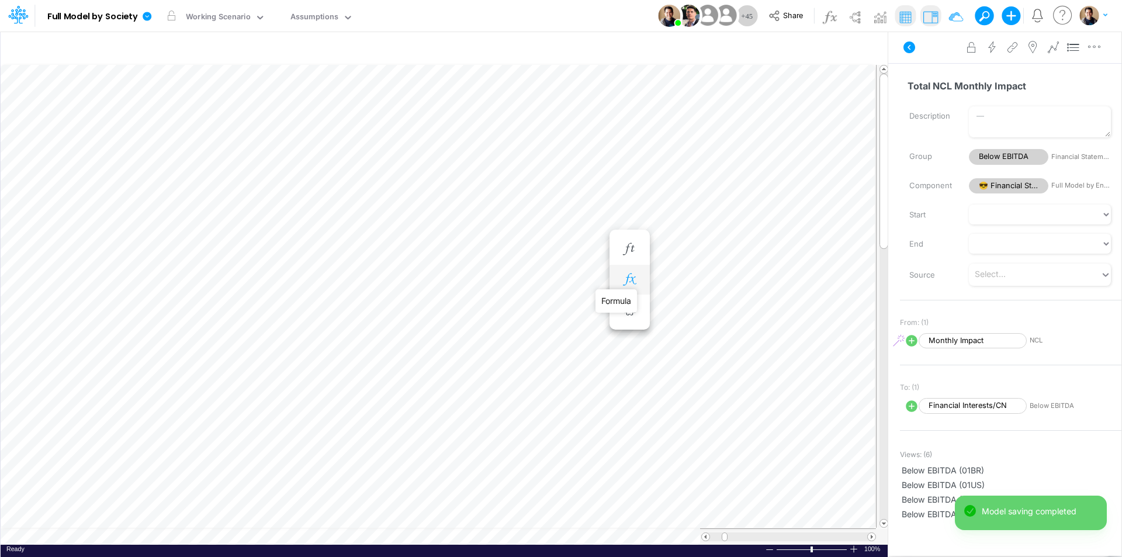
click at [626, 277] on icon "button" at bounding box center [630, 279] width 18 height 12
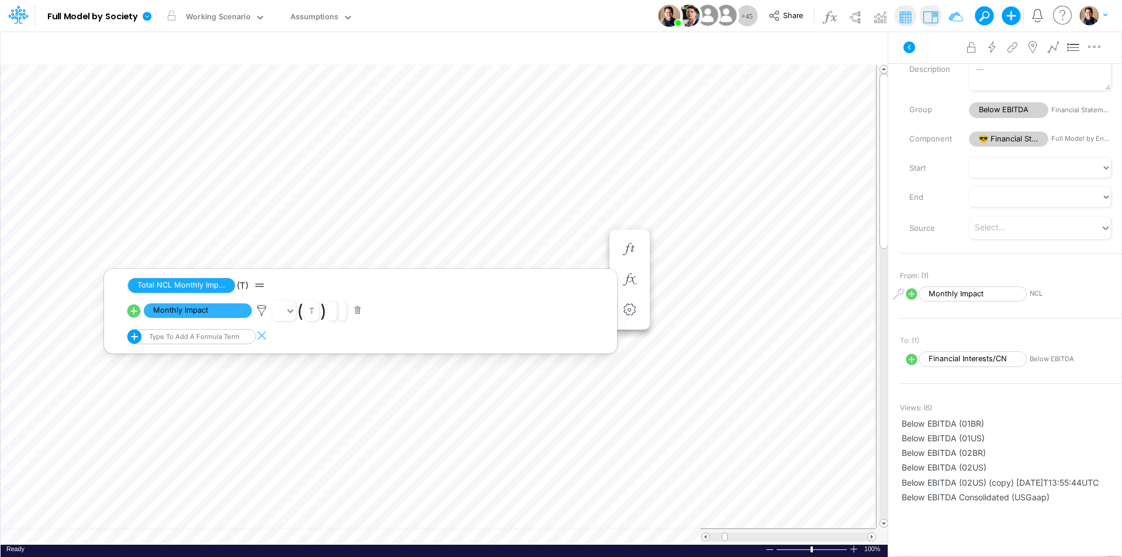
scroll to position [44, 0]
click at [259, 309] on icon at bounding box center [262, 310] width 18 height 12
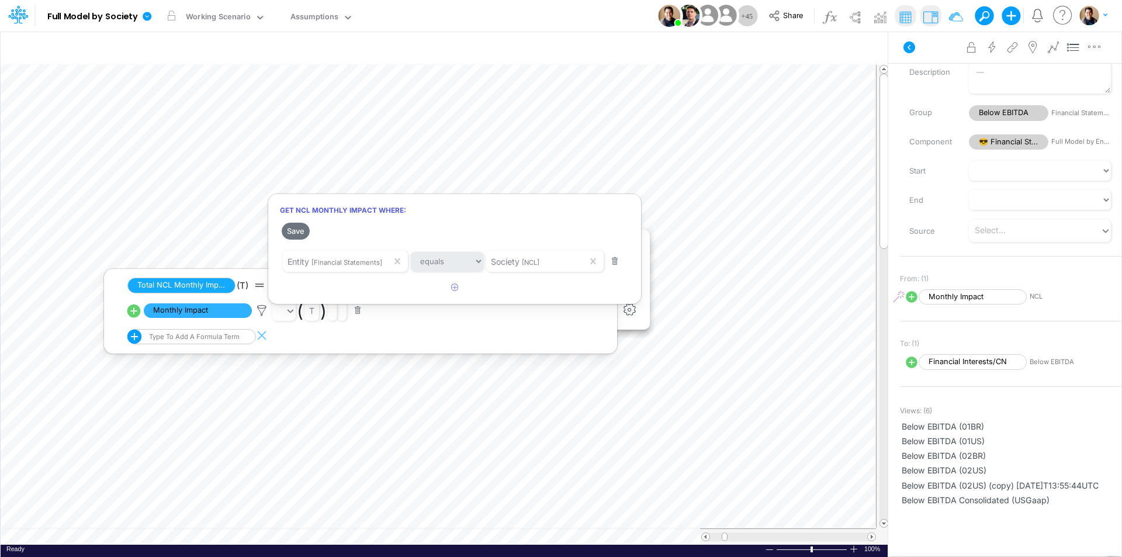
click at [606, 17] on div at bounding box center [561, 281] width 1122 height 551
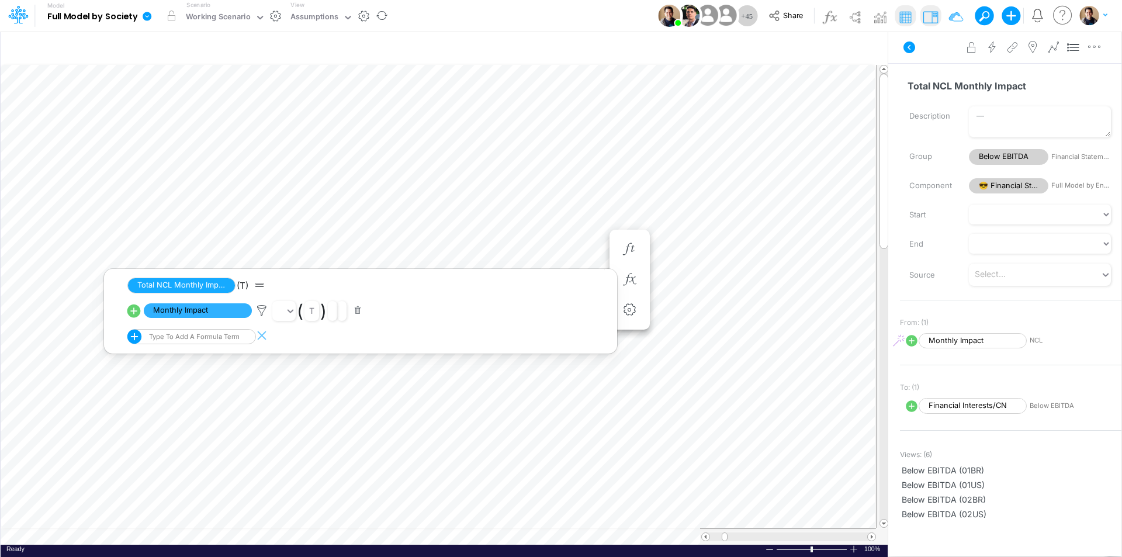
click at [148, 15] on icon at bounding box center [147, 16] width 9 height 9
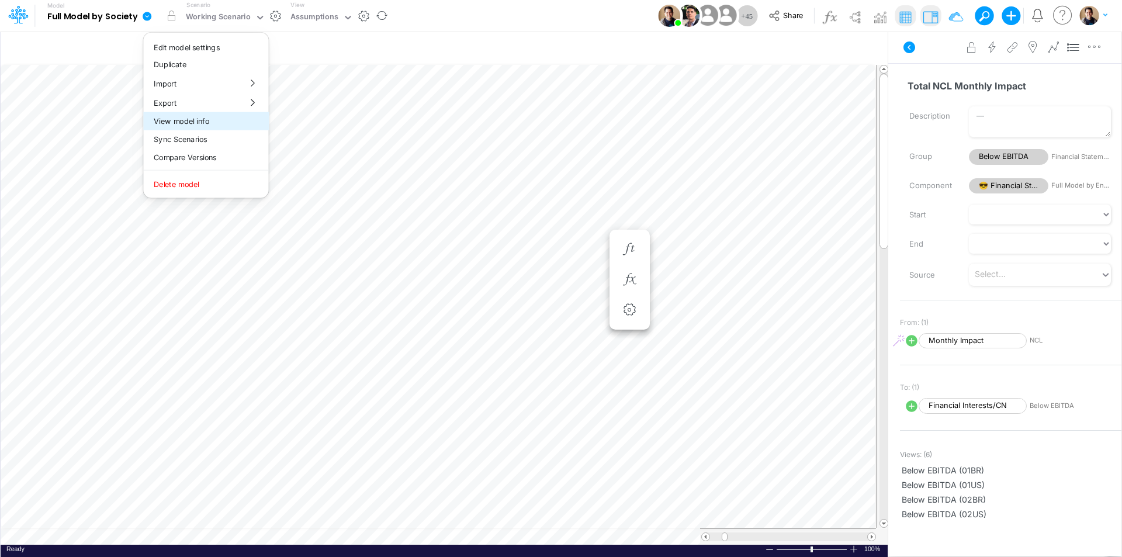
click at [203, 125] on button "View model info" at bounding box center [205, 121] width 125 height 18
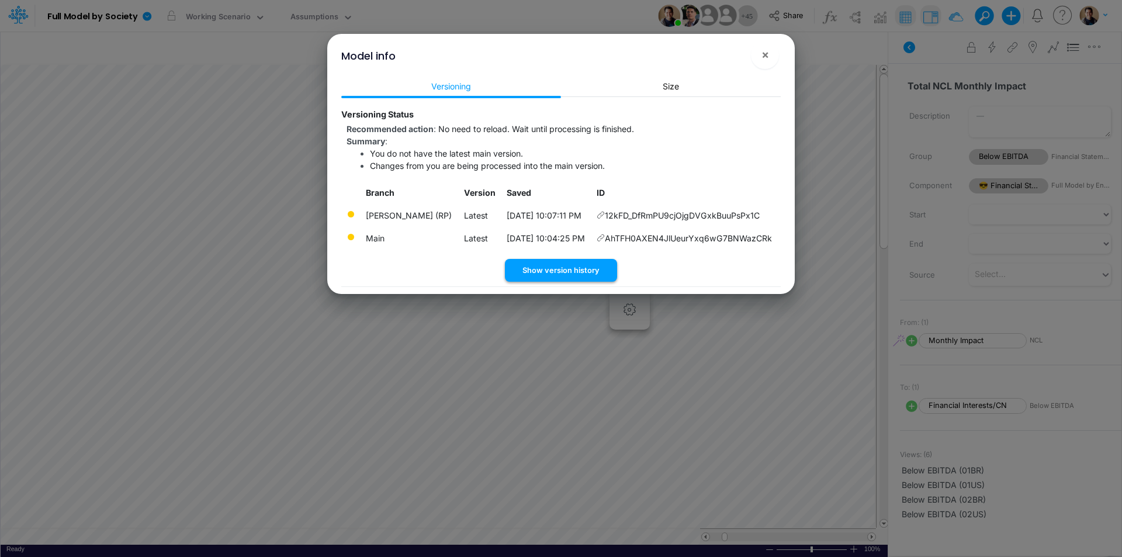
click at [585, 269] on button "Show version history" at bounding box center [561, 270] width 112 height 23
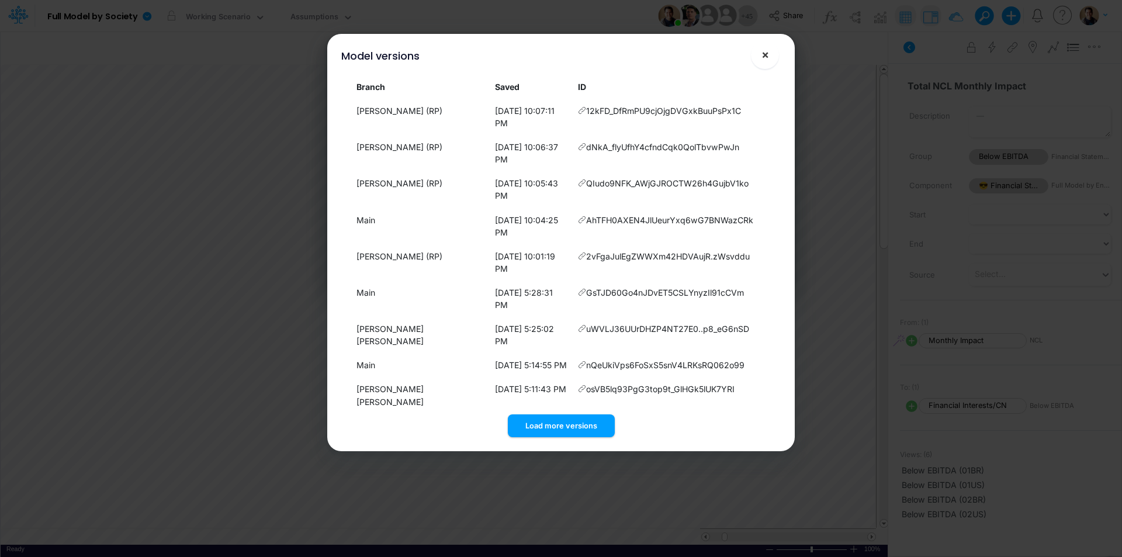
click at [763, 53] on span "×" at bounding box center [765, 54] width 8 height 14
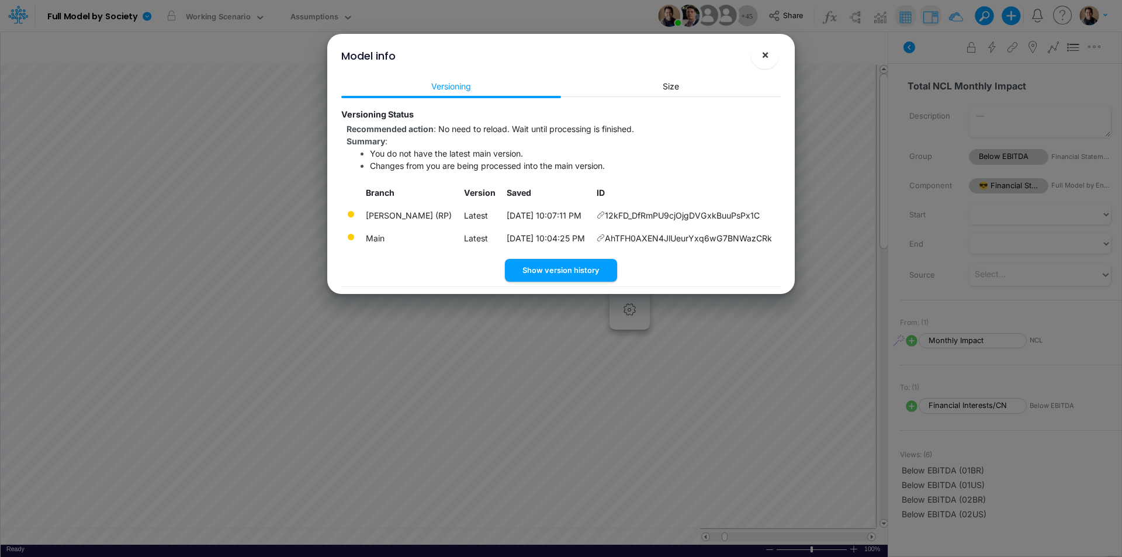
click at [766, 56] on span "×" at bounding box center [765, 54] width 8 height 14
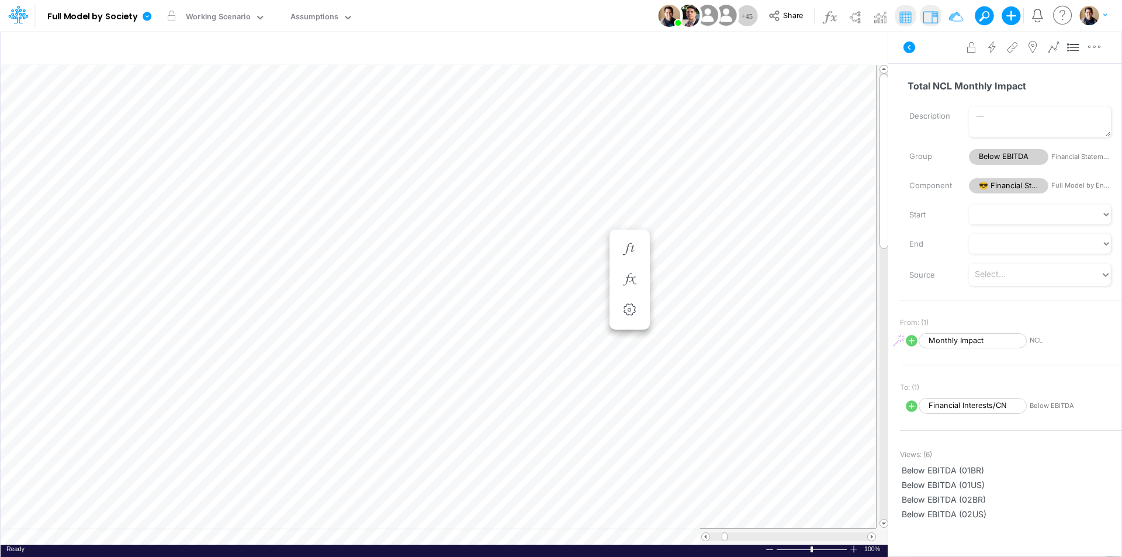
click at [983, 13] on button at bounding box center [980, 15] width 11 height 11
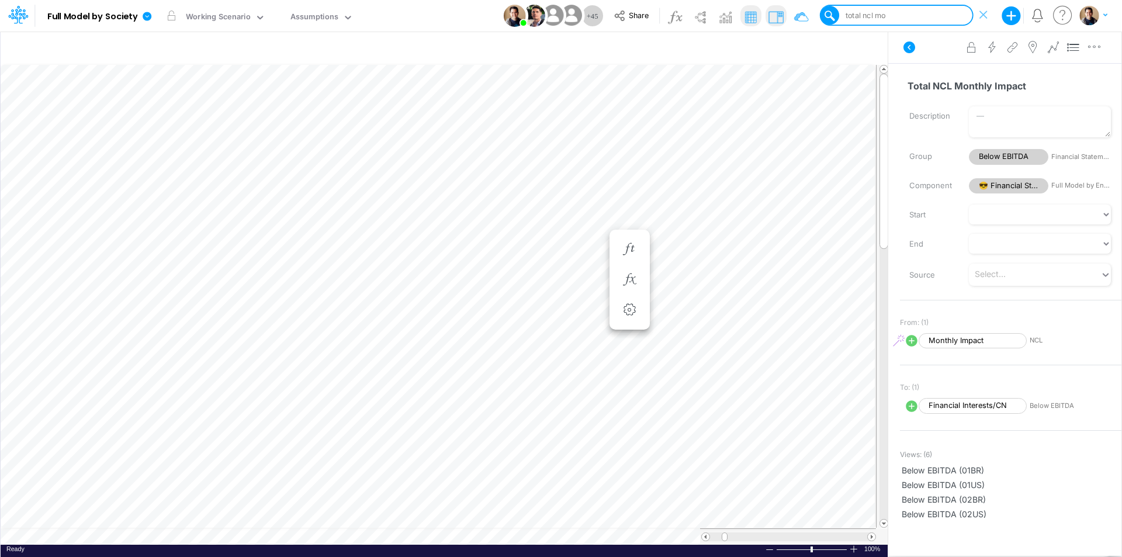
click at [877, 15] on div "total ncl mo" at bounding box center [864, 15] width 42 height 11
type input "NCL prin"
click at [927, 39] on span "[Financial Statements]" at bounding box center [928, 43] width 64 height 8
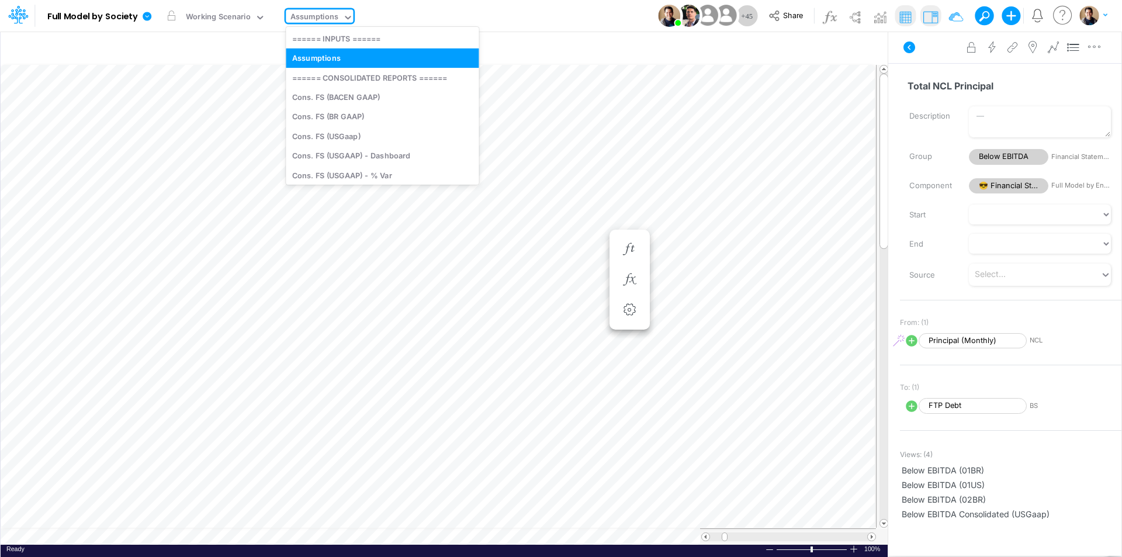
click at [322, 19] on div "Assumptions" at bounding box center [314, 17] width 49 height 13
type input "bs"
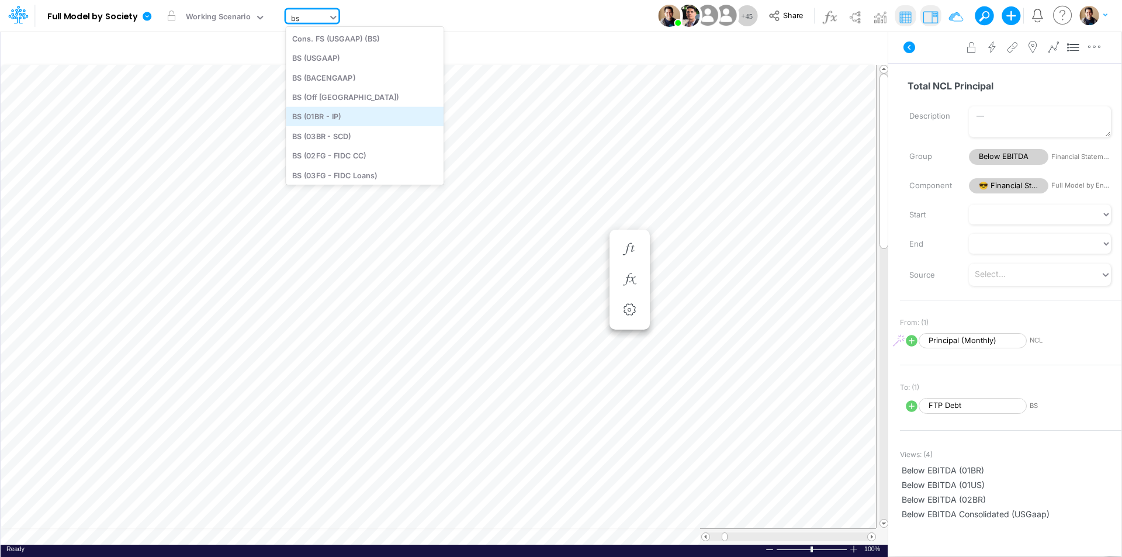
click at [354, 122] on div "BS (01BR - IP)" at bounding box center [365, 116] width 158 height 19
type input "BS (01BR - IP)"
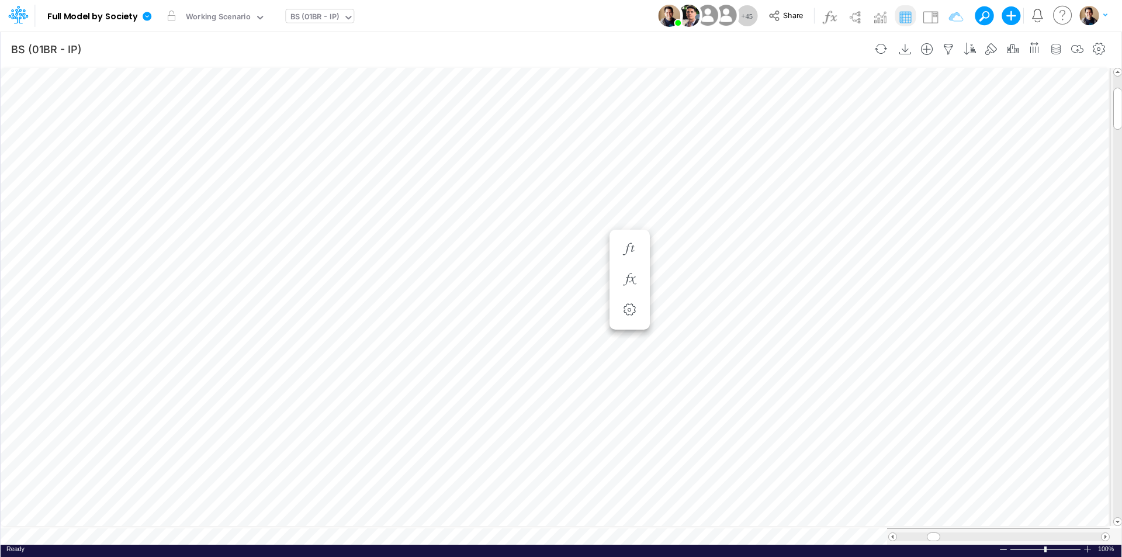
scroll to position [6, 1]
click at [693, 218] on icon "button" at bounding box center [686, 221] width 18 height 12
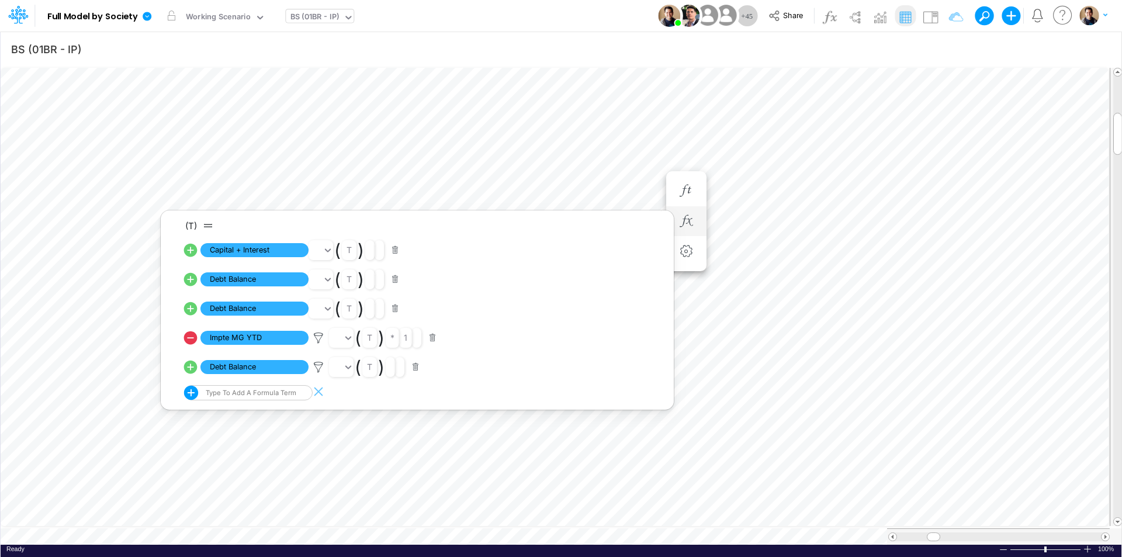
click at [193, 364] on icon at bounding box center [190, 367] width 13 height 13
select select "Multiply"
select select "Add"
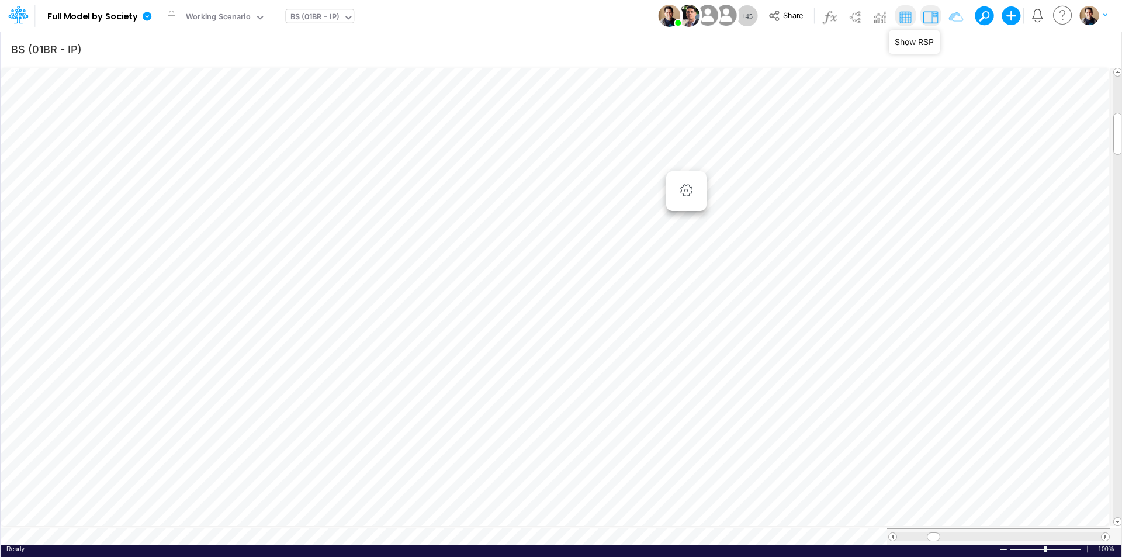
click at [930, 15] on img at bounding box center [930, 17] width 19 height 19
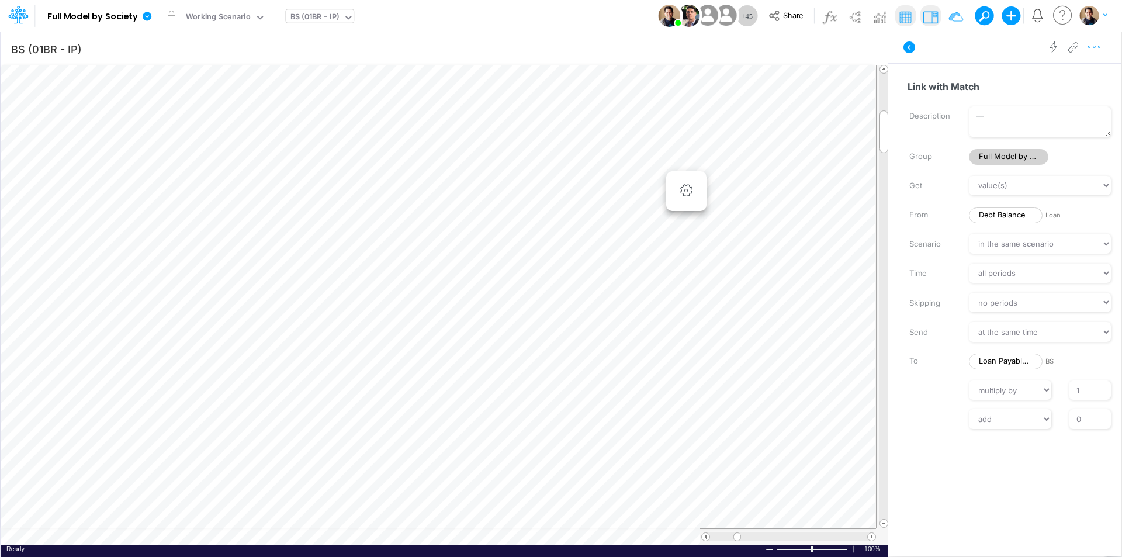
click at [1098, 44] on icon "button" at bounding box center [1095, 47] width 18 height 12
click at [1057, 73] on span "Advanced settings" at bounding box center [1027, 76] width 72 height 10
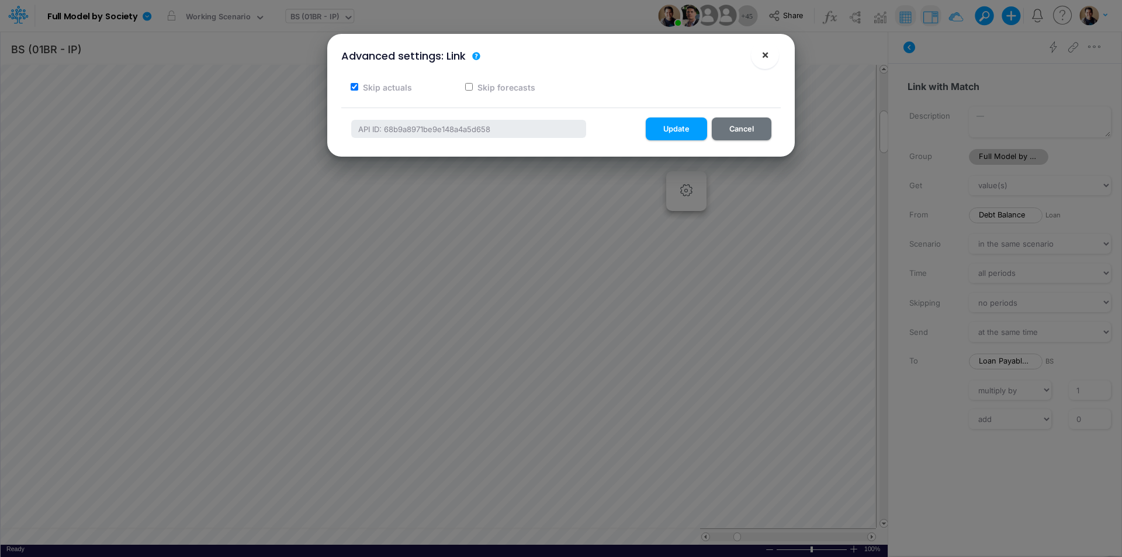
click at [767, 53] on span "×" at bounding box center [765, 54] width 8 height 14
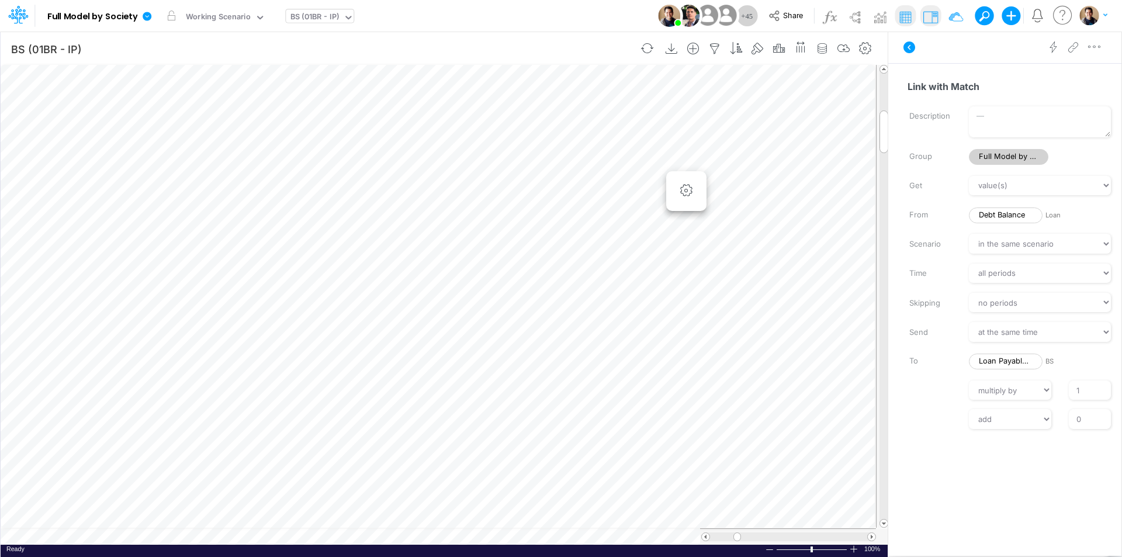
scroll to position [6, 1]
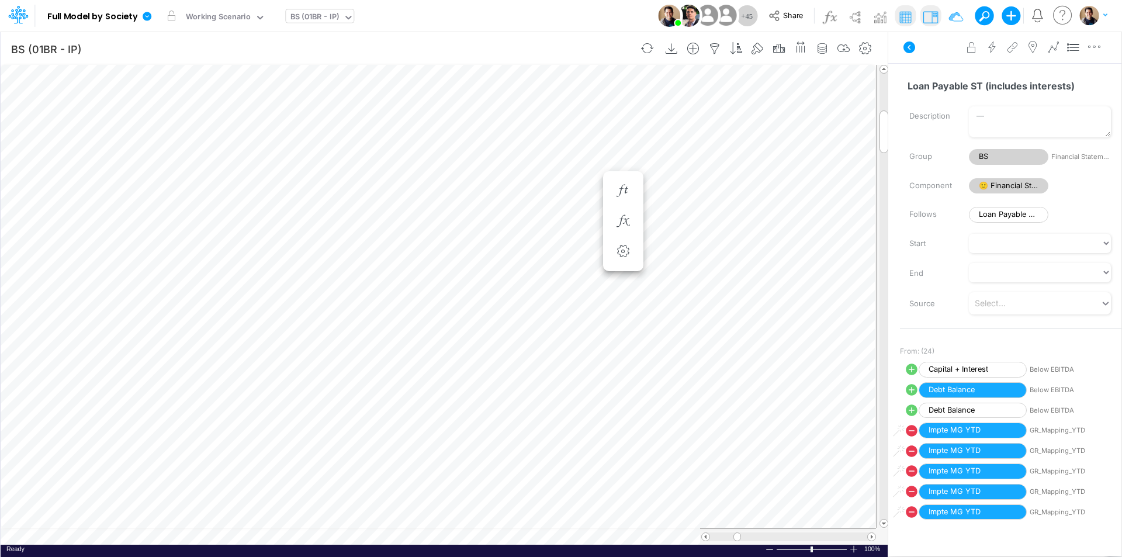
scroll to position [6, 1]
click at [685, 217] on icon "button" at bounding box center [686, 221] width 18 height 12
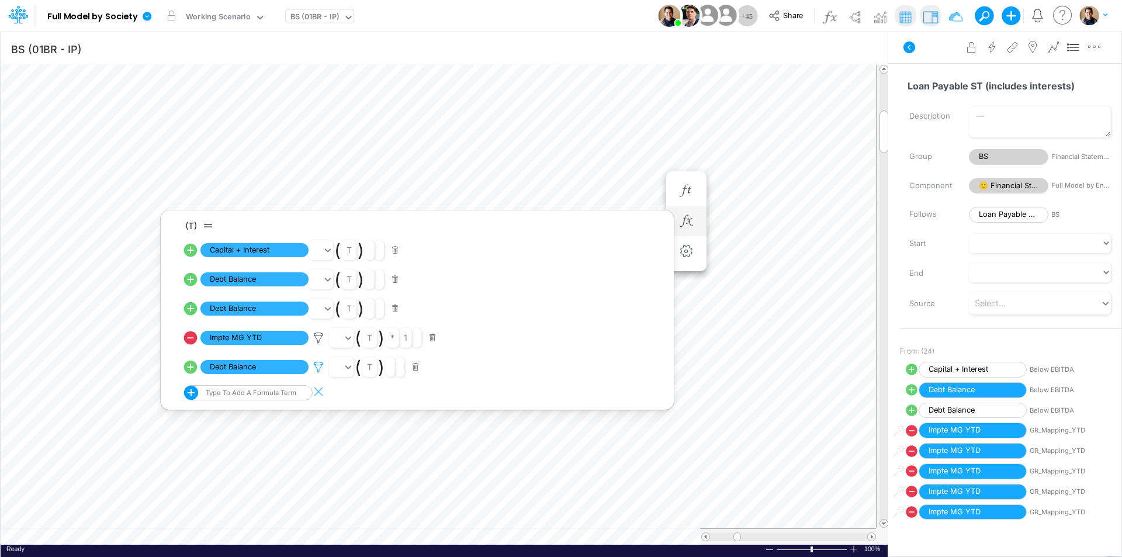
click at [314, 367] on icon at bounding box center [319, 367] width 18 height 12
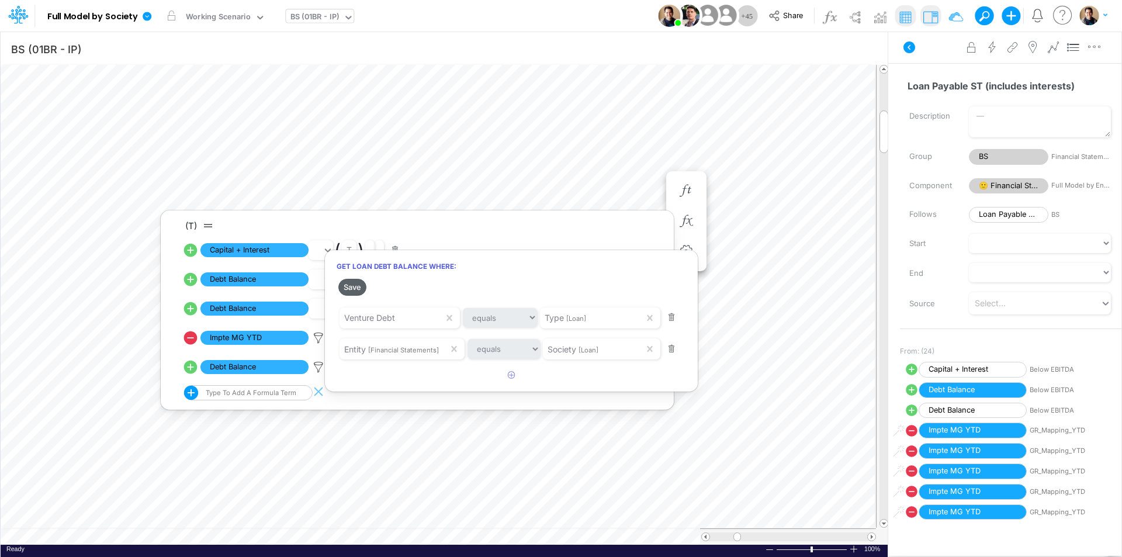
click at [355, 289] on button "Save" at bounding box center [352, 287] width 28 height 17
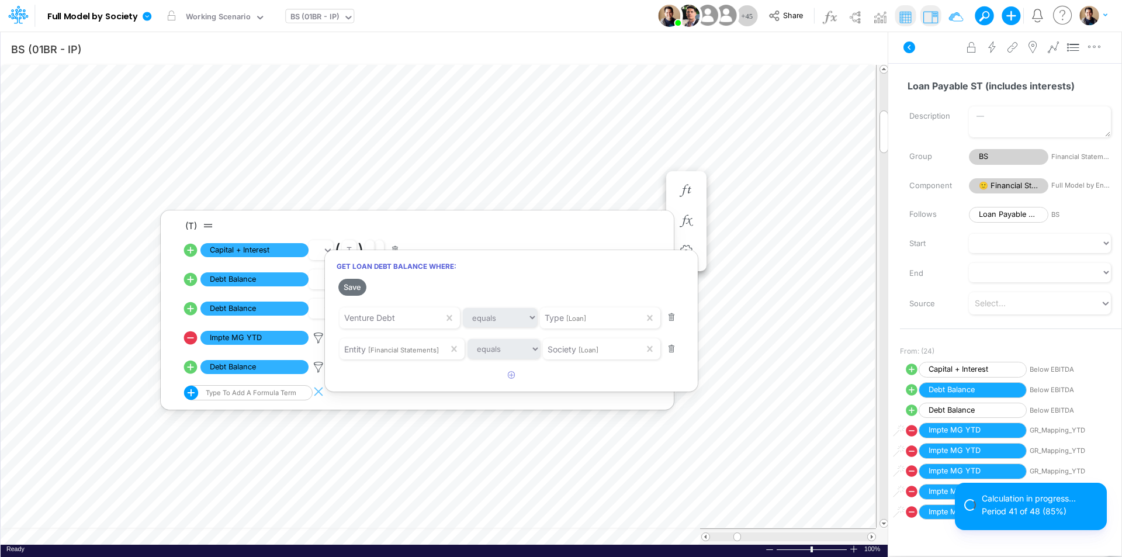
click at [558, 13] on div at bounding box center [561, 281] width 1122 height 551
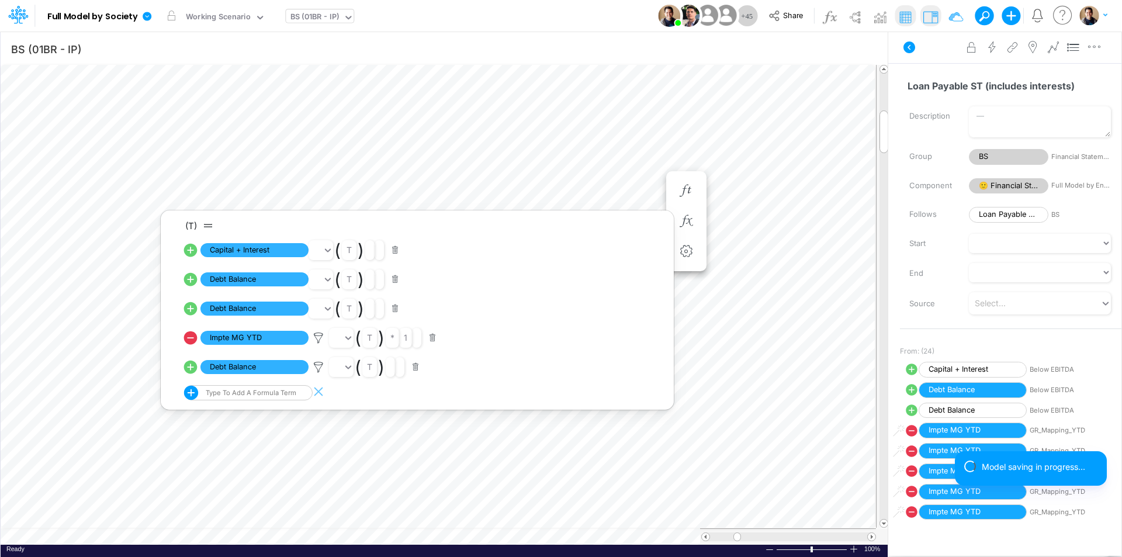
scroll to position [234, 0]
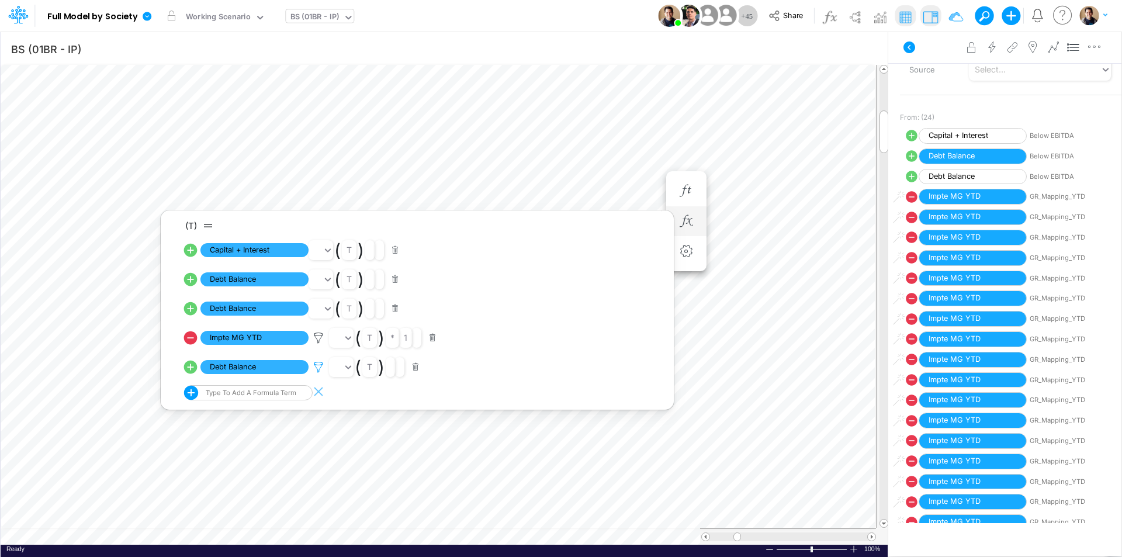
click at [317, 368] on icon at bounding box center [319, 367] width 18 height 12
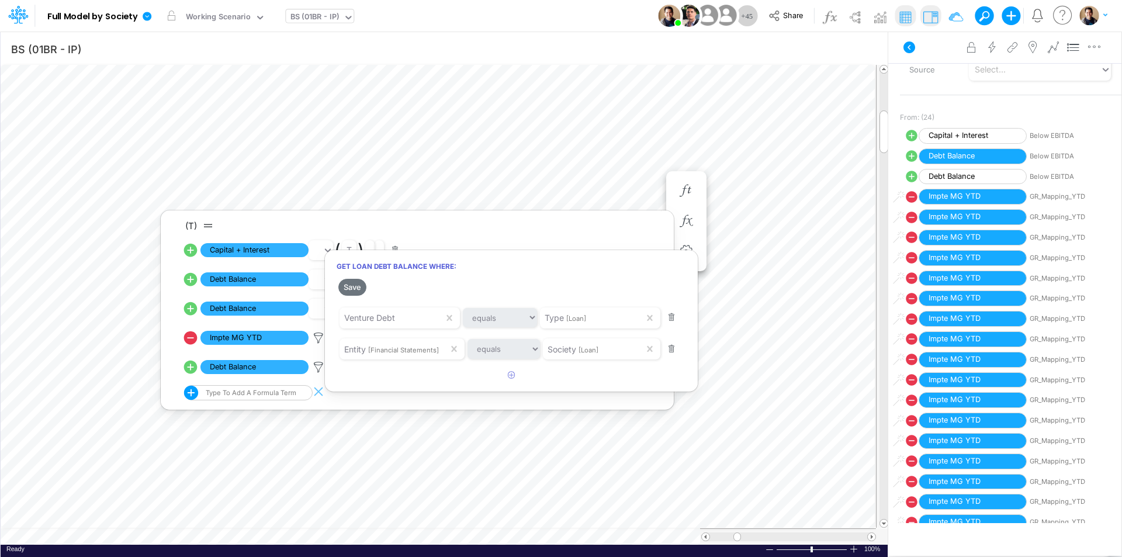
click at [316, 340] on div at bounding box center [561, 281] width 1122 height 551
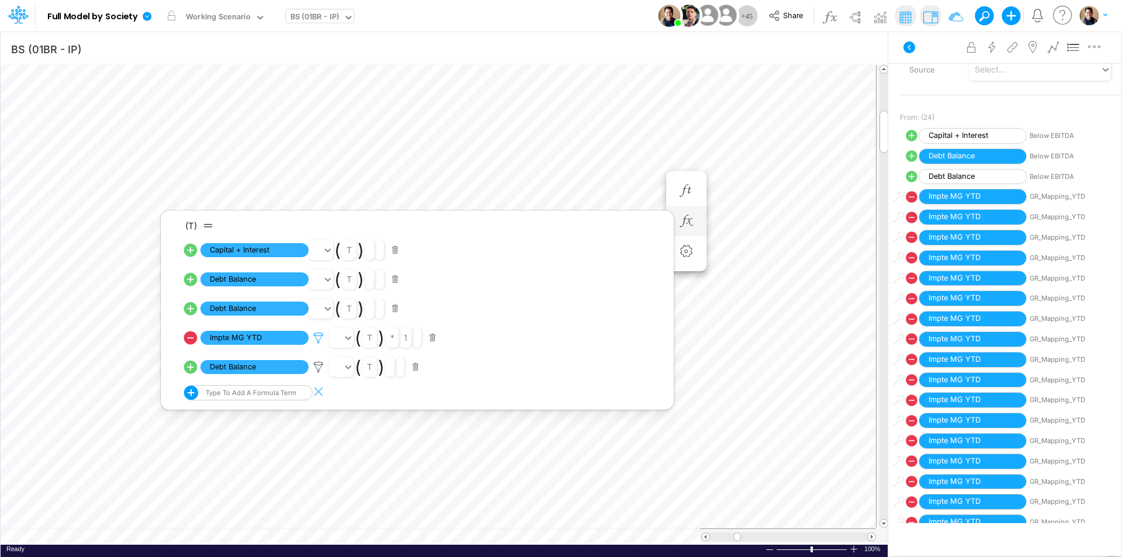
click at [318, 338] on icon at bounding box center [319, 338] width 18 height 12
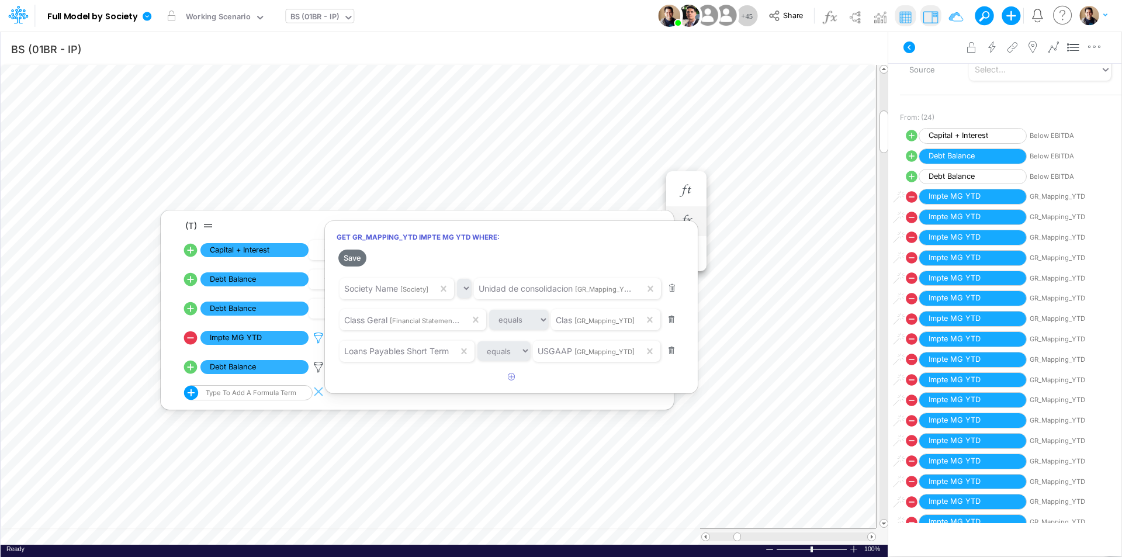
click at [318, 338] on div at bounding box center [561, 281] width 1122 height 551
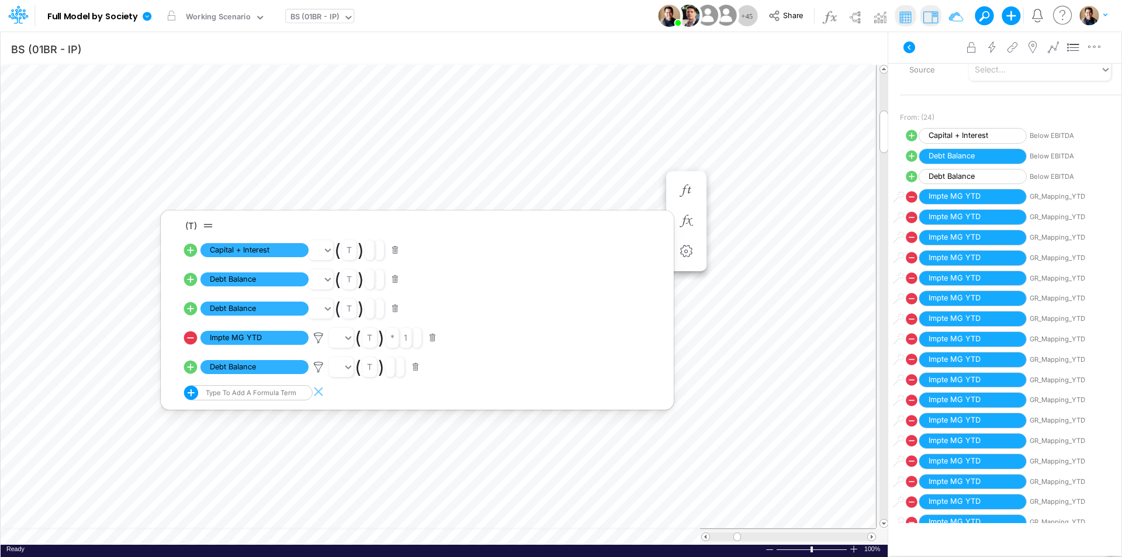
click at [580, 13] on div "Model Full Model by Society Edit model settings Duplicate Import QuickBooks Qui…" at bounding box center [561, 16] width 1010 height 32
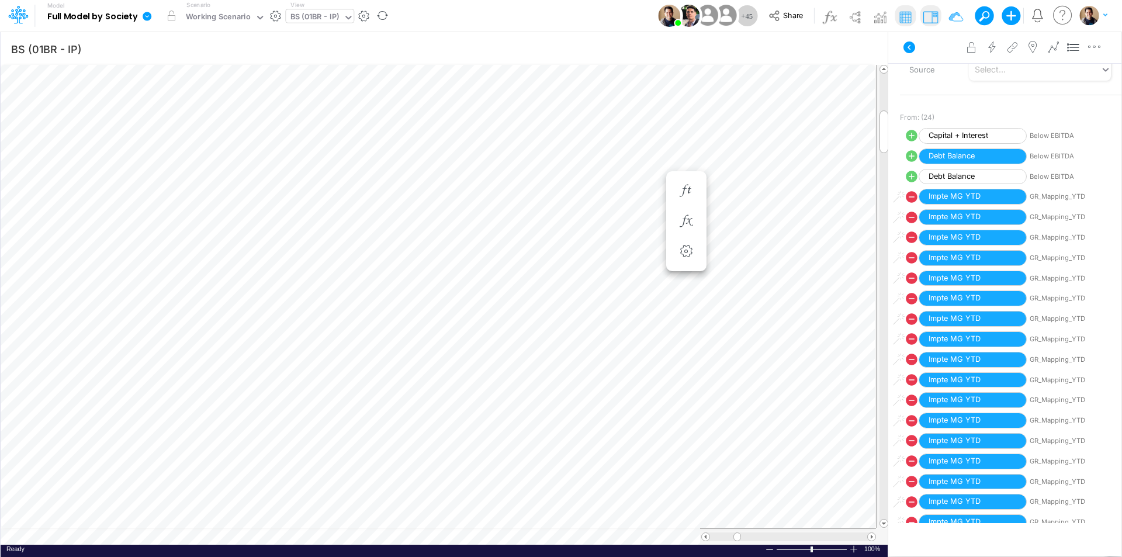
click at [148, 13] on icon at bounding box center [147, 16] width 9 height 9
click at [214, 117] on button "View model info" at bounding box center [205, 121] width 125 height 18
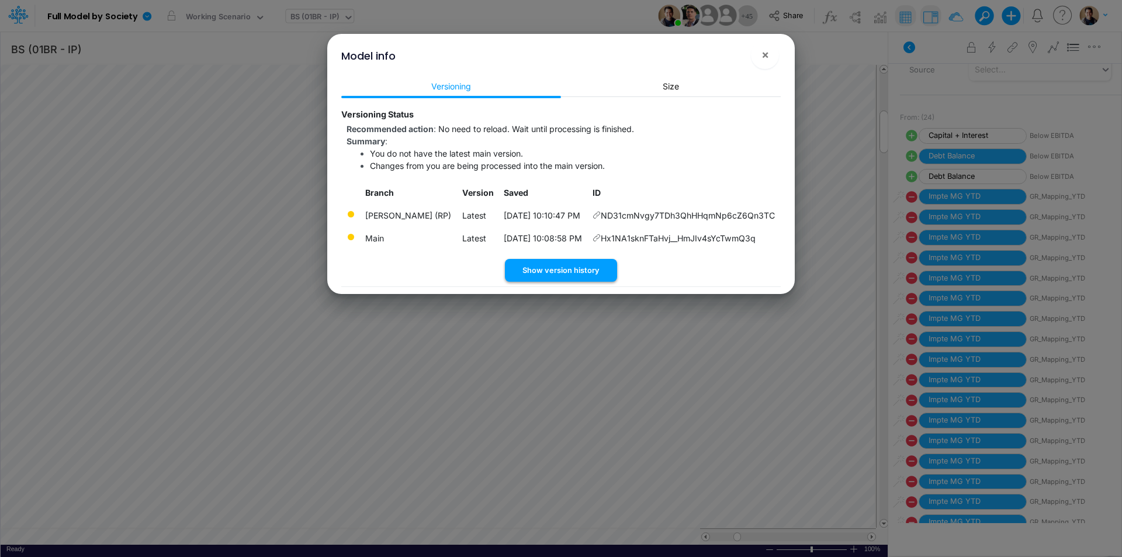
click at [581, 282] on button "Show version history" at bounding box center [561, 270] width 112 height 23
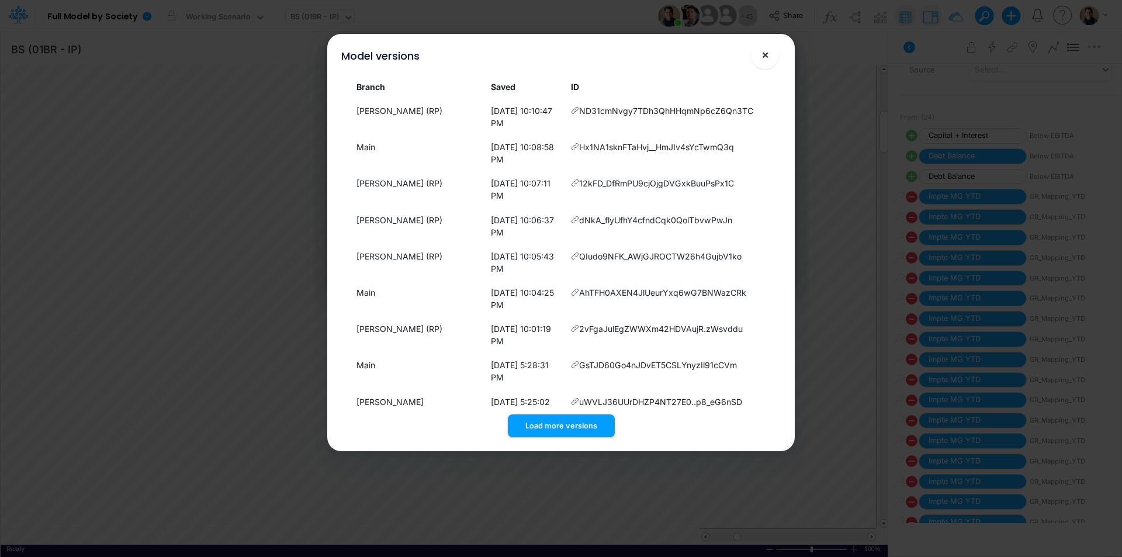
click at [770, 52] on button "×" at bounding box center [765, 55] width 28 height 28
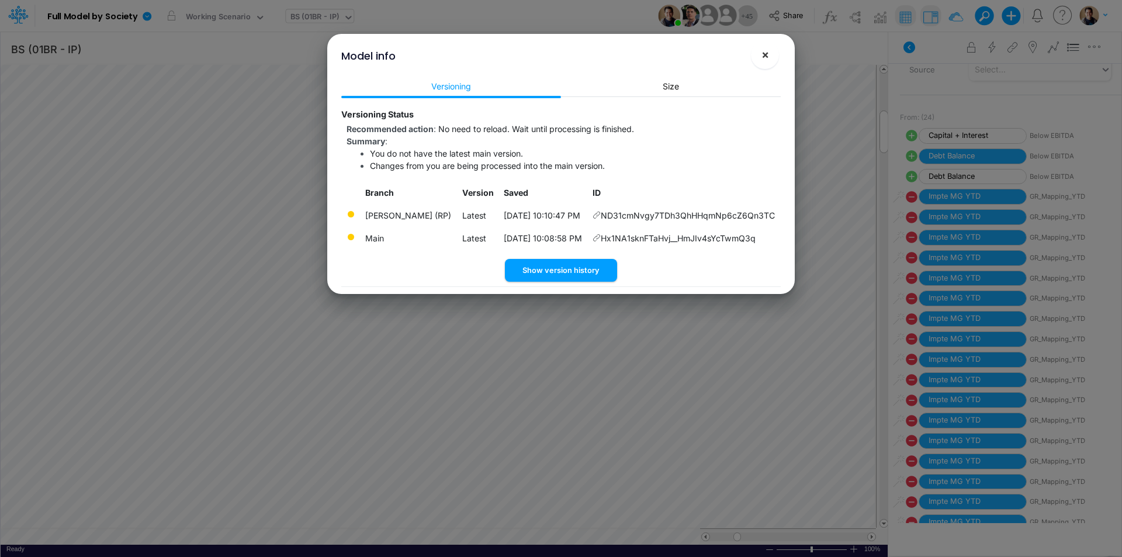
click at [768, 52] on span "×" at bounding box center [765, 54] width 8 height 14
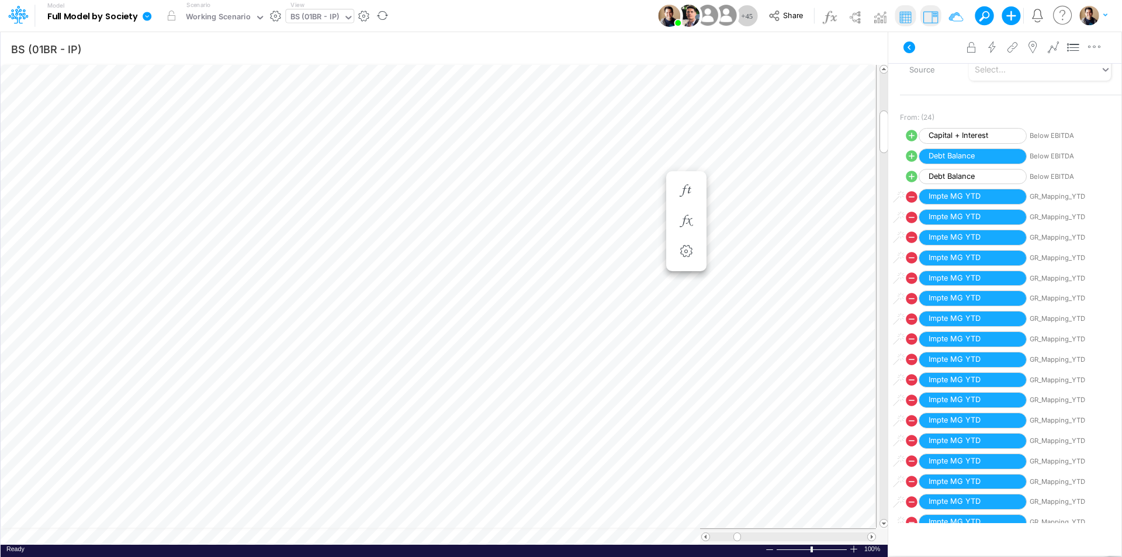
click at [148, 15] on icon at bounding box center [147, 16] width 9 height 9
click at [210, 117] on button "View model info" at bounding box center [205, 121] width 125 height 18
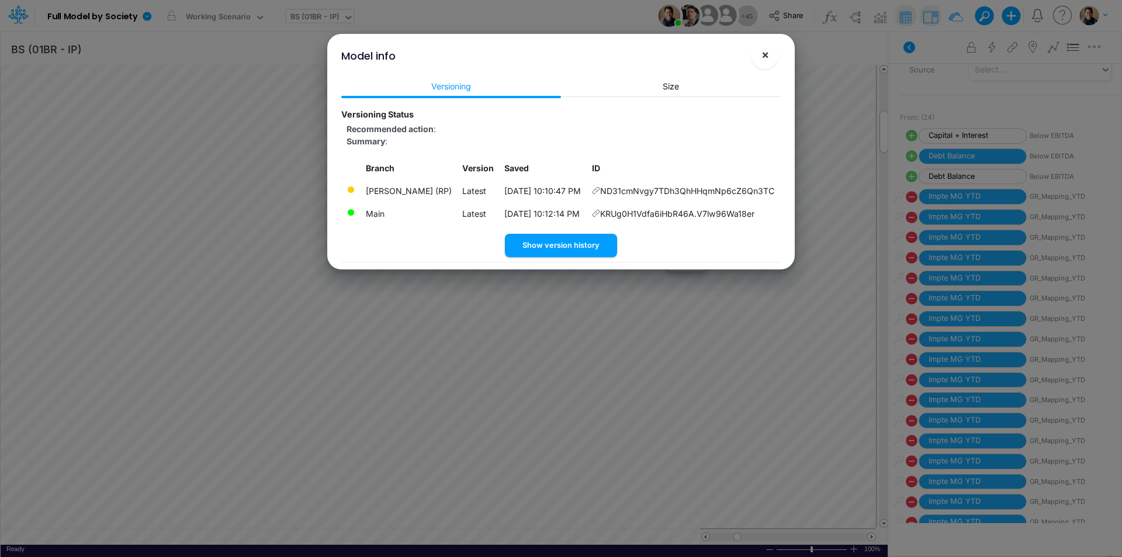
click at [767, 59] on span "×" at bounding box center [765, 54] width 8 height 14
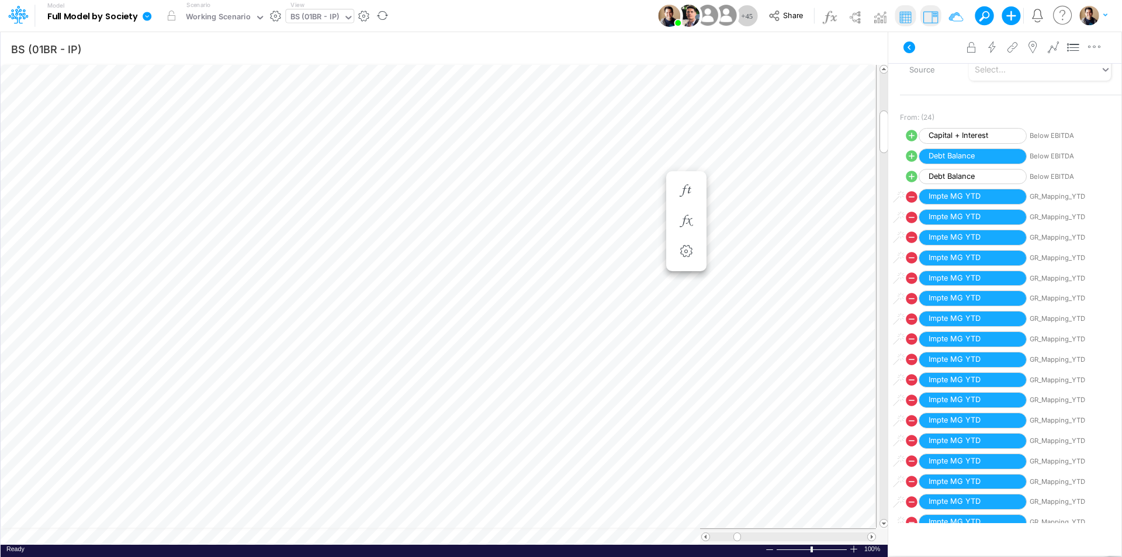
click at [145, 15] on icon at bounding box center [147, 16] width 9 height 9
click at [215, 119] on button "View model info" at bounding box center [205, 121] width 125 height 18
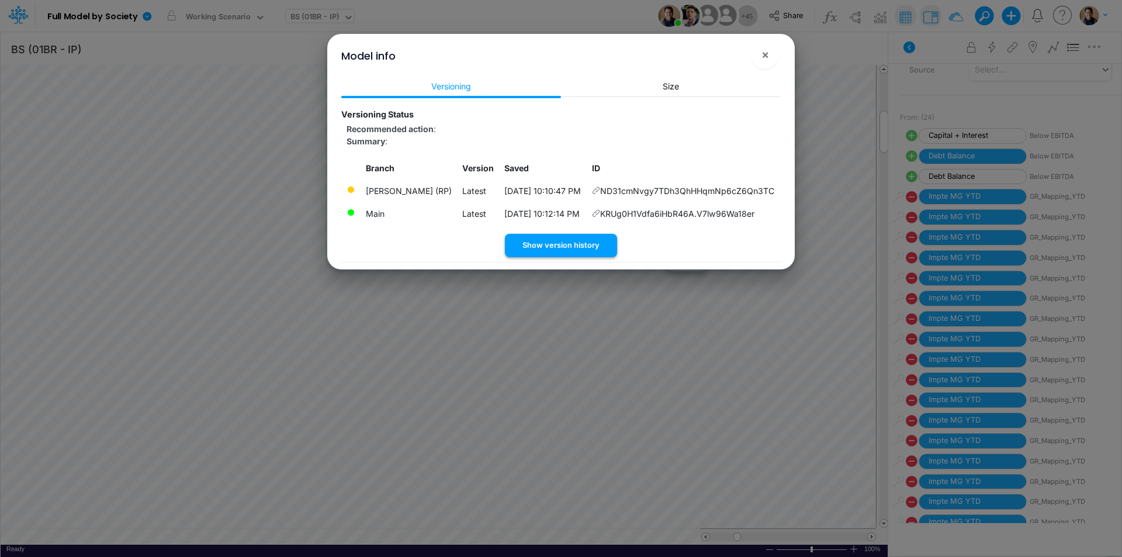
click at [570, 243] on button "Show version history" at bounding box center [561, 245] width 112 height 23
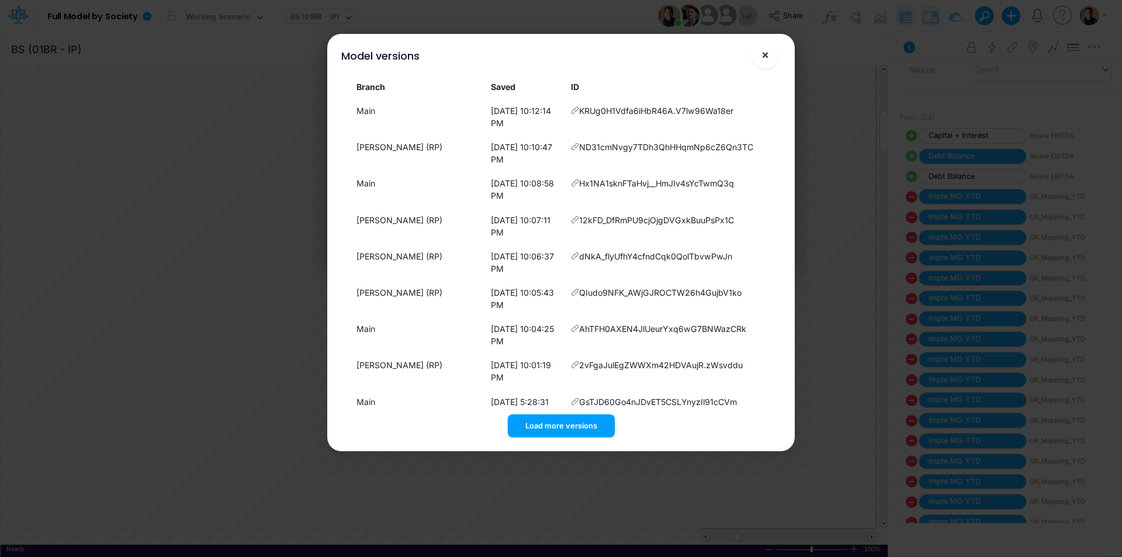
click at [769, 54] on button "×" at bounding box center [765, 55] width 28 height 28
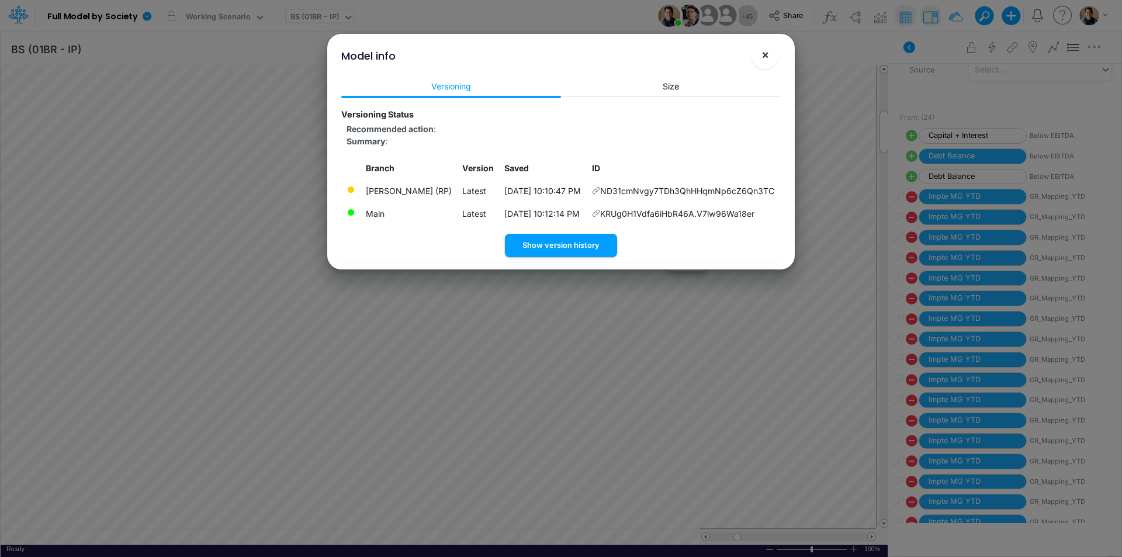
click at [772, 55] on button "×" at bounding box center [765, 55] width 28 height 28
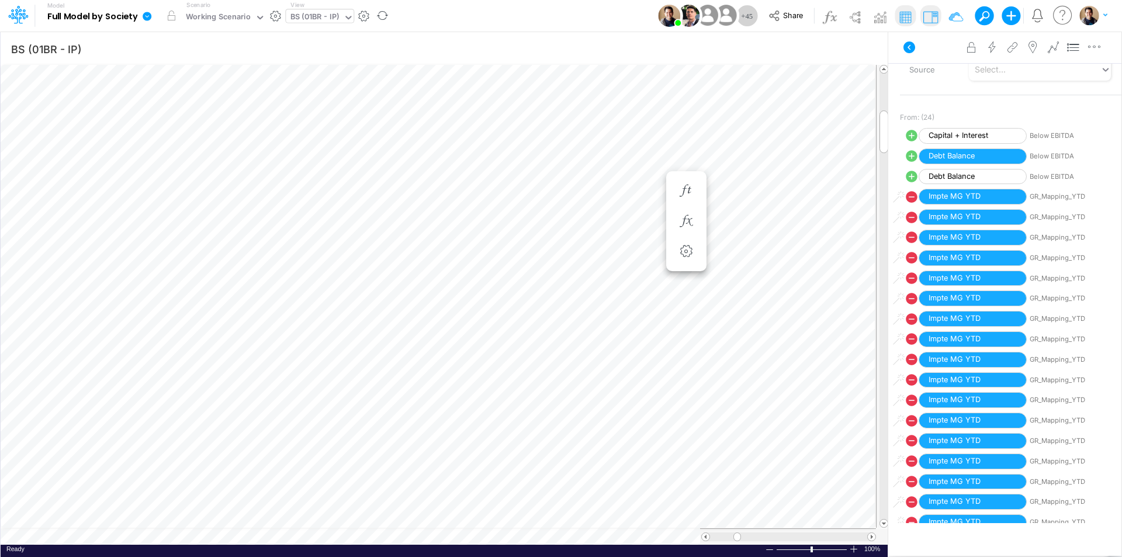
click at [144, 15] on icon at bounding box center [147, 16] width 9 height 9
click at [210, 118] on button "View model info" at bounding box center [205, 121] width 125 height 18
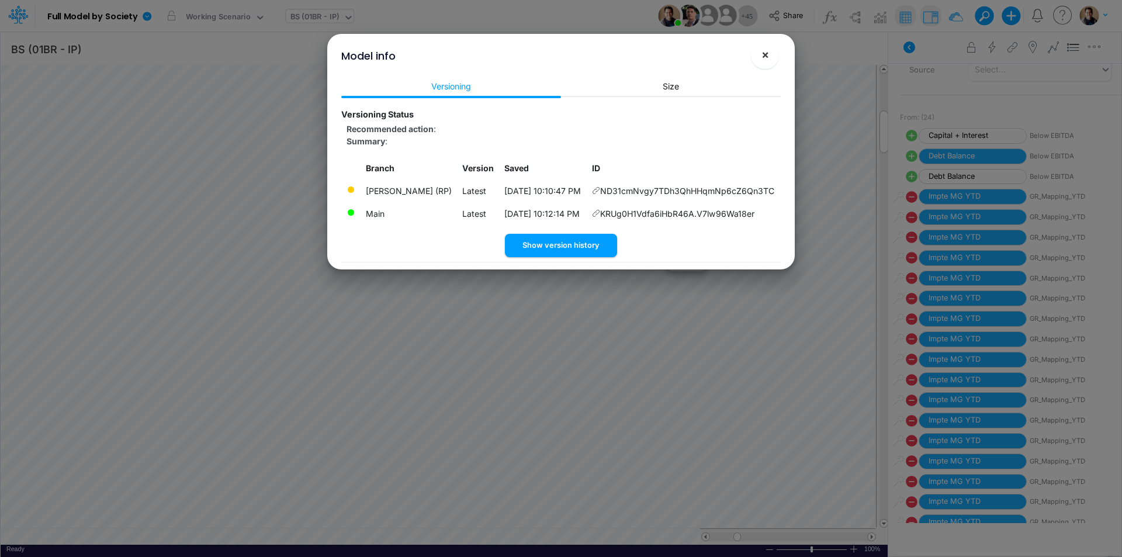
click at [767, 56] on span "×" at bounding box center [765, 54] width 8 height 14
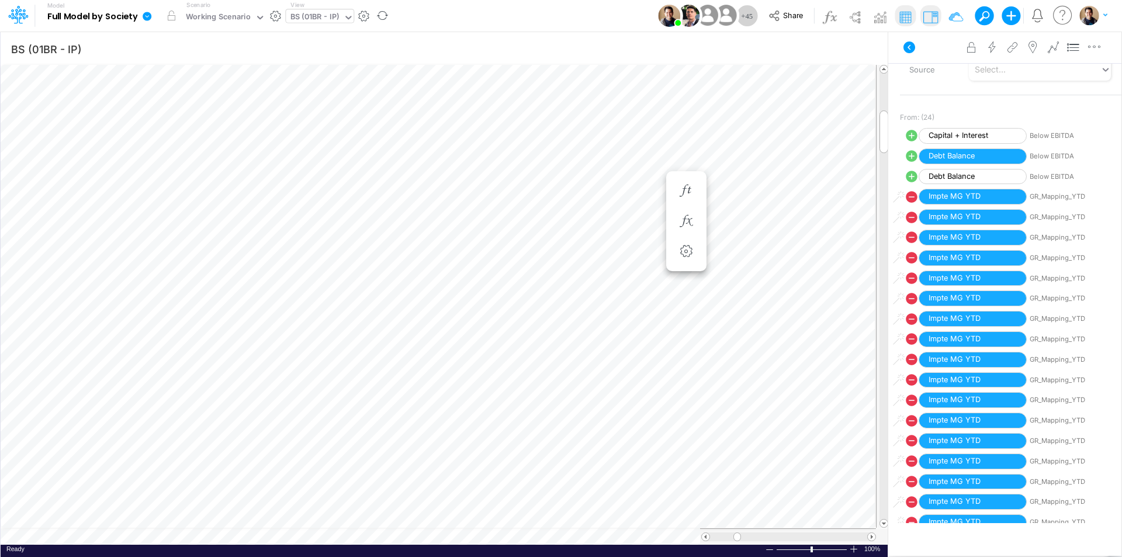
click at [149, 17] on icon at bounding box center [147, 16] width 9 height 9
click at [209, 124] on button "View model info" at bounding box center [205, 121] width 125 height 18
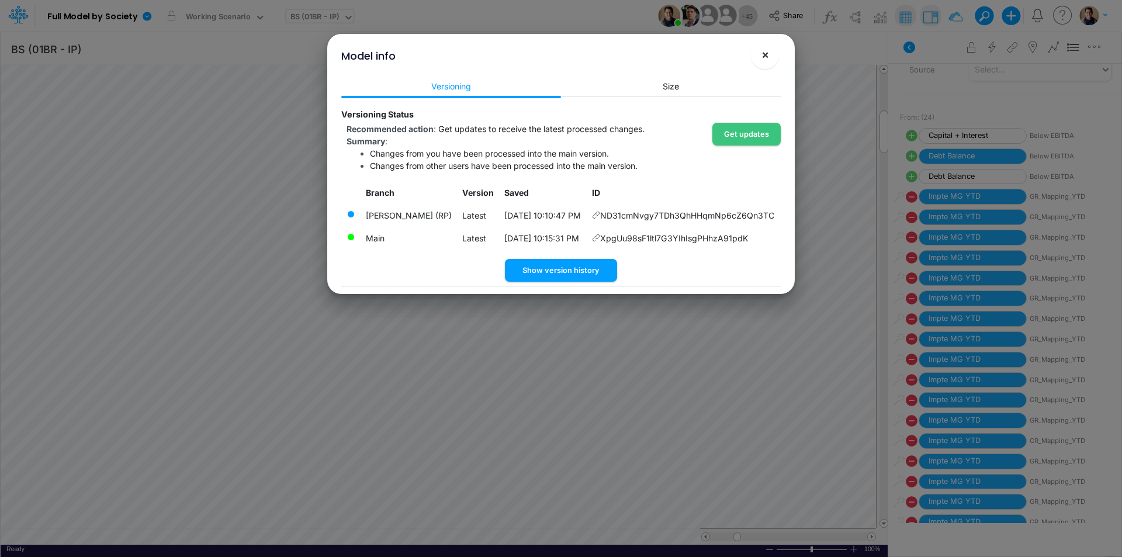
click at [769, 55] on button "×" at bounding box center [765, 55] width 28 height 28
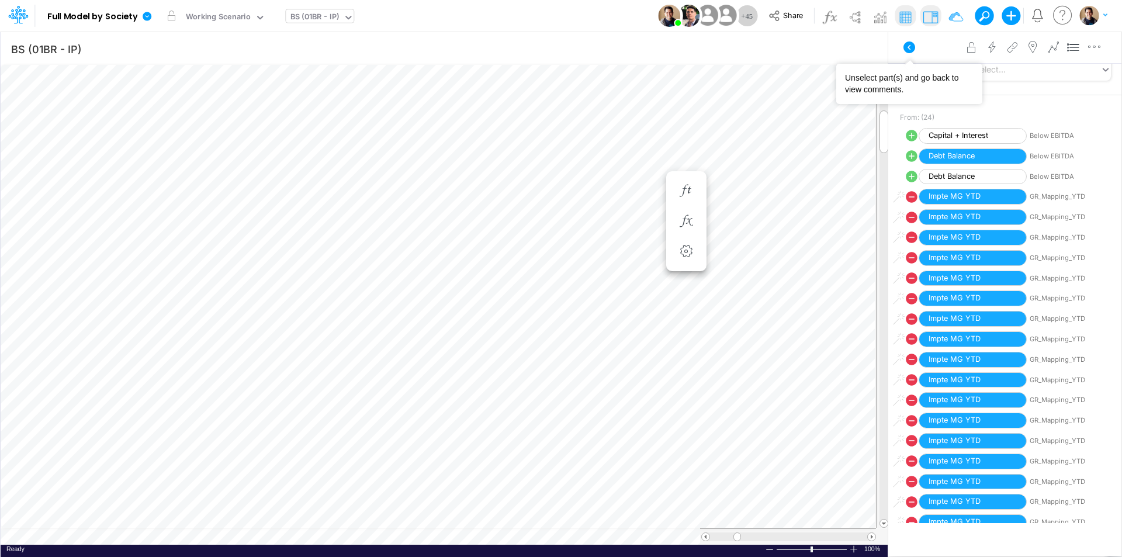
click at [918, 49] on button at bounding box center [909, 47] width 28 height 21
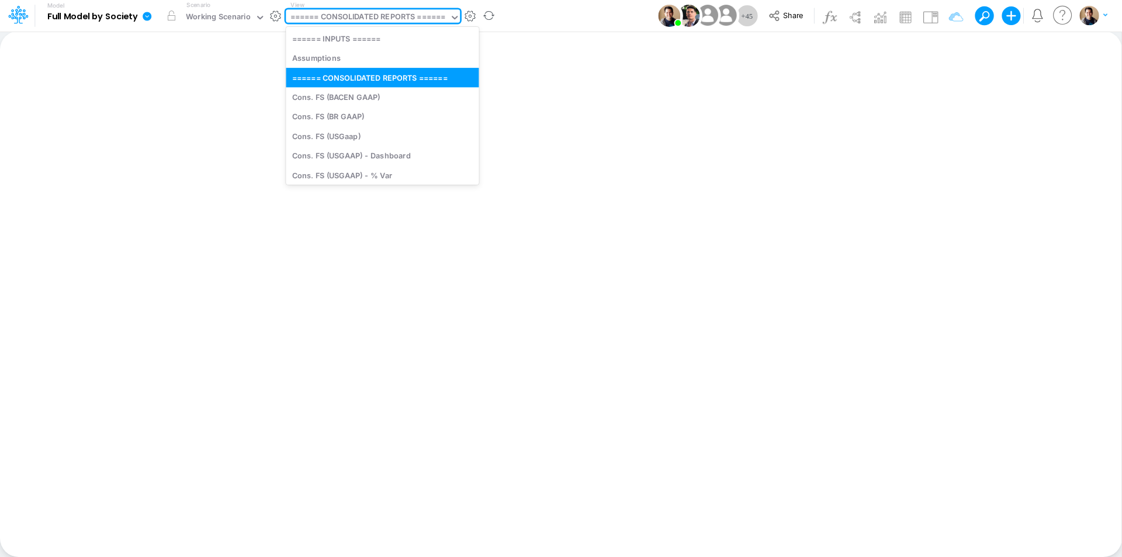
click at [385, 19] on div "====== CONSOLIDATED REPORTS ======" at bounding box center [367, 17] width 155 height 13
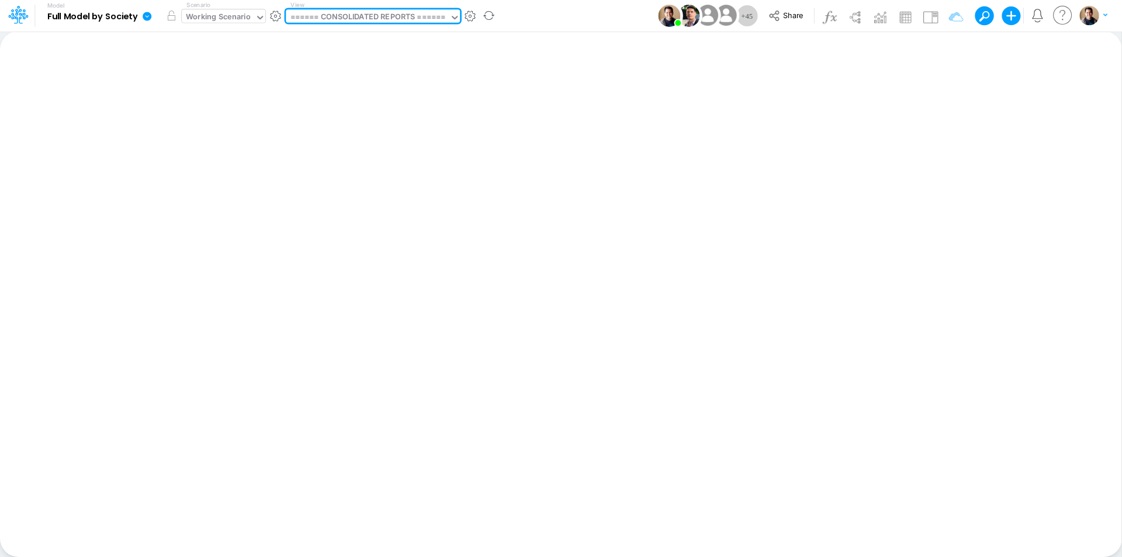
click at [221, 14] on div "Working Scenario" at bounding box center [218, 17] width 65 height 13
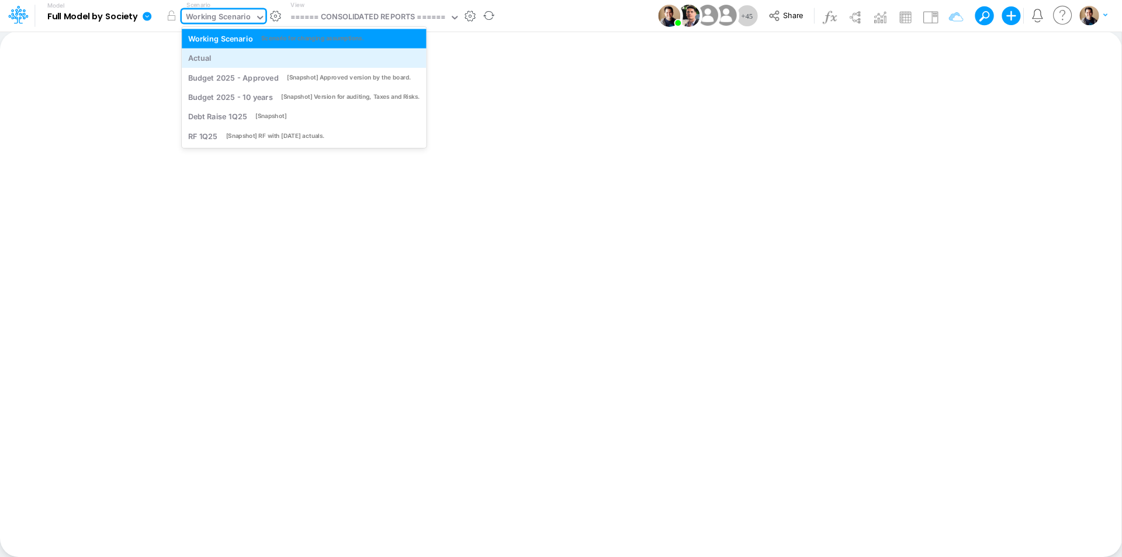
click at [204, 53] on div "Actual" at bounding box center [199, 58] width 23 height 11
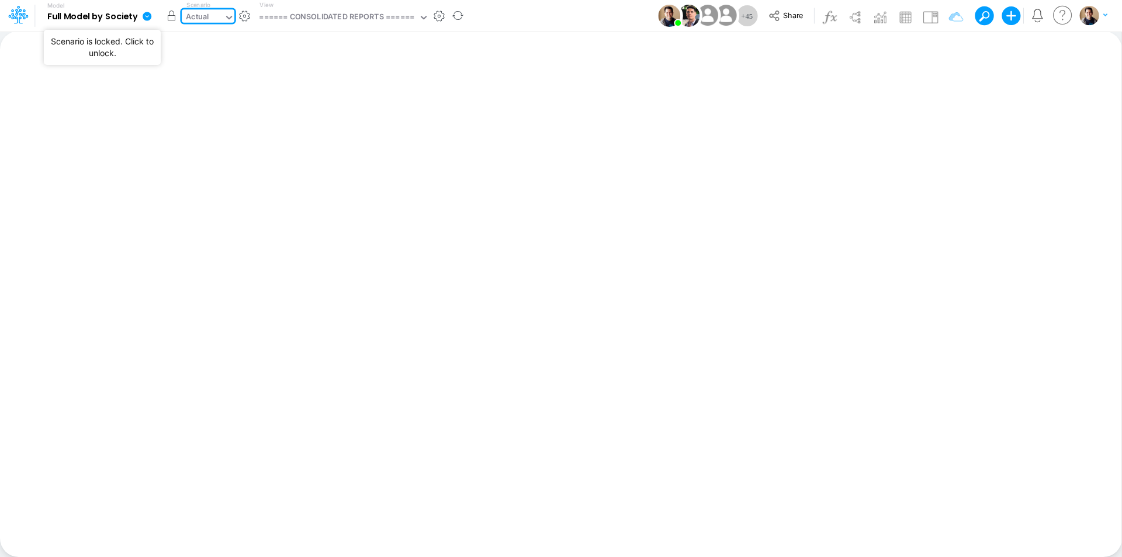
click at [173, 15] on button "button" at bounding box center [171, 15] width 21 height 21
click at [148, 14] on icon at bounding box center [147, 16] width 9 height 9
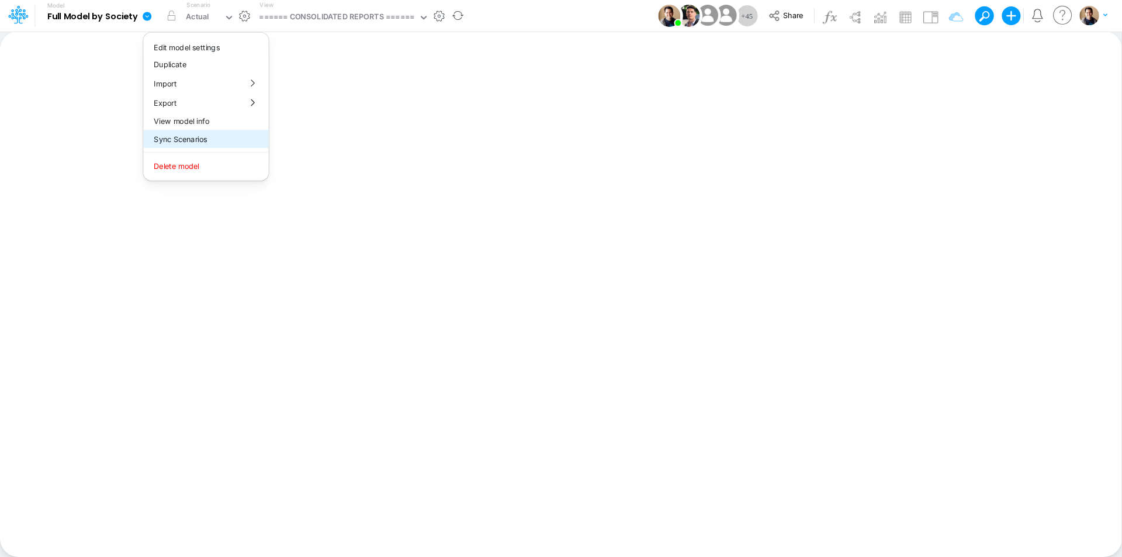
click at [232, 137] on button "Sync Scenarios" at bounding box center [205, 139] width 125 height 18
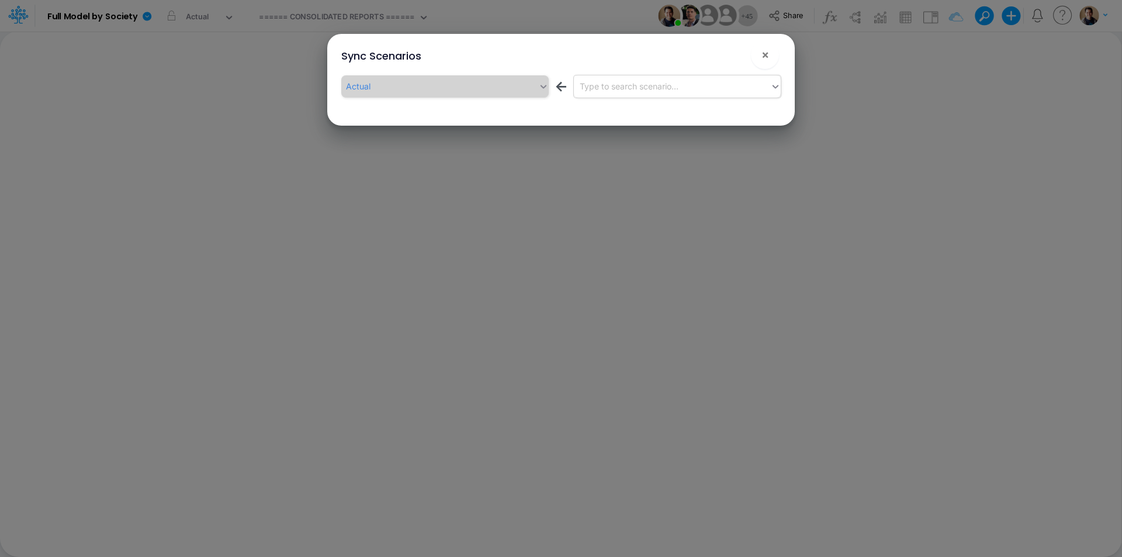
click at [692, 85] on div "Type to search scenario..." at bounding box center [672, 86] width 197 height 19
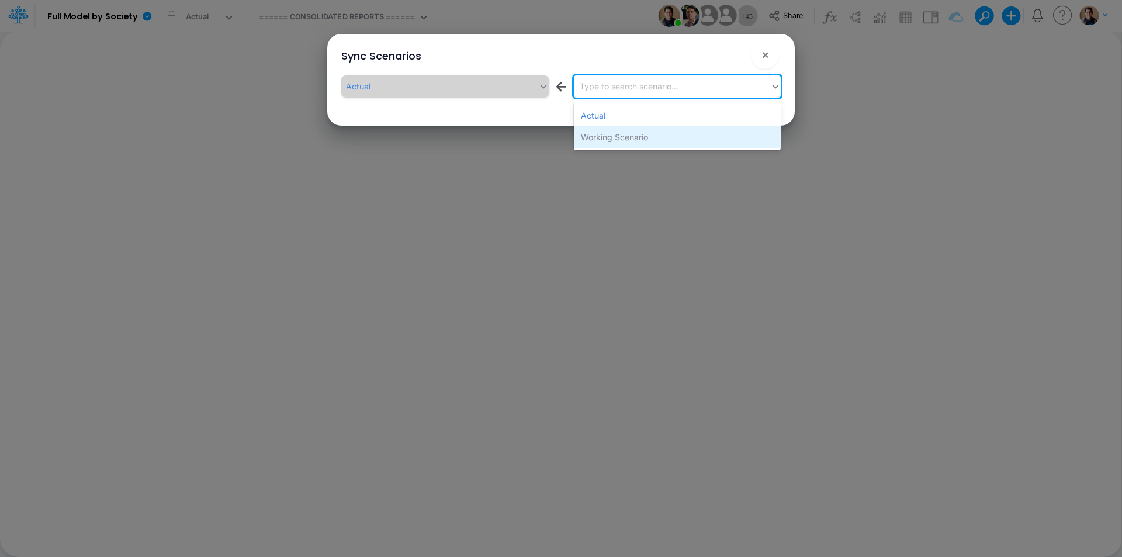
click at [678, 135] on div "Working Scenario" at bounding box center [677, 137] width 207 height 22
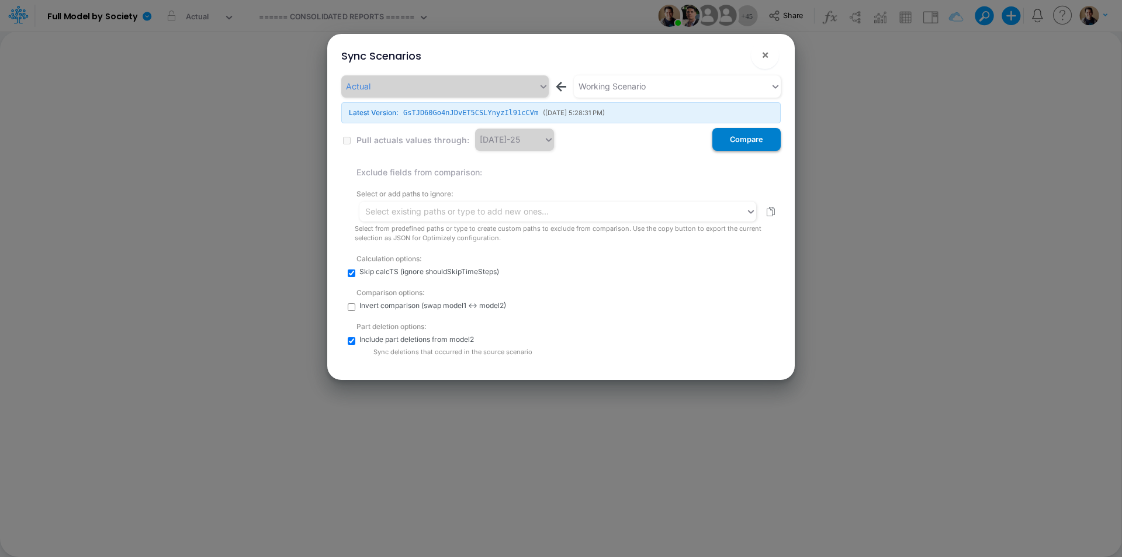
click at [736, 143] on button "Compare" at bounding box center [746, 139] width 68 height 23
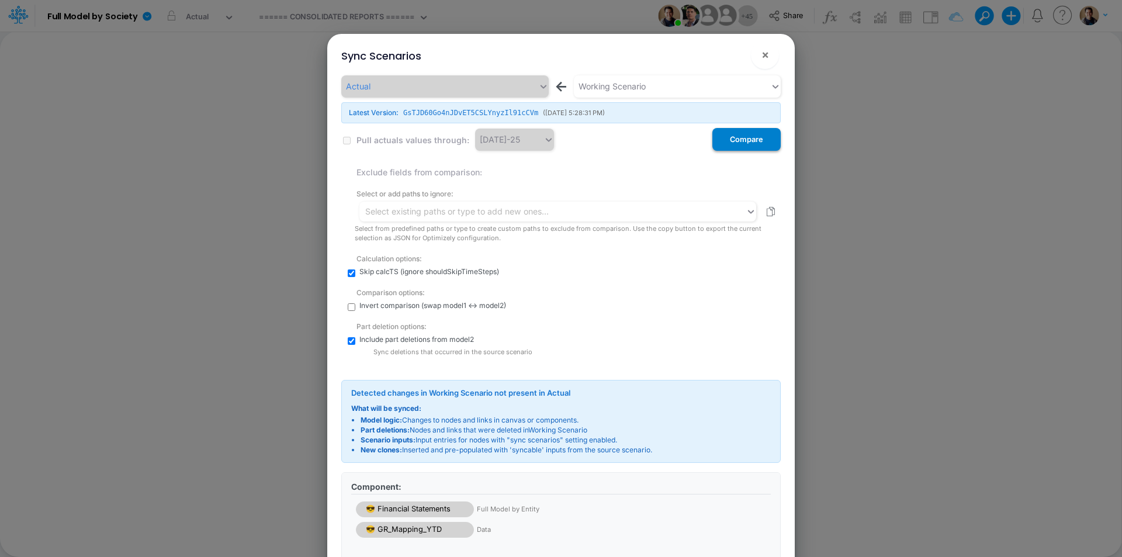
click at [745, 141] on button "Compare" at bounding box center [746, 139] width 68 height 23
click at [766, 56] on span "×" at bounding box center [765, 54] width 8 height 14
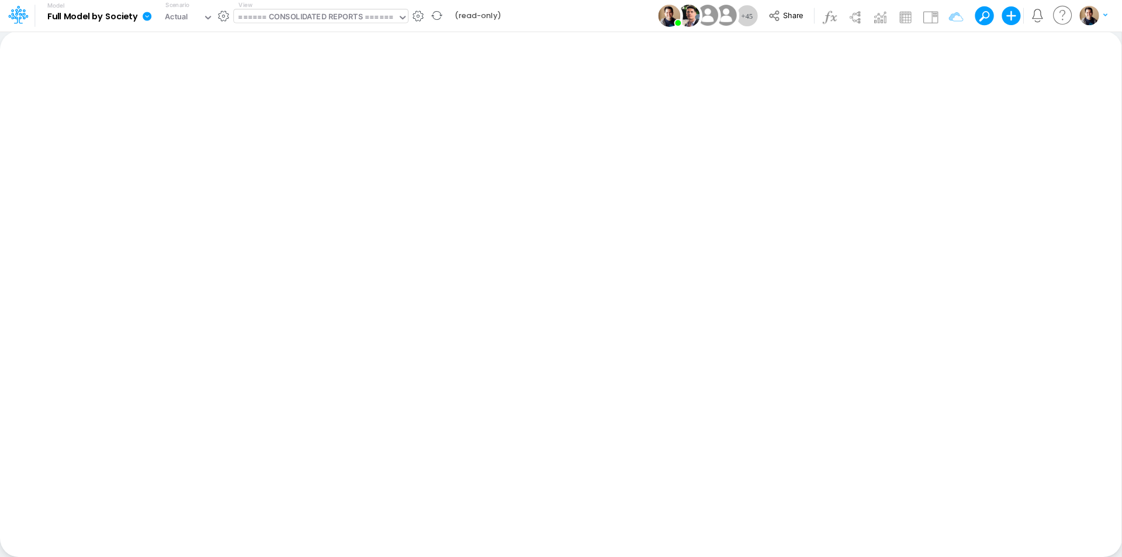
click at [320, 19] on div "====== CONSOLIDATED REPORTS ======" at bounding box center [315, 17] width 155 height 13
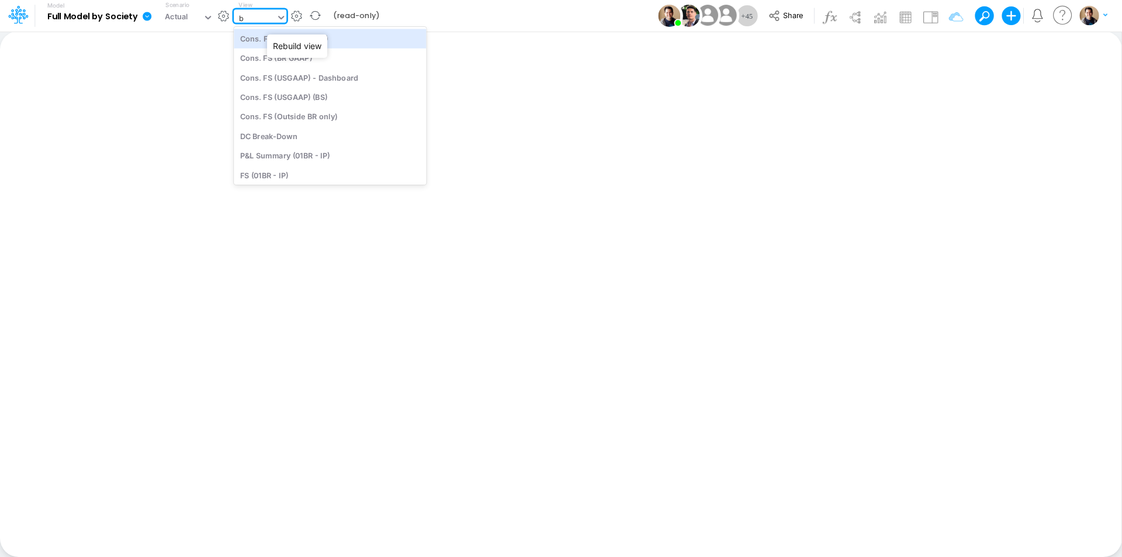
type input "bs"
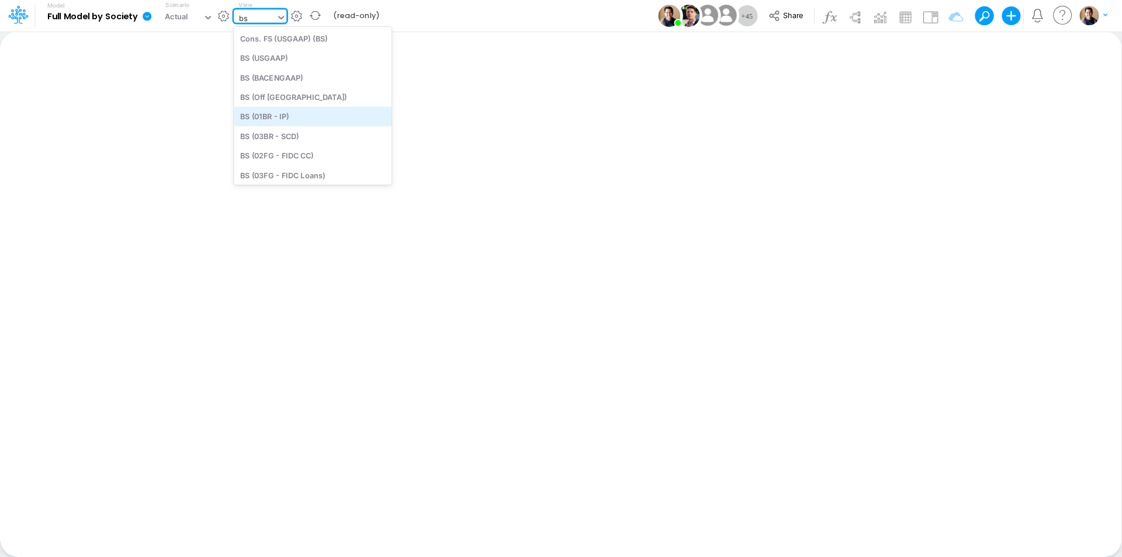
click at [322, 116] on div "BS (01BR - IP)" at bounding box center [313, 116] width 158 height 19
type input "BS (01BR - IP)"
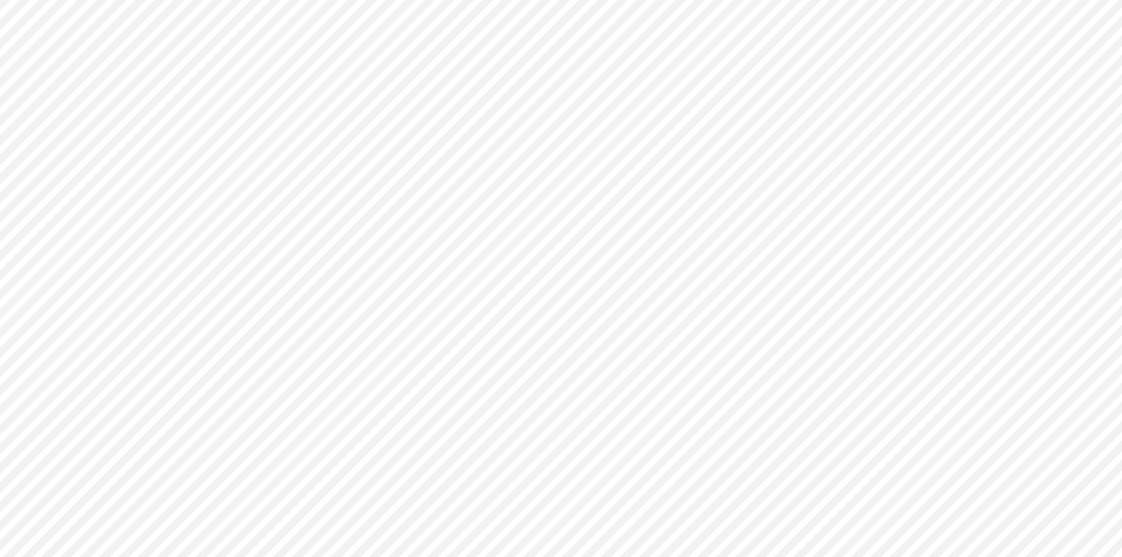
type input "BS (01BR - IP)"
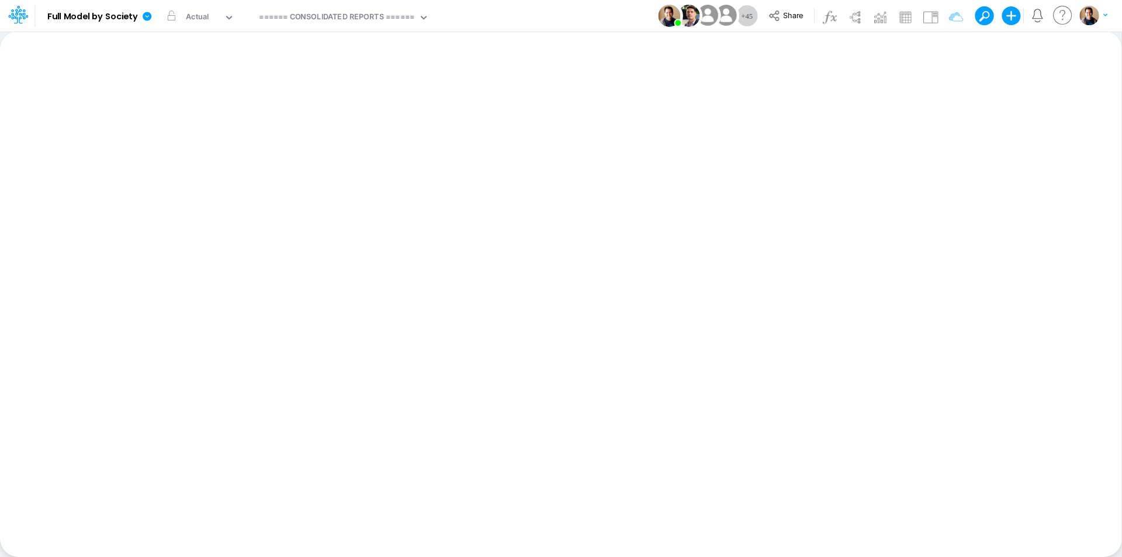
click at [984, 16] on button at bounding box center [980, 15] width 11 height 11
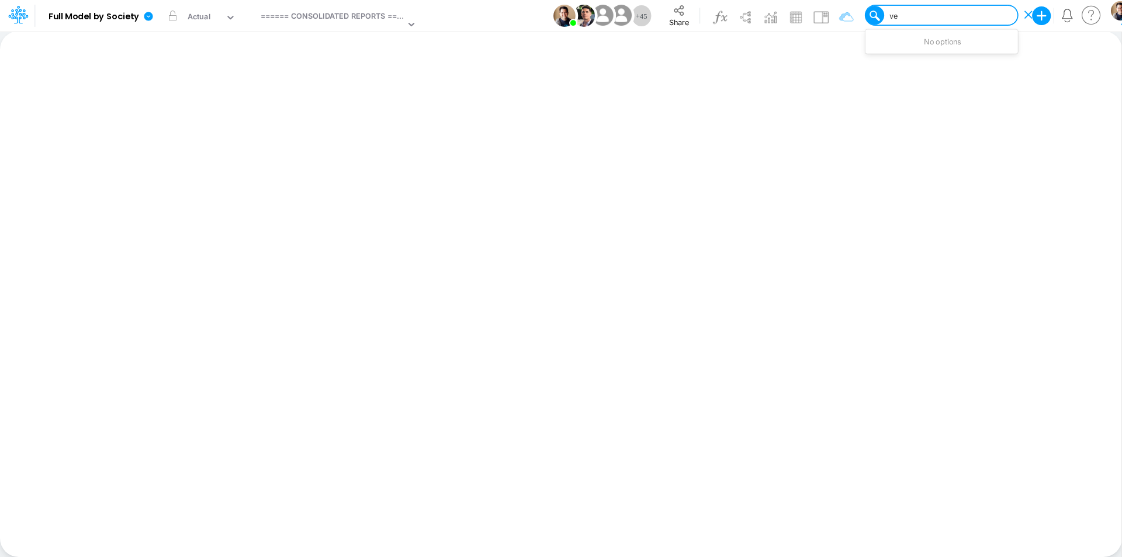
type input "v"
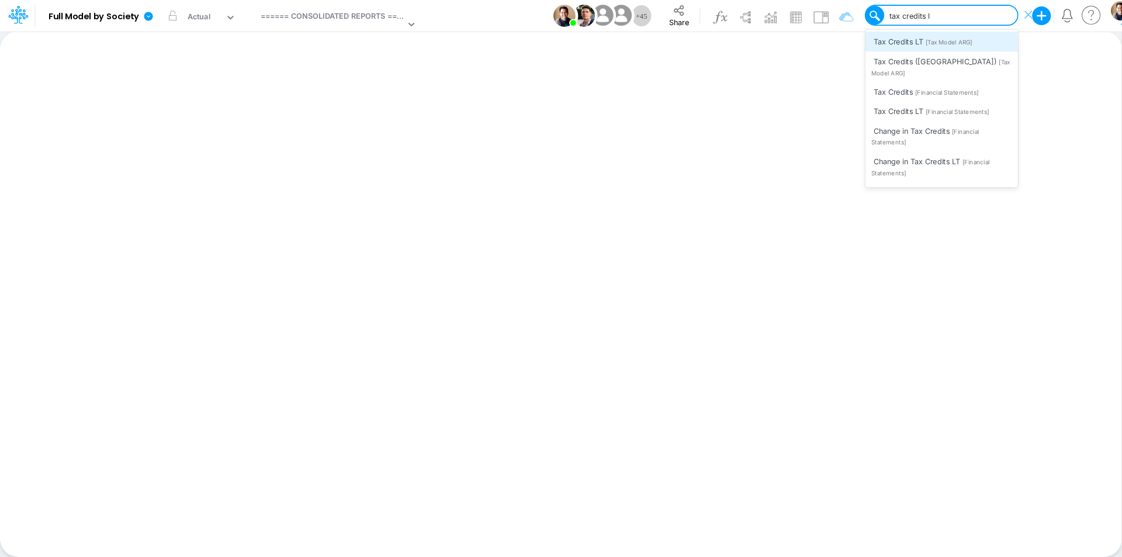
type input "tax credits lt"
click at [971, 57] on div "Tax Credits LT [Financial Statements]" at bounding box center [941, 60] width 153 height 19
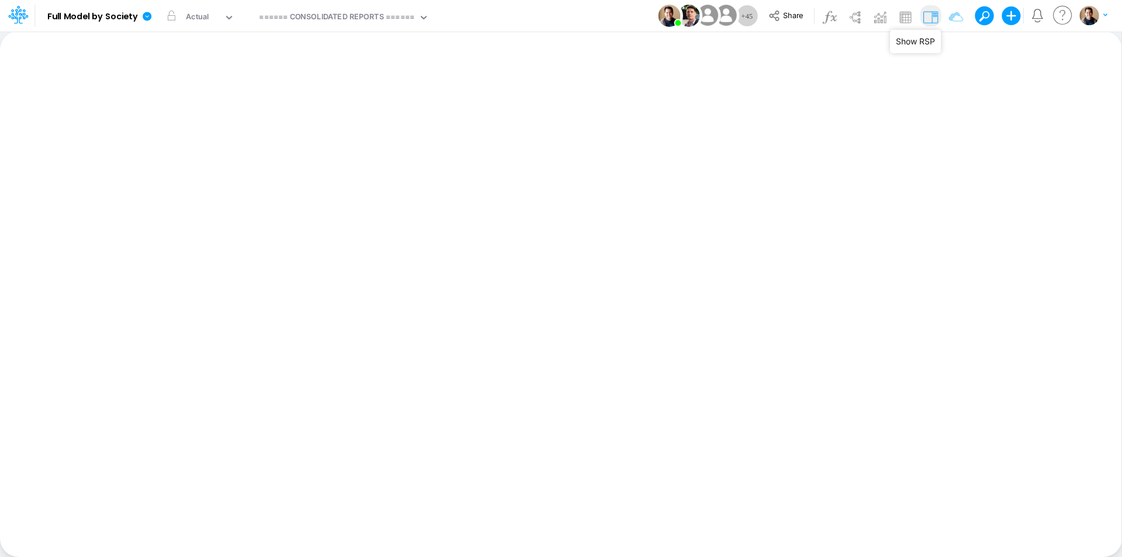
click at [927, 18] on img at bounding box center [930, 17] width 19 height 19
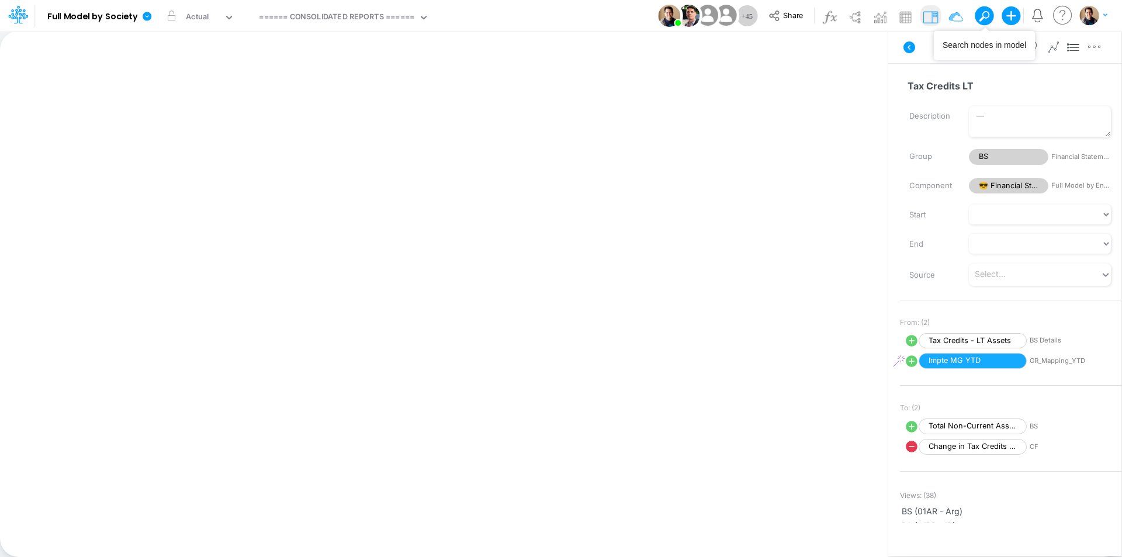
click at [988, 15] on span at bounding box center [984, 16] width 16 height 16
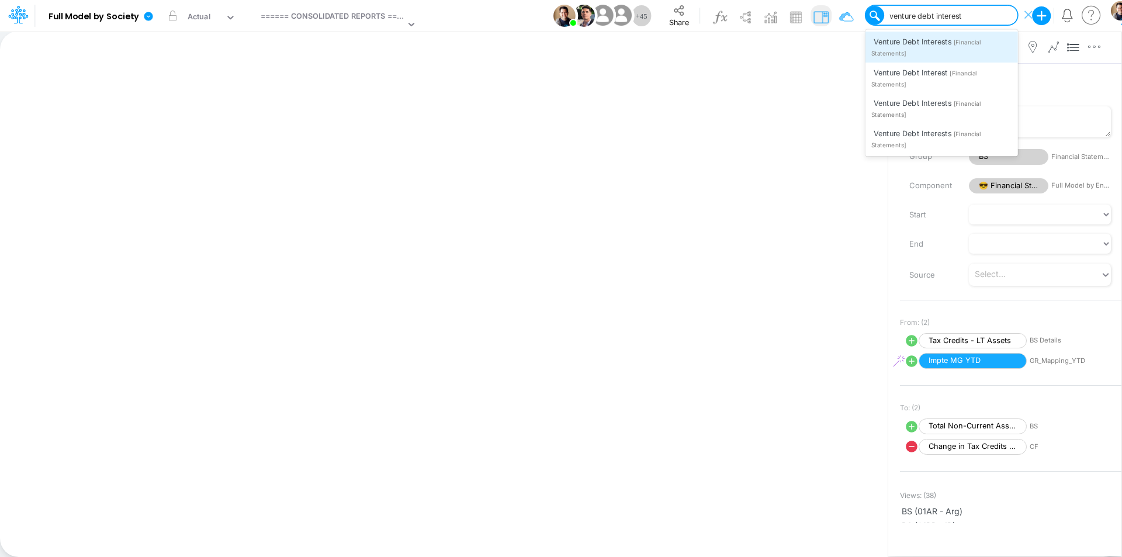
type input "venture debt interests"
click at [958, 46] on span "[Financial Statements]" at bounding box center [925, 48] width 109 height 19
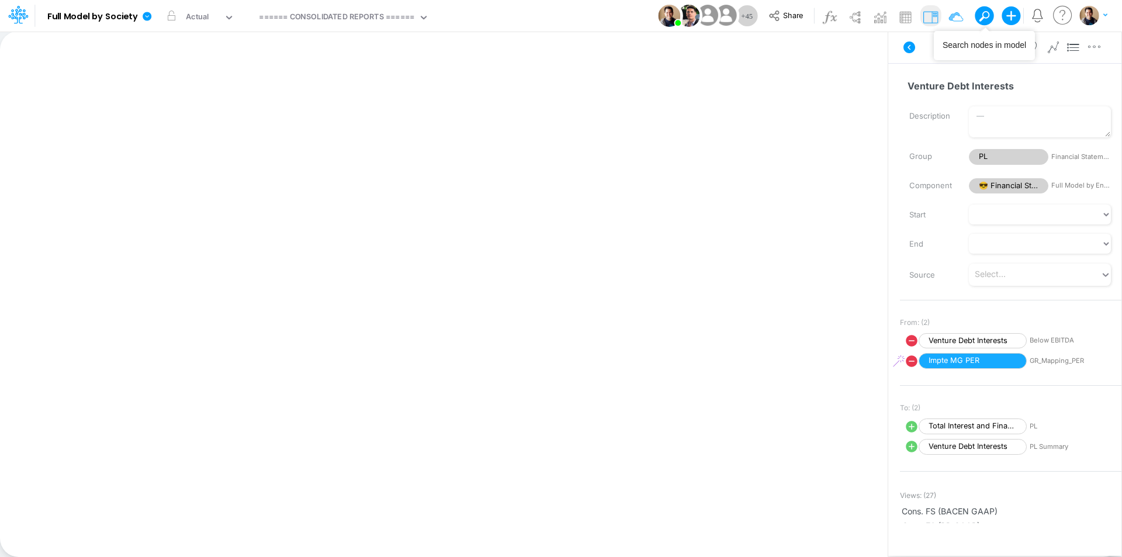
click at [986, 14] on span at bounding box center [984, 16] width 16 height 16
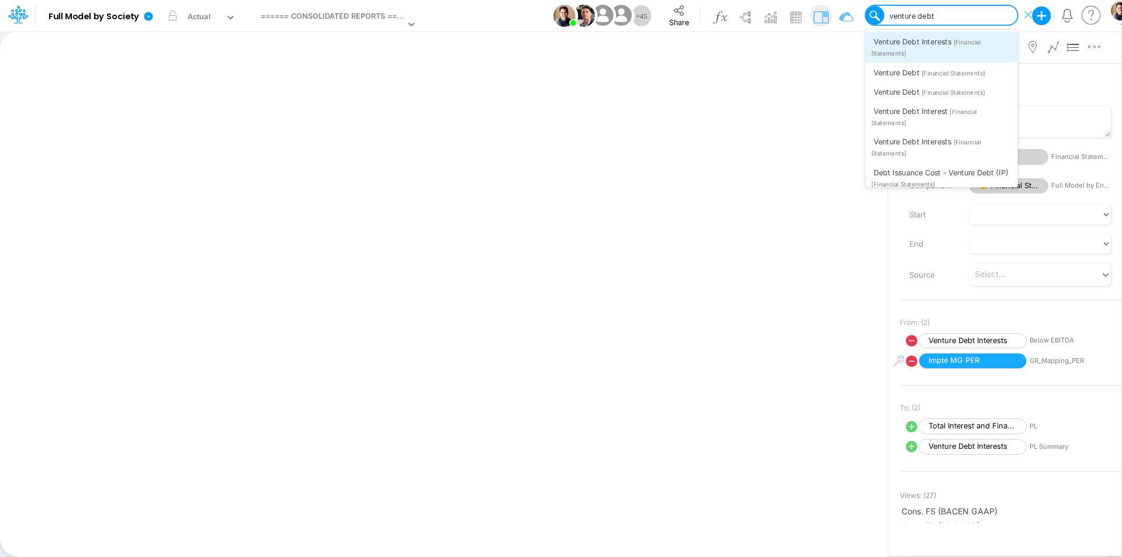
type input "venture debt in"
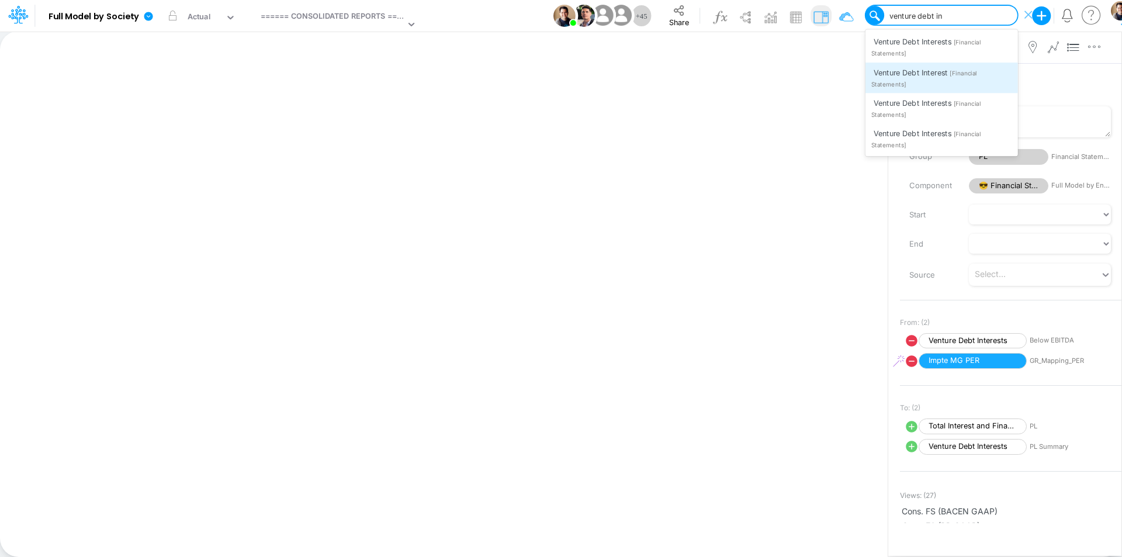
click at [978, 78] on div "Venture Debt Interest [Financial Statements]" at bounding box center [941, 78] width 153 height 30
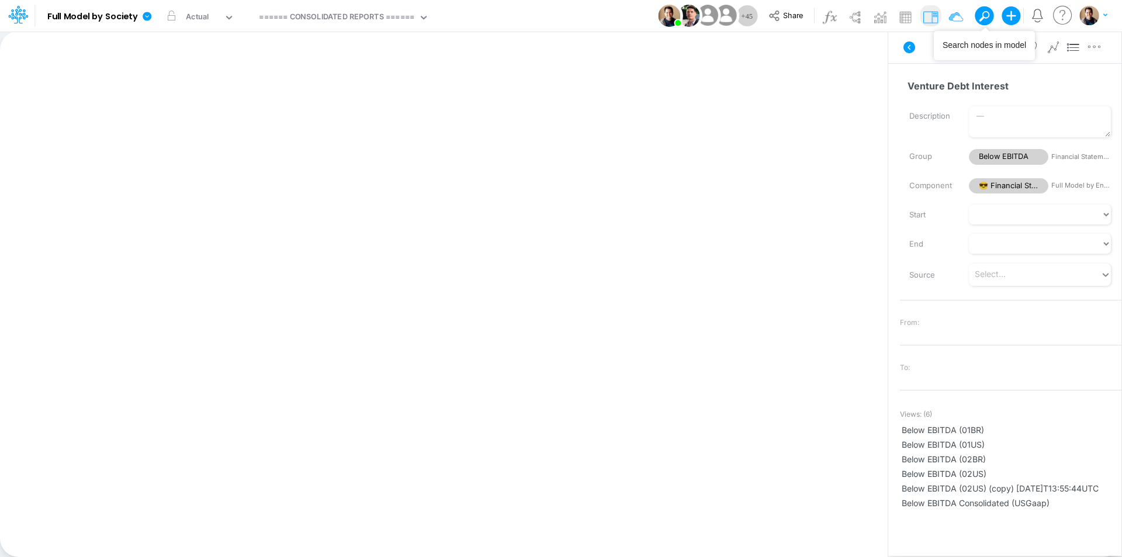
click at [982, 8] on button at bounding box center [984, 15] width 19 height 19
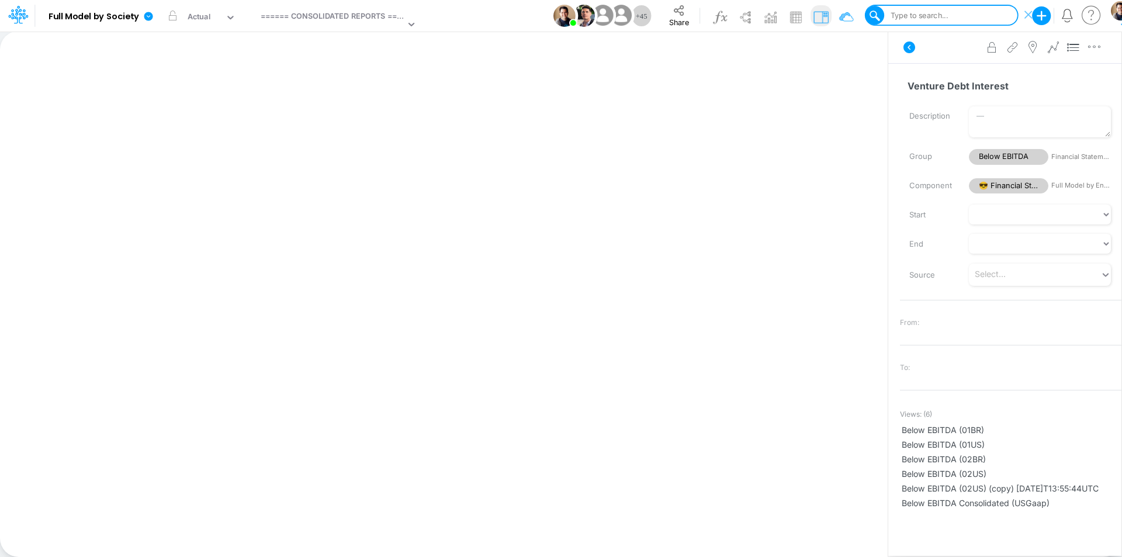
click at [946, 17] on div "Type to search..." at bounding box center [918, 15] width 60 height 11
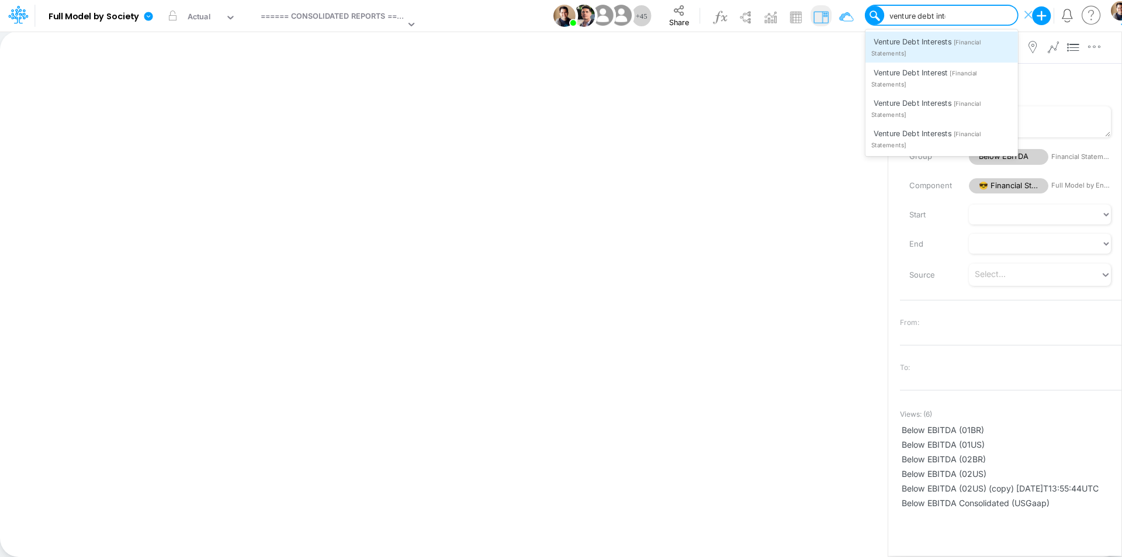
type input "venture debt intere"
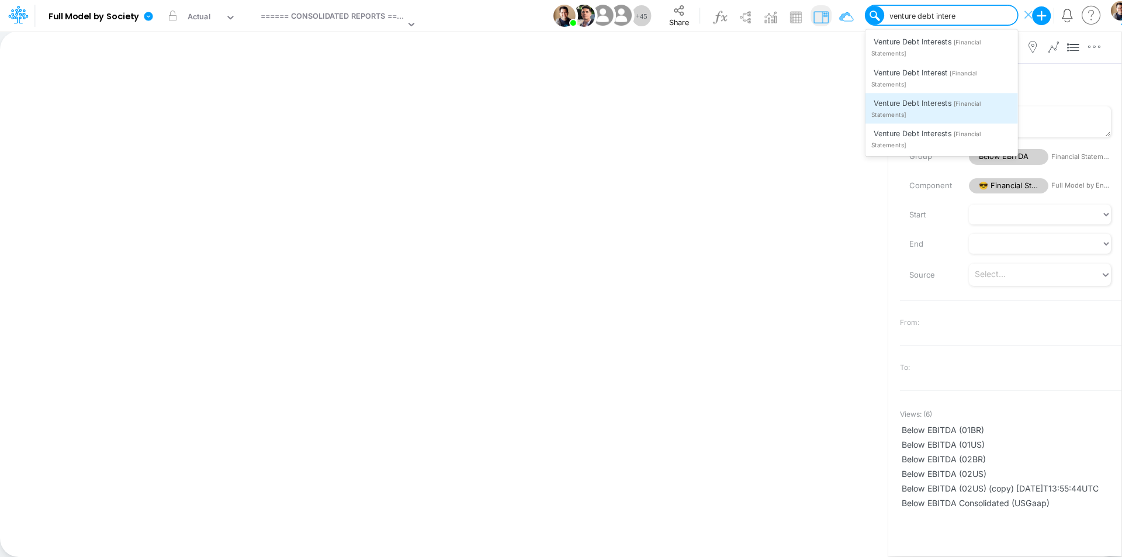
click at [979, 105] on span "[Financial Statements]" at bounding box center [925, 109] width 109 height 19
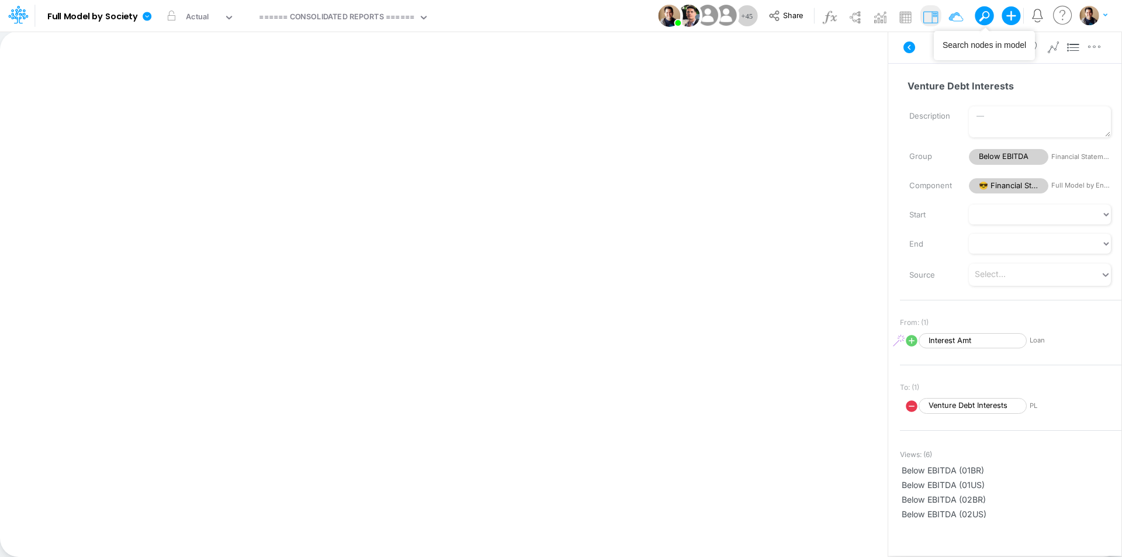
click at [986, 14] on span at bounding box center [984, 16] width 16 height 16
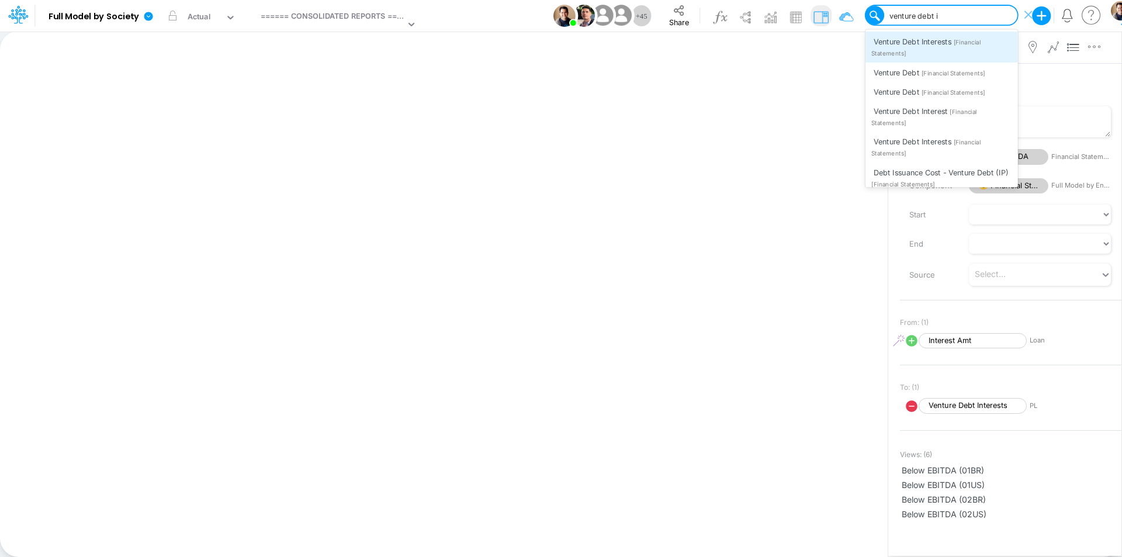
type input "venture debt in"
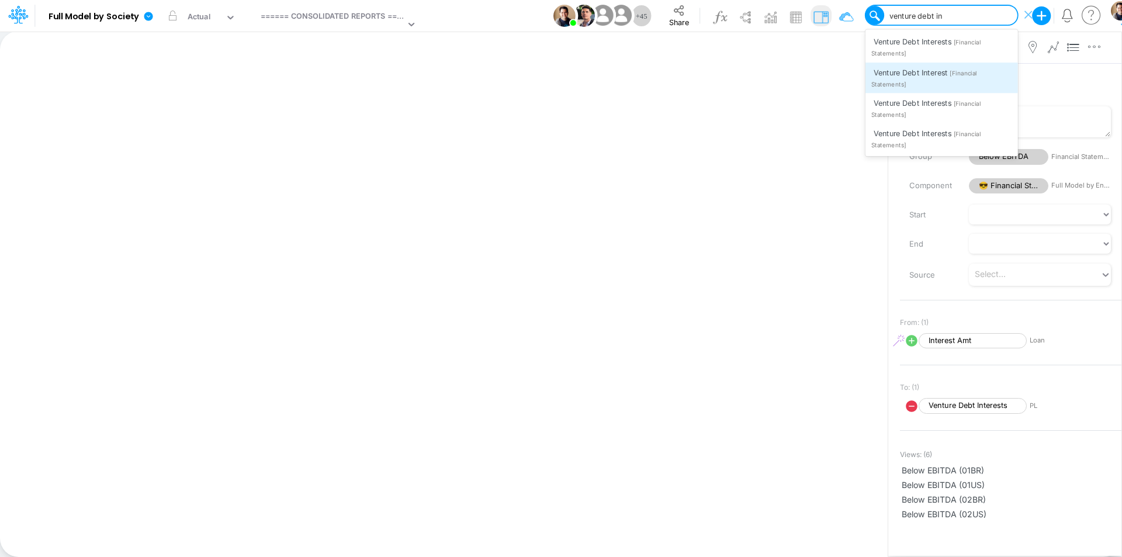
click at [974, 77] on span "[Financial Statements]" at bounding box center [924, 79] width 106 height 19
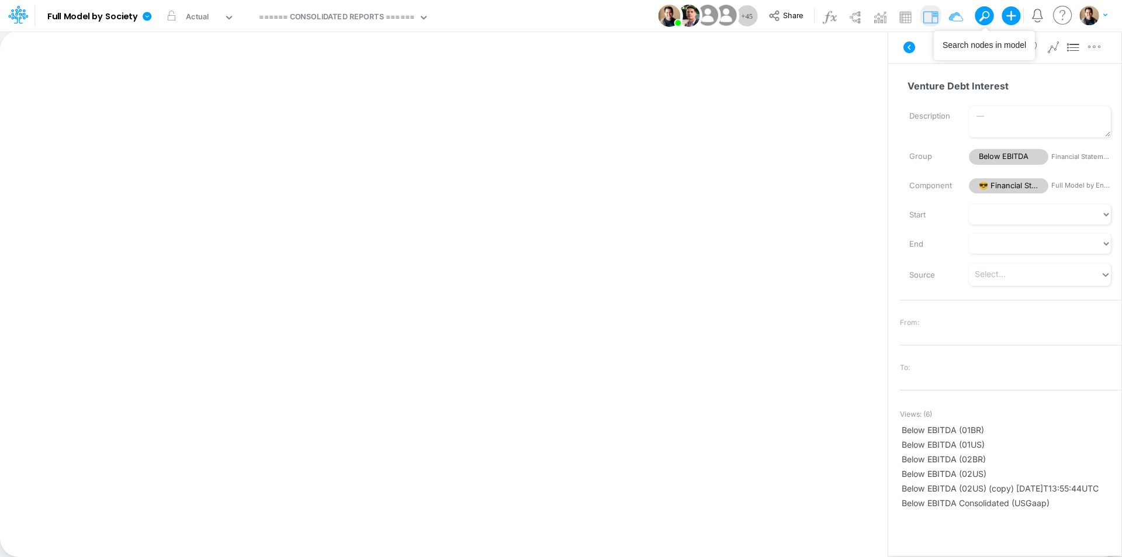
click at [989, 12] on button at bounding box center [984, 15] width 19 height 19
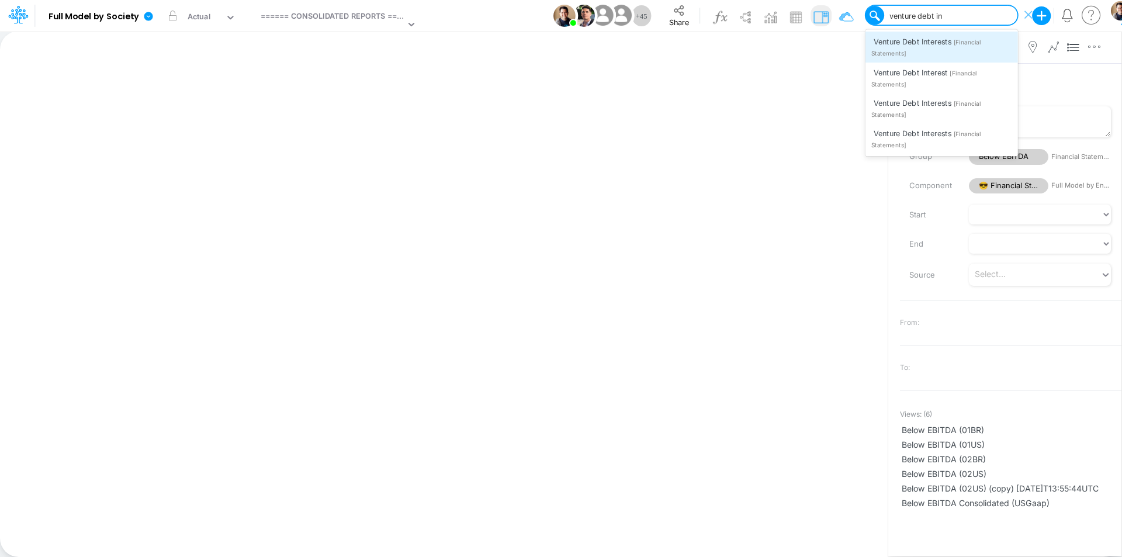
type input "venture debt int"
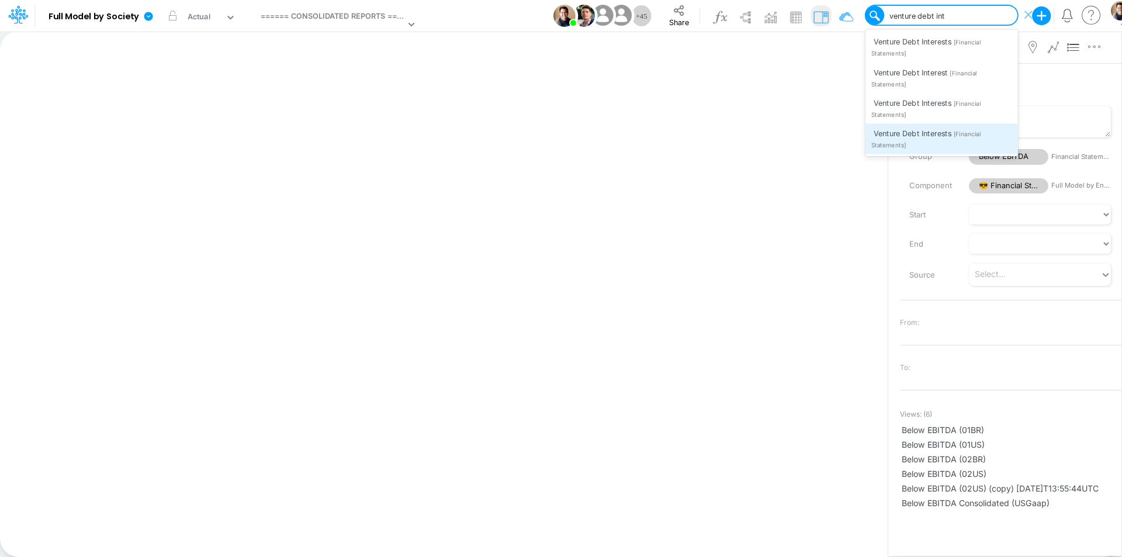
click at [981, 134] on span "[Financial Statements]" at bounding box center [925, 139] width 109 height 19
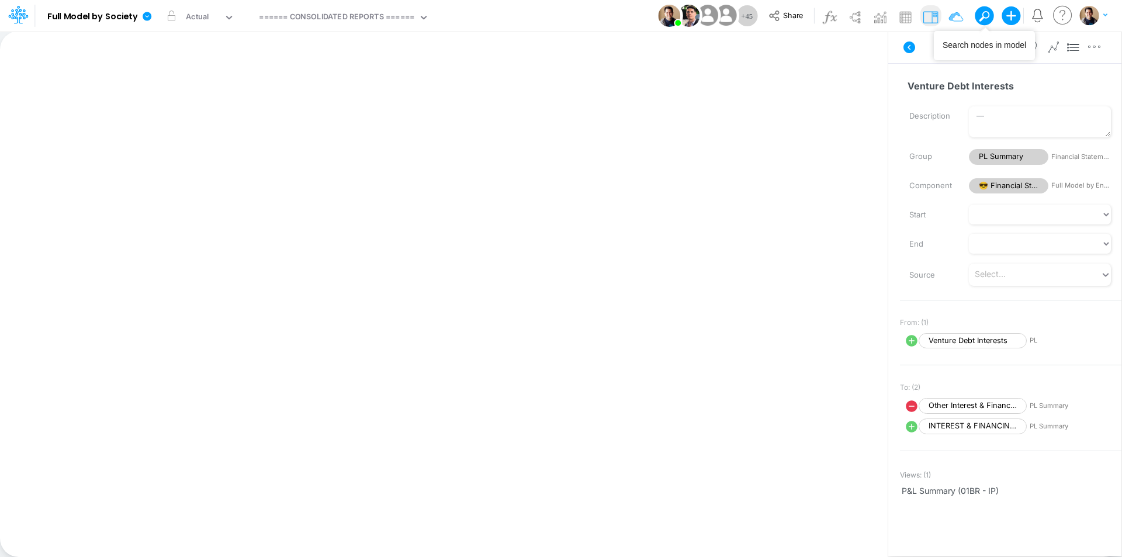
click at [985, 19] on button at bounding box center [980, 15] width 11 height 11
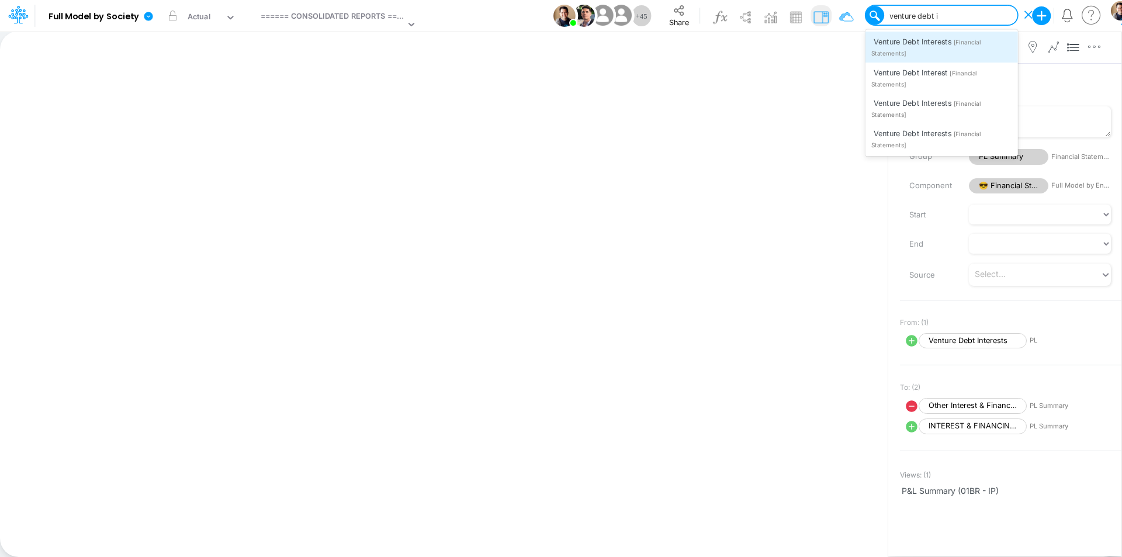
type input "venture debt in"
click at [975, 51] on div "Venture Debt Interests [Financial Statements]" at bounding box center [941, 47] width 153 height 30
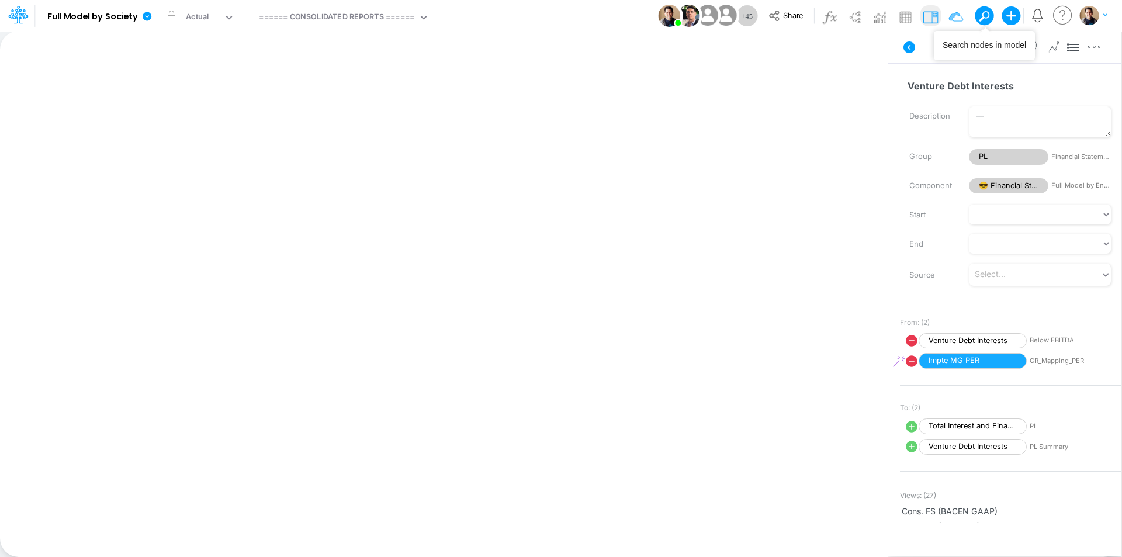
click at [987, 18] on span at bounding box center [984, 16] width 16 height 16
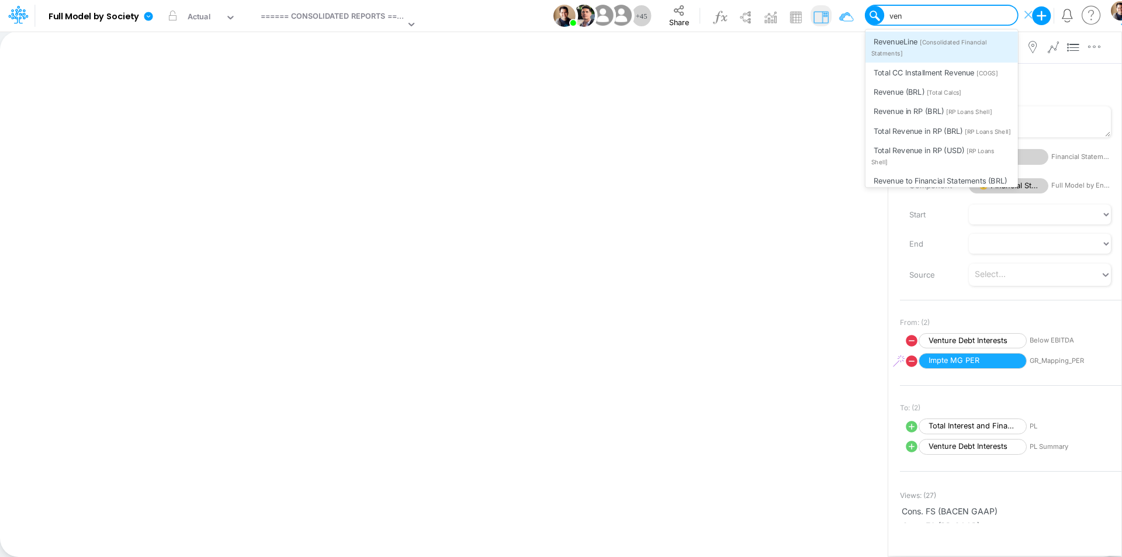
type input "ven"
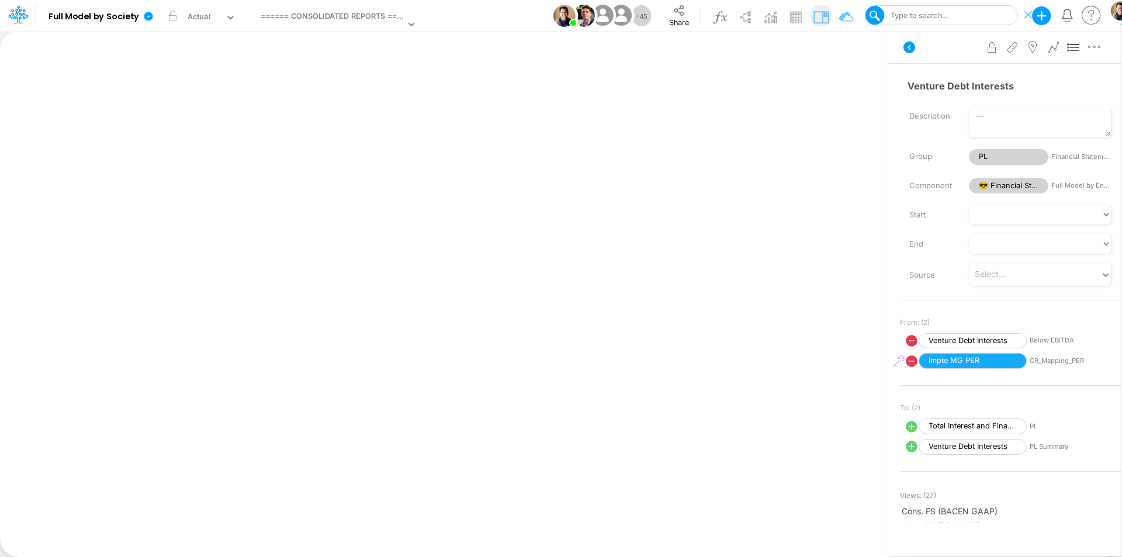
drag, startPoint x: 938, startPoint y: 12, endPoint x: 948, endPoint y: 14, distance: 10.2
click at [938, 12] on div "Type to search..." at bounding box center [918, 15] width 60 height 11
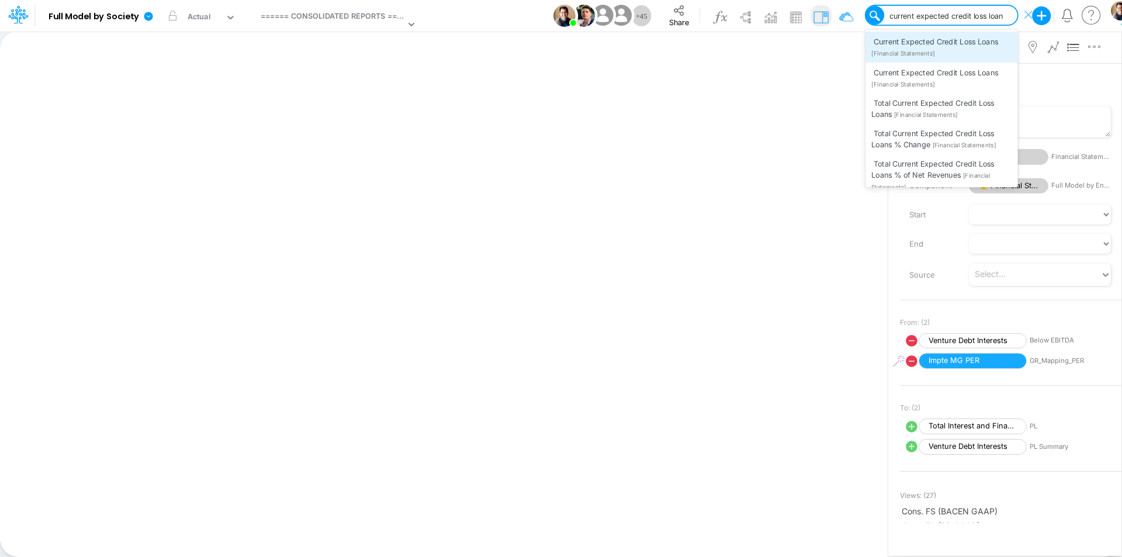
type input "current expected credit loss loans"
click at [965, 44] on span "Current Expected Credit Loss Loans" at bounding box center [936, 41] width 124 height 9
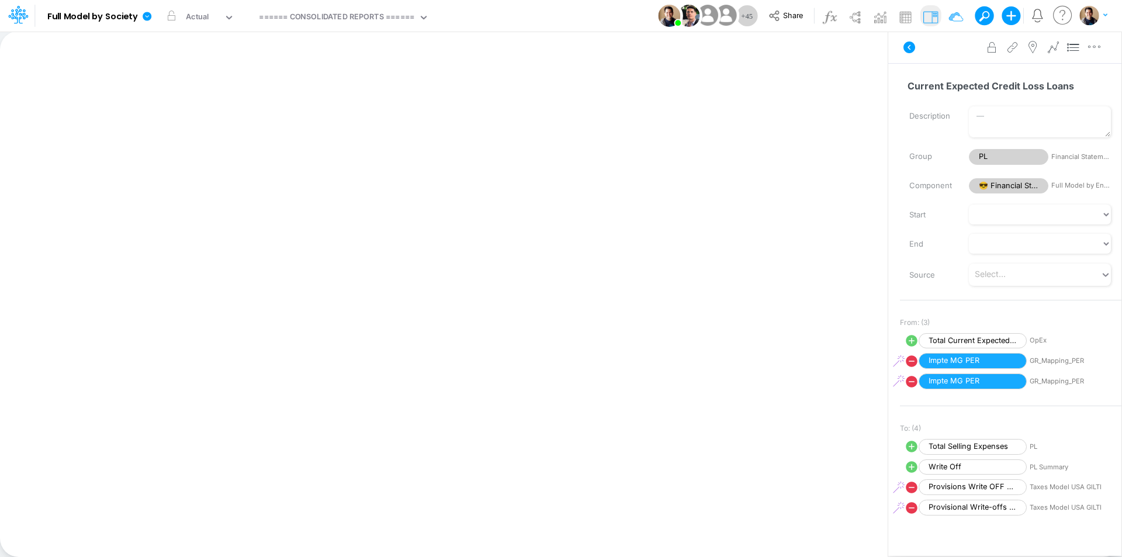
click at [981, 14] on button at bounding box center [980, 15] width 11 height 11
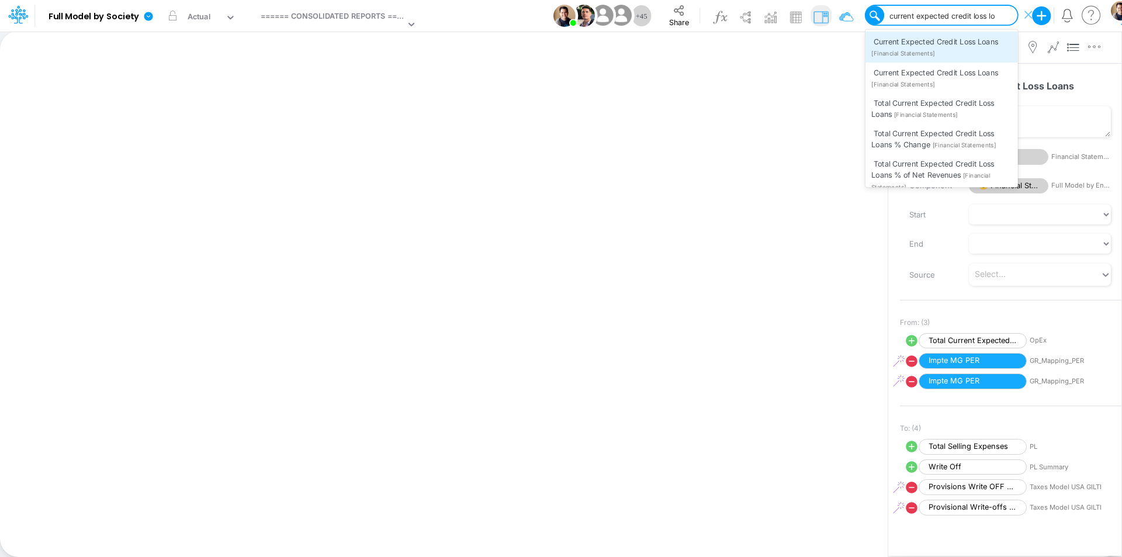
type input "current expected credit loss loans"
click at [971, 73] on span "Current Expected Credit Loss Loans" at bounding box center [936, 72] width 124 height 9
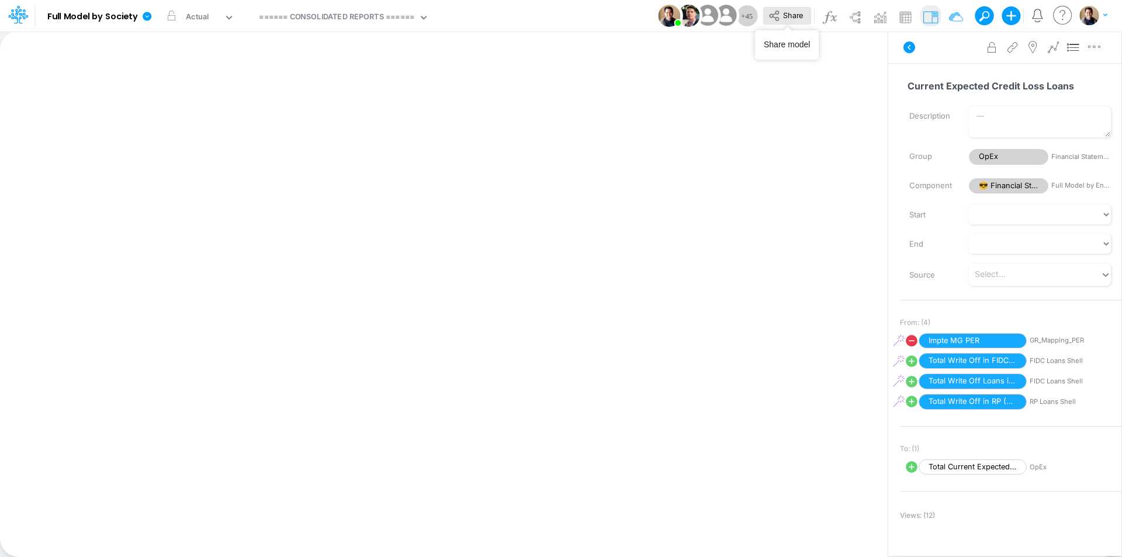
click at [792, 13] on span "Share" at bounding box center [793, 15] width 20 height 9
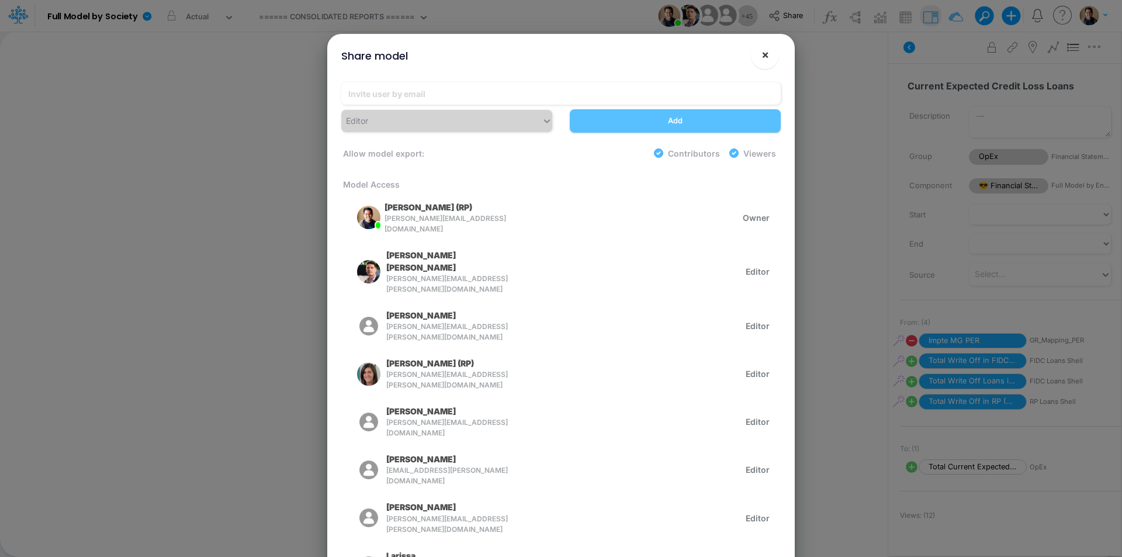
click at [766, 55] on span "×" at bounding box center [765, 54] width 8 height 14
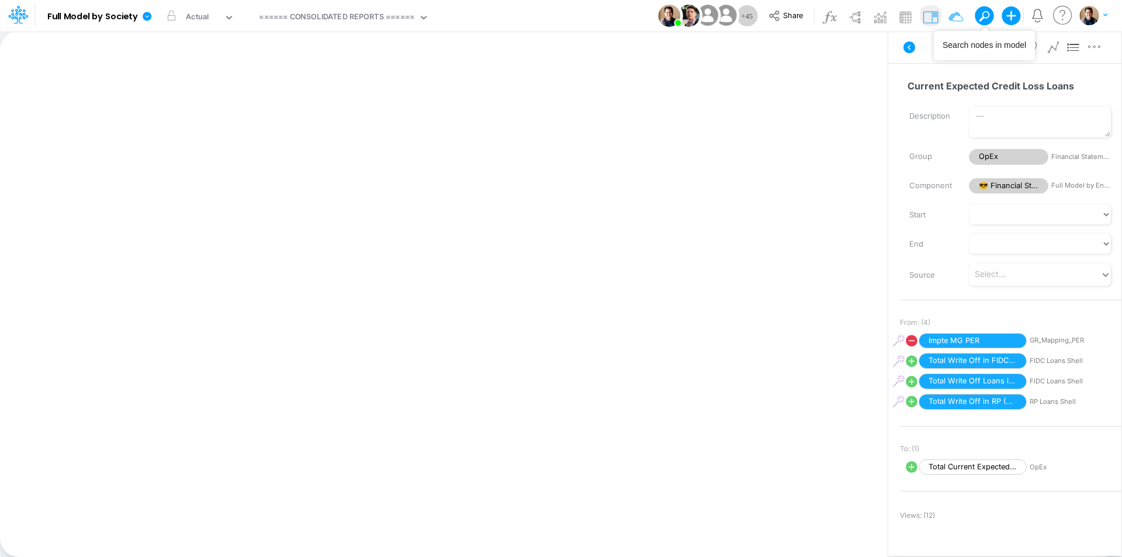
click at [989, 16] on span at bounding box center [984, 16] width 16 height 16
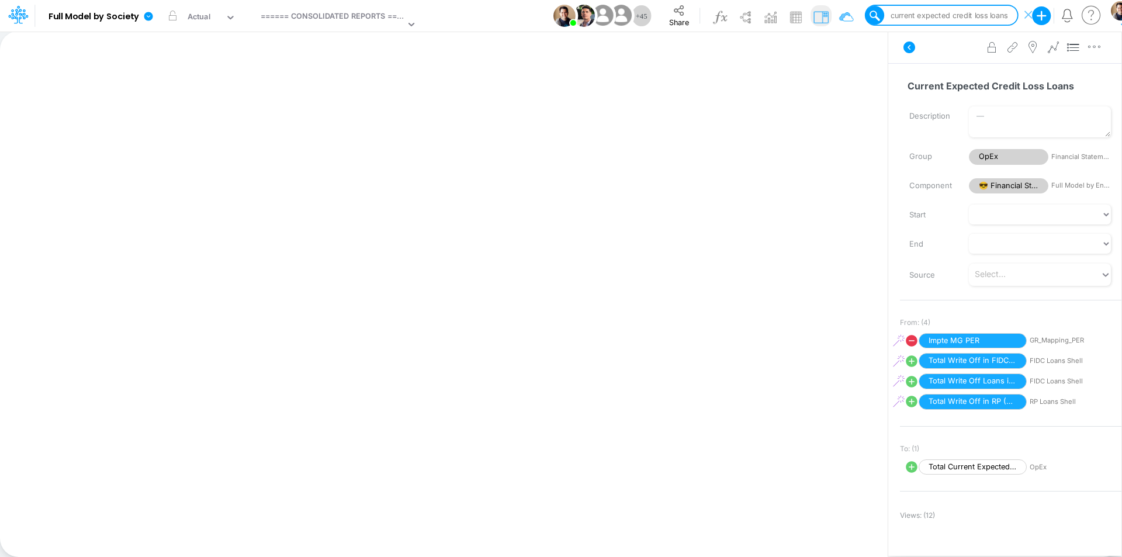
type input "Venture Debt Interests"
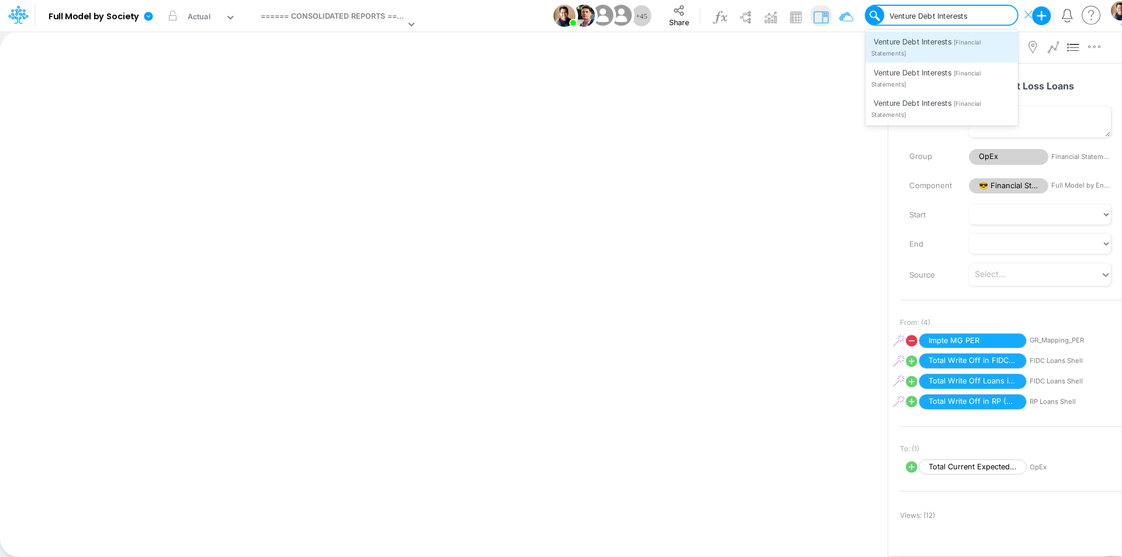
click at [968, 57] on div "Venture Debt Interests [Financial Statements]" at bounding box center [941, 47] width 153 height 30
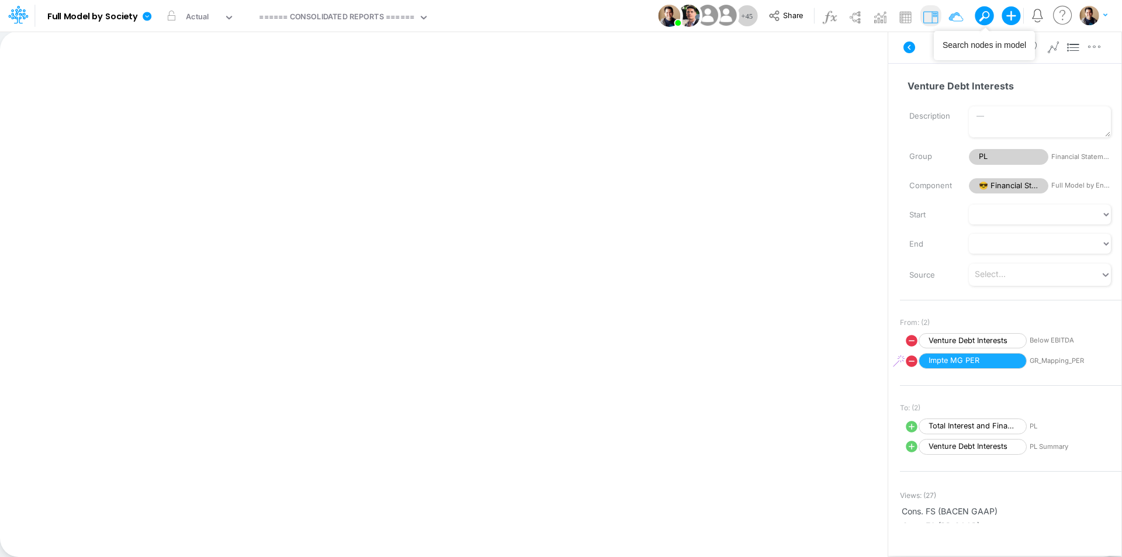
click at [987, 15] on span at bounding box center [984, 16] width 16 height 16
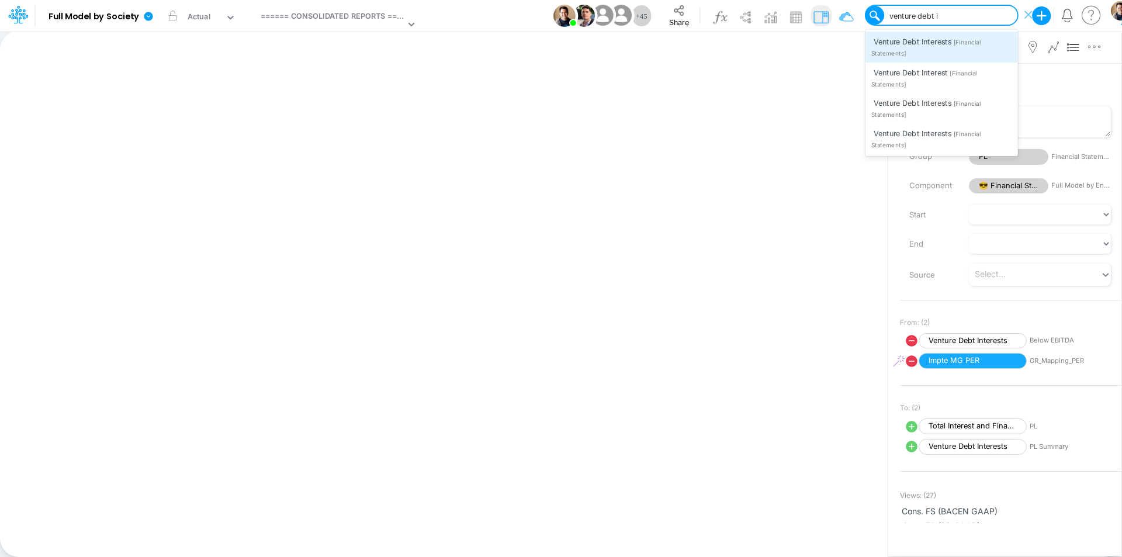
type input "venture debt in"
click at [975, 82] on div "Venture Debt Interest [Financial Statements]" at bounding box center [941, 78] width 153 height 30
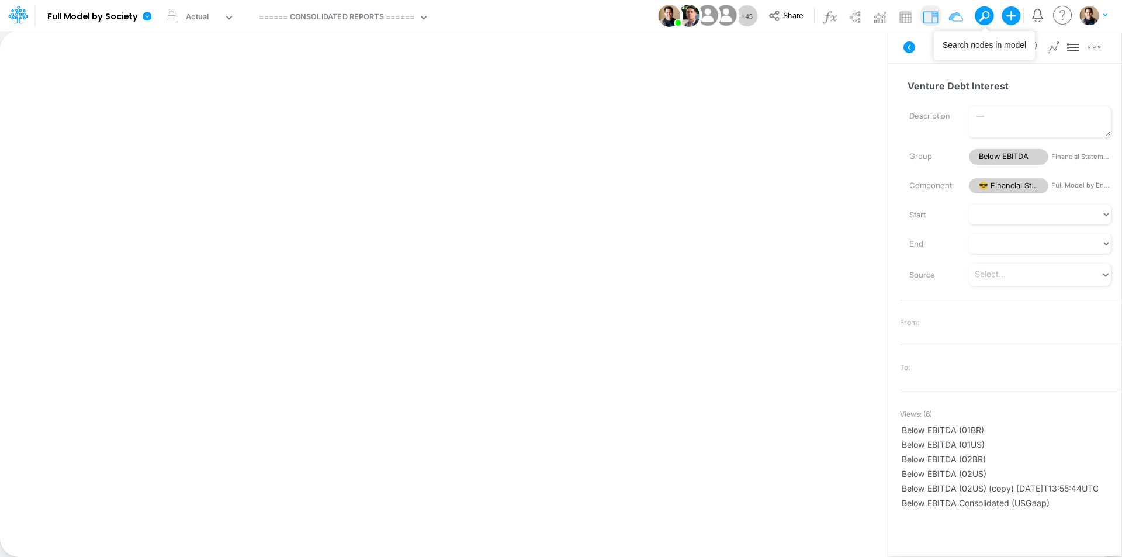
click at [985, 18] on button at bounding box center [980, 15] width 11 height 11
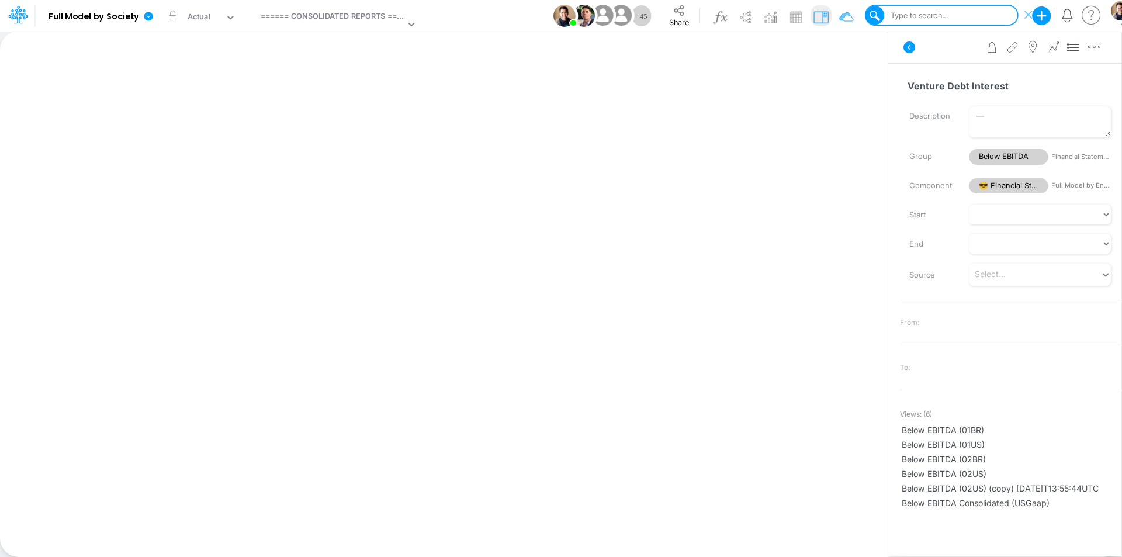
click at [978, 13] on div "Type to search..." at bounding box center [948, 16] width 137 height 18
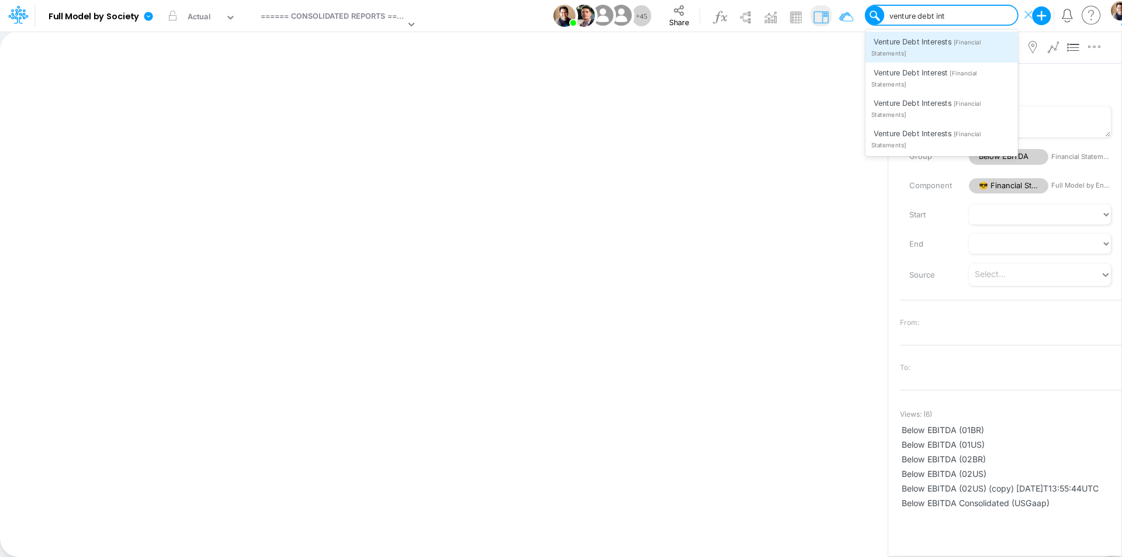
type input "venture debt inte"
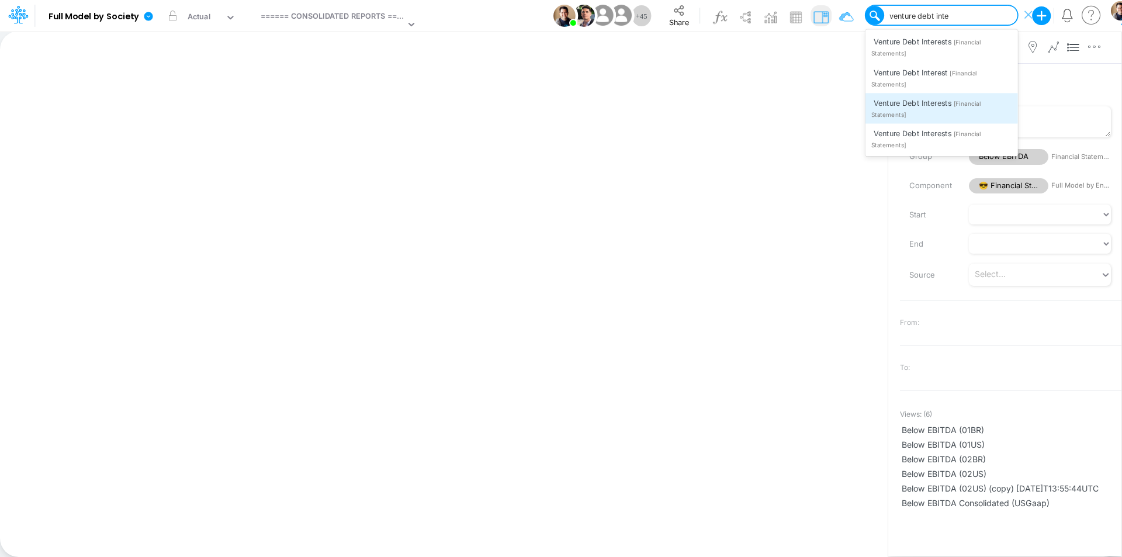
click at [974, 106] on span "[Financial Statements]" at bounding box center [925, 109] width 109 height 19
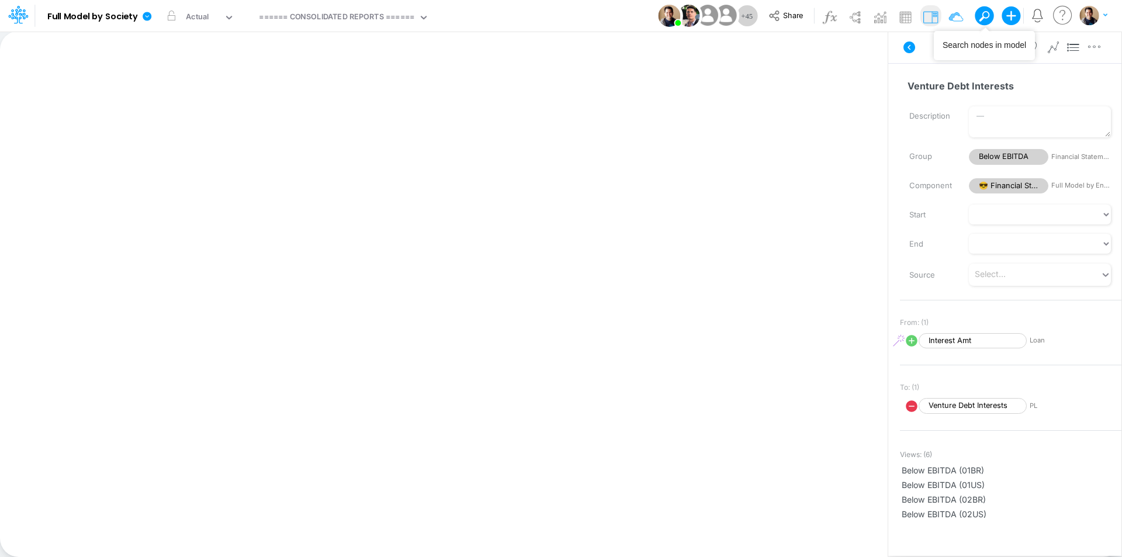
click at [987, 14] on span at bounding box center [984, 16] width 16 height 16
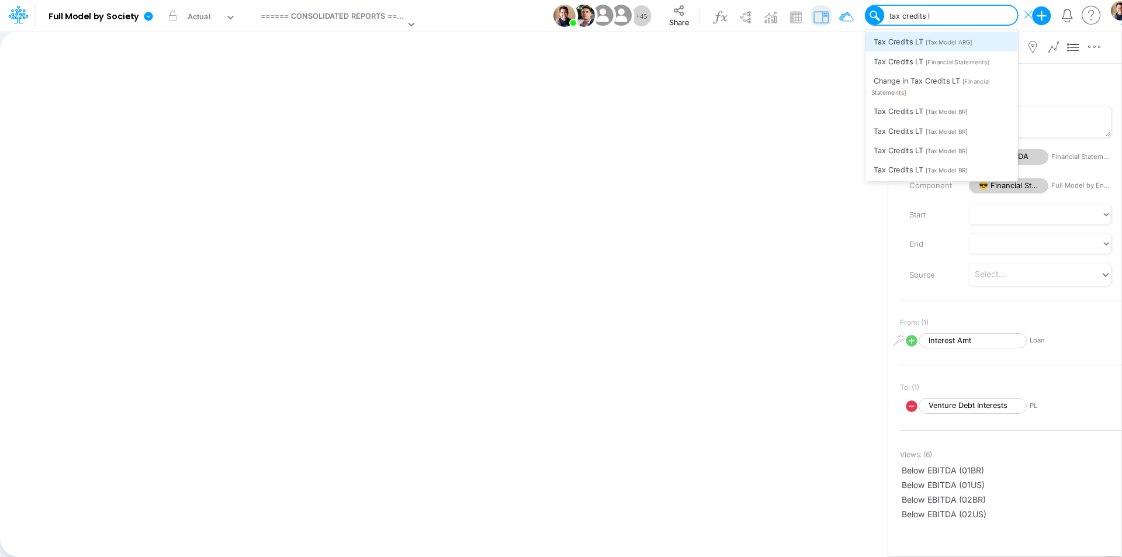
type input "tax credits lt"
click at [989, 64] on span "[Financial Statements]" at bounding box center [958, 62] width 64 height 8
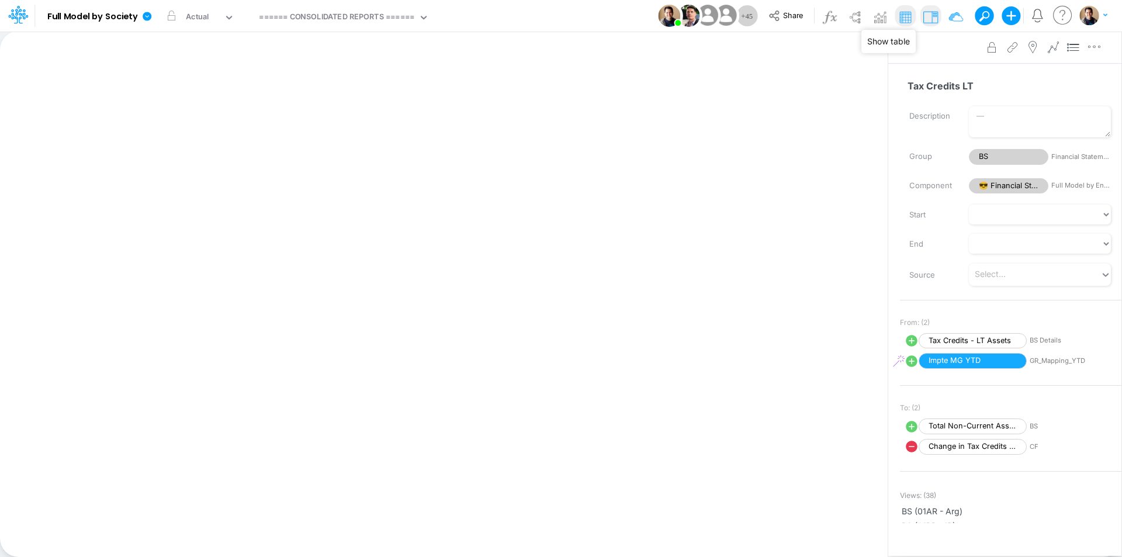
click at [908, 14] on img at bounding box center [905, 17] width 19 height 19
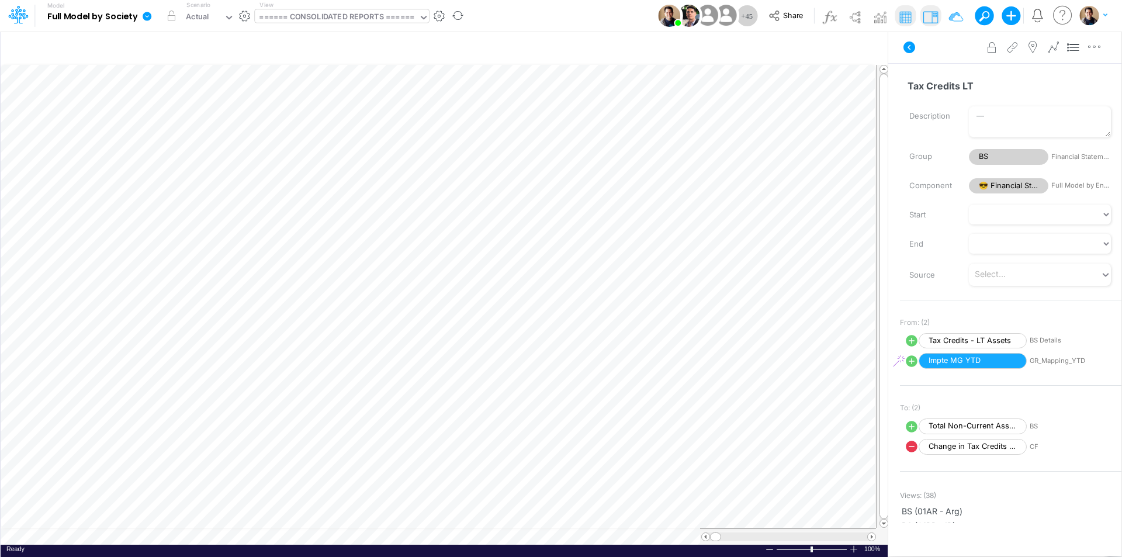
click at [353, 12] on div "====== CONSOLIDATED REPORTS ======" at bounding box center [336, 17] width 155 height 13
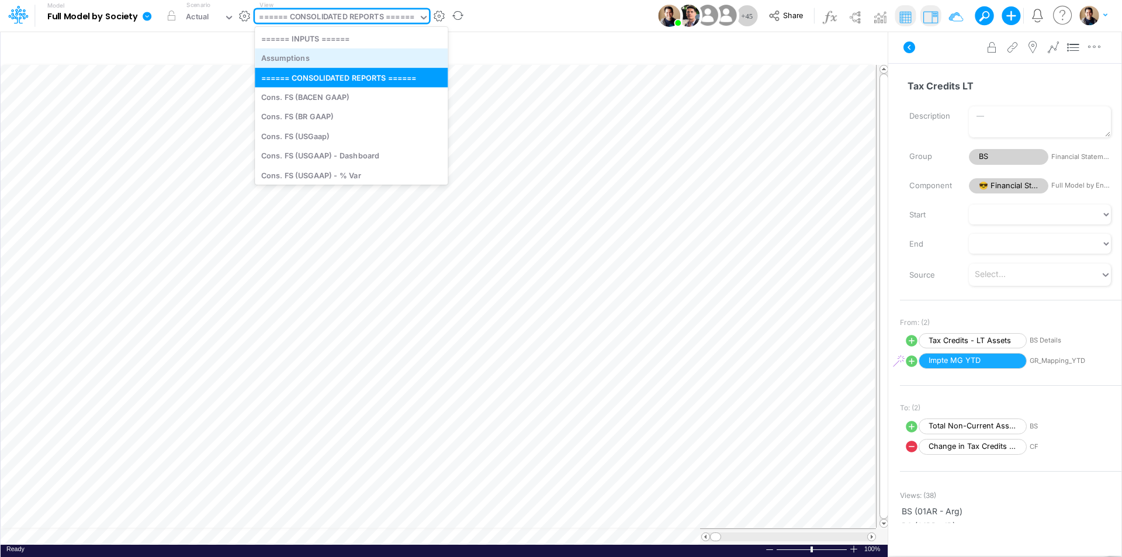
click at [322, 56] on div "Assumptions" at bounding box center [351, 58] width 193 height 19
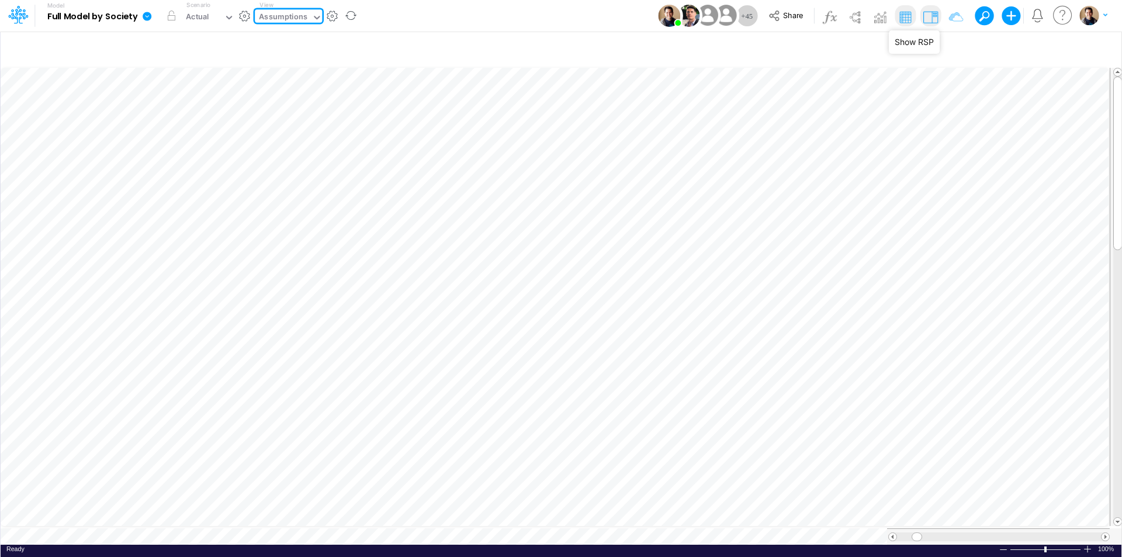
click at [934, 20] on img at bounding box center [930, 17] width 19 height 19
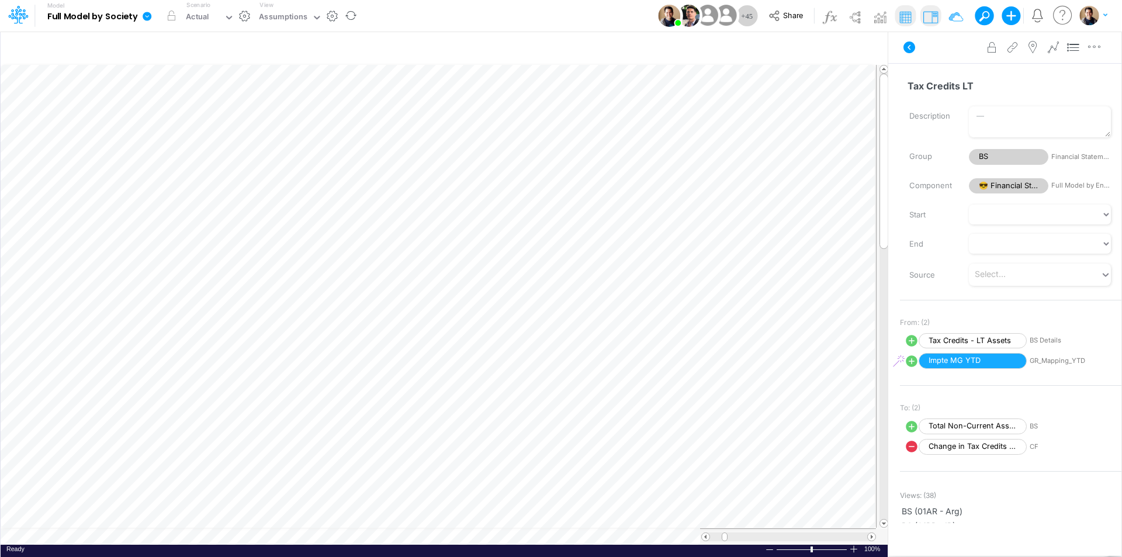
scroll to position [6, 1]
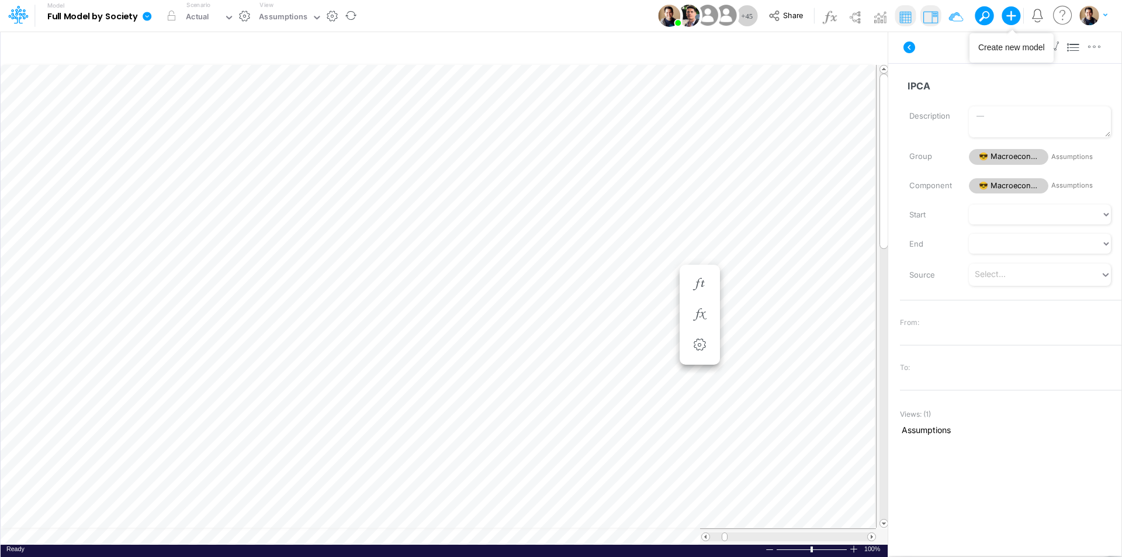
click at [988, 16] on span at bounding box center [984, 16] width 16 height 16
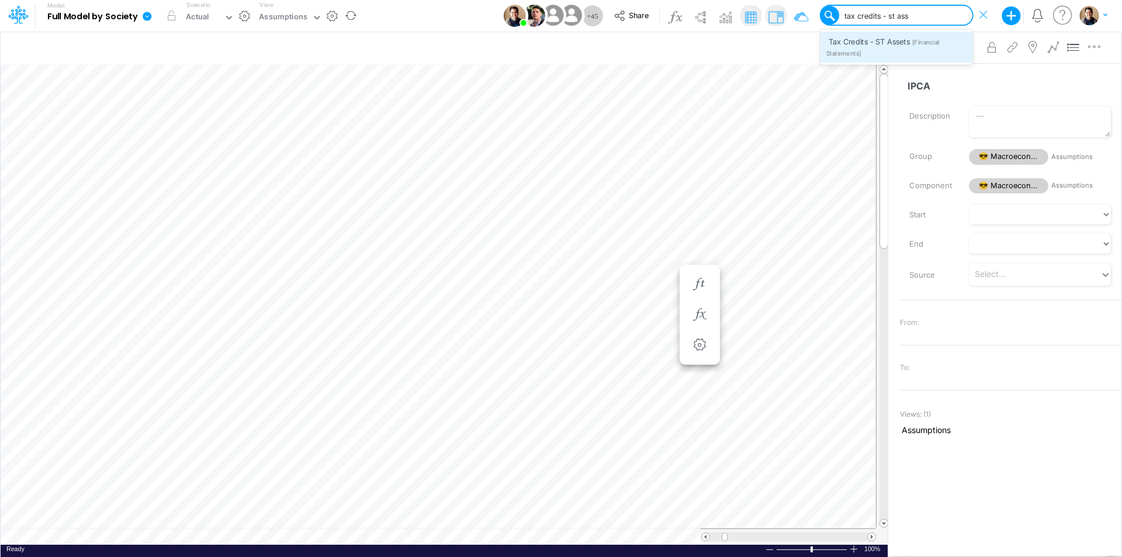
type input "tax credits - st asse"
click at [895, 39] on span "Tax Credits - ST Assets" at bounding box center [870, 41] width 82 height 9
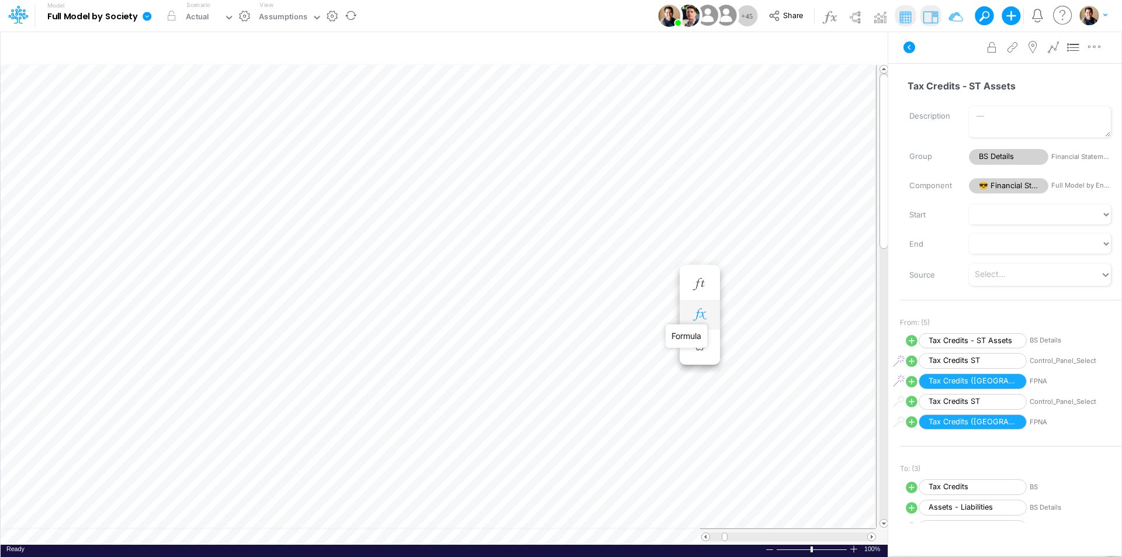
click at [704, 314] on icon "button" at bounding box center [700, 315] width 18 height 12
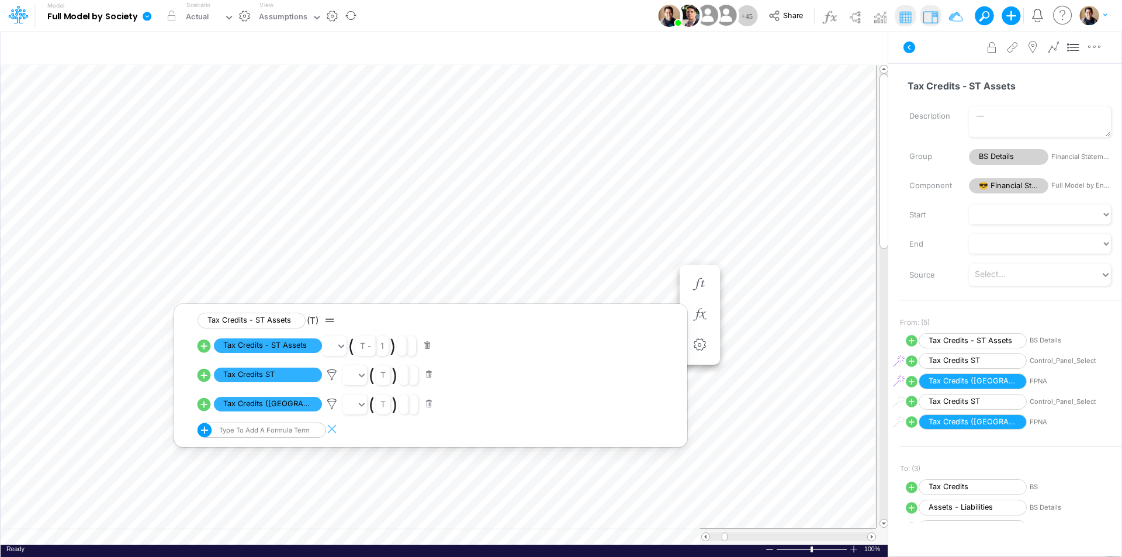
click at [984, 14] on button at bounding box center [980, 15] width 11 height 11
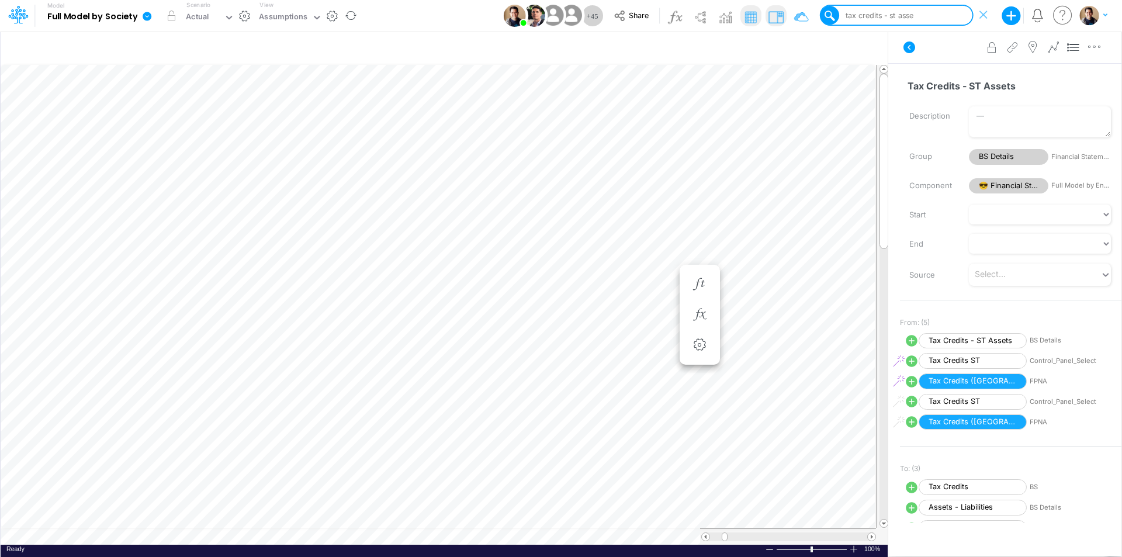
click at [878, 11] on div "tax credits - st asse" at bounding box center [878, 15] width 71 height 11
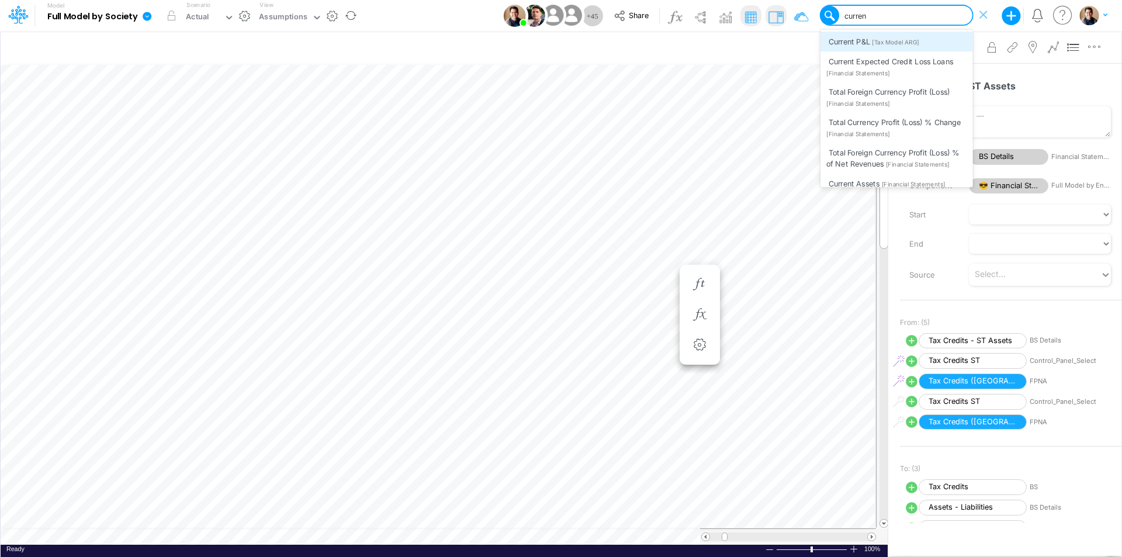
type input "current"
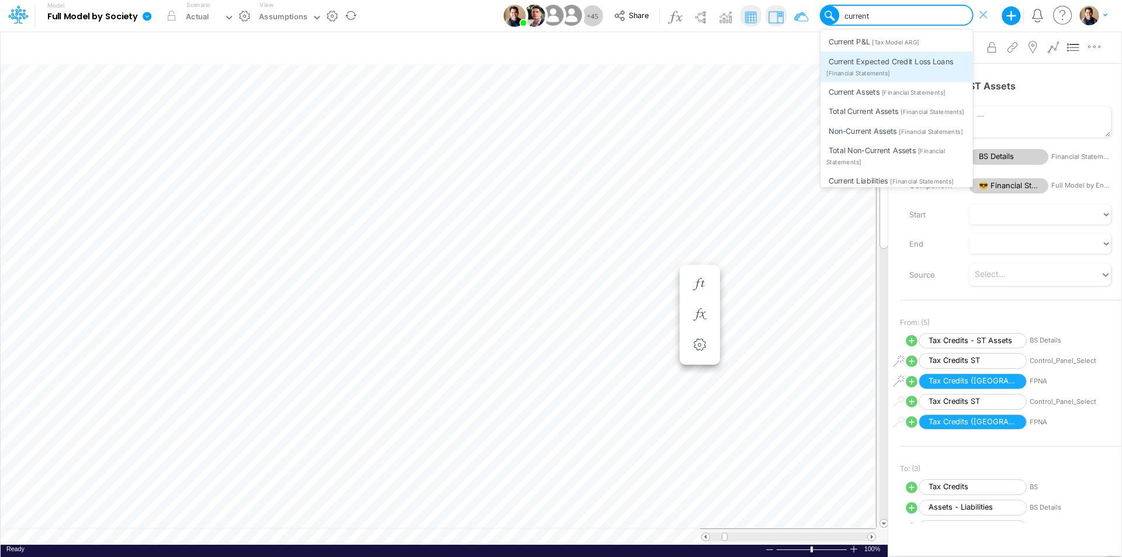
click at [912, 66] on div "Current Expected Credit Loss Loans [Financial Statements]" at bounding box center [896, 66] width 153 height 30
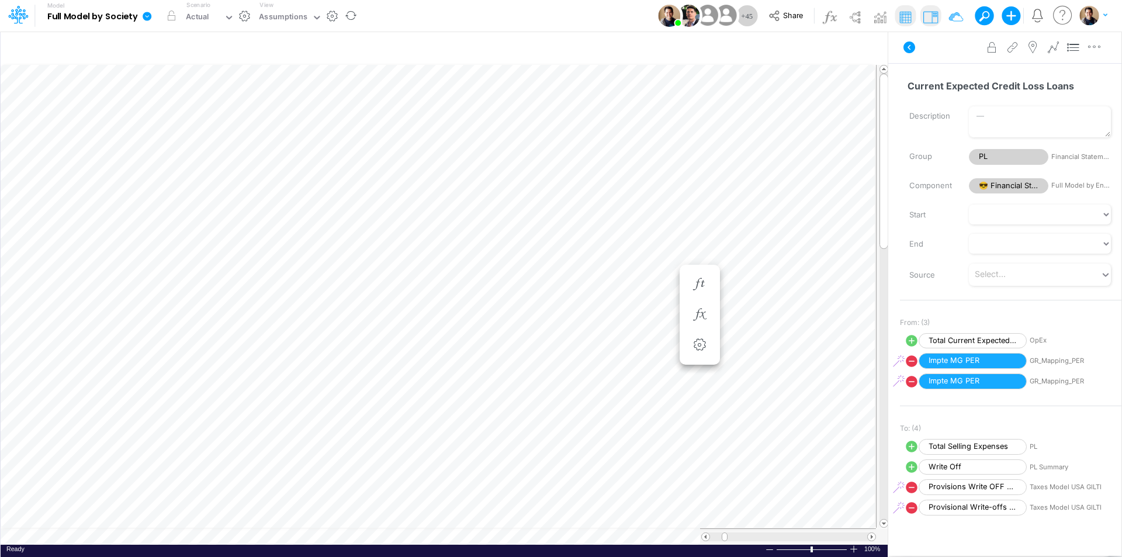
click at [985, 12] on button at bounding box center [980, 15] width 11 height 11
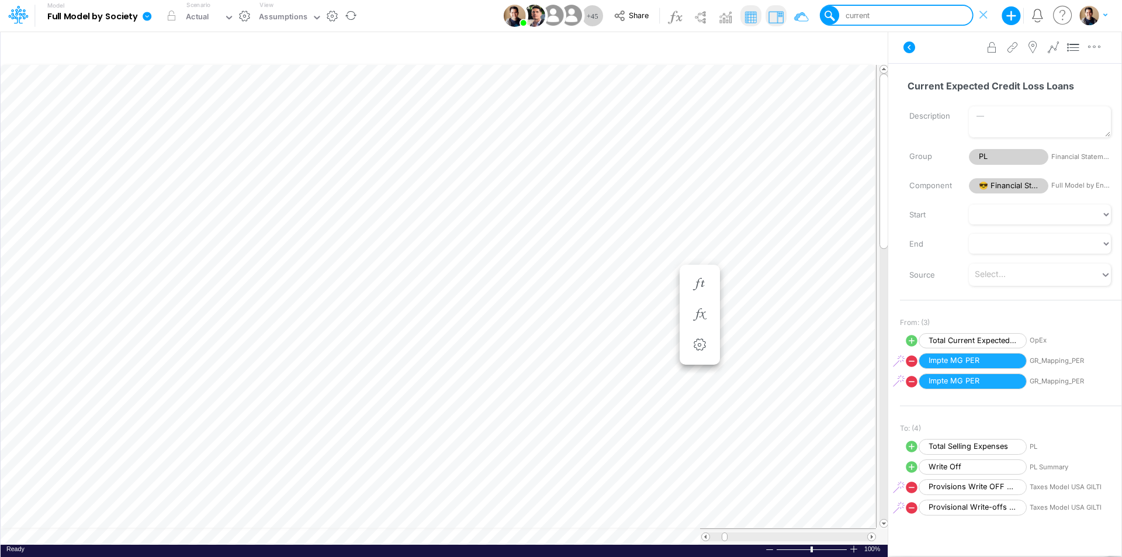
click at [867, 15] on div "current" at bounding box center [856, 15] width 27 height 11
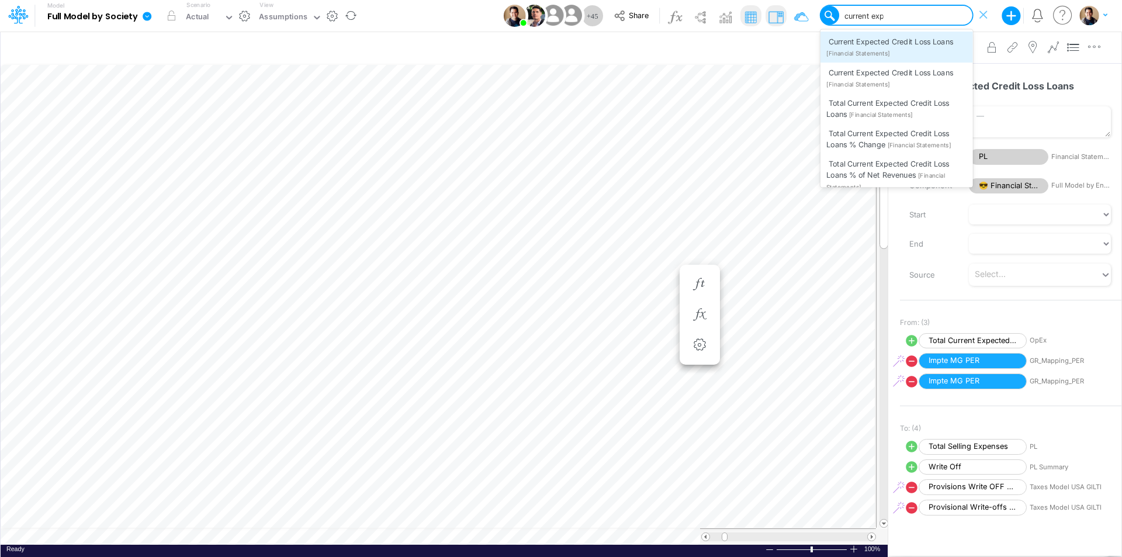
type input "current expe"
click at [910, 77] on div "Current Expected Credit Loss Loans [Financial Statements]" at bounding box center [896, 78] width 153 height 30
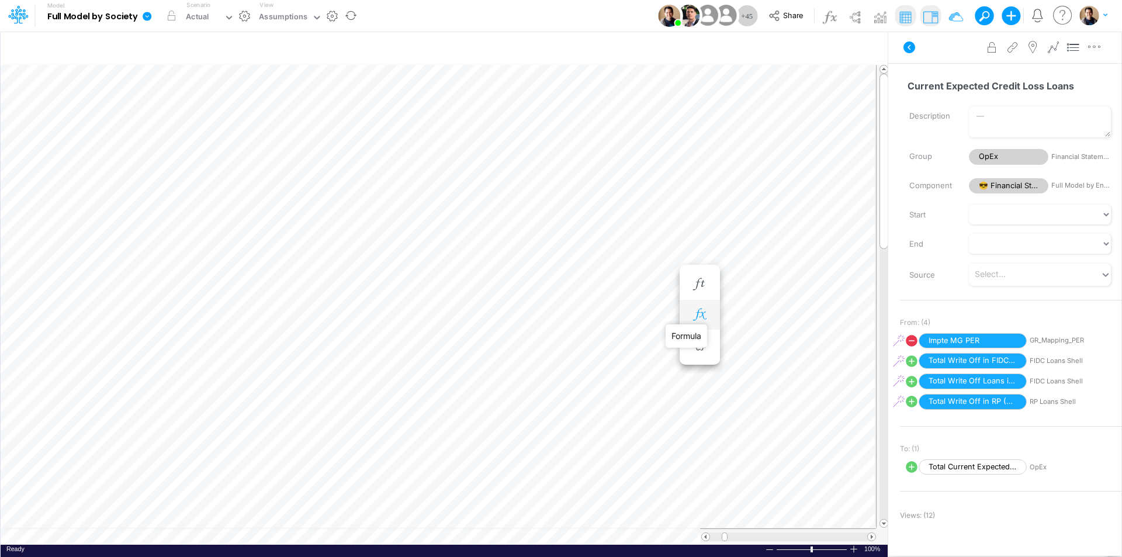
click at [705, 315] on icon "button" at bounding box center [700, 315] width 18 height 12
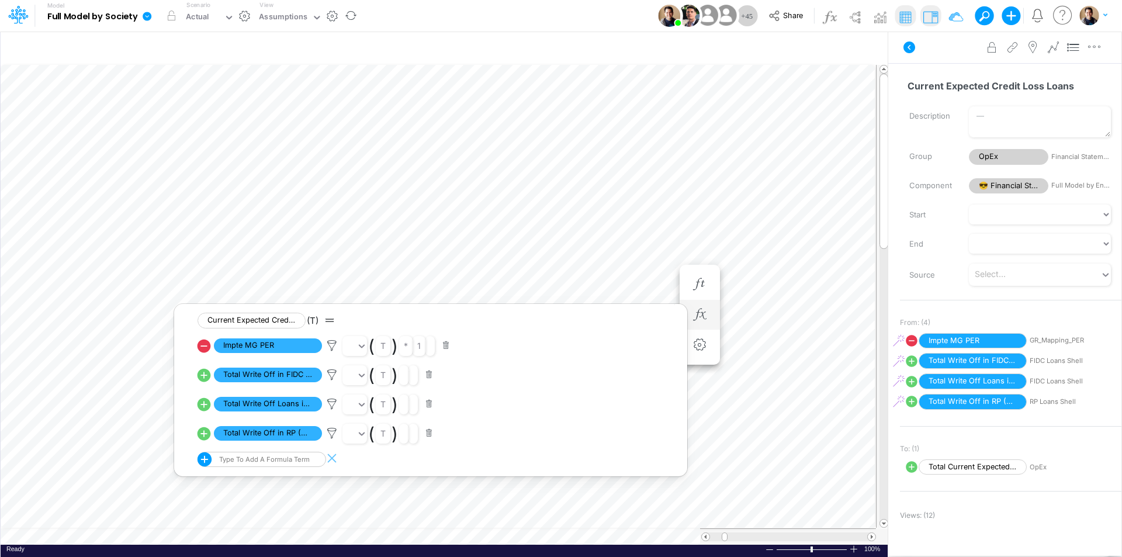
click at [205, 432] on icon at bounding box center [204, 433] width 13 height 13
select select "Multiply"
select select "Add"
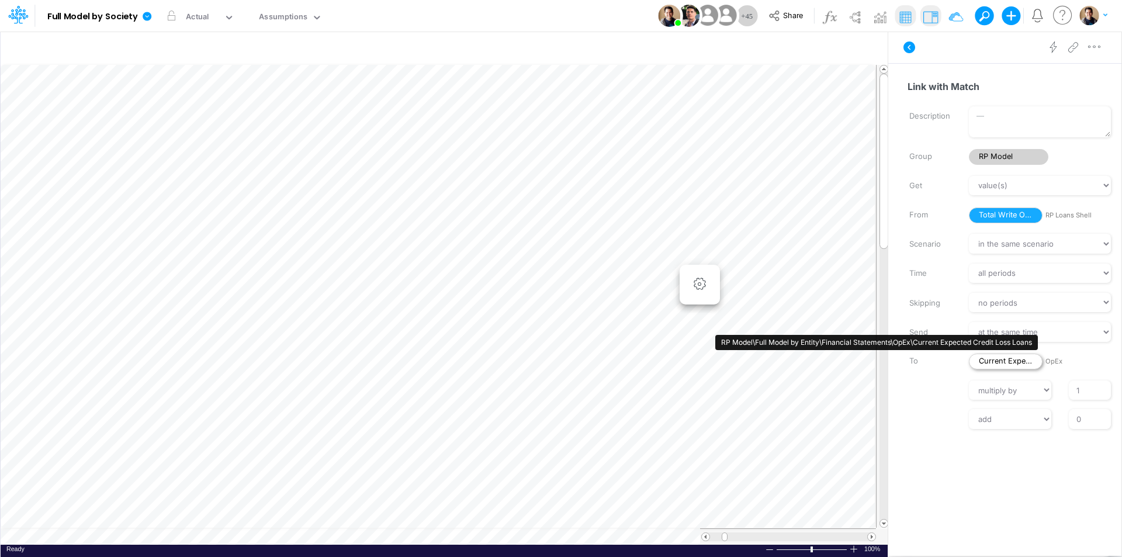
click at [998, 361] on span "Current Expected Credit Loss Loans" at bounding box center [1006, 362] width 74 height 16
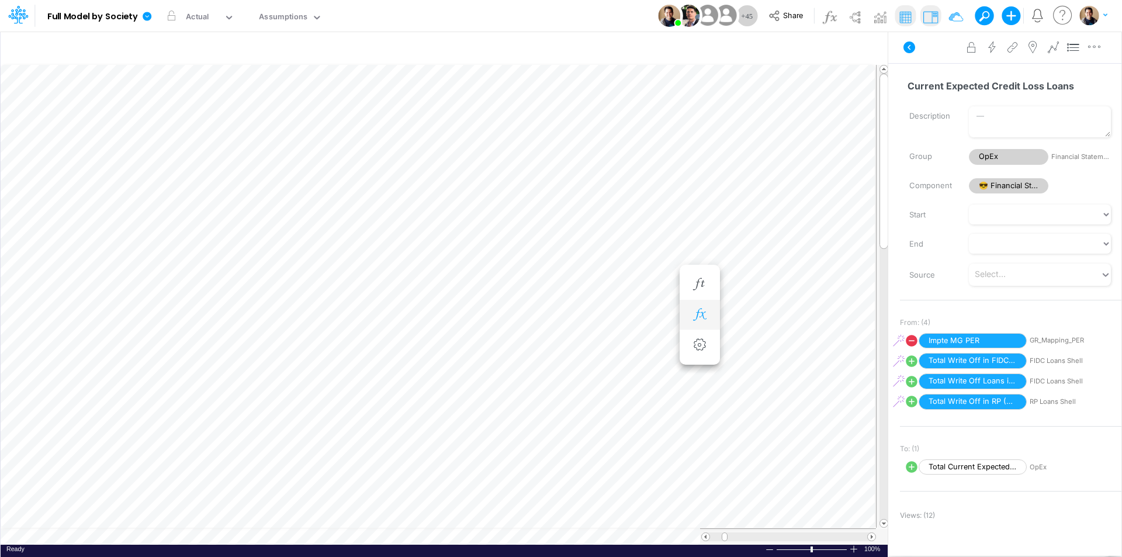
click at [704, 317] on icon "button" at bounding box center [700, 315] width 18 height 12
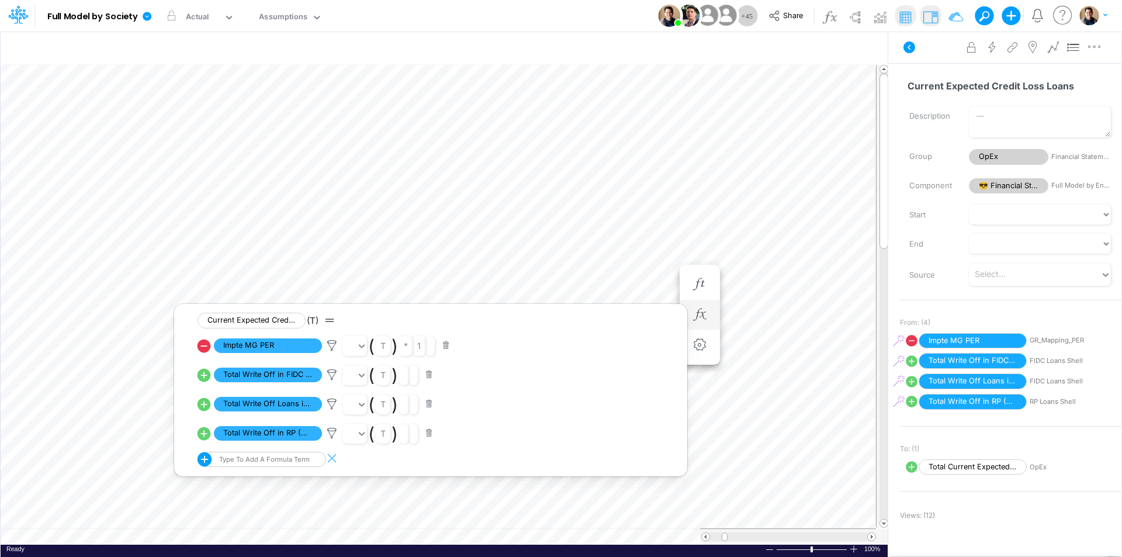
click at [203, 432] on icon at bounding box center [204, 433] width 13 height 13
select select "Multiply"
select select "Add"
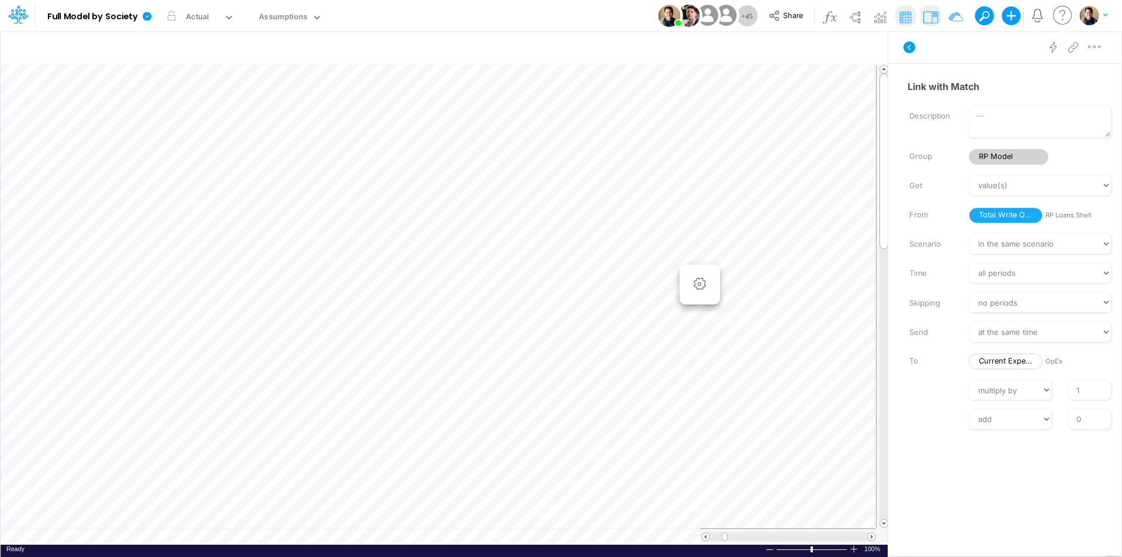
click at [149, 15] on icon at bounding box center [147, 16] width 9 height 9
click at [205, 123] on button "View model info" at bounding box center [205, 121] width 125 height 18
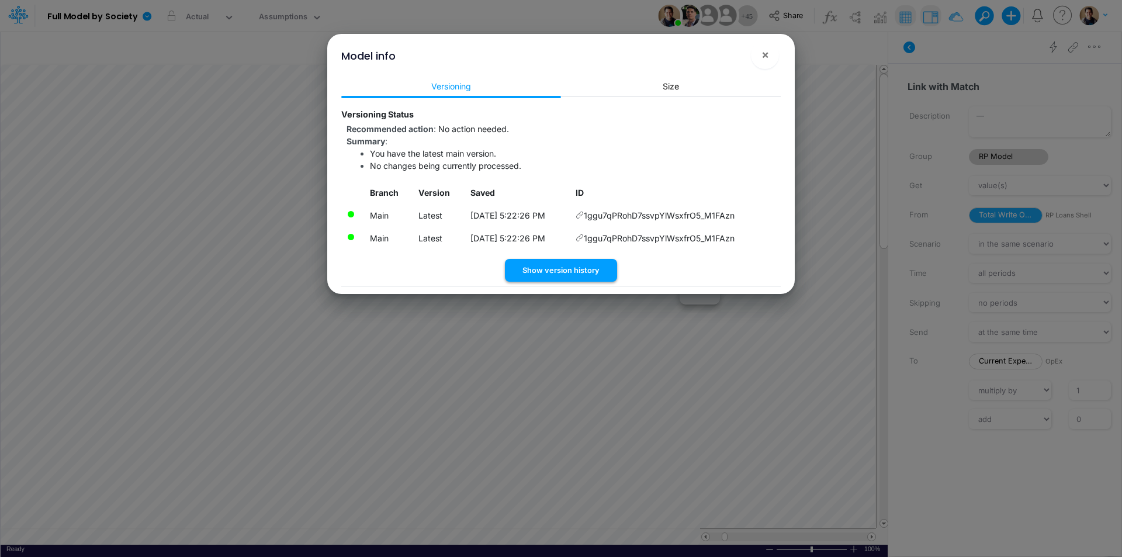
click at [579, 272] on button "Show version history" at bounding box center [561, 270] width 112 height 23
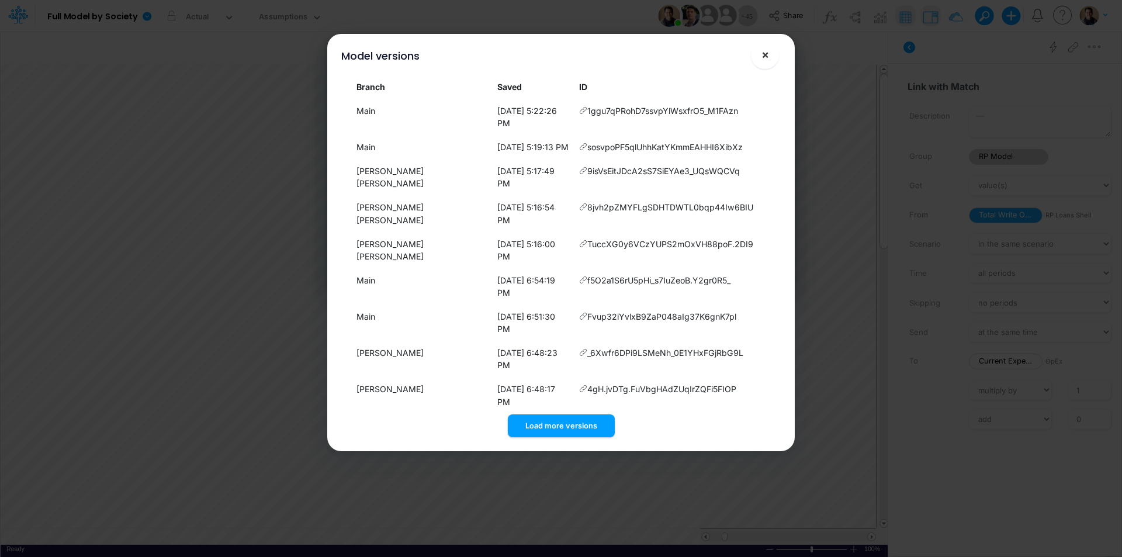
click at [768, 54] on span "×" at bounding box center [765, 54] width 8 height 14
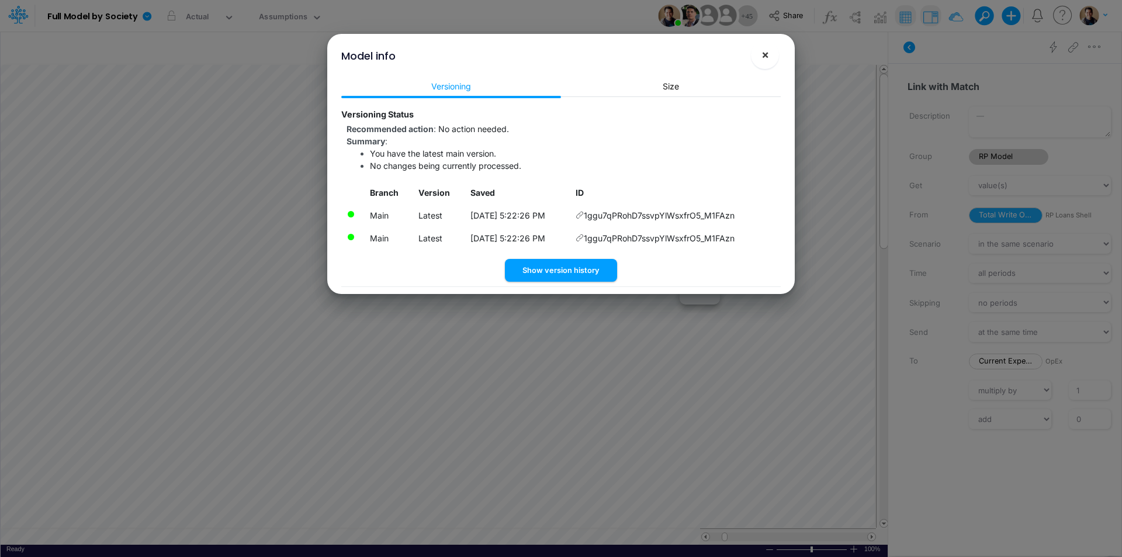
click at [768, 56] on span "×" at bounding box center [765, 54] width 8 height 14
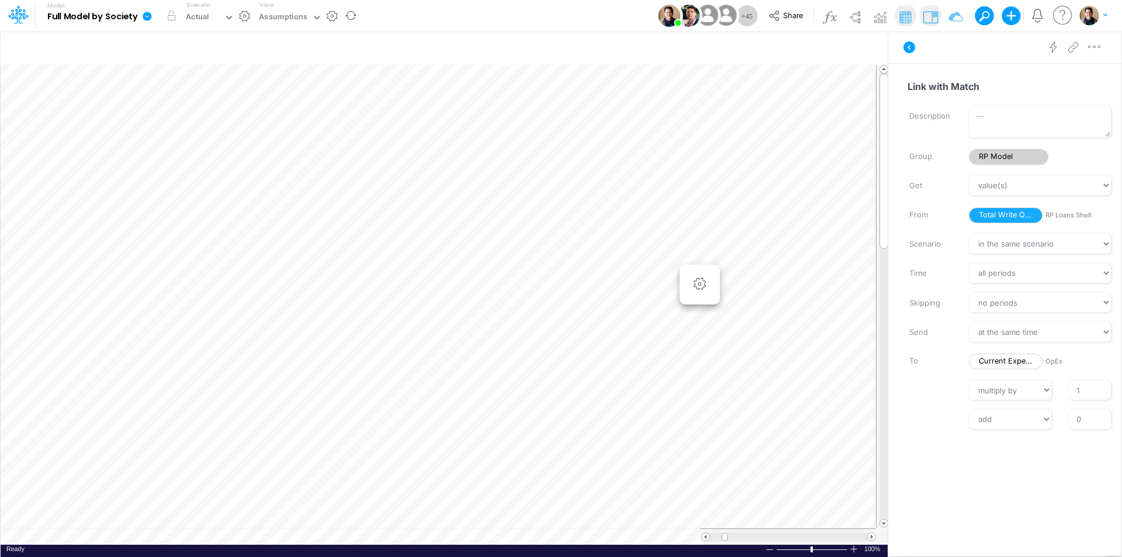
click at [146, 12] on icon at bounding box center [147, 16] width 11 height 11
click at [231, 137] on button "Sync Scenarios" at bounding box center [205, 139] width 125 height 18
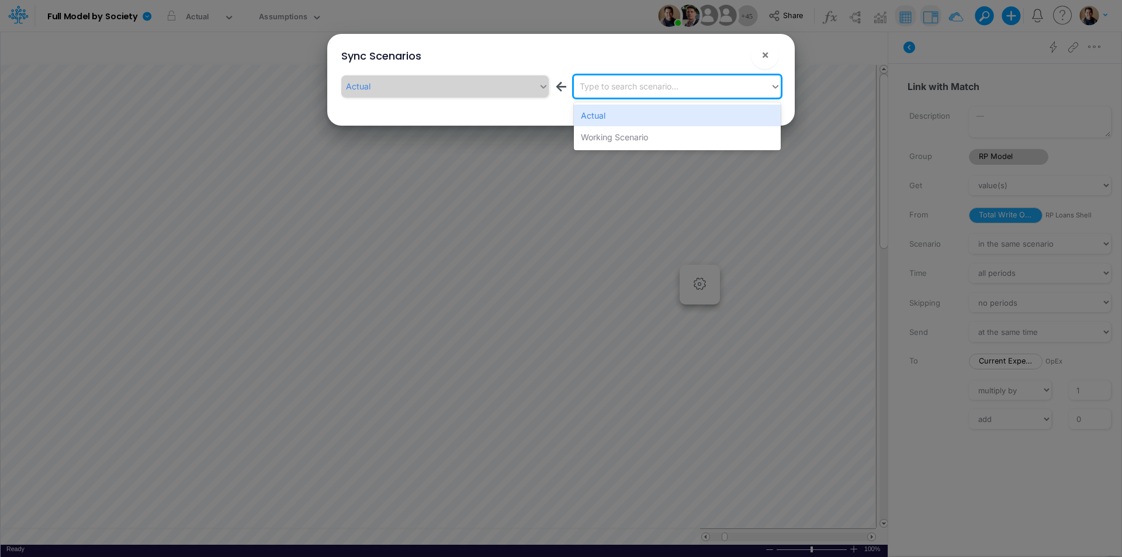
click at [672, 81] on div "Type to search scenario..." at bounding box center [629, 86] width 99 height 12
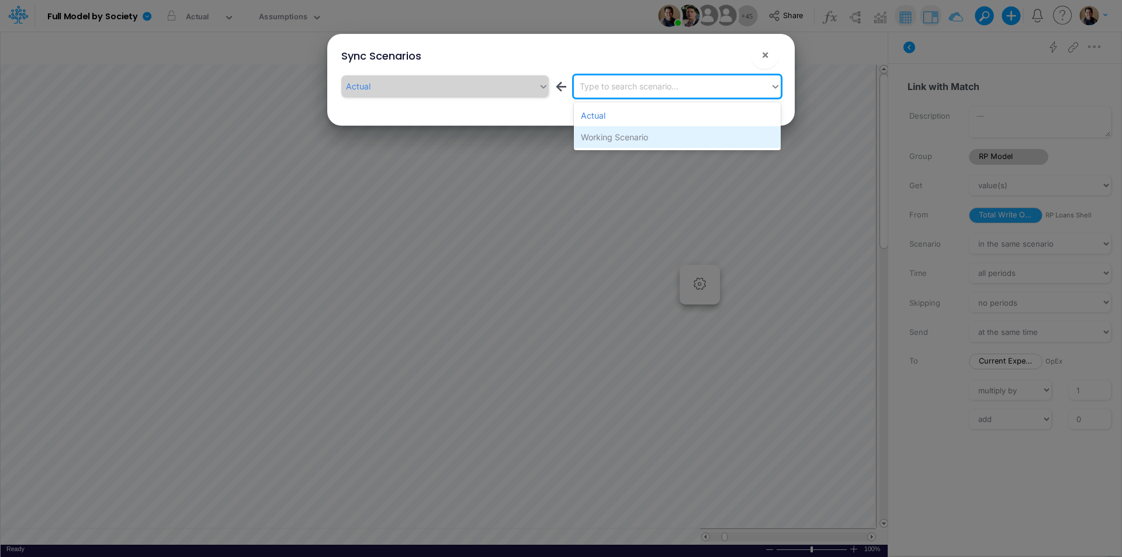
click at [656, 137] on div "Working Scenario" at bounding box center [677, 137] width 207 height 22
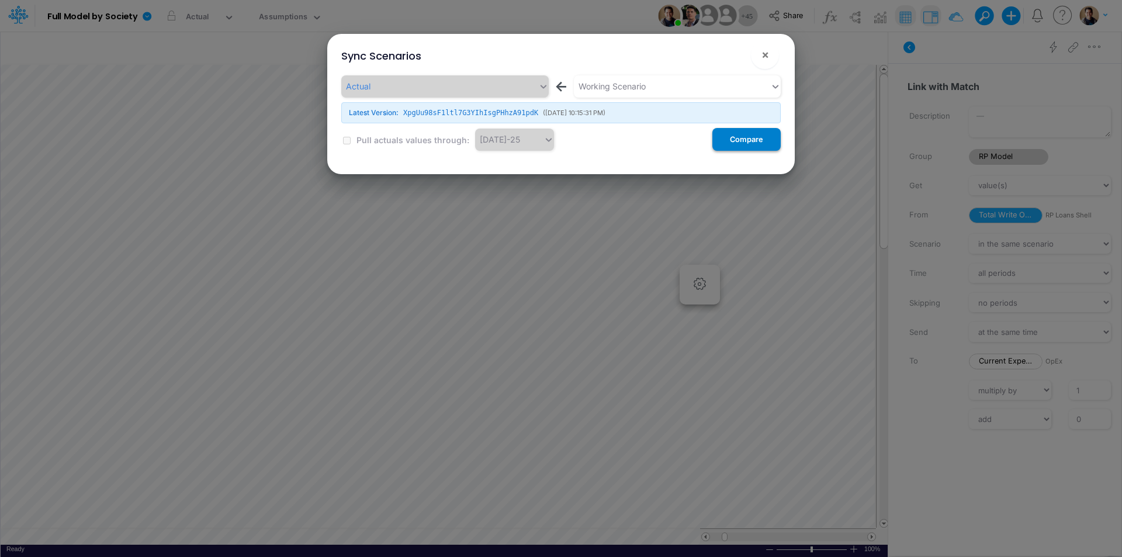
click at [743, 143] on button "Compare" at bounding box center [746, 139] width 68 height 23
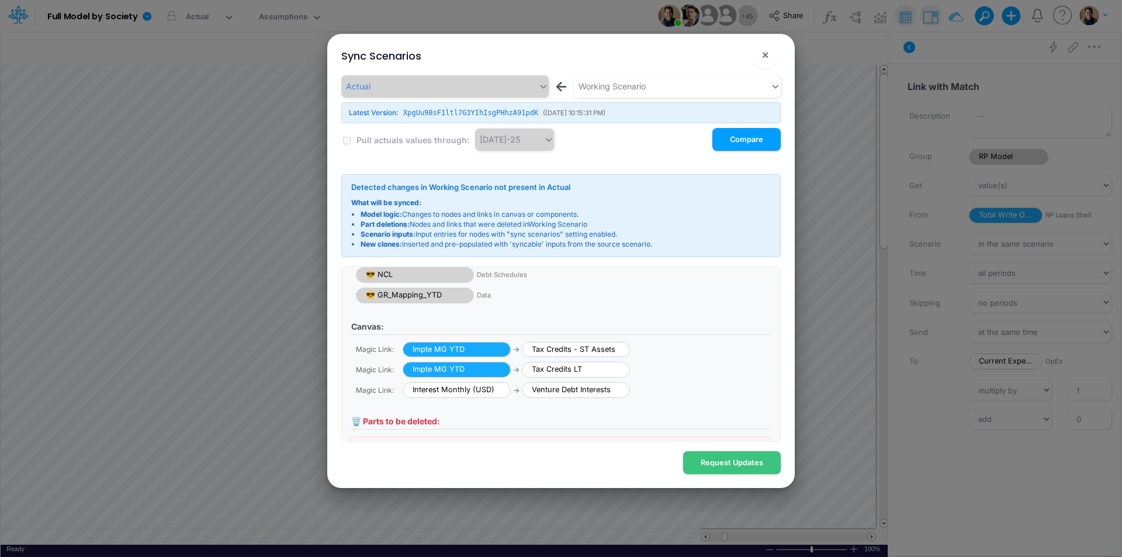
scroll to position [128, 0]
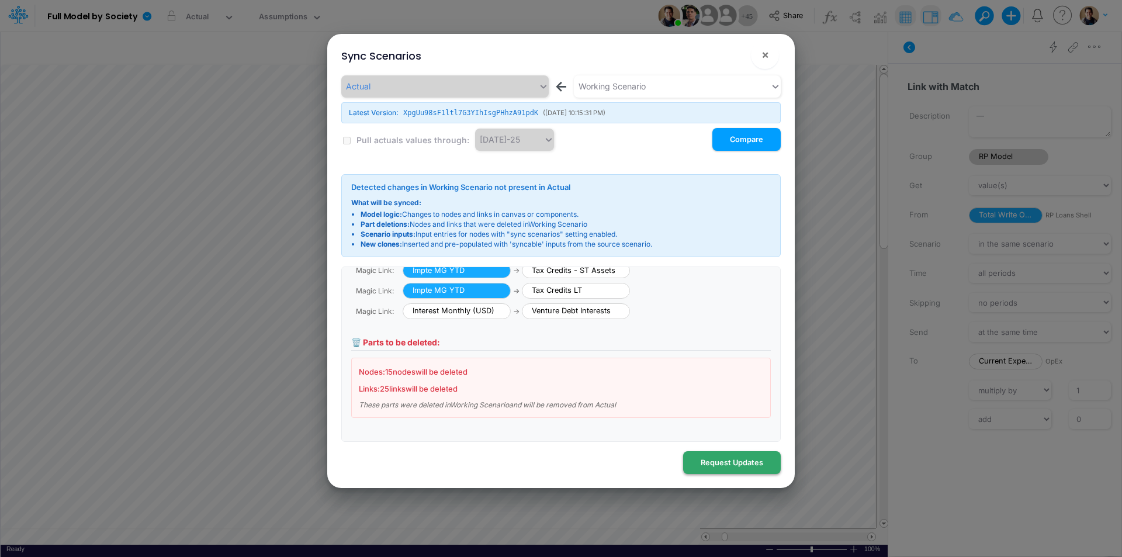
click at [726, 462] on button "Request Updates" at bounding box center [732, 462] width 98 height 23
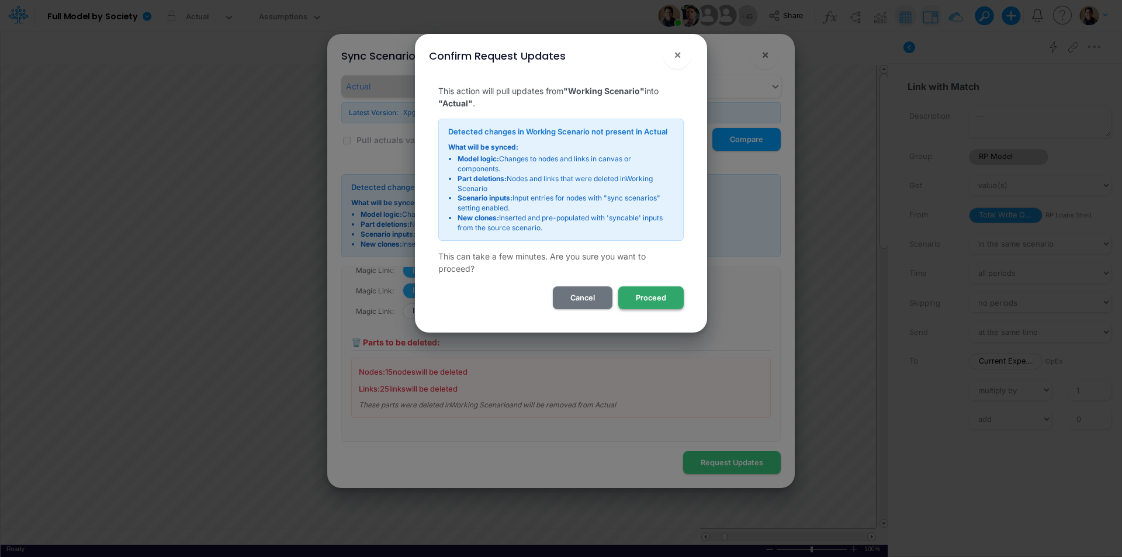
click at [656, 302] on button "Proceed" at bounding box center [650, 297] width 65 height 23
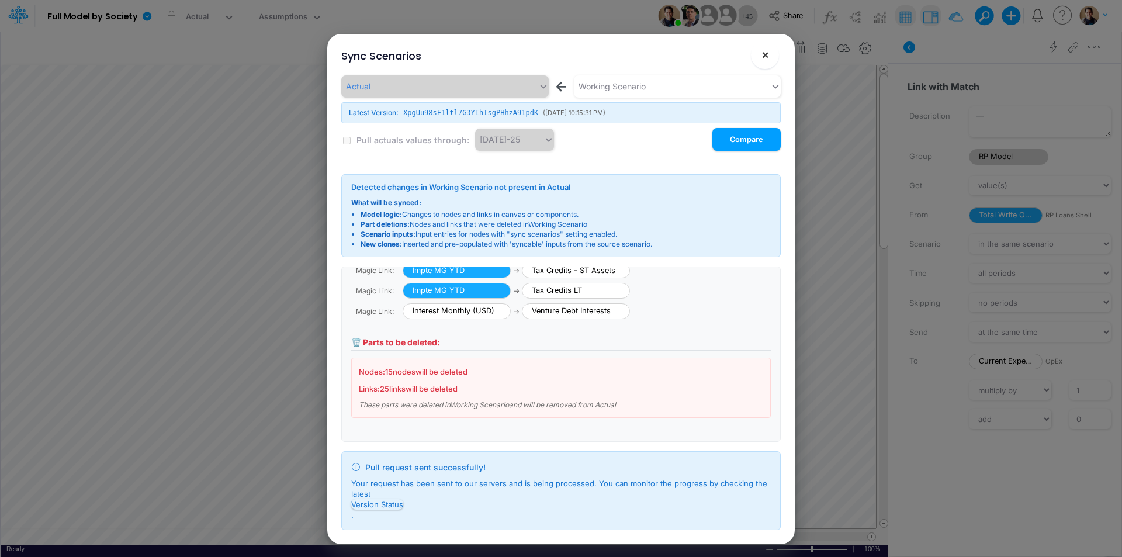
drag, startPoint x: 768, startPoint y: 53, endPoint x: 756, endPoint y: 53, distance: 12.3
click at [768, 53] on span "×" at bounding box center [765, 54] width 8 height 14
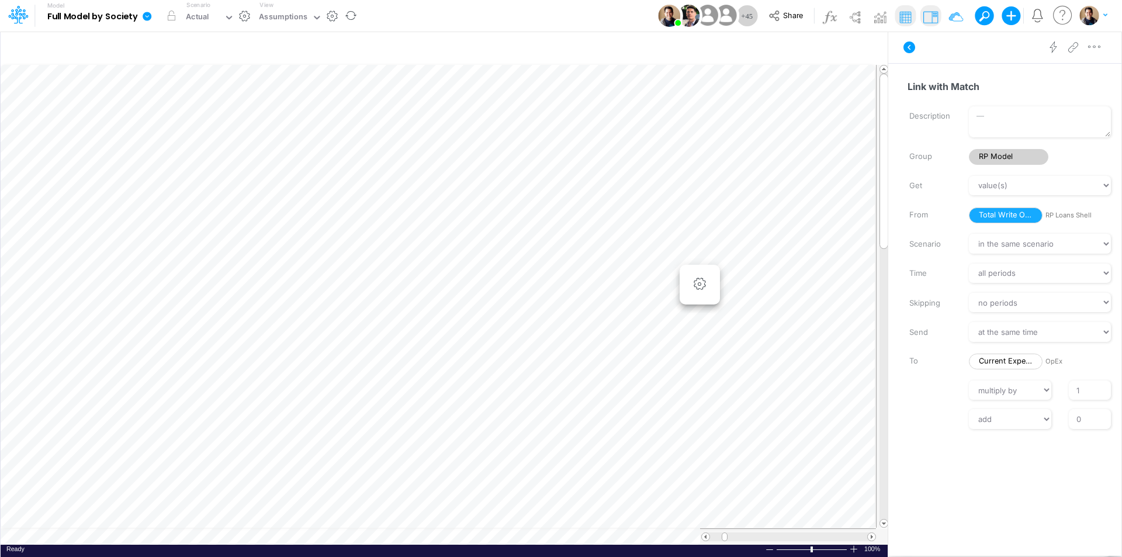
click at [146, 15] on icon at bounding box center [147, 16] width 9 height 9
click at [199, 124] on button "View model info" at bounding box center [205, 121] width 125 height 18
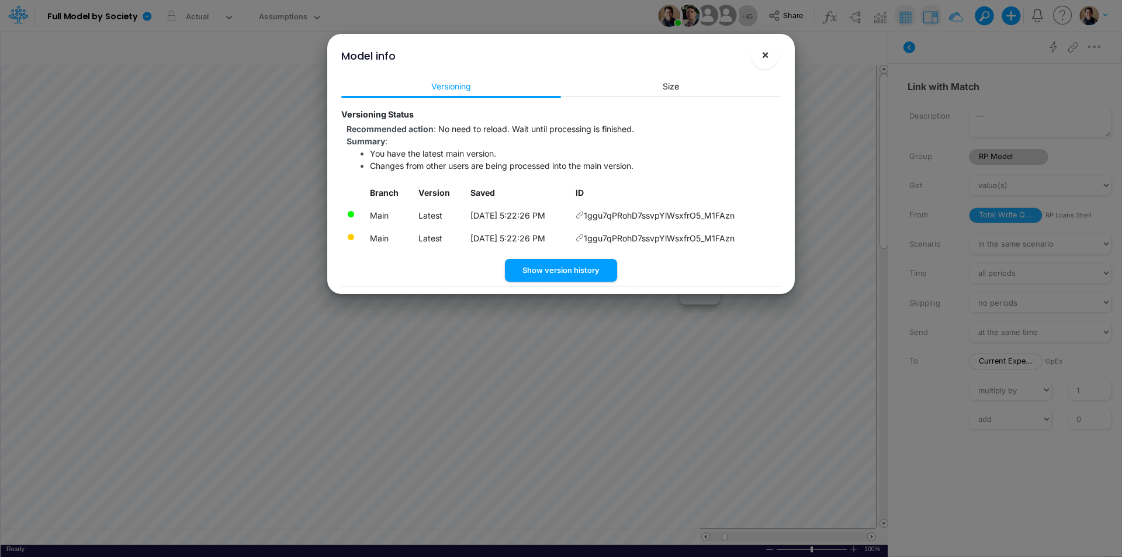
click at [762, 57] on span "×" at bounding box center [765, 54] width 8 height 14
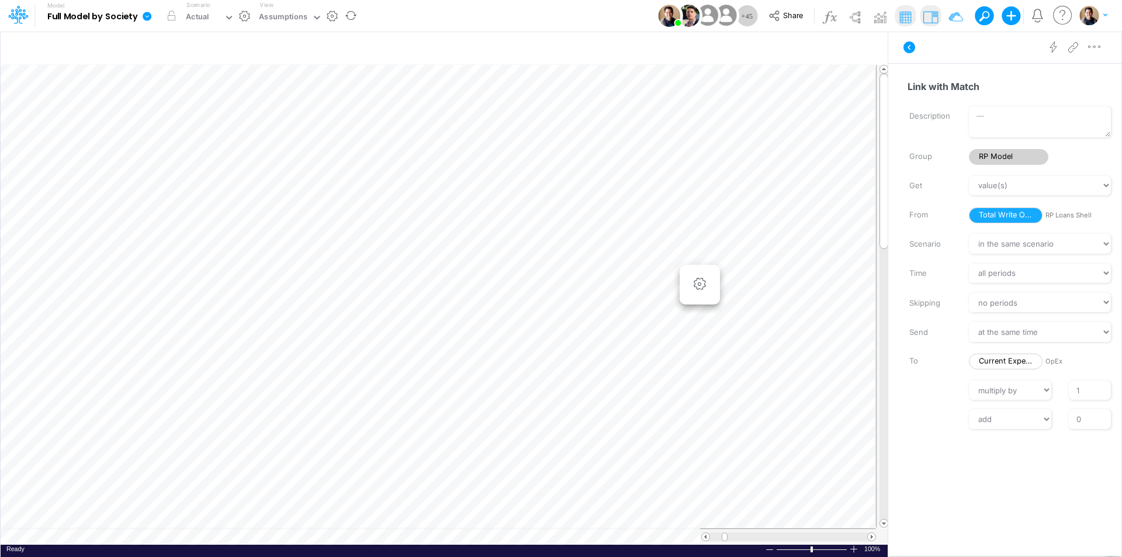
click at [147, 12] on icon at bounding box center [147, 16] width 11 height 11
click at [189, 118] on button "View model info" at bounding box center [205, 121] width 125 height 18
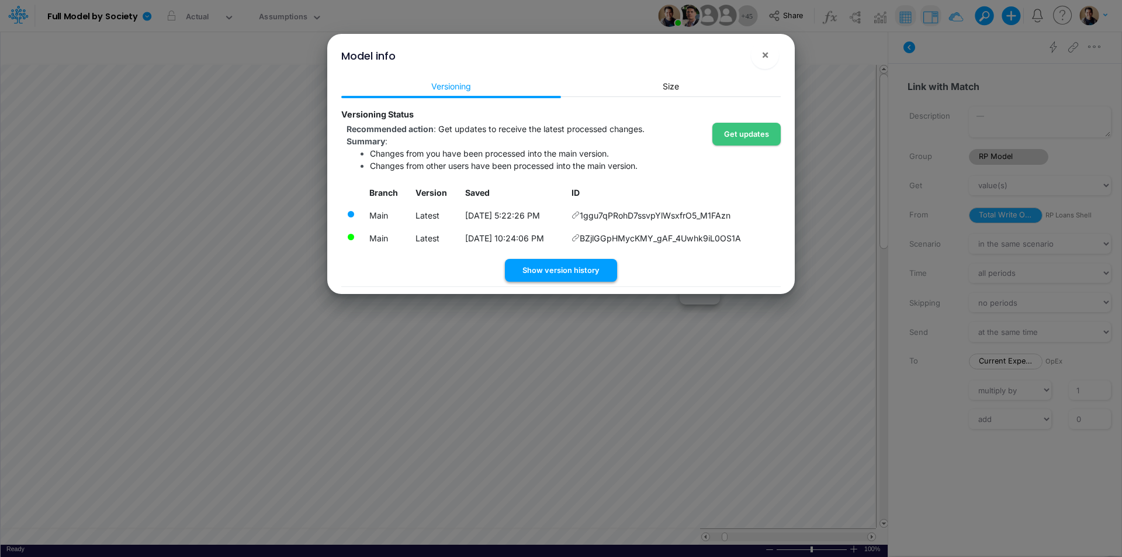
click at [576, 271] on button "Show version history" at bounding box center [561, 270] width 112 height 23
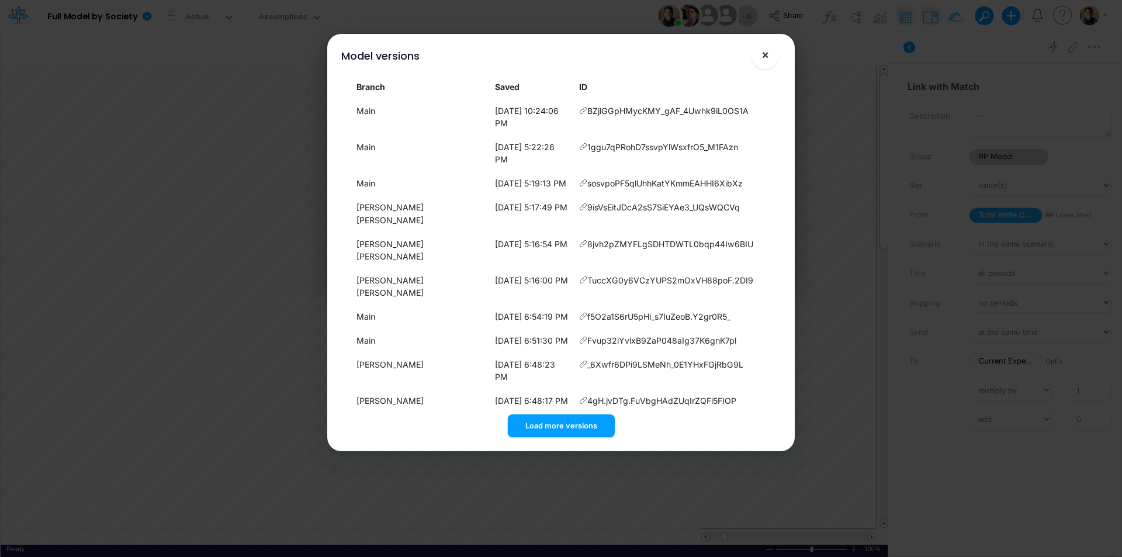
click at [763, 57] on span "×" at bounding box center [765, 54] width 8 height 14
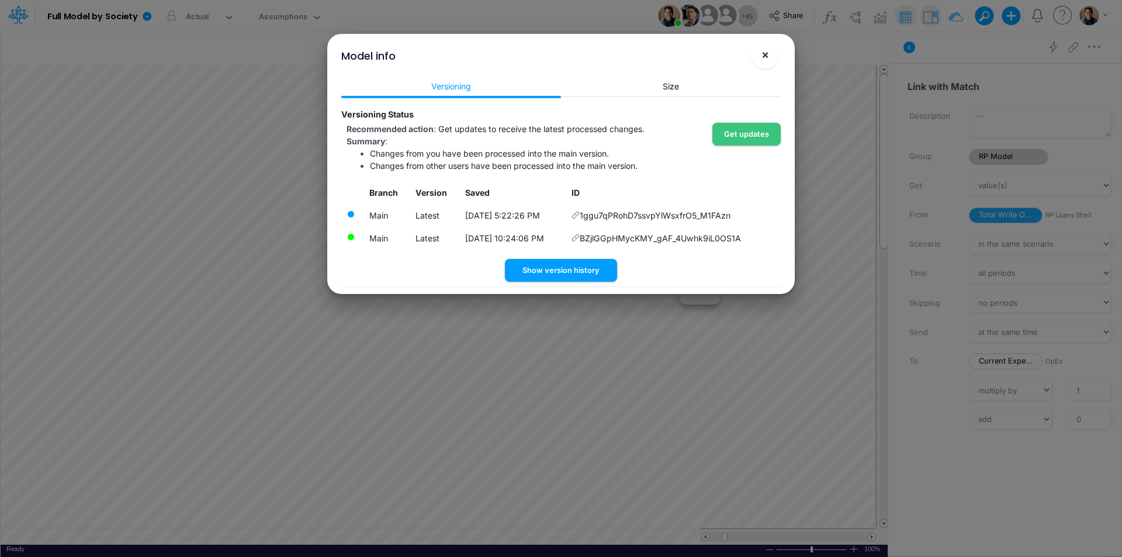
click at [765, 57] on span "×" at bounding box center [765, 54] width 8 height 14
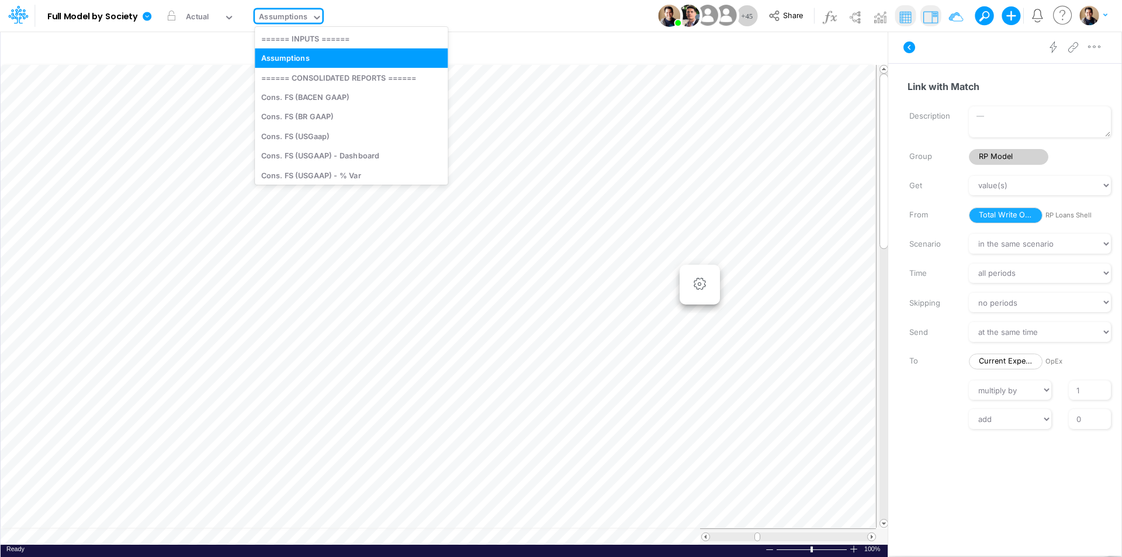
click at [289, 21] on div "Assumptions" at bounding box center [283, 17] width 49 height 13
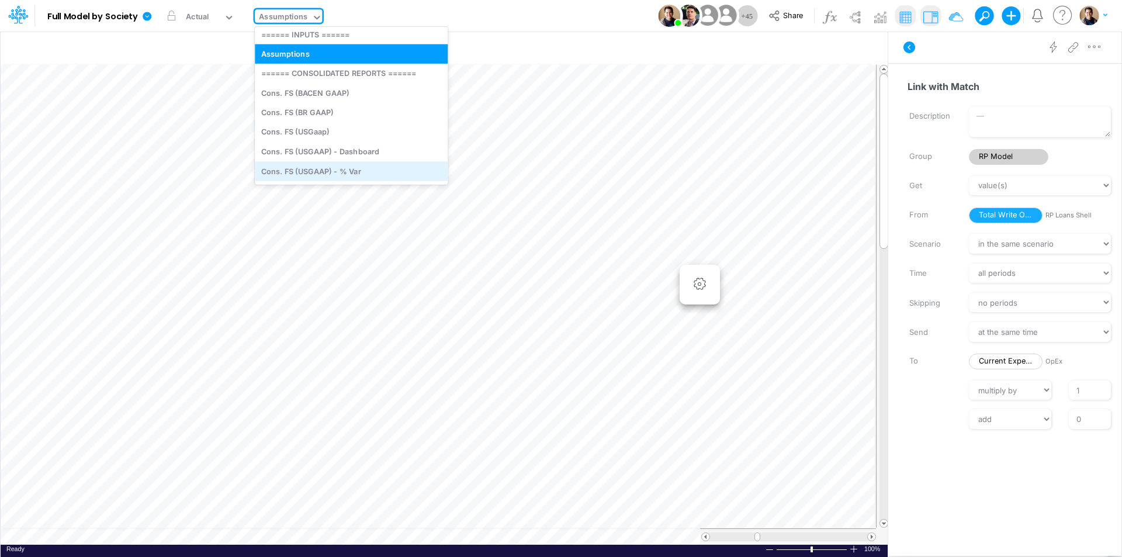
scroll to position [0, 0]
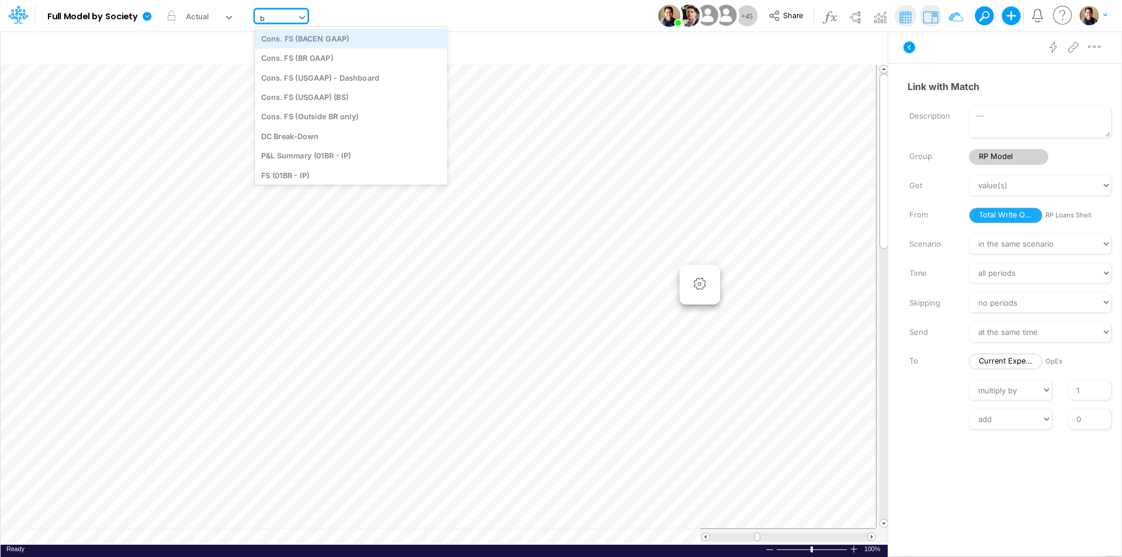
type input "bs"
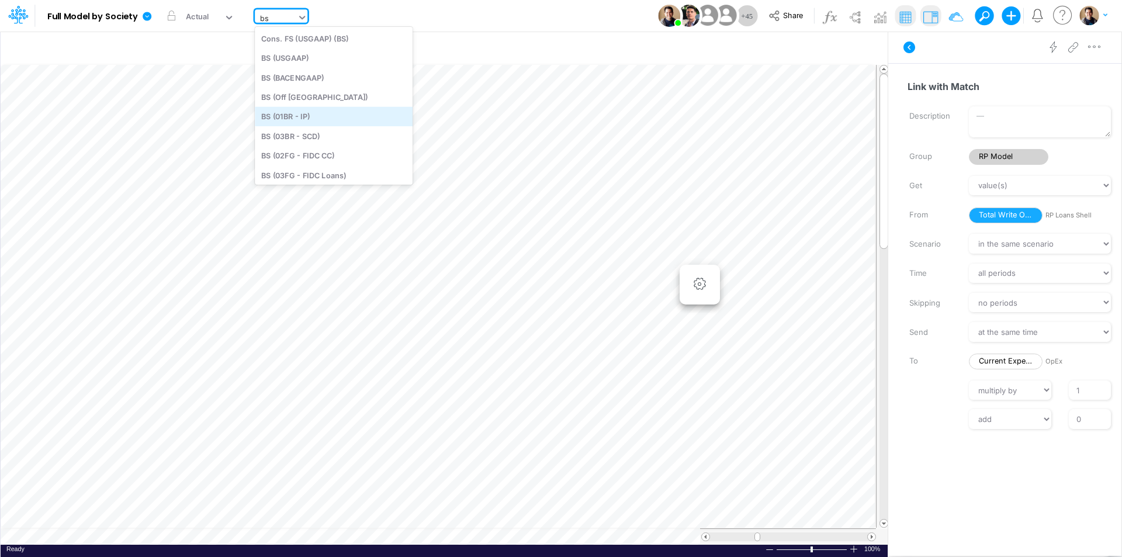
click at [335, 119] on div "BS (01BR - IP)" at bounding box center [334, 116] width 158 height 19
type input "BS (01BR - IP)"
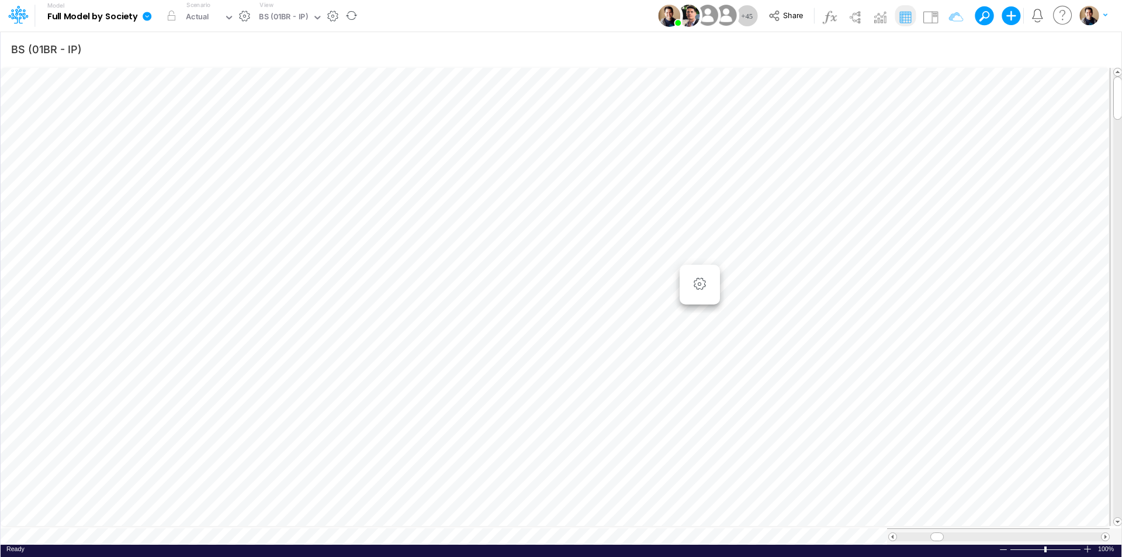
click at [144, 15] on icon at bounding box center [147, 16] width 9 height 9
click at [227, 119] on button "View model info" at bounding box center [205, 121] width 125 height 18
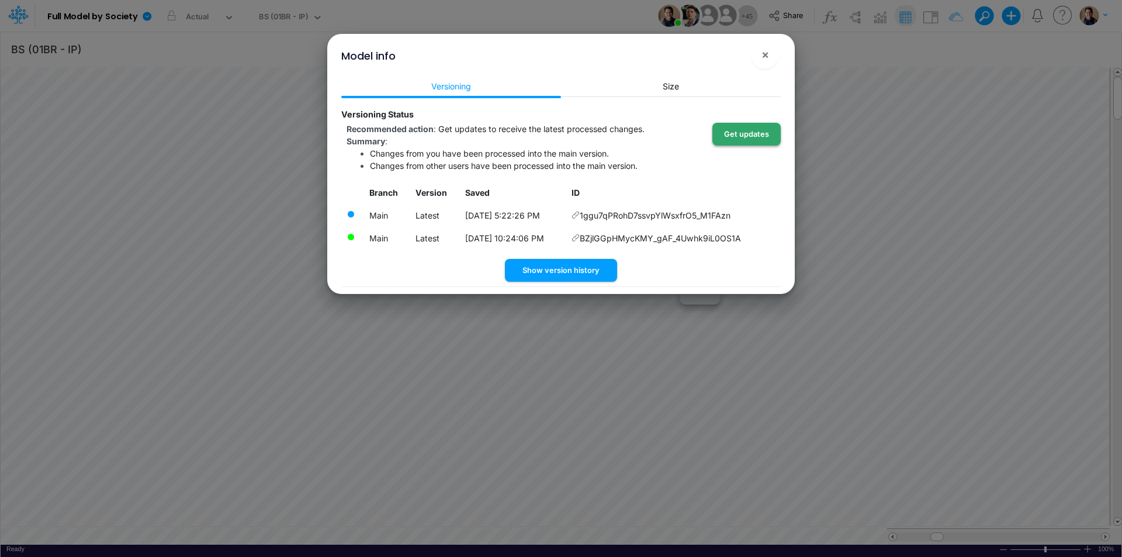
click at [746, 135] on button "Get updates" at bounding box center [746, 134] width 68 height 23
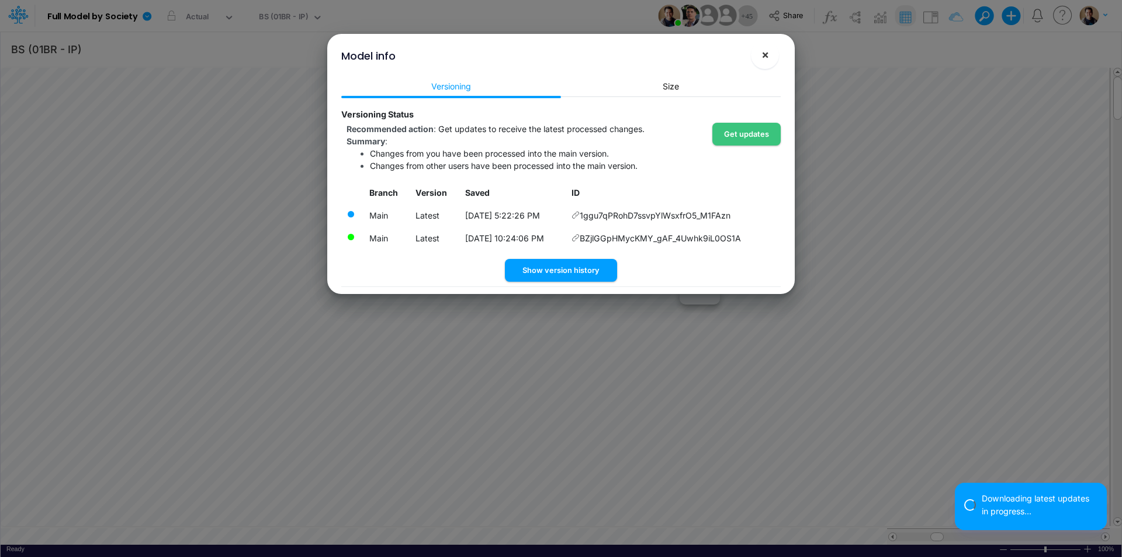
click at [760, 55] on button "×" at bounding box center [765, 55] width 28 height 28
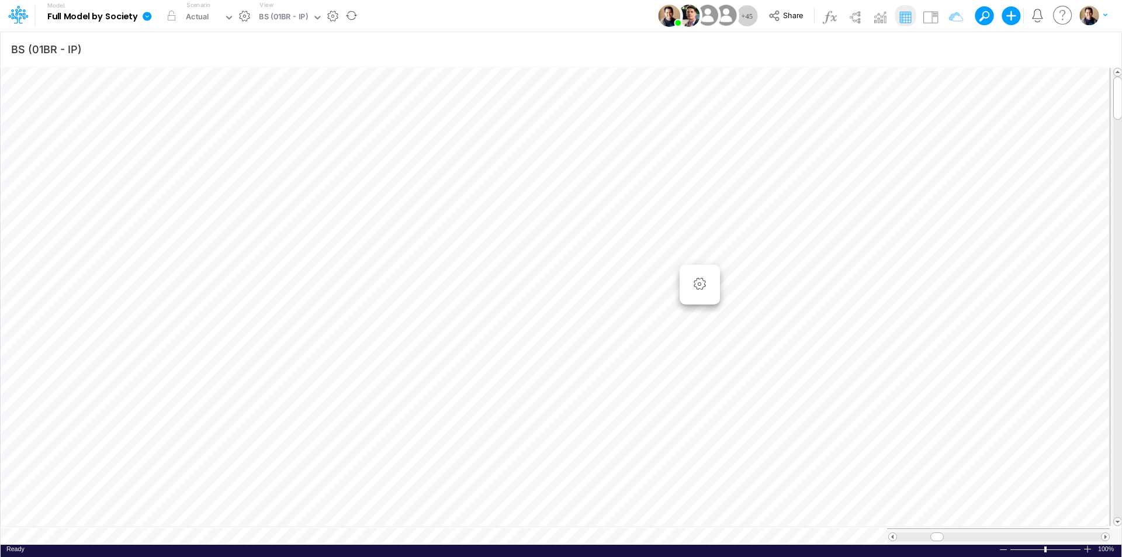
click at [146, 15] on icon at bounding box center [147, 16] width 9 height 9
click at [192, 113] on button "View model info" at bounding box center [205, 121] width 125 height 18
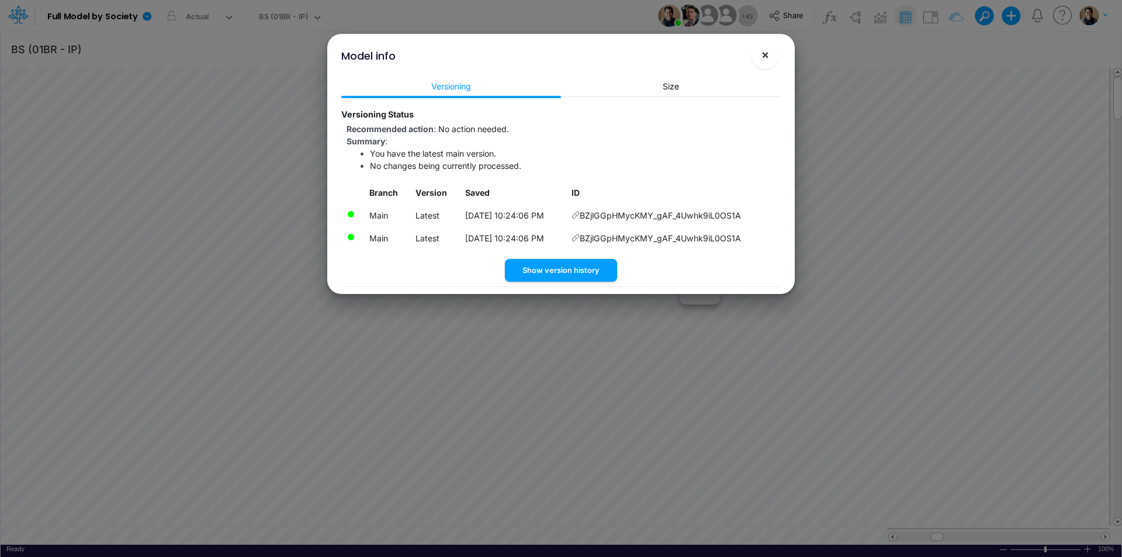
click at [768, 54] on span "×" at bounding box center [765, 54] width 8 height 14
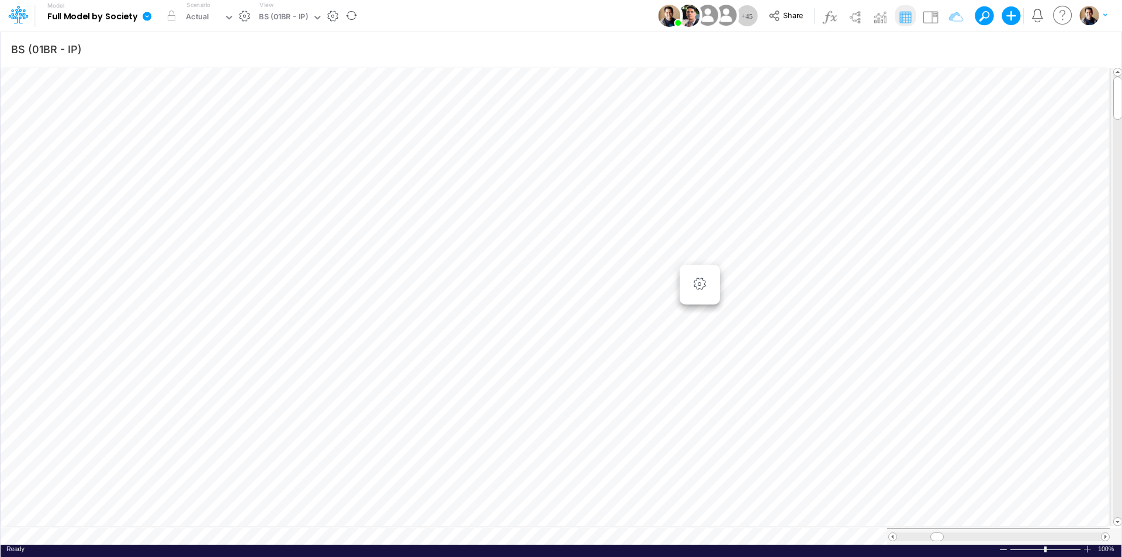
click at [146, 17] on icon at bounding box center [147, 16] width 9 height 9
click at [221, 135] on button "Sync Scenarios" at bounding box center [205, 139] width 125 height 18
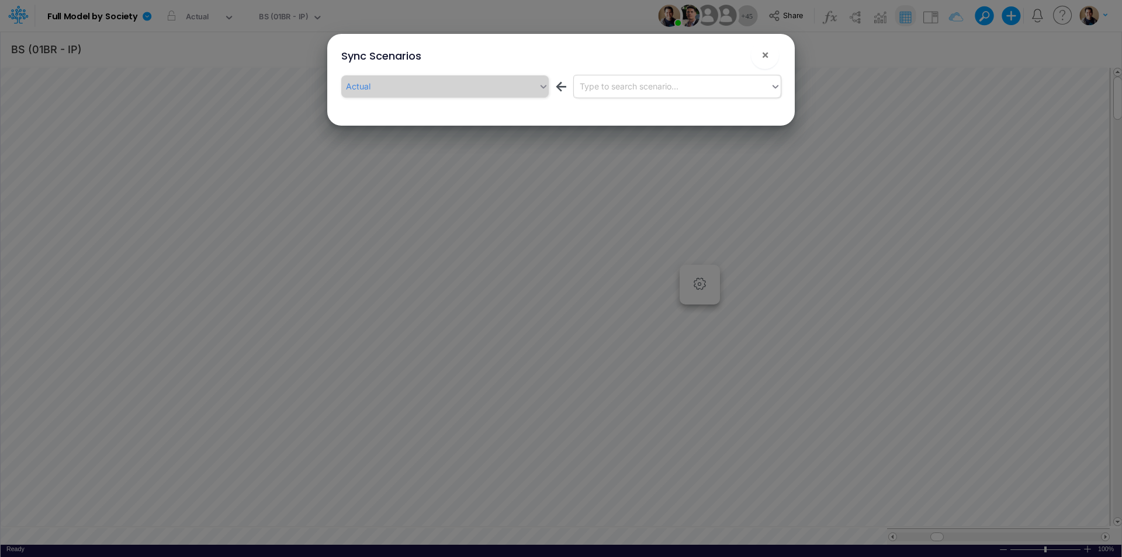
click at [595, 89] on div "Type to search scenario..." at bounding box center [629, 86] width 99 height 12
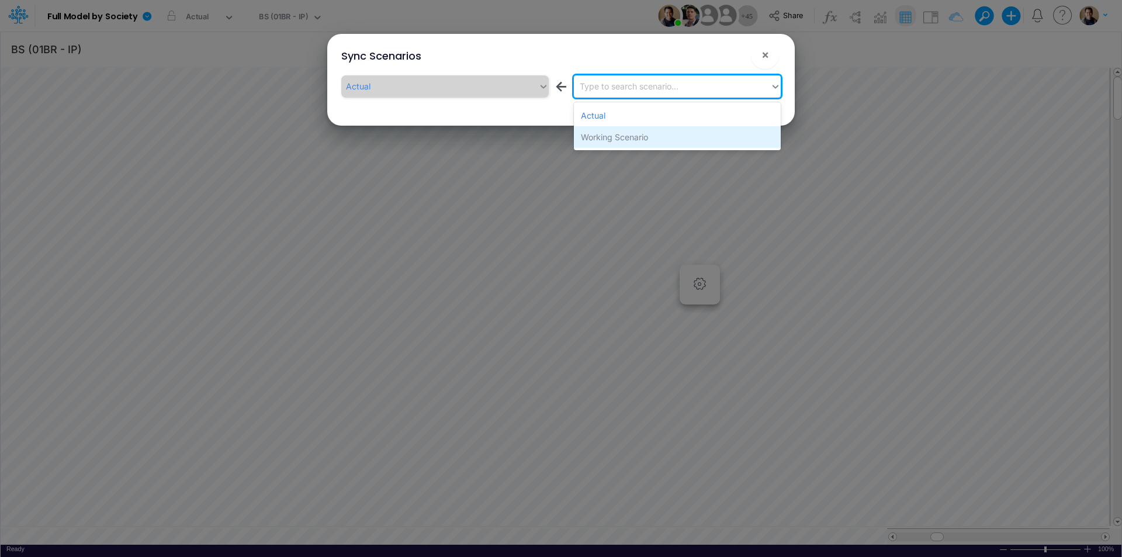
click at [600, 139] on div "Working Scenario" at bounding box center [677, 137] width 207 height 22
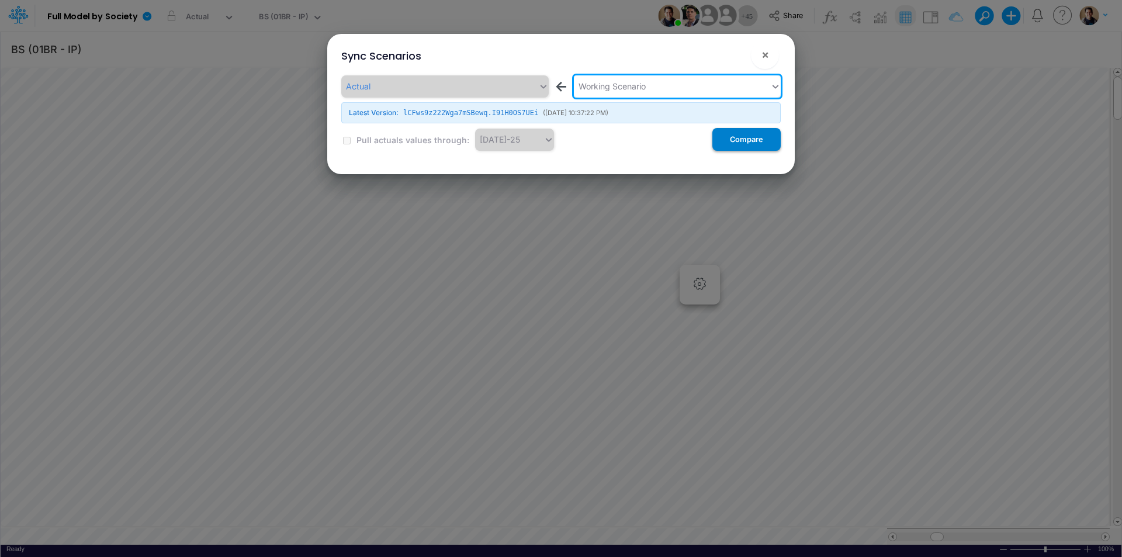
click at [725, 134] on button "Compare" at bounding box center [746, 139] width 68 height 23
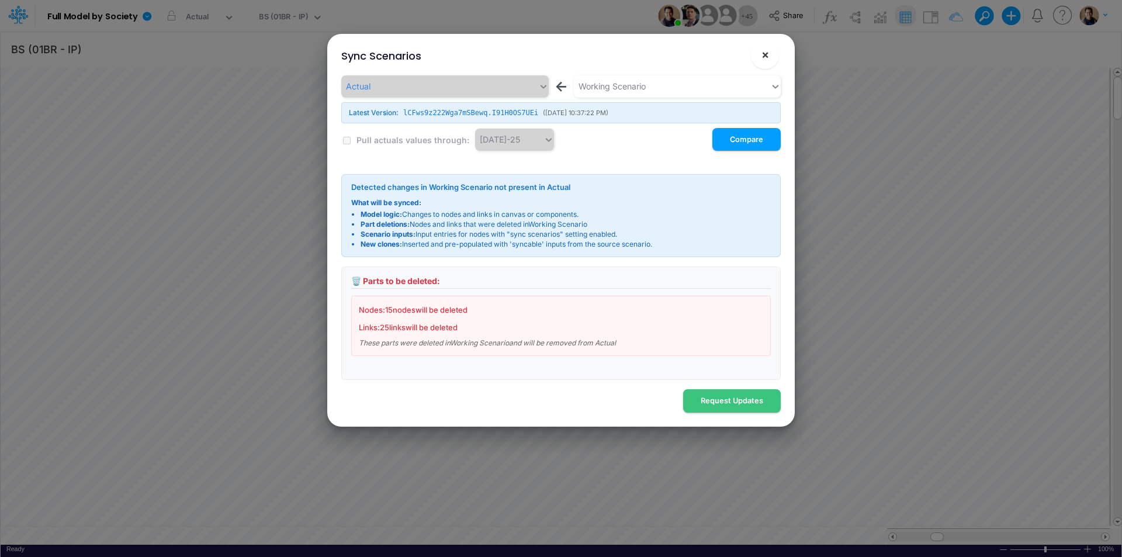
click at [766, 54] on span "×" at bounding box center [765, 54] width 8 height 14
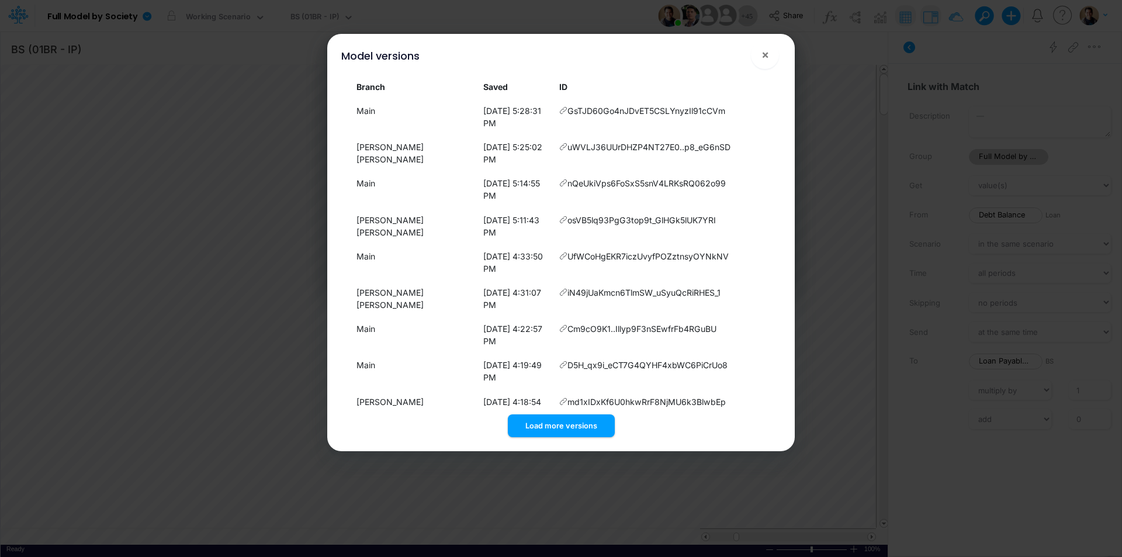
select select "Multiply"
select select "Add"
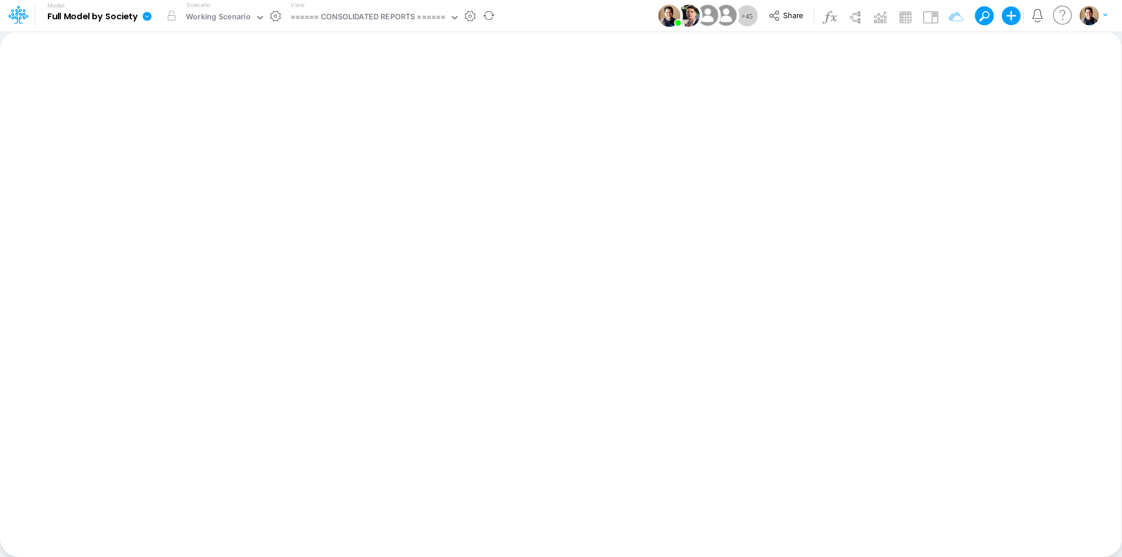
click at [149, 17] on icon at bounding box center [147, 16] width 9 height 9
click at [200, 117] on button "View model info" at bounding box center [205, 121] width 125 height 18
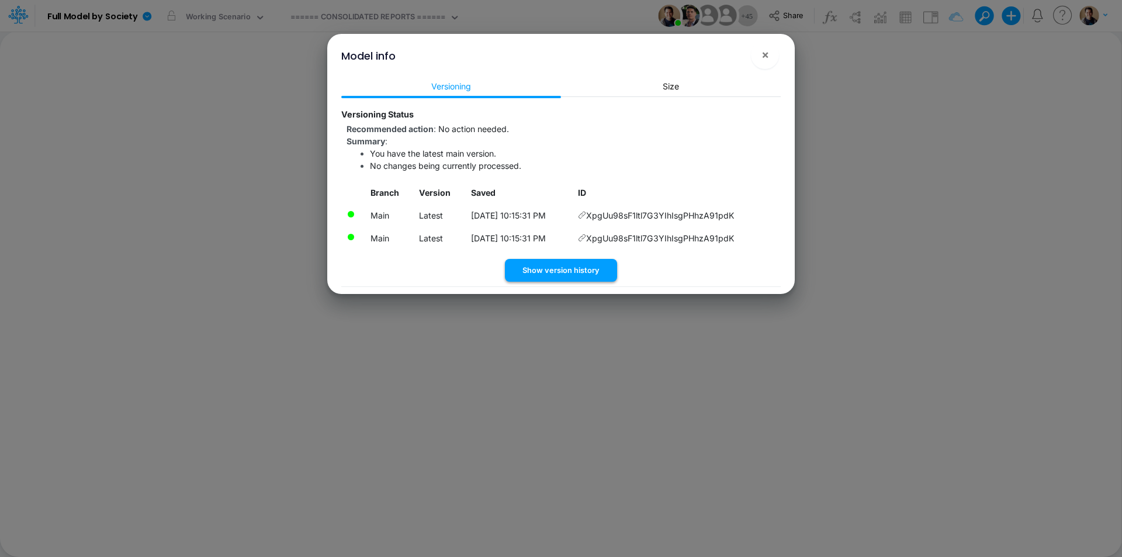
click at [592, 268] on button "Show version history" at bounding box center [561, 270] width 112 height 23
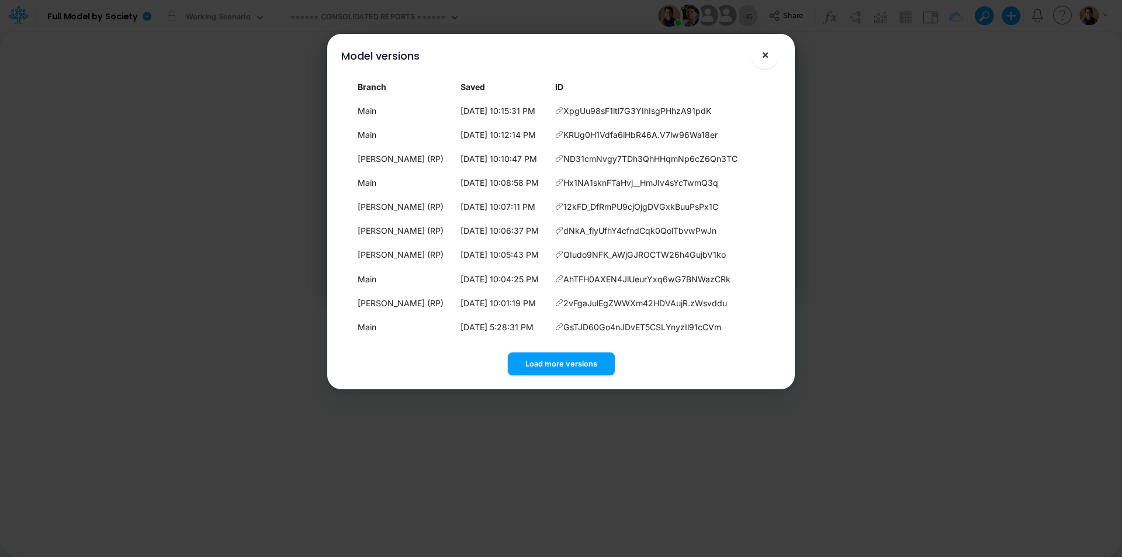
click at [768, 54] on span "×" at bounding box center [765, 54] width 8 height 14
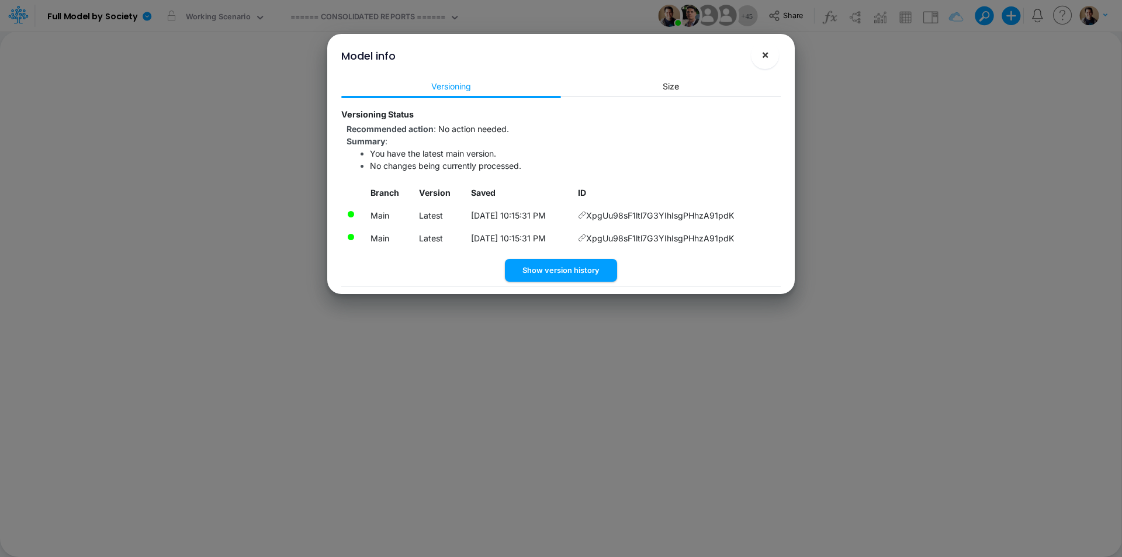
click at [772, 58] on button "×" at bounding box center [765, 55] width 28 height 28
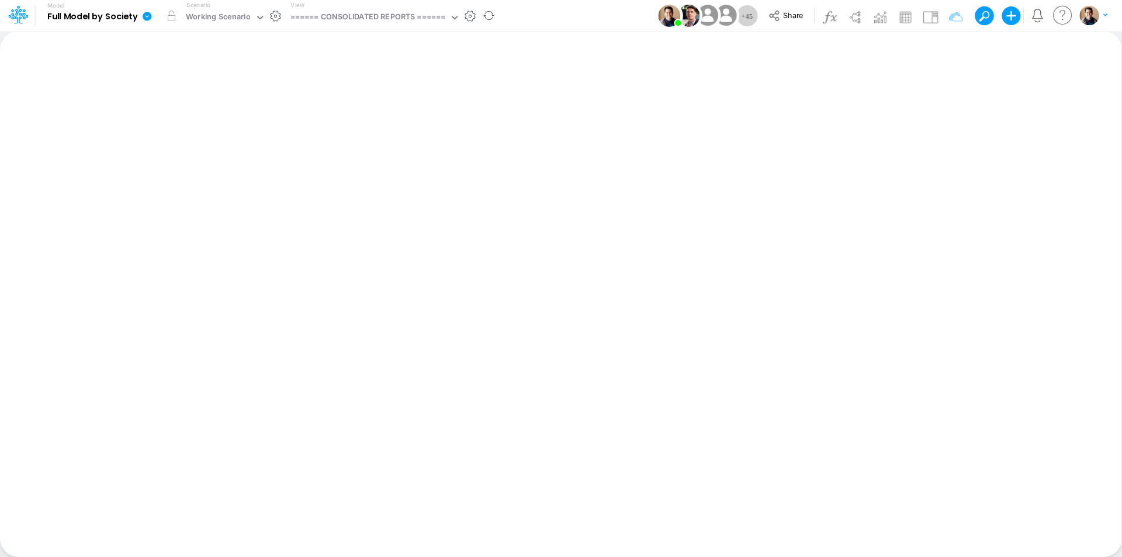
drag, startPoint x: 555, startPoint y: 24, endPoint x: 147, endPoint y: 17, distance: 408.0
click at [147, 17] on icon at bounding box center [147, 16] width 11 height 11
click at [202, 119] on button "View model info" at bounding box center [205, 121] width 125 height 18
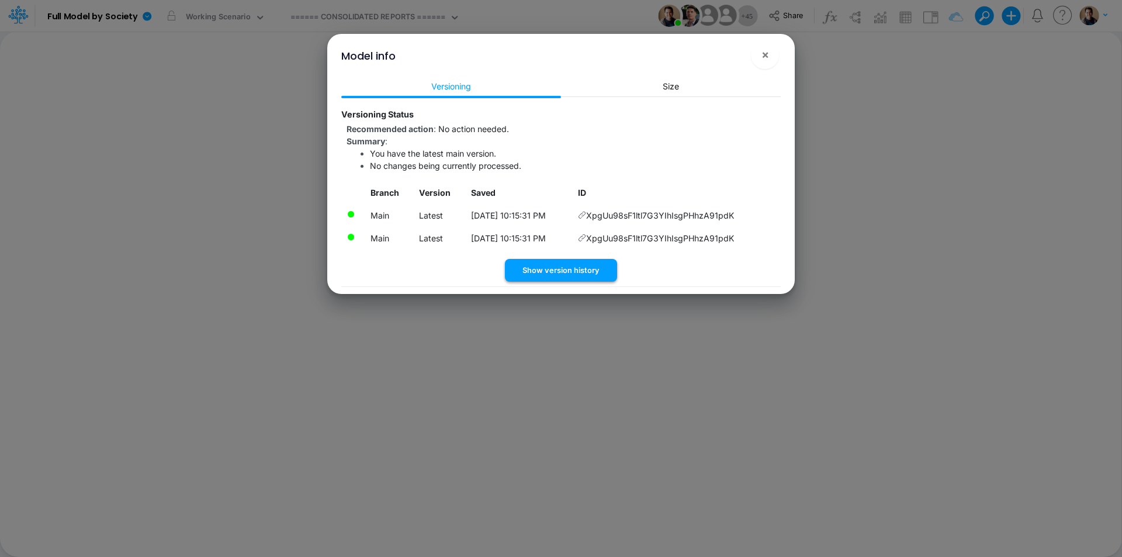
click at [572, 267] on button "Show version history" at bounding box center [561, 270] width 112 height 23
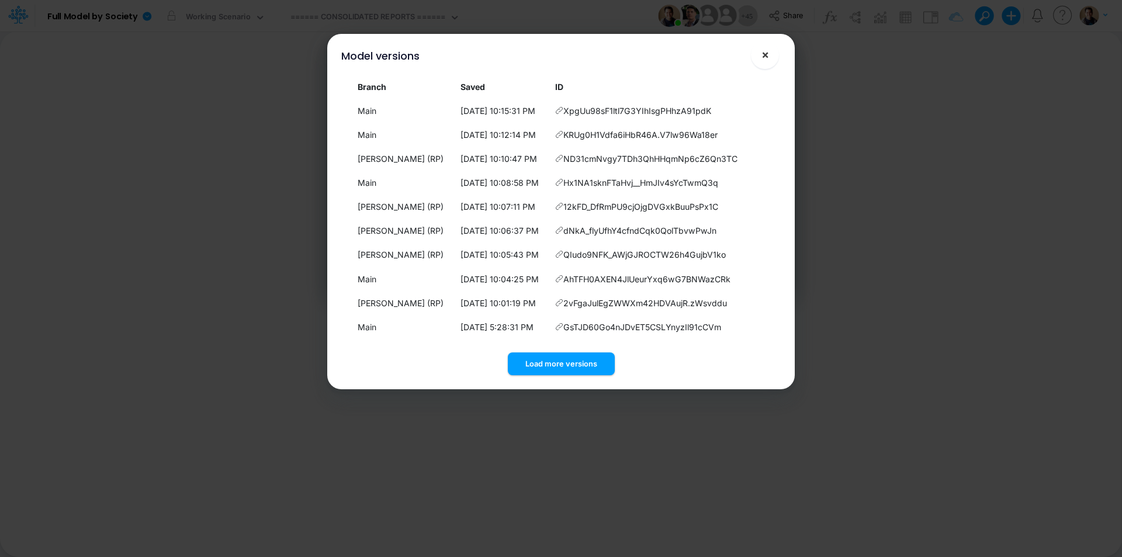
click at [761, 51] on span "×" at bounding box center [765, 54] width 8 height 14
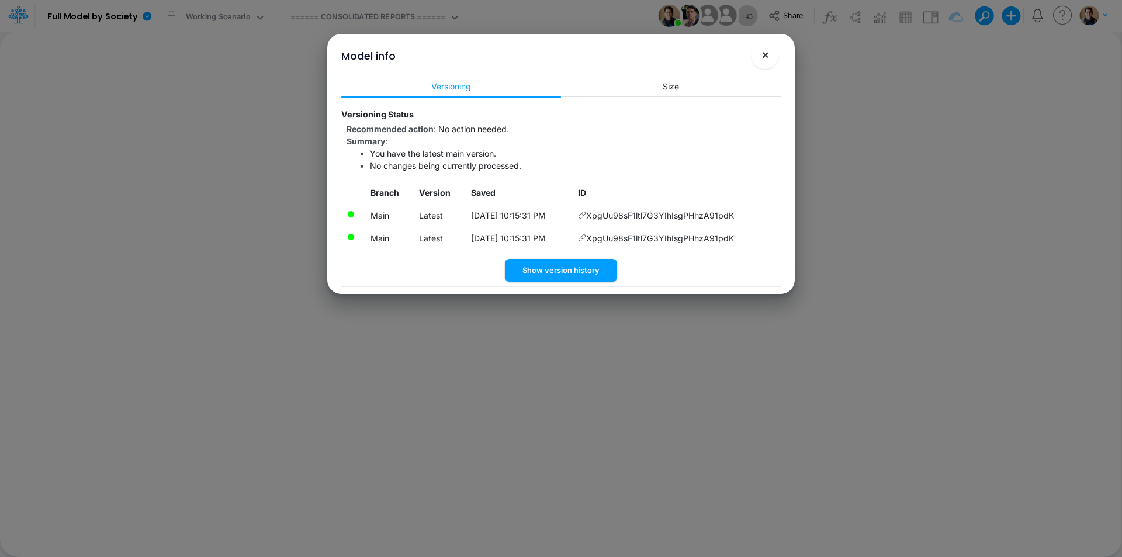
click at [763, 57] on span "×" at bounding box center [765, 54] width 8 height 14
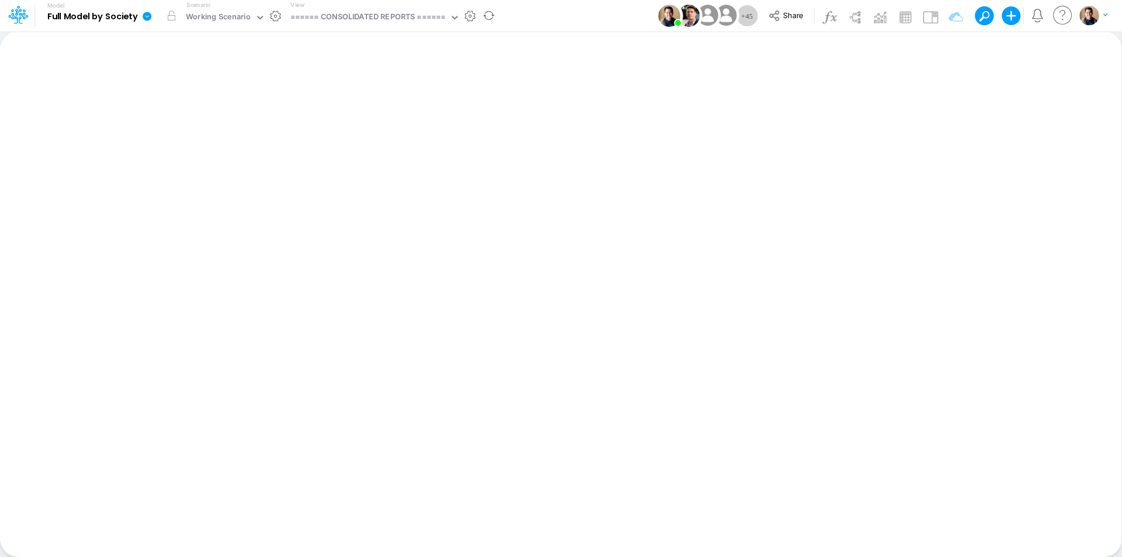
click at [144, 19] on icon at bounding box center [147, 16] width 9 height 9
click at [214, 138] on button "Sync Scenarios" at bounding box center [205, 139] width 125 height 18
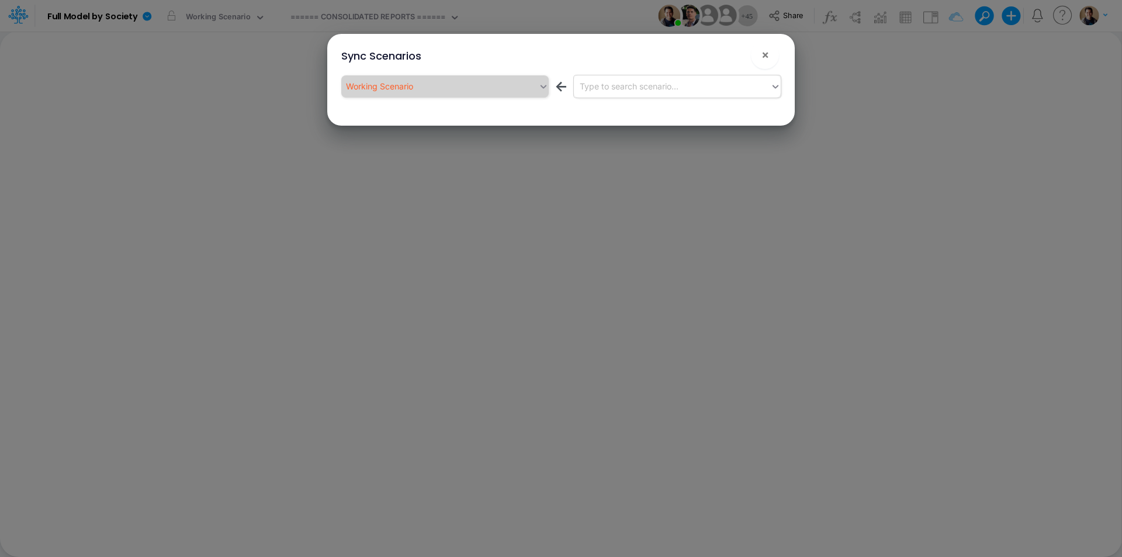
click at [635, 89] on div "Type to search scenario..." at bounding box center [629, 86] width 99 height 12
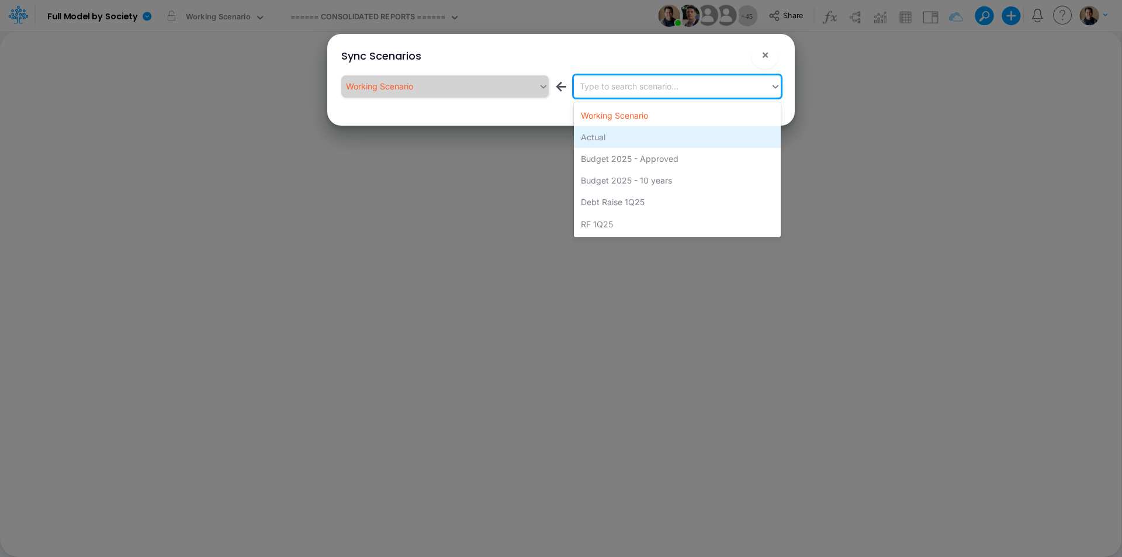
click at [624, 137] on div "Actual" at bounding box center [677, 137] width 207 height 22
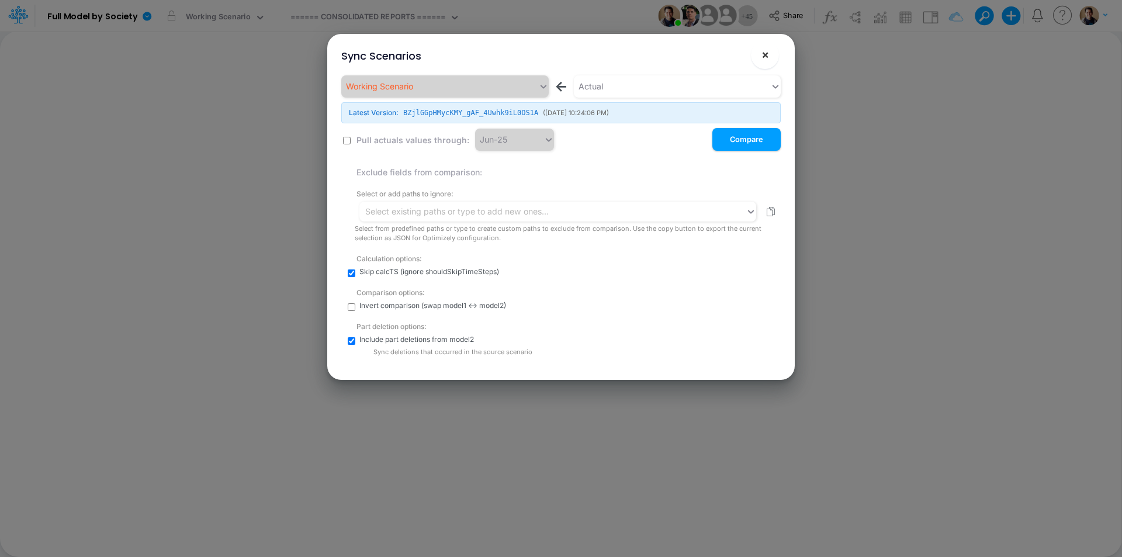
click at [766, 59] on span "×" at bounding box center [765, 54] width 8 height 14
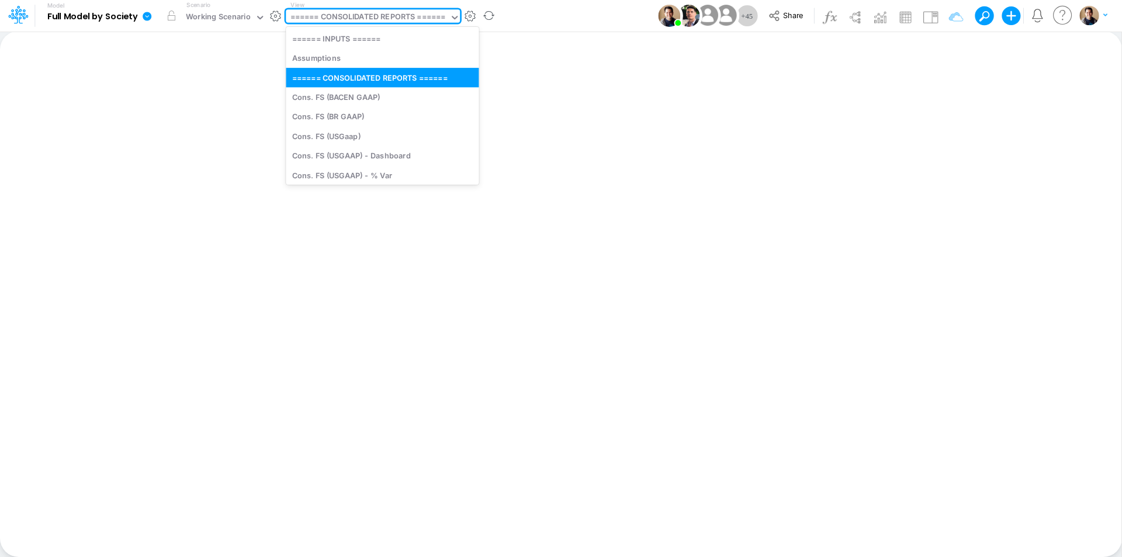
click at [369, 20] on div "====== CONSOLIDATED REPORTS ======" at bounding box center [367, 17] width 155 height 13
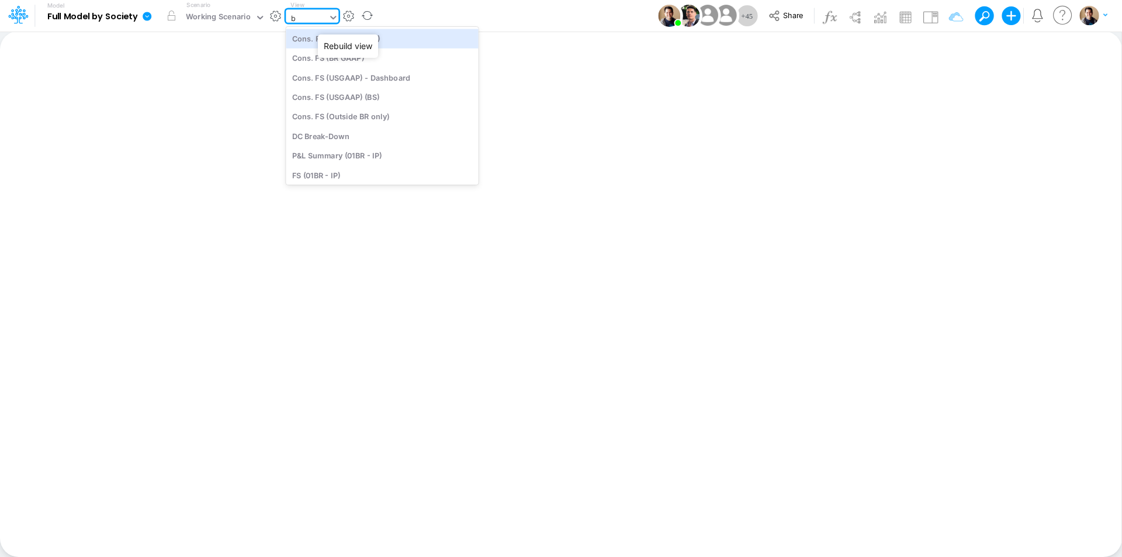
type input "bs"
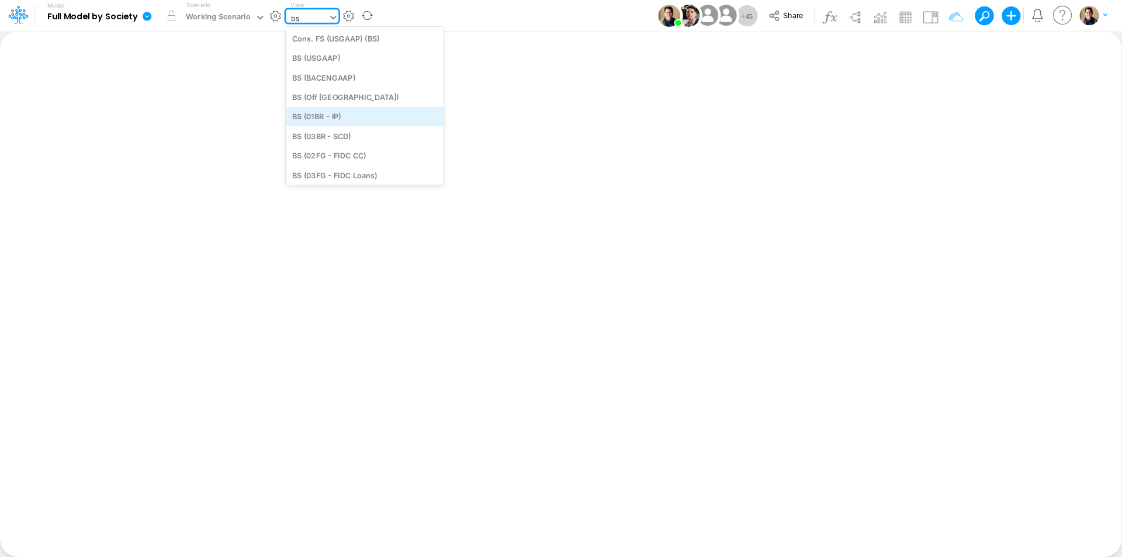
click at [380, 115] on div "BS (01BR - IP)" at bounding box center [365, 116] width 158 height 19
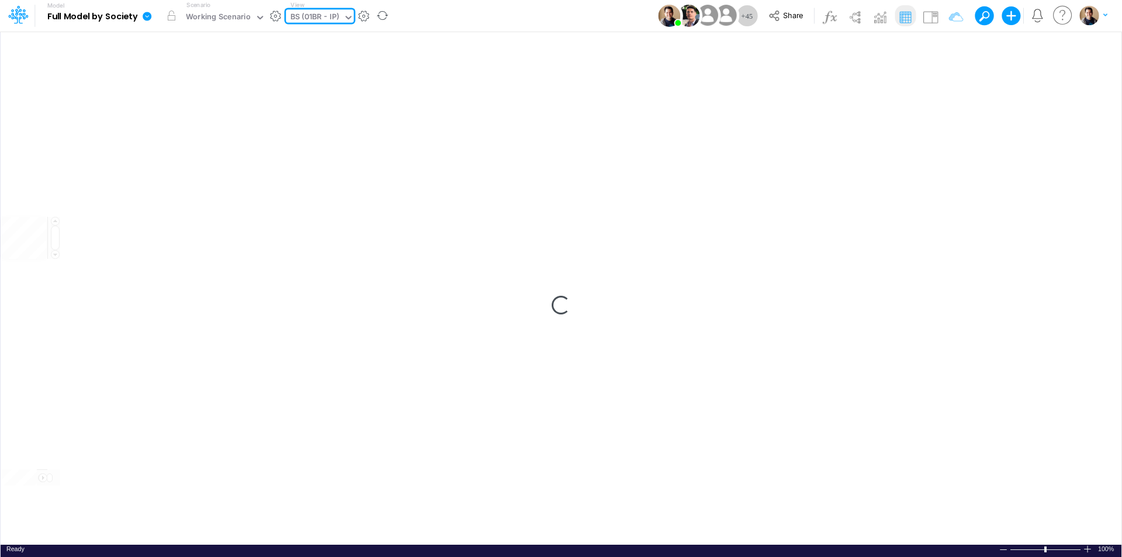
type input "BS (01BR - IP)"
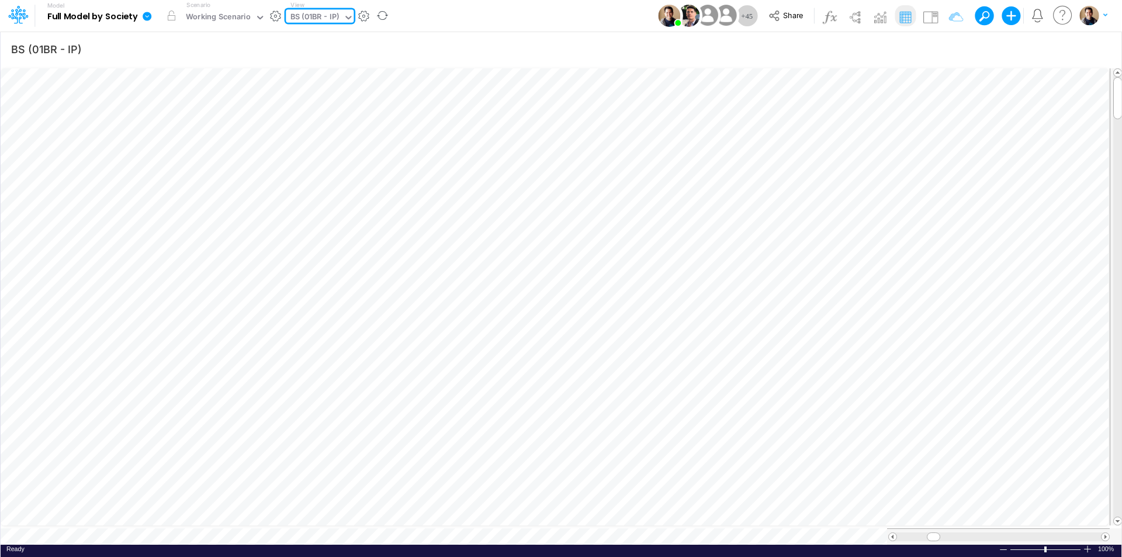
click at [149, 13] on icon at bounding box center [147, 16] width 9 height 9
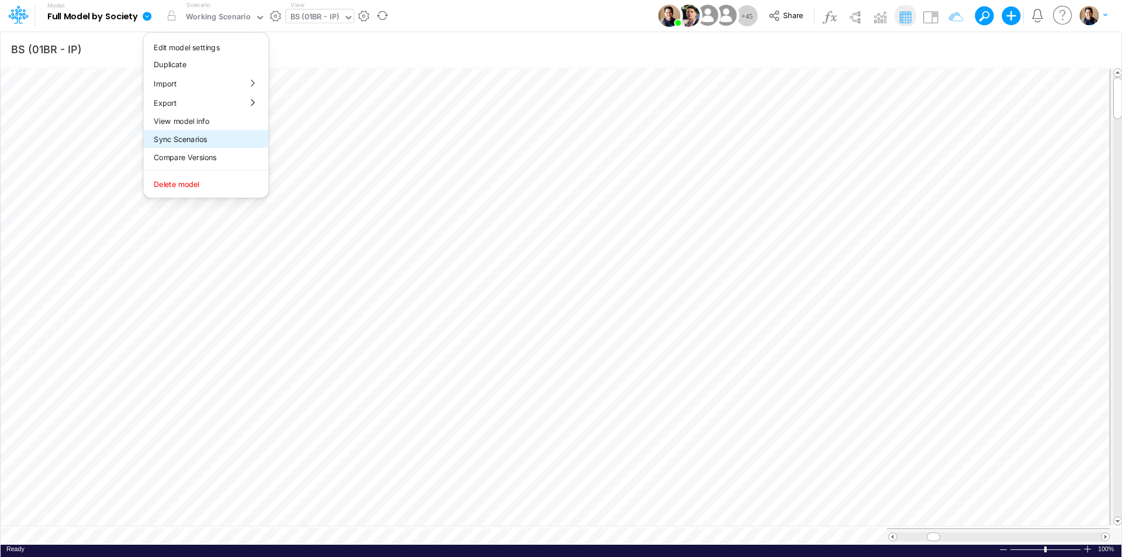
click at [206, 142] on button "Sync Scenarios" at bounding box center [205, 139] width 125 height 18
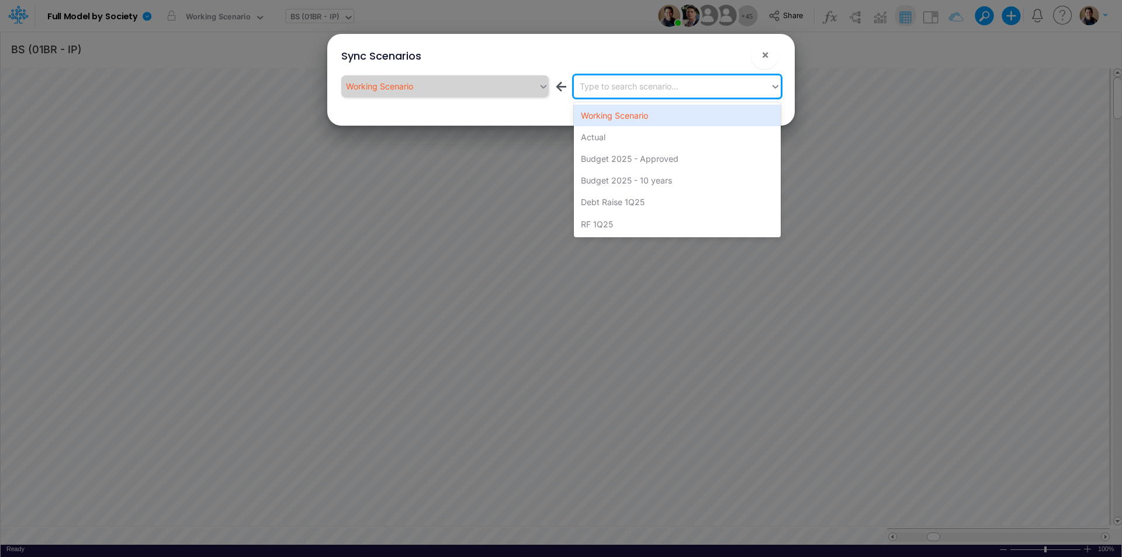
click at [626, 87] on div "Type to search scenario..." at bounding box center [629, 86] width 99 height 12
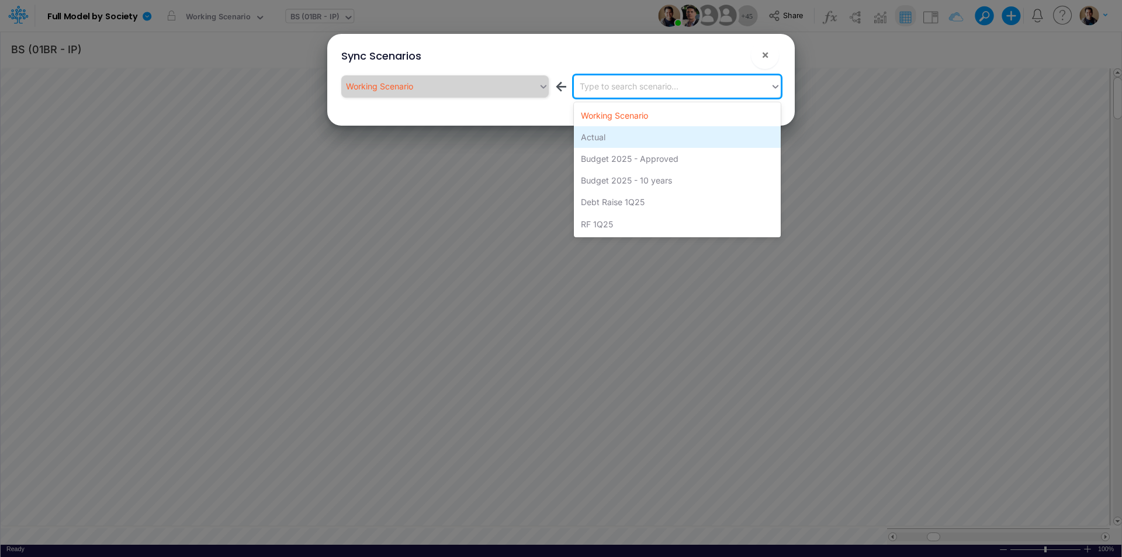
click at [622, 143] on div "Actual" at bounding box center [677, 137] width 207 height 22
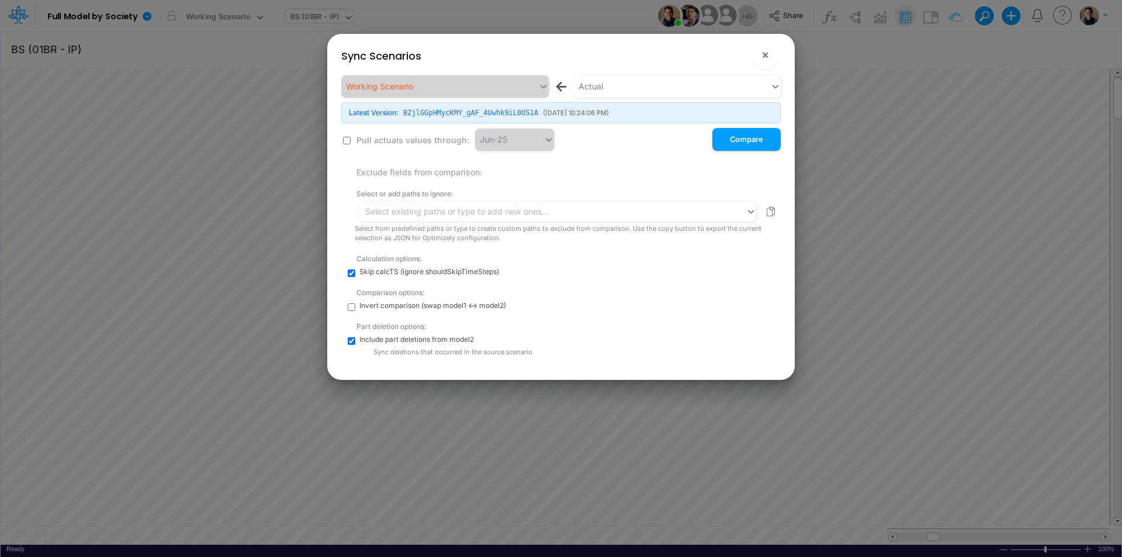
click at [349, 141] on input "checkbox" at bounding box center [347, 141] width 8 height 8
checkbox input "true"
click at [736, 141] on button "Compare" at bounding box center [746, 139] width 68 height 23
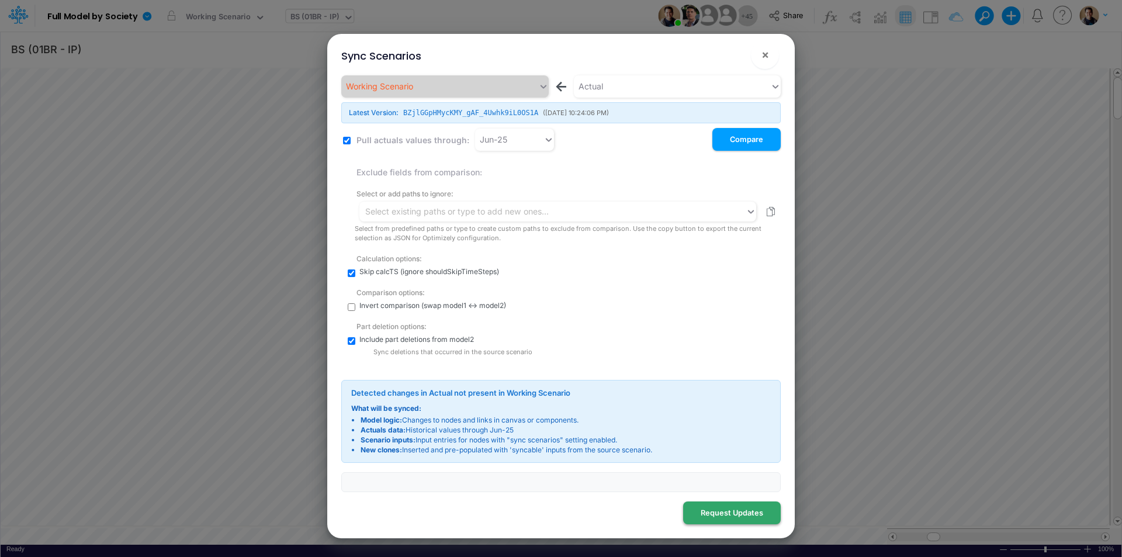
click at [729, 511] on button "Request Updates" at bounding box center [732, 512] width 98 height 23
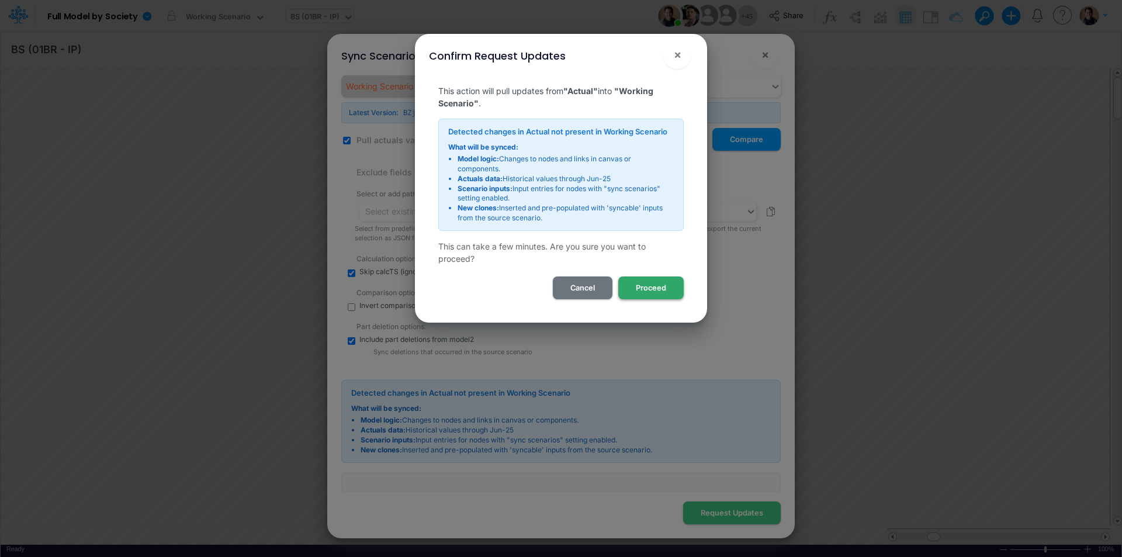
click at [647, 288] on button "Proceed" at bounding box center [650, 287] width 65 height 23
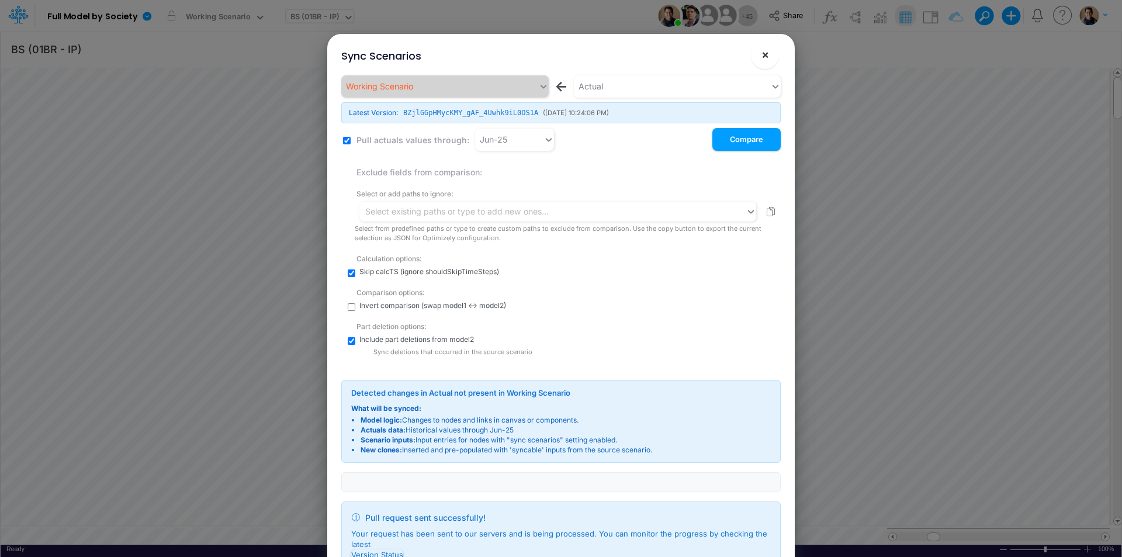
click at [764, 58] on span "×" at bounding box center [765, 54] width 8 height 14
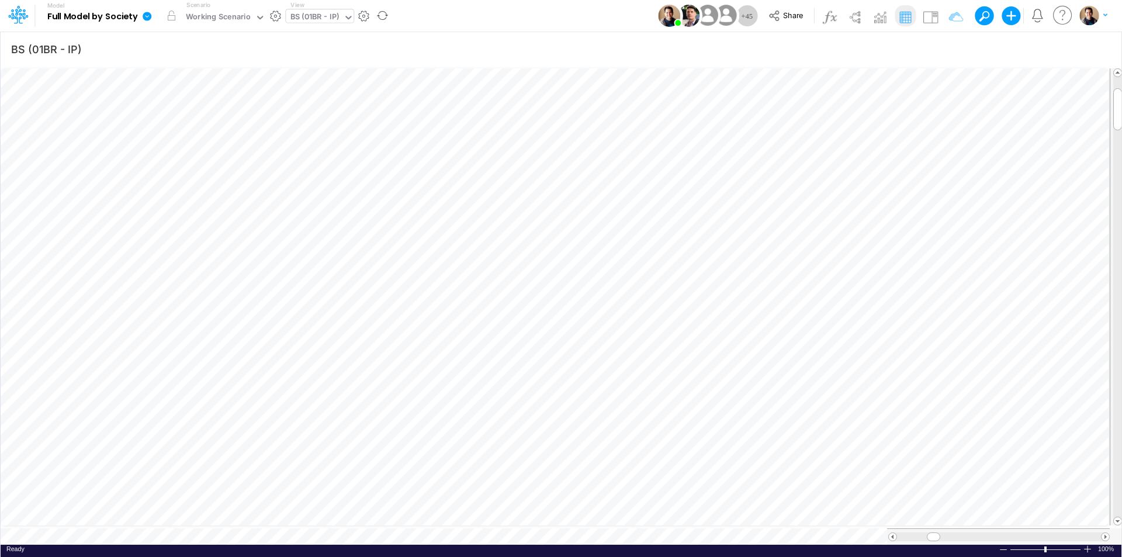
click at [149, 15] on icon at bounding box center [147, 16] width 9 height 9
click at [203, 125] on button "View model info" at bounding box center [205, 121] width 125 height 18
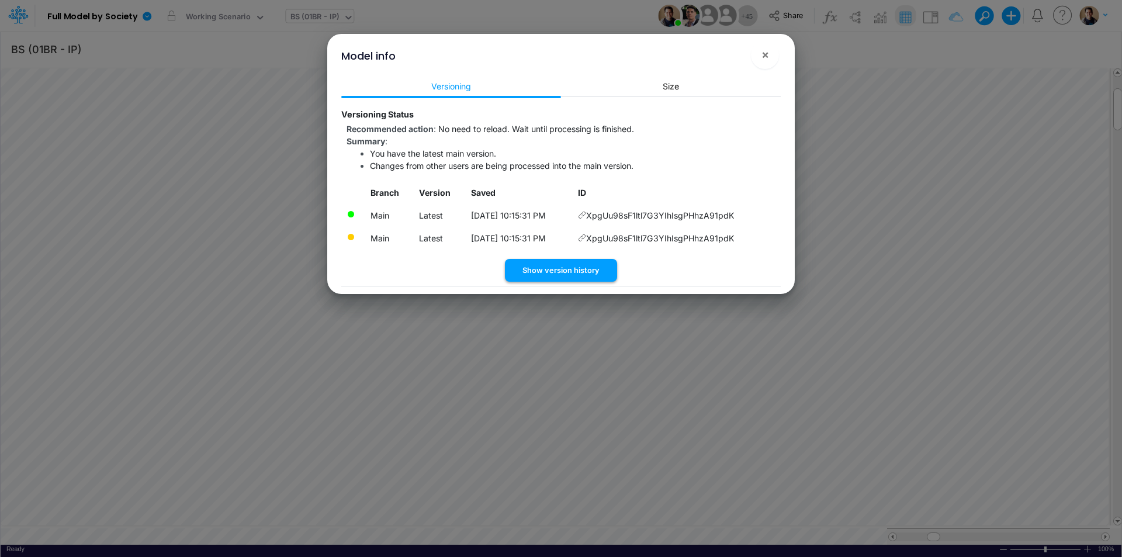
click at [550, 268] on button "Show version history" at bounding box center [561, 270] width 112 height 23
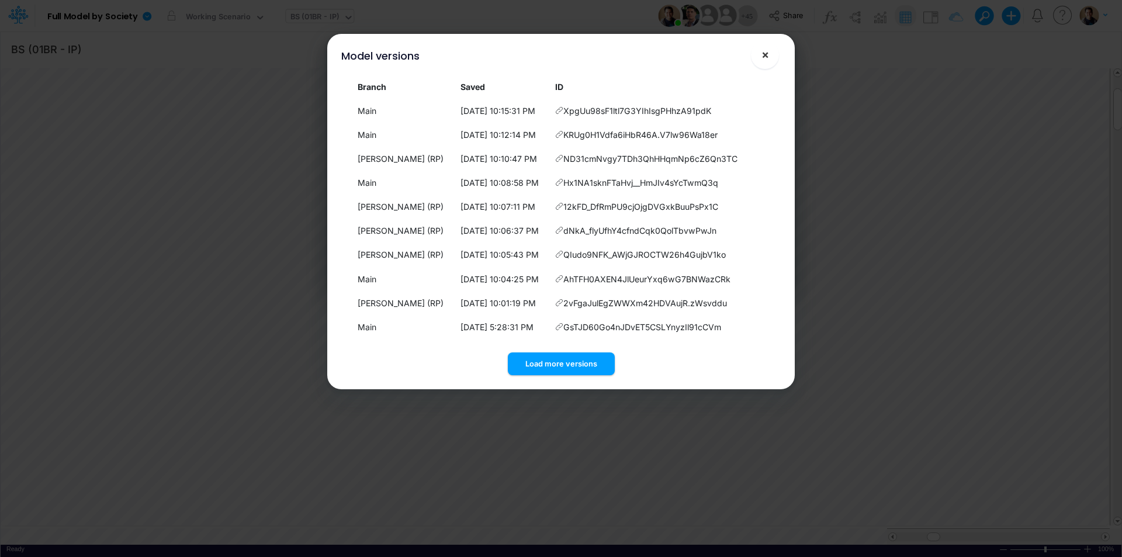
click at [757, 53] on button "×" at bounding box center [765, 55] width 28 height 28
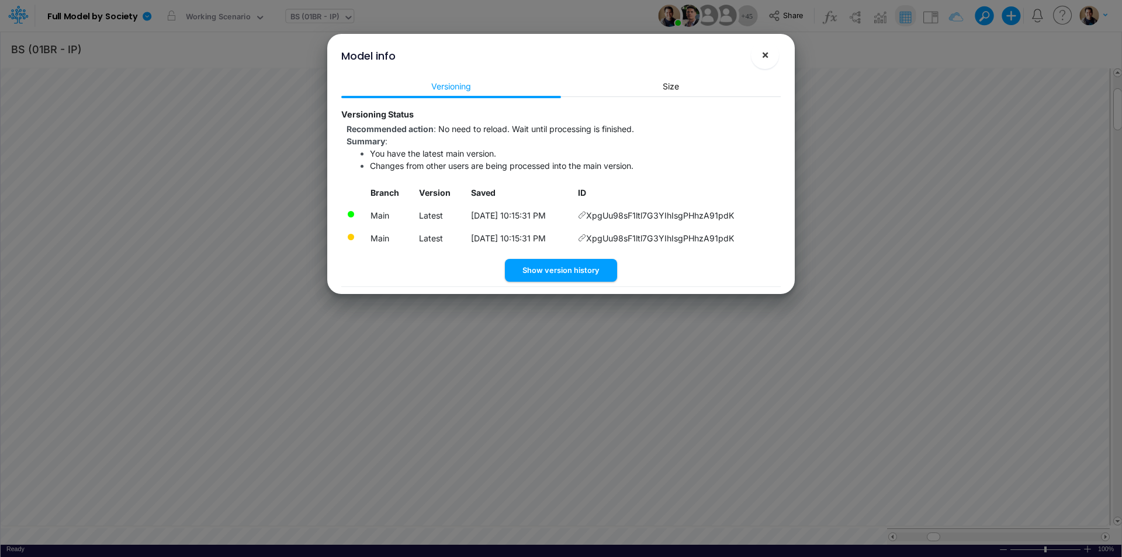
click at [770, 60] on button "×" at bounding box center [765, 55] width 28 height 28
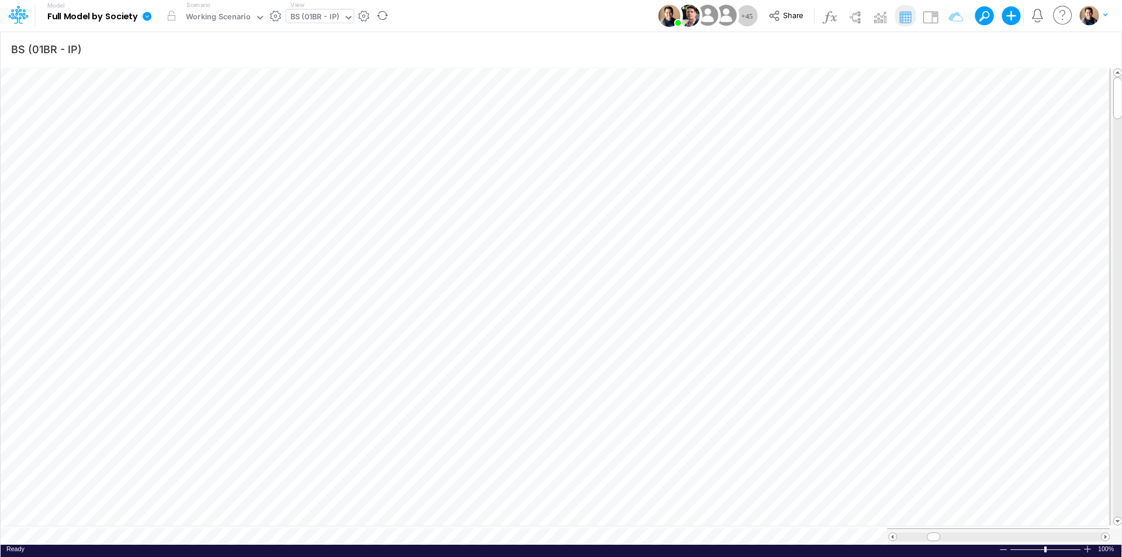
click at [146, 15] on icon at bounding box center [147, 16] width 9 height 9
click at [208, 118] on button "View model info" at bounding box center [205, 121] width 125 height 18
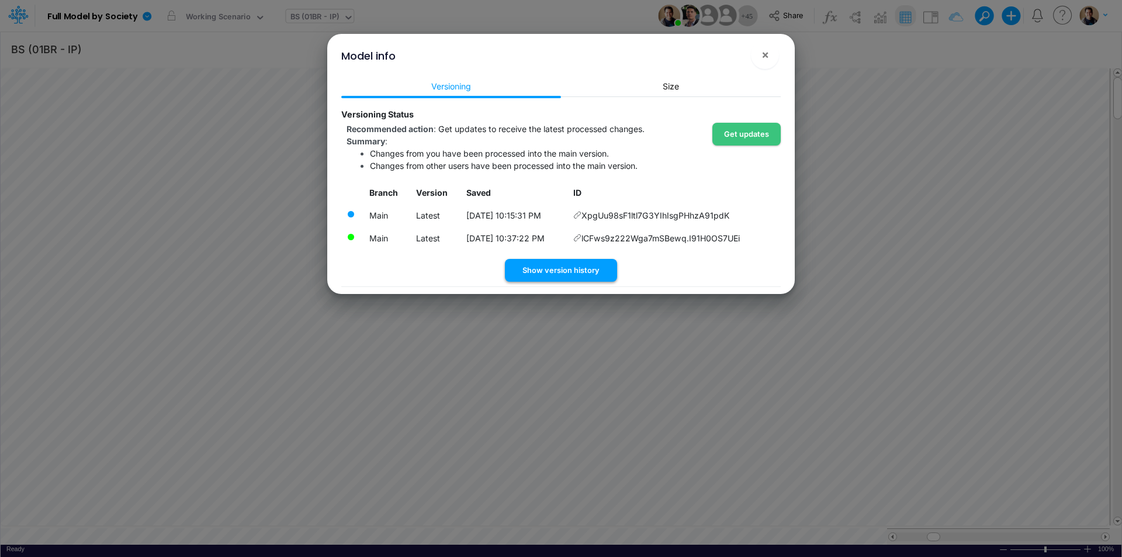
click at [536, 265] on button "Show version history" at bounding box center [561, 270] width 112 height 23
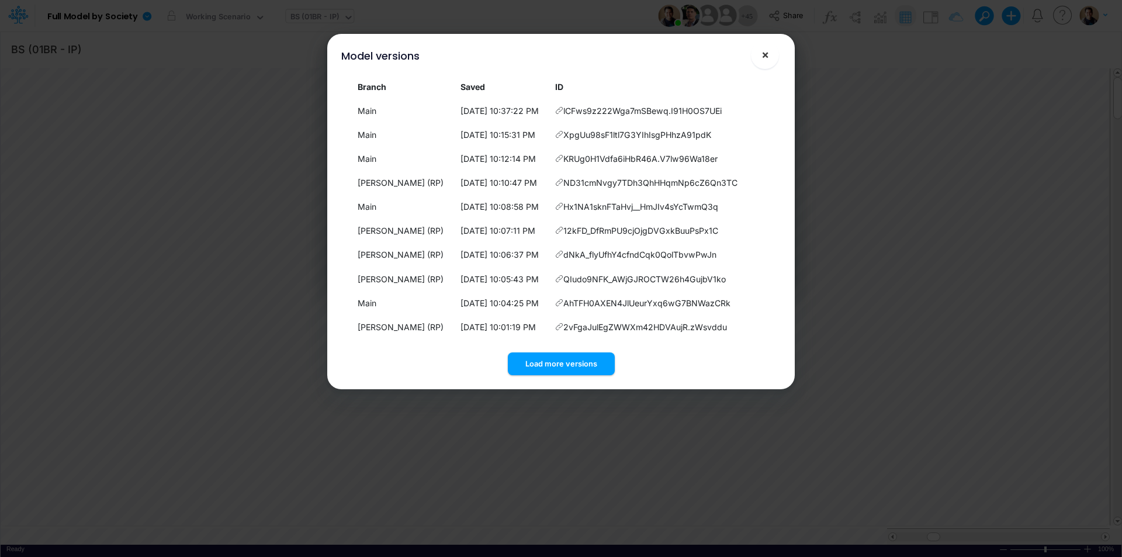
click at [764, 60] on span "×" at bounding box center [765, 54] width 8 height 14
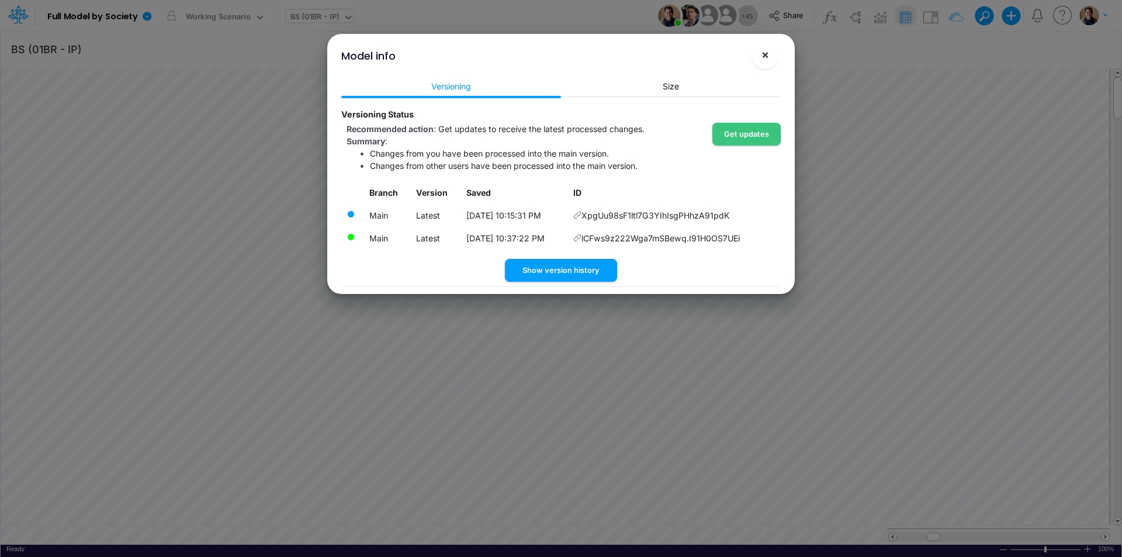
click at [762, 50] on span "×" at bounding box center [765, 54] width 8 height 14
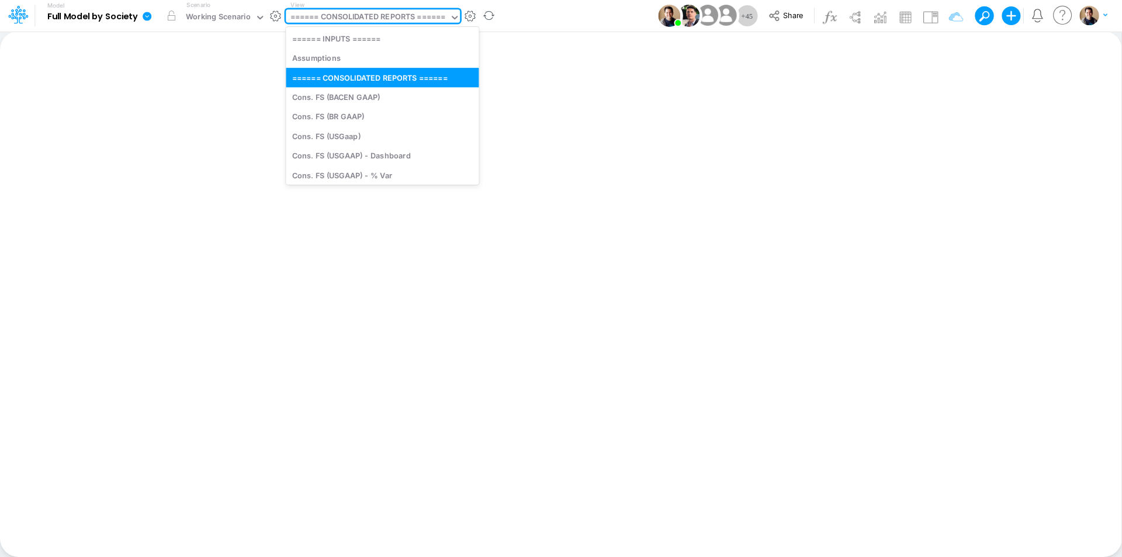
click at [368, 20] on div "====== CONSOLIDATED REPORTS ======" at bounding box center [367, 17] width 155 height 13
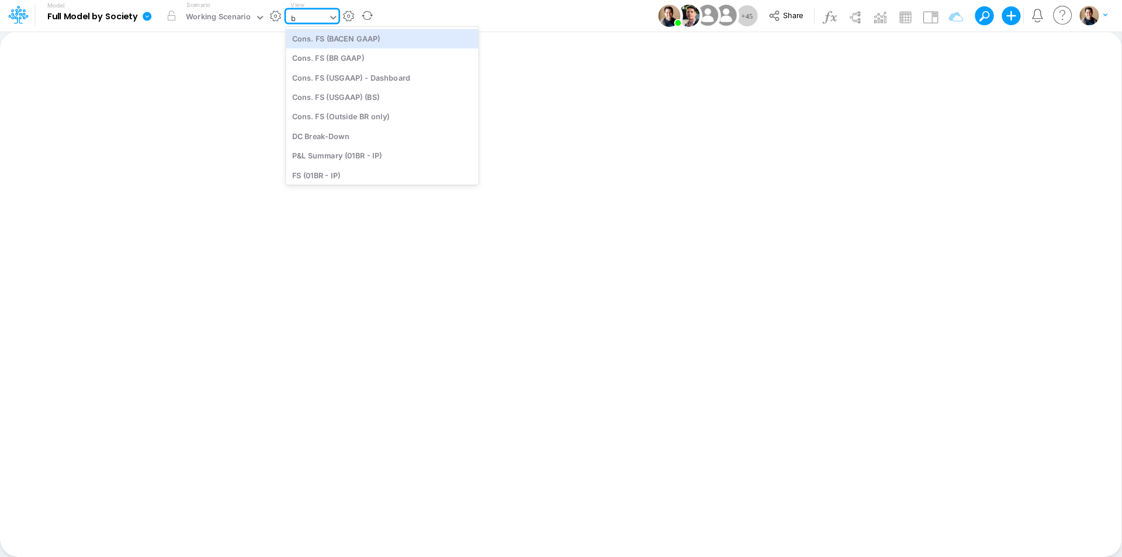
type input "bs"
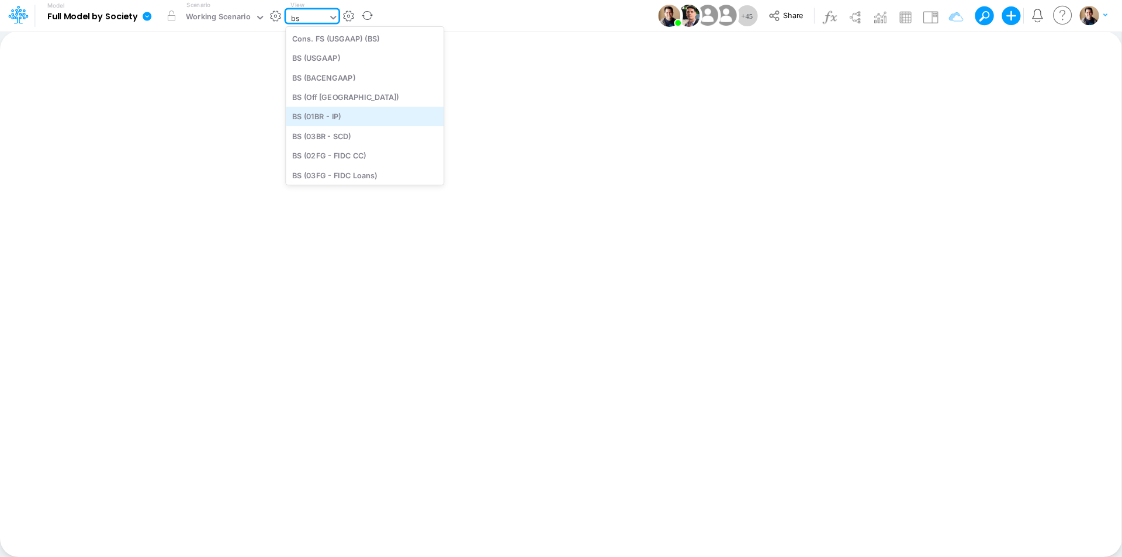
click at [375, 113] on div "BS (01BR - IP)" at bounding box center [365, 116] width 158 height 19
type input "BS (01BR - IP)"
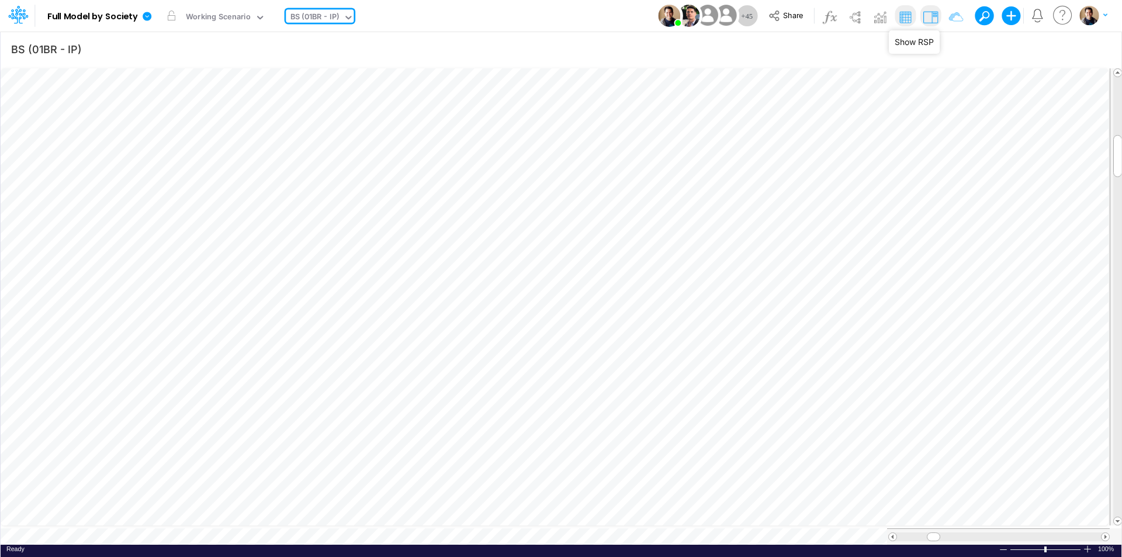
click at [932, 18] on img at bounding box center [930, 17] width 19 height 19
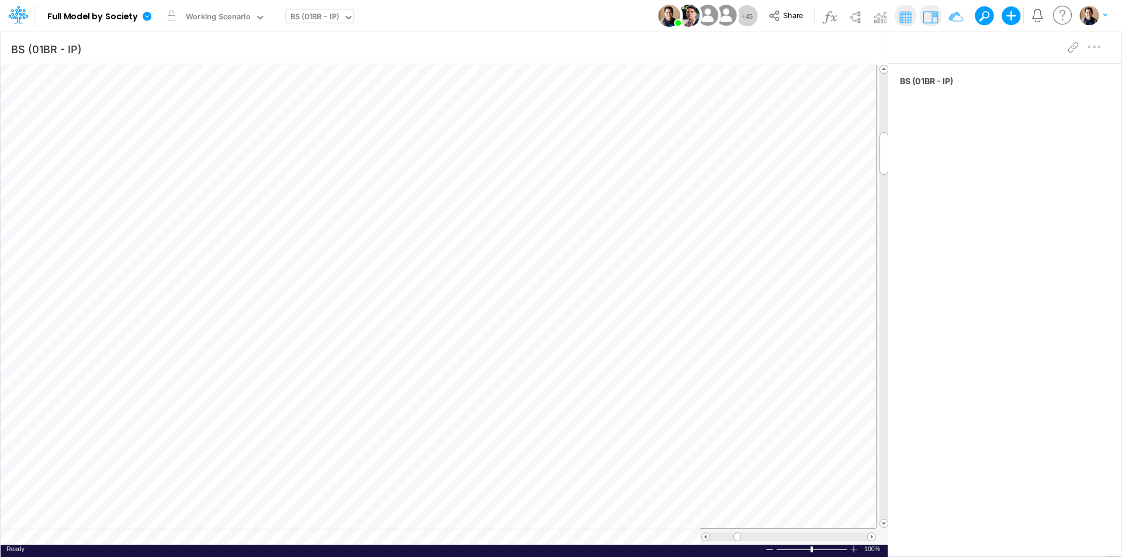
scroll to position [6, 1]
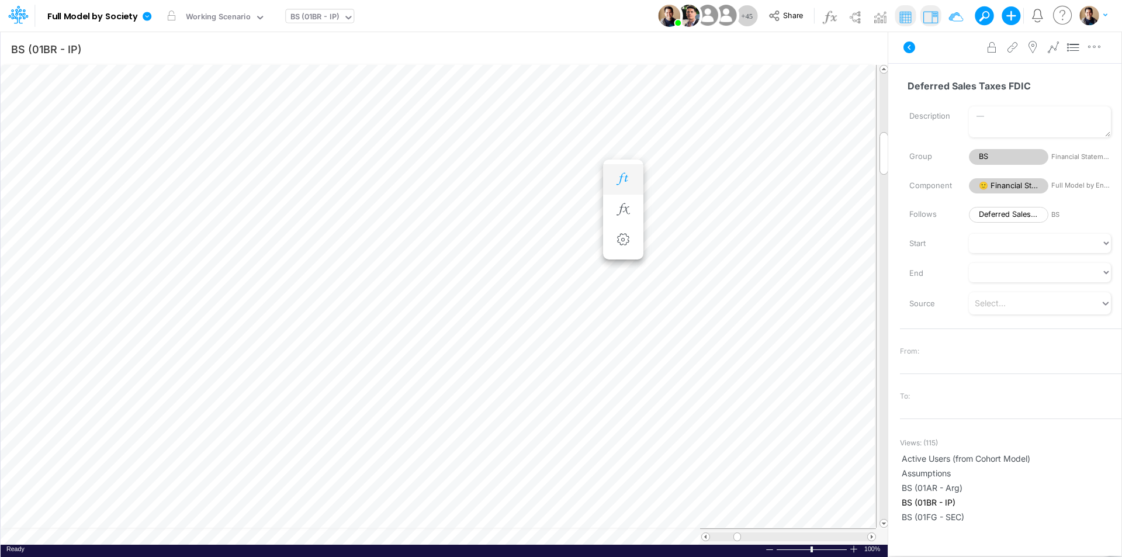
scroll to position [6, 1]
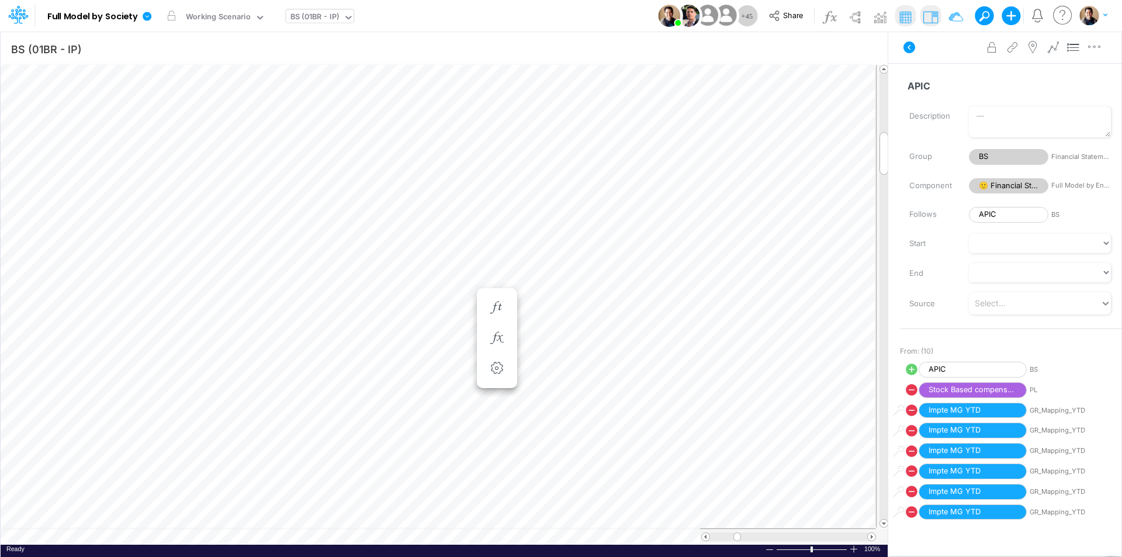
click at [911, 369] on icon at bounding box center [912, 369] width 14 height 14
select select "1"
select select "Multiply"
select select "Add"
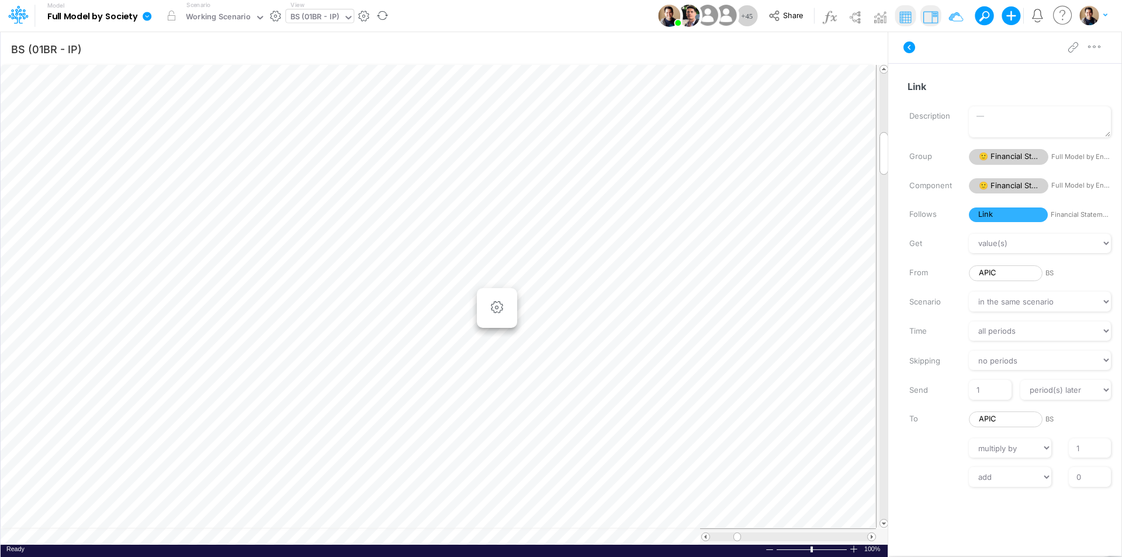
click at [150, 18] on icon at bounding box center [147, 16] width 9 height 9
click at [209, 140] on button "Sync Scenarios" at bounding box center [205, 139] width 125 height 18
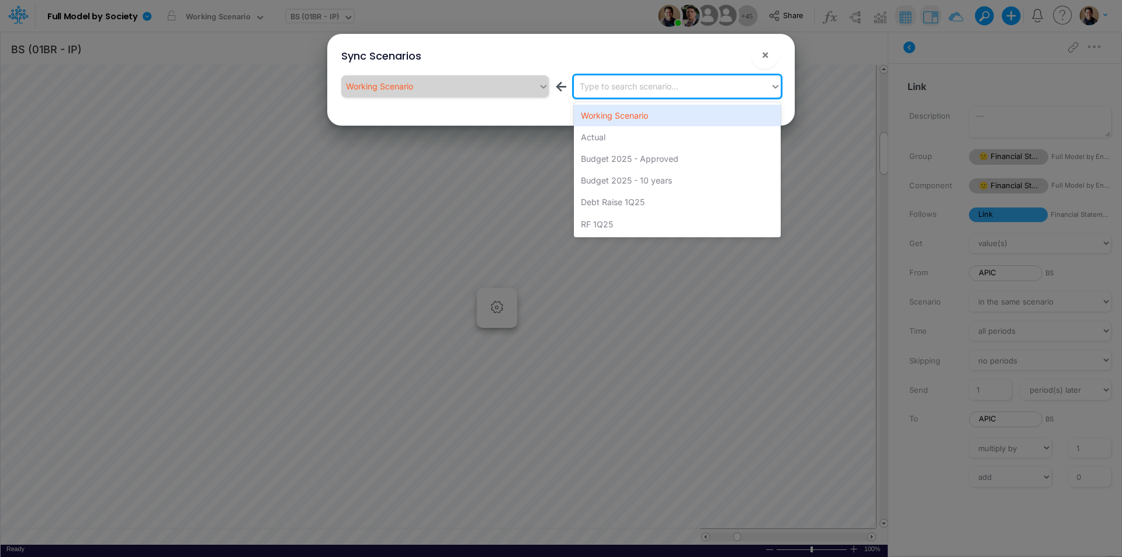
click at [610, 92] on div "Type to search scenario..." at bounding box center [629, 86] width 99 height 12
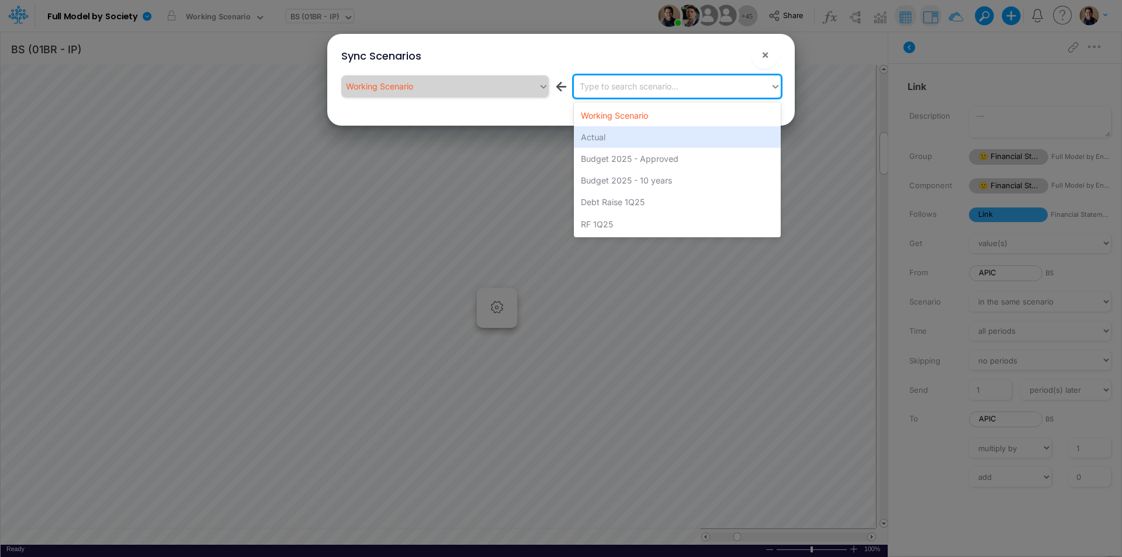
drag, startPoint x: 617, startPoint y: 136, endPoint x: 619, endPoint y: 126, distance: 9.6
click at [617, 136] on div "Actual" at bounding box center [677, 137] width 207 height 22
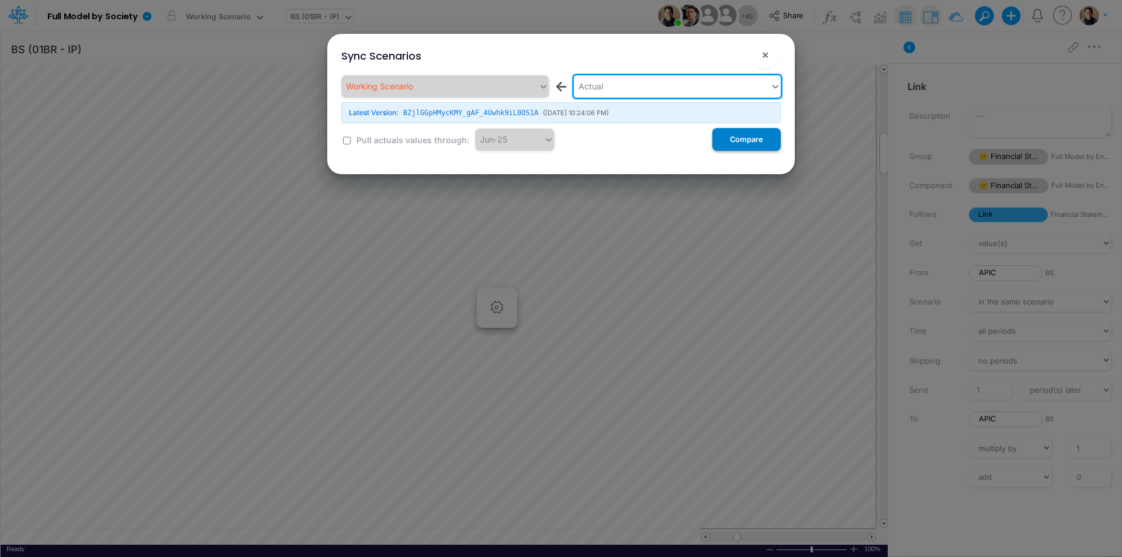
click at [736, 136] on button "Compare" at bounding box center [746, 139] width 68 height 23
